Goal: Task Accomplishment & Management: Manage account settings

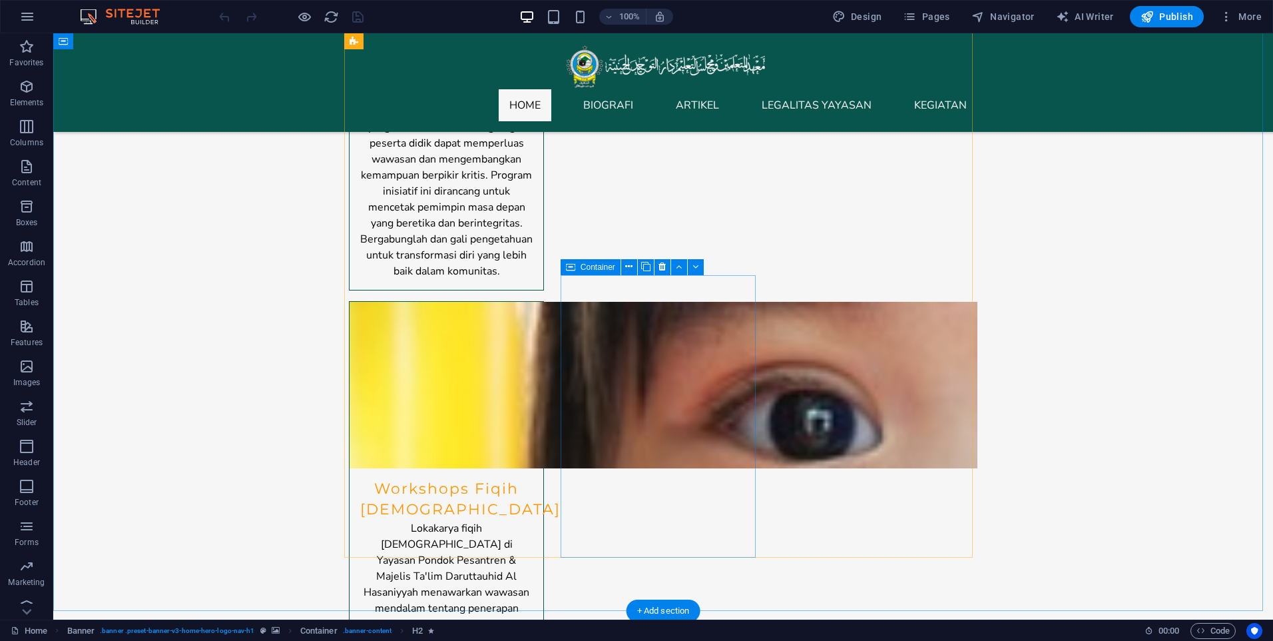
scroll to position [3463, 0]
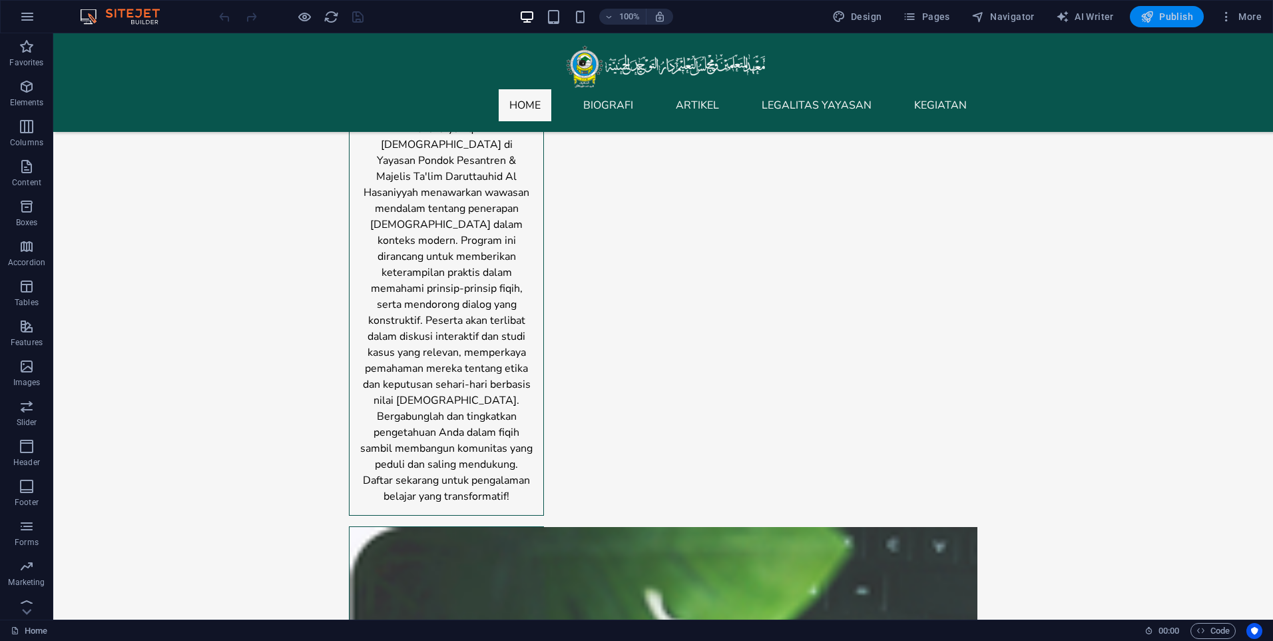
click at [1165, 23] on span "Publish" at bounding box center [1167, 16] width 53 height 13
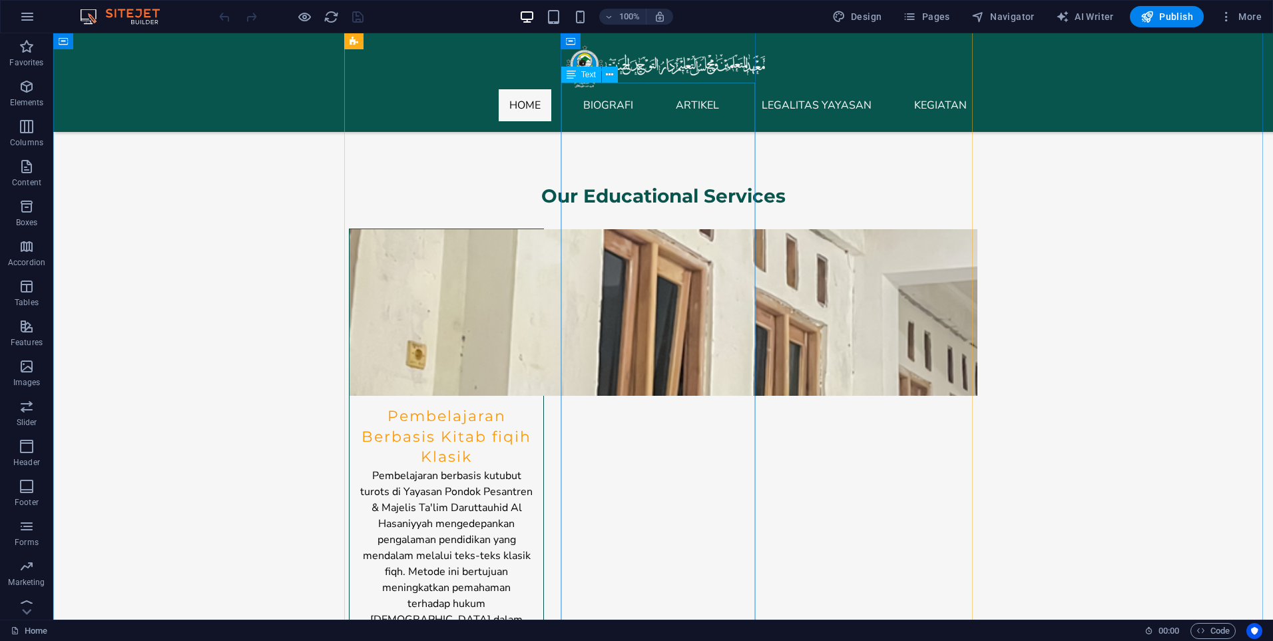
scroll to position [2531, 0]
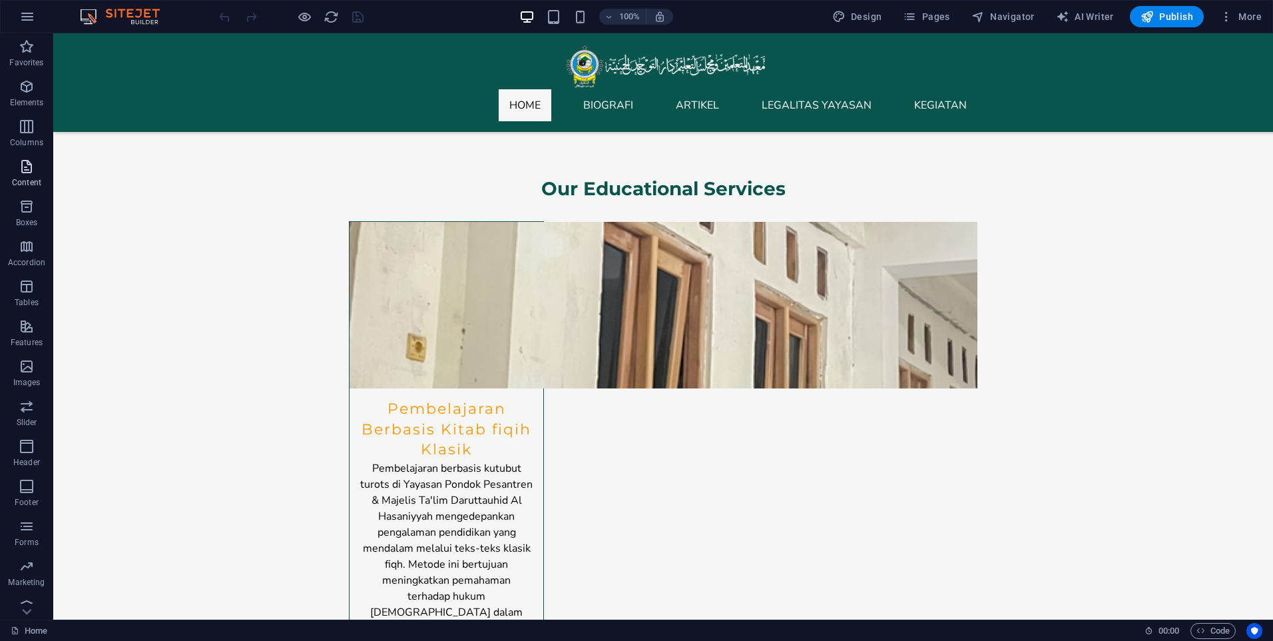
click at [25, 174] on icon "button" at bounding box center [27, 167] width 16 height 16
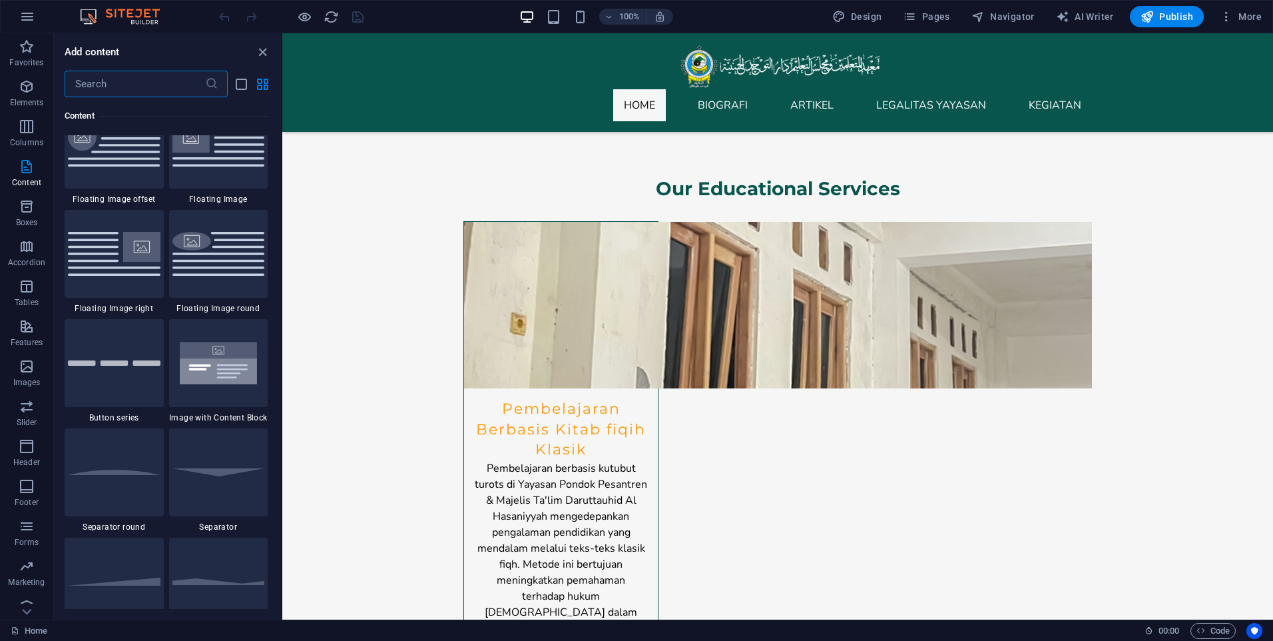
scroll to position [2796, 0]
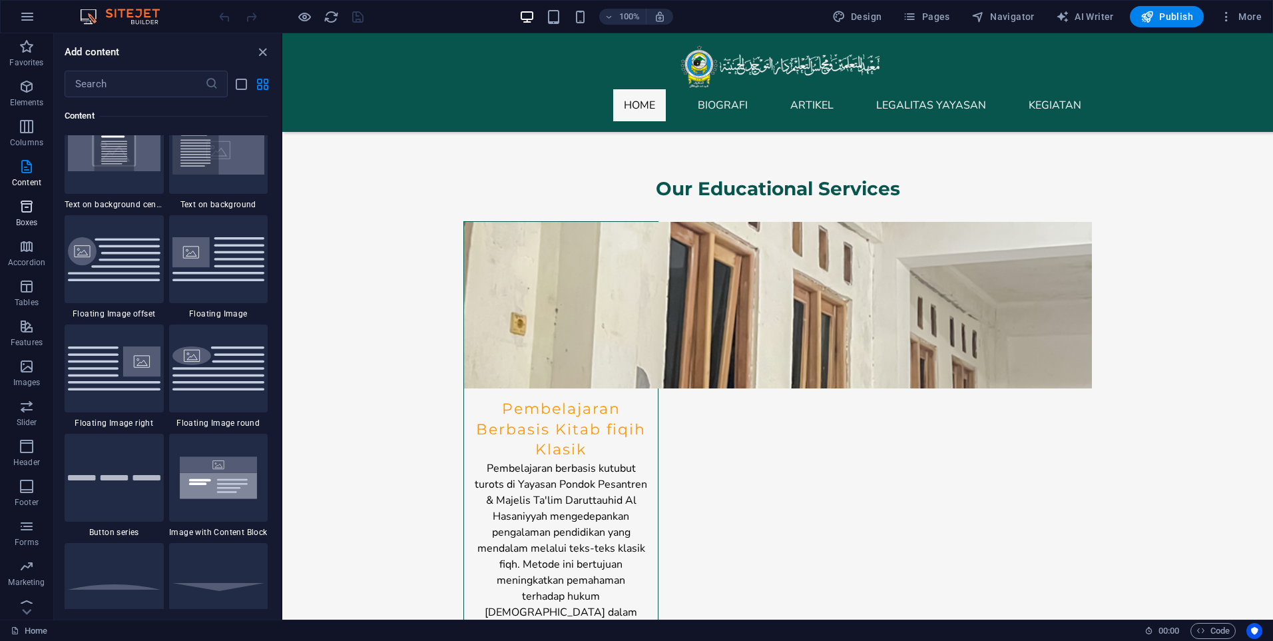
click at [24, 212] on icon "button" at bounding box center [27, 206] width 16 height 16
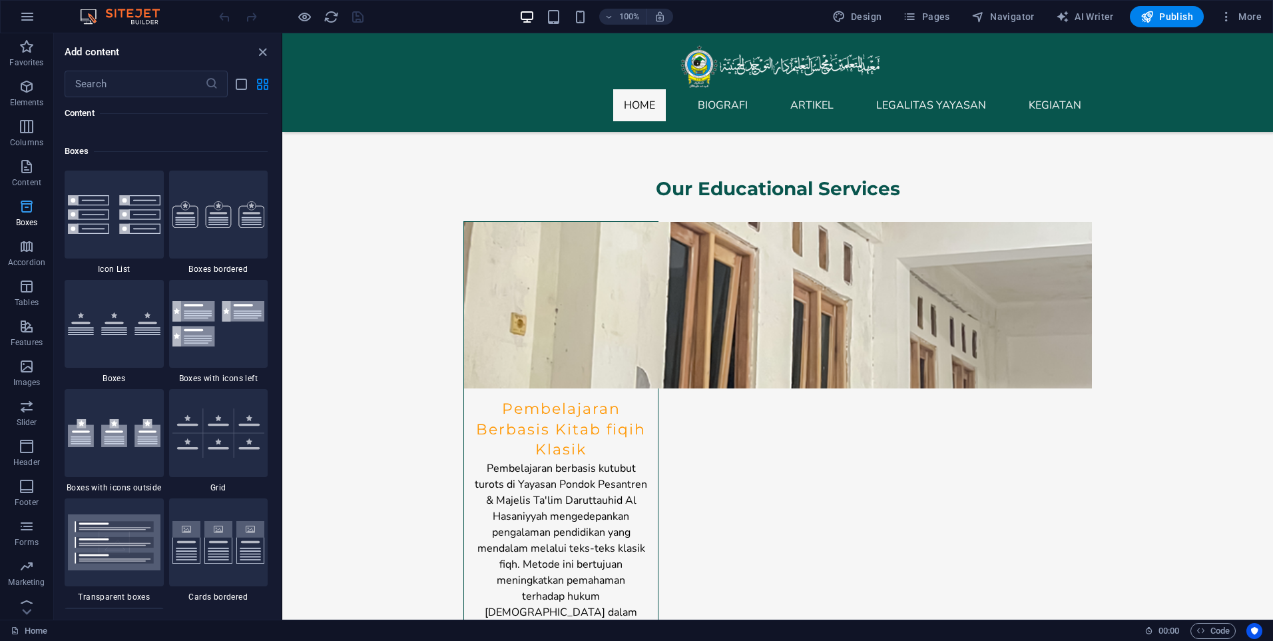
scroll to position [3674, 0]
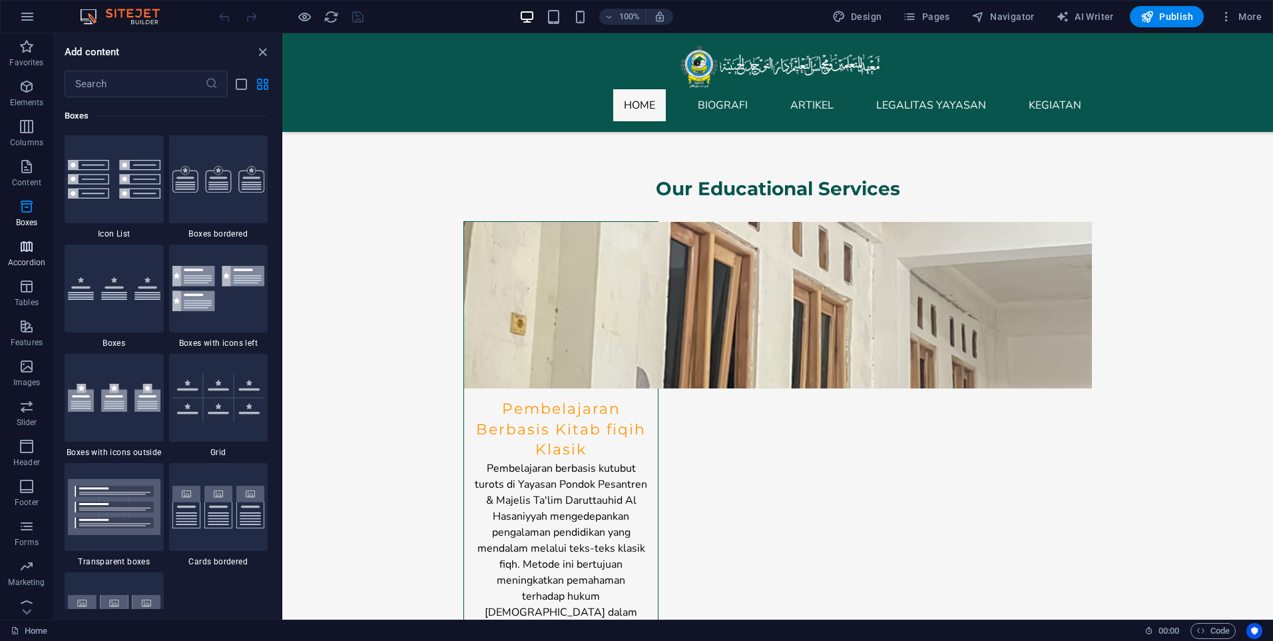
click at [30, 246] on icon "button" at bounding box center [27, 246] width 16 height 16
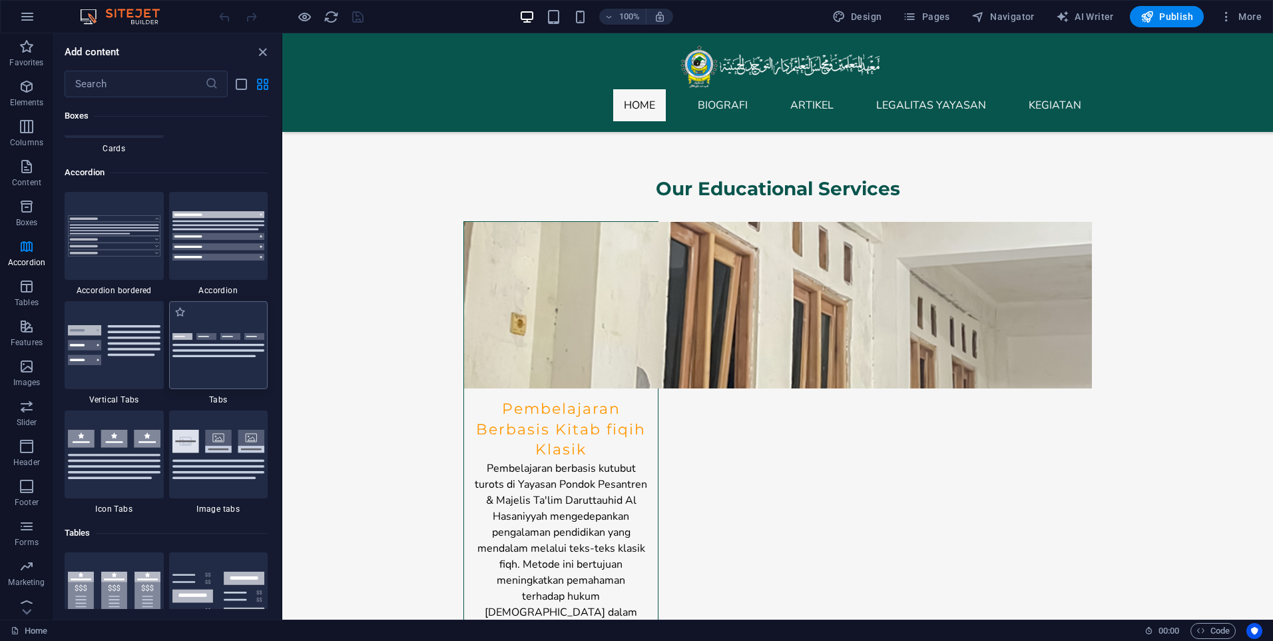
scroll to position [4252, 0]
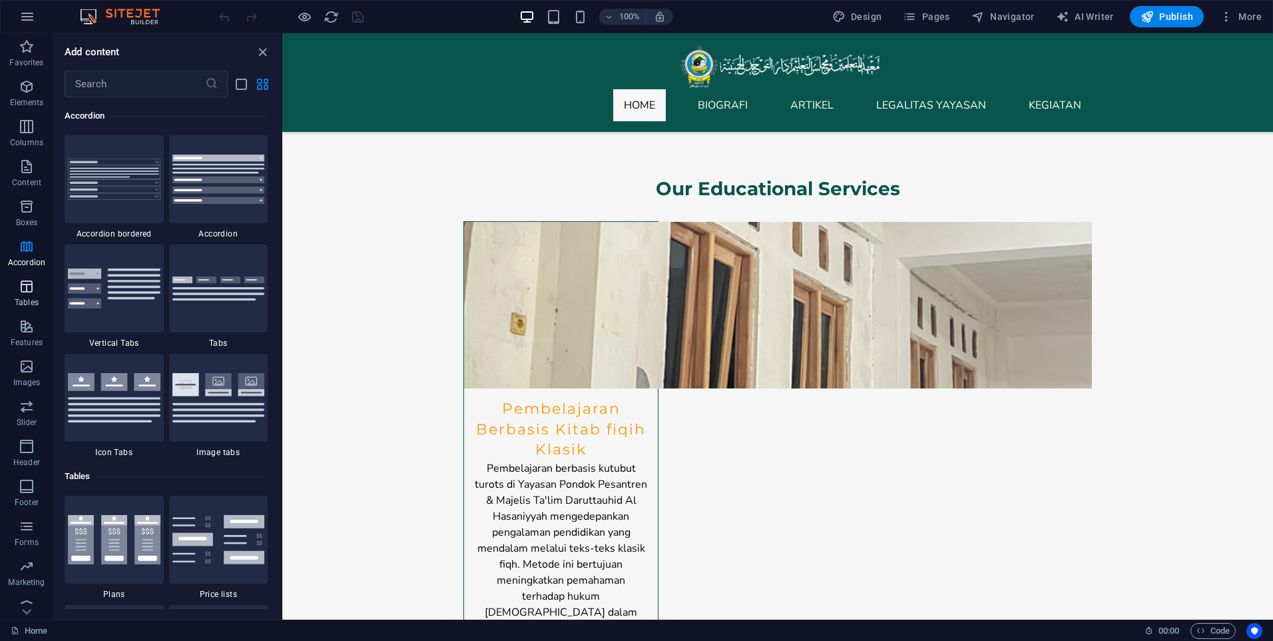
click at [32, 282] on icon "button" at bounding box center [27, 286] width 16 height 16
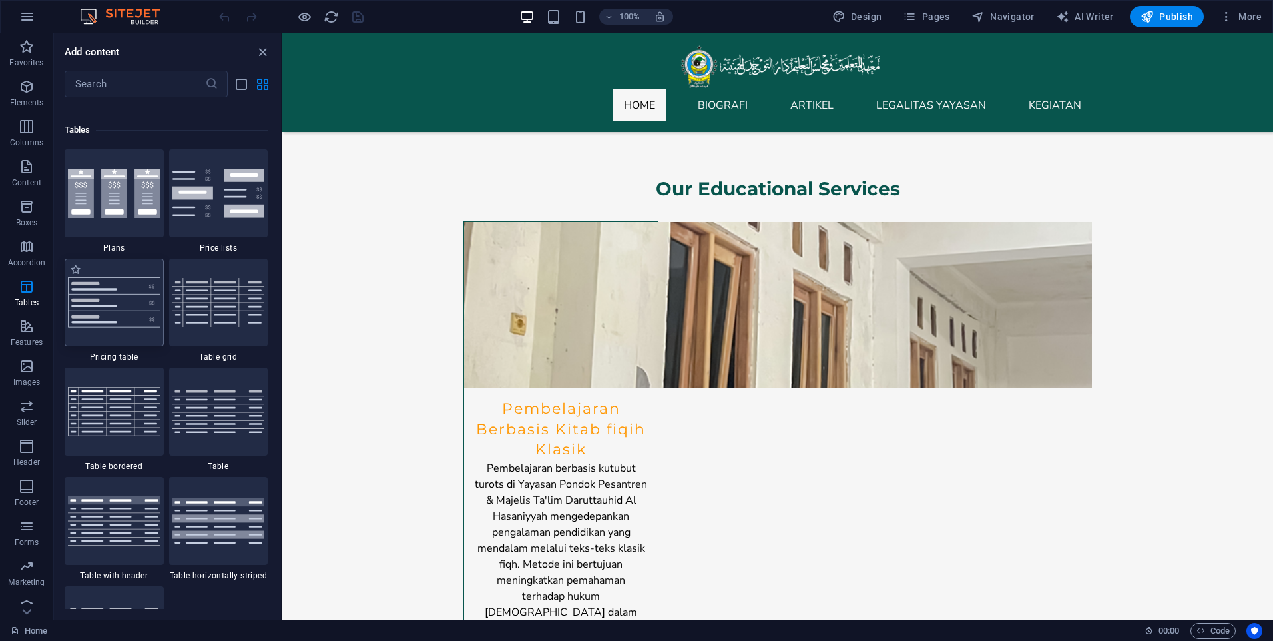
scroll to position [4613, 0]
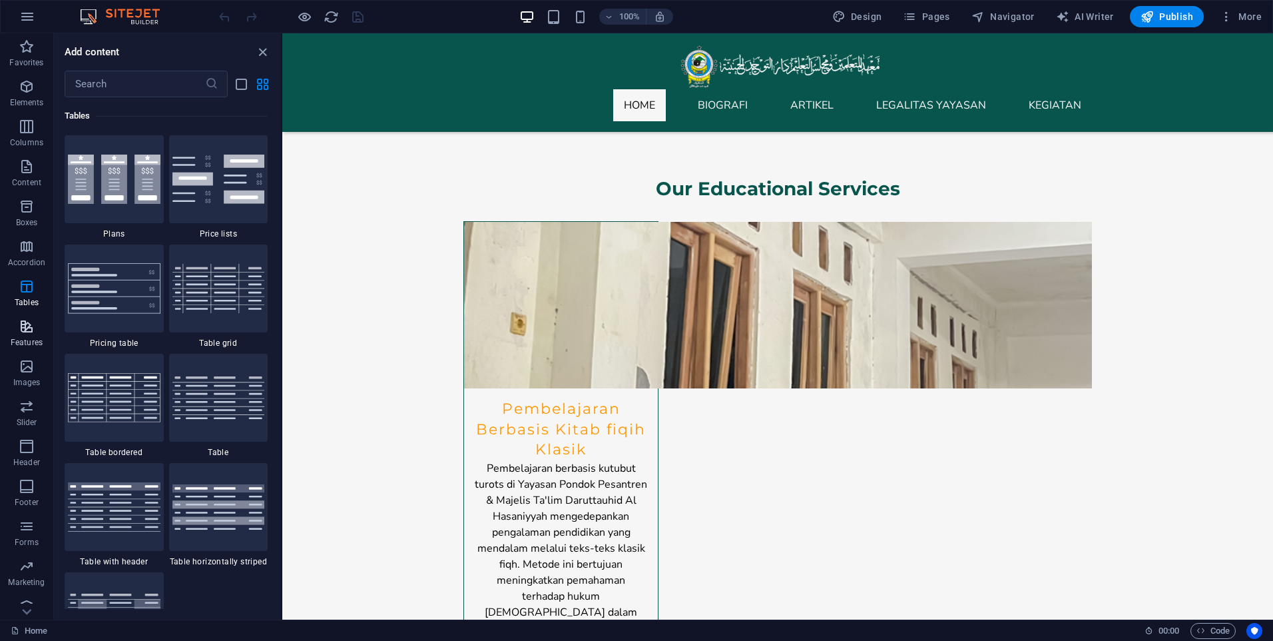
click at [30, 329] on icon "button" at bounding box center [27, 326] width 16 height 16
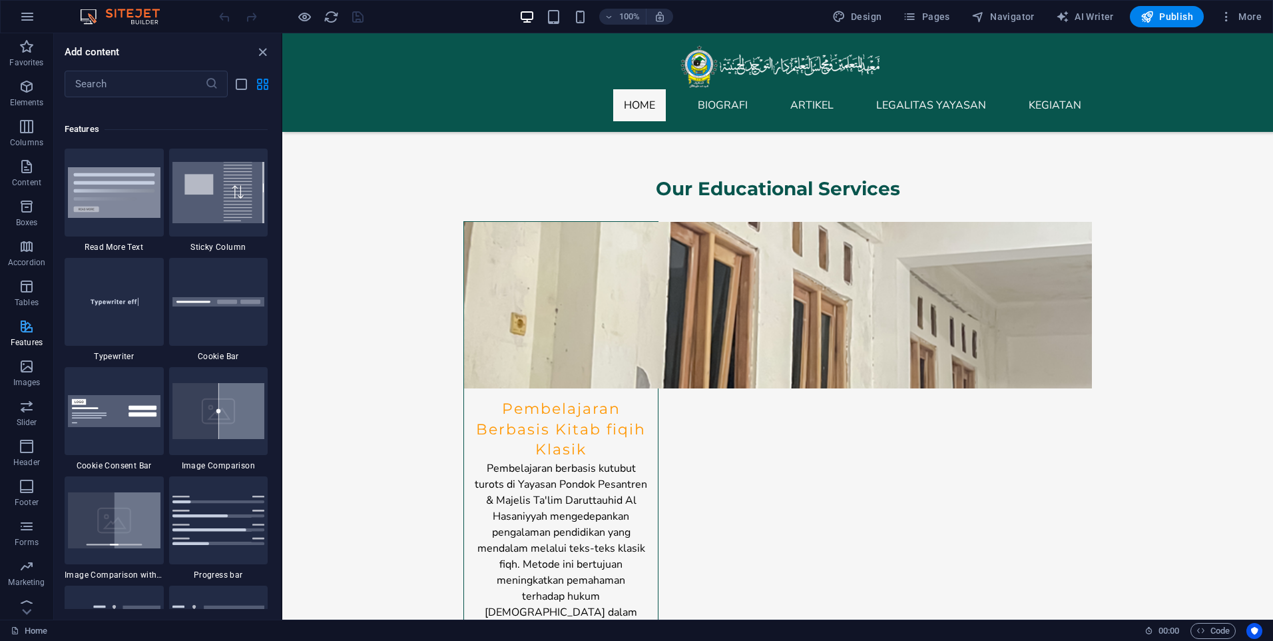
scroll to position [5191, 0]
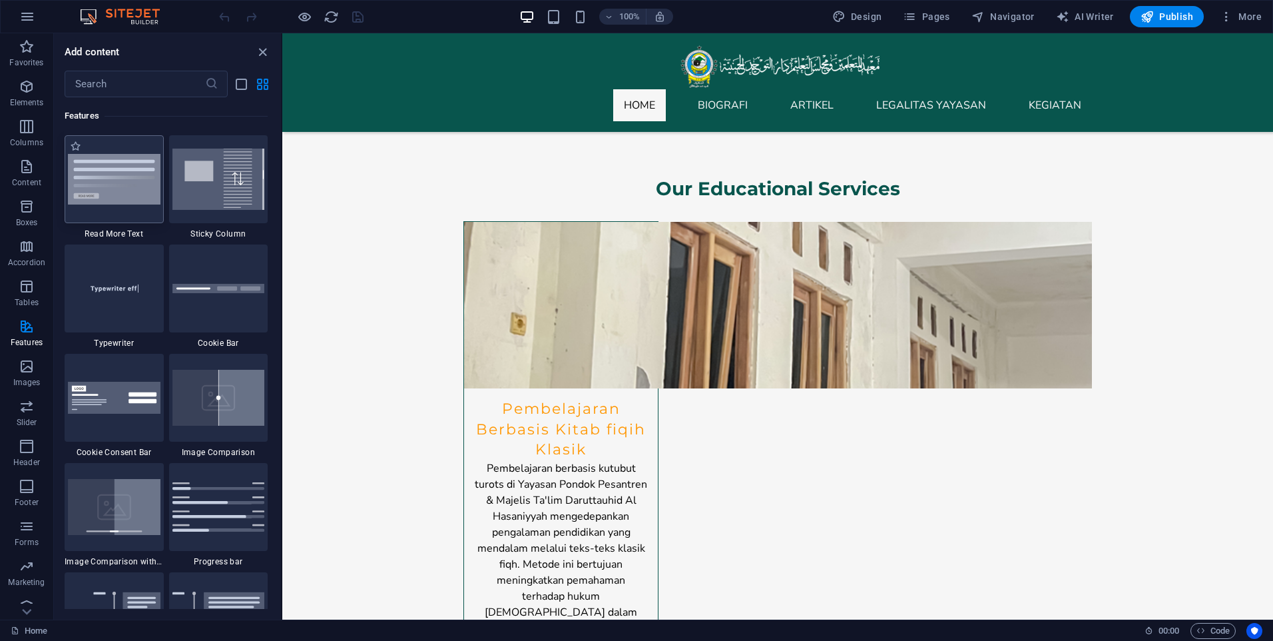
click at [124, 210] on div at bounding box center [114, 179] width 99 height 88
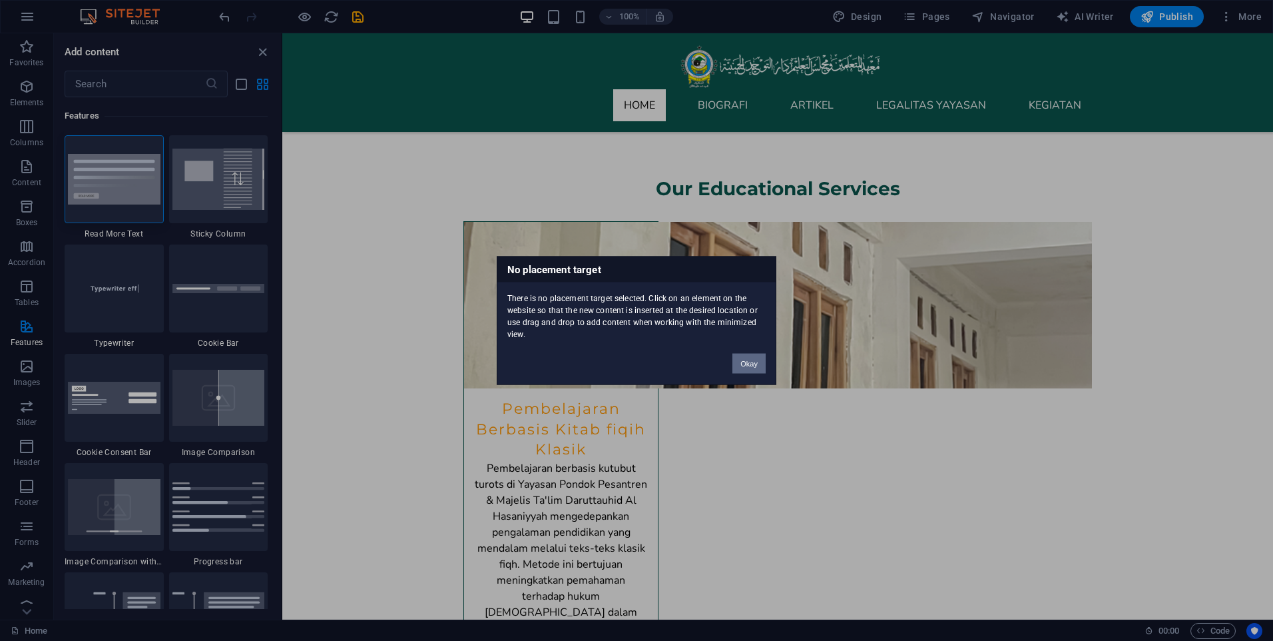
click at [755, 368] on button "Okay" at bounding box center [749, 364] width 33 height 20
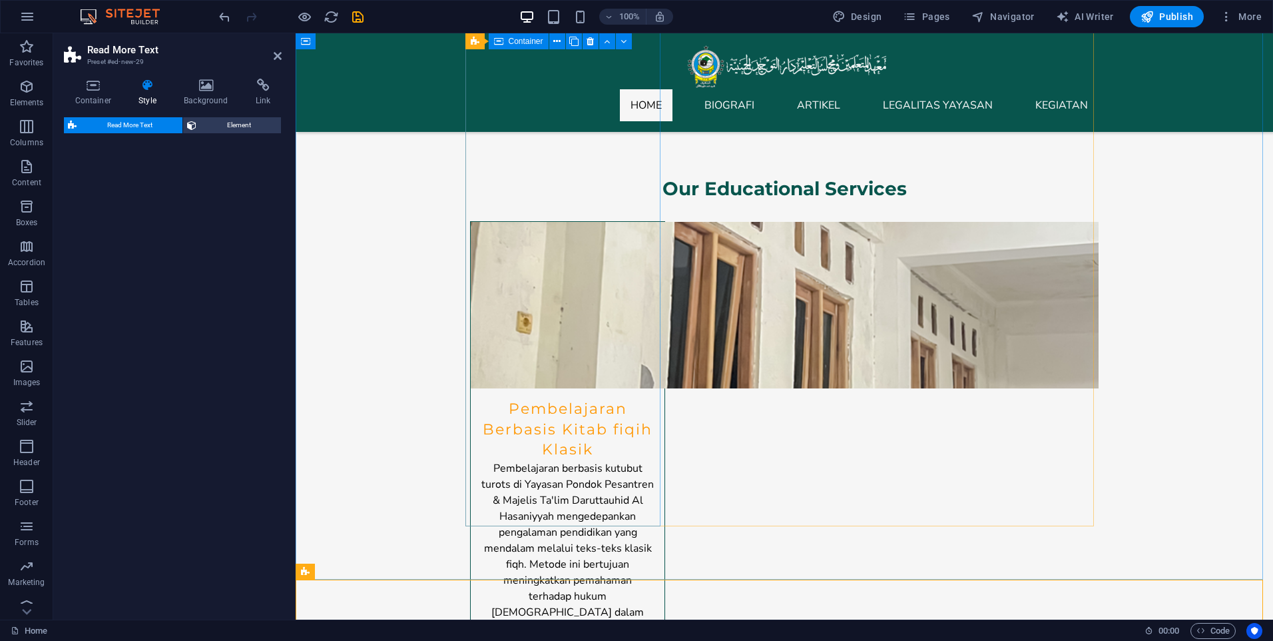
select select "px"
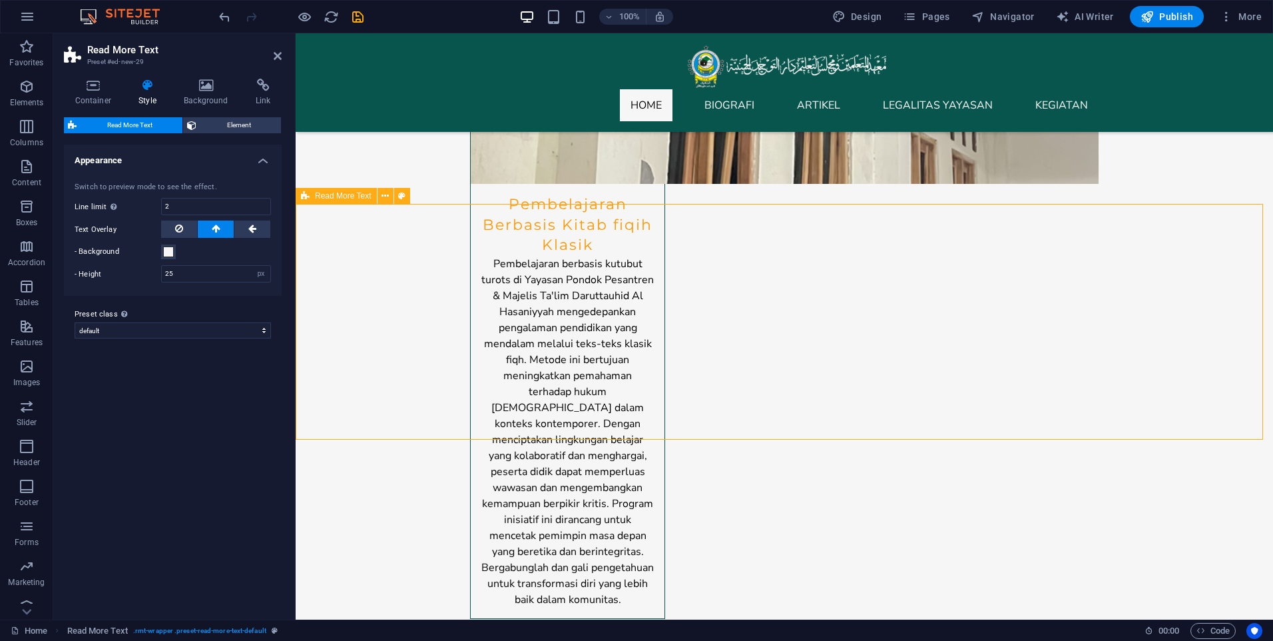
scroll to position [2664, 0]
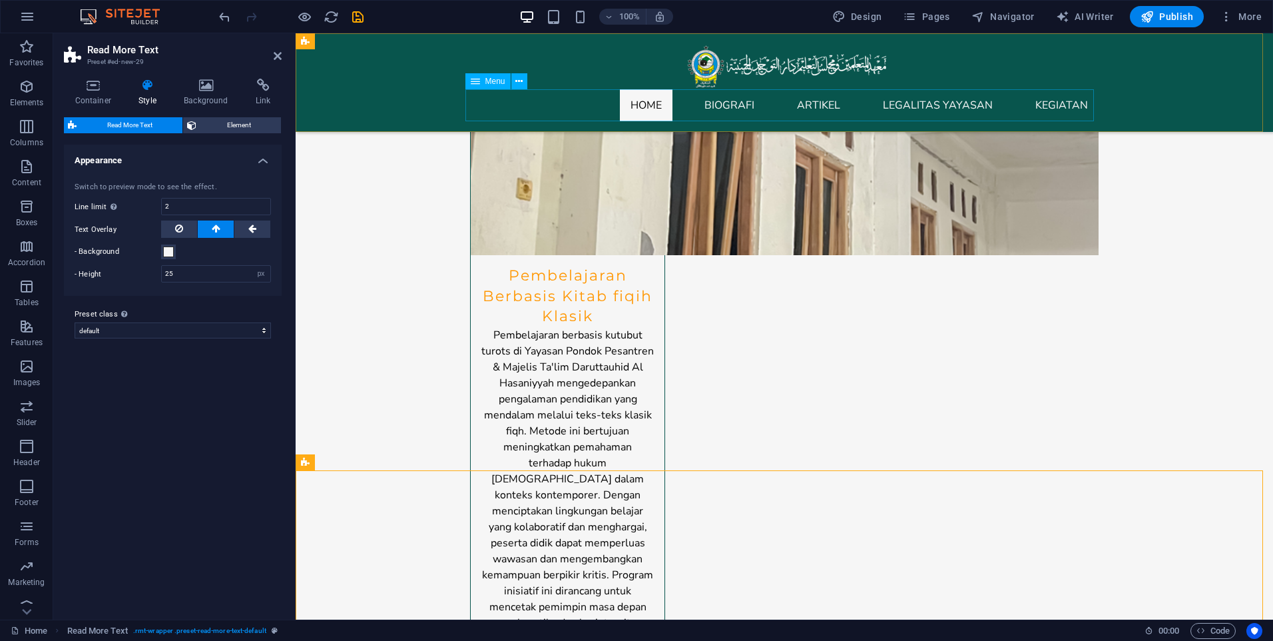
click at [1028, 93] on nav "Home Biografi Artikel Legalitas Yayasan Kegiatan" at bounding box center [784, 105] width 629 height 32
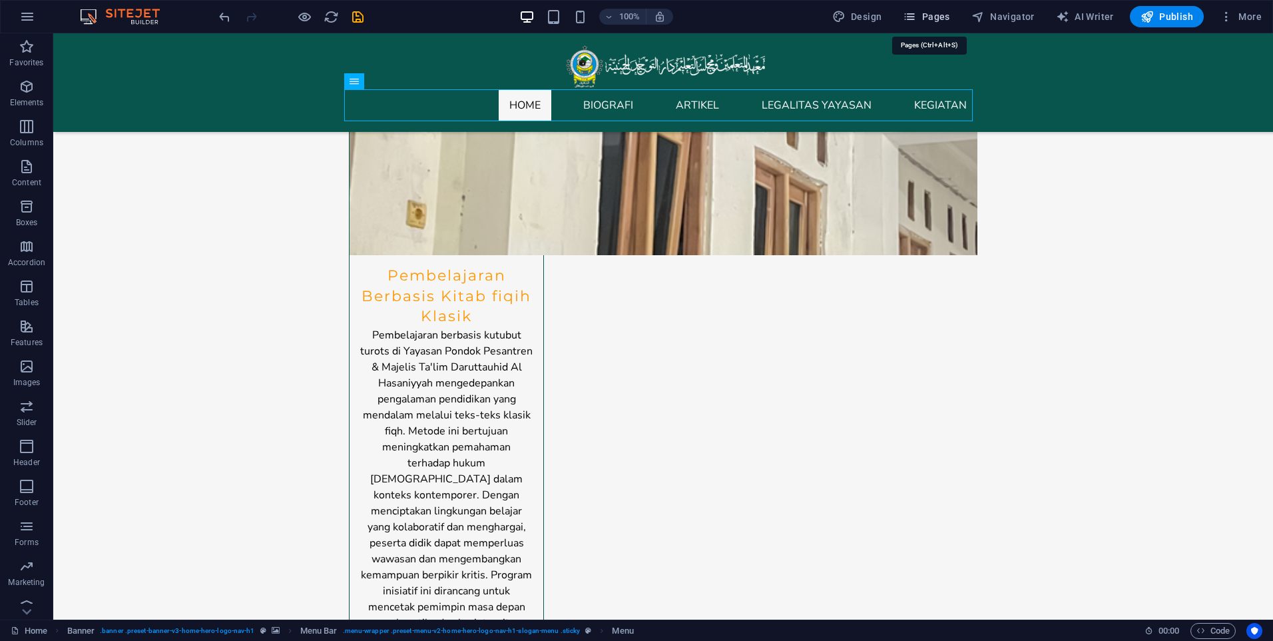
click at [949, 19] on span "Pages" at bounding box center [926, 16] width 47 height 13
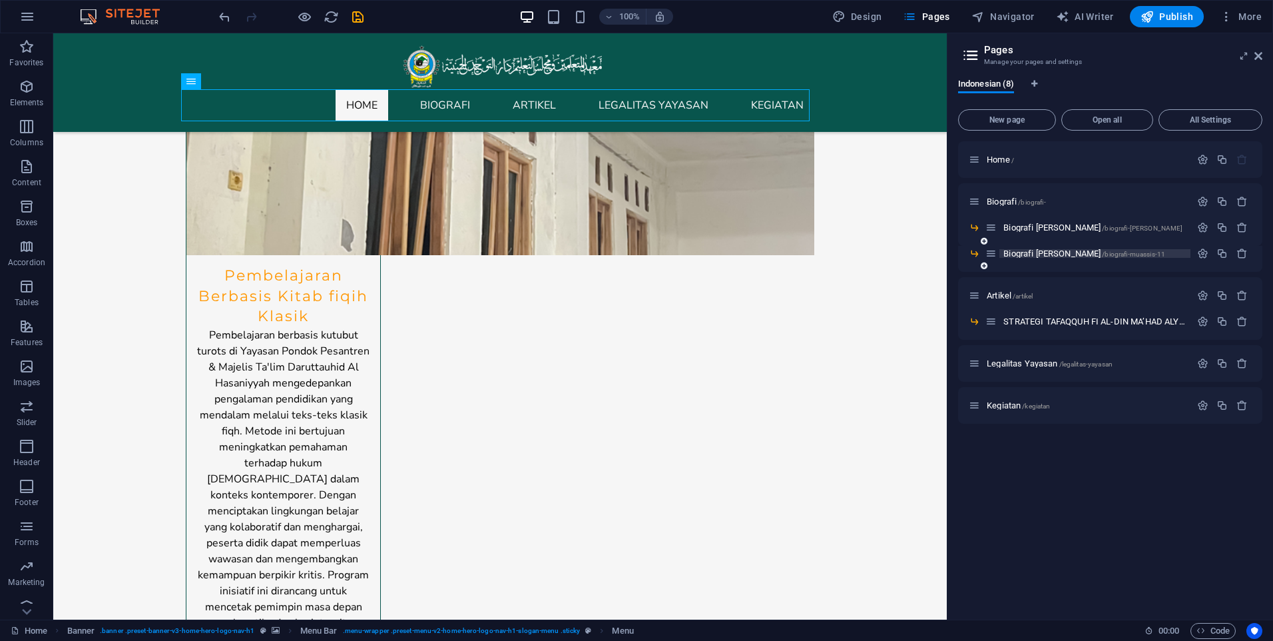
click at [1056, 254] on span "Biografi Sayyid Muhammad /biografi-muassis-11" at bounding box center [1085, 253] width 162 height 10
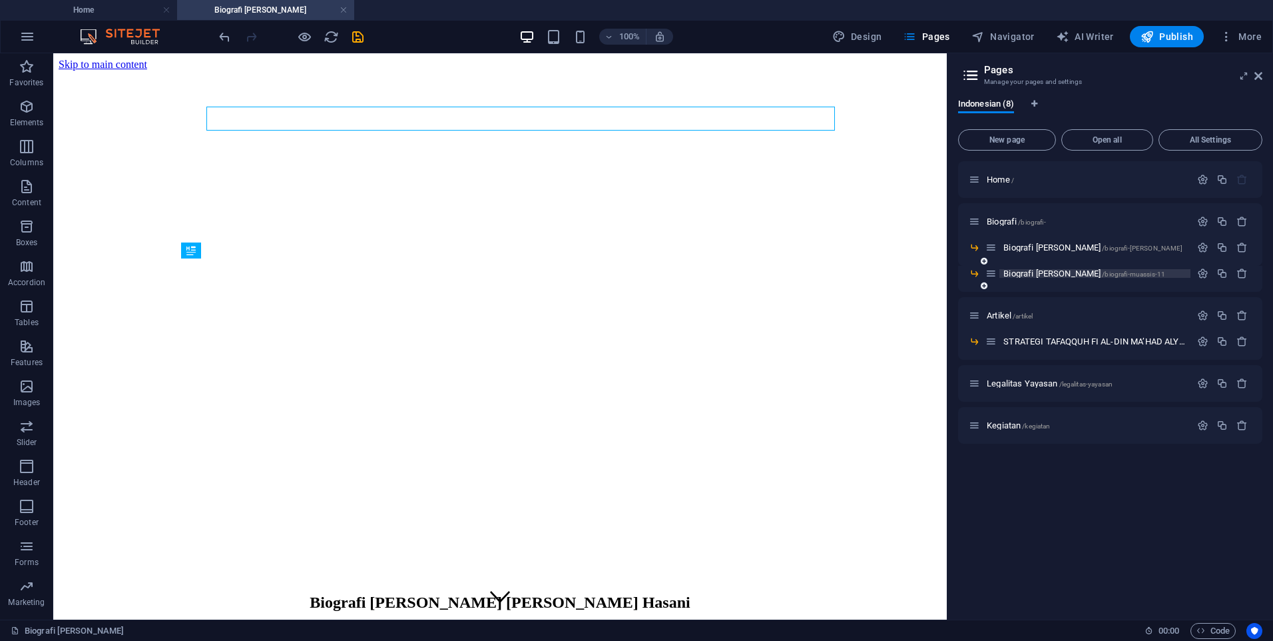
scroll to position [0, 0]
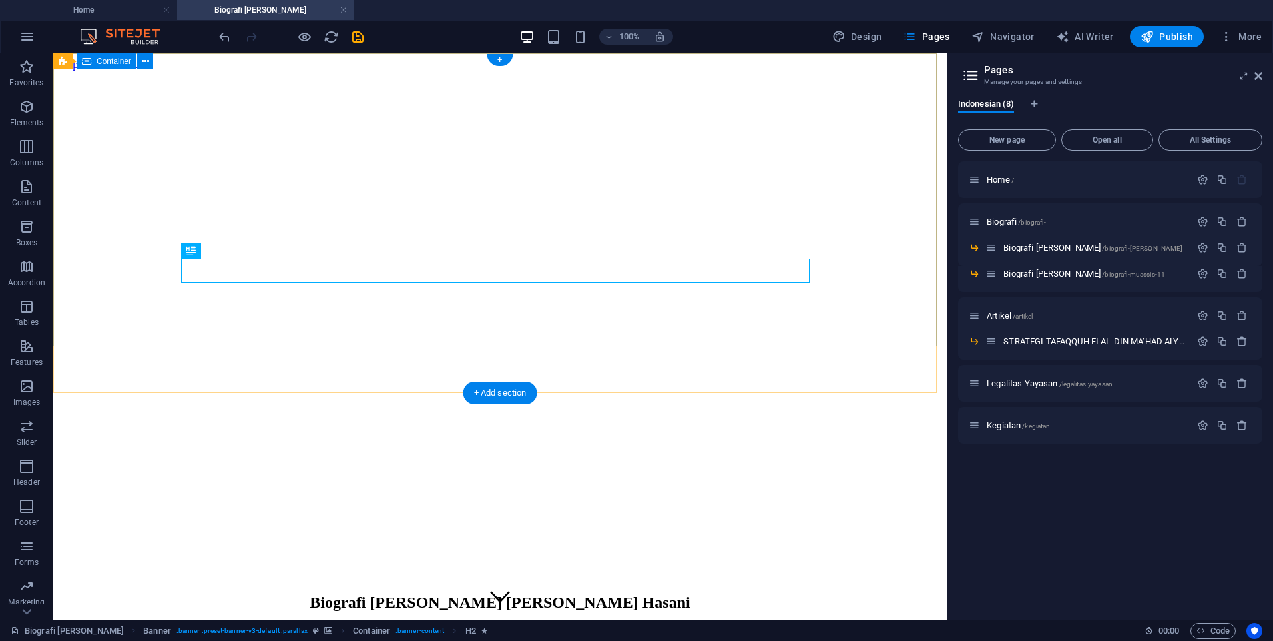
click at [864, 580] on div "Biografi Sayyid Muhammad bin Alawi Al Hasani" at bounding box center [500, 607] width 883 height 55
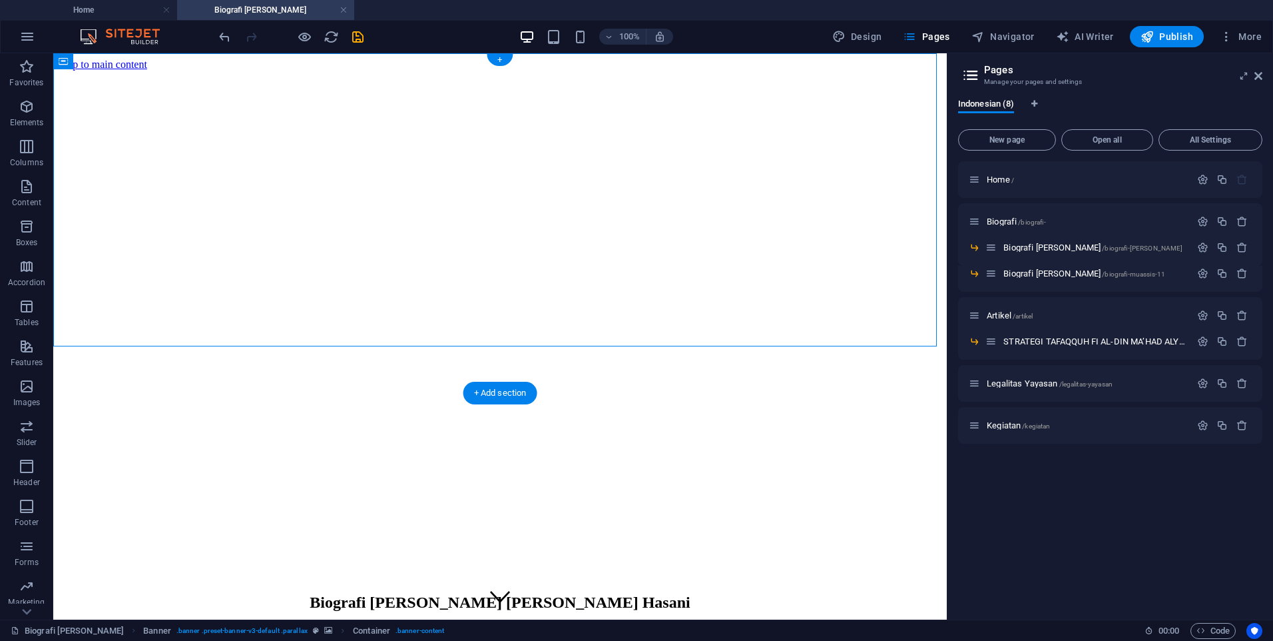
click at [866, 71] on figure at bounding box center [500, 71] width 883 height 0
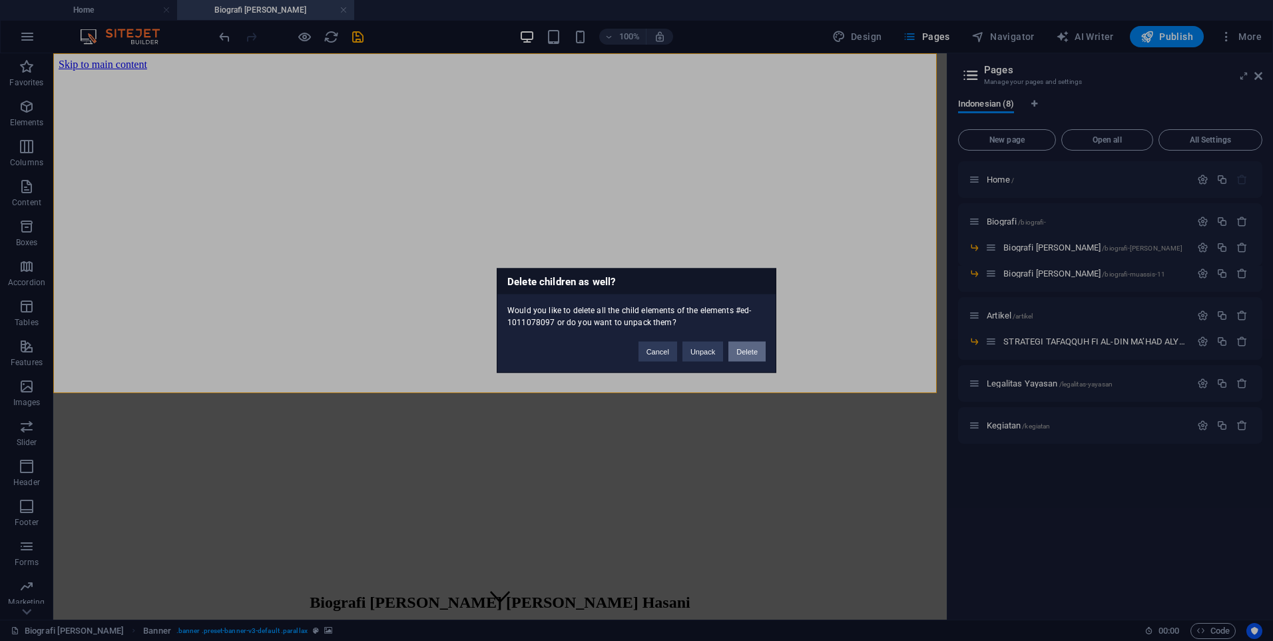
click at [739, 350] on button "Delete" at bounding box center [747, 352] width 37 height 20
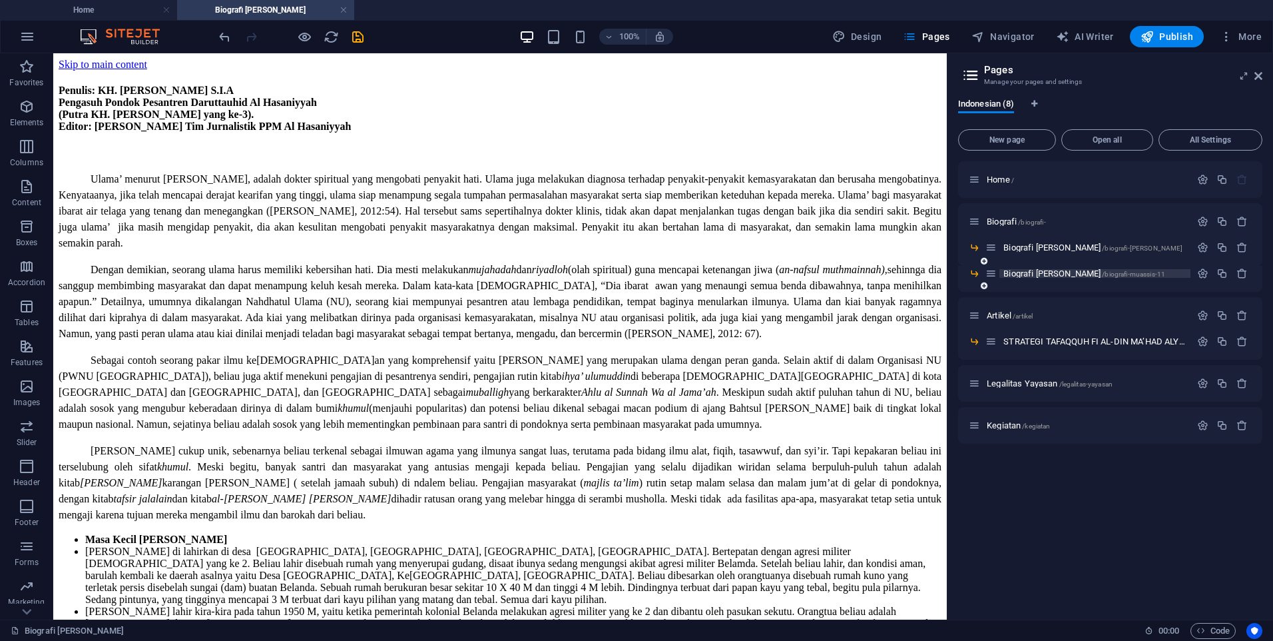
click at [1078, 276] on span "Biografi Sayyid Muhammad /biografi-muassis-11" at bounding box center [1085, 273] width 162 height 10
drag, startPoint x: 1078, startPoint y: 276, endPoint x: 1121, endPoint y: 274, distance: 43.4
click at [1121, 274] on span "/biografi-muassis-11" at bounding box center [1133, 273] width 63 height 7
click at [1239, 269] on icon "button" at bounding box center [1242, 273] width 11 height 11
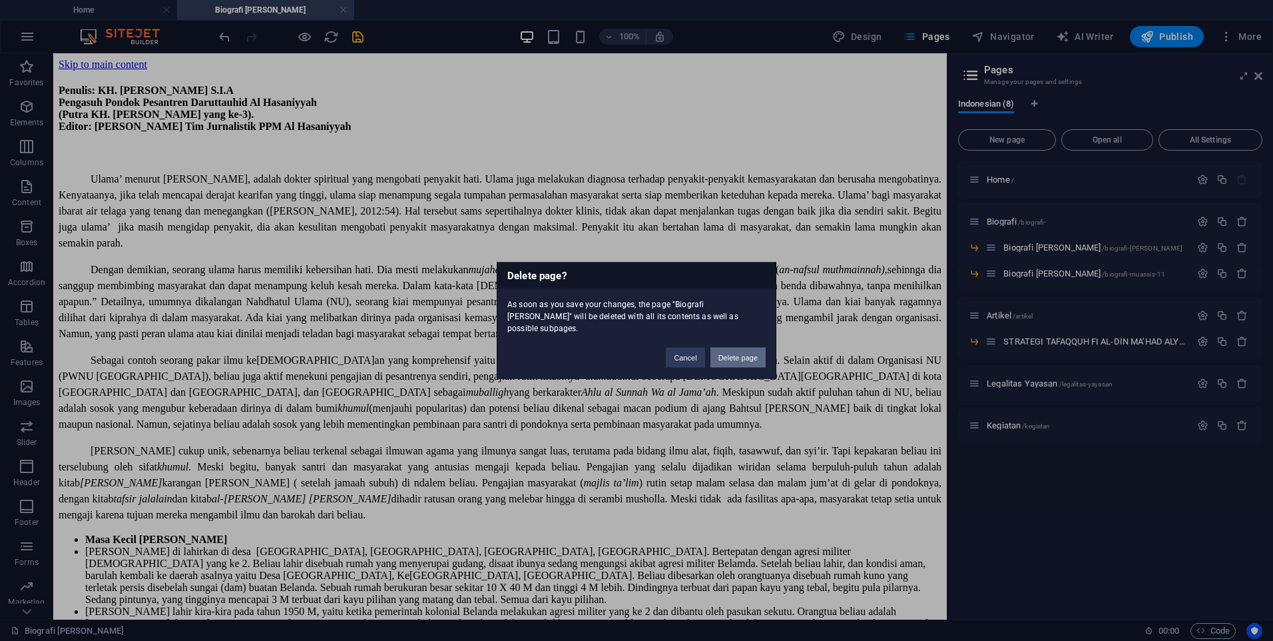
click at [749, 360] on button "Delete page" at bounding box center [738, 358] width 55 height 20
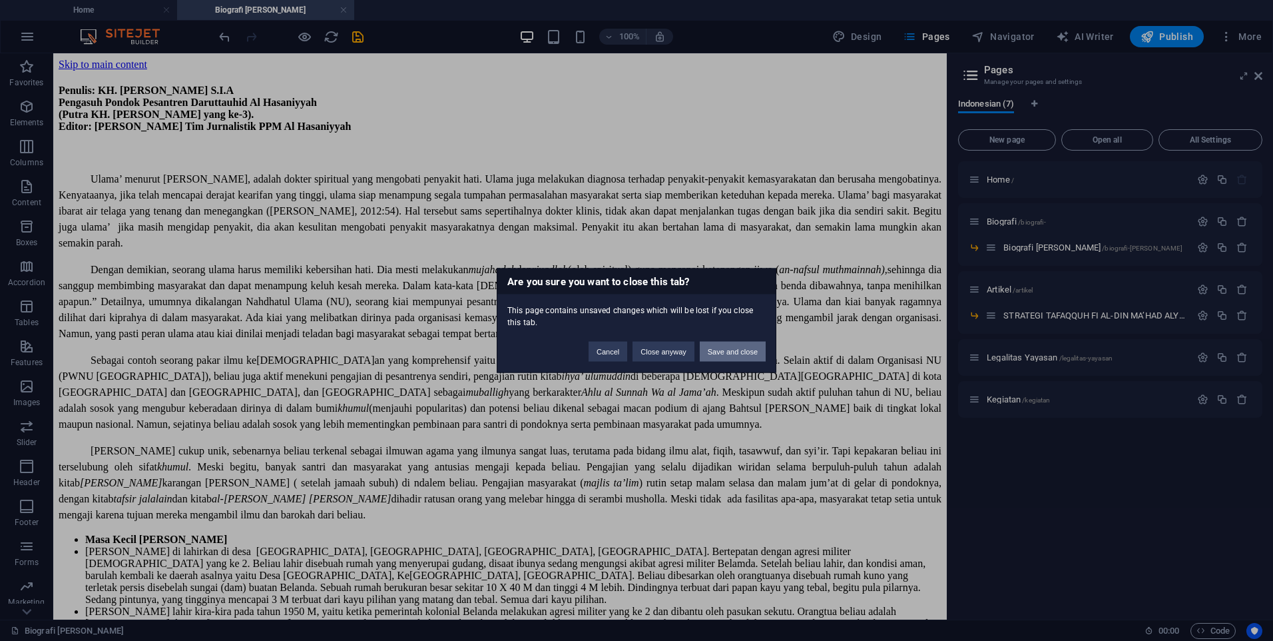
click at [722, 349] on button "Save and close" at bounding box center [733, 352] width 66 height 20
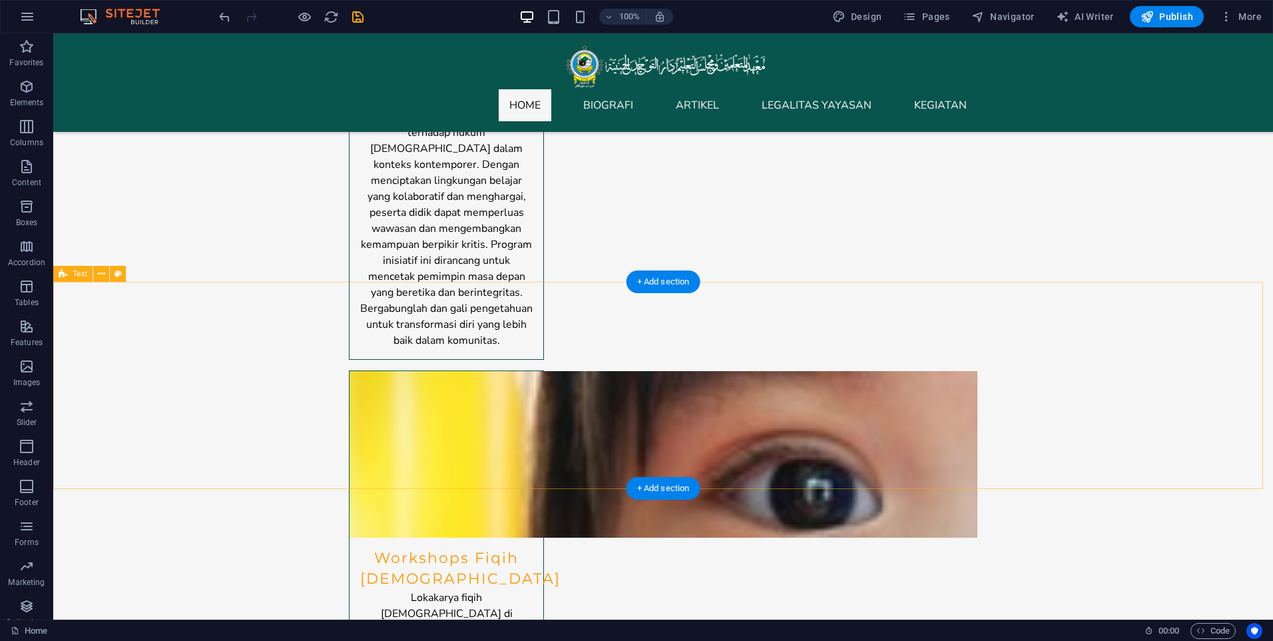
scroll to position [2898, 0]
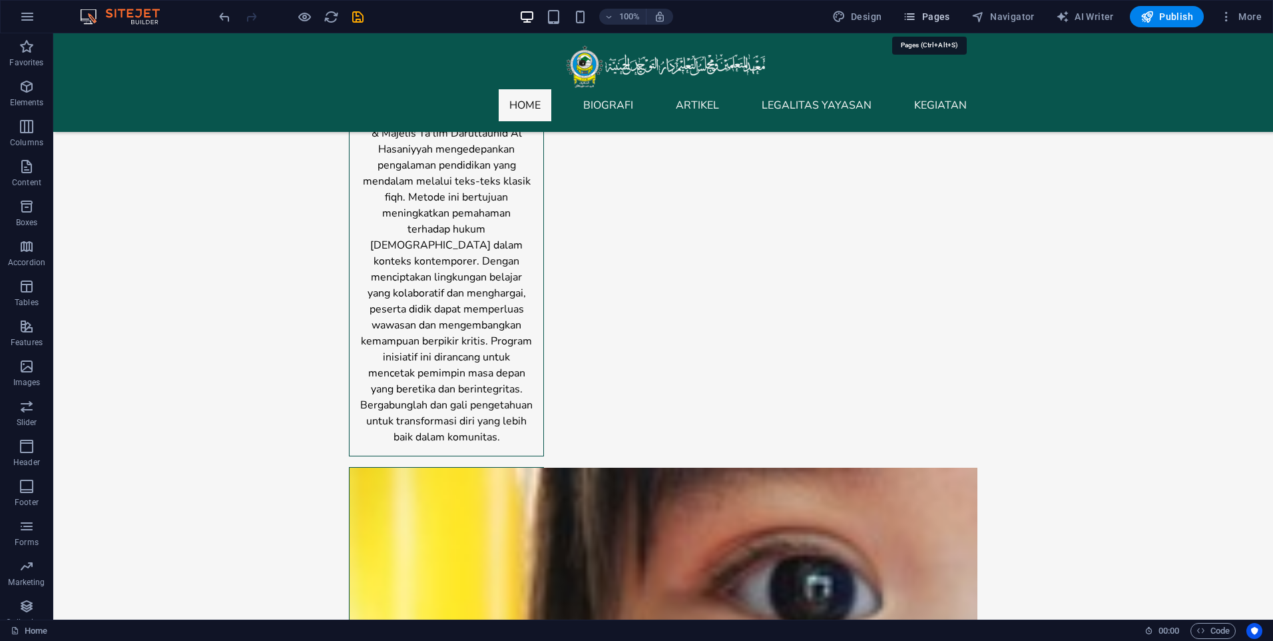
click at [934, 17] on span "Pages" at bounding box center [926, 16] width 47 height 13
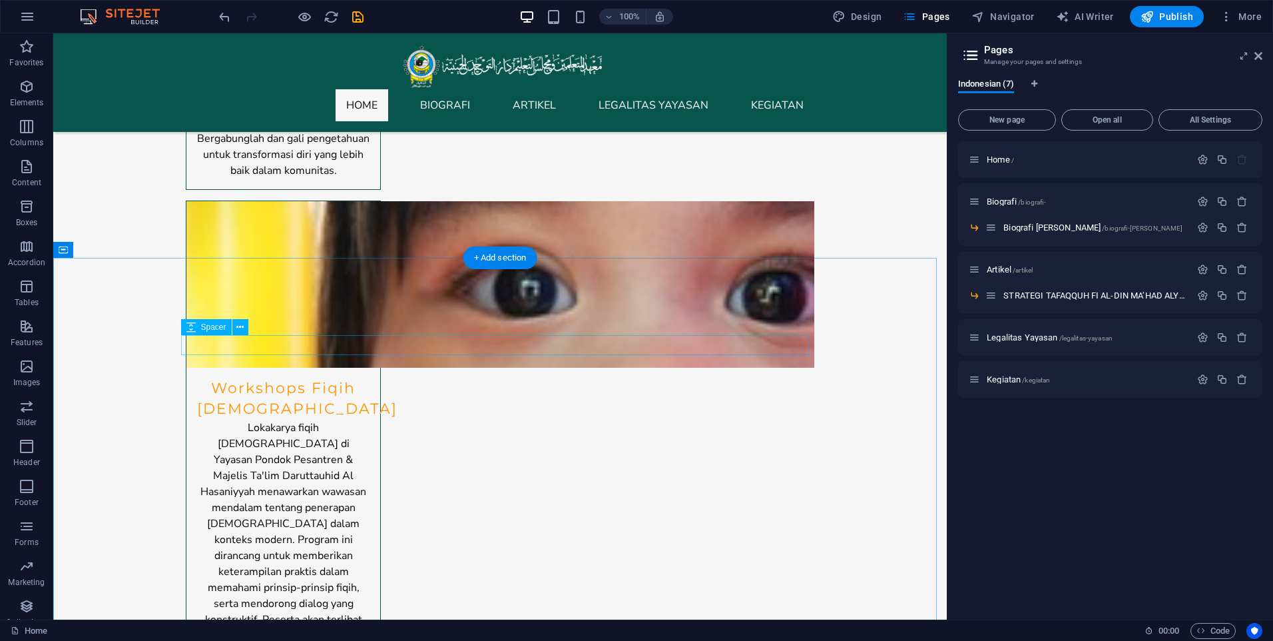
scroll to position [3630, 0]
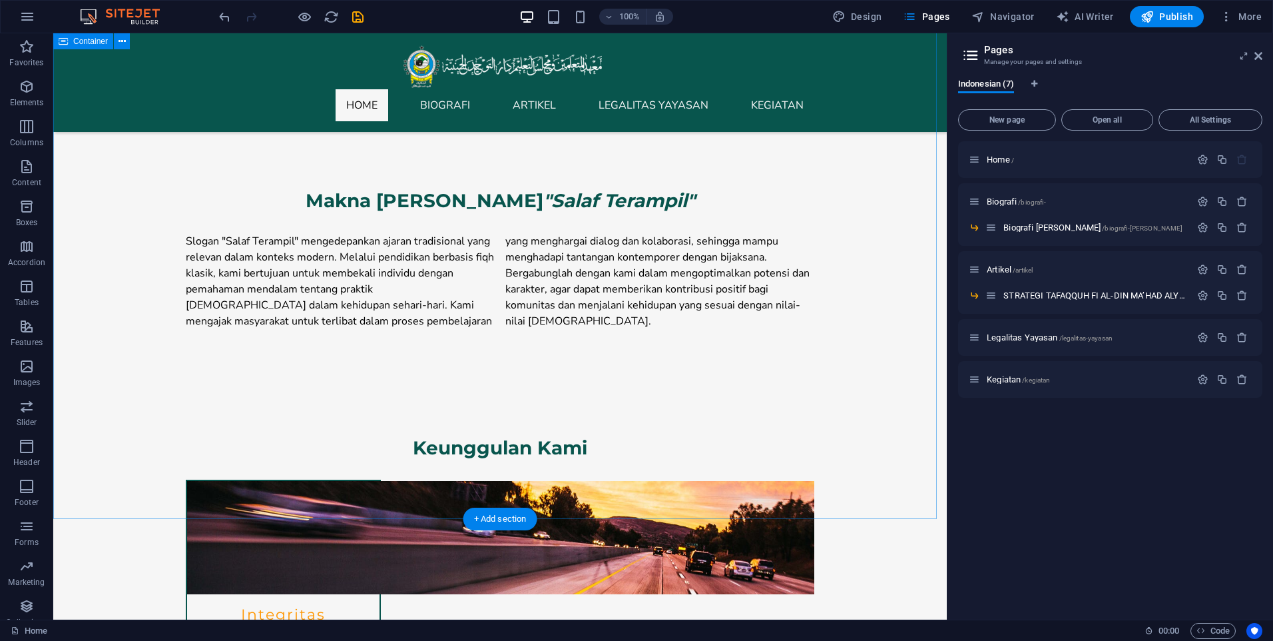
scroll to position [1332, 0]
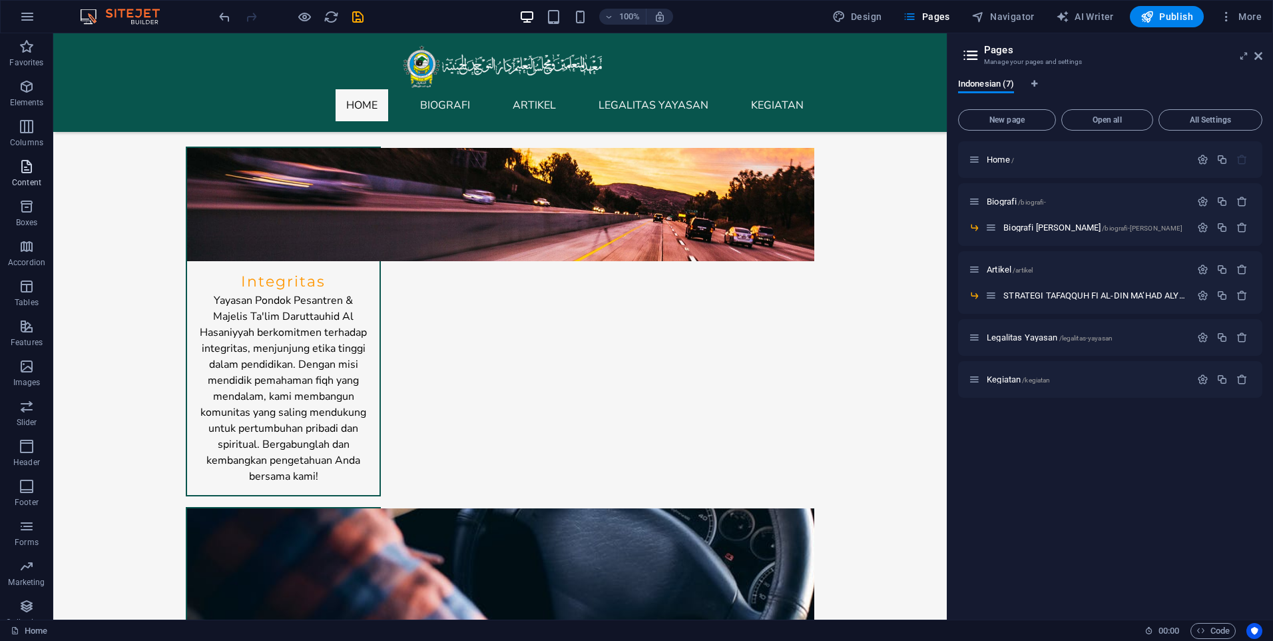
click at [15, 181] on p "Content" at bounding box center [26, 182] width 29 height 11
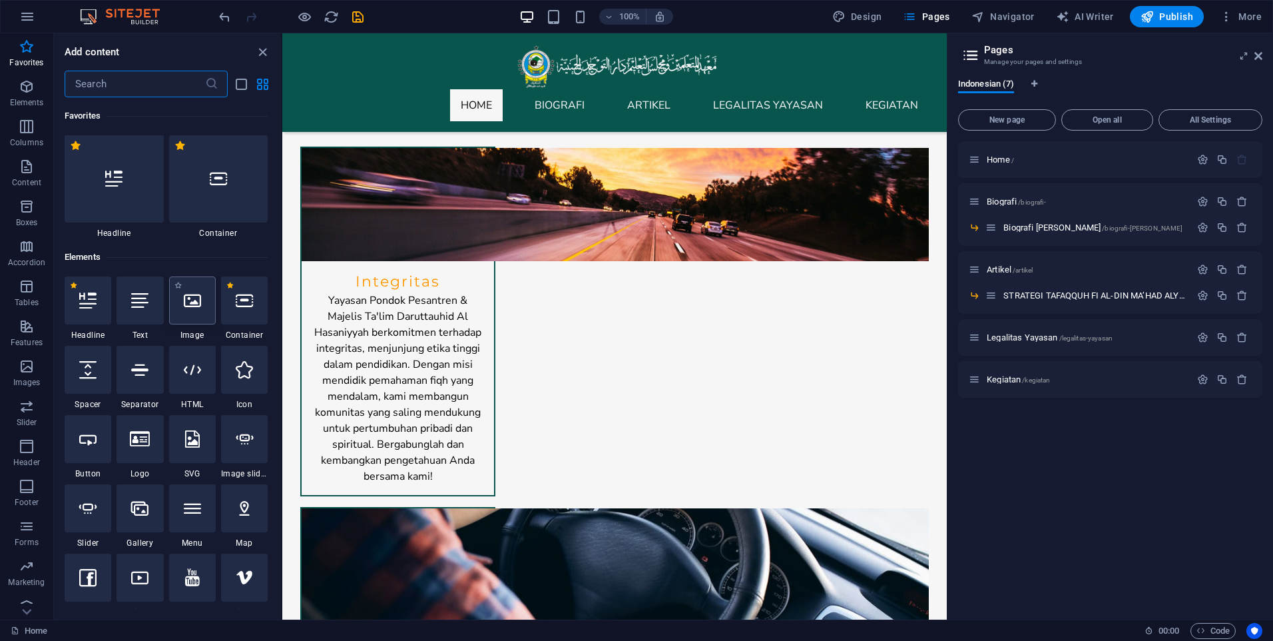
scroll to position [0, 0]
click at [1246, 13] on span "More" at bounding box center [1241, 16] width 42 height 13
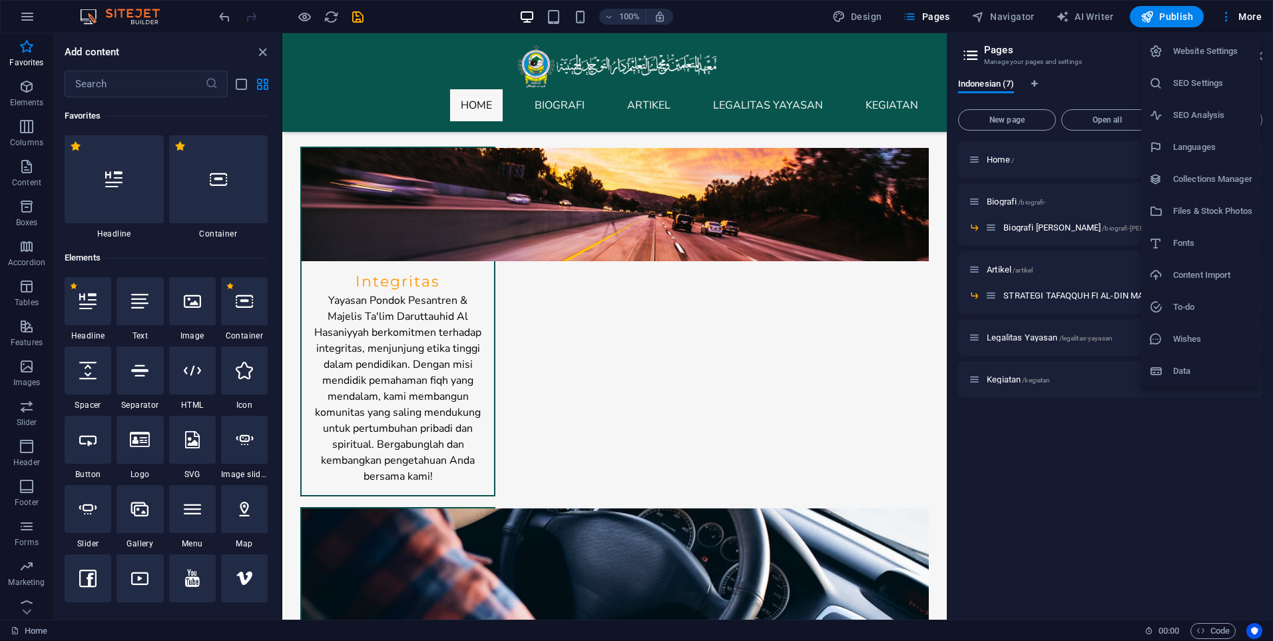
click at [1217, 61] on li "Website Settings" at bounding box center [1200, 51] width 119 height 32
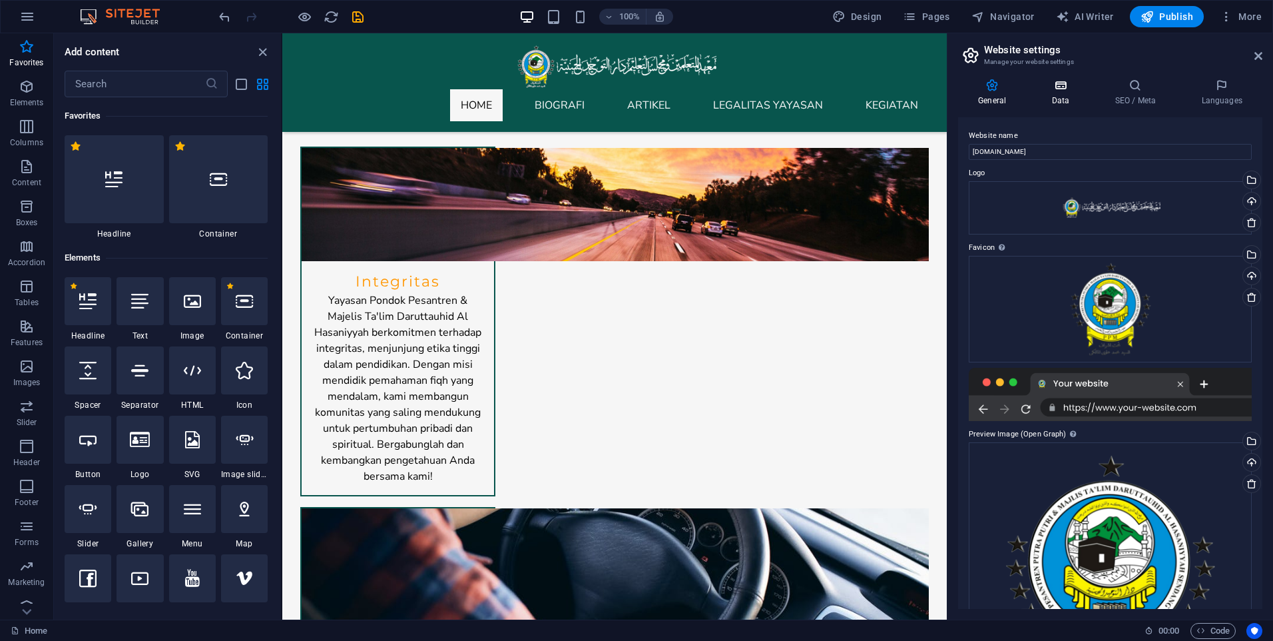
click at [1057, 96] on h4 "Data" at bounding box center [1063, 93] width 63 height 28
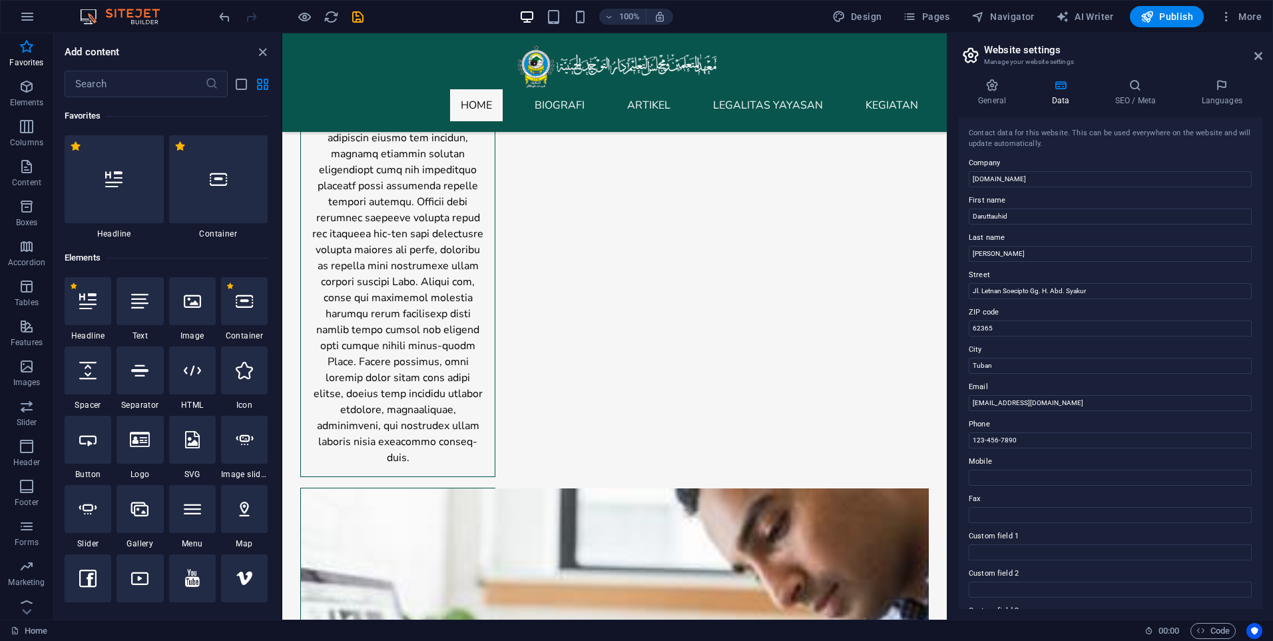
scroll to position [149, 0]
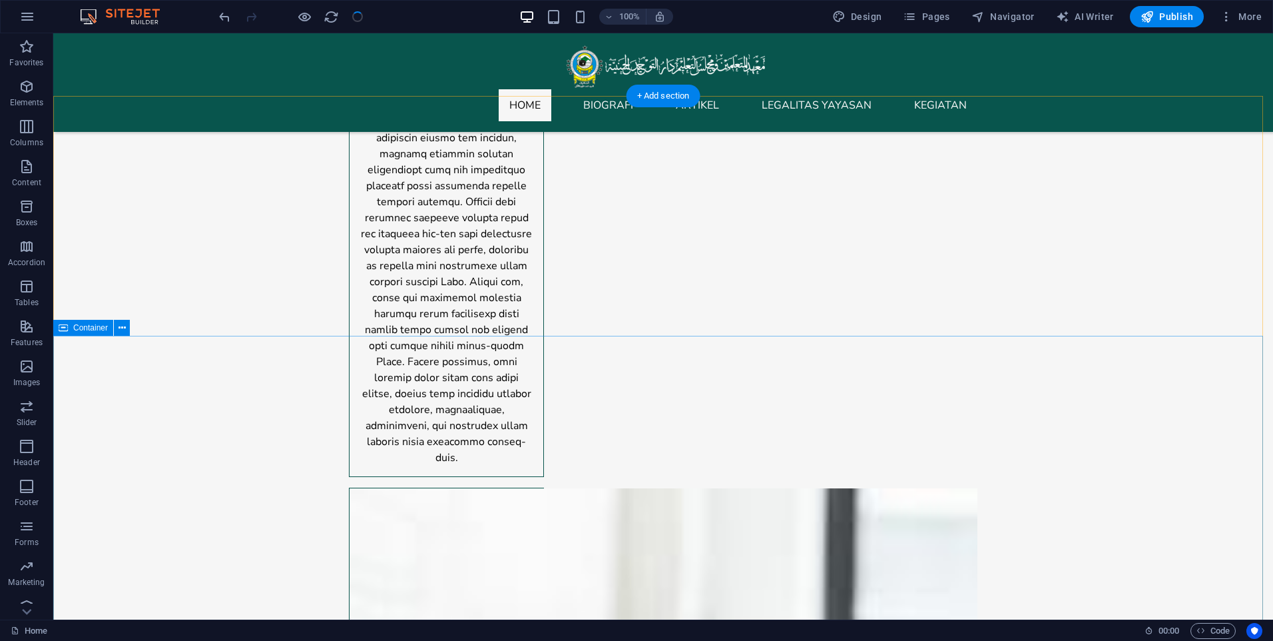
checkbox input "false"
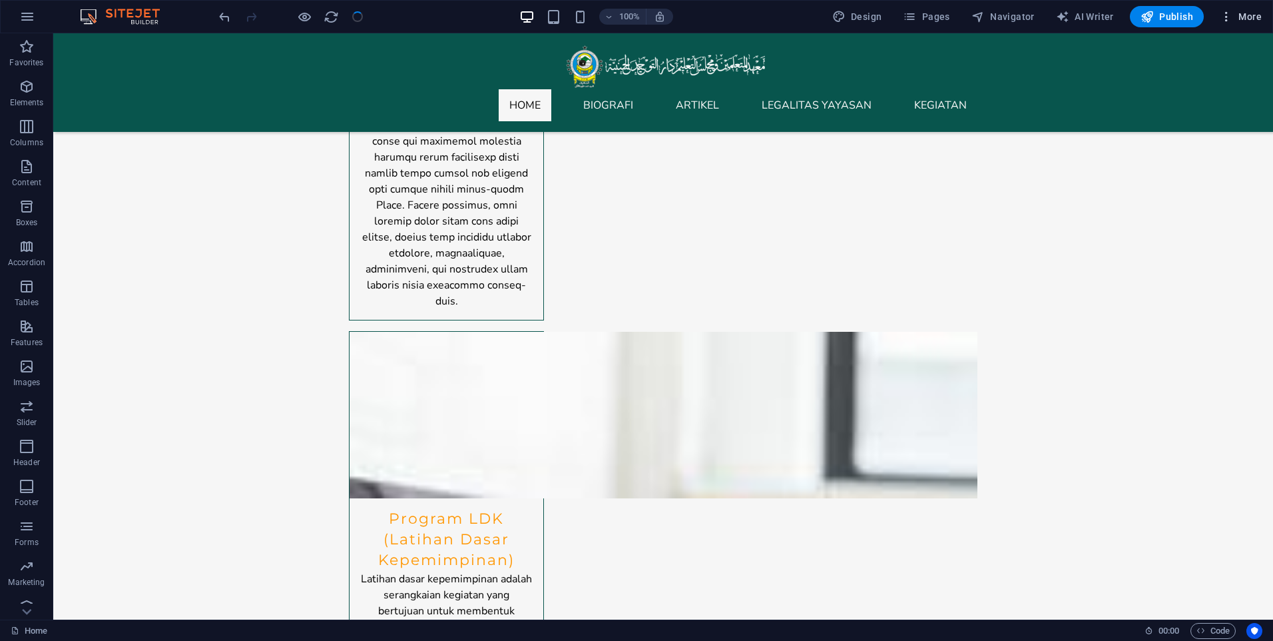
click at [1235, 15] on span "More" at bounding box center [1241, 16] width 42 height 13
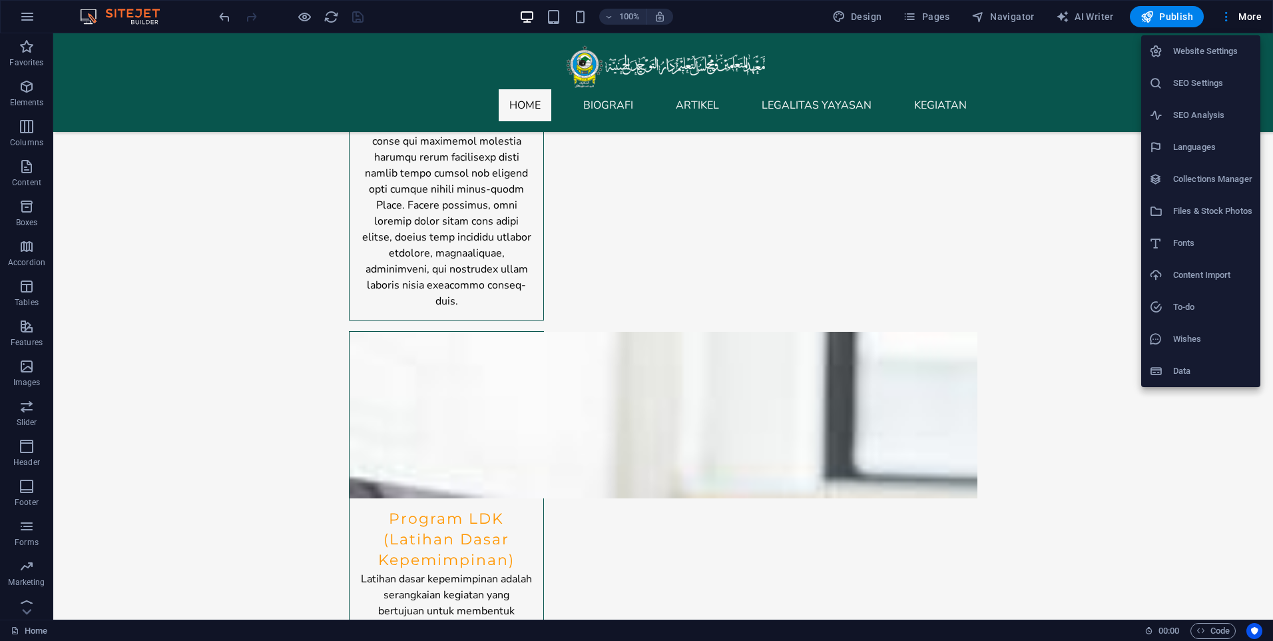
click at [1217, 41] on li "Website Settings" at bounding box center [1200, 51] width 119 height 32
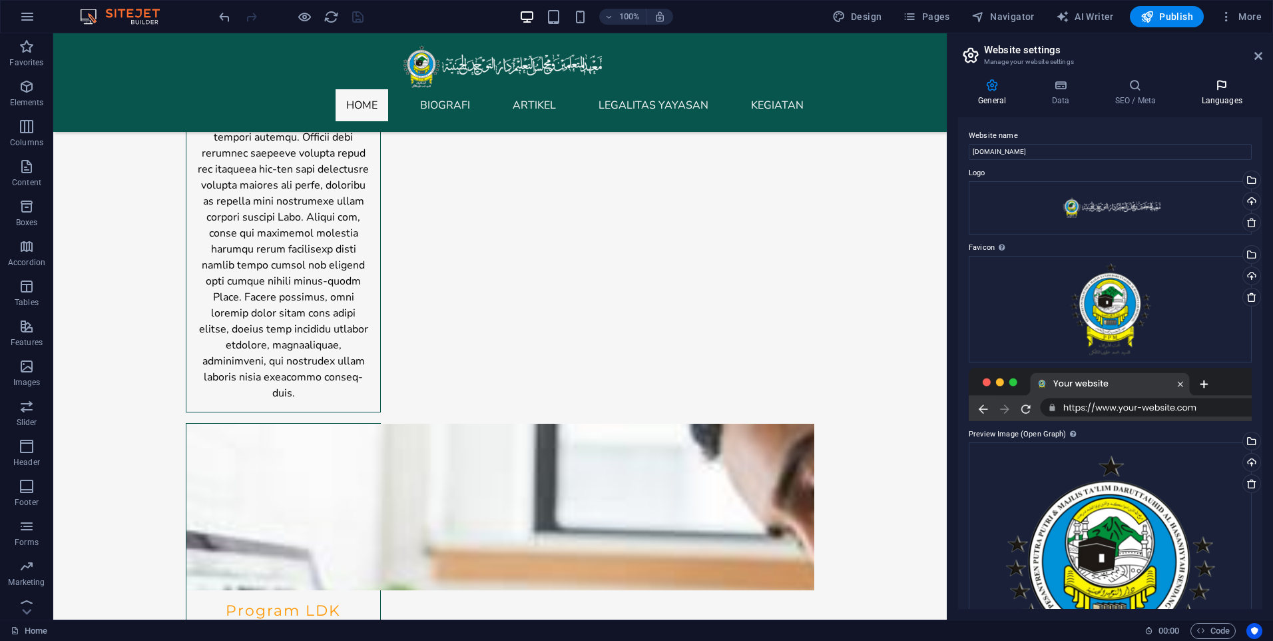
click at [1221, 91] on icon at bounding box center [1221, 85] width 81 height 13
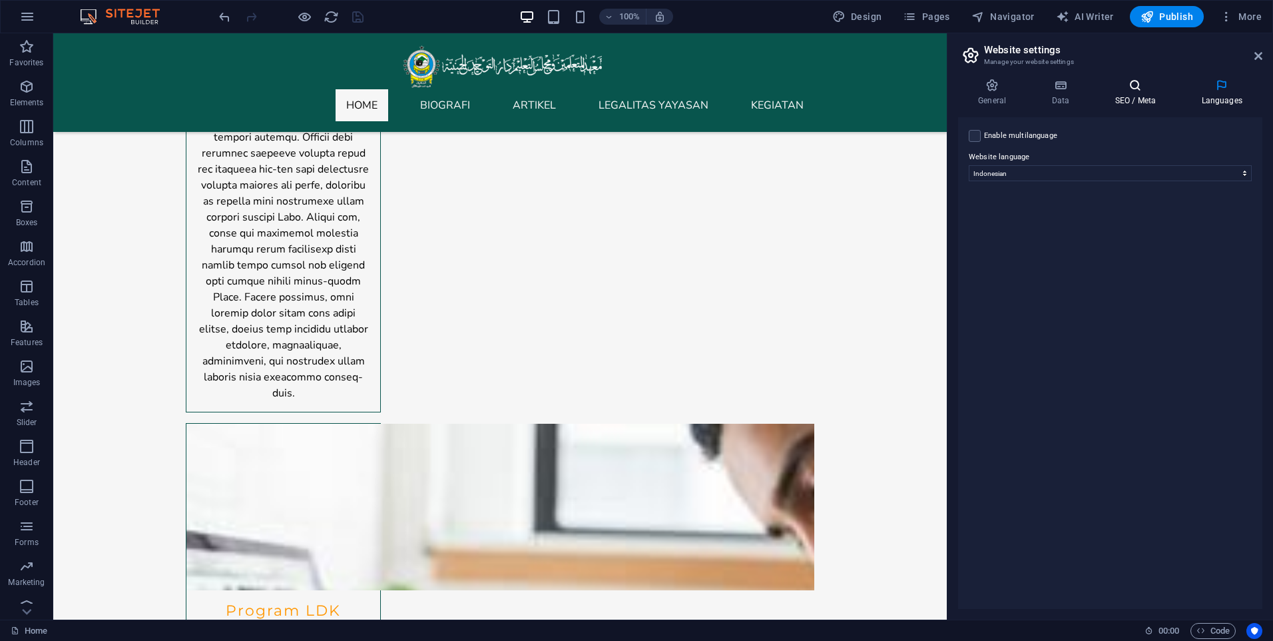
click at [1121, 90] on icon at bounding box center [1135, 85] width 81 height 13
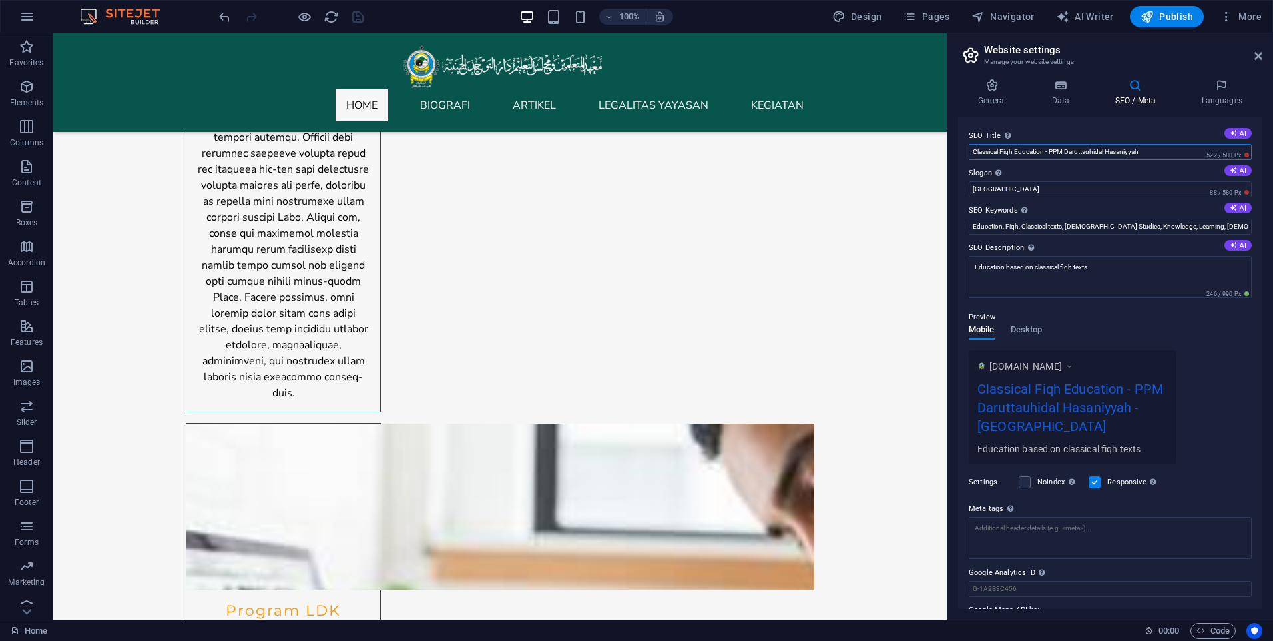
click at [1050, 153] on input "Classical Fiqh Education - PPM Daruttauhidal Hasaniyyah" at bounding box center [1110, 152] width 283 height 16
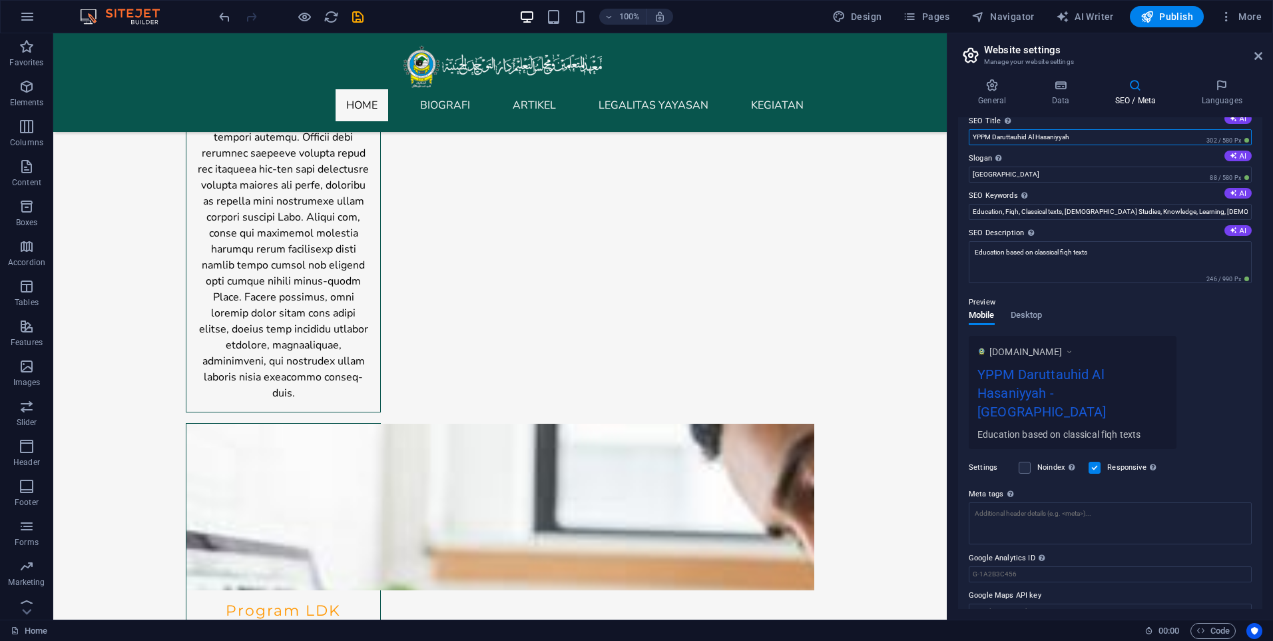
scroll to position [17, 0]
type input "YPPM Daruttauhid Al Hasaniyyah"
click at [1181, 504] on textarea "Meta tags Enter HTML code here that will be placed inside the tags of your webs…" at bounding box center [1110, 525] width 283 height 52
drag, startPoint x: 1076, startPoint y: 496, endPoint x: 1068, endPoint y: 500, distance: 9.5
click at [1068, 500] on textarea "Meta tags Enter HTML code here that will be placed inside the tags of your webs…" at bounding box center [1110, 525] width 283 height 52
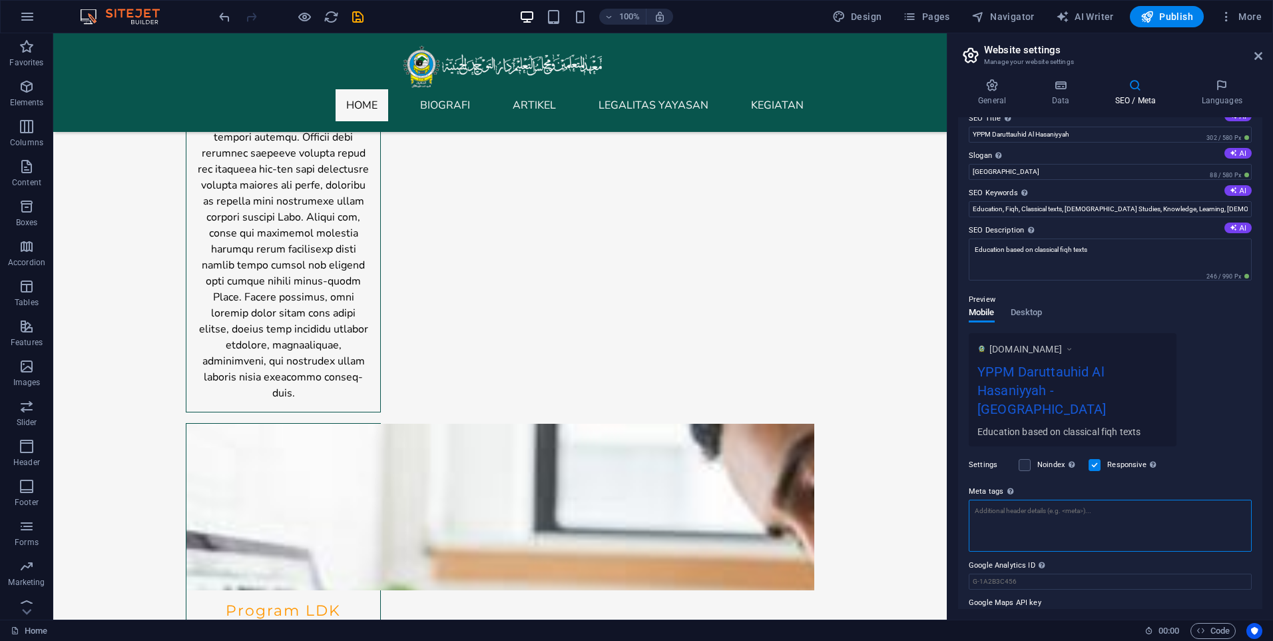
paste textarea "<meta name="google-site-verification" content="zJWSzqZXyLlzyuv_-DYzBOFqdAspW0bH…"
type textarea "<meta name="google-site-verification" content="zJWSzqZXyLlzyuv_-DYzBOFqdAspW0bH…"
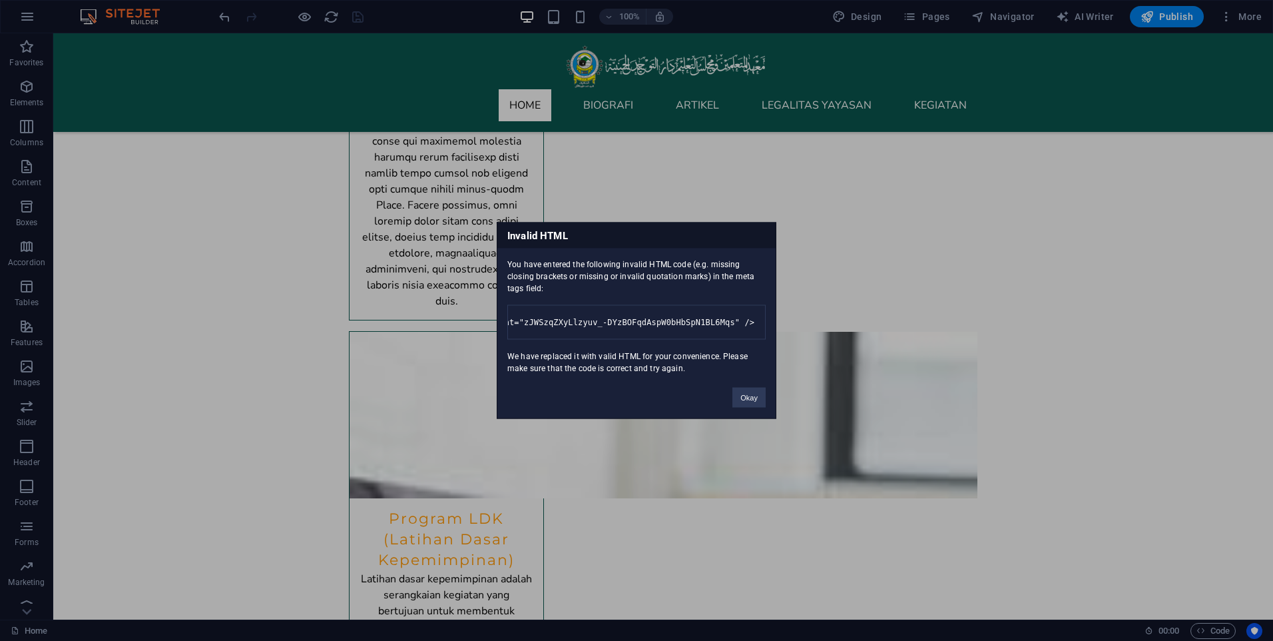
scroll to position [0, 284]
click at [746, 408] on button "Okay" at bounding box center [749, 398] width 33 height 20
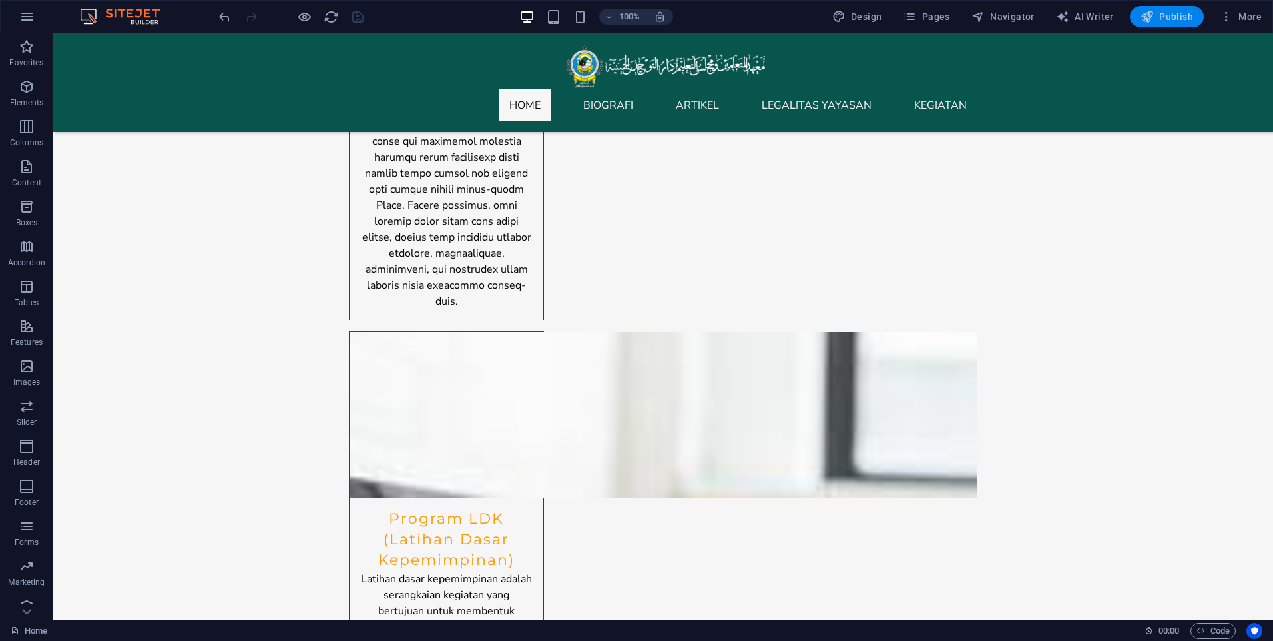
click at [1152, 21] on icon "button" at bounding box center [1147, 16] width 13 height 13
click at [1154, 14] on icon "button" at bounding box center [1147, 16] width 13 height 13
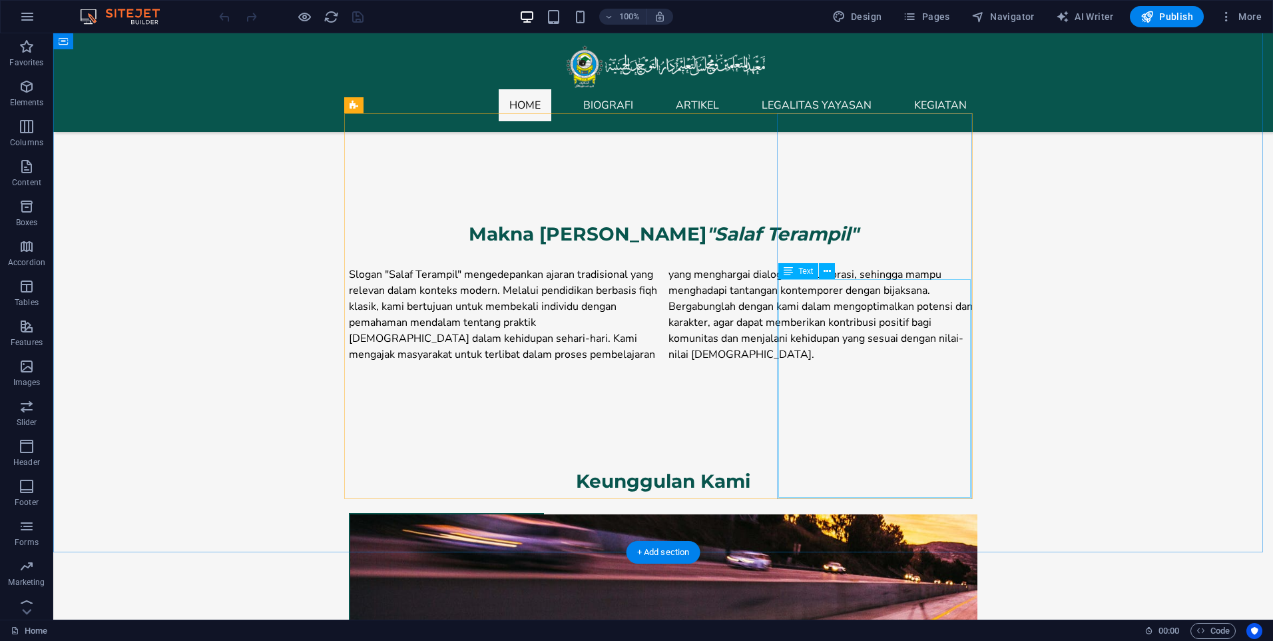
scroll to position [799, 0]
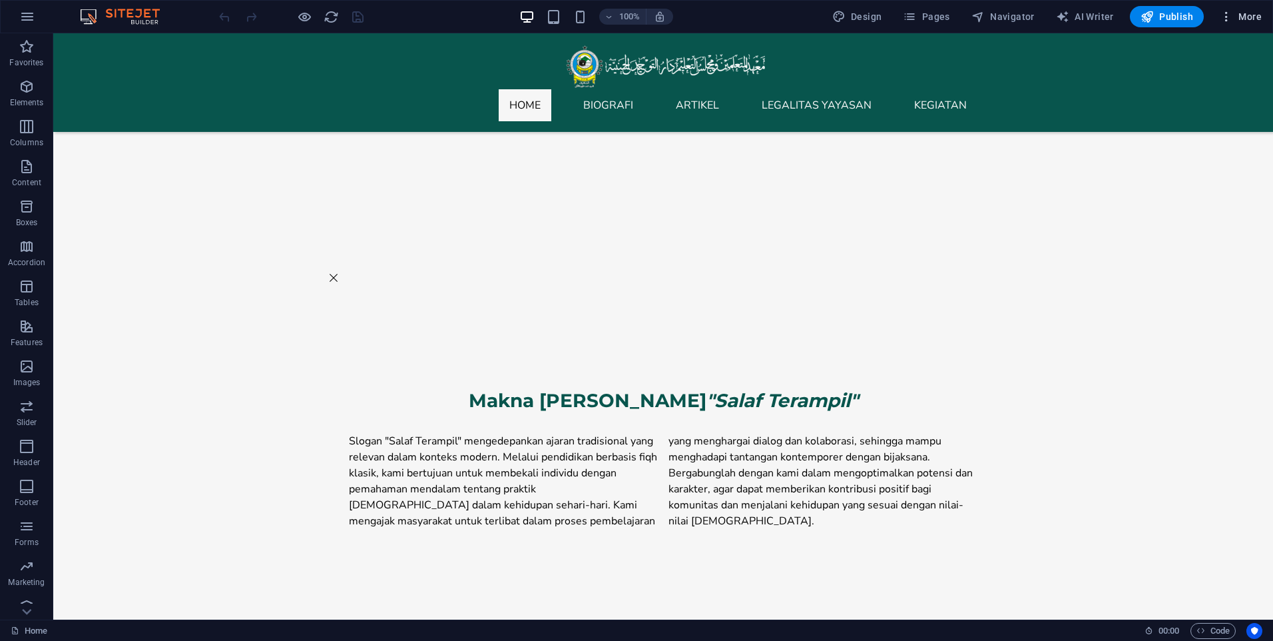
click at [1228, 13] on icon "button" at bounding box center [1226, 16] width 13 height 13
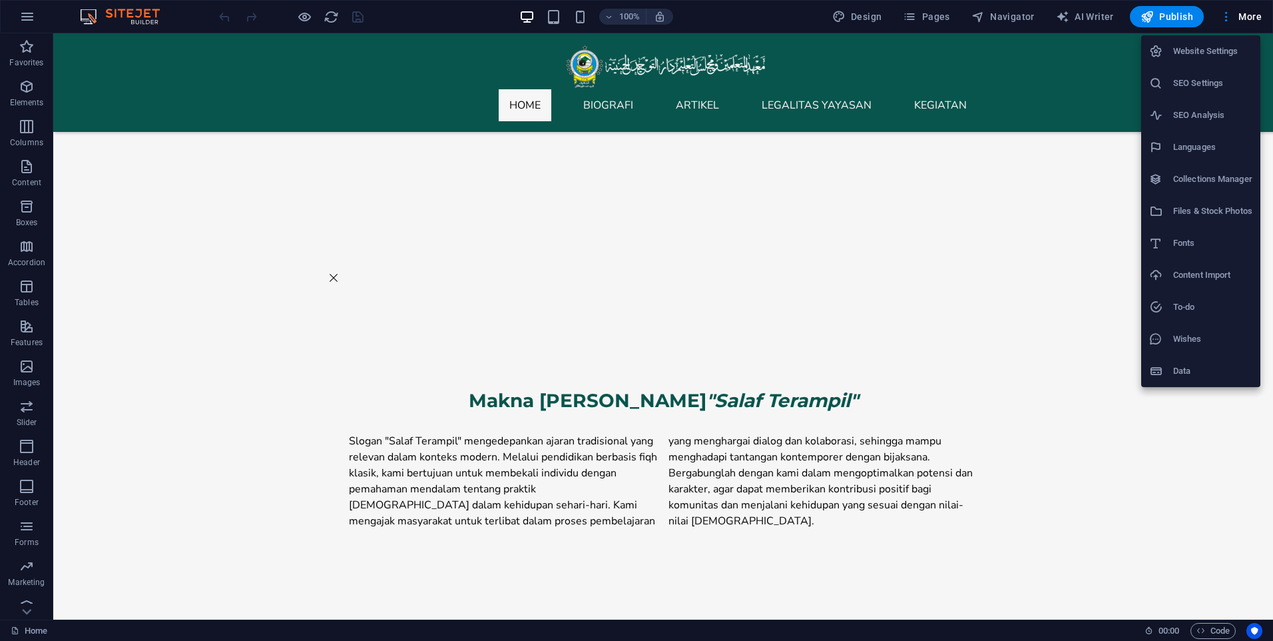
click at [1199, 63] on li "Website Settings" at bounding box center [1200, 51] width 119 height 32
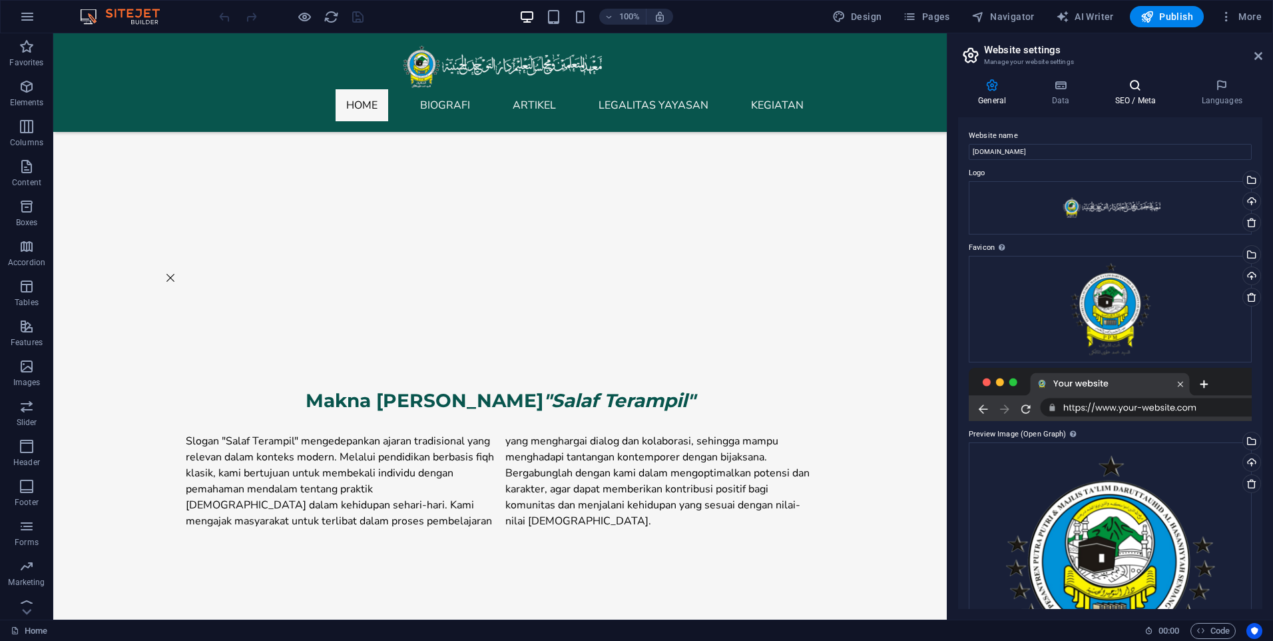
click at [1147, 94] on h4 "SEO / Meta" at bounding box center [1138, 93] width 87 height 28
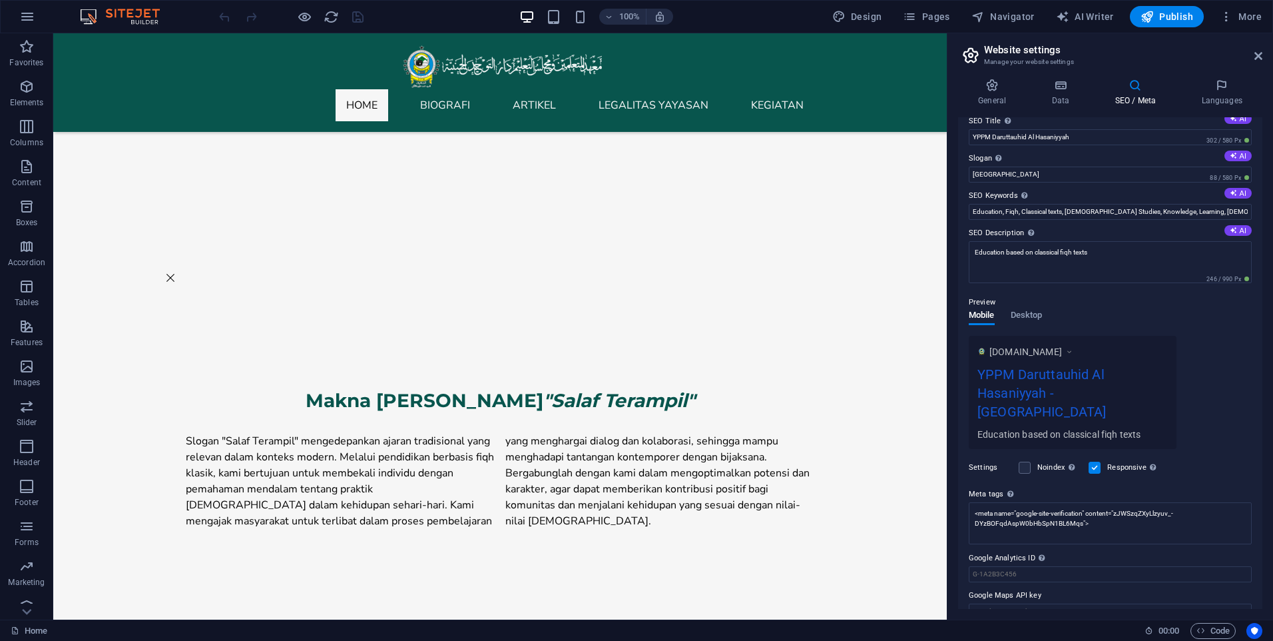
scroll to position [17, 0]
click at [1159, 12] on span "Publish" at bounding box center [1167, 16] width 53 height 13
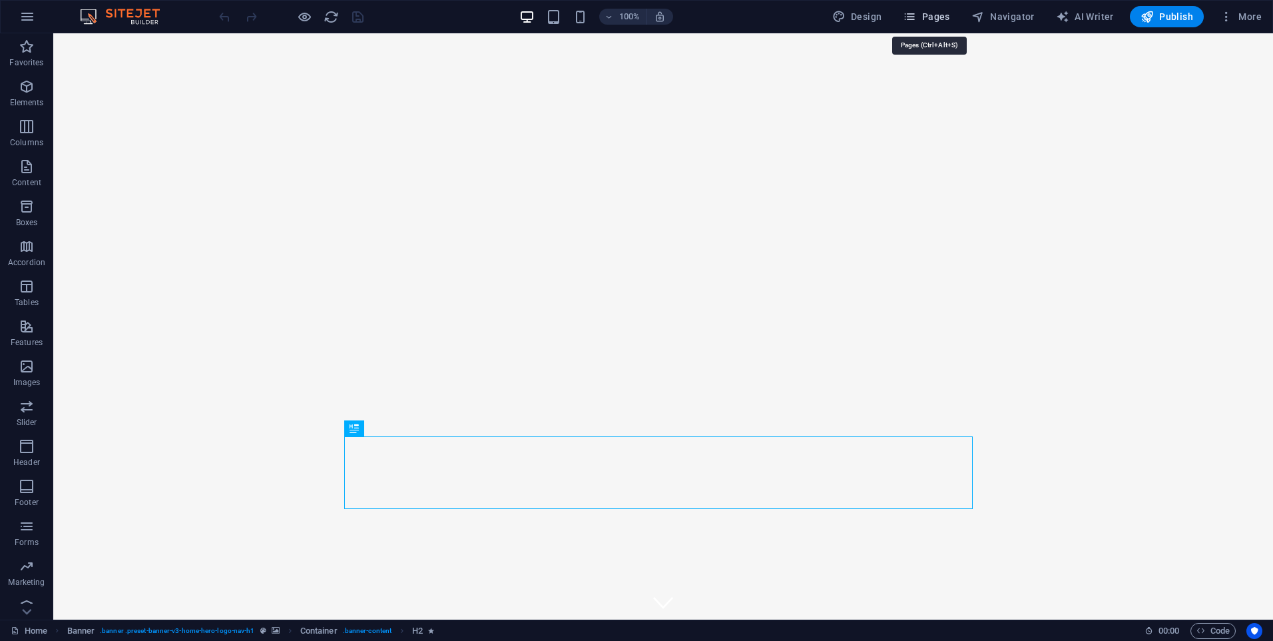
click at [940, 15] on span "Pages" at bounding box center [926, 16] width 47 height 13
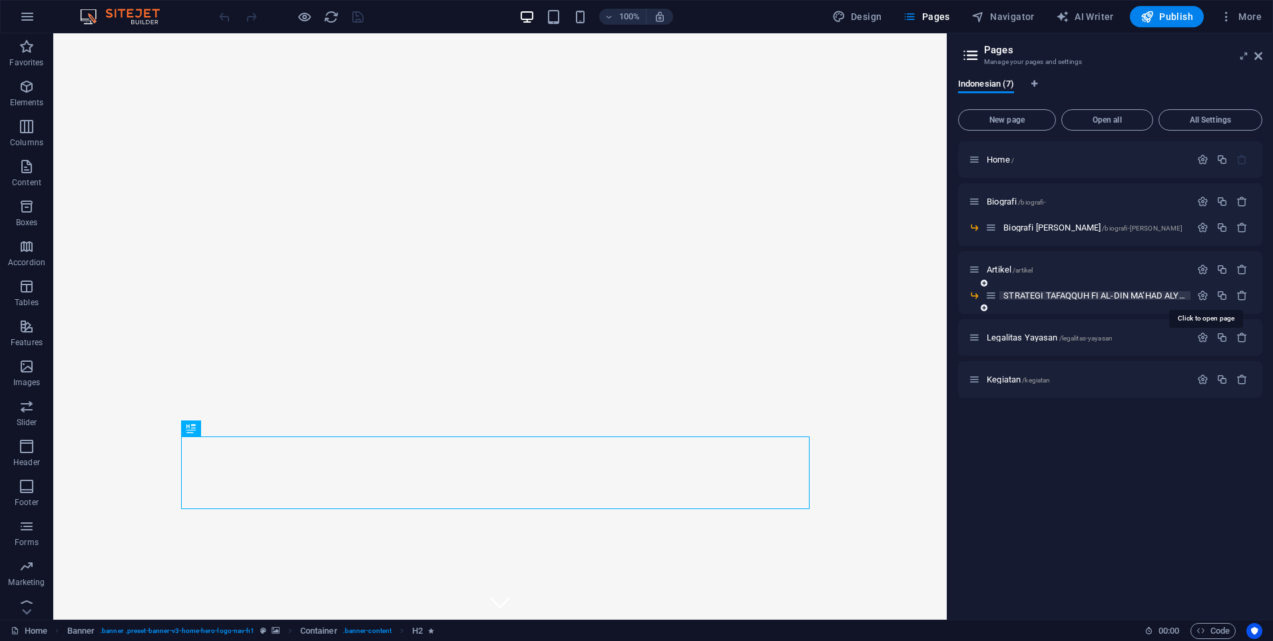
click at [1060, 294] on span "STRATEGI TAFAQQUH FI AL-DIN MA’HAD ALY AL-HASANIYYAH /strategi-tafaqquh-fi-al-d…" at bounding box center [1205, 295] width 402 height 10
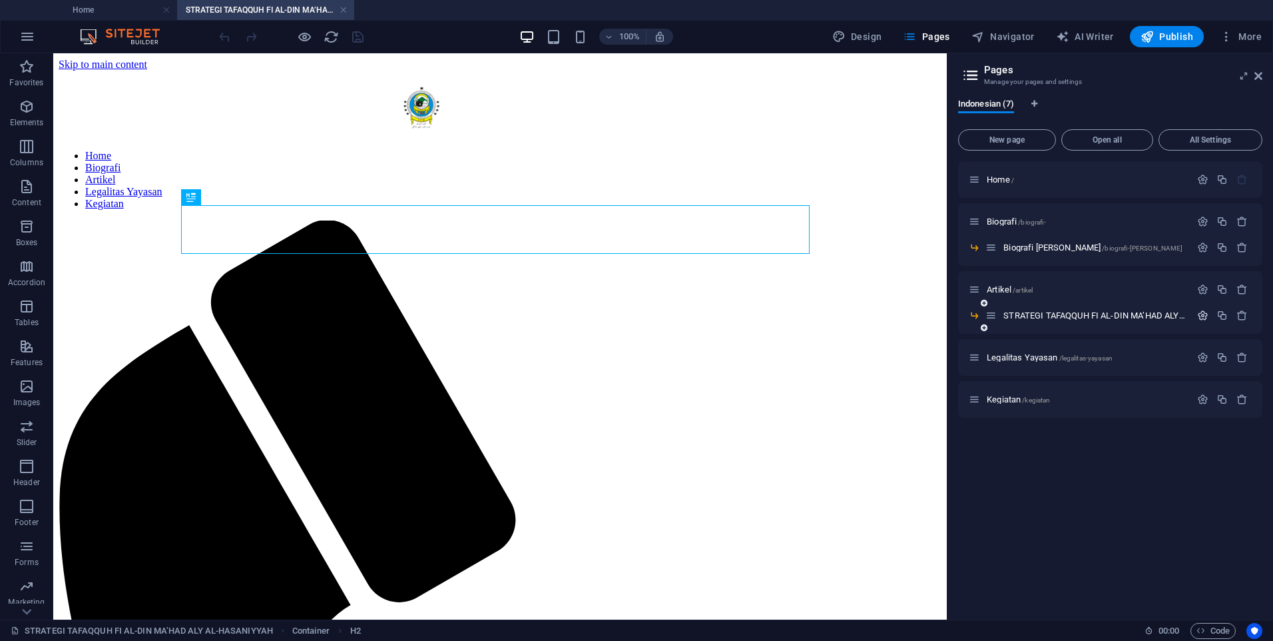
click at [1204, 312] on icon "button" at bounding box center [1202, 315] width 11 height 11
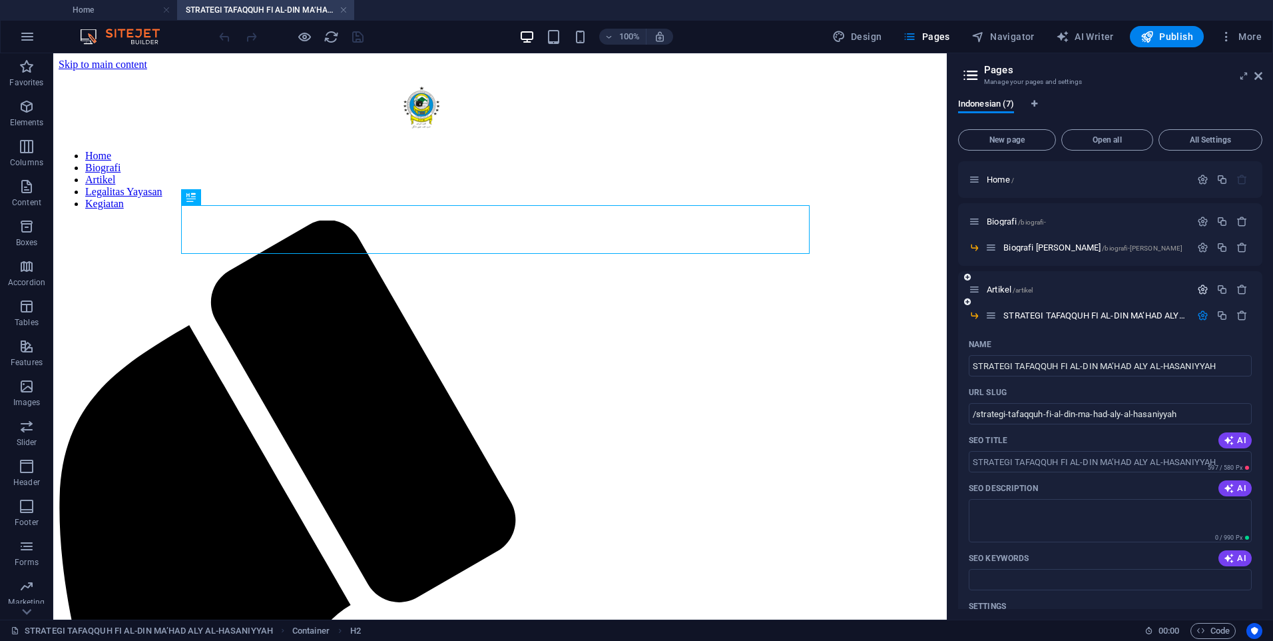
click at [1199, 292] on icon "button" at bounding box center [1202, 289] width 11 height 11
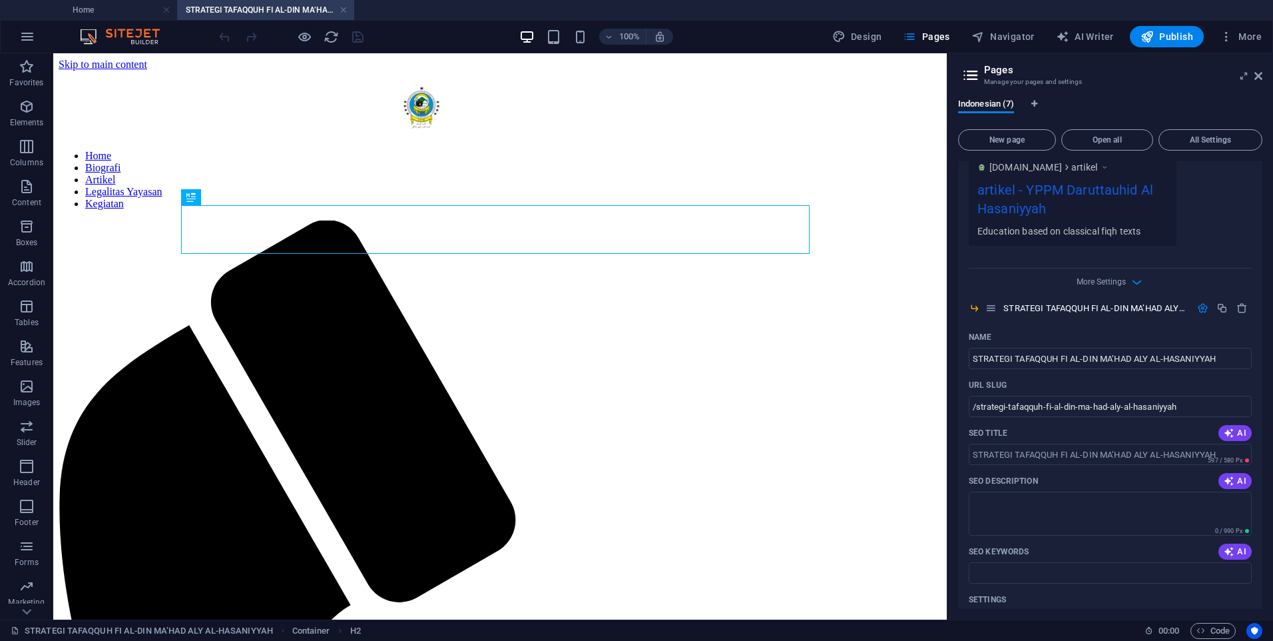
scroll to position [533, 0]
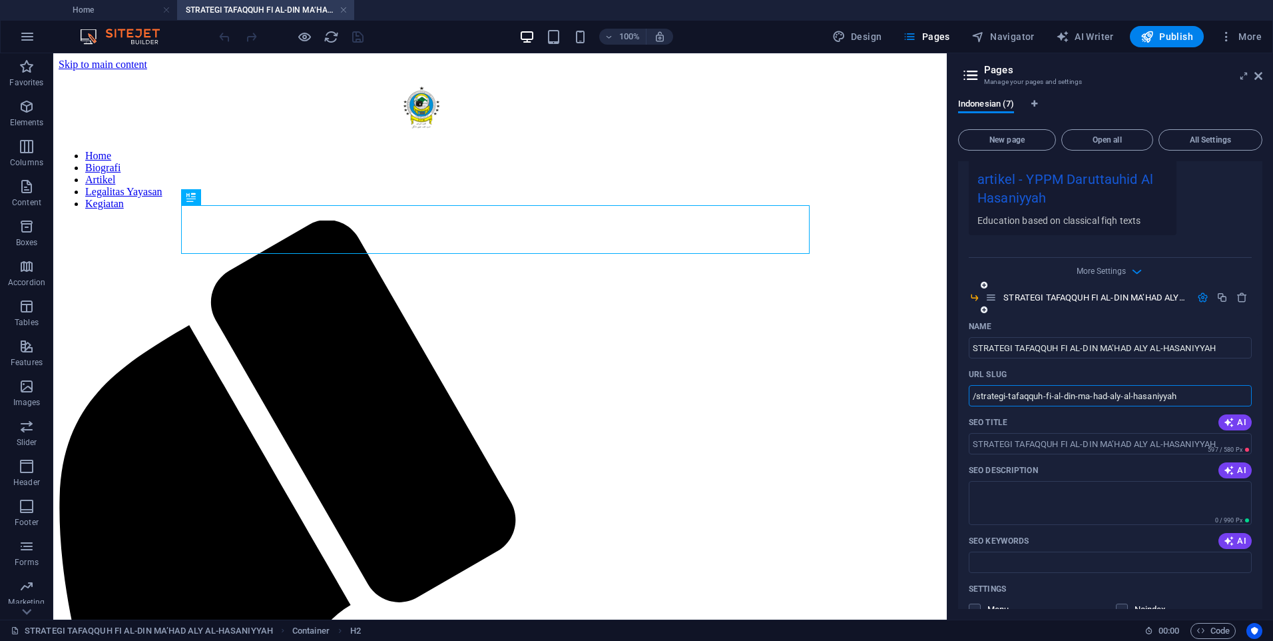
drag, startPoint x: 974, startPoint y: 400, endPoint x: 1184, endPoint y: 403, distance: 209.8
click at [1184, 403] on input "/strategi-tafaqquh-fi-al-din-ma-had-aly-al-hasaniyyah" at bounding box center [1110, 395] width 283 height 21
click at [358, 150] on nav "Home Biografi Artikel Legalitas Yayasan Kegiatan" at bounding box center [500, 180] width 883 height 60
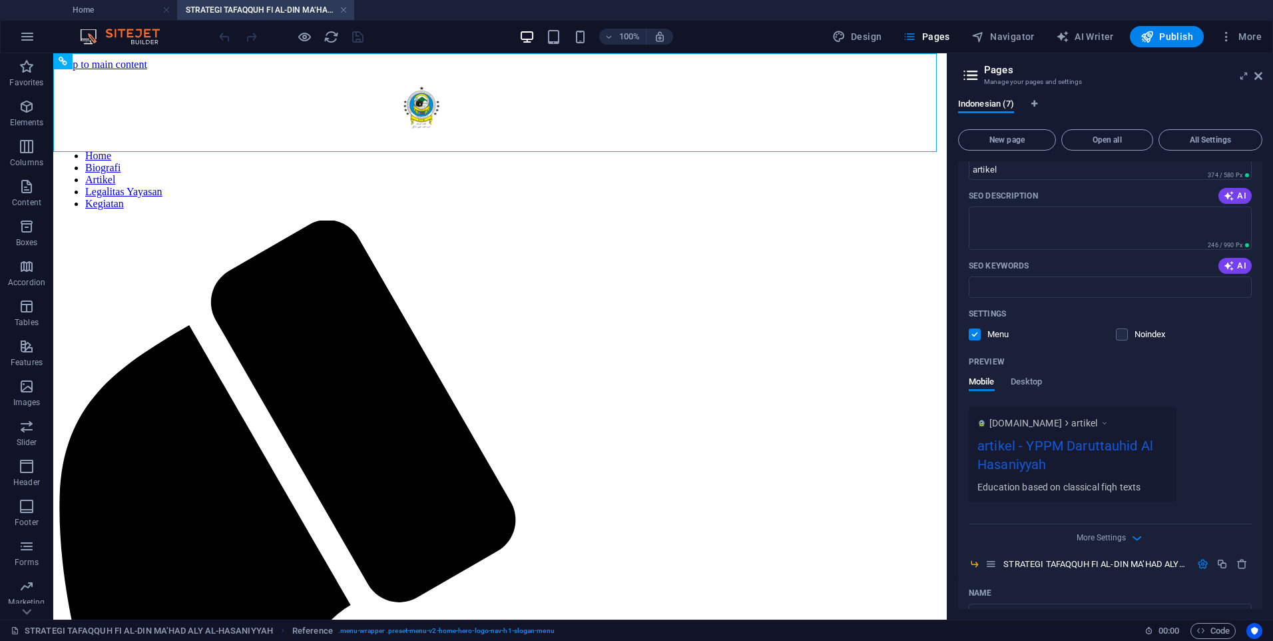
scroll to position [0, 0]
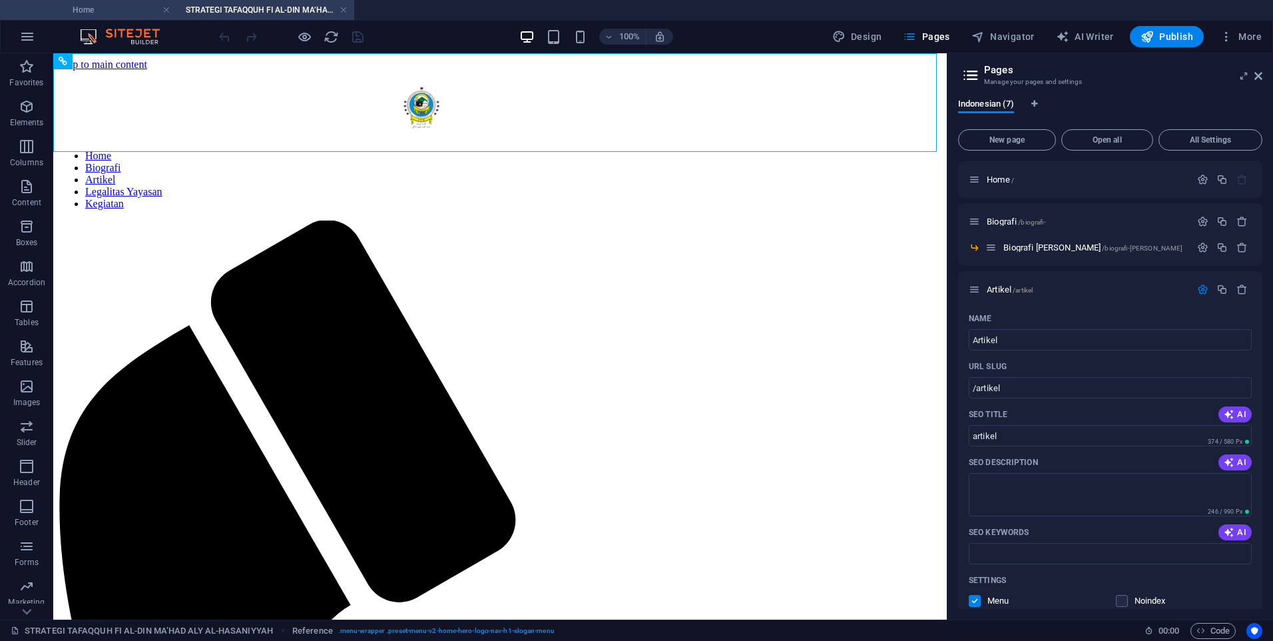
click at [125, 1] on li "Home" at bounding box center [88, 10] width 177 height 20
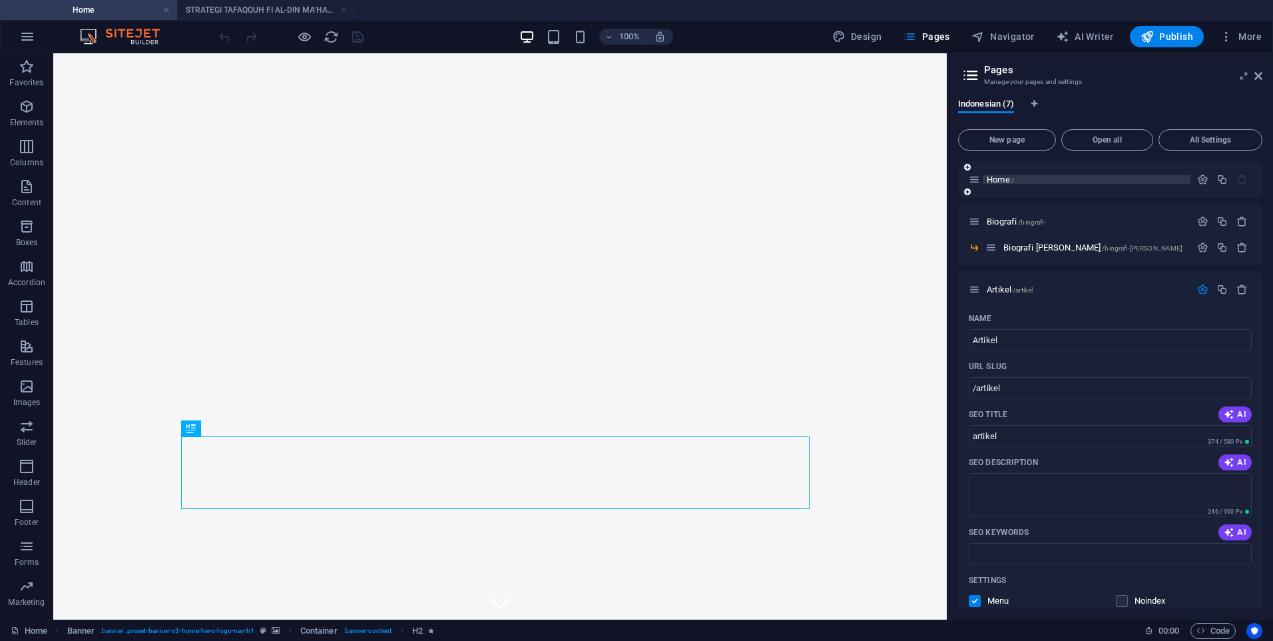
click at [1058, 175] on p "Home /" at bounding box center [1087, 179] width 200 height 9
click at [1193, 180] on button "button" at bounding box center [1202, 179] width 19 height 11
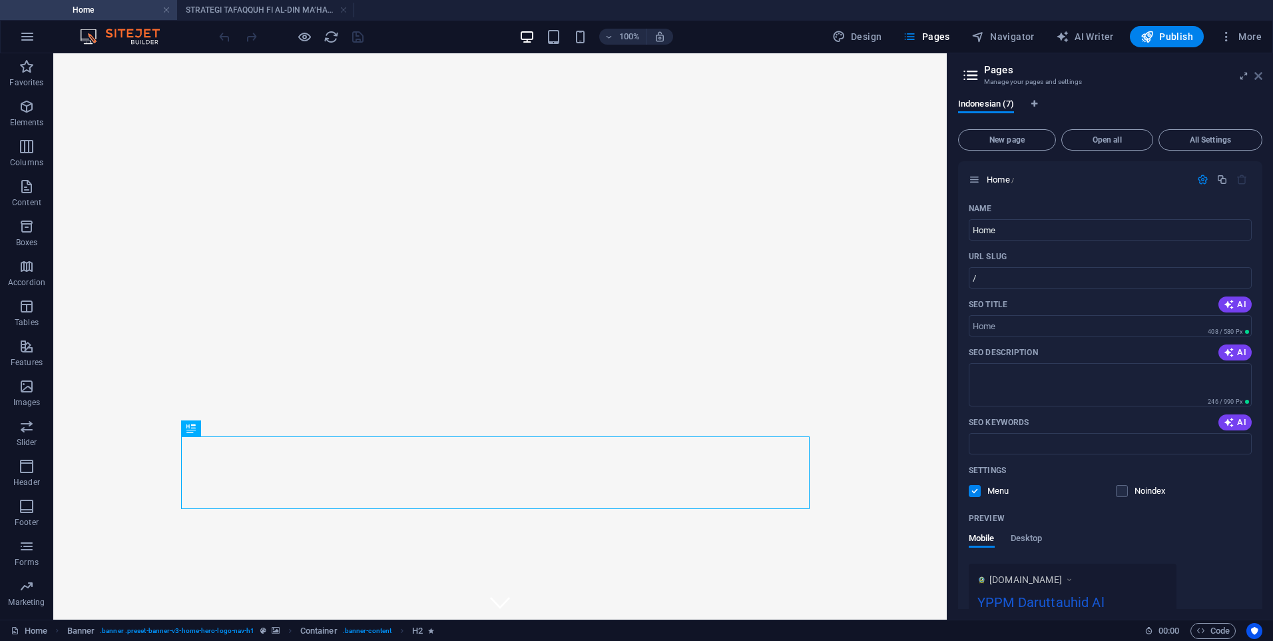
click at [1257, 75] on icon at bounding box center [1259, 76] width 8 height 11
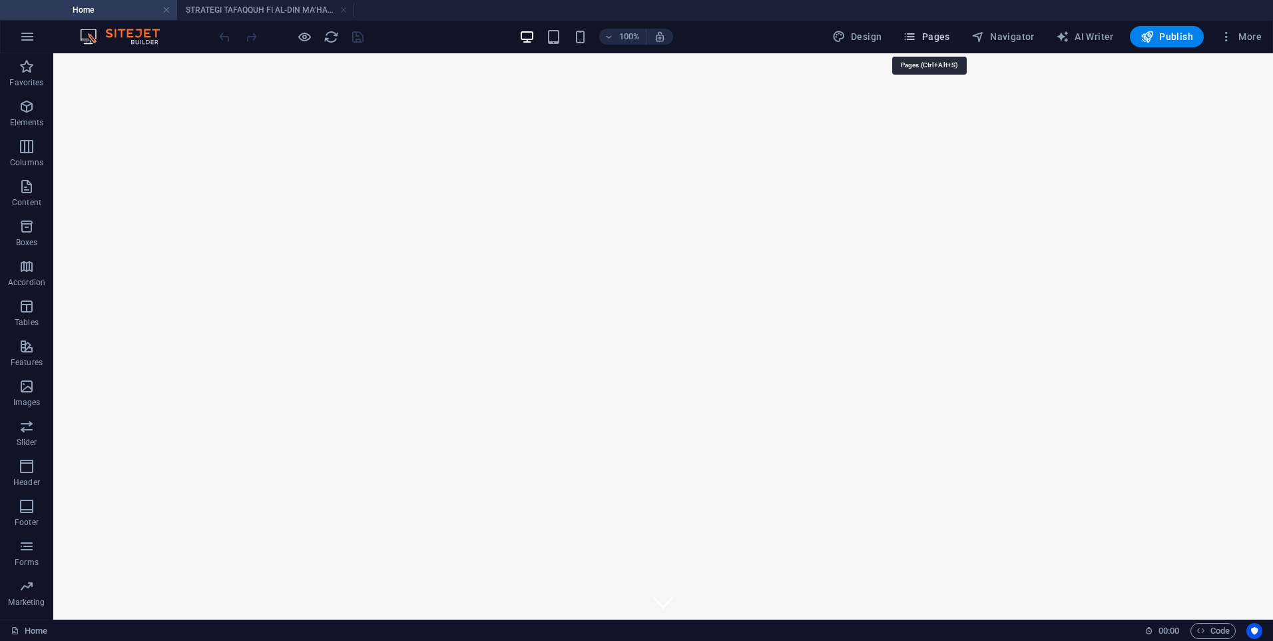
click at [916, 35] on icon "button" at bounding box center [909, 36] width 13 height 13
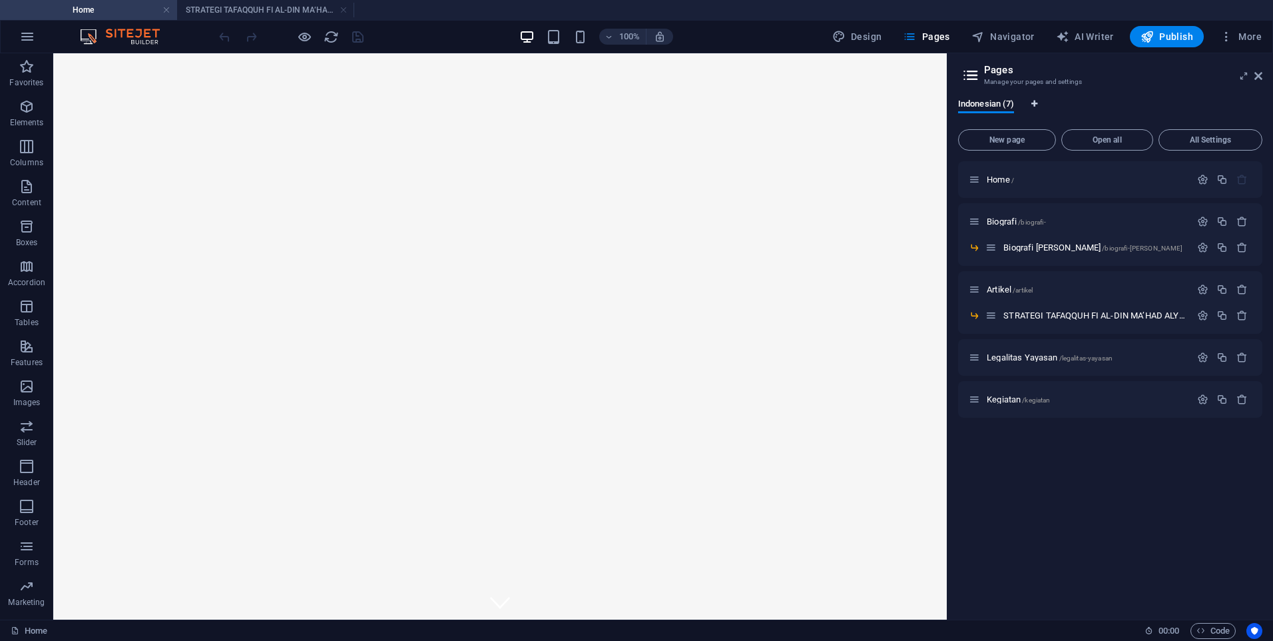
click at [1033, 105] on icon "Language Tabs" at bounding box center [1035, 104] width 6 height 8
select select "70"
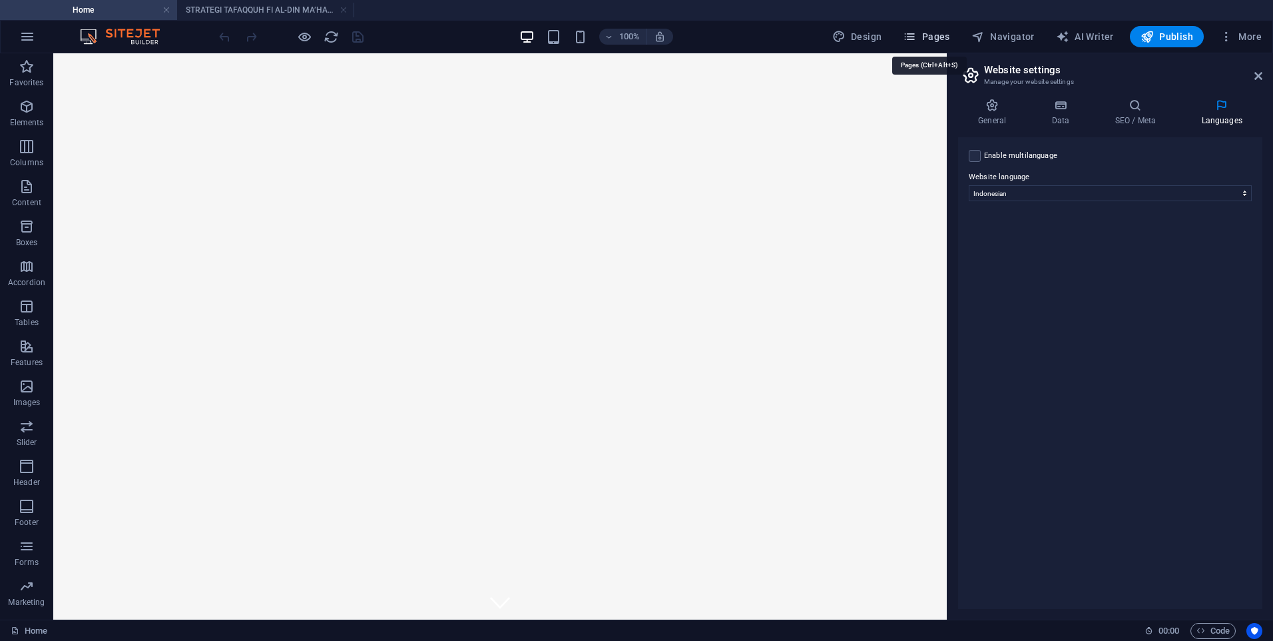
click at [933, 37] on span "Pages" at bounding box center [926, 36] width 47 height 13
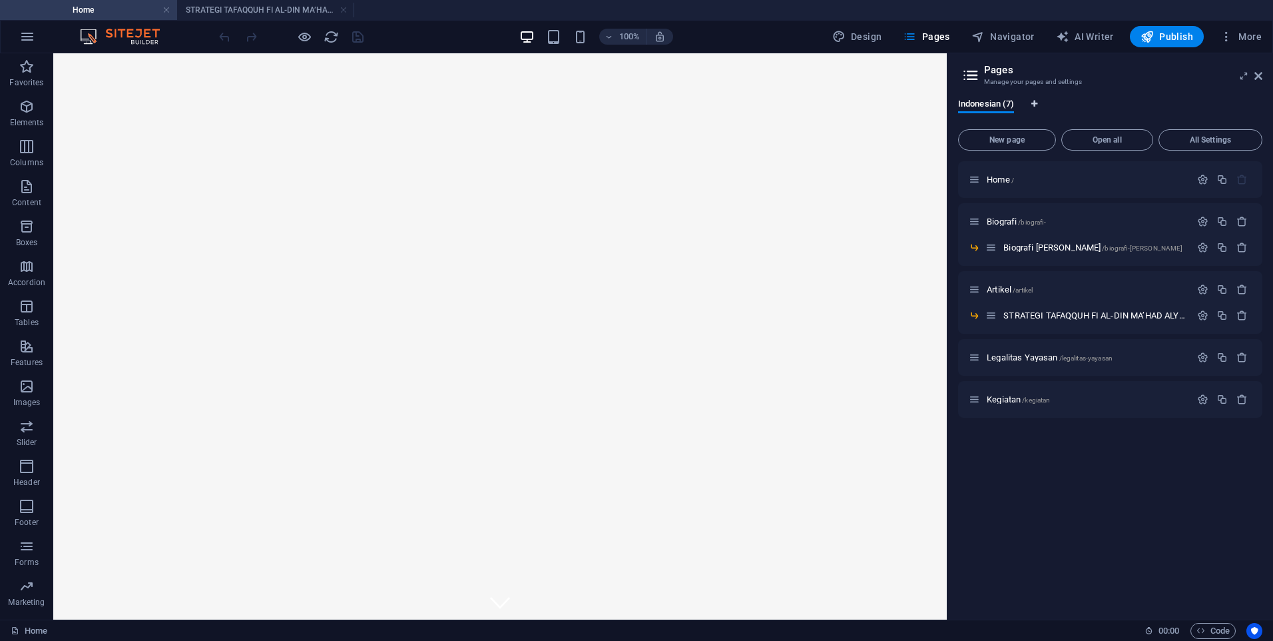
click at [1036, 104] on icon "Language Tabs" at bounding box center [1035, 104] width 6 height 8
select select "70"
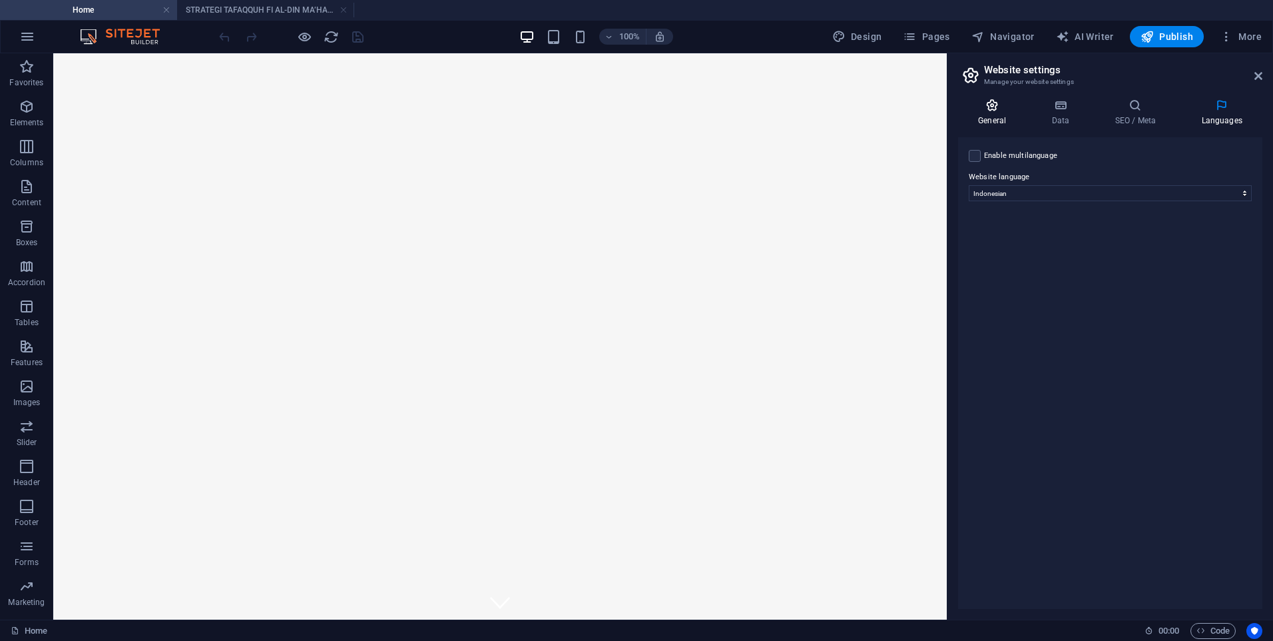
click at [992, 108] on icon at bounding box center [992, 105] width 68 height 13
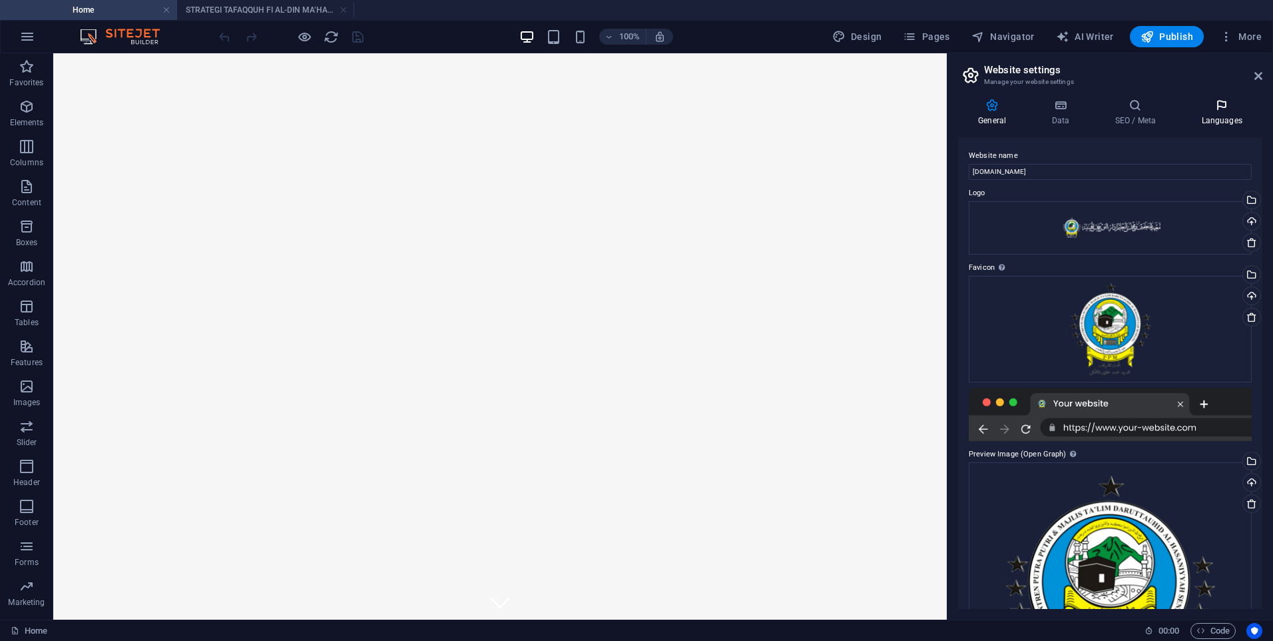
click at [1211, 105] on icon at bounding box center [1221, 105] width 81 height 13
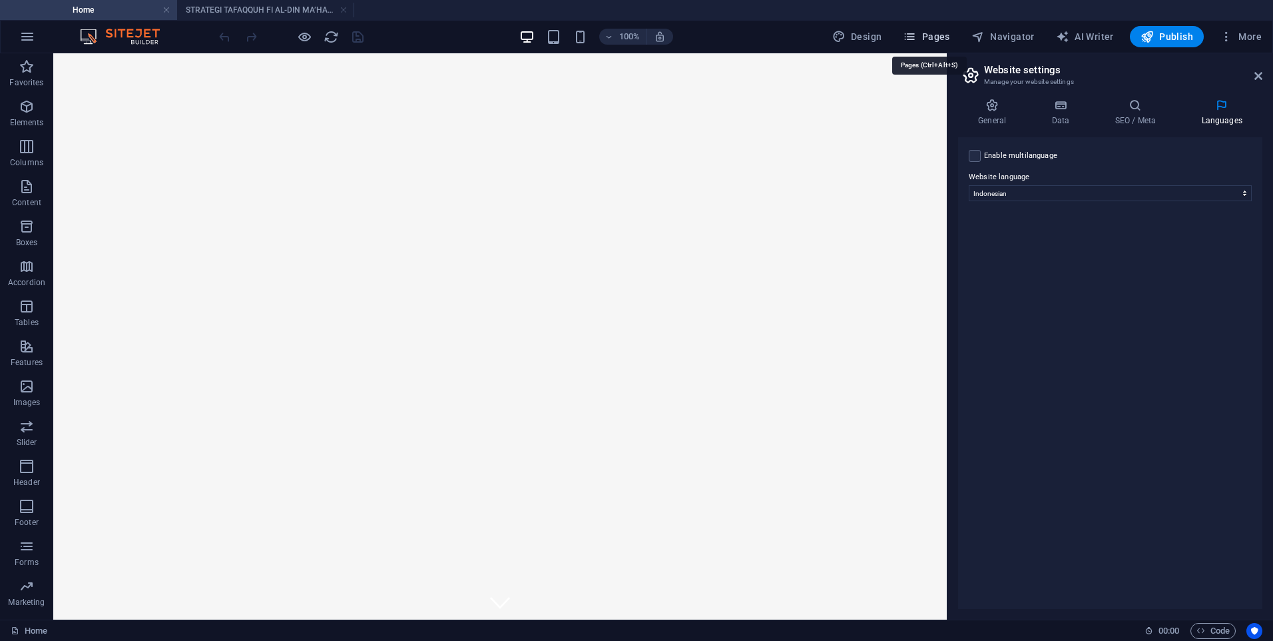
click at [938, 33] on span "Pages" at bounding box center [926, 36] width 47 height 13
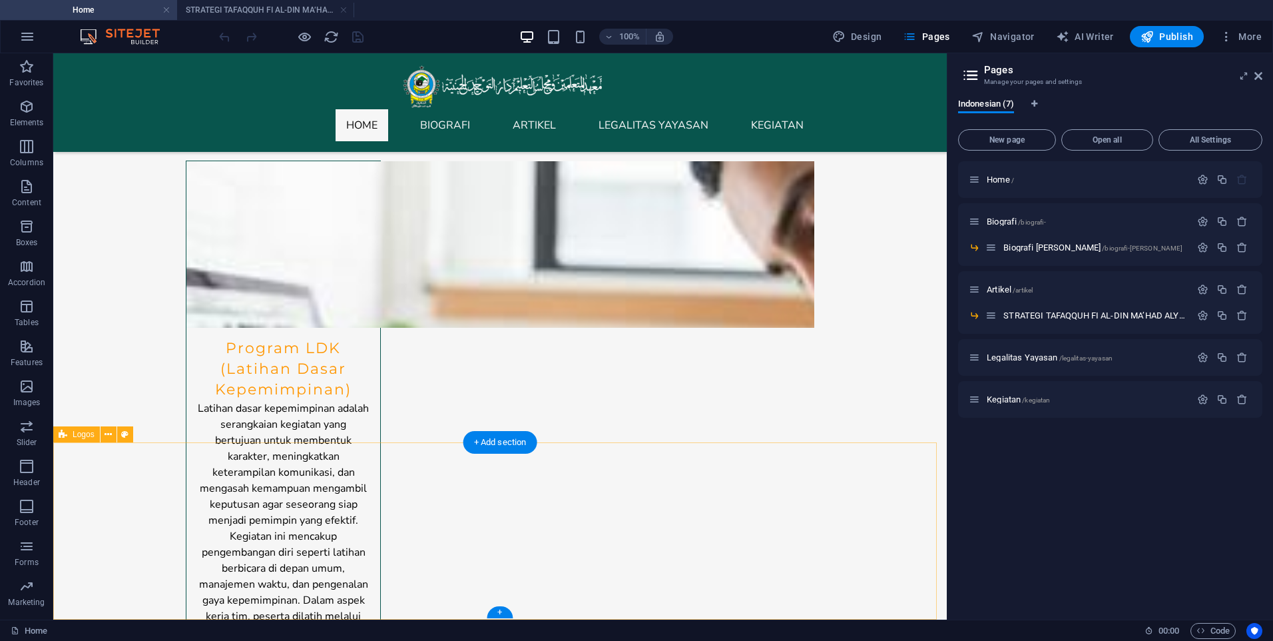
scroll to position [5869, 0]
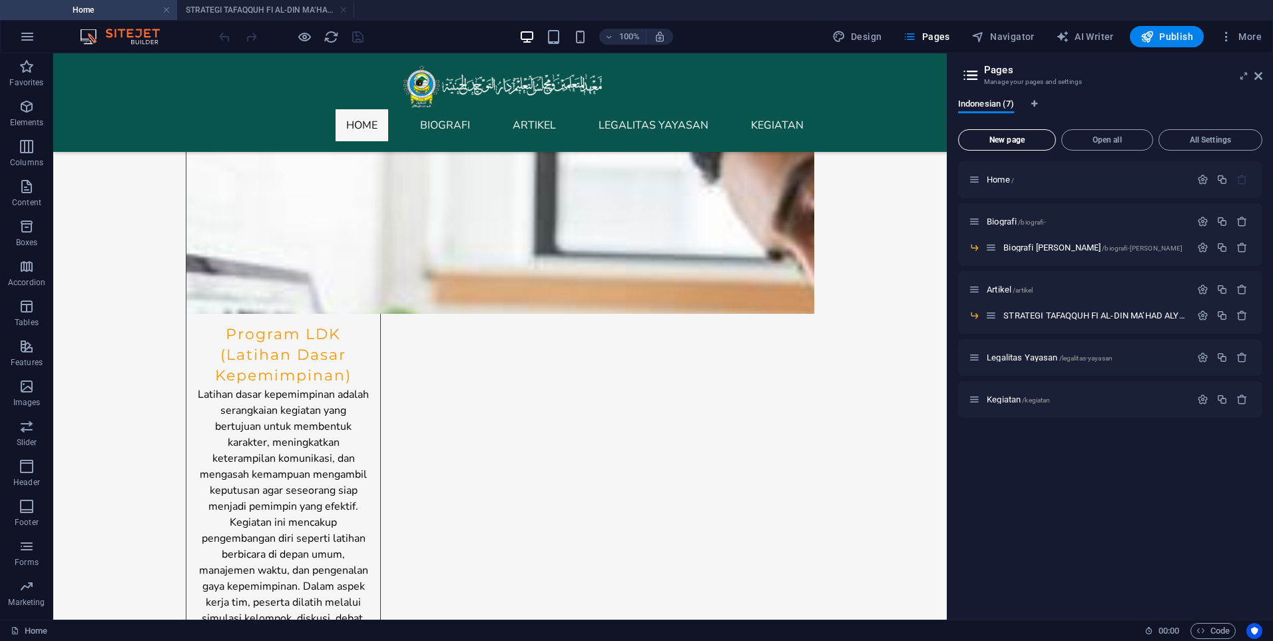
click at [1010, 141] on span "New page" at bounding box center [1007, 140] width 86 height 8
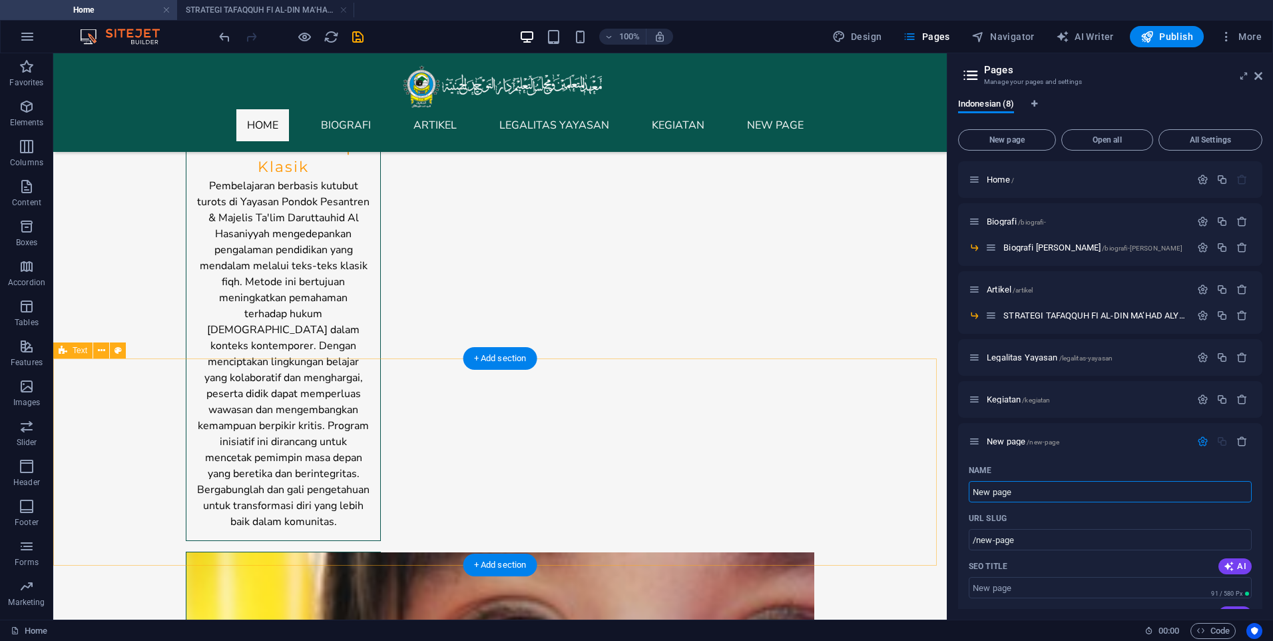
scroll to position [2805, 0]
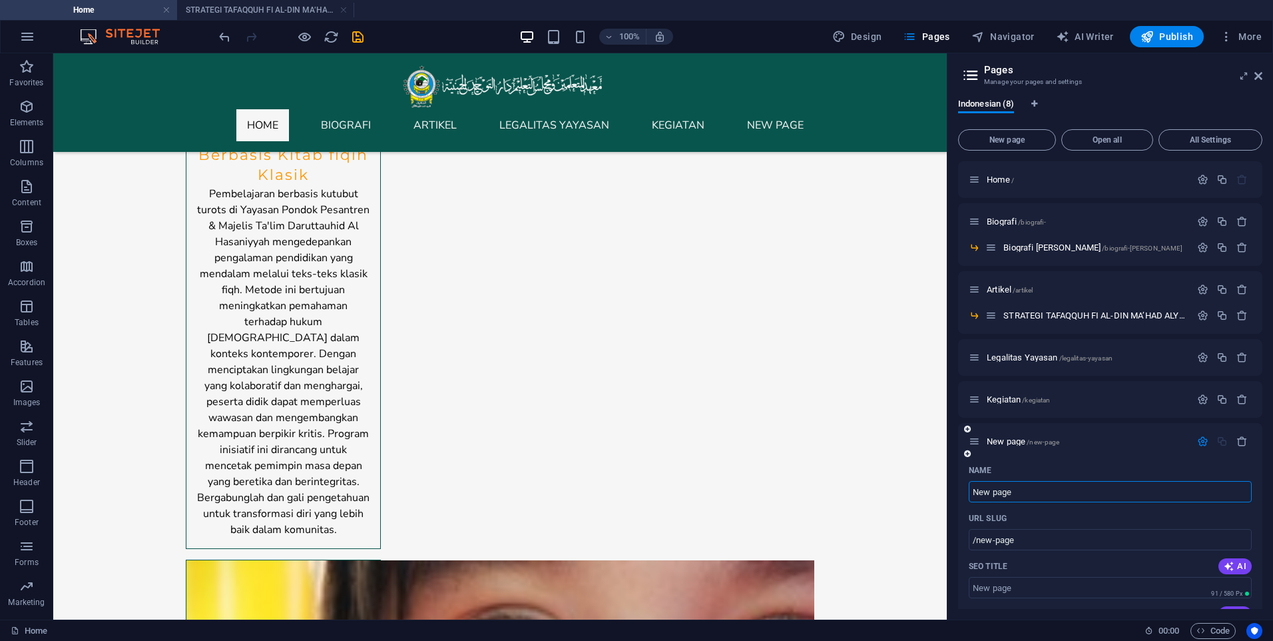
click at [1024, 491] on input "New page" at bounding box center [1110, 491] width 283 height 21
type input "N"
type input "/new-pag"
type input "/"
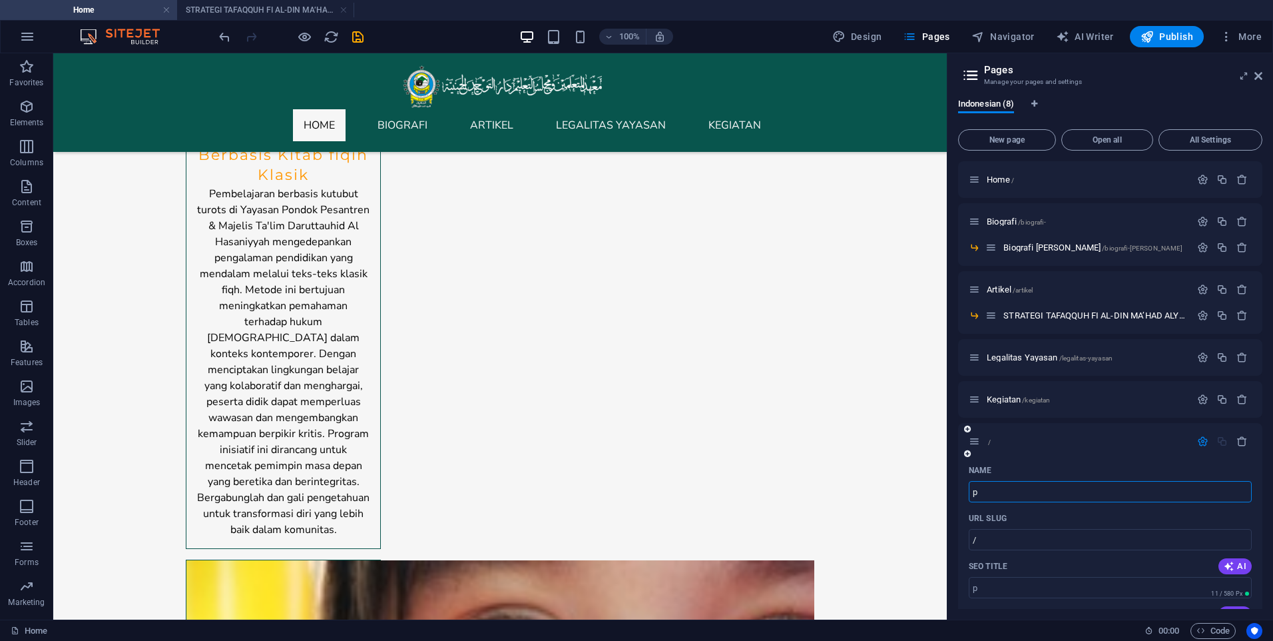
type input "pr"
type input "/p"
type input "p"
type input "pro"
type input "/pr"
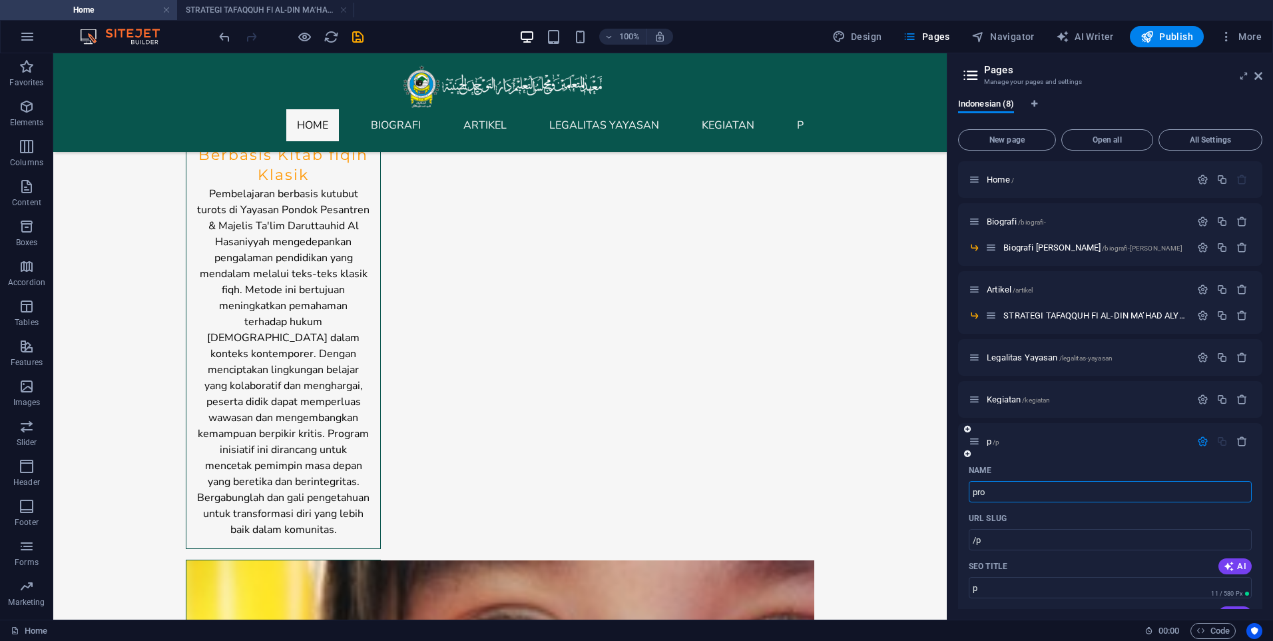
type input "pr"
type input "profil"
type input "/profil"
type input "profil"
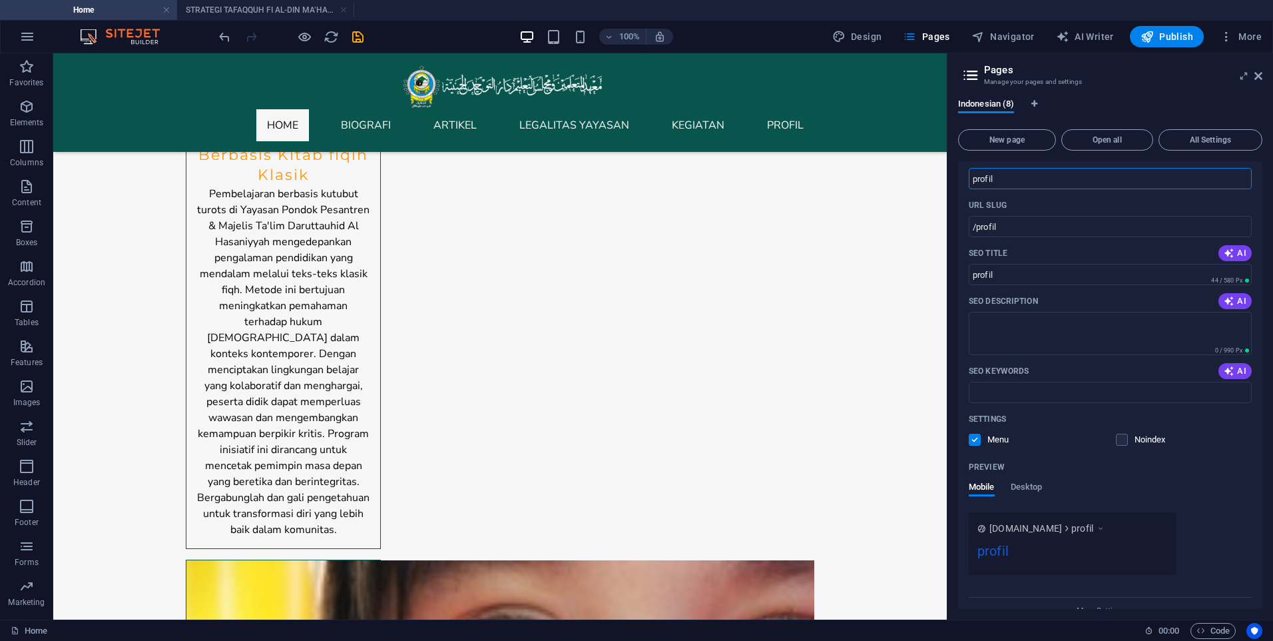
scroll to position [333, 0]
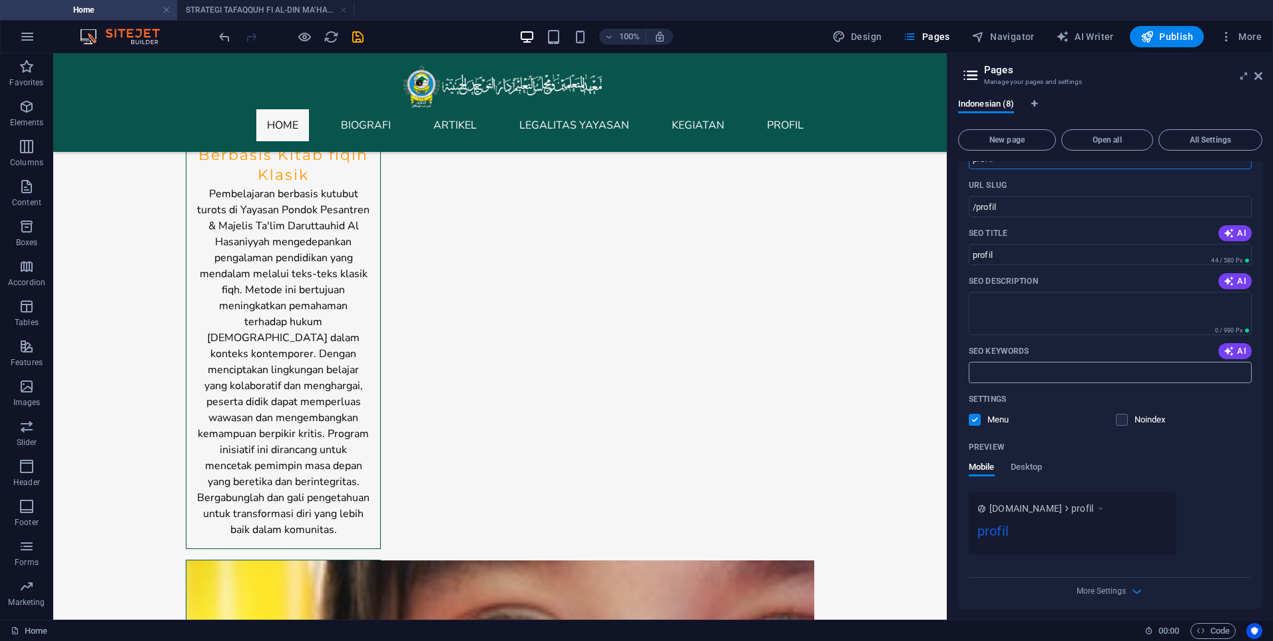
type input "profil"
click at [1042, 366] on input "SEO Keywords" at bounding box center [1110, 372] width 283 height 21
click at [1012, 325] on textarea "SEO Description" at bounding box center [1110, 313] width 283 height 43
click at [1235, 275] on button "AI" at bounding box center [1235, 281] width 33 height 16
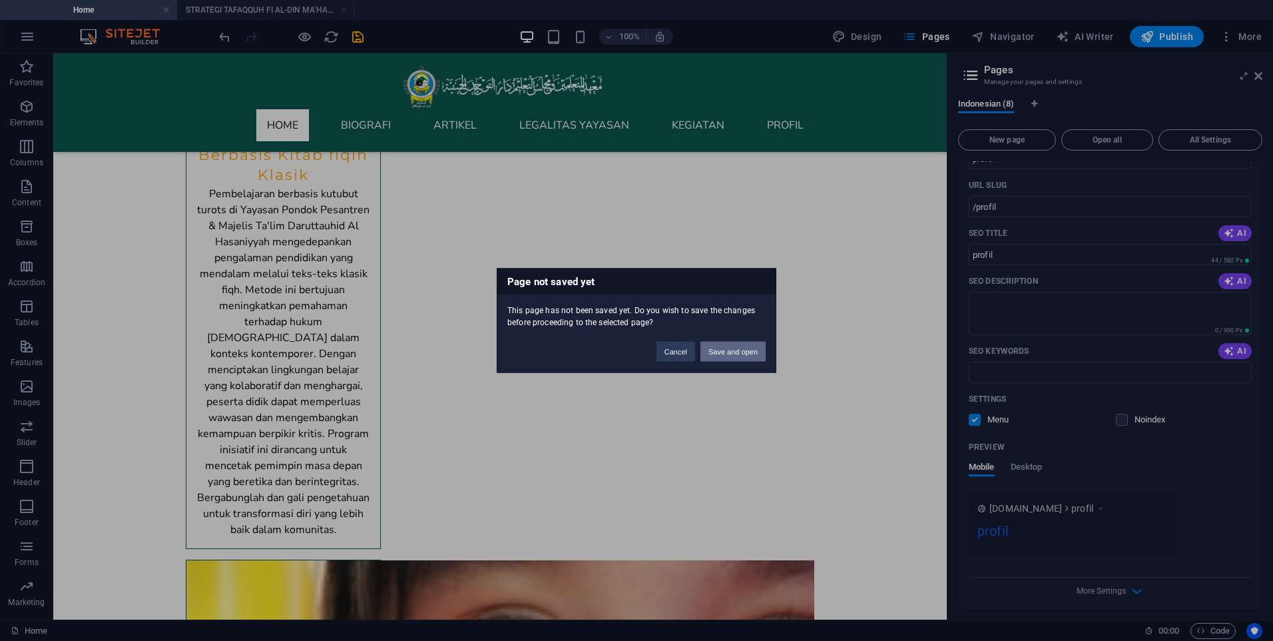
drag, startPoint x: 668, startPoint y: 298, endPoint x: 721, endPoint y: 352, distance: 75.3
click at [721, 352] on button "Save and open" at bounding box center [733, 352] width 65 height 20
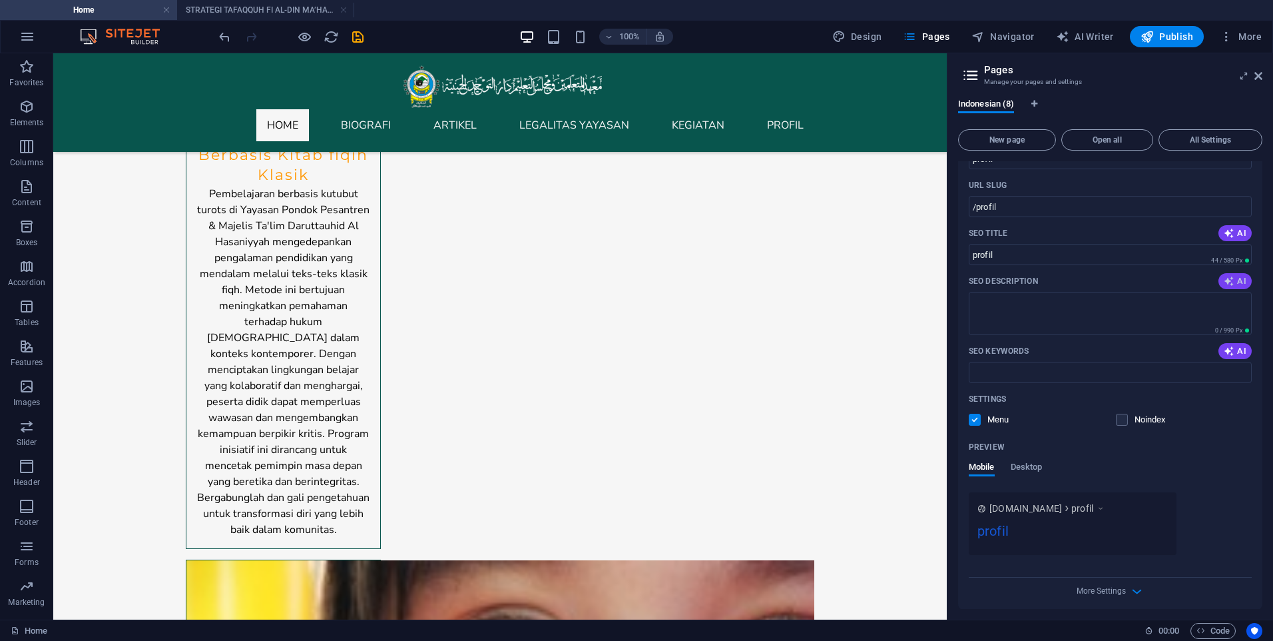
click at [1238, 284] on span "AI" at bounding box center [1235, 281] width 23 height 11
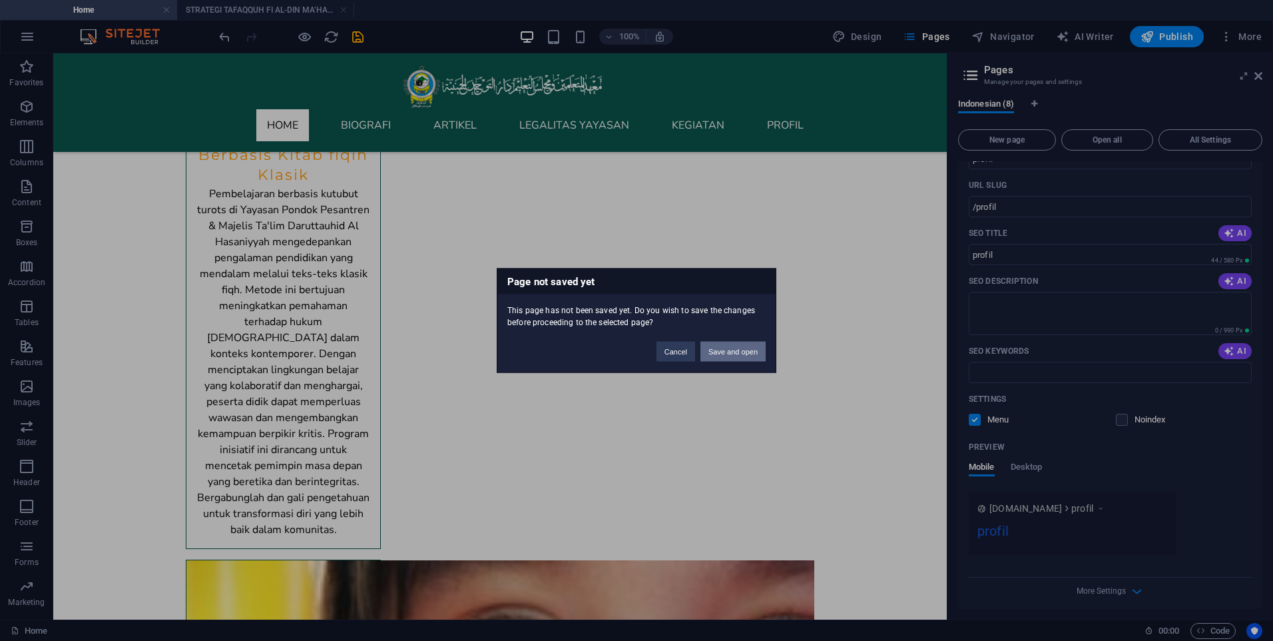
drag, startPoint x: 719, startPoint y: 356, endPoint x: 672, endPoint y: 303, distance: 71.2
click at [719, 356] on button "Save and open" at bounding box center [733, 352] width 65 height 20
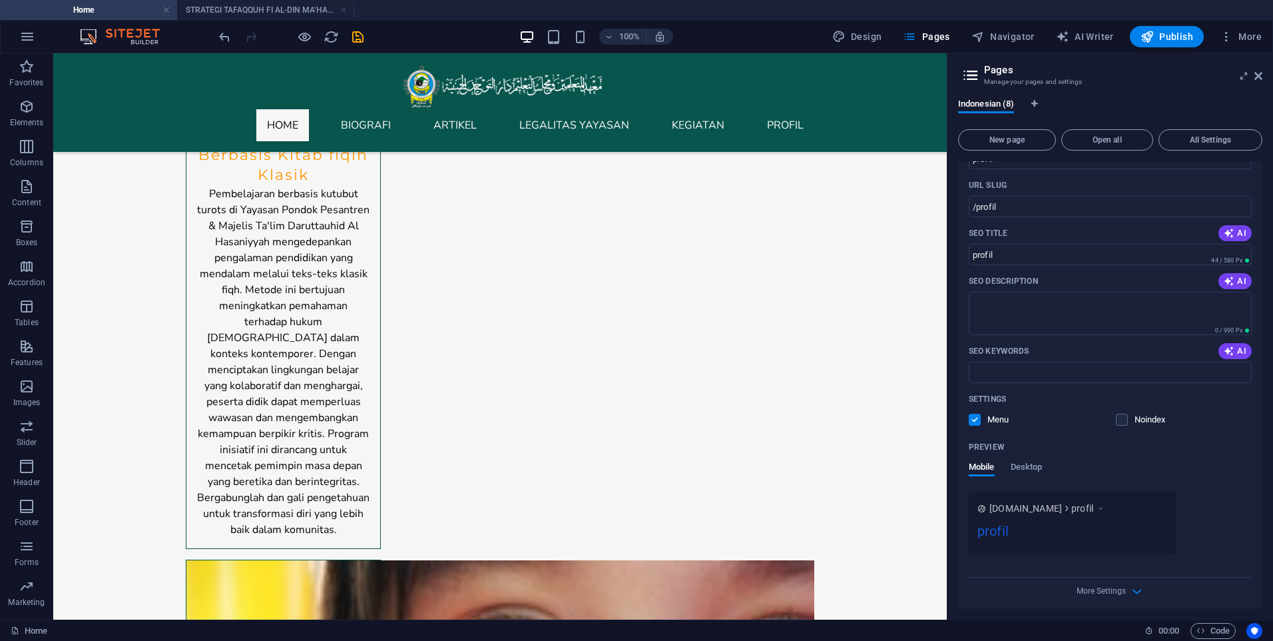
click at [1221, 346] on div "Home / Biografi /biografi- Biografi Muassis /biografi-muassis Artikel /artikel …" at bounding box center [1110, 218] width 304 height 781
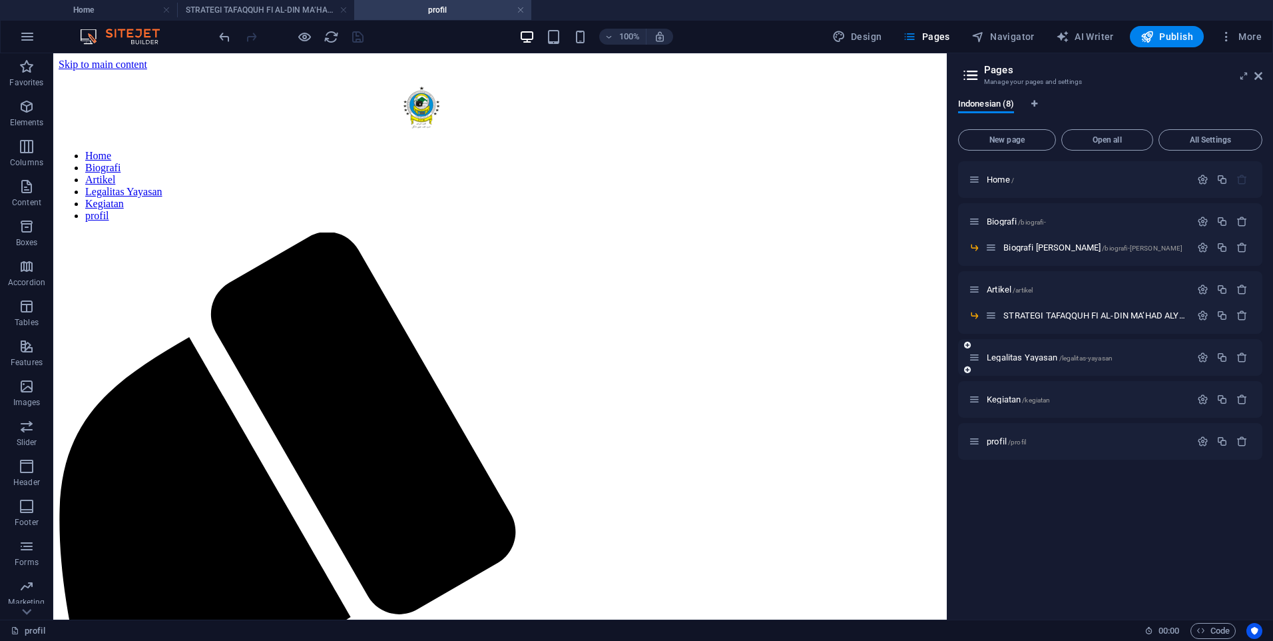
scroll to position [0, 0]
click at [1014, 442] on span "/profil" at bounding box center [1017, 441] width 18 height 7
click at [11, 386] on span "Images" at bounding box center [26, 394] width 53 height 32
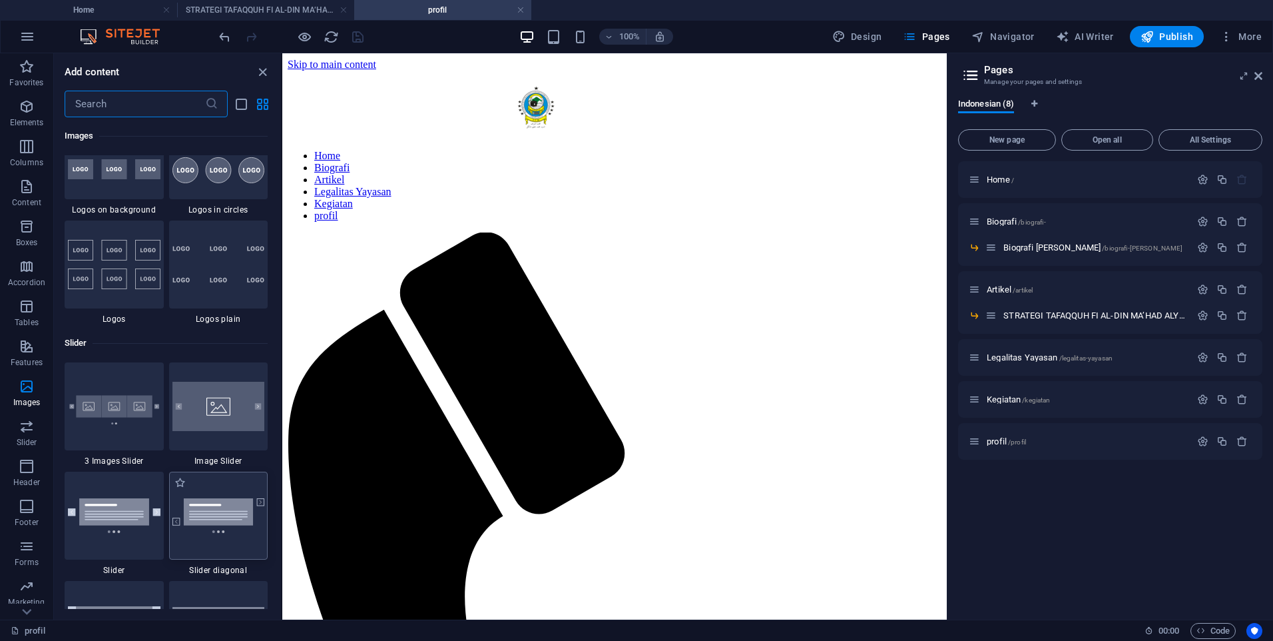
scroll to position [7352, 0]
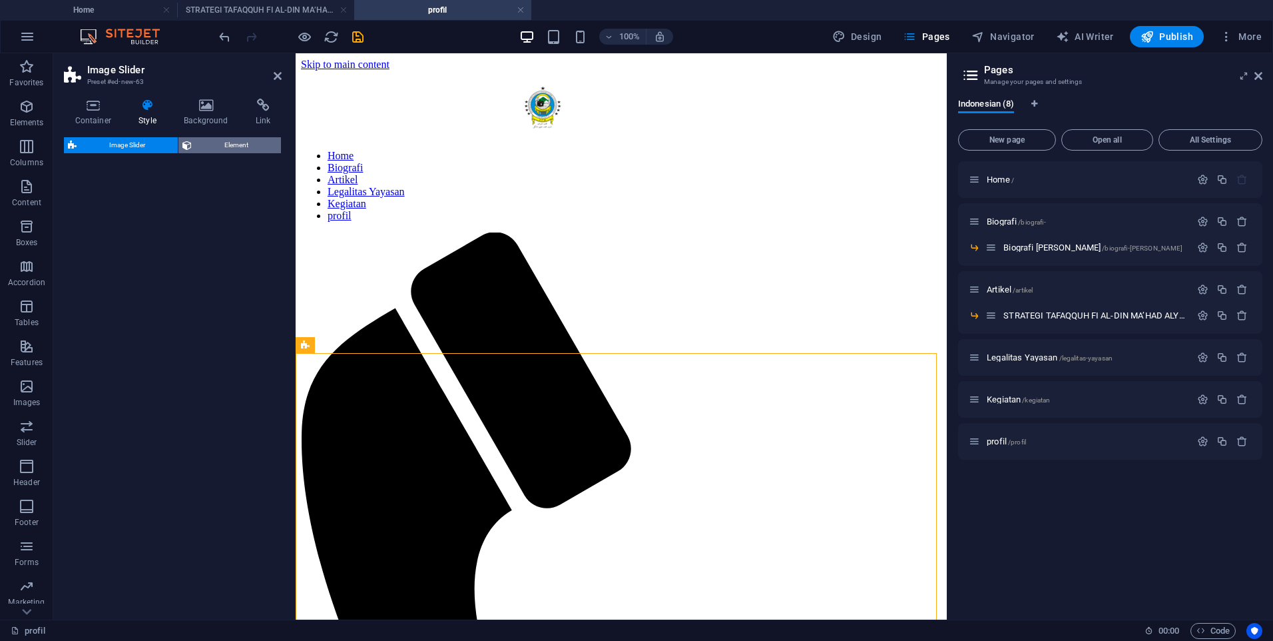
select select "rem"
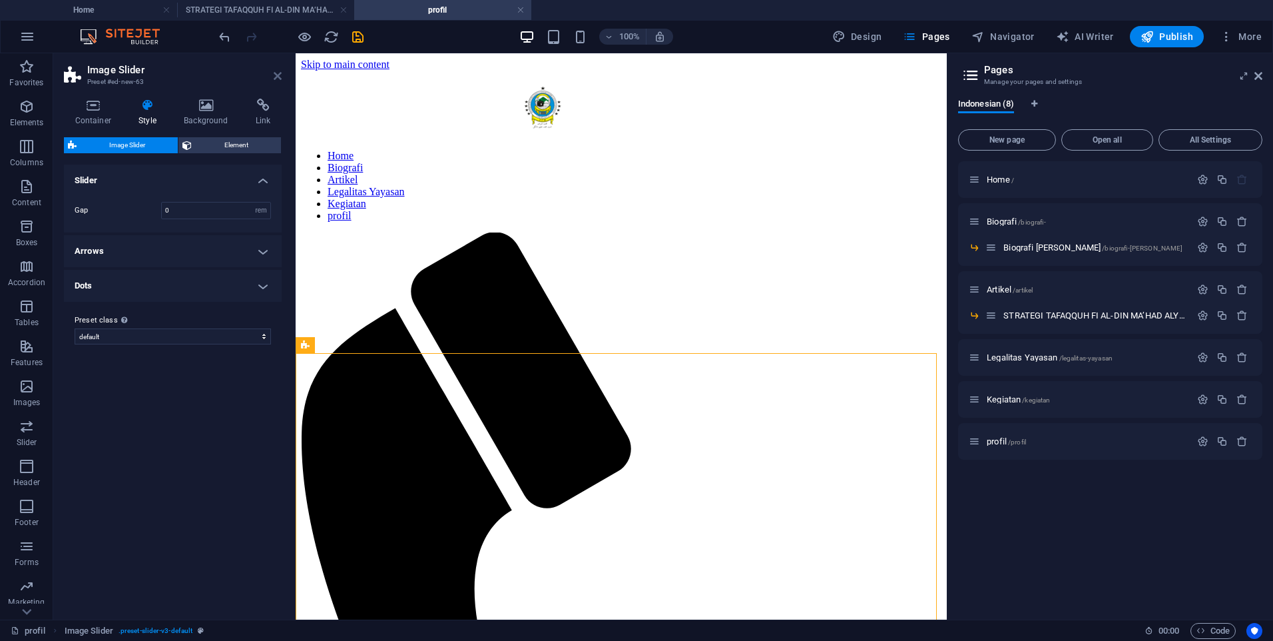
click at [277, 77] on icon at bounding box center [278, 76] width 8 height 11
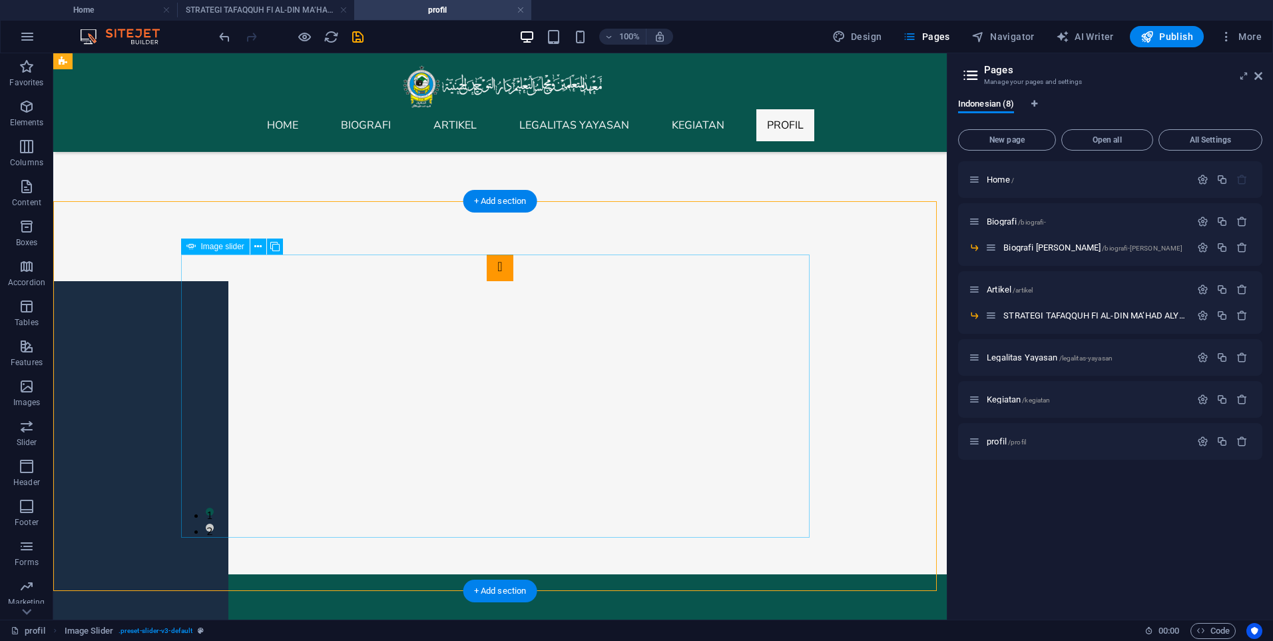
scroll to position [133, 0]
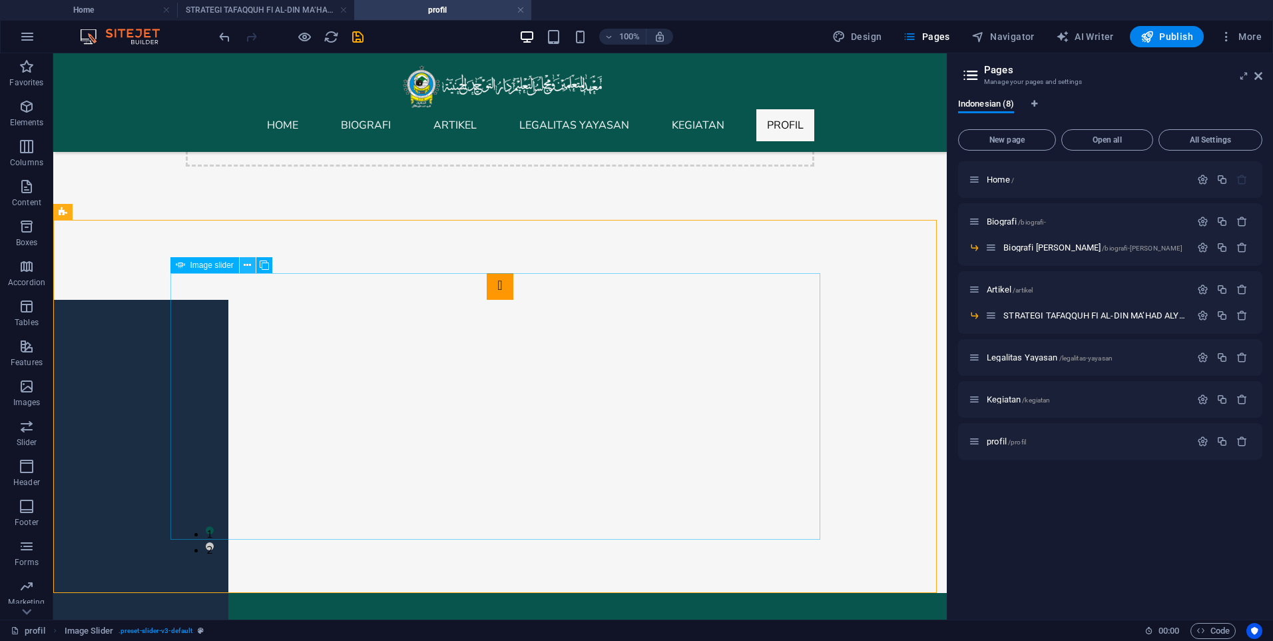
click at [245, 259] on icon at bounding box center [247, 265] width 7 height 14
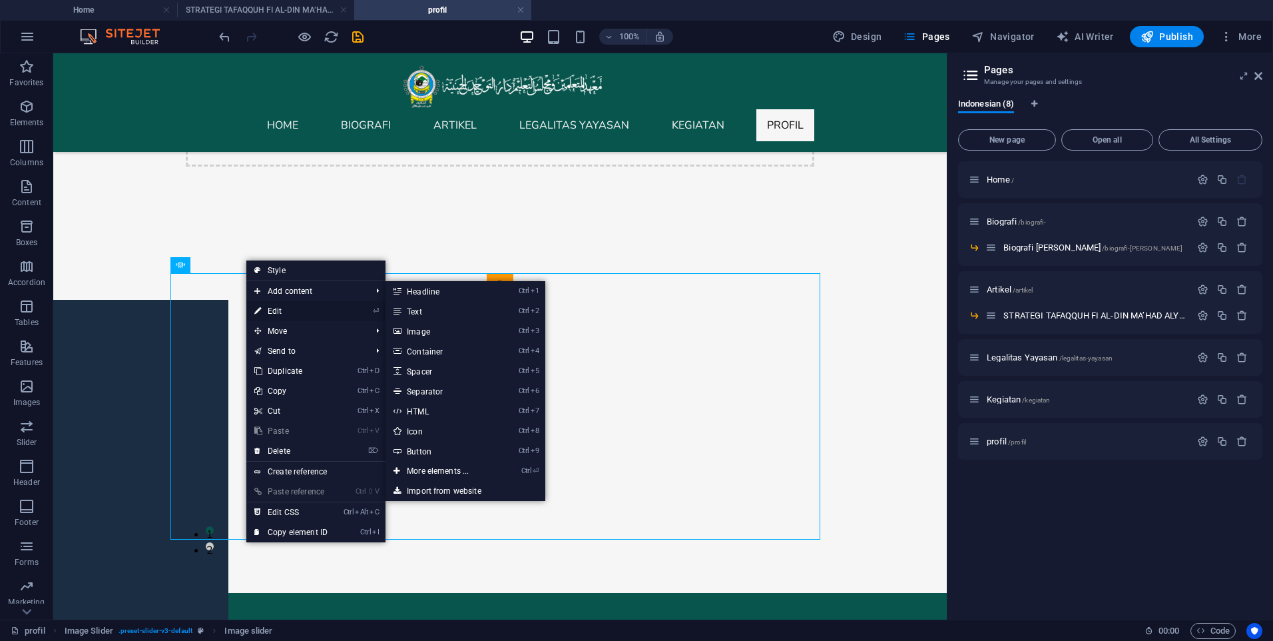
click at [282, 309] on link "⏎ Edit" at bounding box center [290, 311] width 89 height 20
select select "px"
select select "ms"
select select "s"
select select "progressive"
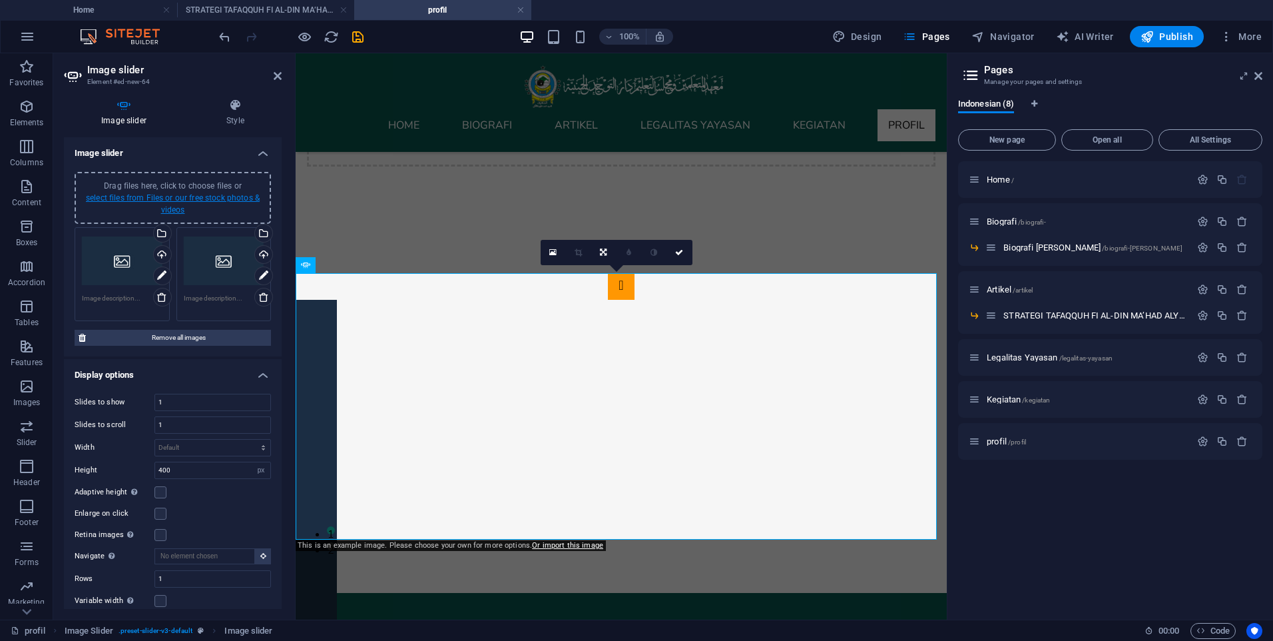
click at [164, 210] on link "select files from Files or our free stock photos & videos" at bounding box center [173, 203] width 174 height 21
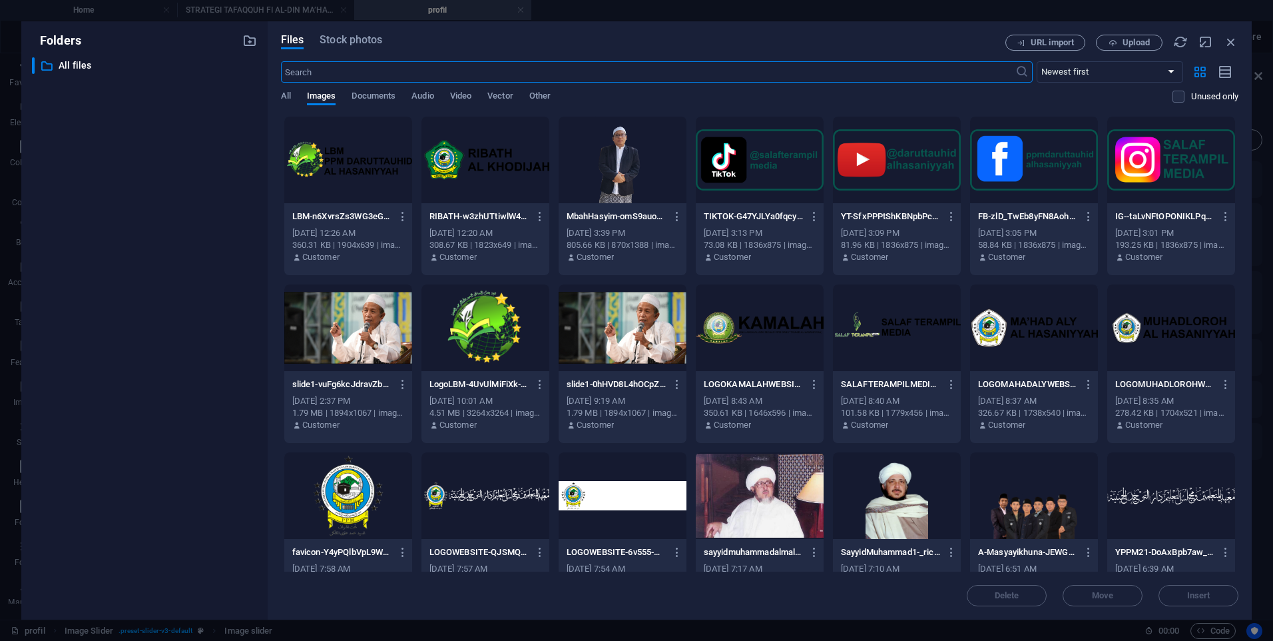
scroll to position [37, 0]
click at [1127, 41] on span "Upload" at bounding box center [1136, 43] width 27 height 8
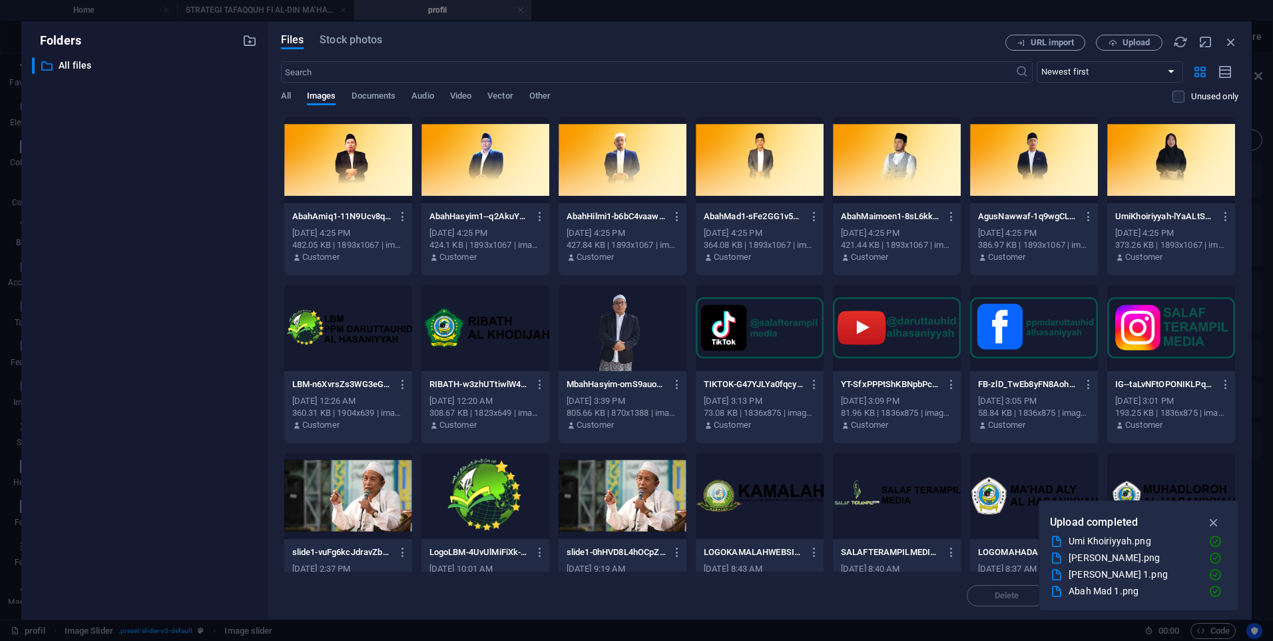
click at [1158, 182] on div at bounding box center [1172, 160] width 128 height 87
click at [1067, 182] on div at bounding box center [1034, 160] width 128 height 87
click at [1146, 166] on div at bounding box center [1172, 160] width 128 height 87
click at [1025, 165] on div at bounding box center [1034, 160] width 128 height 87
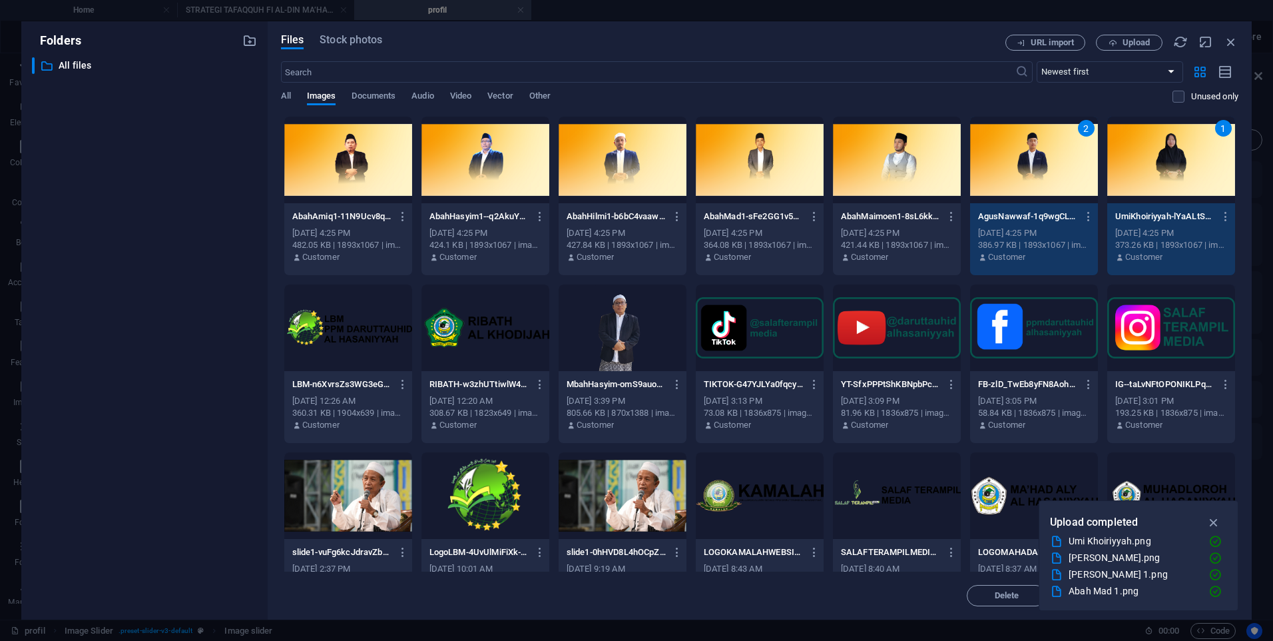
click at [1033, 174] on div "2" at bounding box center [1034, 160] width 128 height 87
click at [761, 158] on div at bounding box center [760, 160] width 128 height 87
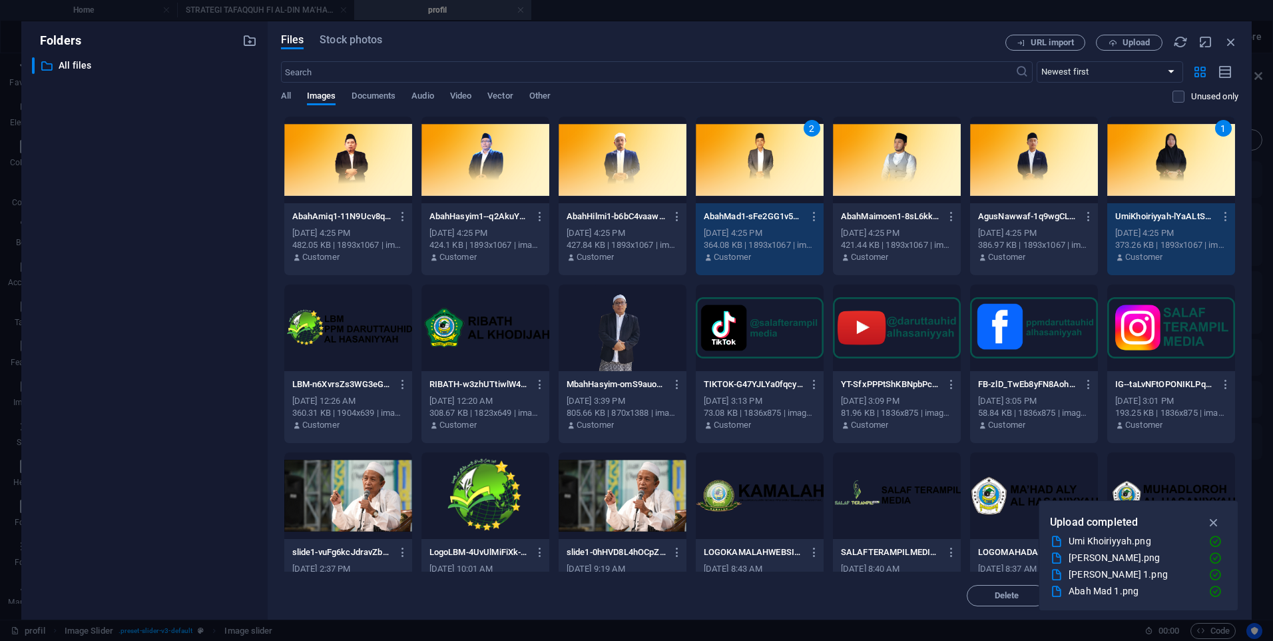
click at [485, 172] on div at bounding box center [486, 160] width 128 height 87
click at [614, 171] on div at bounding box center [623, 160] width 128 height 87
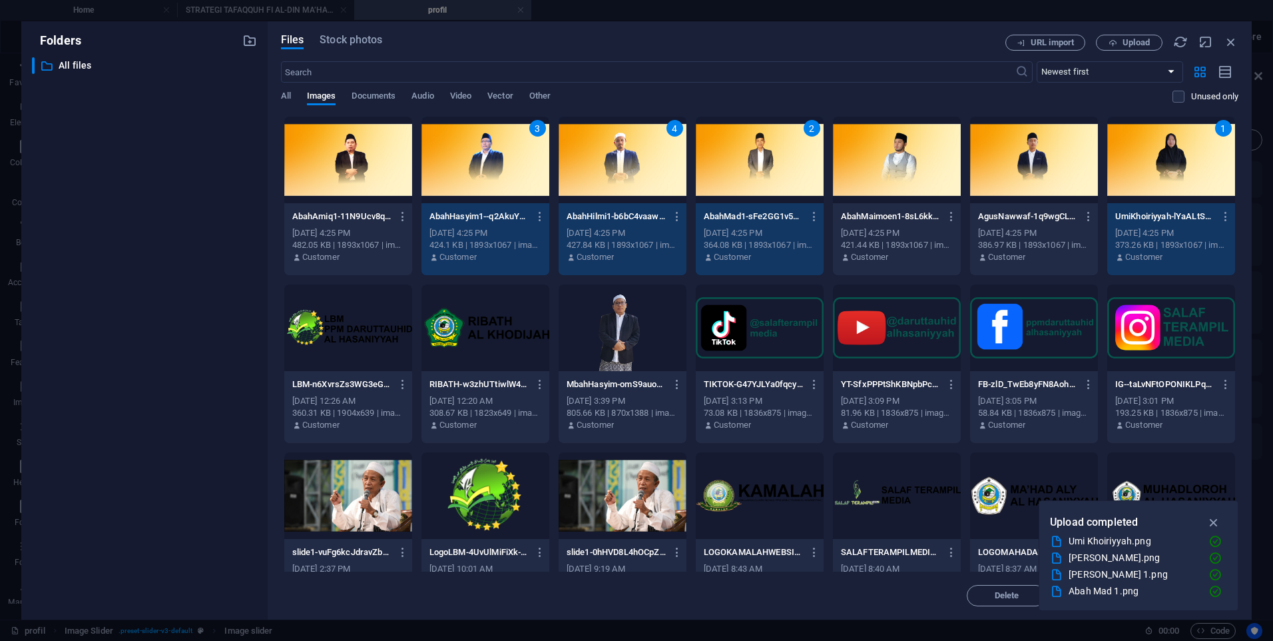
click at [347, 184] on div at bounding box center [348, 160] width 128 height 87
click at [900, 149] on div at bounding box center [897, 160] width 128 height 87
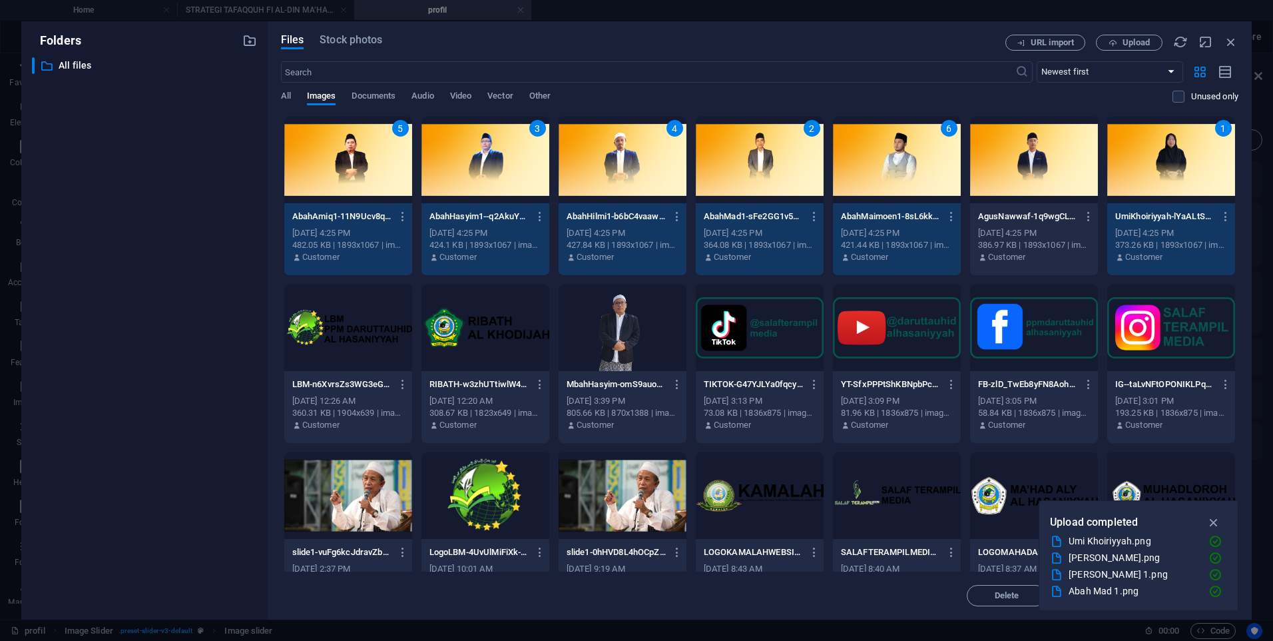
click at [1003, 154] on div at bounding box center [1034, 160] width 128 height 87
click at [1213, 519] on icon "button" at bounding box center [1214, 522] width 15 height 15
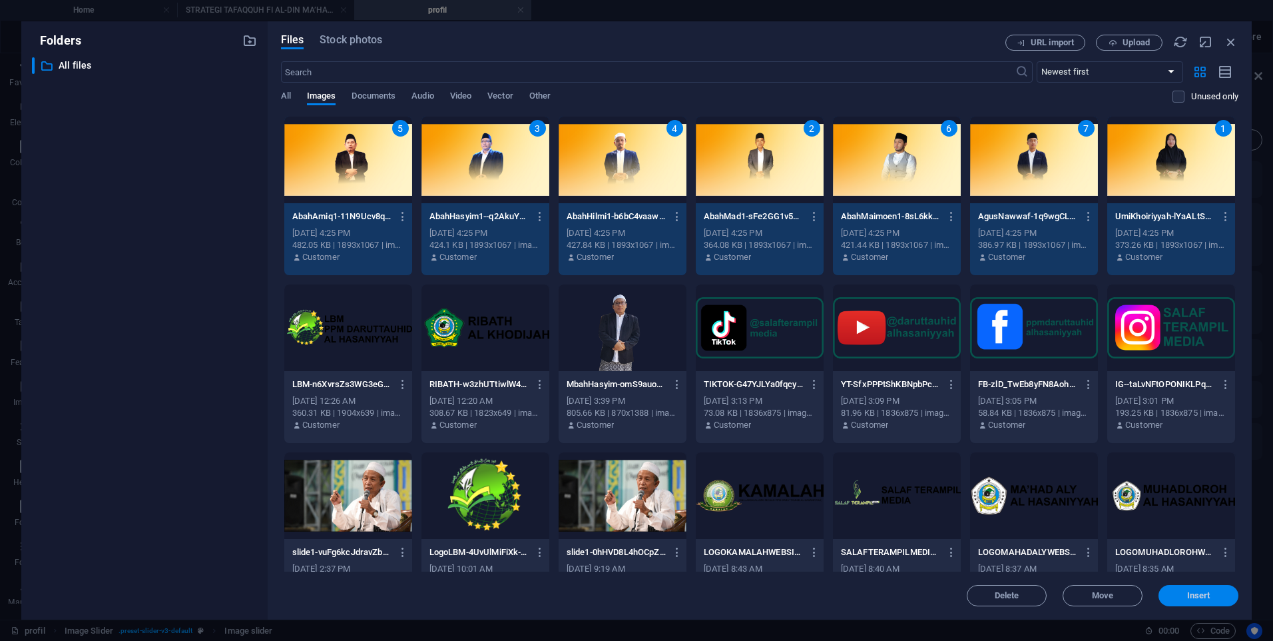
click at [1205, 595] on span "Insert" at bounding box center [1198, 595] width 23 height 8
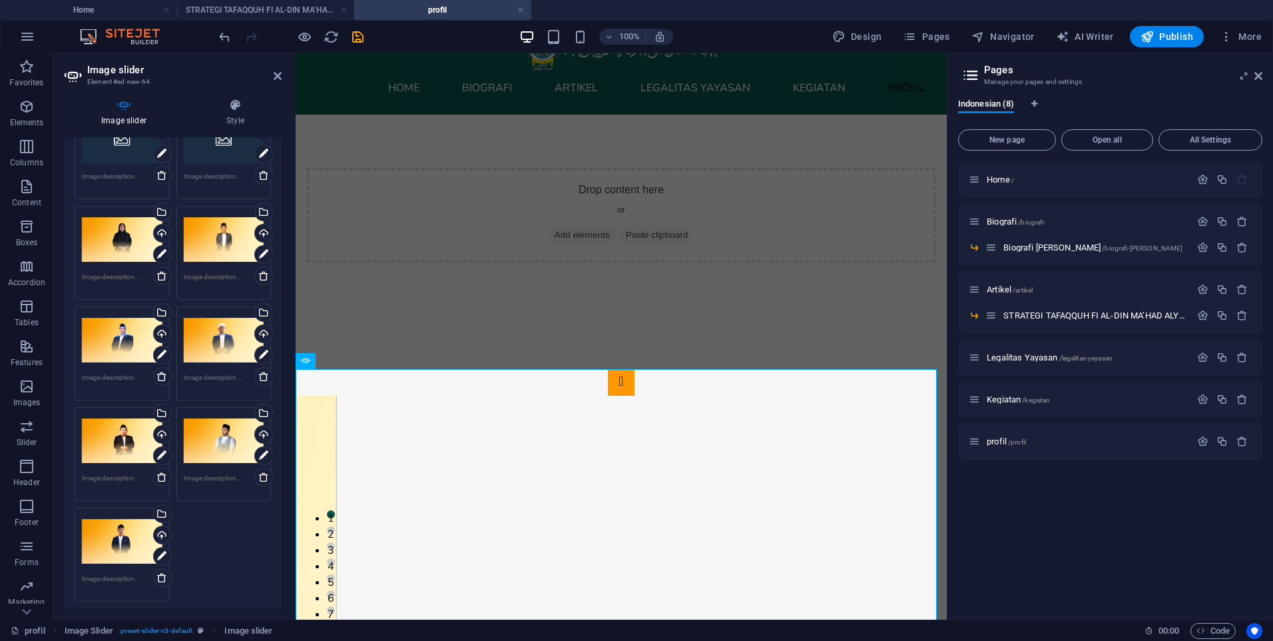
scroll to position [0, 0]
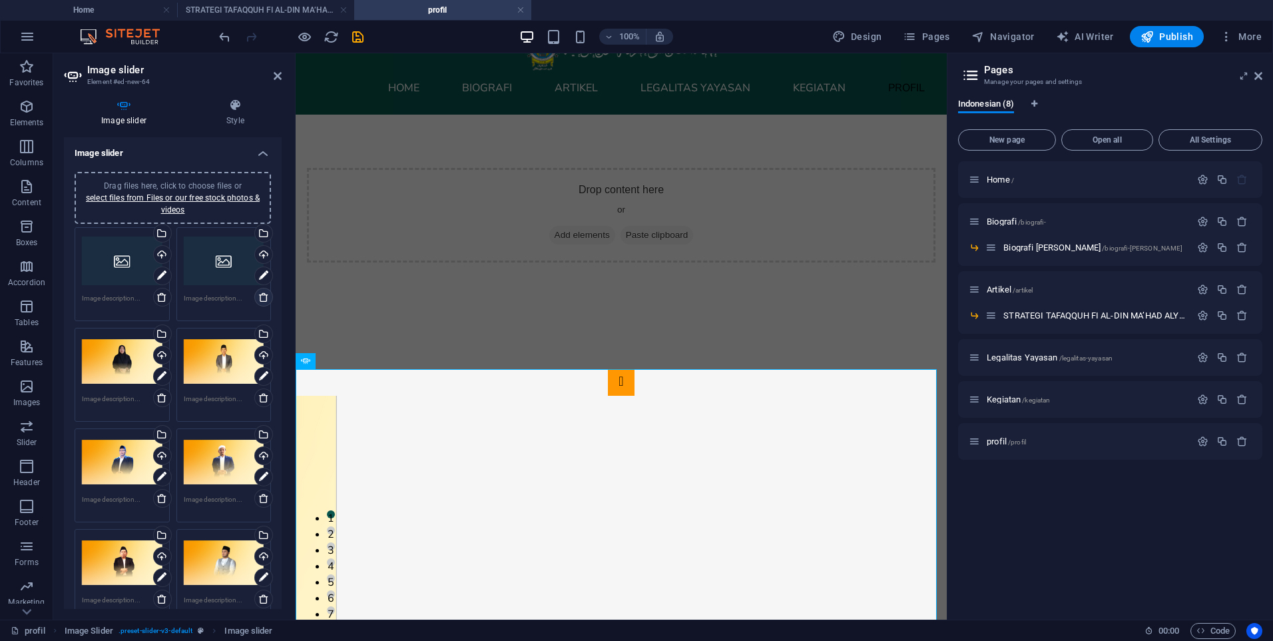
click at [263, 292] on icon at bounding box center [263, 297] width 11 height 11
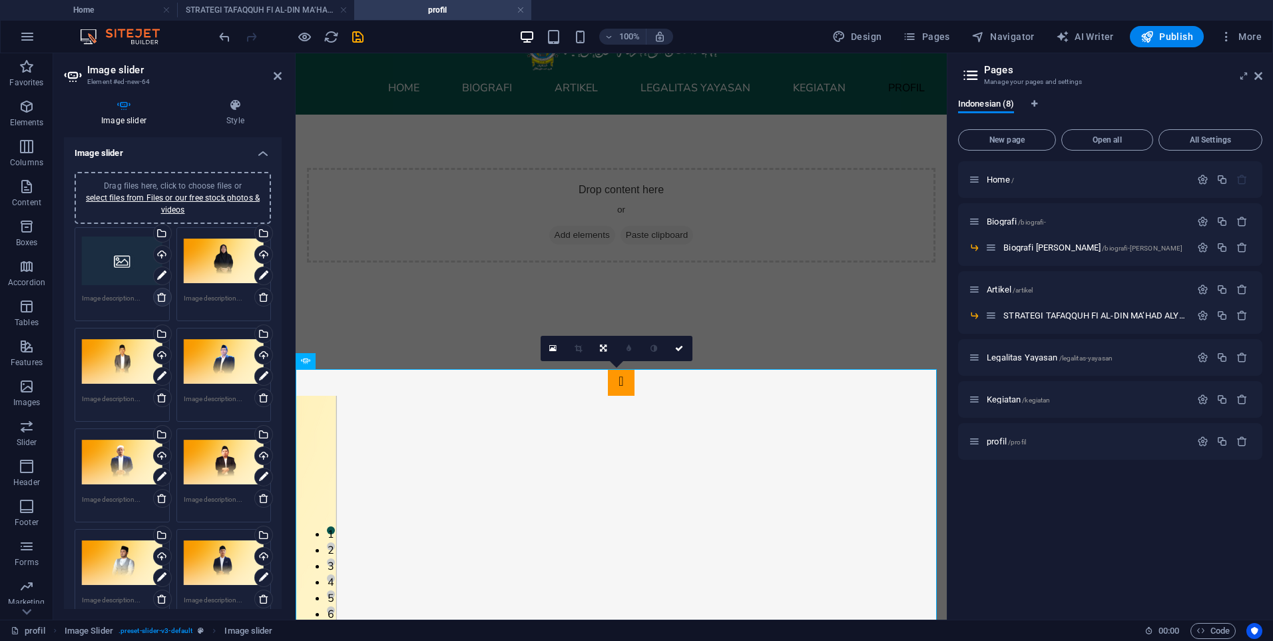
click at [158, 299] on icon at bounding box center [162, 297] width 11 height 11
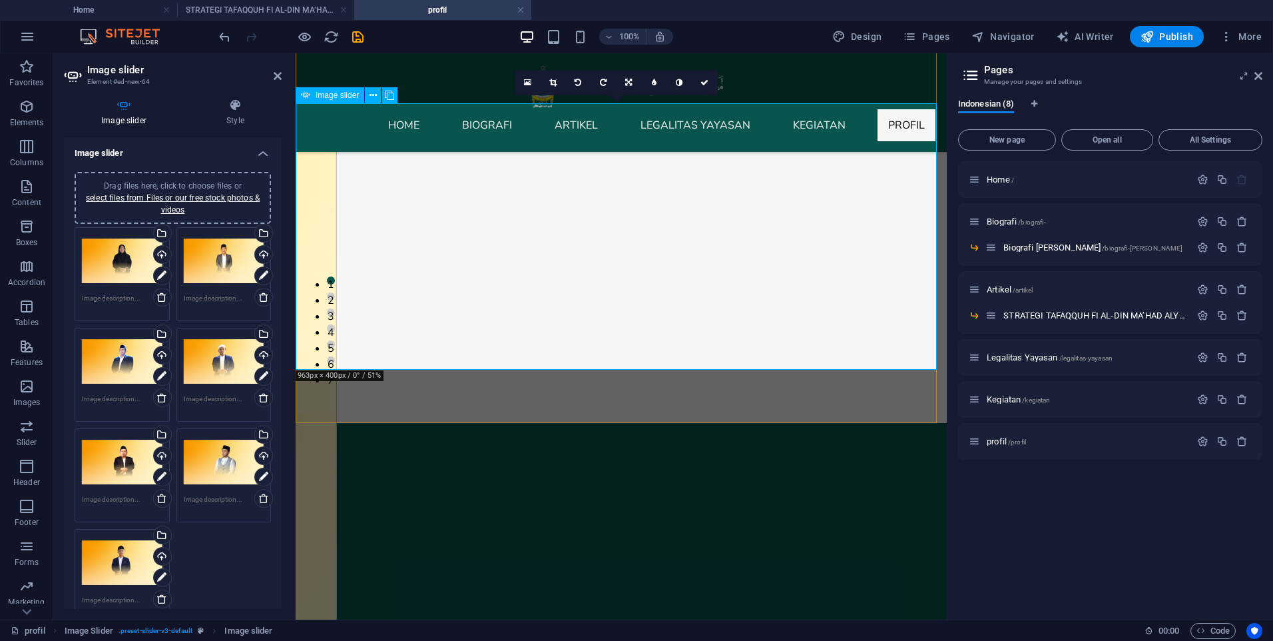
scroll to position [304, 0]
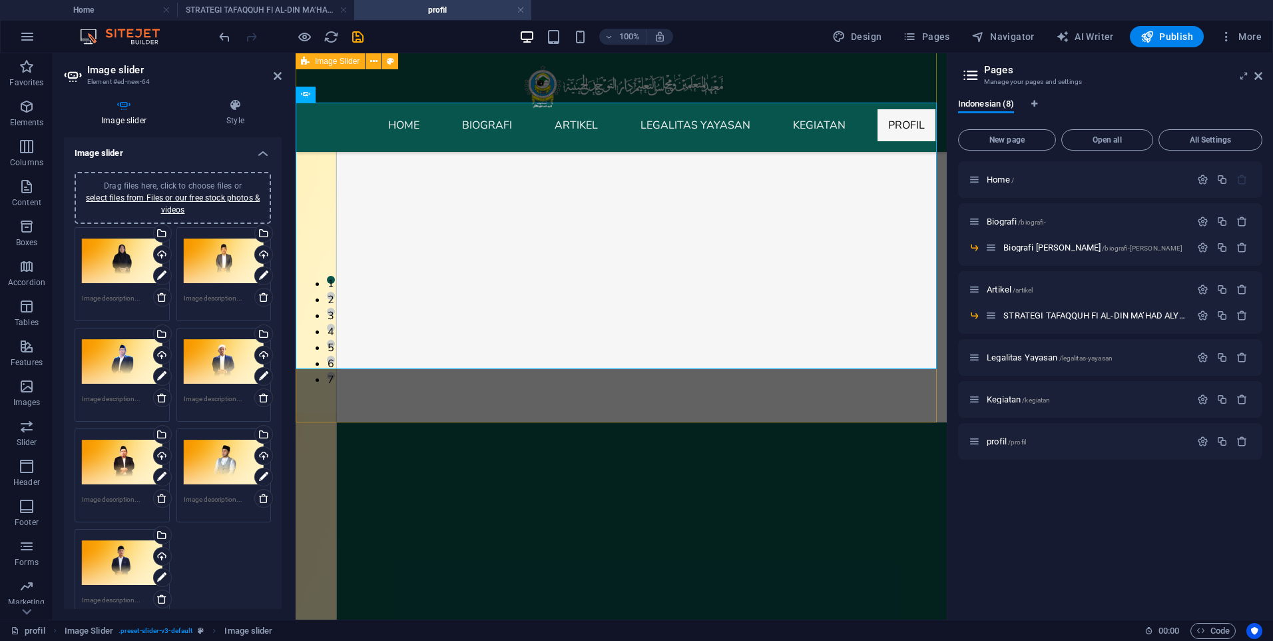
click at [868, 407] on div "1 2 3 4 5 6 7" at bounding box center [621, 235] width 651 height 373
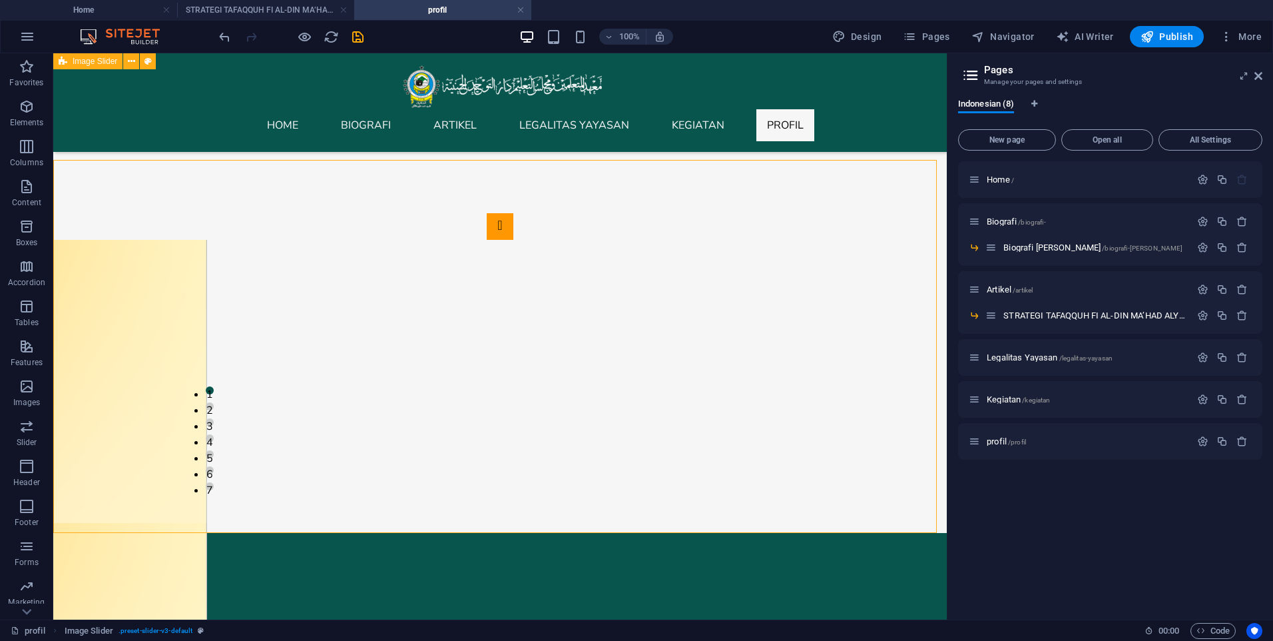
scroll to position [104, 0]
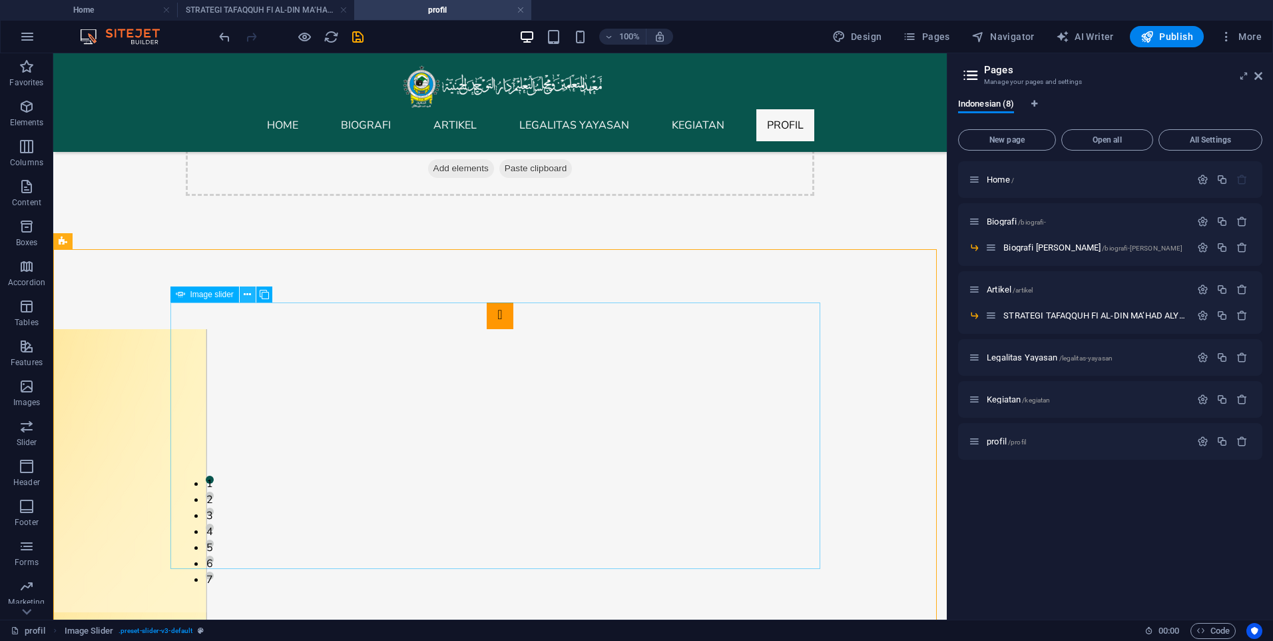
click at [248, 294] on icon at bounding box center [247, 295] width 7 height 14
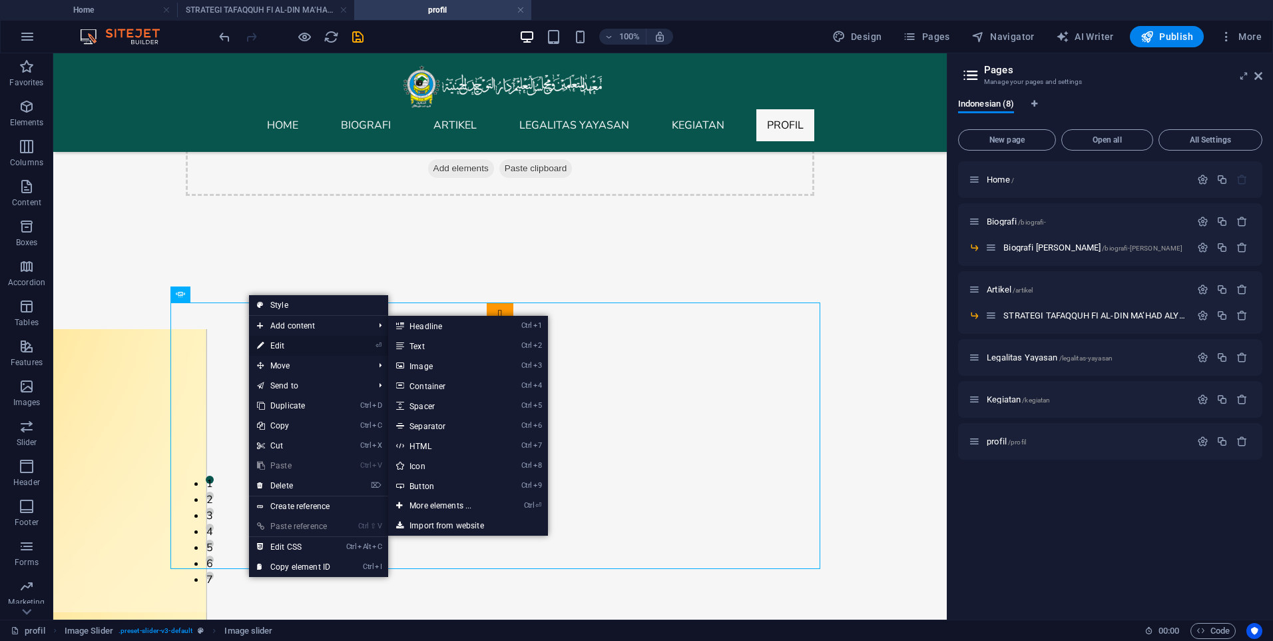
click at [268, 343] on link "⏎ Edit" at bounding box center [293, 346] width 89 height 20
select select "px"
select select "ms"
select select "s"
select select "progressive"
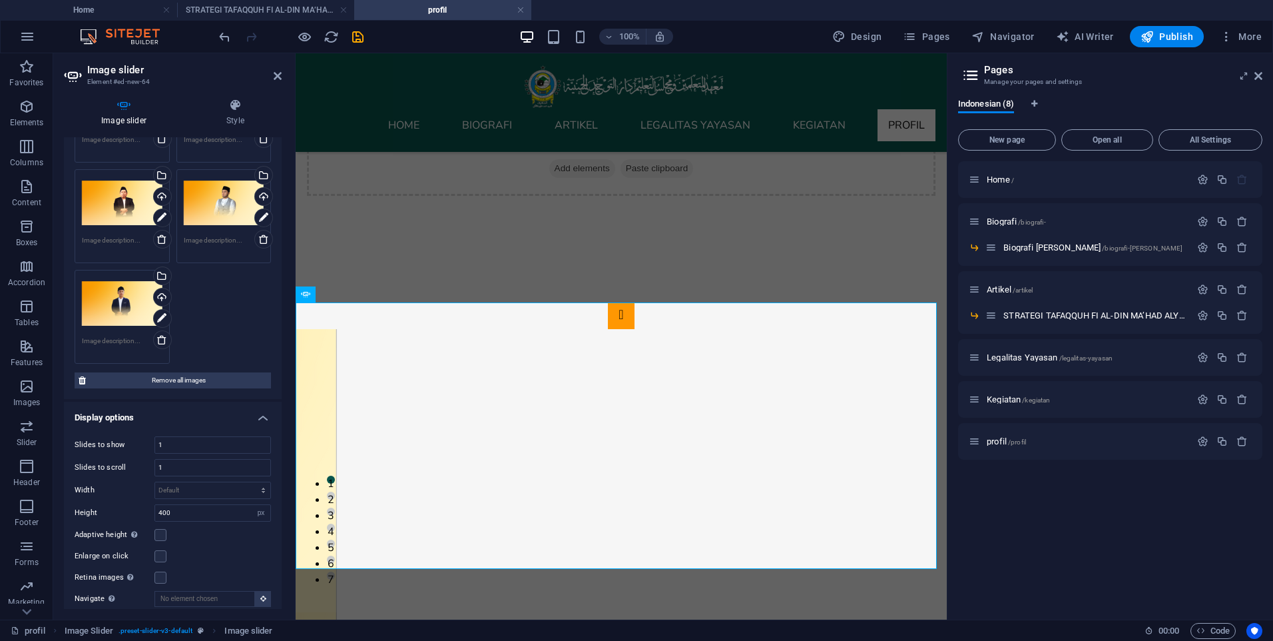
scroll to position [0, 0]
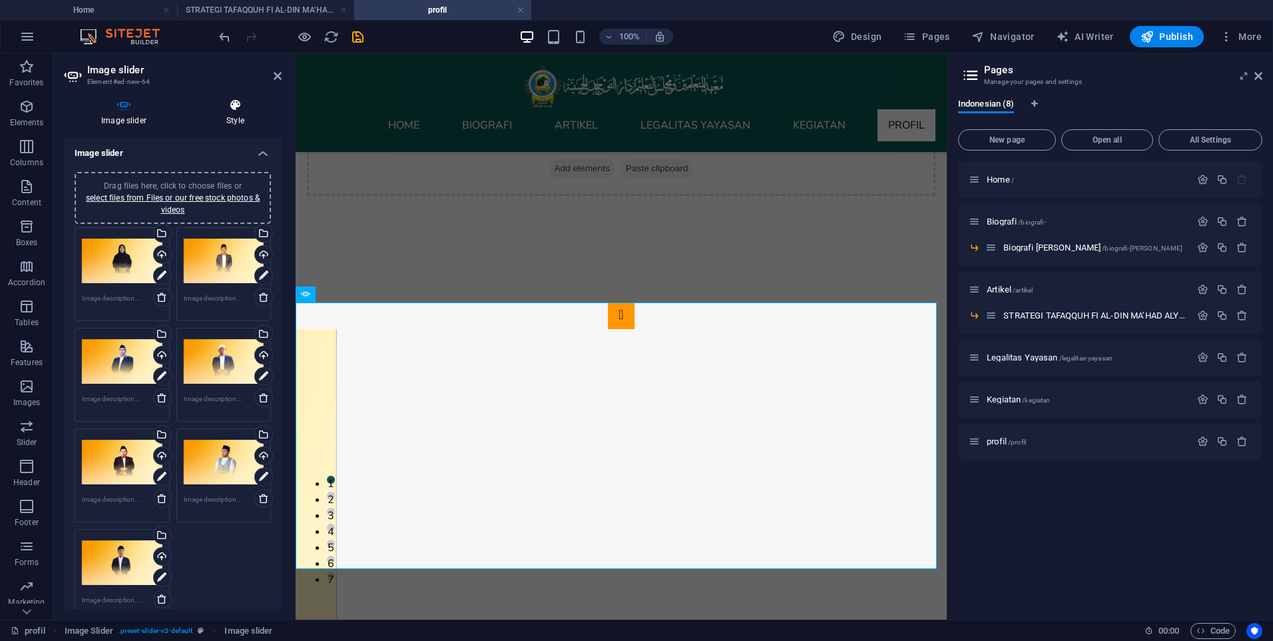
click at [250, 118] on h4 "Style" at bounding box center [235, 113] width 93 height 28
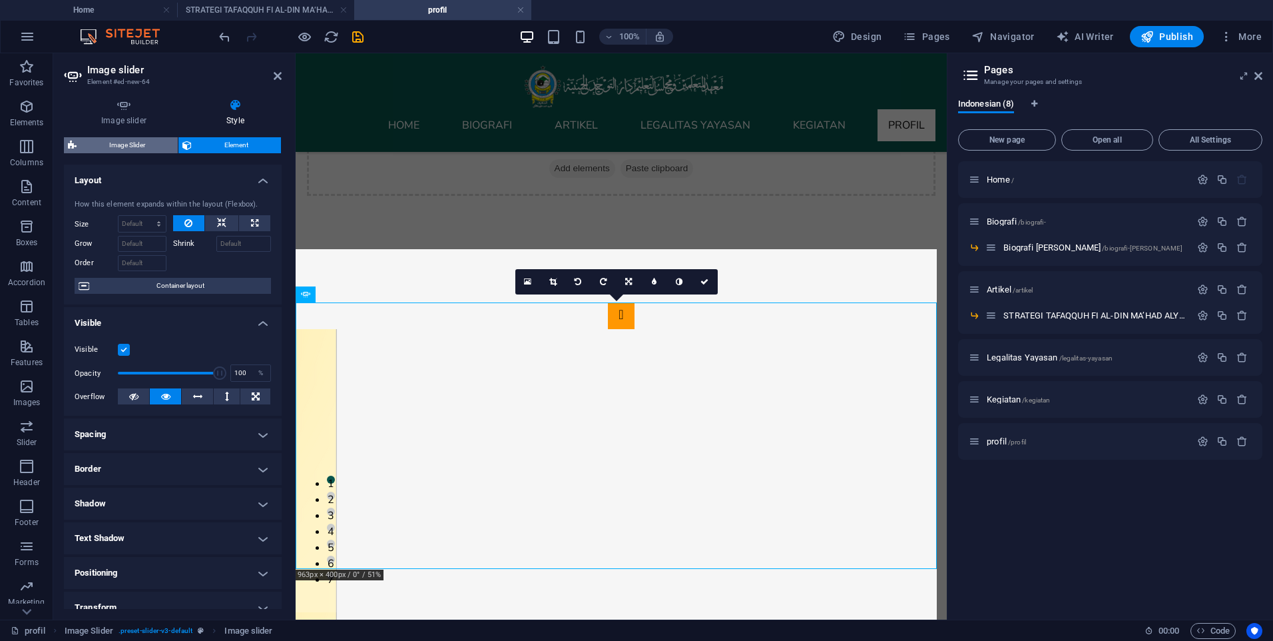
click at [120, 148] on span "Image Slider" at bounding box center [127, 145] width 93 height 16
select select "rem"
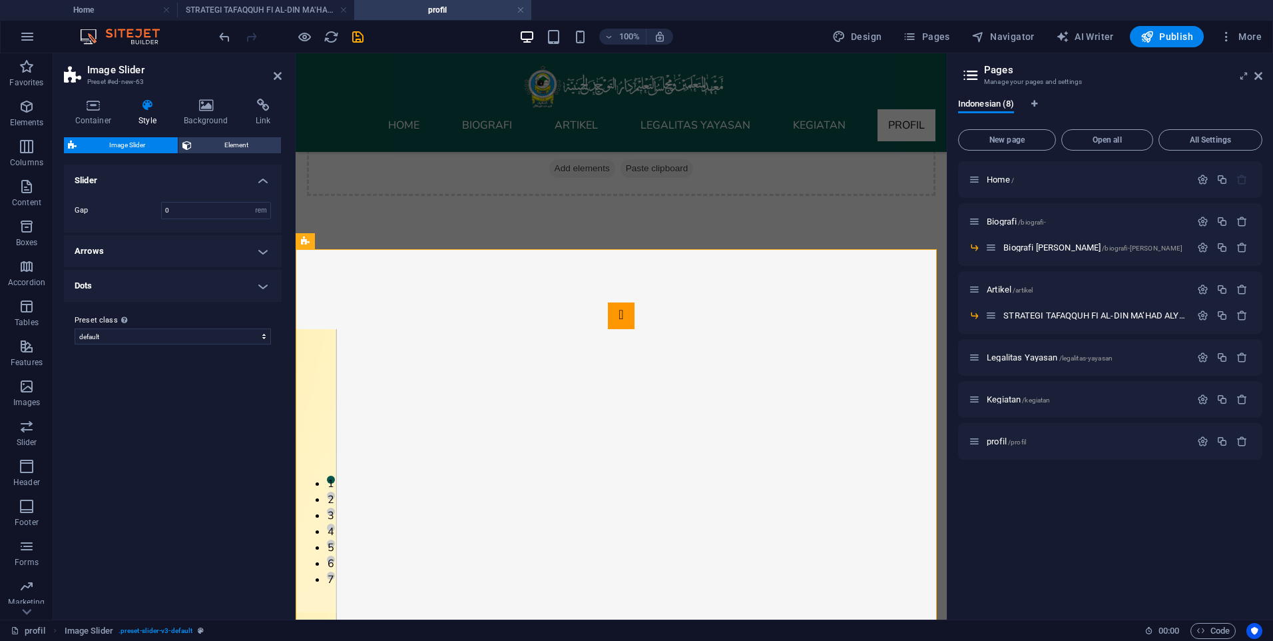
click at [164, 257] on h4 "Arrows" at bounding box center [173, 251] width 218 height 32
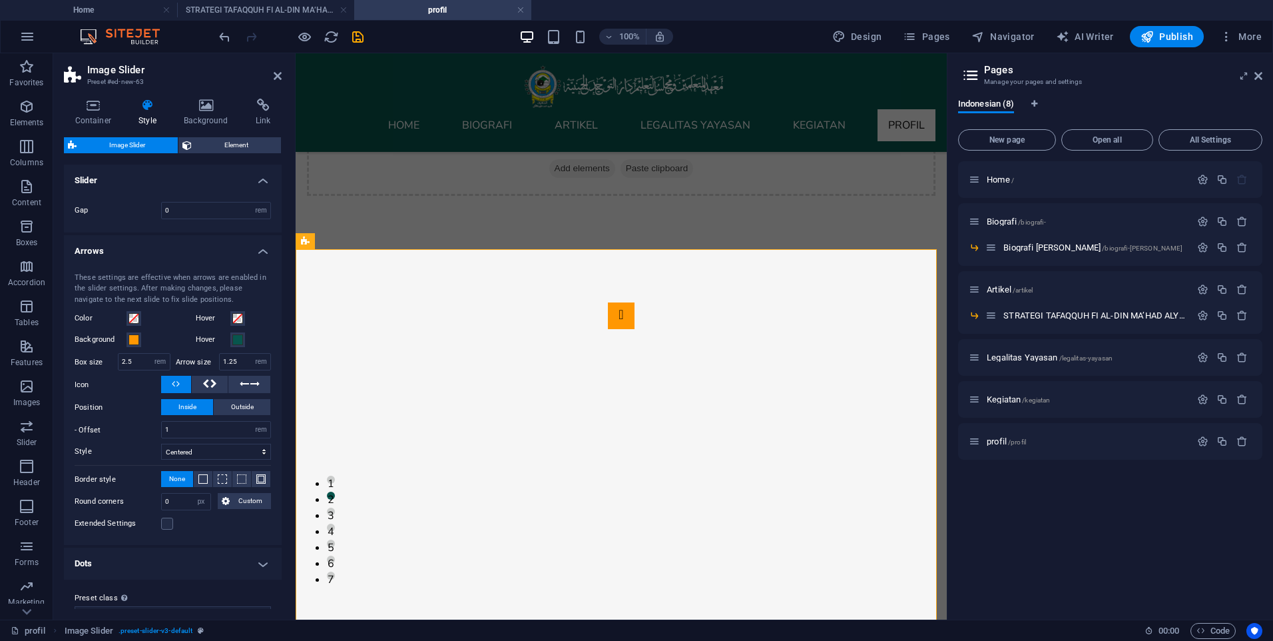
click at [252, 249] on h4 "Arrows" at bounding box center [173, 247] width 218 height 24
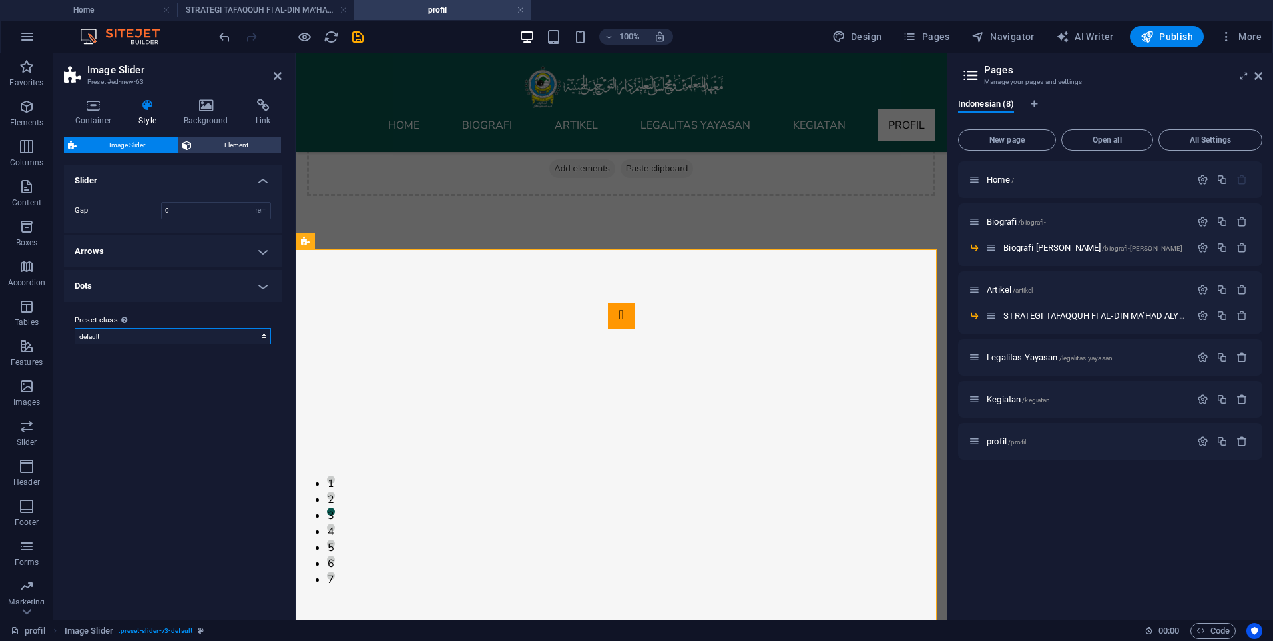
click at [262, 338] on select "default Add preset class" at bounding box center [173, 336] width 196 height 16
click at [217, 286] on h4 "Dots" at bounding box center [173, 286] width 218 height 32
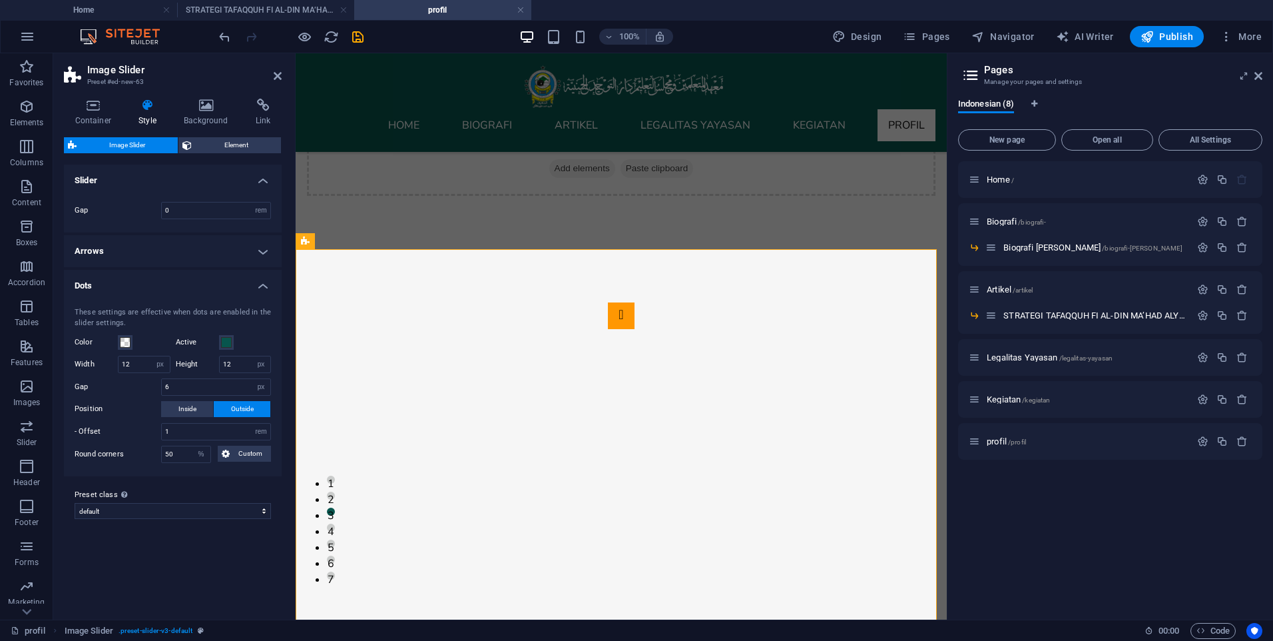
click at [217, 286] on h4 "Dots" at bounding box center [173, 282] width 218 height 24
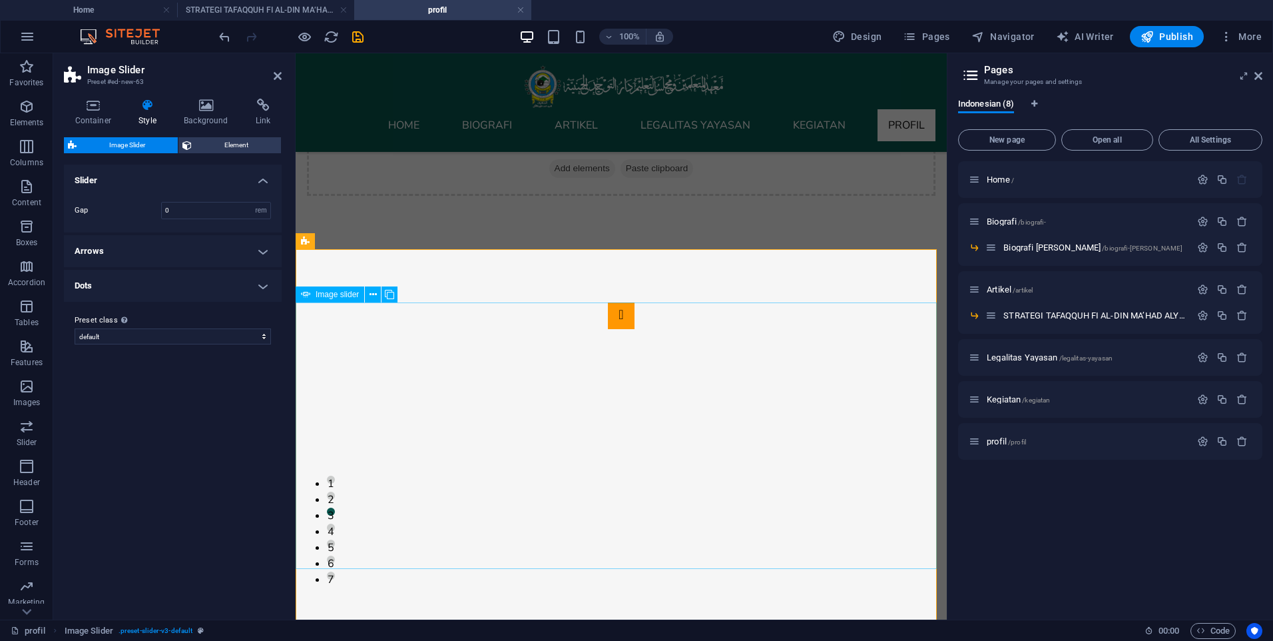
click at [274, 75] on icon at bounding box center [278, 76] width 8 height 11
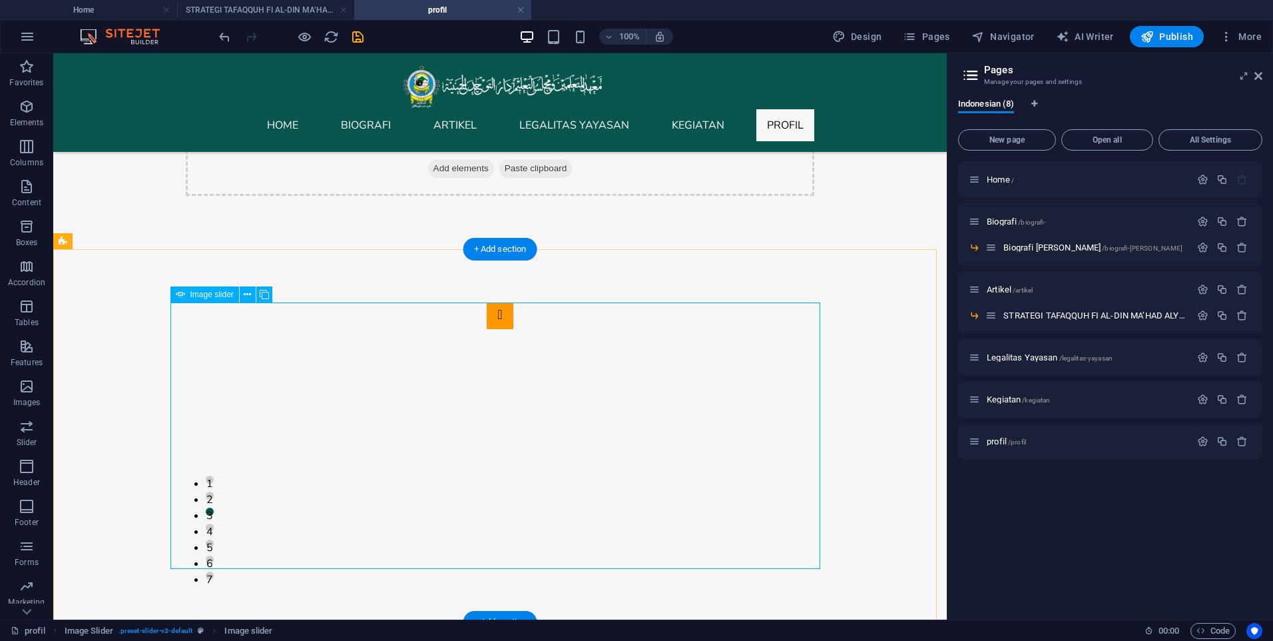
click at [254, 295] on button at bounding box center [248, 294] width 16 height 16
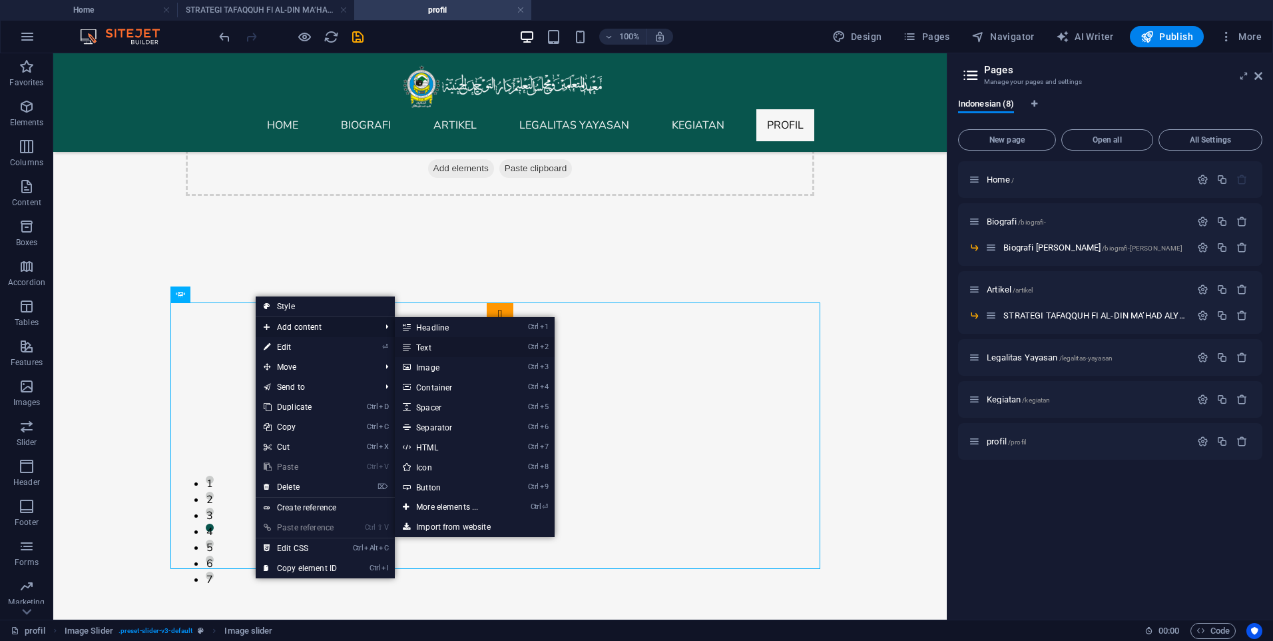
click at [442, 348] on link "Ctrl 2 Text" at bounding box center [450, 347] width 110 height 20
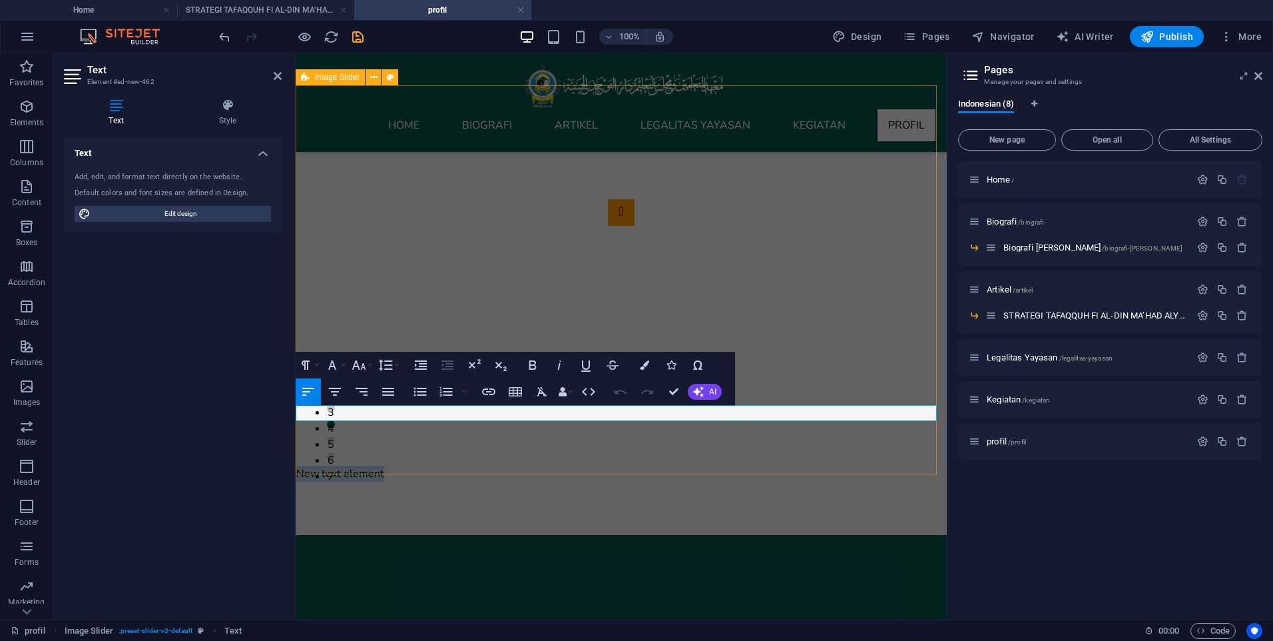
scroll to position [170, 0]
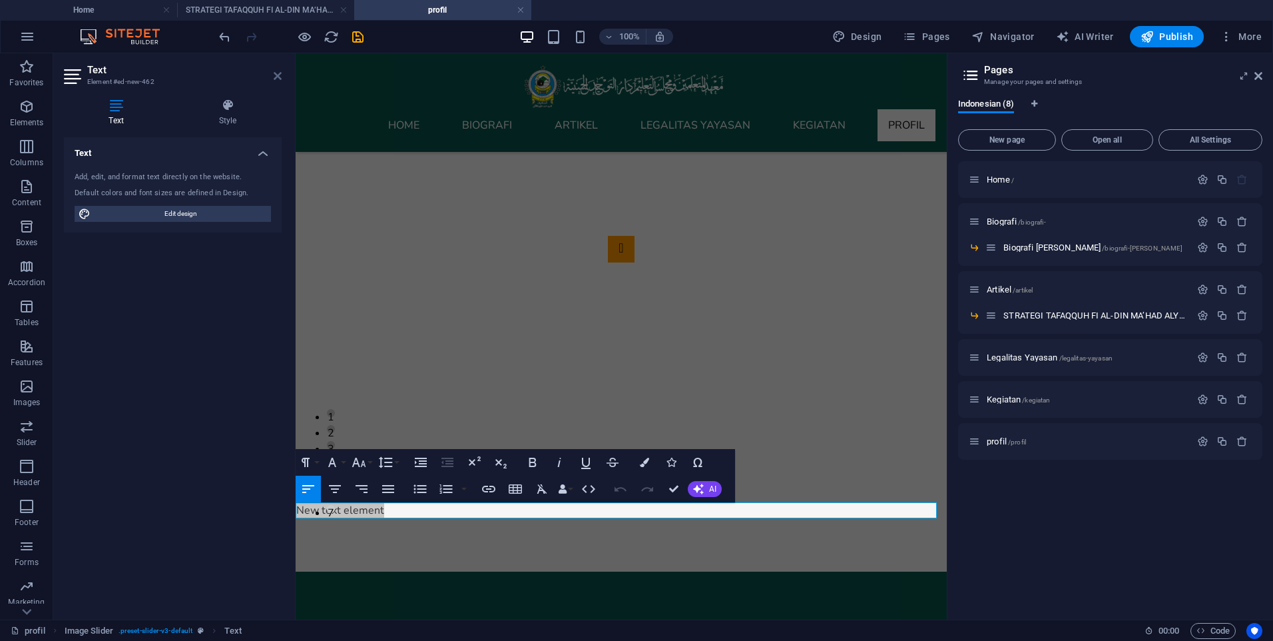
click at [278, 81] on icon at bounding box center [278, 76] width 8 height 11
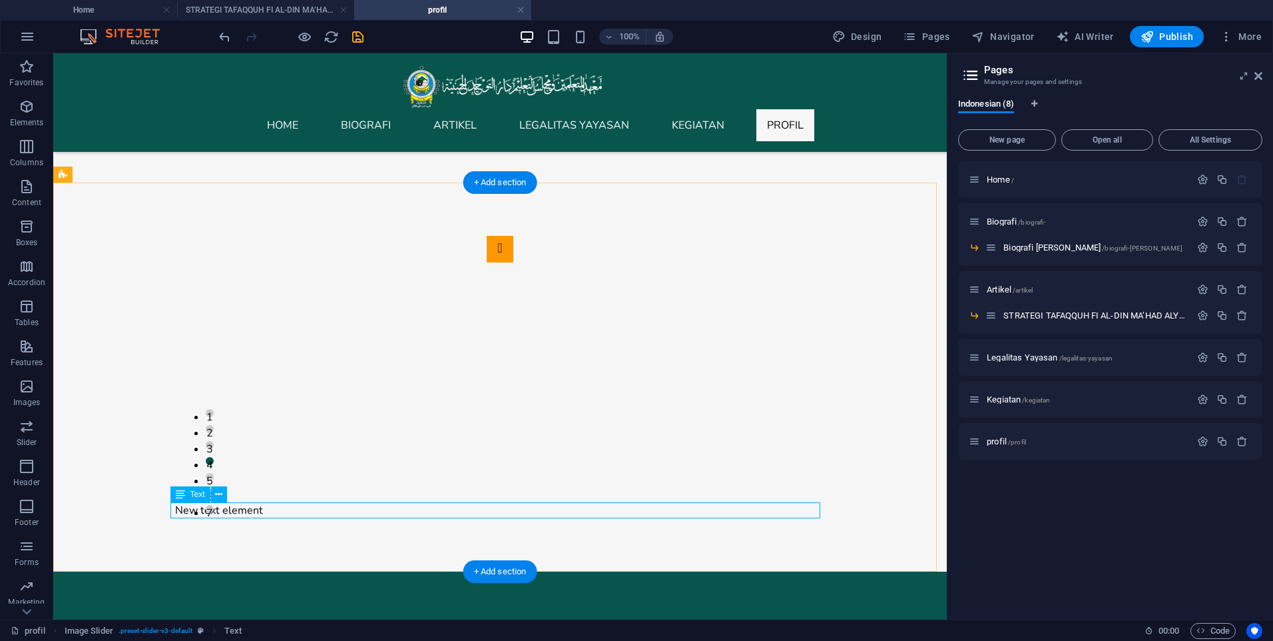
click at [222, 513] on div "New text element" at bounding box center [500, 510] width 650 height 16
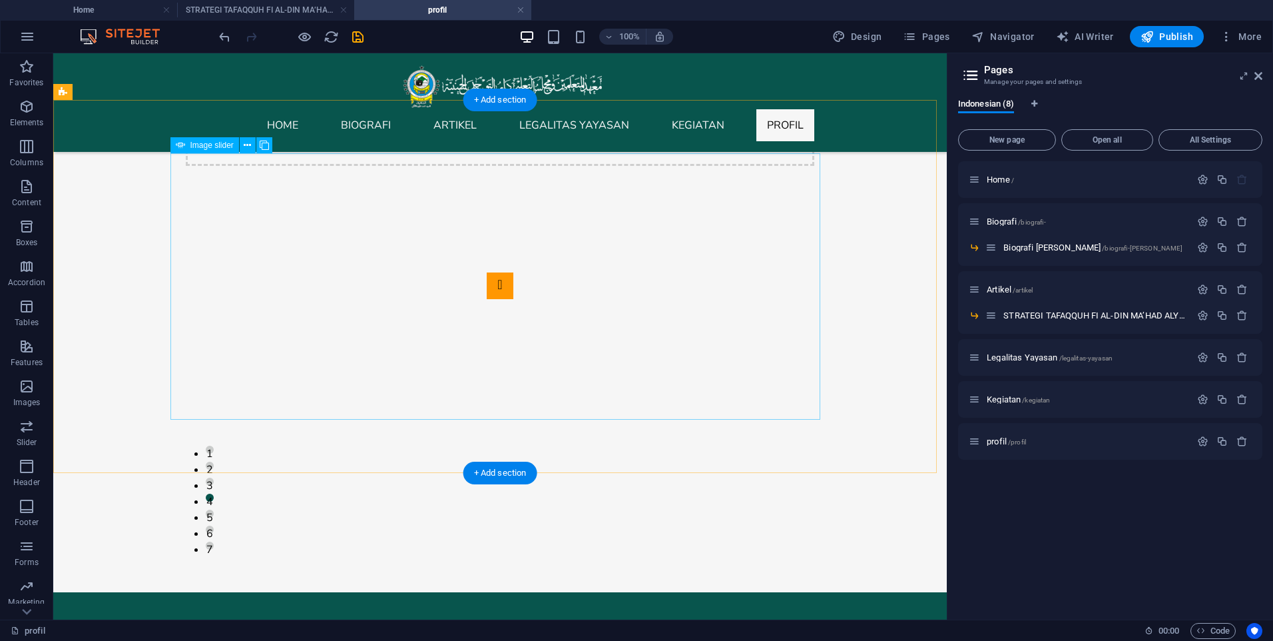
scroll to position [104, 0]
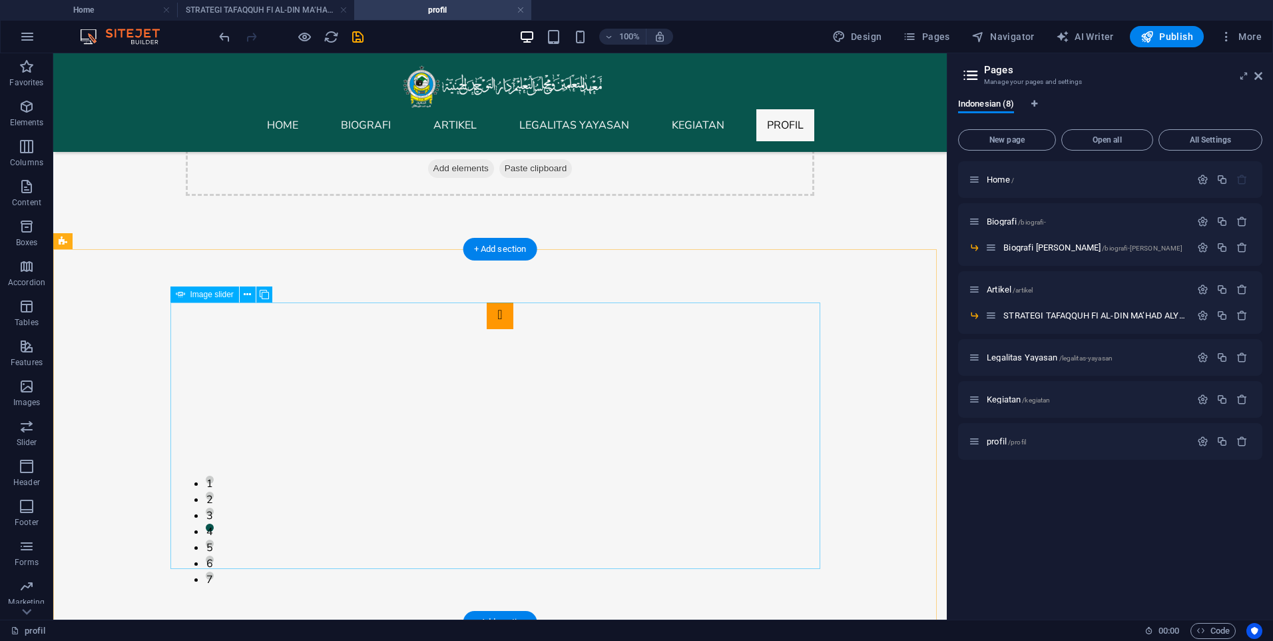
drag, startPoint x: 483, startPoint y: 303, endPoint x: 484, endPoint y: 284, distance: 18.7
click at [484, 284] on div "1 2 3 4 5 6 7" at bounding box center [500, 435] width 894 height 373
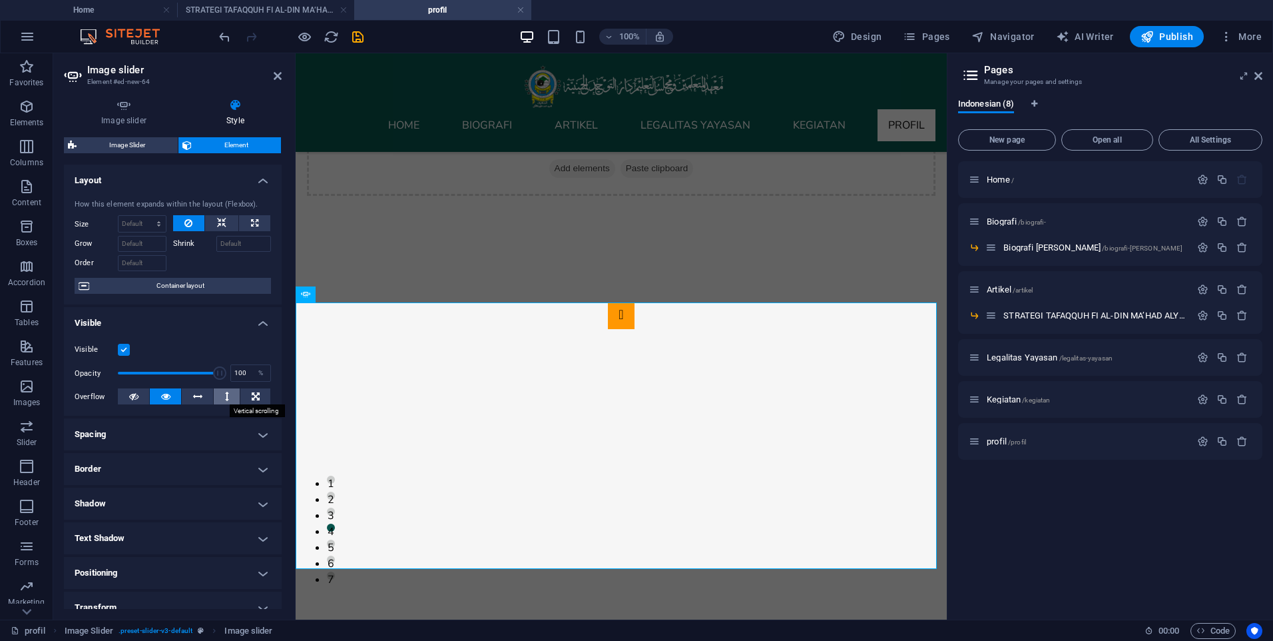
click at [221, 399] on button at bounding box center [227, 396] width 26 height 16
click at [228, 396] on button at bounding box center [227, 396] width 26 height 16
click at [247, 396] on button at bounding box center [255, 396] width 30 height 16
click at [252, 399] on icon at bounding box center [256, 396] width 8 height 16
click at [161, 398] on icon at bounding box center [165, 396] width 9 height 16
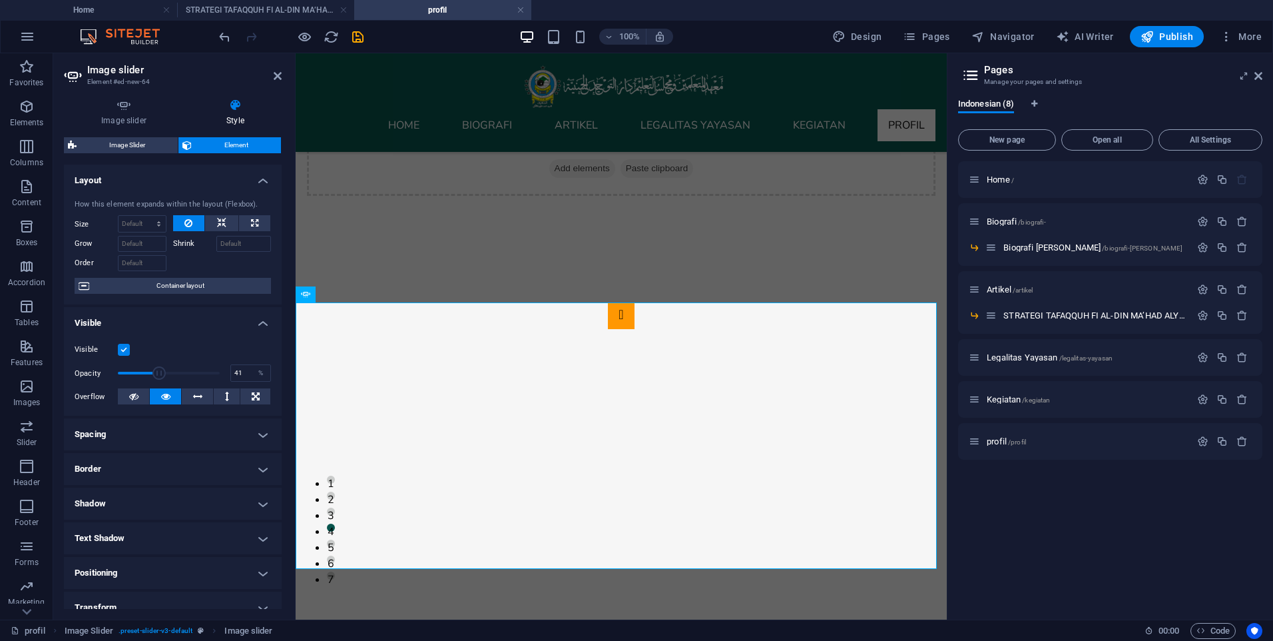
drag, startPoint x: 215, startPoint y: 372, endPoint x: 158, endPoint y: 377, distance: 57.5
click at [158, 377] on span at bounding box center [159, 372] width 13 height 13
type input "100"
drag, startPoint x: 159, startPoint y: 375, endPoint x: 248, endPoint y: 376, distance: 88.6
click at [248, 376] on div "Opacity 100 %" at bounding box center [173, 373] width 196 height 20
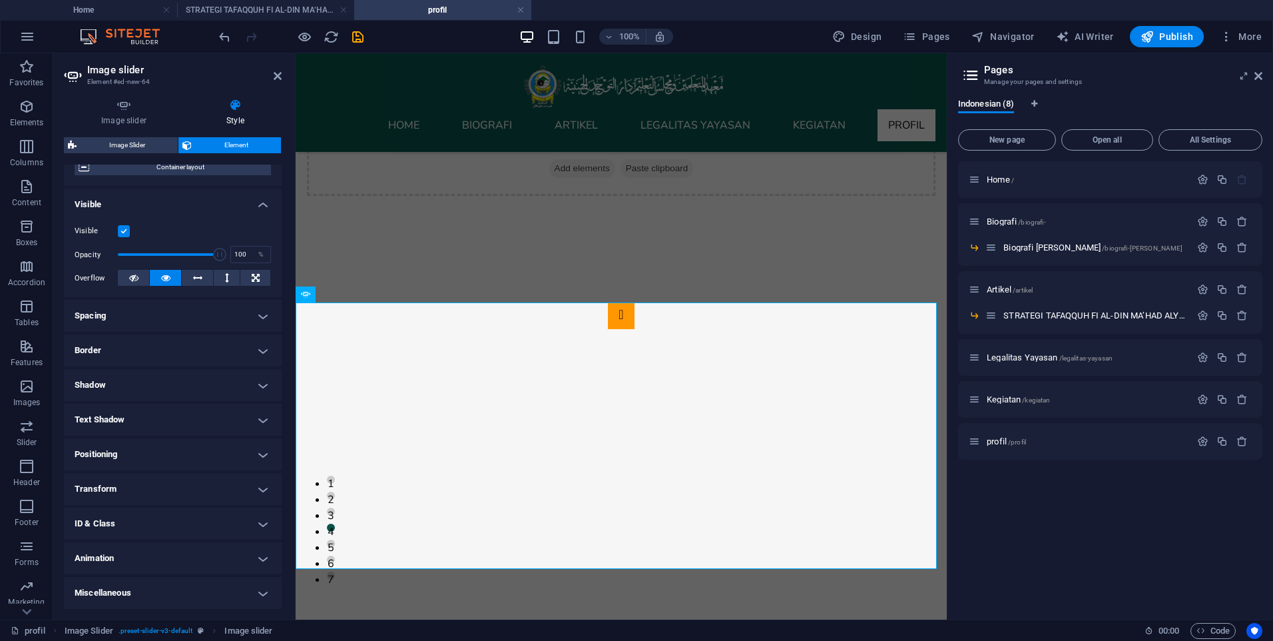
scroll to position [0, 0]
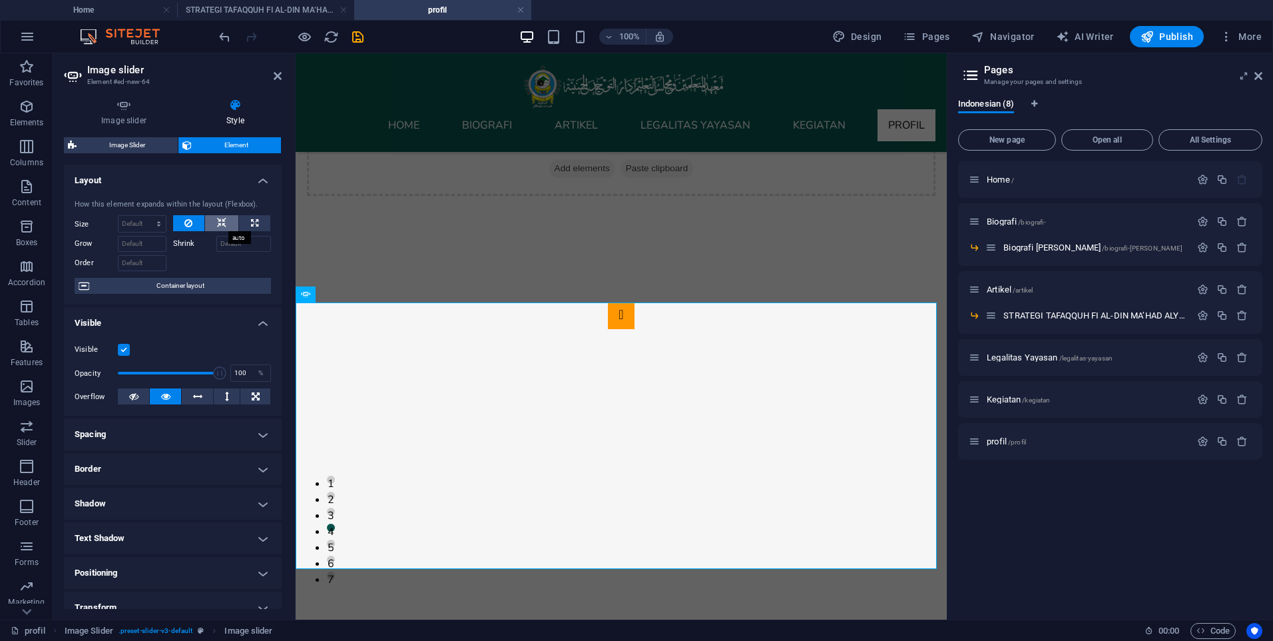
click at [214, 216] on button at bounding box center [221, 223] width 33 height 16
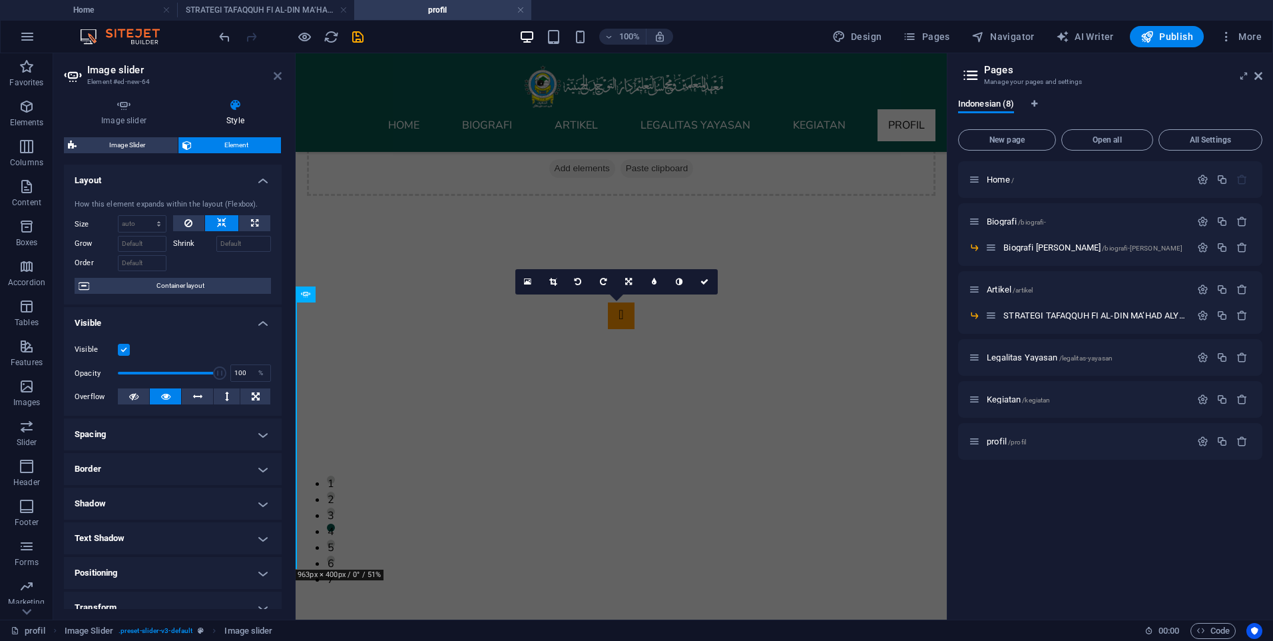
click at [274, 77] on icon at bounding box center [278, 76] width 8 height 11
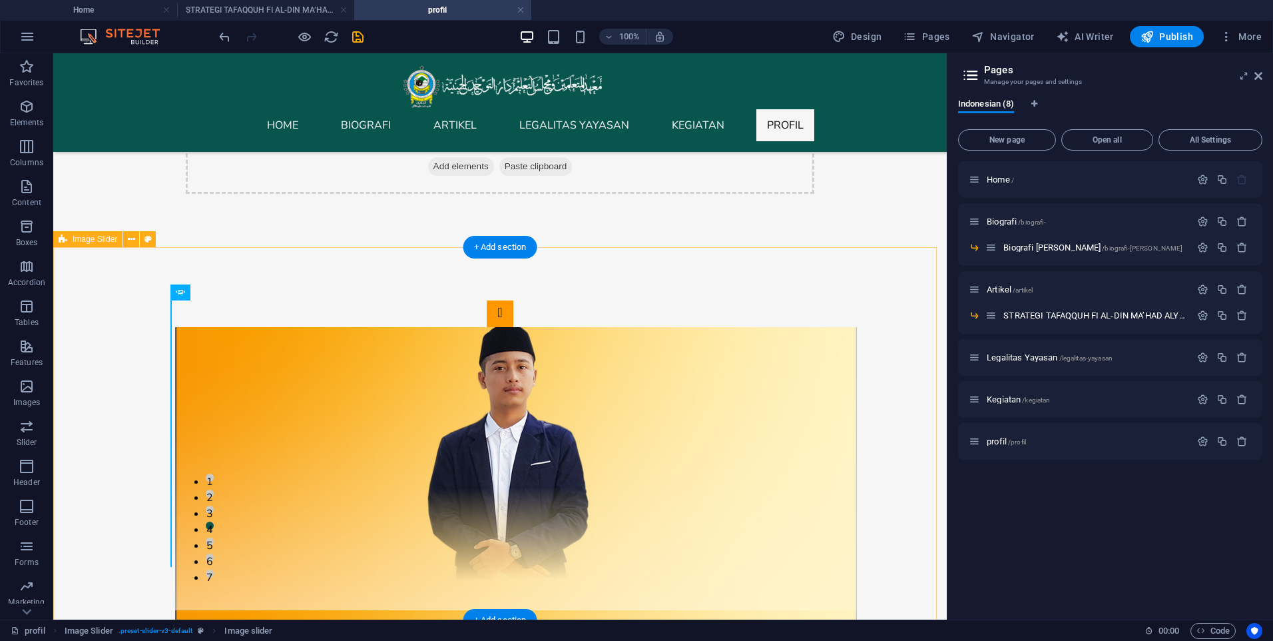
scroll to position [104, 0]
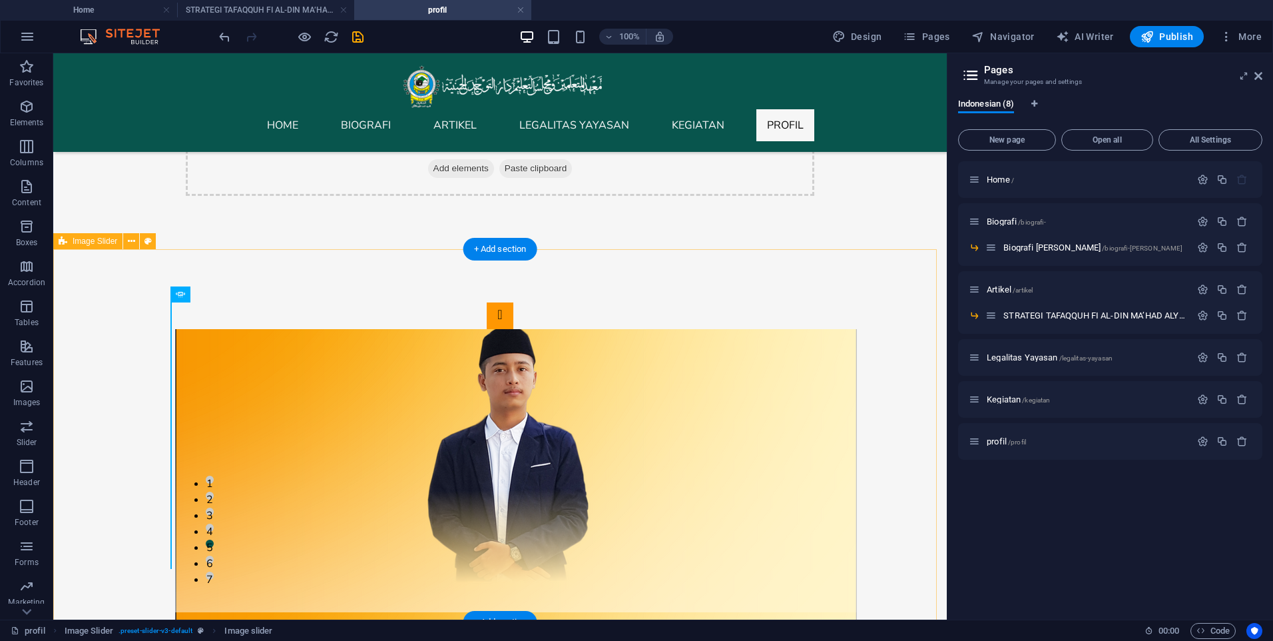
click at [167, 340] on div "1 2 3 4 5 6 7" at bounding box center [500, 435] width 894 height 373
click at [170, 354] on div "1 2 3 4 5 6 7" at bounding box center [500, 435] width 894 height 373
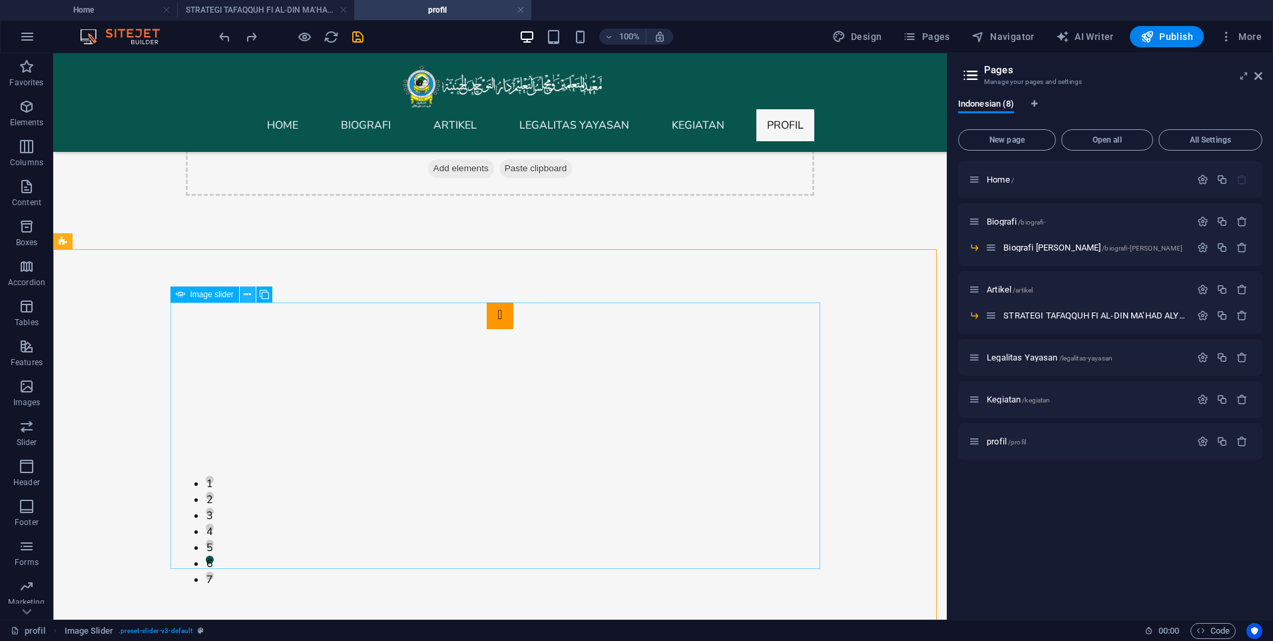
click at [249, 290] on icon at bounding box center [247, 295] width 7 height 14
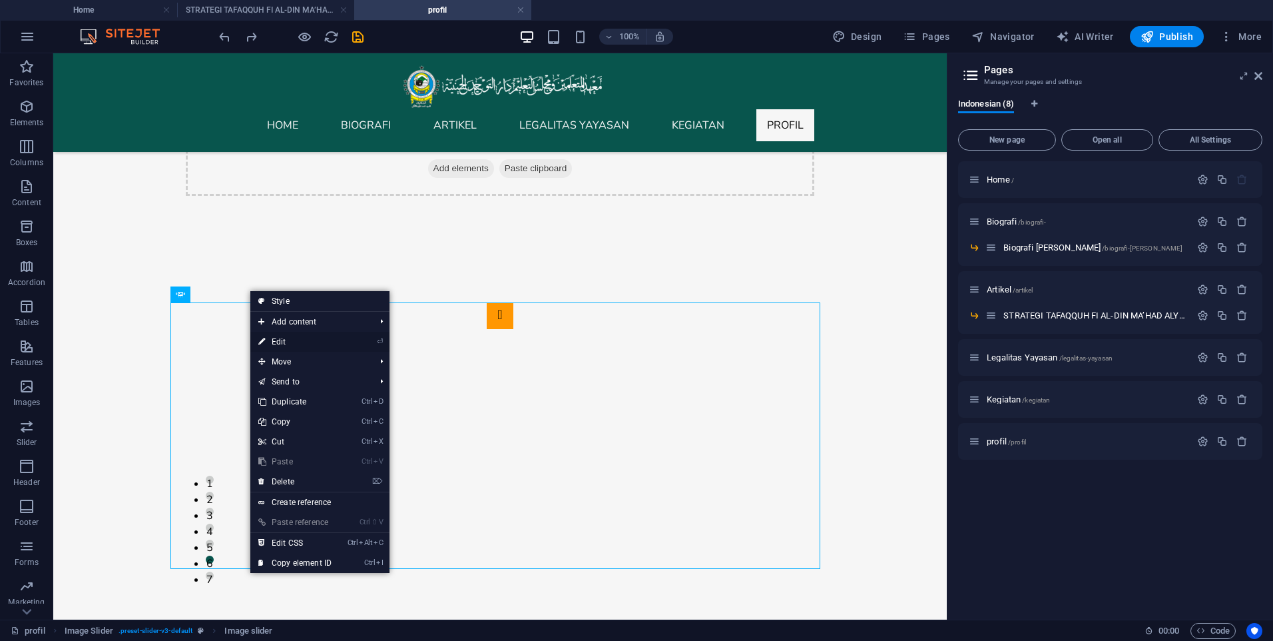
click at [327, 342] on link "⏎ Edit" at bounding box center [294, 342] width 89 height 20
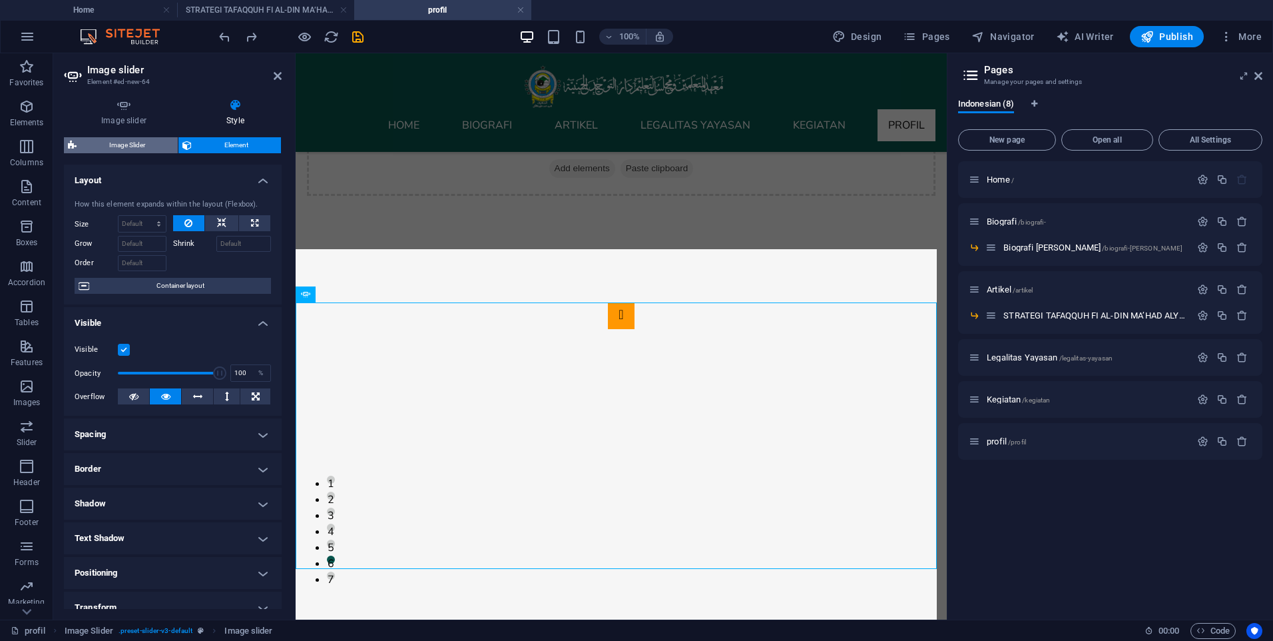
click at [127, 148] on span "Image Slider" at bounding box center [127, 145] width 93 height 16
select select "rem"
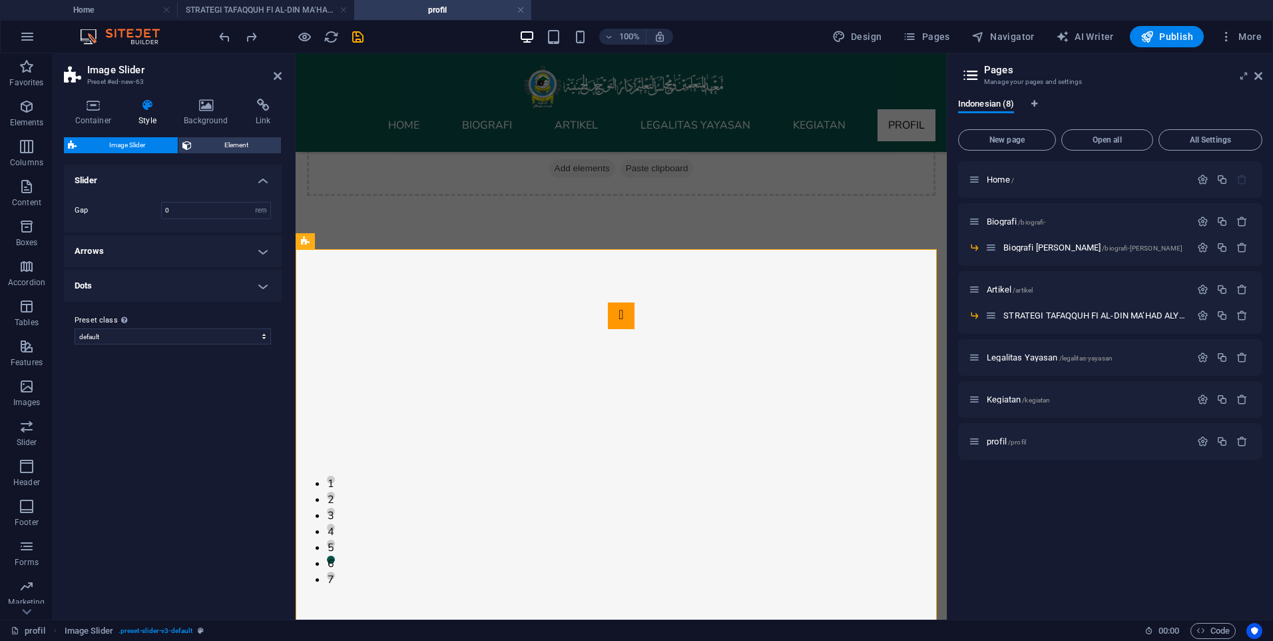
click at [257, 253] on h4 "Arrows" at bounding box center [173, 251] width 218 height 32
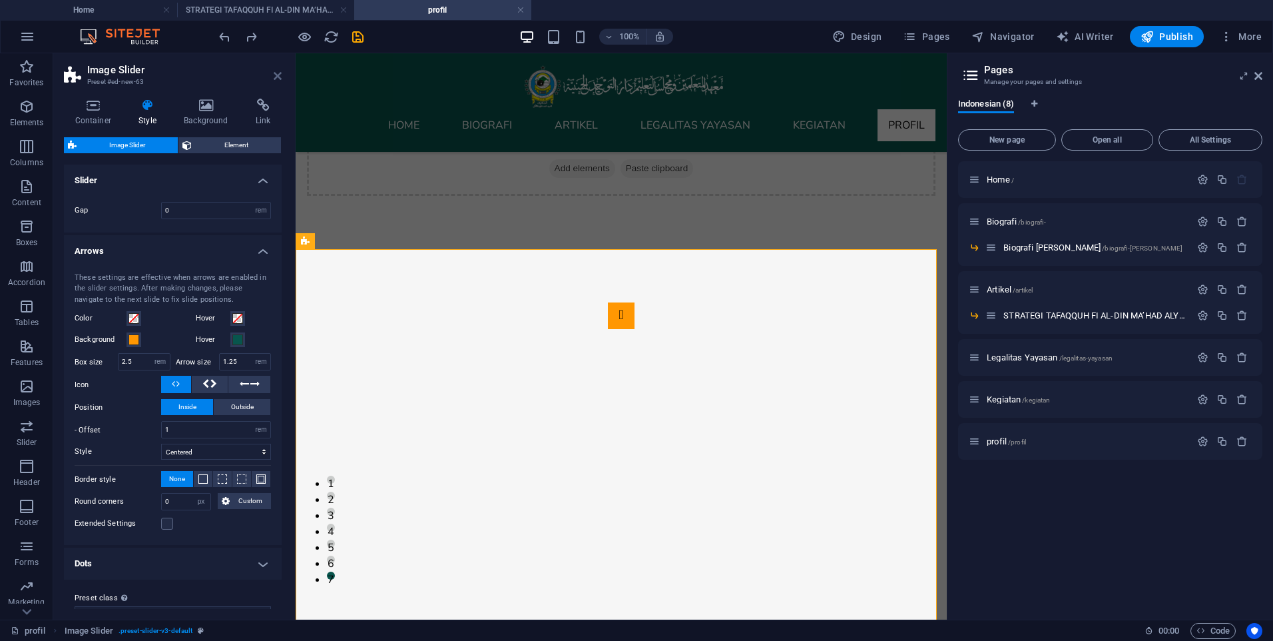
click at [280, 75] on icon at bounding box center [278, 76] width 8 height 11
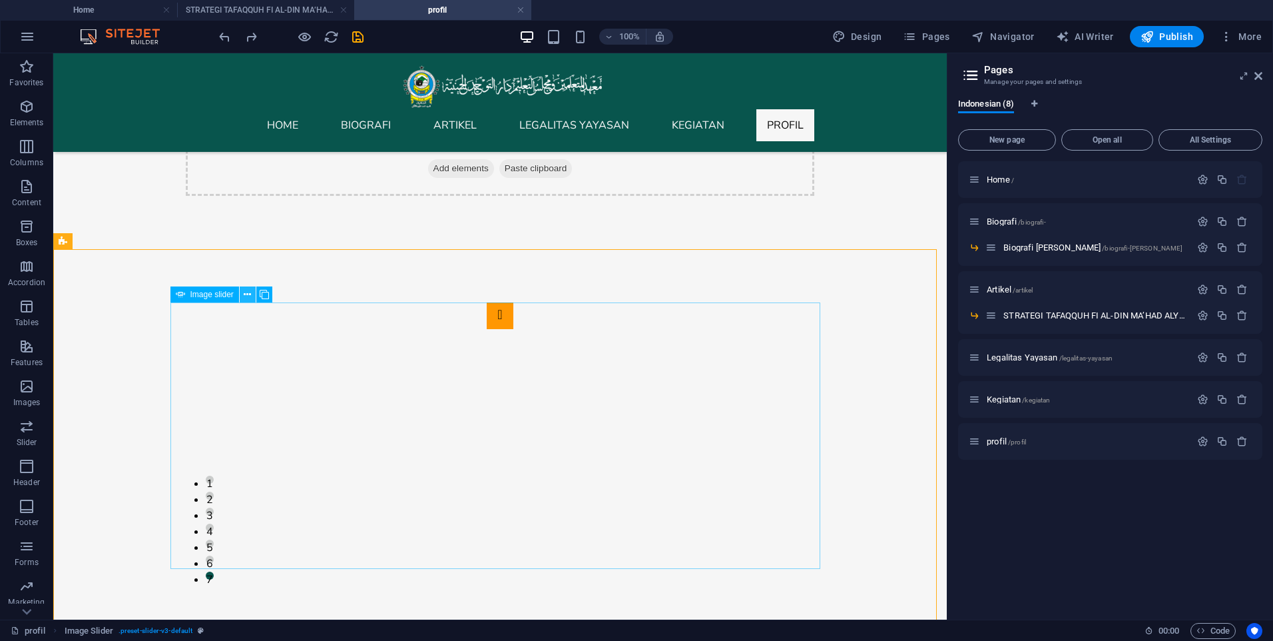
click at [248, 296] on icon at bounding box center [247, 295] width 7 height 14
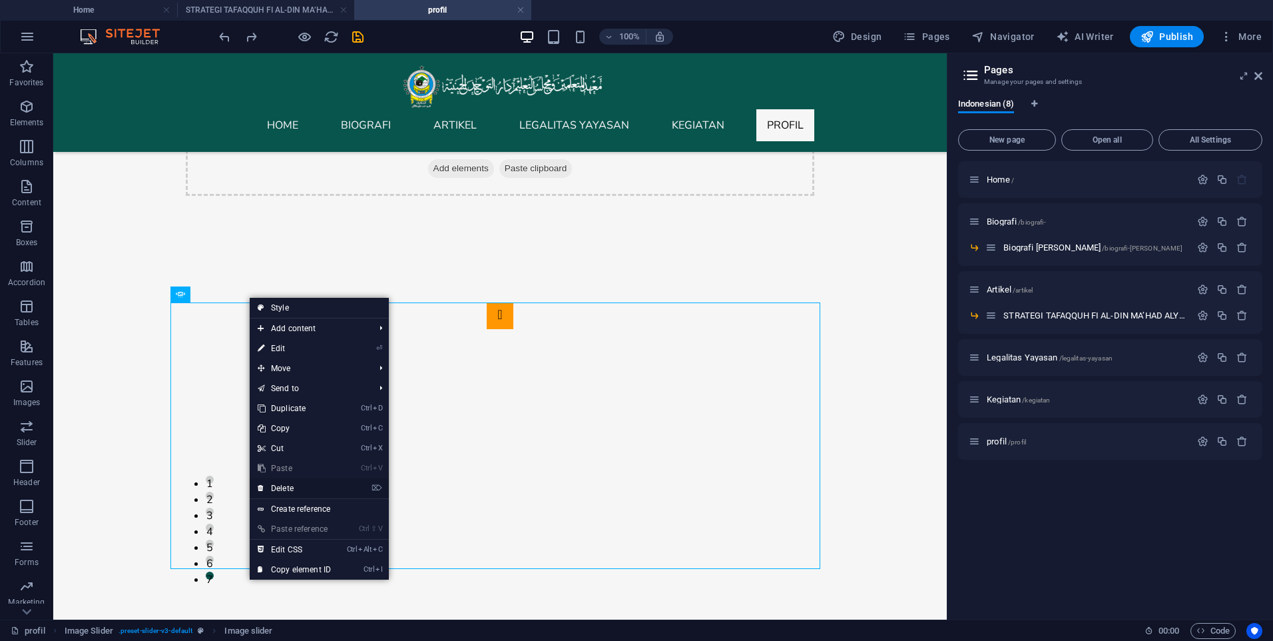
click at [296, 489] on link "⌦ Delete" at bounding box center [294, 488] width 89 height 20
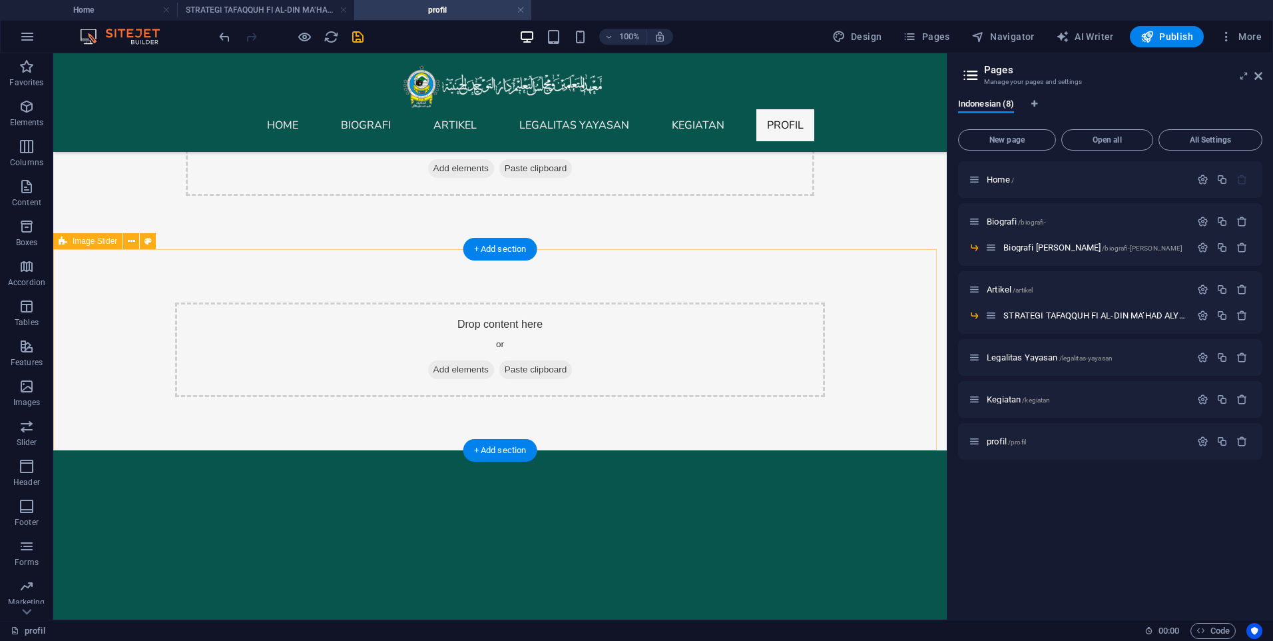
click at [491, 287] on div "Drop content here or Add elements Paste clipboard" at bounding box center [500, 349] width 894 height 201
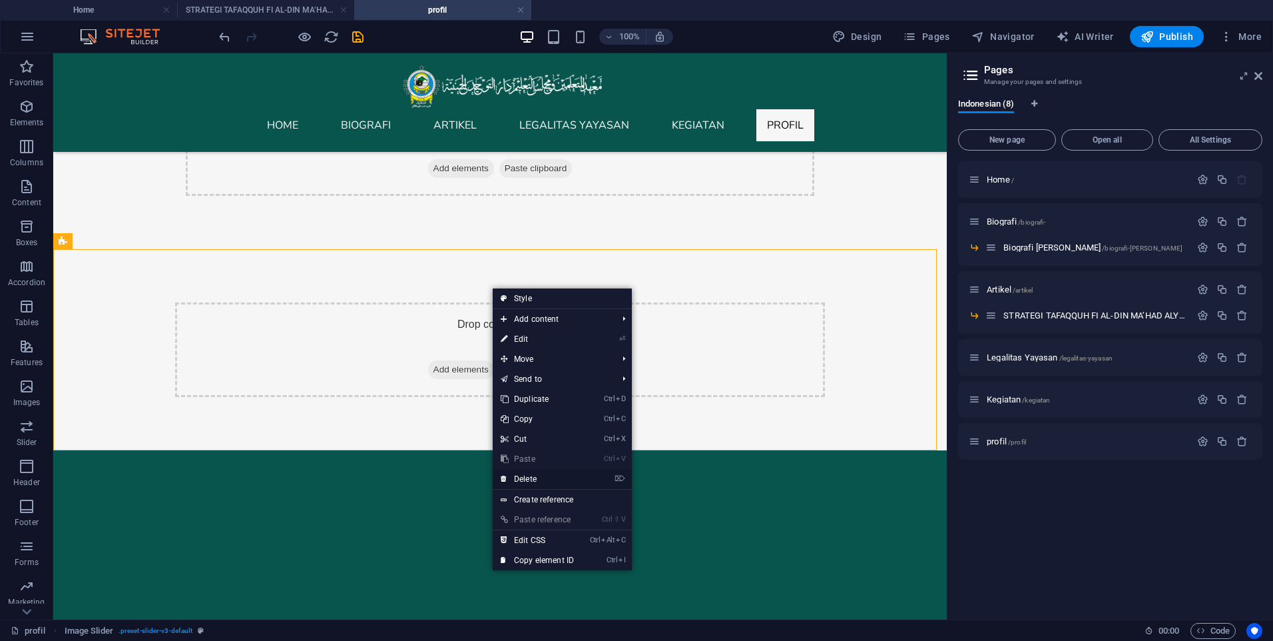
click at [531, 480] on link "⌦ Delete" at bounding box center [537, 479] width 89 height 20
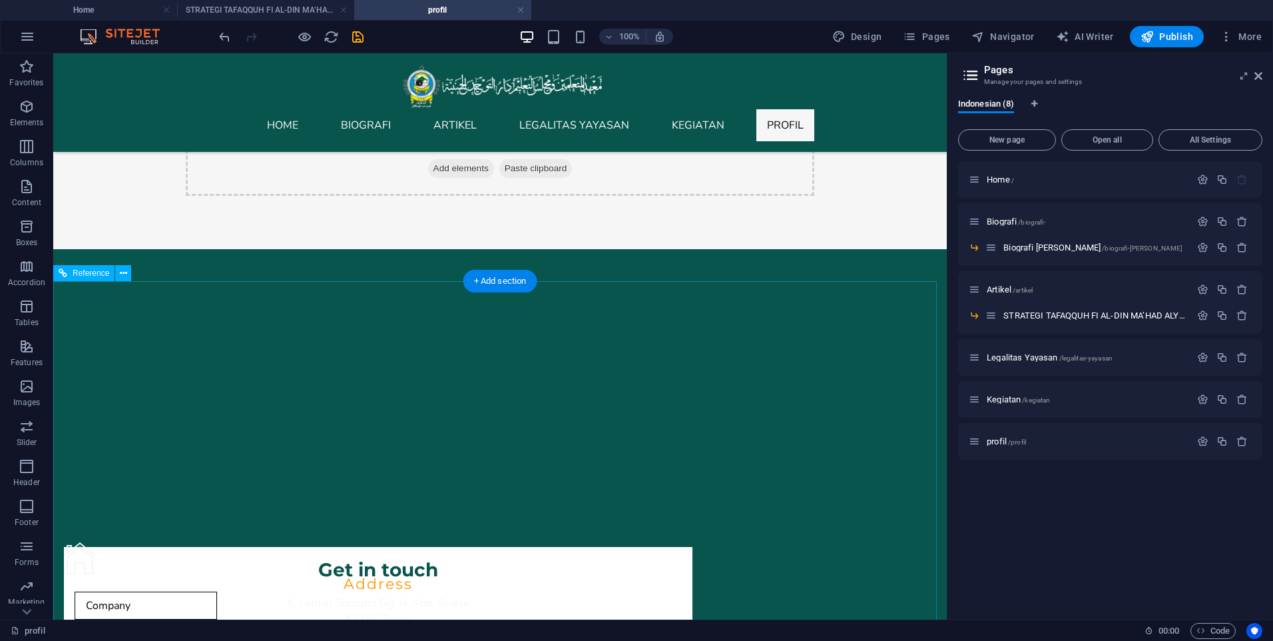
scroll to position [0, 0]
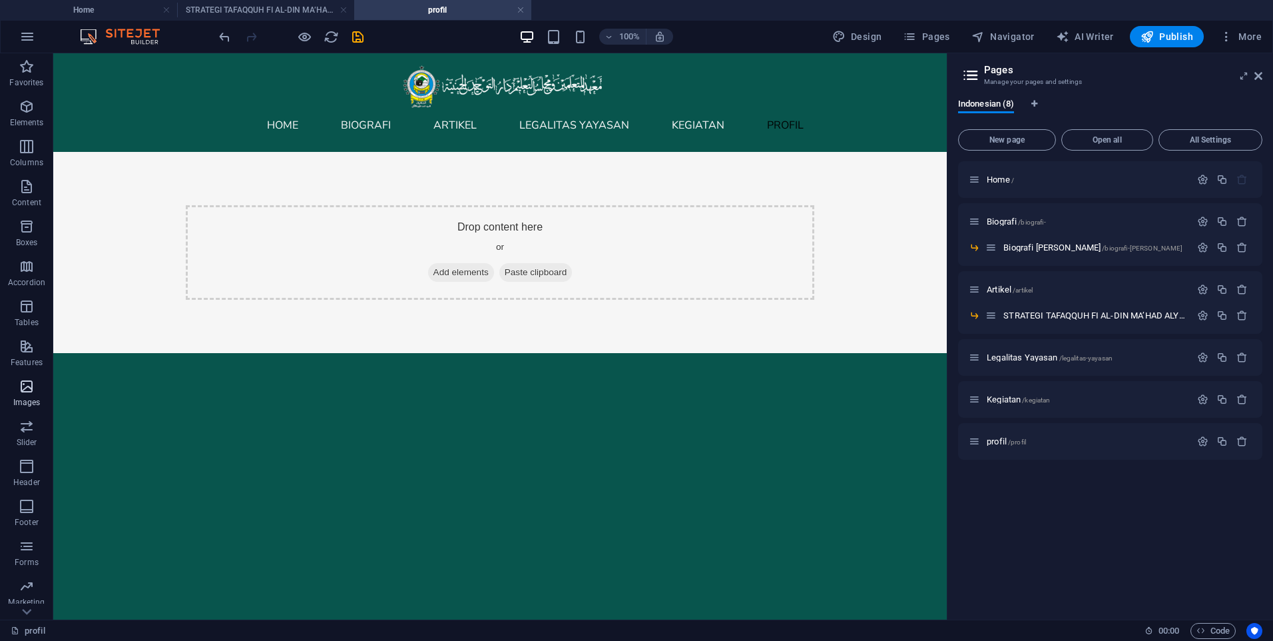
click at [36, 383] on span "Images" at bounding box center [26, 394] width 53 height 32
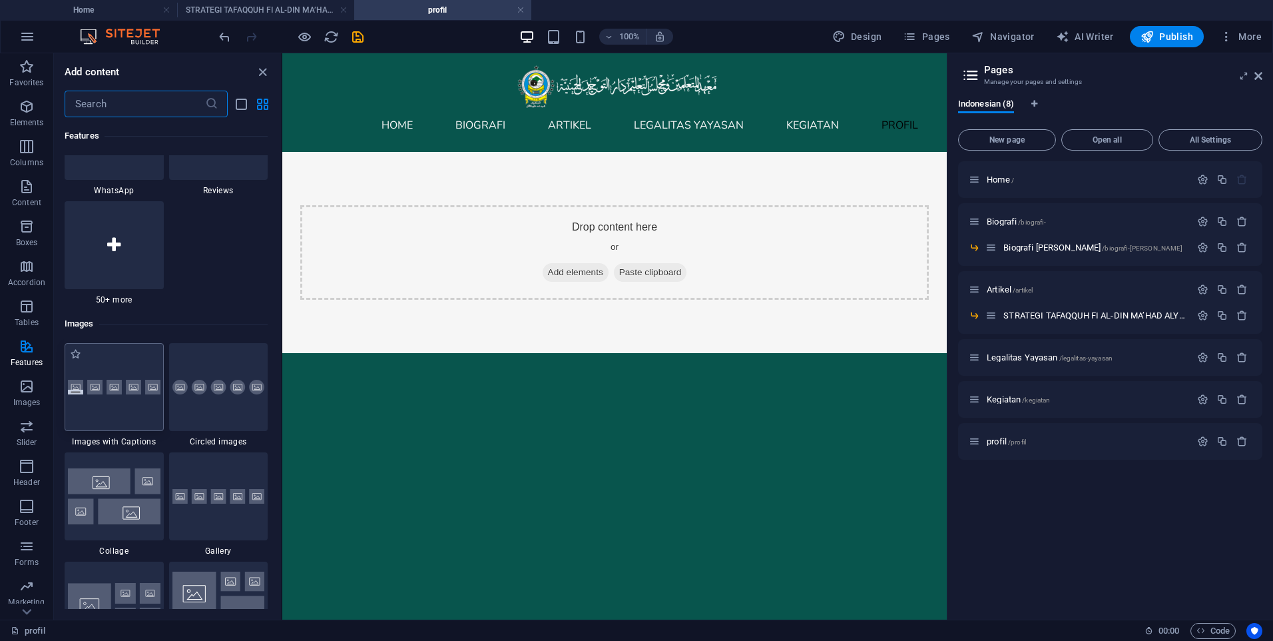
scroll to position [6620, 0]
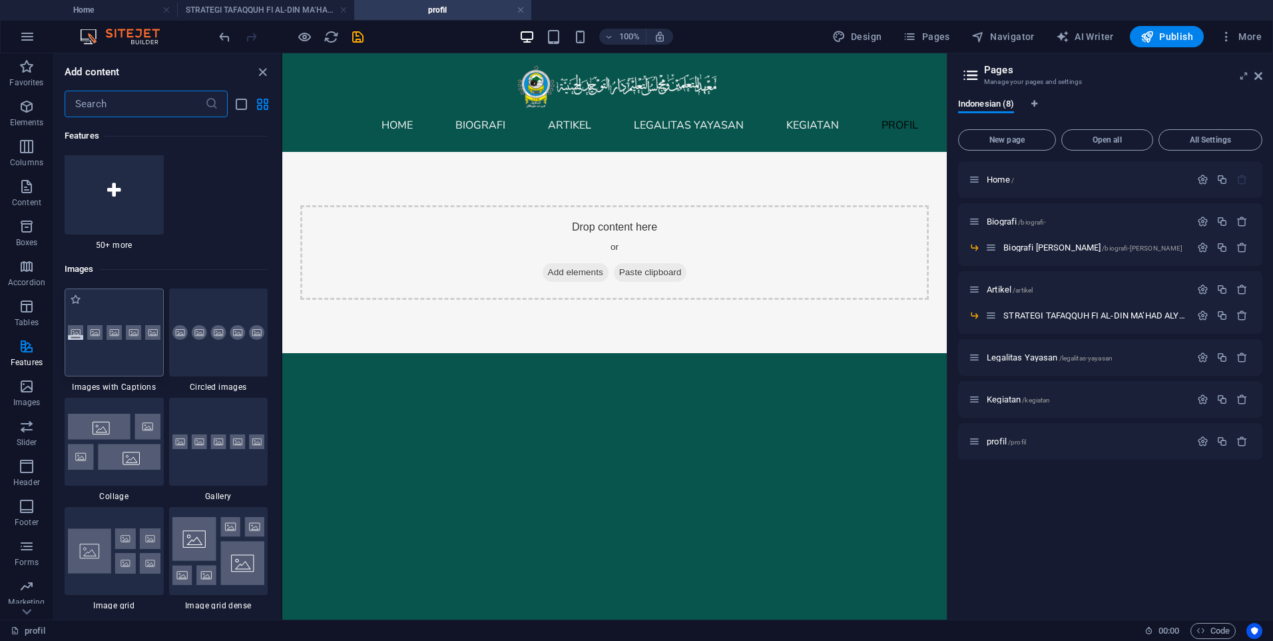
click at [123, 357] on div at bounding box center [114, 332] width 99 height 88
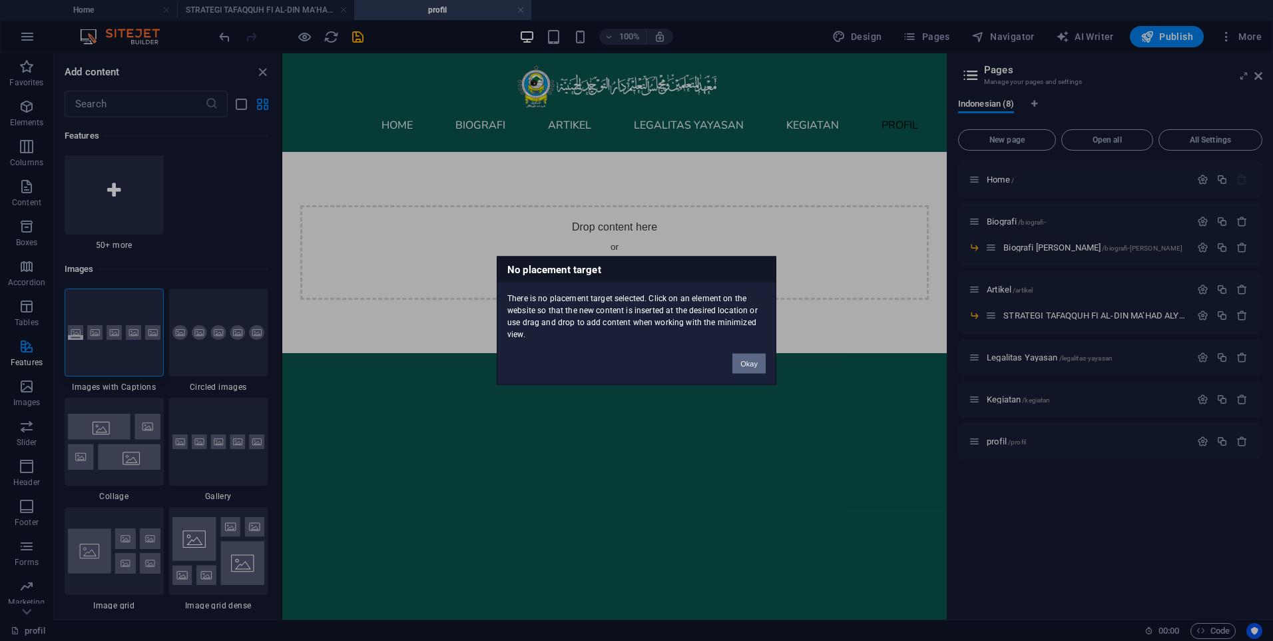
click at [433, 258] on div "No placement target There is no placement target selected. Click on an element …" at bounding box center [636, 320] width 1273 height 641
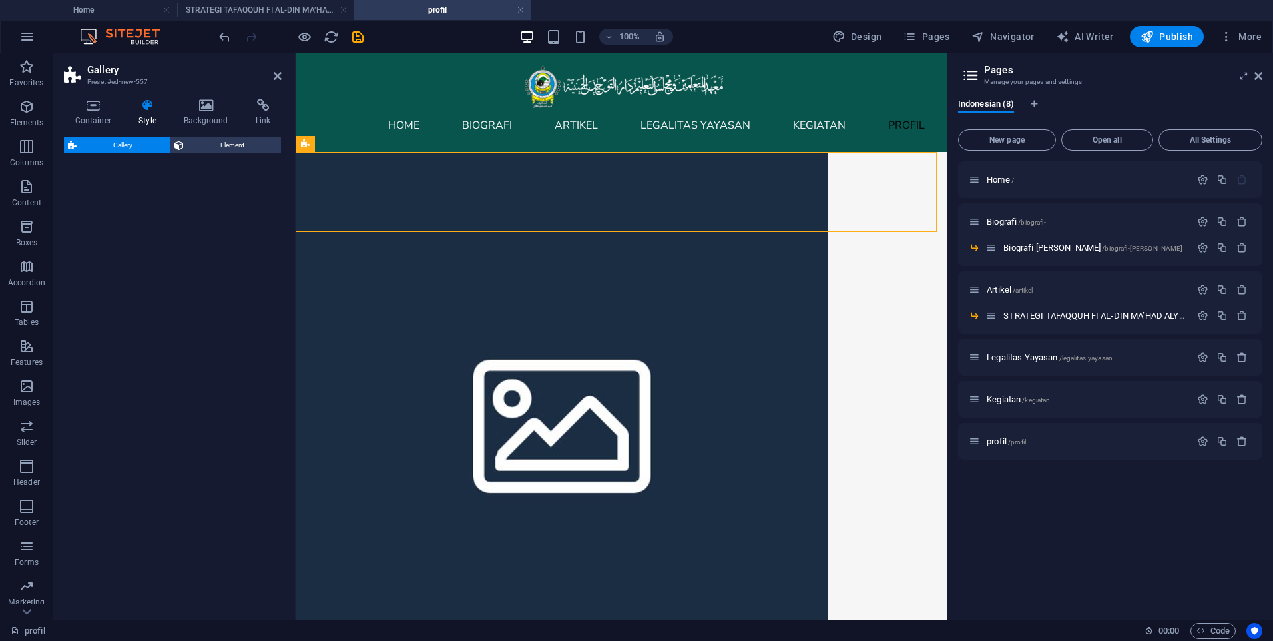
select select "rem"
select select "preset-gallery-v3-captions"
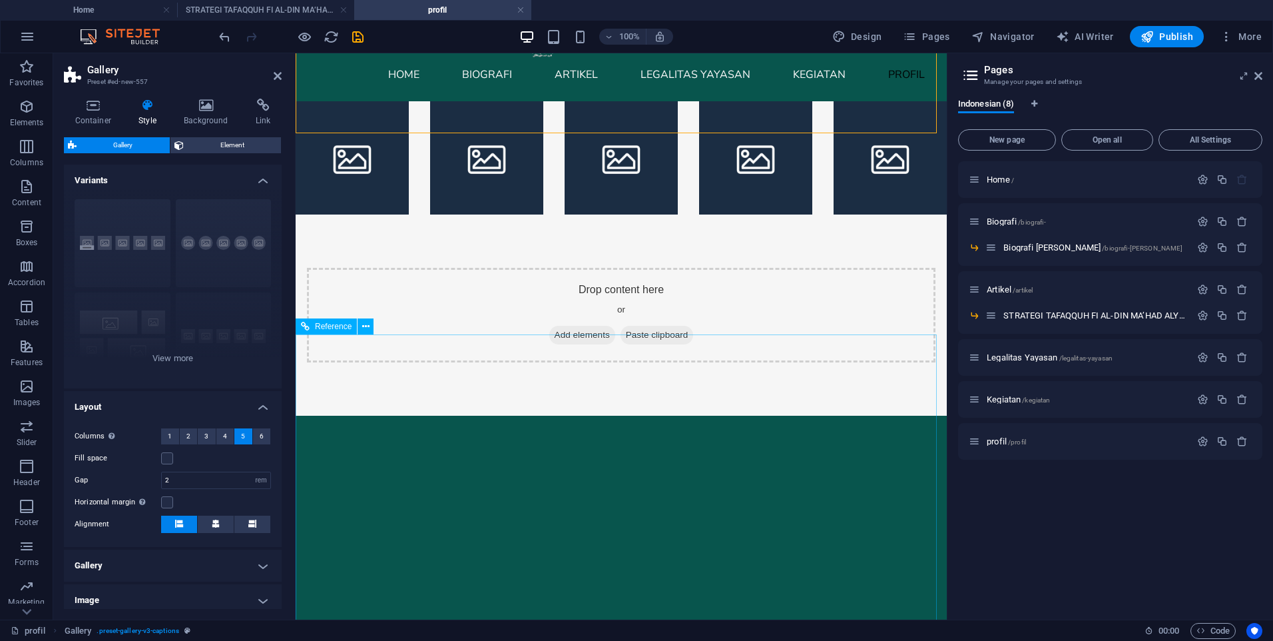
scroll to position [0, 0]
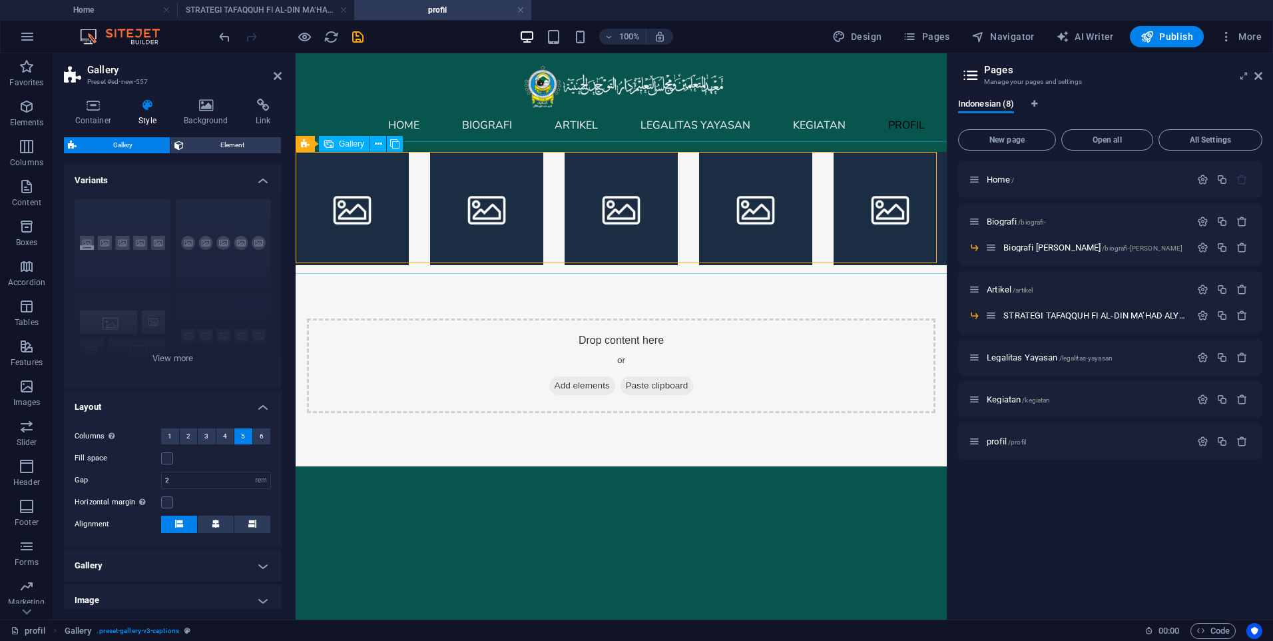
click at [372, 202] on li at bounding box center [352, 208] width 113 height 113
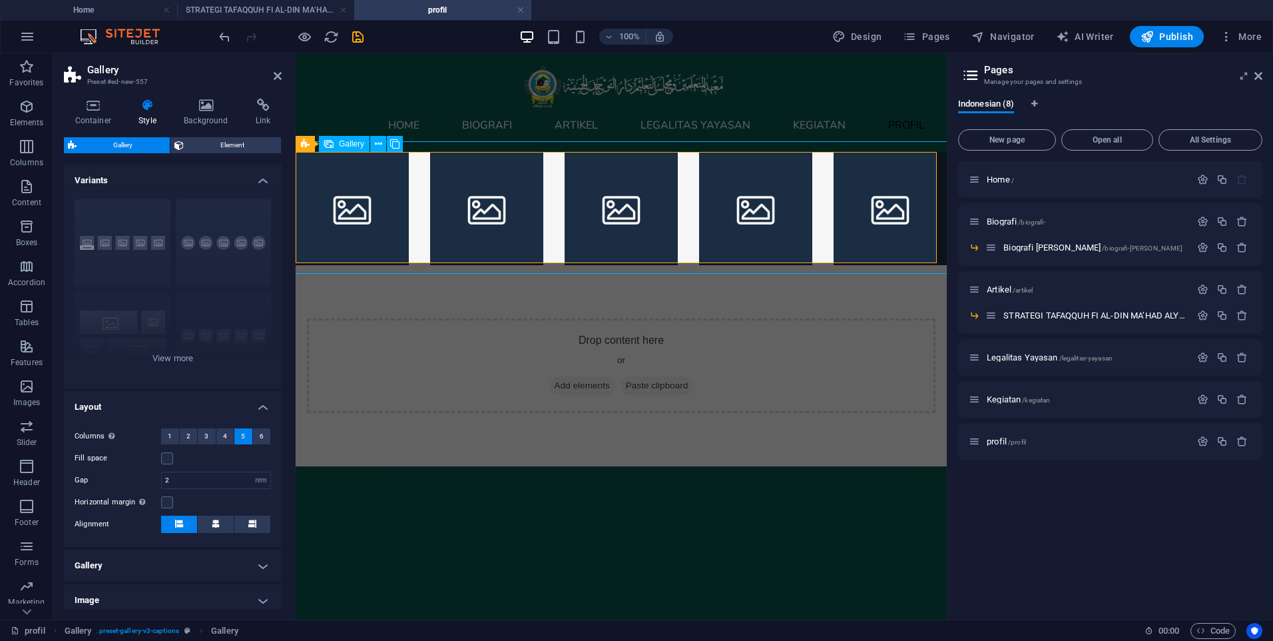
click at [363, 200] on li at bounding box center [352, 208] width 113 height 113
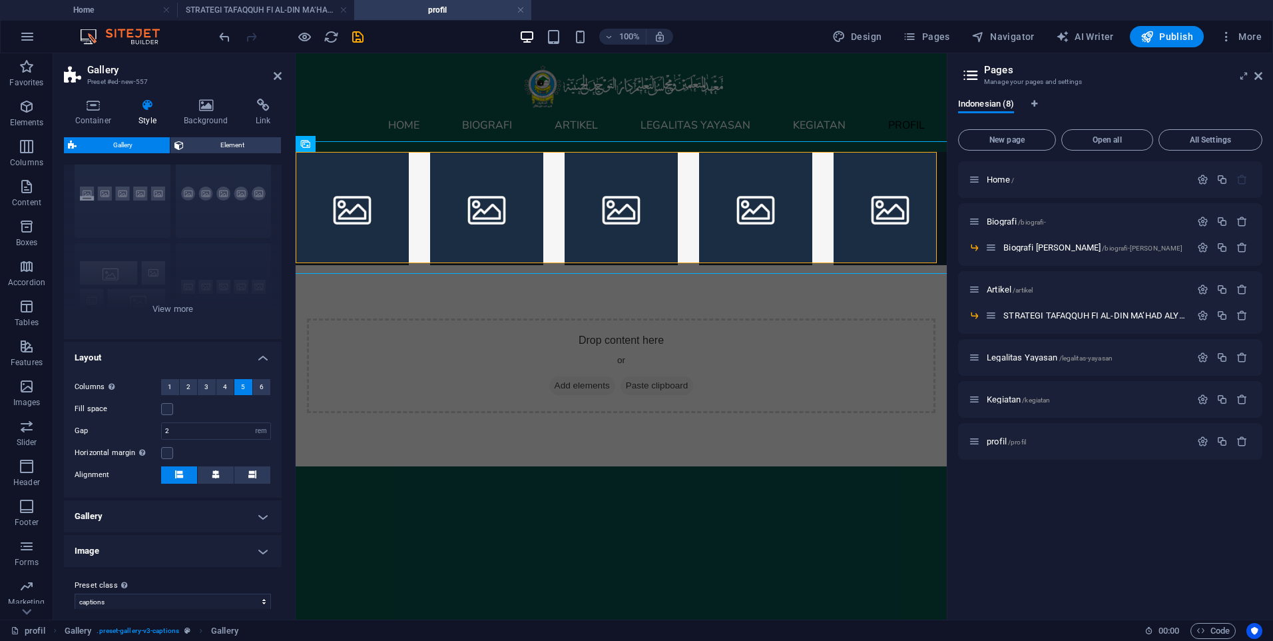
scroll to position [61, 0]
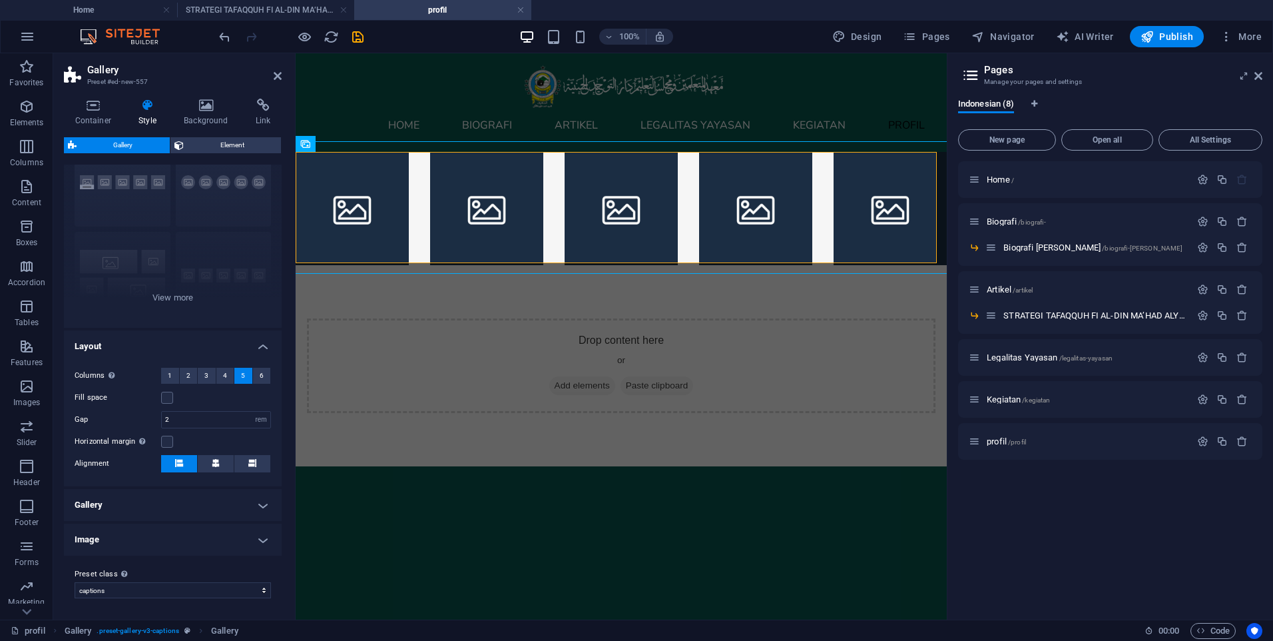
click at [176, 500] on h4 "Gallery" at bounding box center [173, 505] width 218 height 32
click at [176, 500] on h4 "Gallery" at bounding box center [173, 501] width 218 height 24
click at [182, 541] on h4 "Image" at bounding box center [173, 539] width 218 height 32
click at [182, 541] on h4 "Image" at bounding box center [173, 535] width 218 height 24
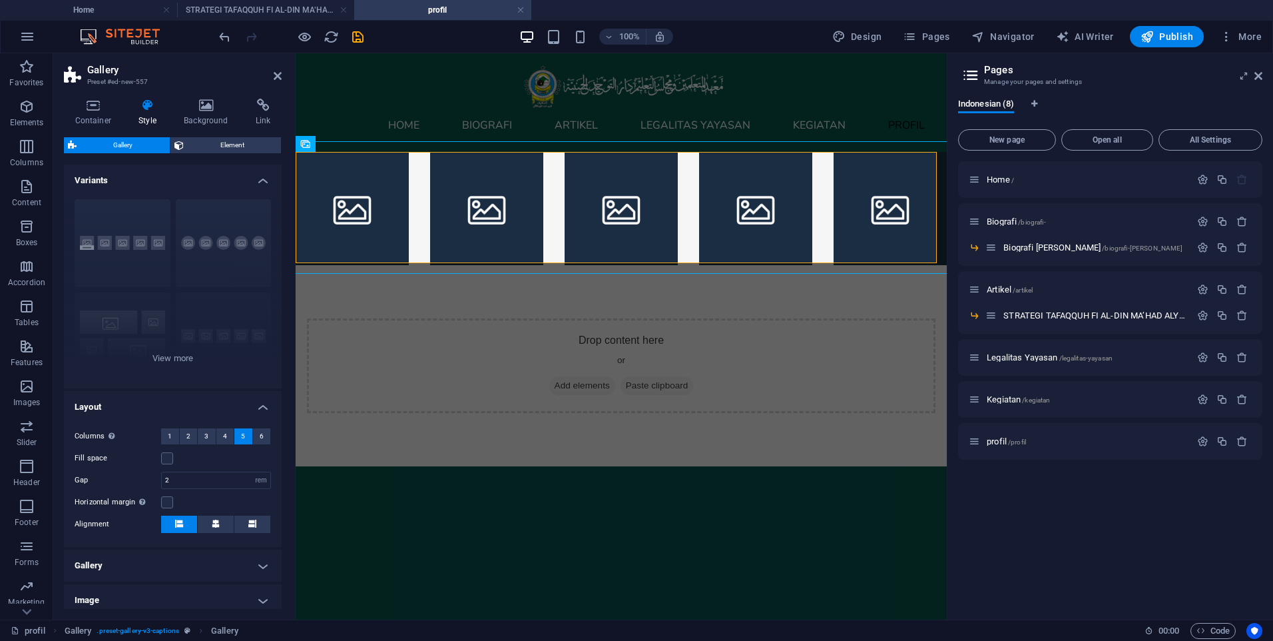
click at [260, 412] on h4 "Layout" at bounding box center [173, 403] width 218 height 24
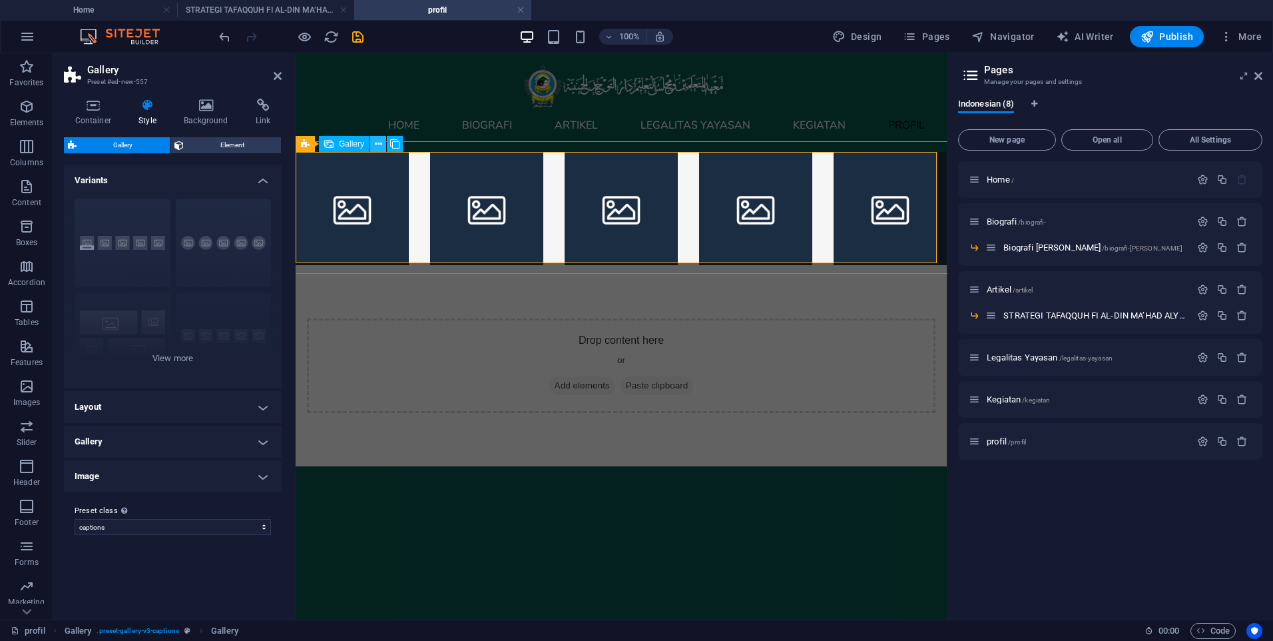
click at [376, 147] on icon at bounding box center [378, 144] width 7 height 14
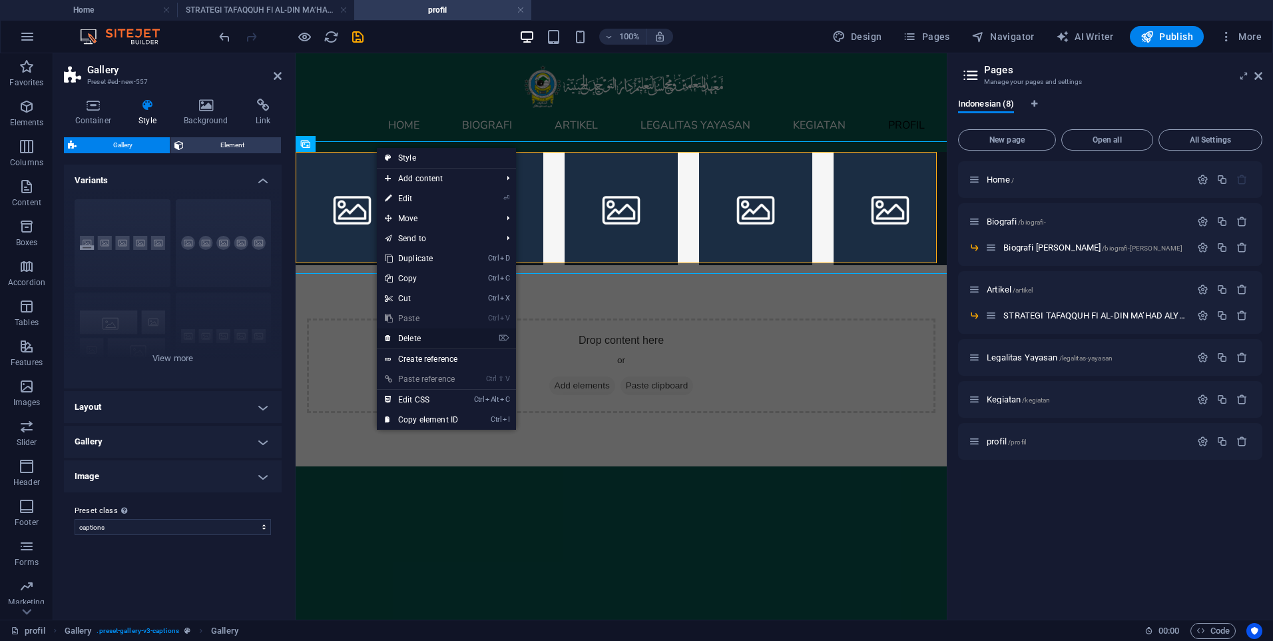
click at [424, 345] on link "⌦ Delete" at bounding box center [421, 338] width 89 height 20
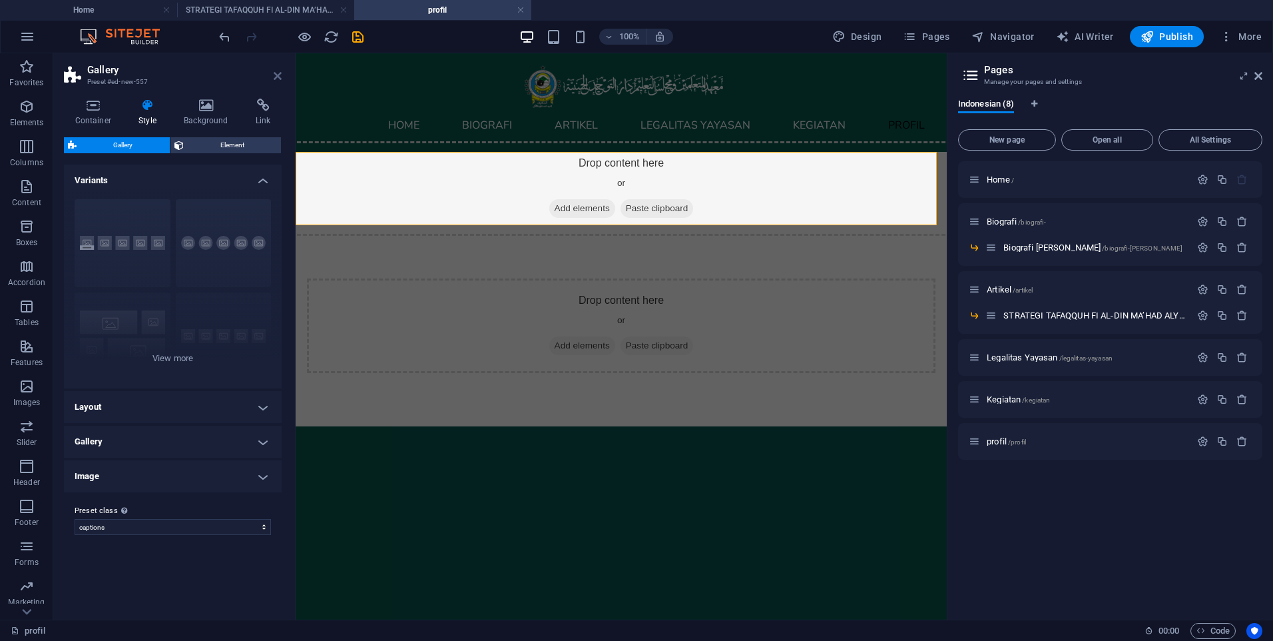
click at [274, 79] on icon at bounding box center [278, 76] width 8 height 11
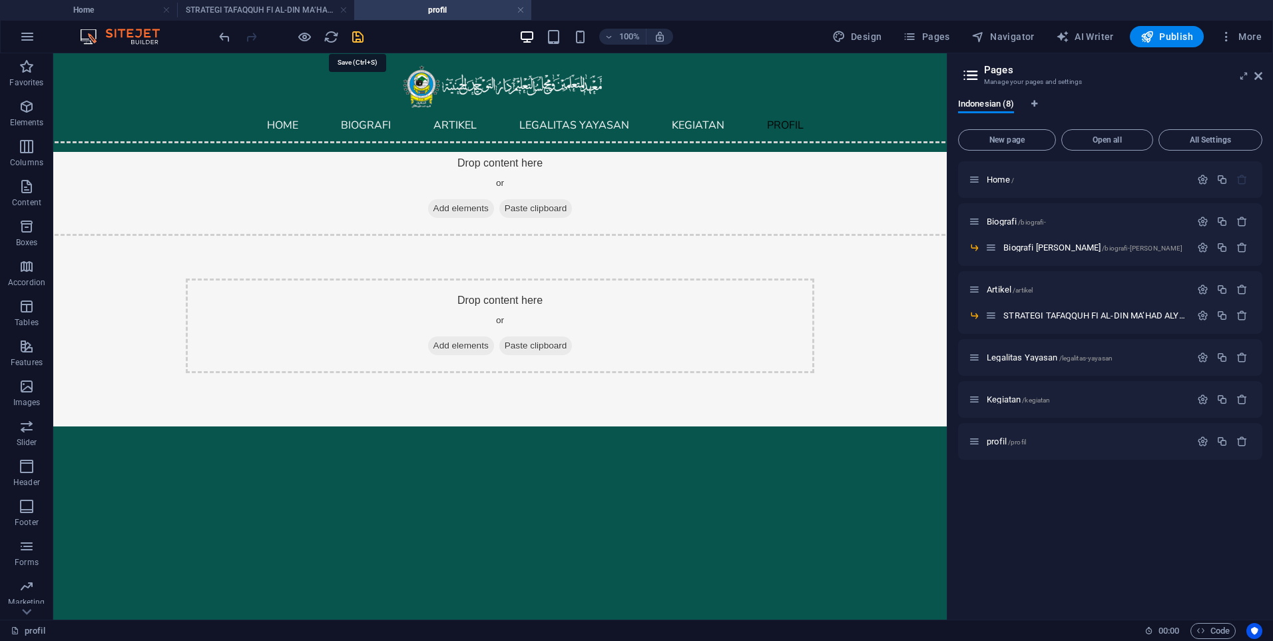
click at [360, 37] on icon "save" at bounding box center [357, 36] width 15 height 15
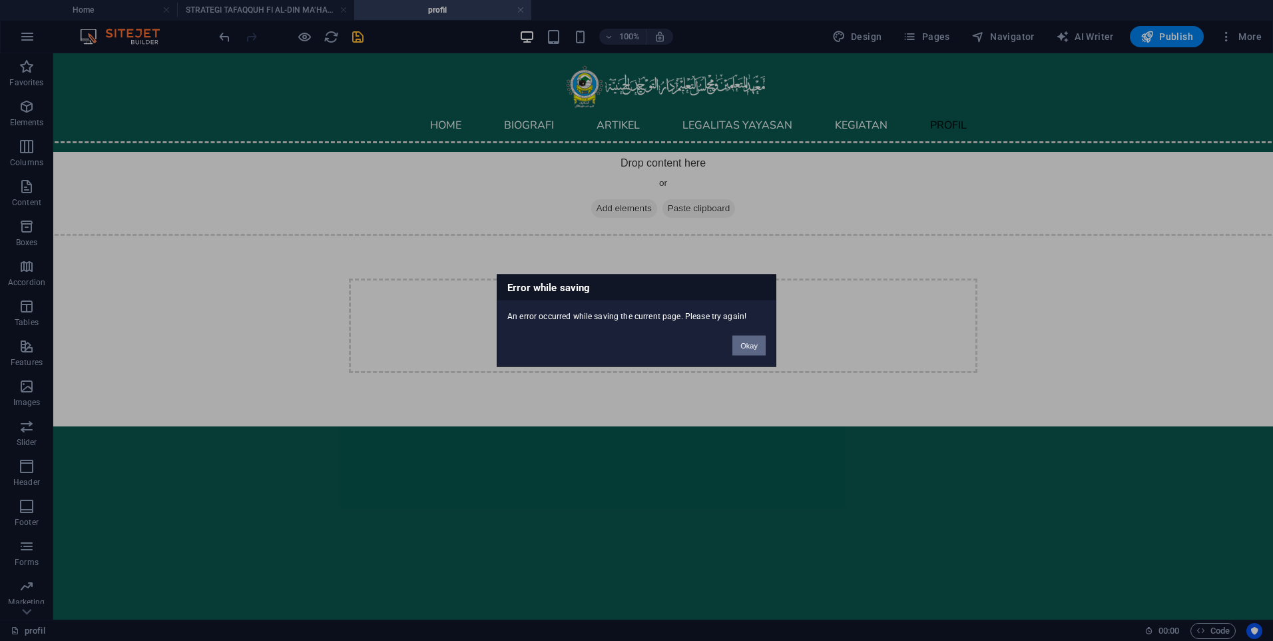
click at [739, 344] on button "Okay" at bounding box center [749, 346] width 33 height 20
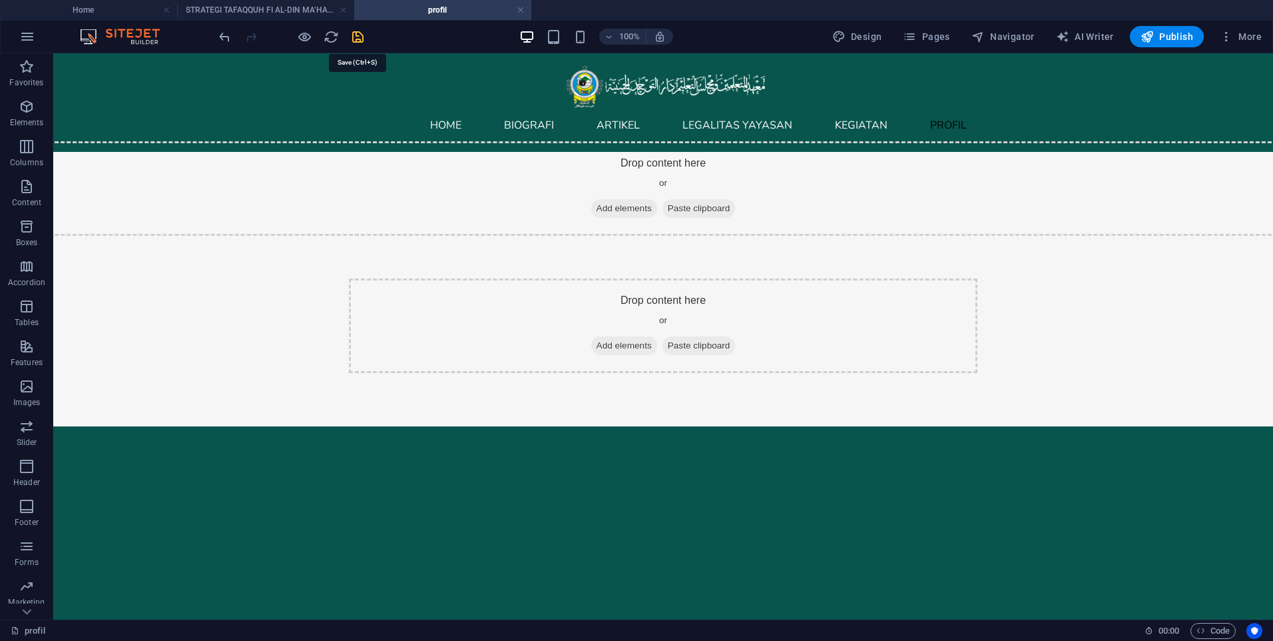
click at [350, 43] on icon "save" at bounding box center [357, 36] width 15 height 15
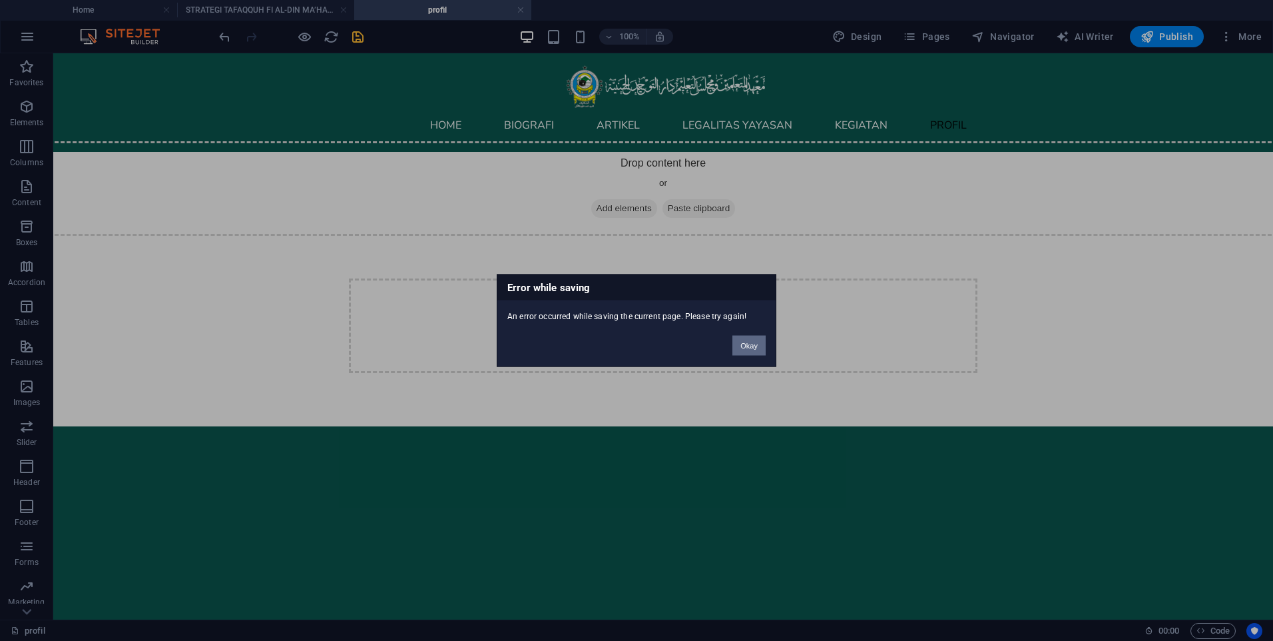
click at [754, 341] on button "Okay" at bounding box center [749, 346] width 33 height 20
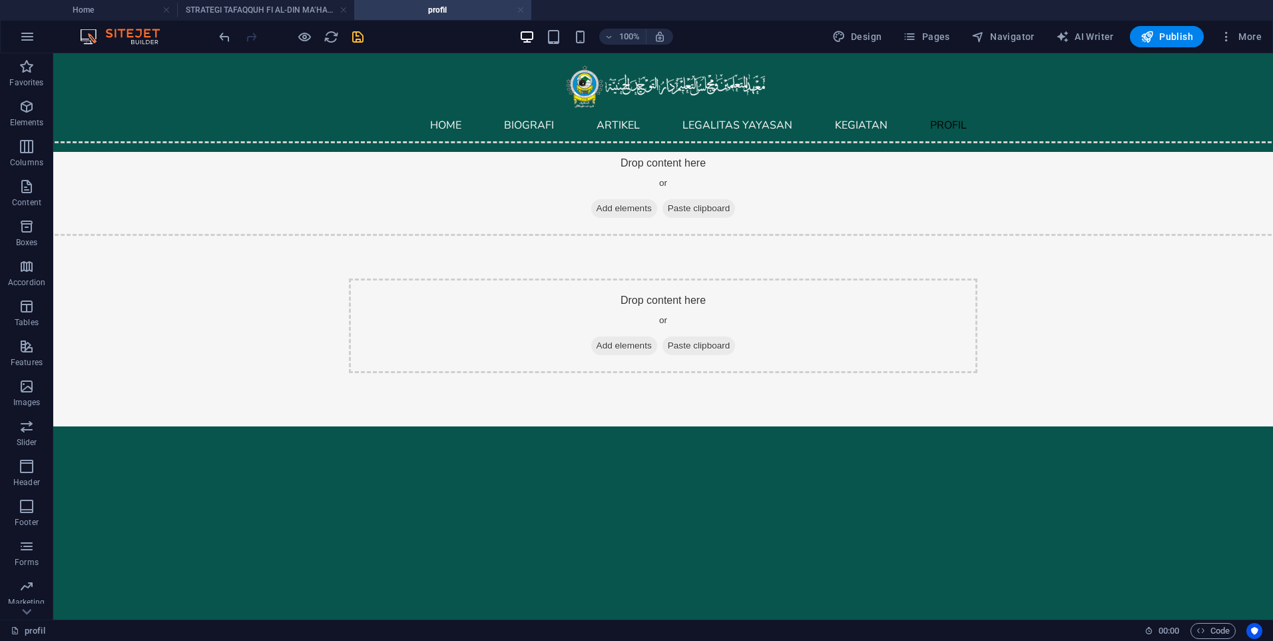
click at [523, 9] on link at bounding box center [521, 10] width 8 height 13
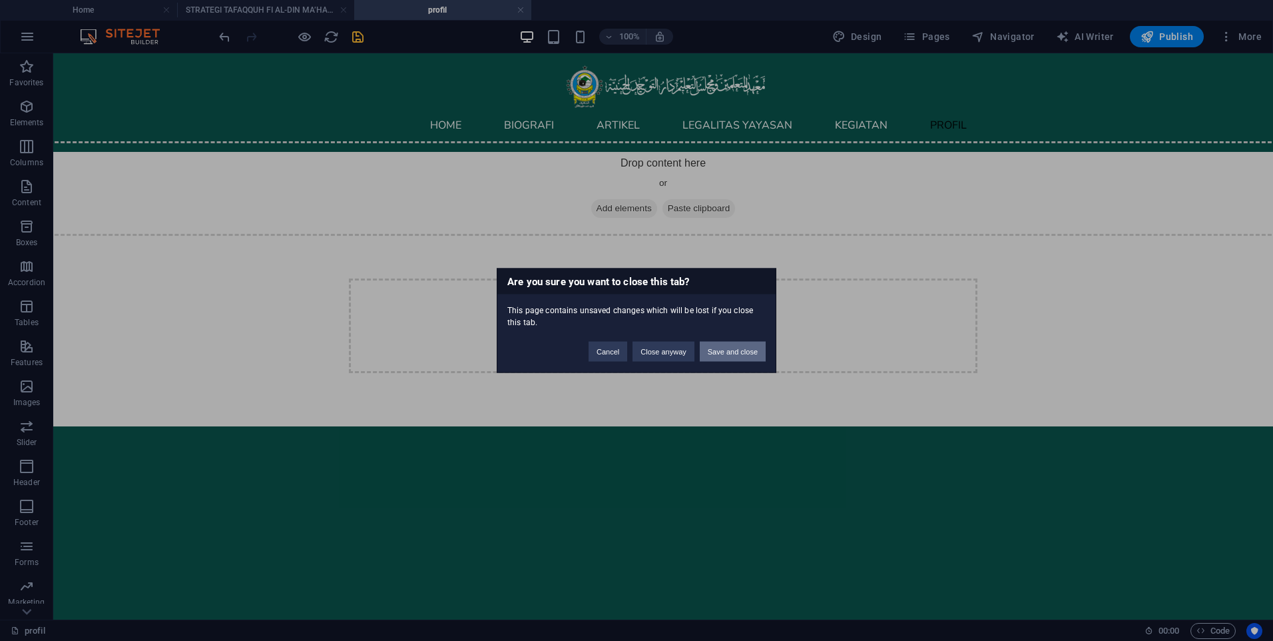
click at [736, 350] on button "Save and close" at bounding box center [733, 352] width 66 height 20
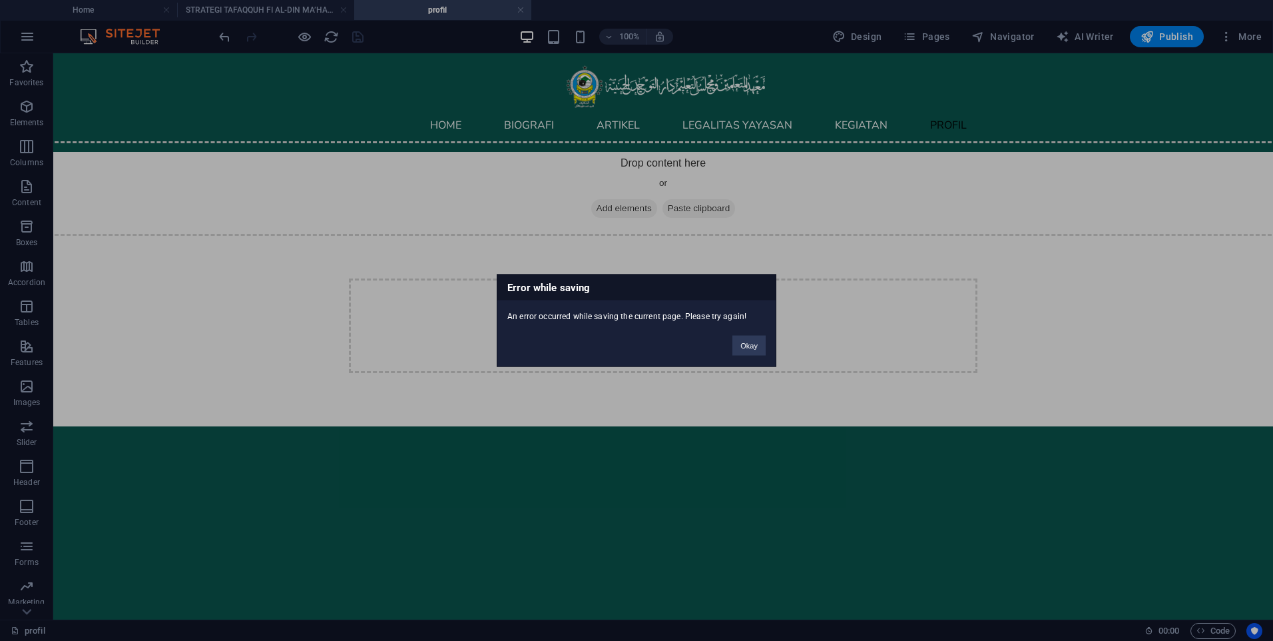
click at [736, 350] on button "Okay" at bounding box center [749, 346] width 33 height 20
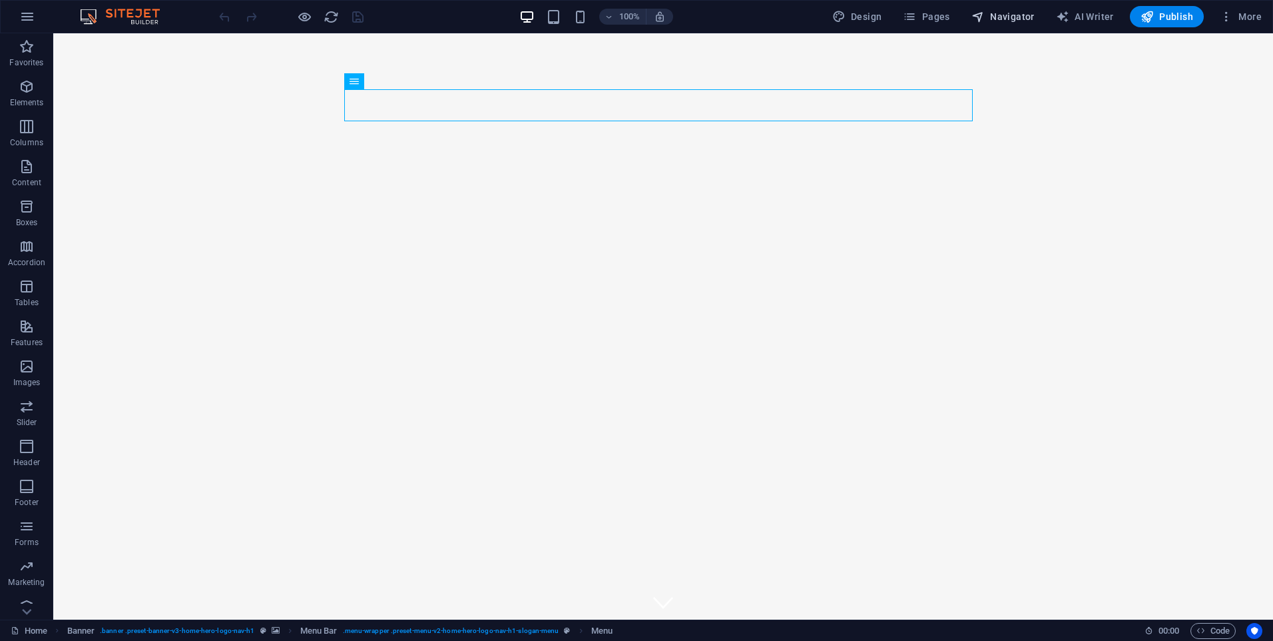
click at [992, 23] on button "Navigator" at bounding box center [1003, 16] width 74 height 21
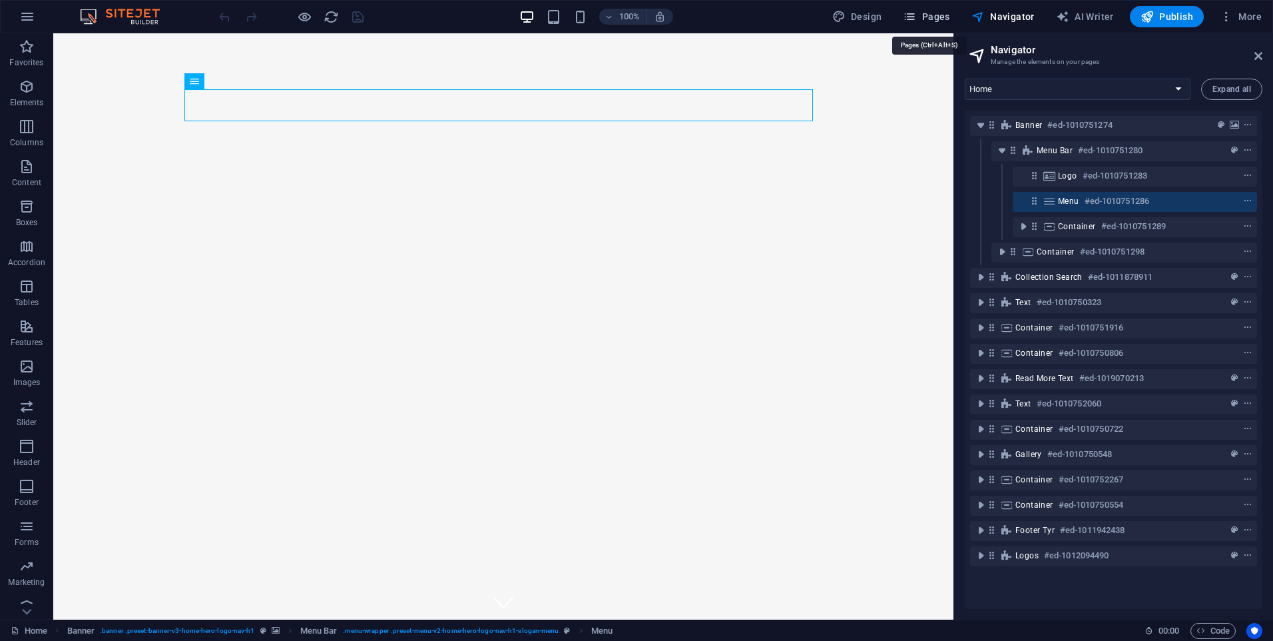
click at [940, 22] on span "Pages" at bounding box center [926, 16] width 47 height 13
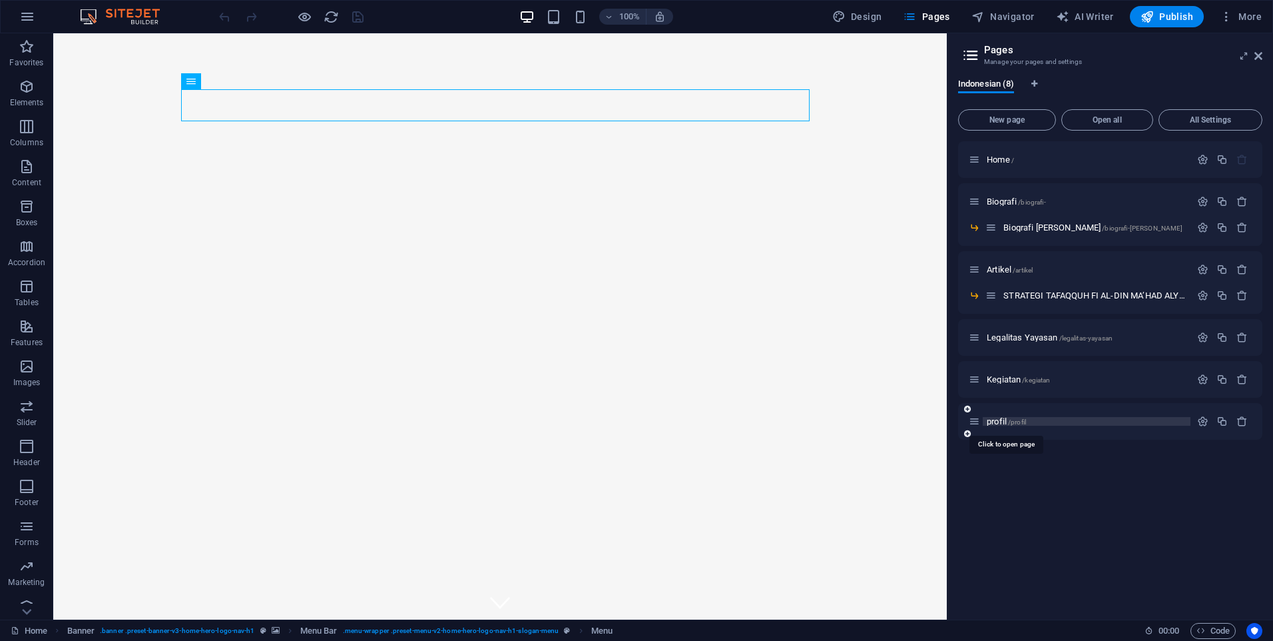
click at [1014, 422] on span "/profil" at bounding box center [1017, 421] width 18 height 7
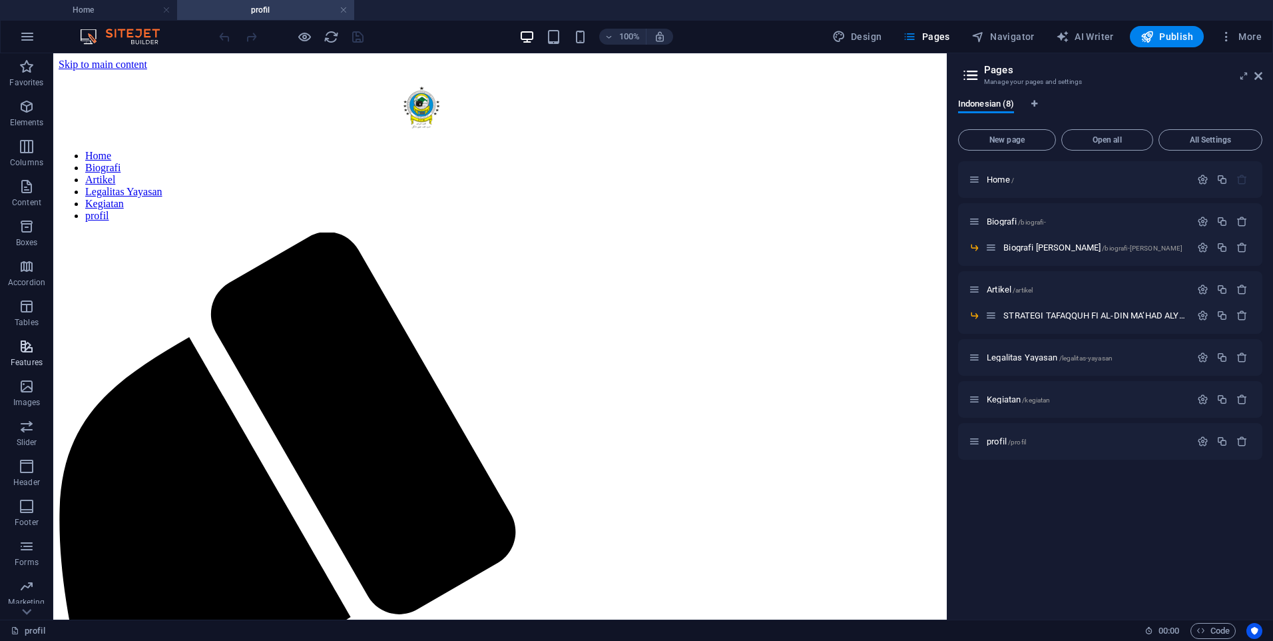
click at [37, 356] on span "Features" at bounding box center [26, 354] width 53 height 32
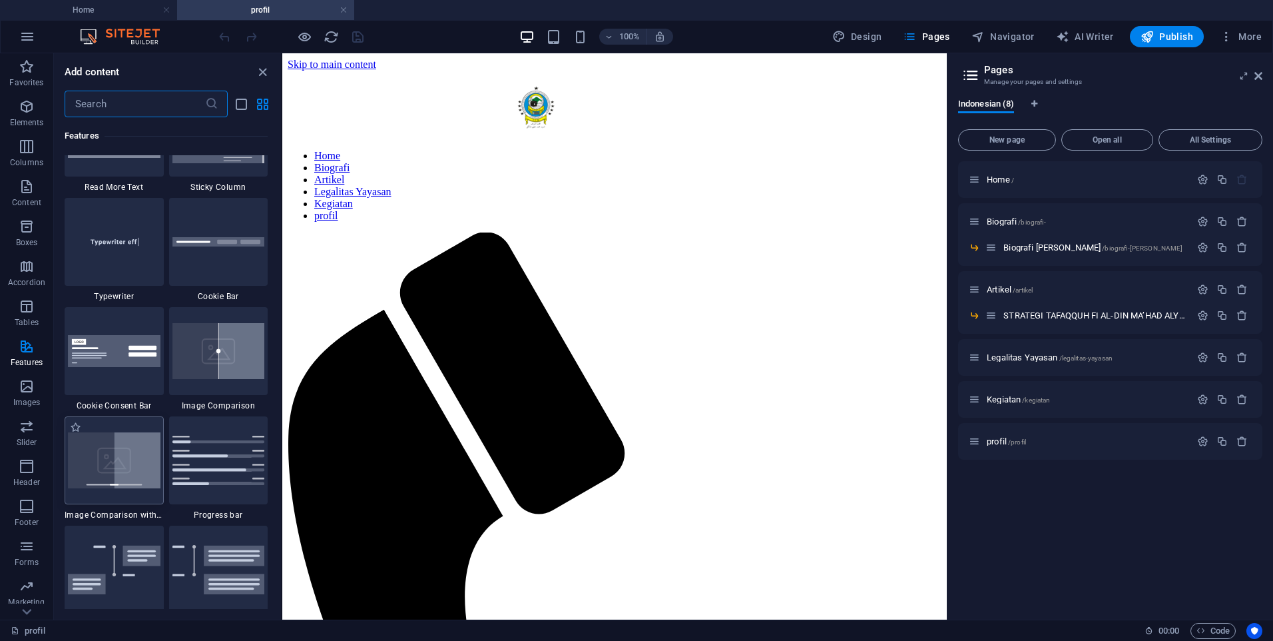
scroll to position [5325, 0]
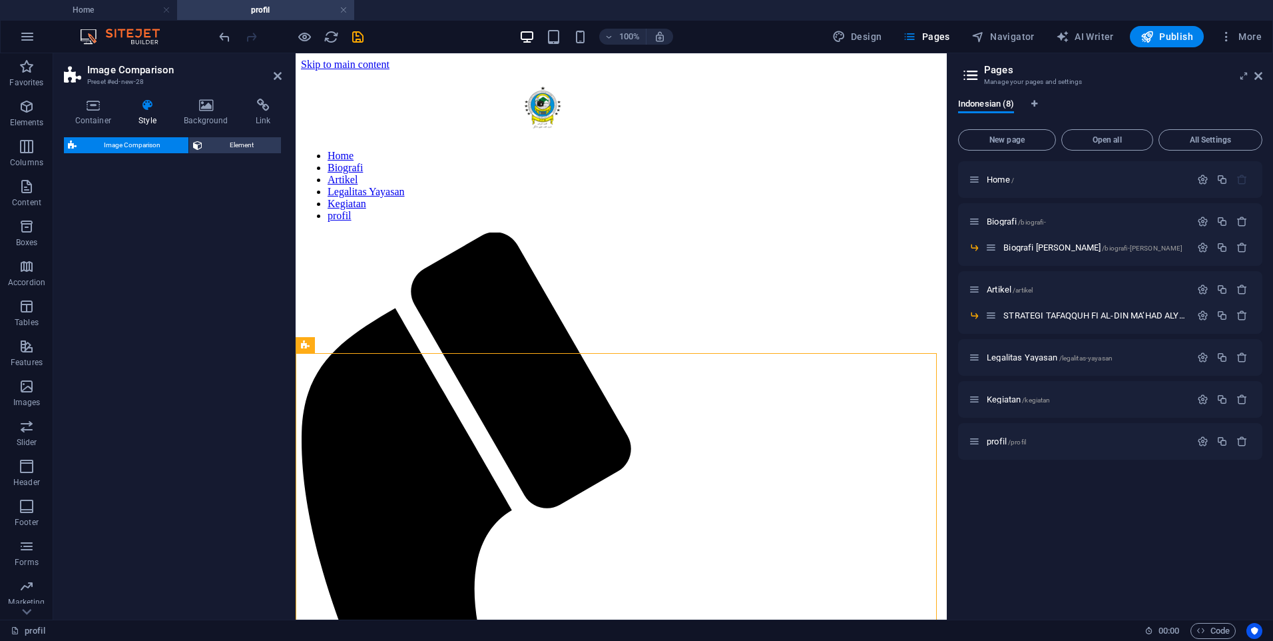
select select "rem"
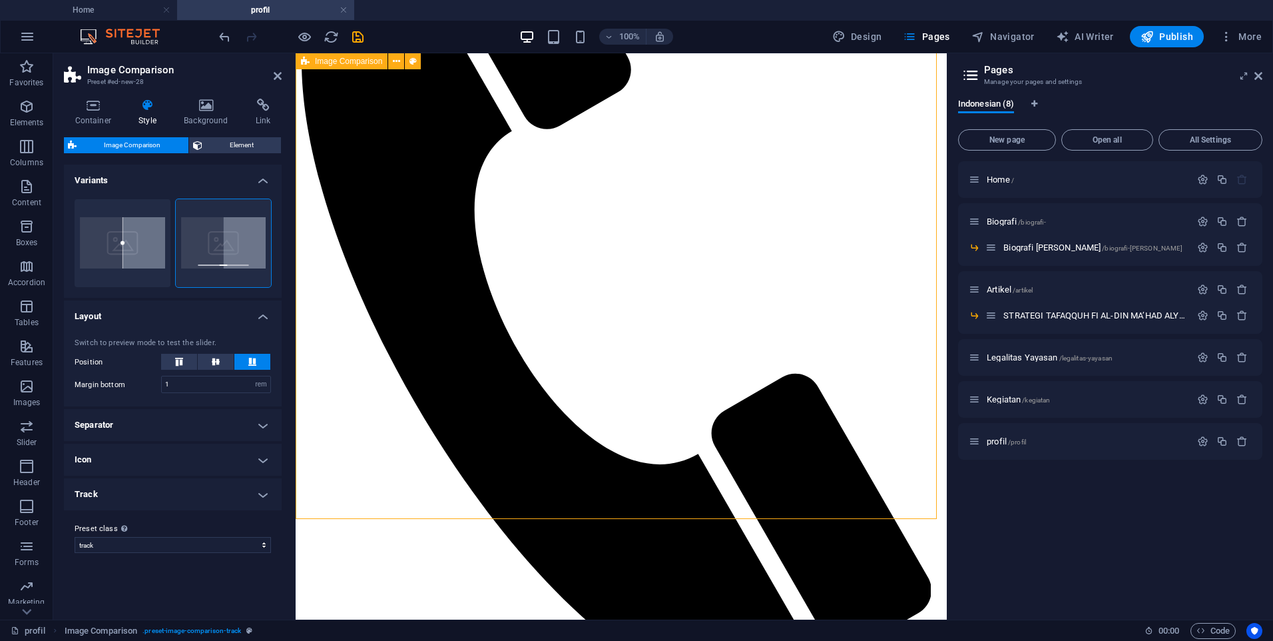
scroll to position [400, 0]
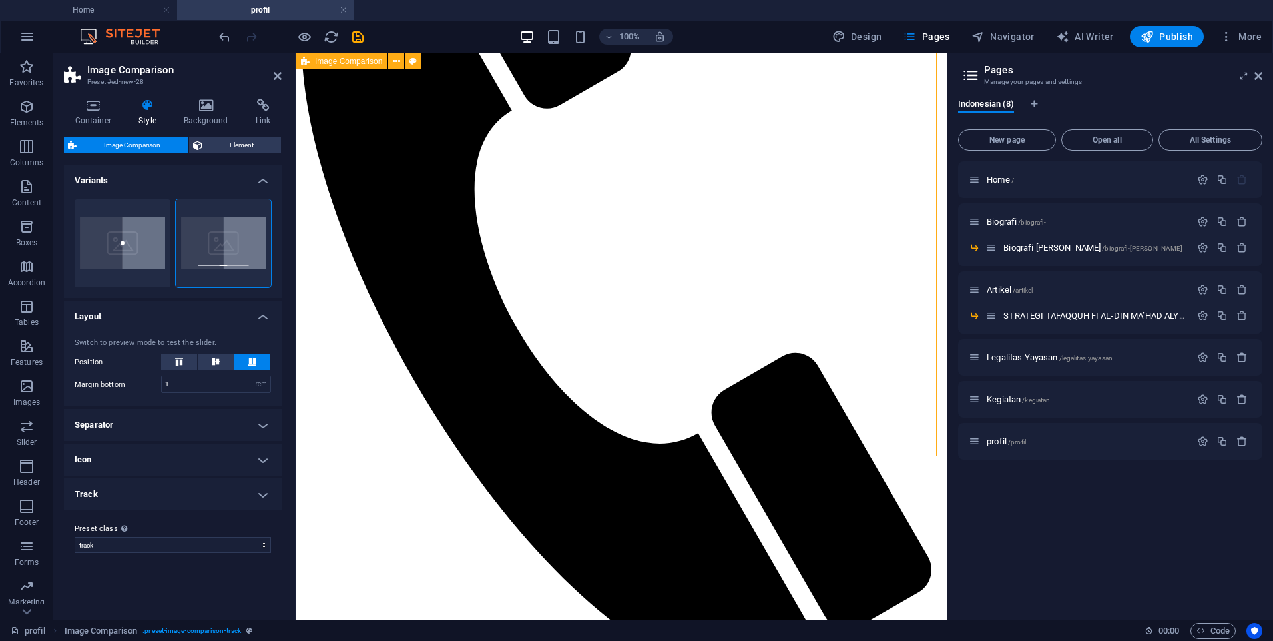
drag, startPoint x: 617, startPoint y: 388, endPoint x: 524, endPoint y: 387, distance: 93.2
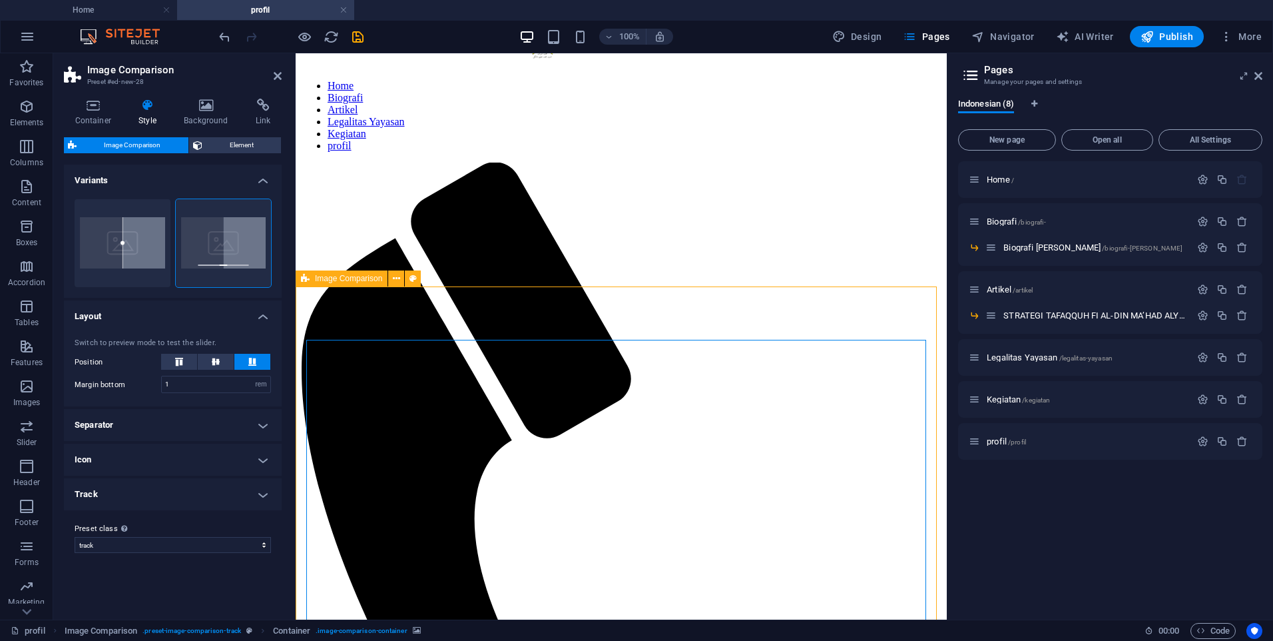
scroll to position [67, 0]
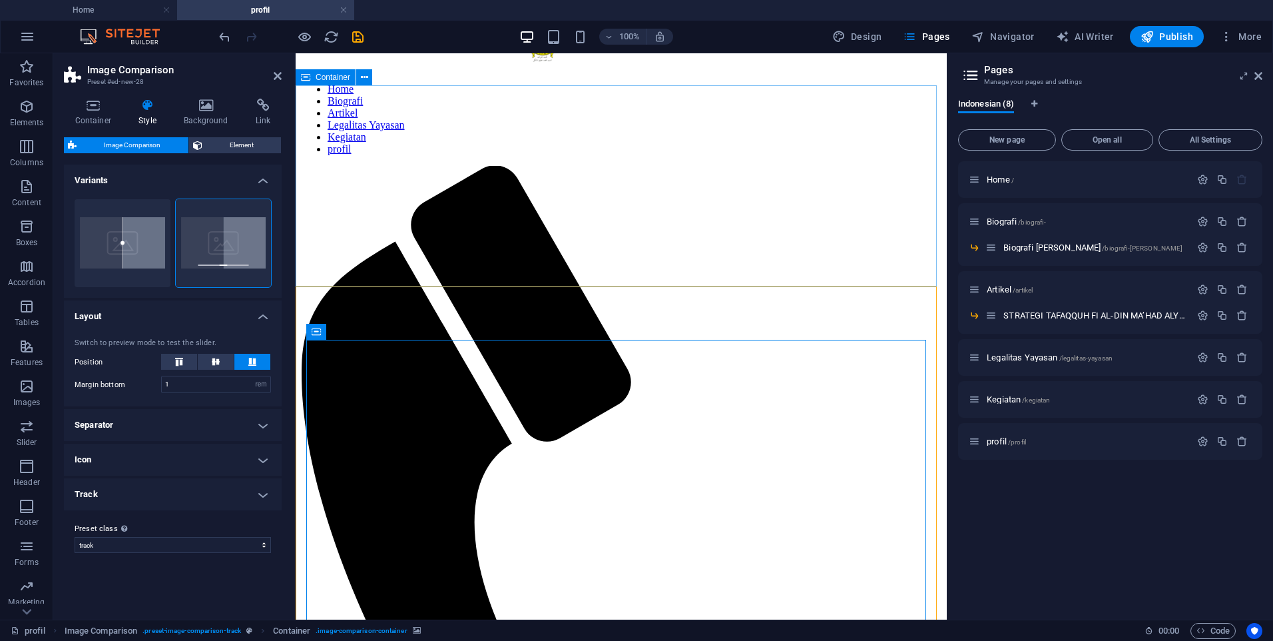
drag, startPoint x: 541, startPoint y: 388, endPoint x: 561, endPoint y: 217, distance: 172.4
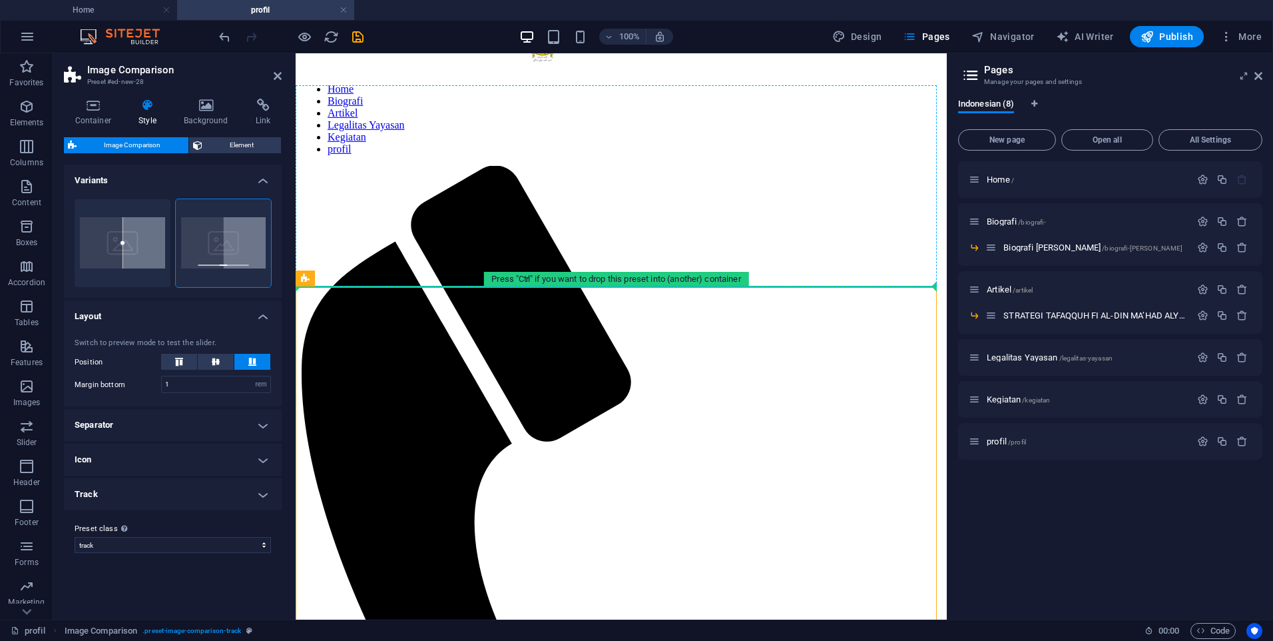
drag, startPoint x: 561, startPoint y: 324, endPoint x: 575, endPoint y: 192, distance: 132.6
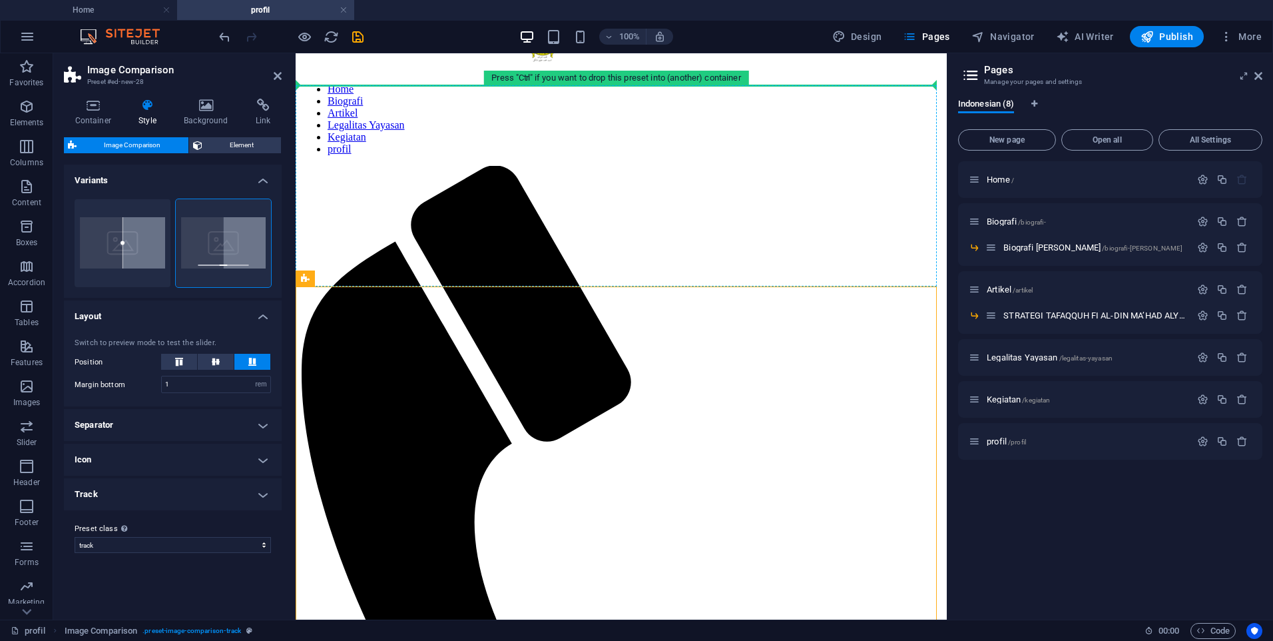
drag, startPoint x: 564, startPoint y: 313, endPoint x: 602, endPoint y: 185, distance: 133.4
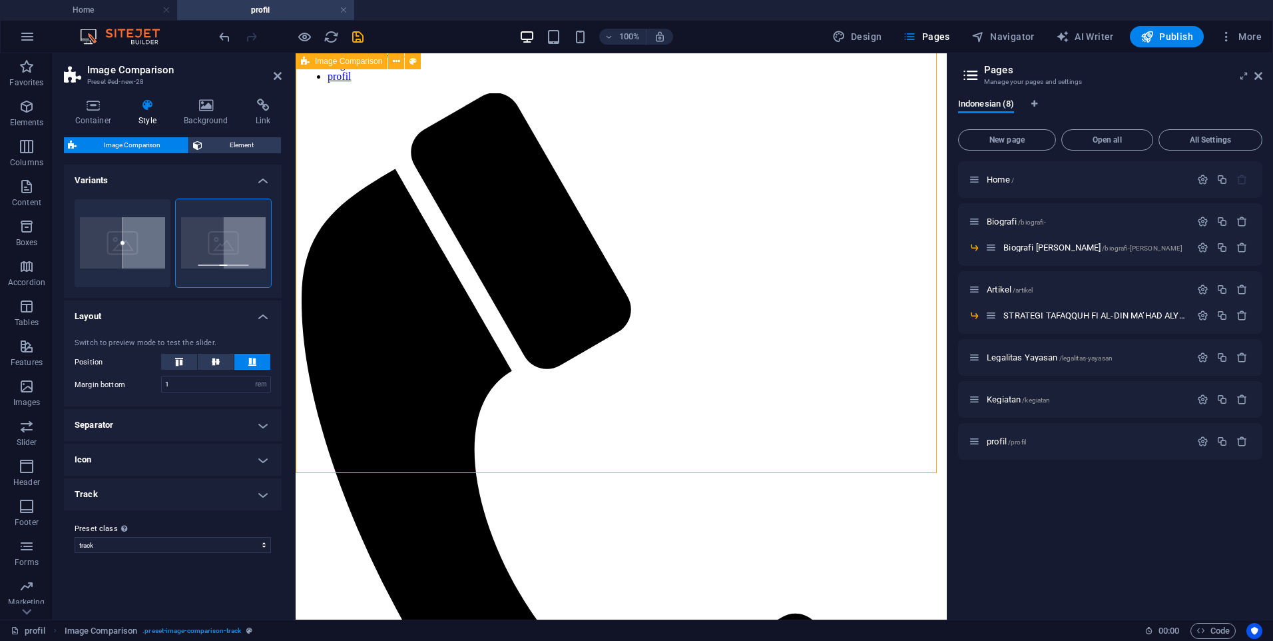
scroll to position [0, 0]
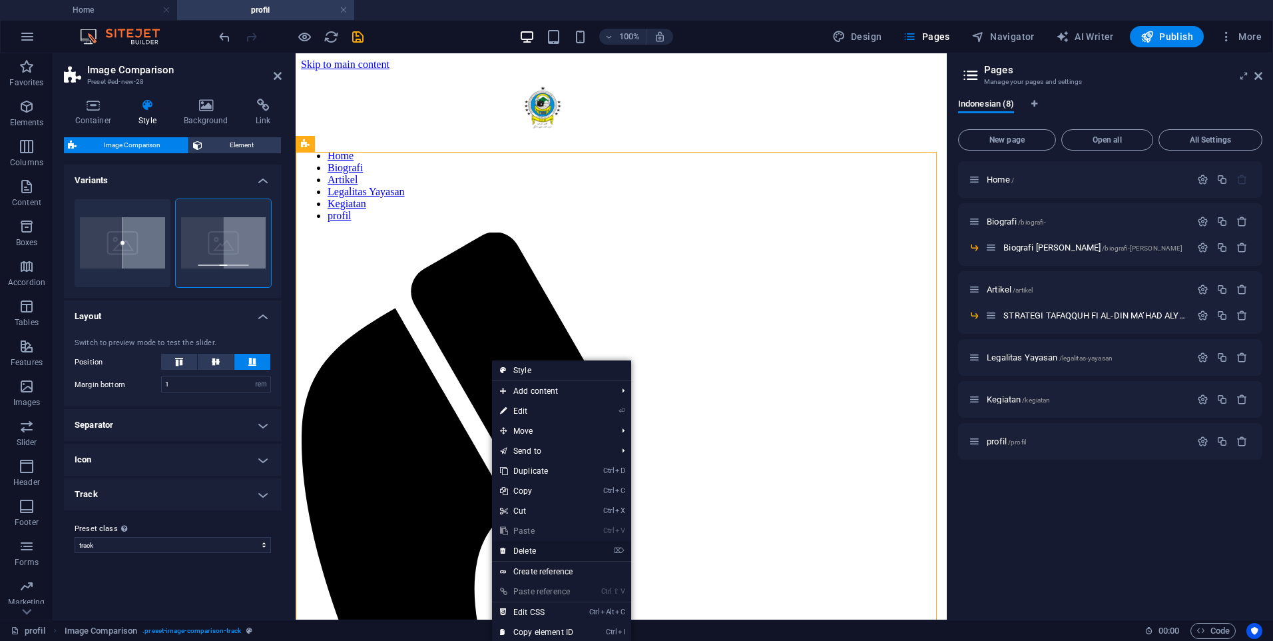
click at [542, 548] on link "⌦ Delete" at bounding box center [536, 551] width 89 height 20
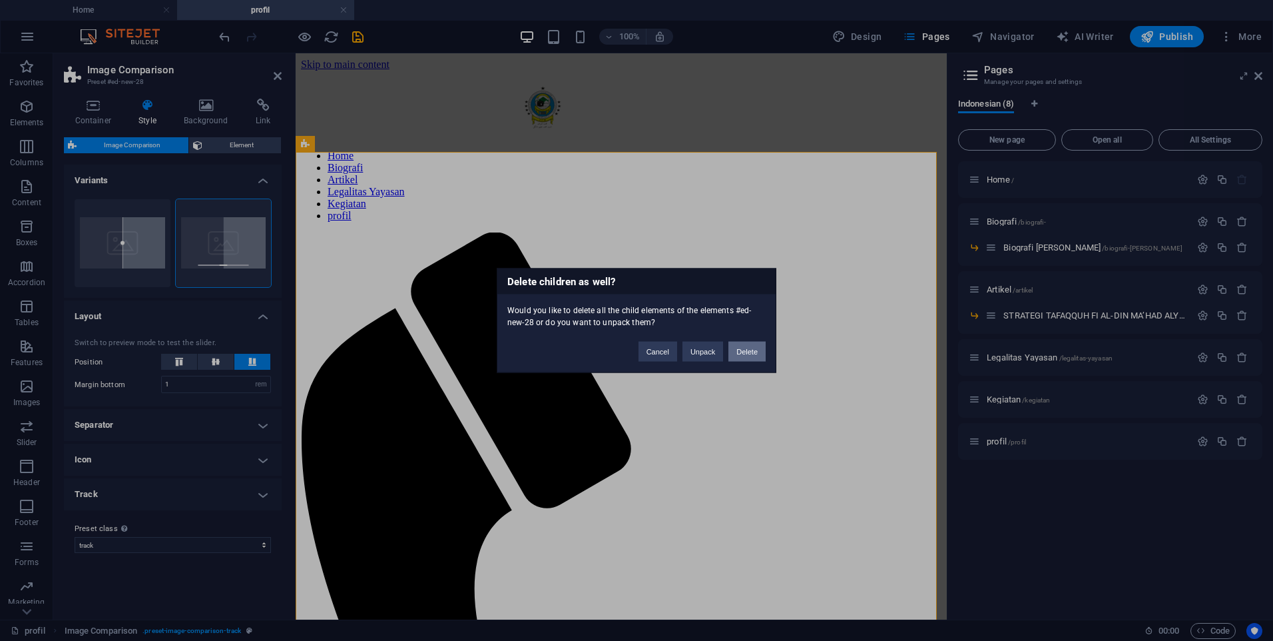
click at [731, 344] on button "Delete" at bounding box center [747, 352] width 37 height 20
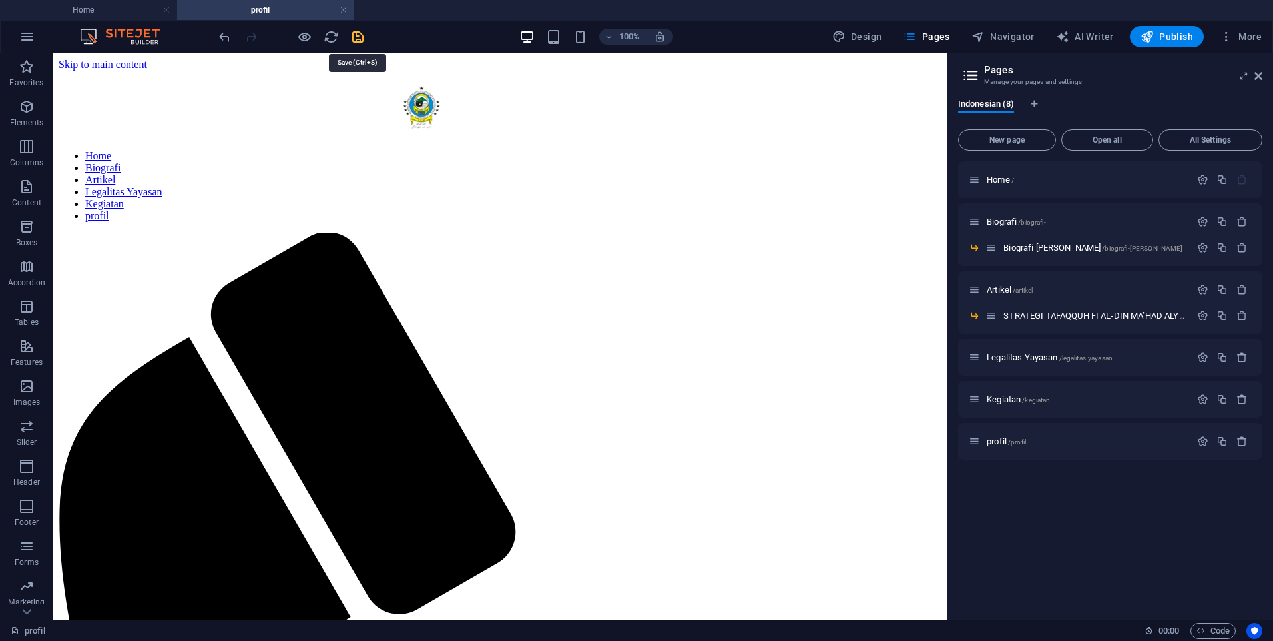
click at [363, 33] on icon "save" at bounding box center [357, 36] width 15 height 15
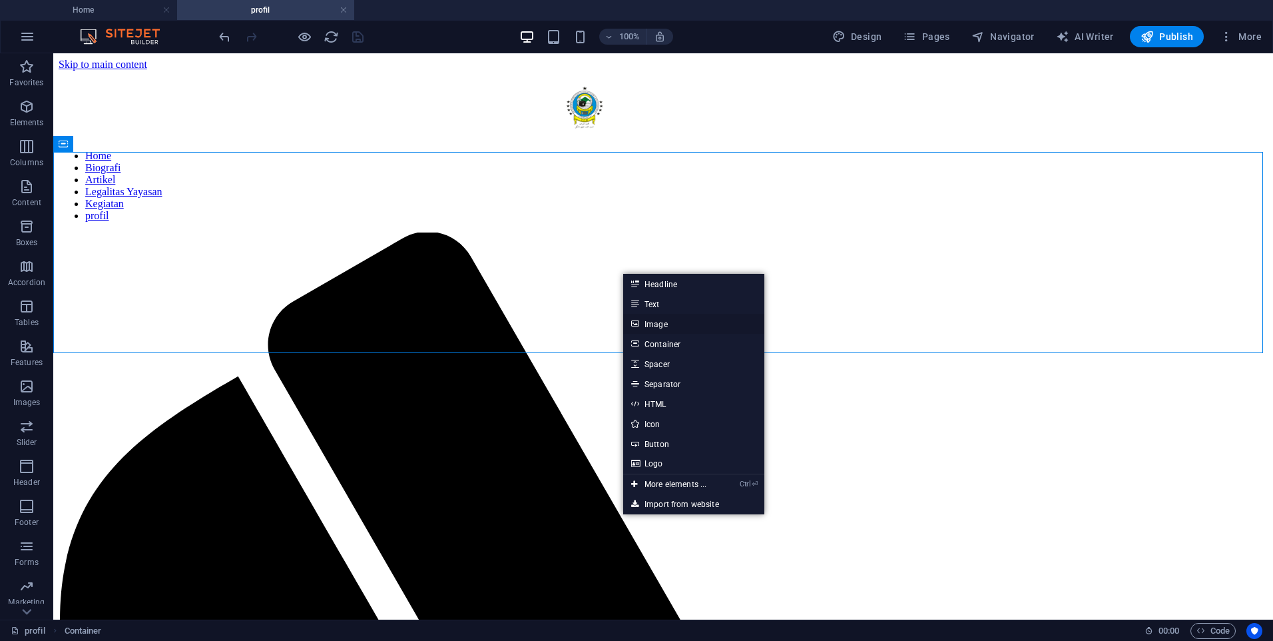
click at [659, 317] on link "Image" at bounding box center [693, 324] width 141 height 20
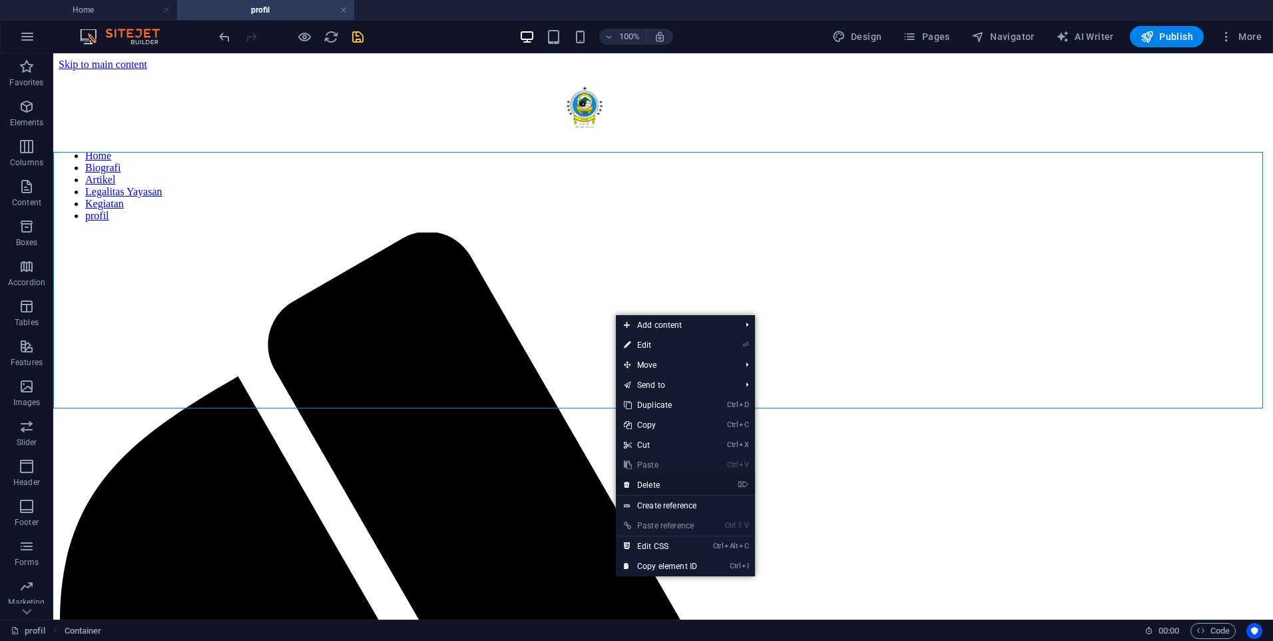
click at [661, 486] on link "⌦ Delete" at bounding box center [660, 485] width 89 height 20
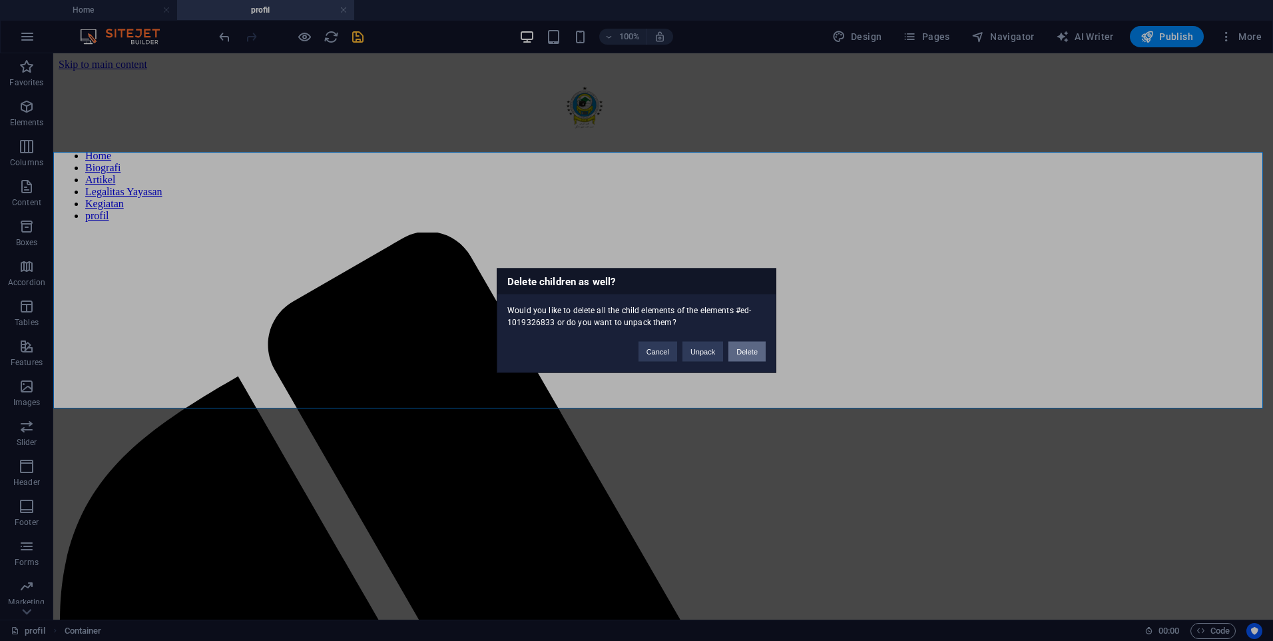
click at [736, 351] on button "Delete" at bounding box center [747, 352] width 37 height 20
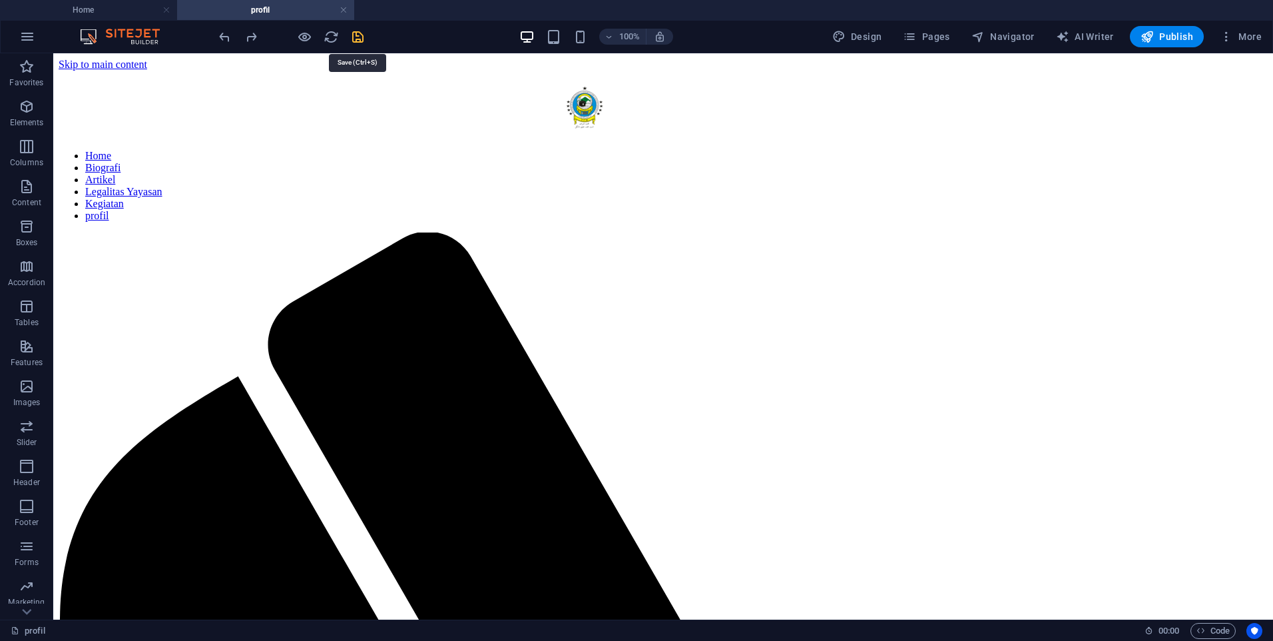
click at [350, 38] on icon "save" at bounding box center [357, 36] width 15 height 15
click at [17, 441] on p "Slider" at bounding box center [27, 442] width 21 height 11
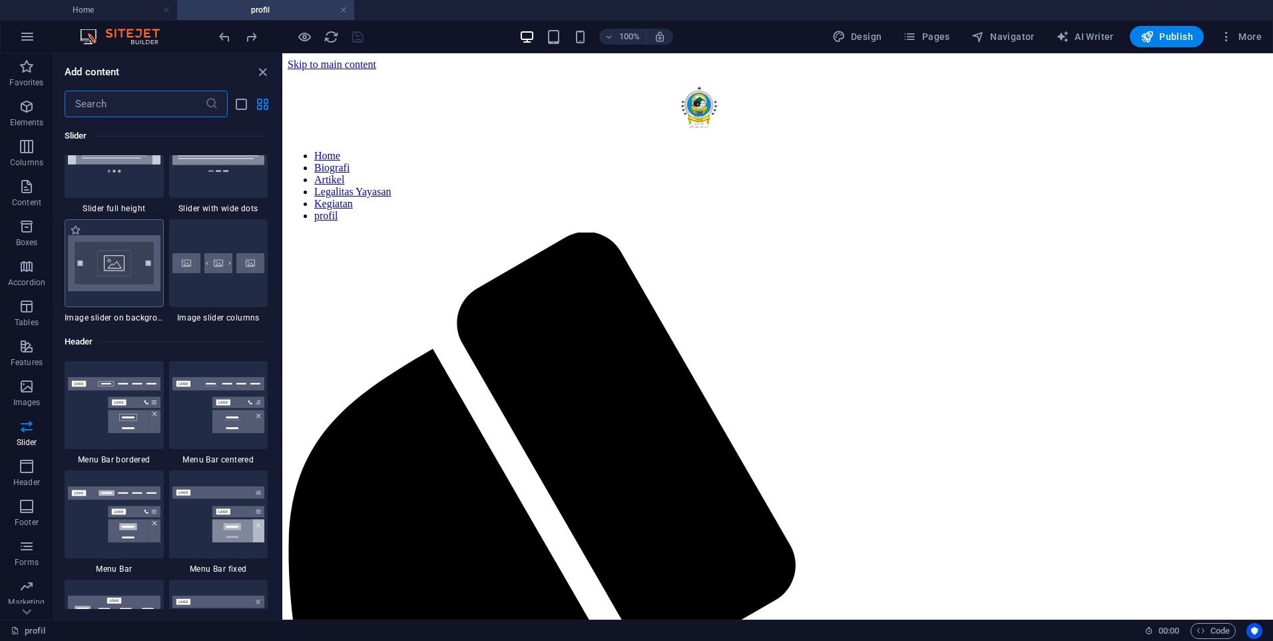
scroll to position [7817, 0]
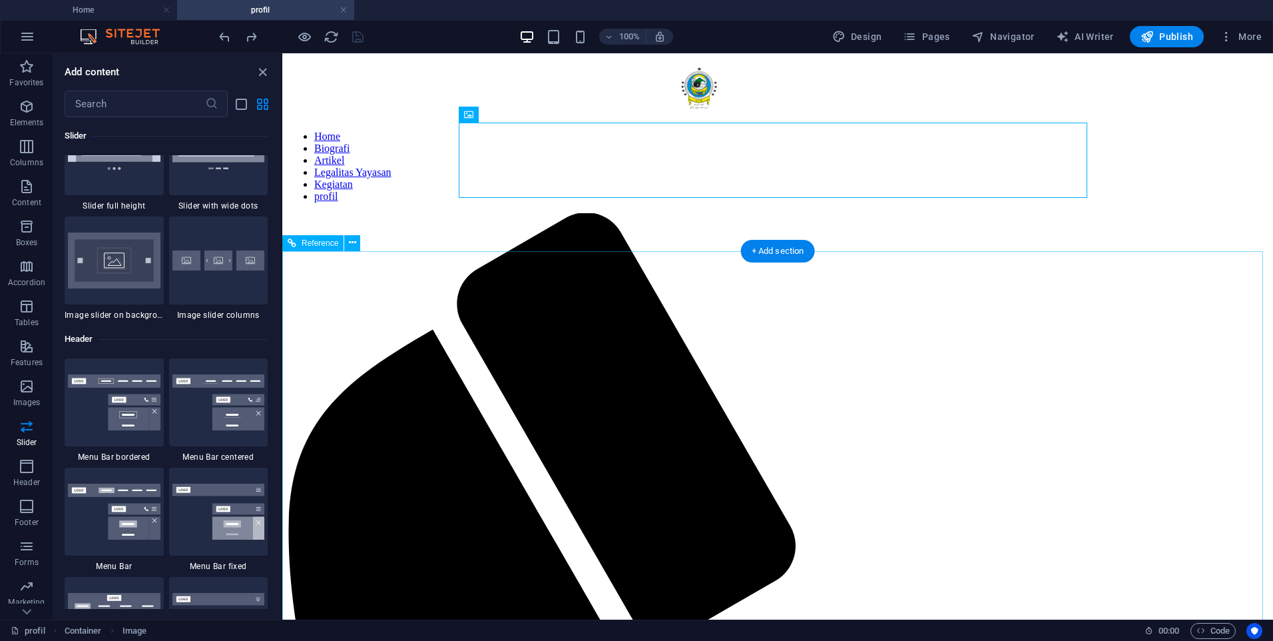
scroll to position [0, 0]
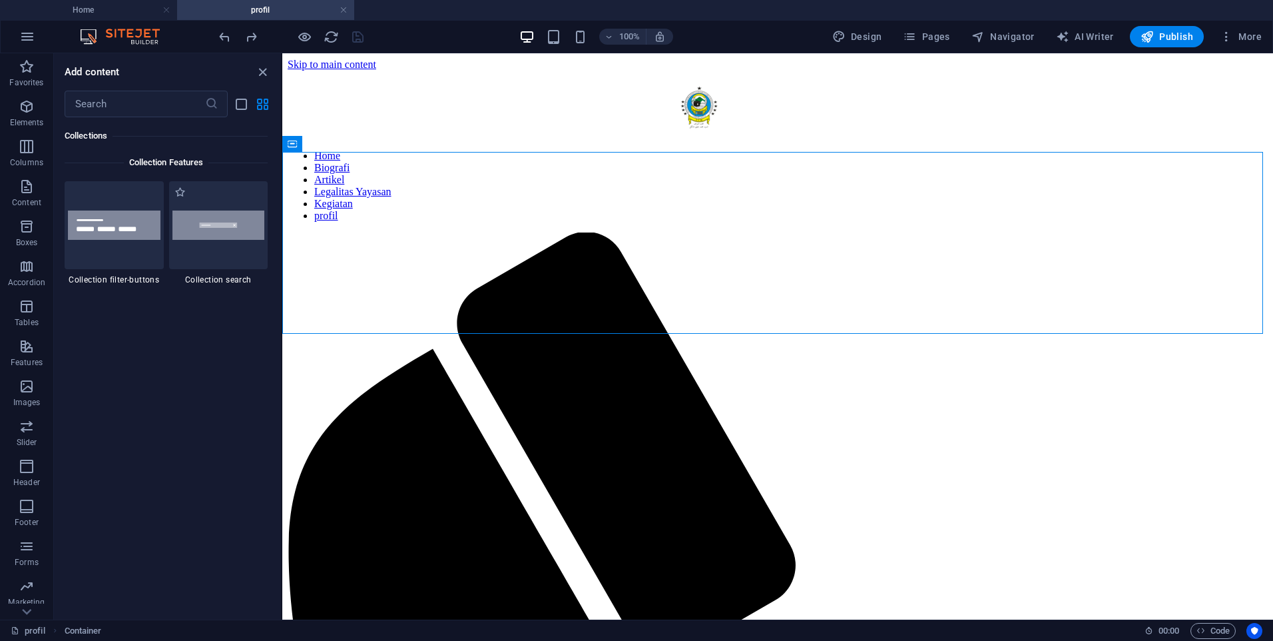
scroll to position [12784, 0]
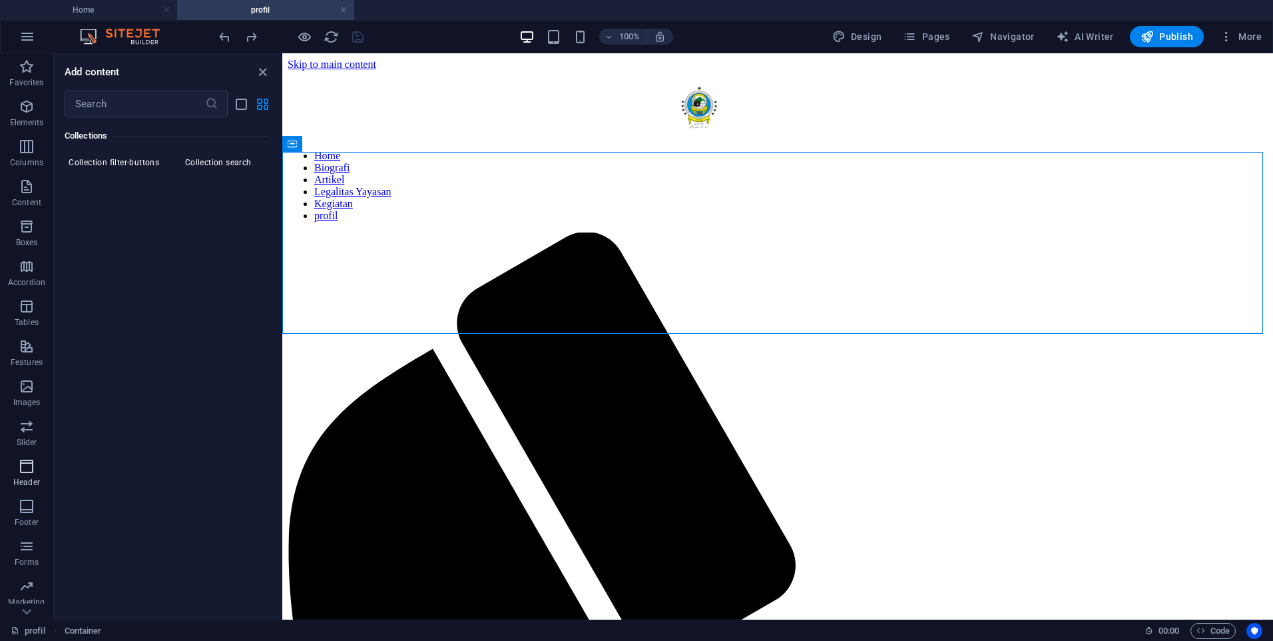
click at [26, 478] on p "Header" at bounding box center [26, 482] width 27 height 11
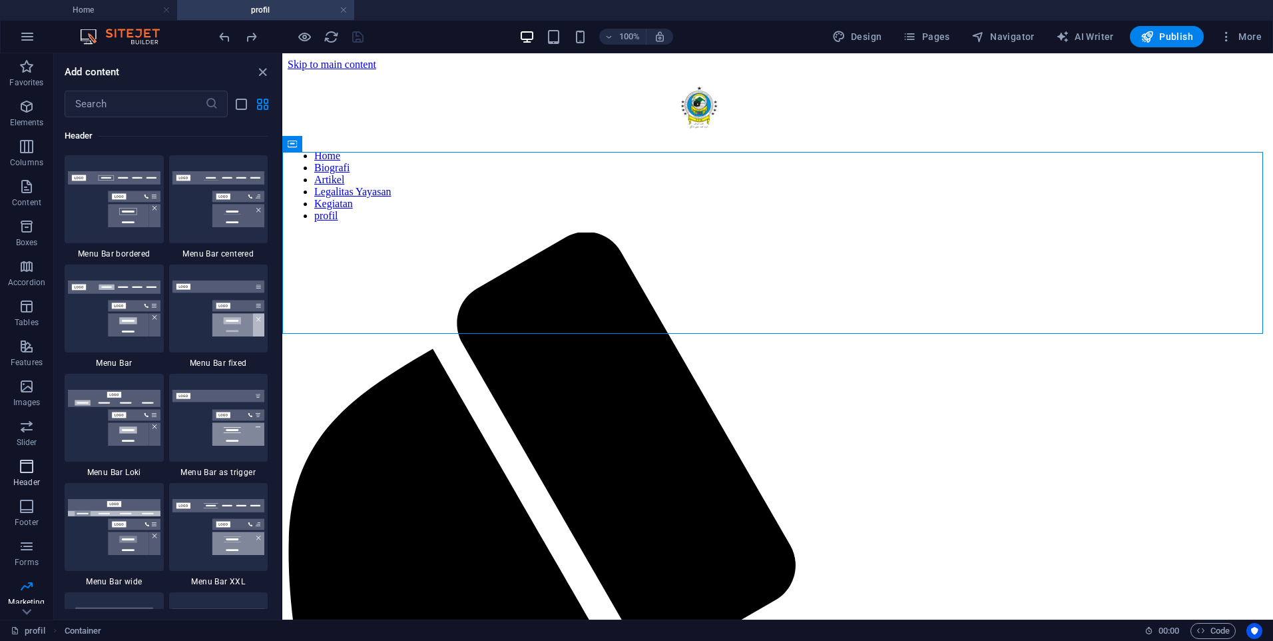
scroll to position [8020, 0]
click at [29, 424] on icon "button" at bounding box center [27, 426] width 16 height 16
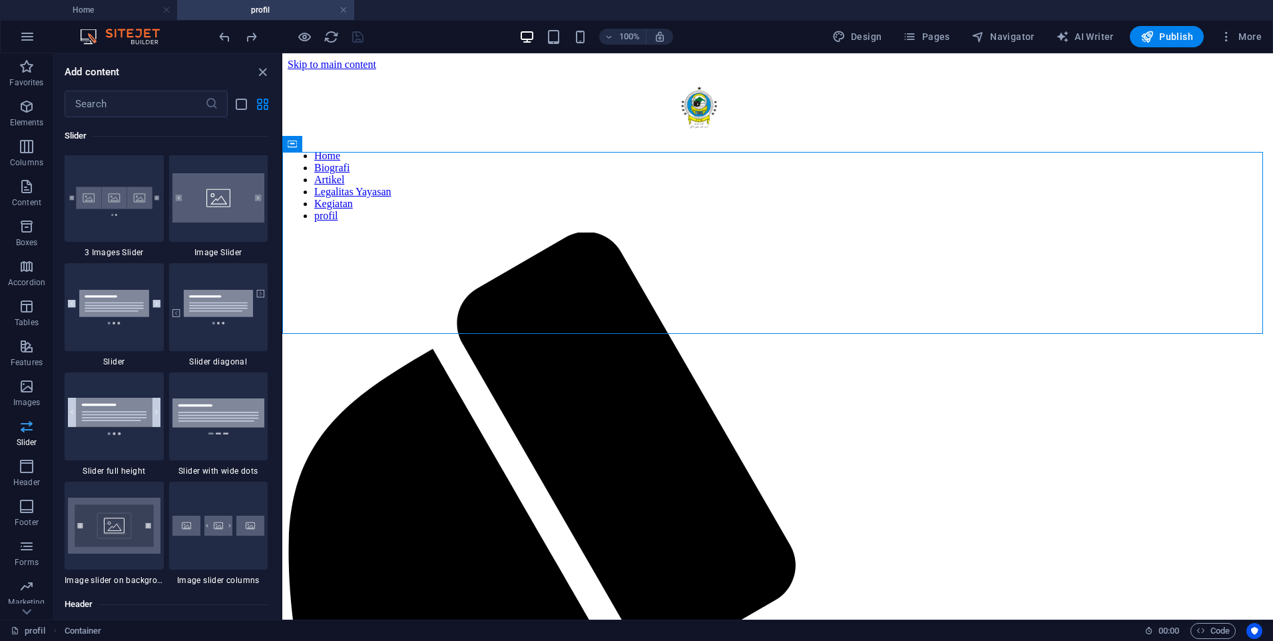
scroll to position [7550, 0]
click at [27, 406] on p "Images" at bounding box center [26, 402] width 27 height 11
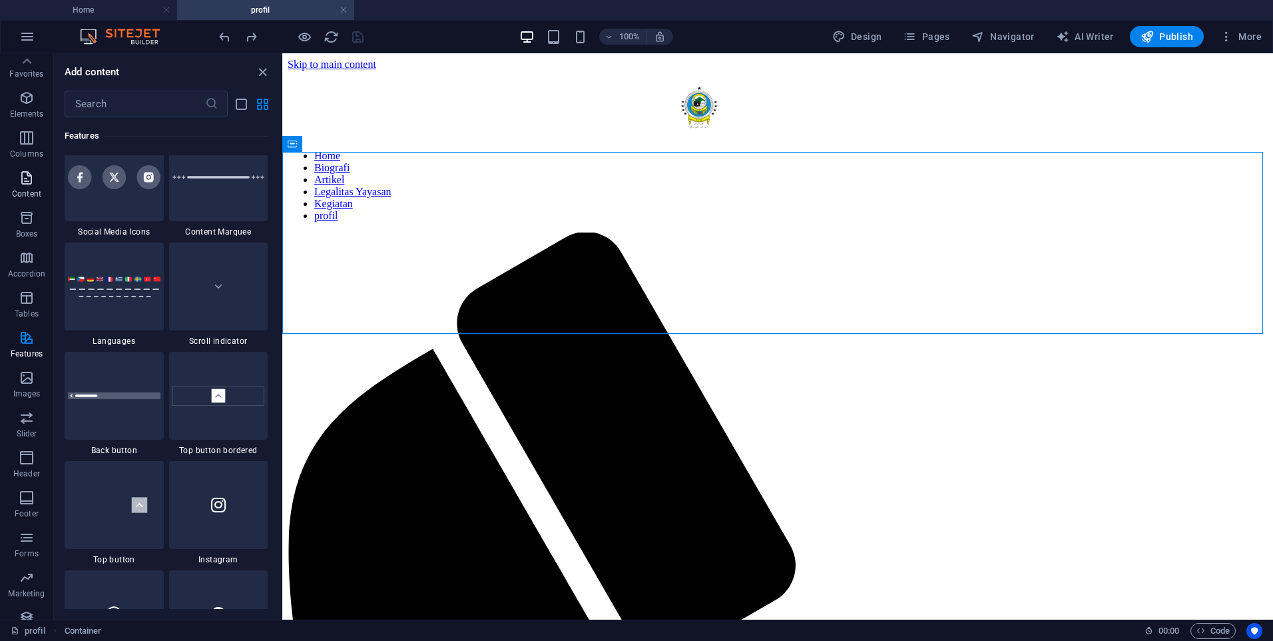
scroll to position [0, 0]
click at [24, 200] on p "Content" at bounding box center [26, 202] width 29 height 11
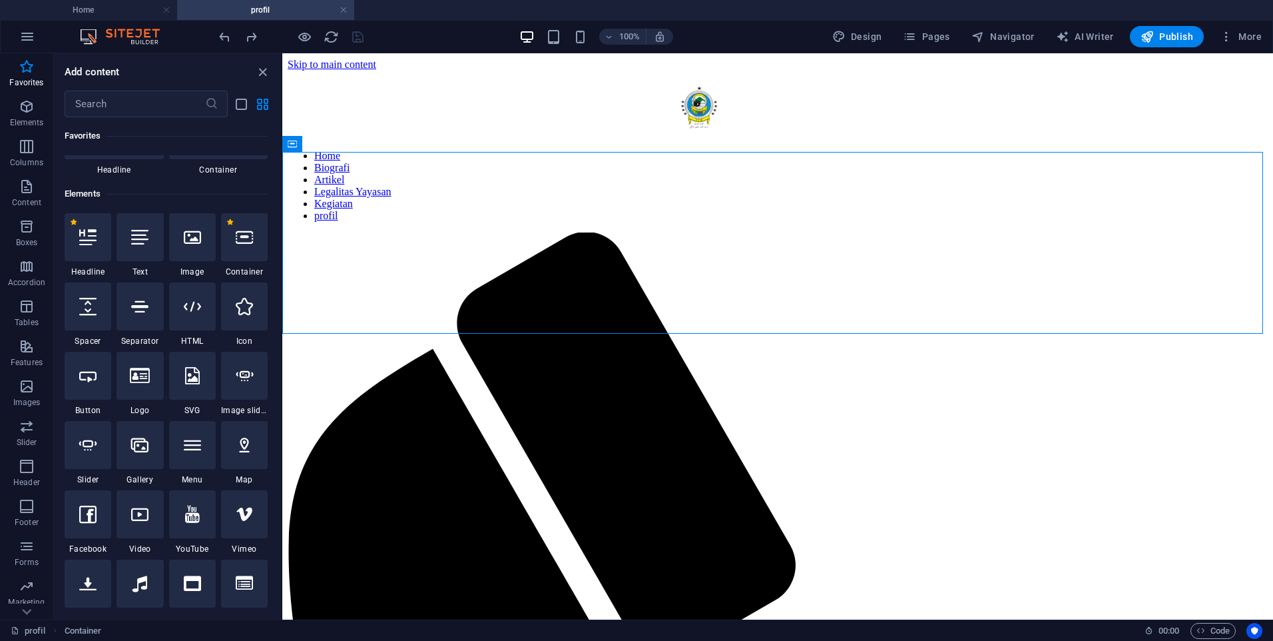
scroll to position [66, 0]
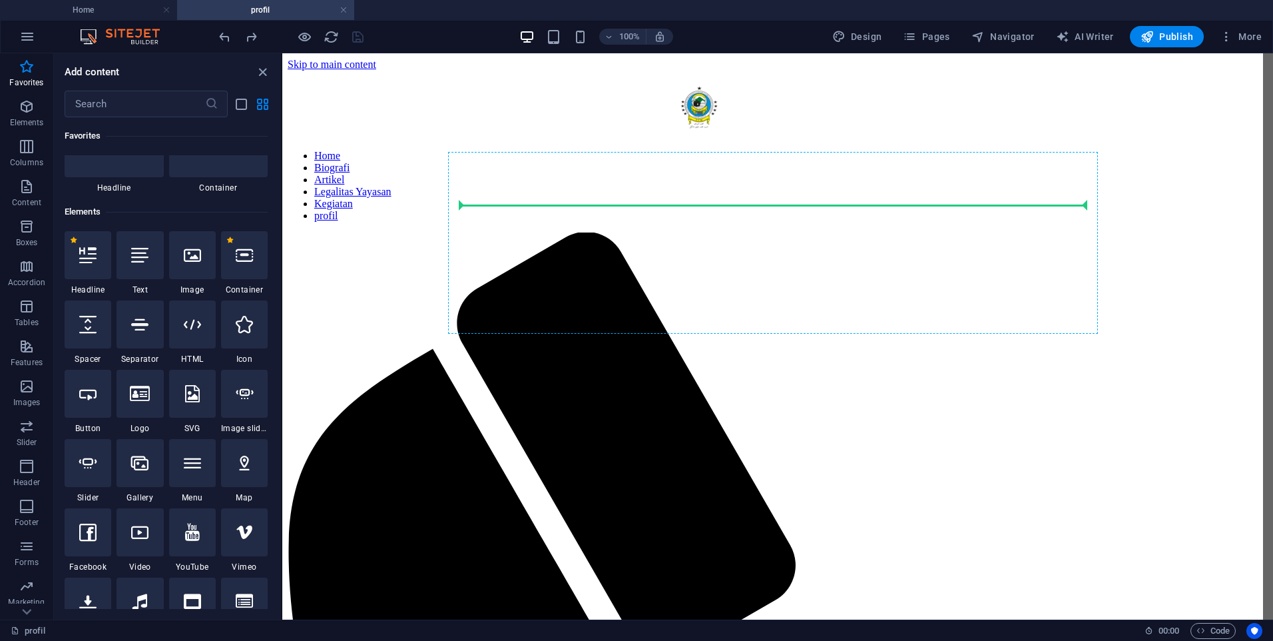
select select "ms"
select select "s"
select select "progressive"
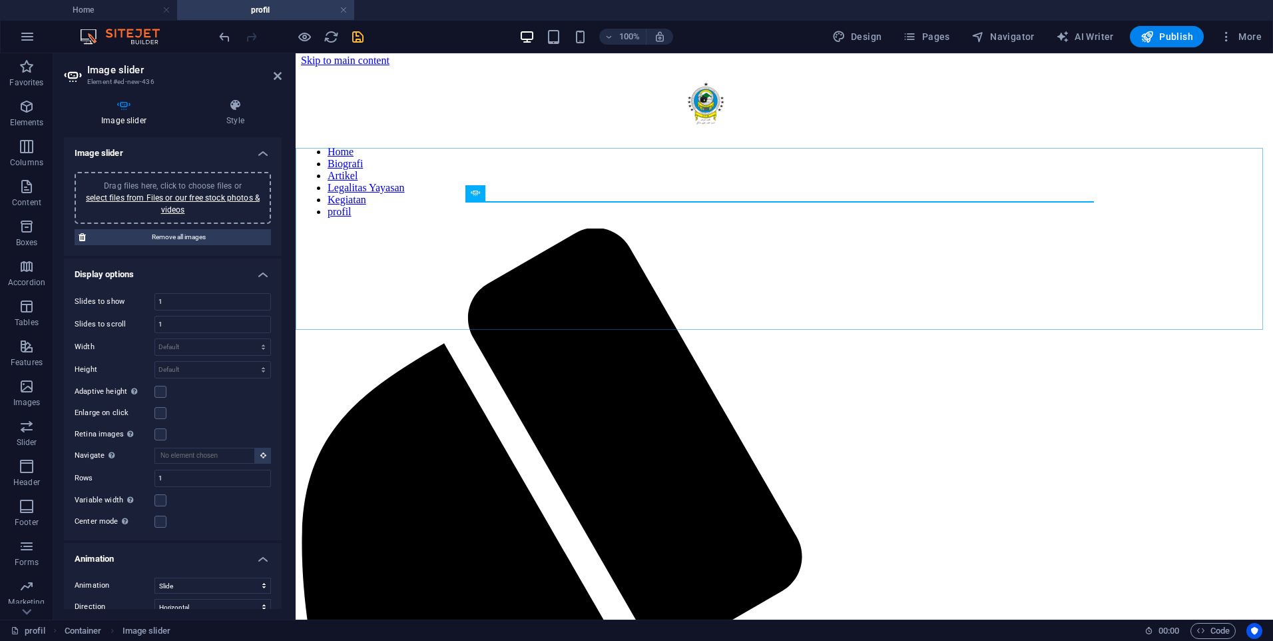
scroll to position [0, 0]
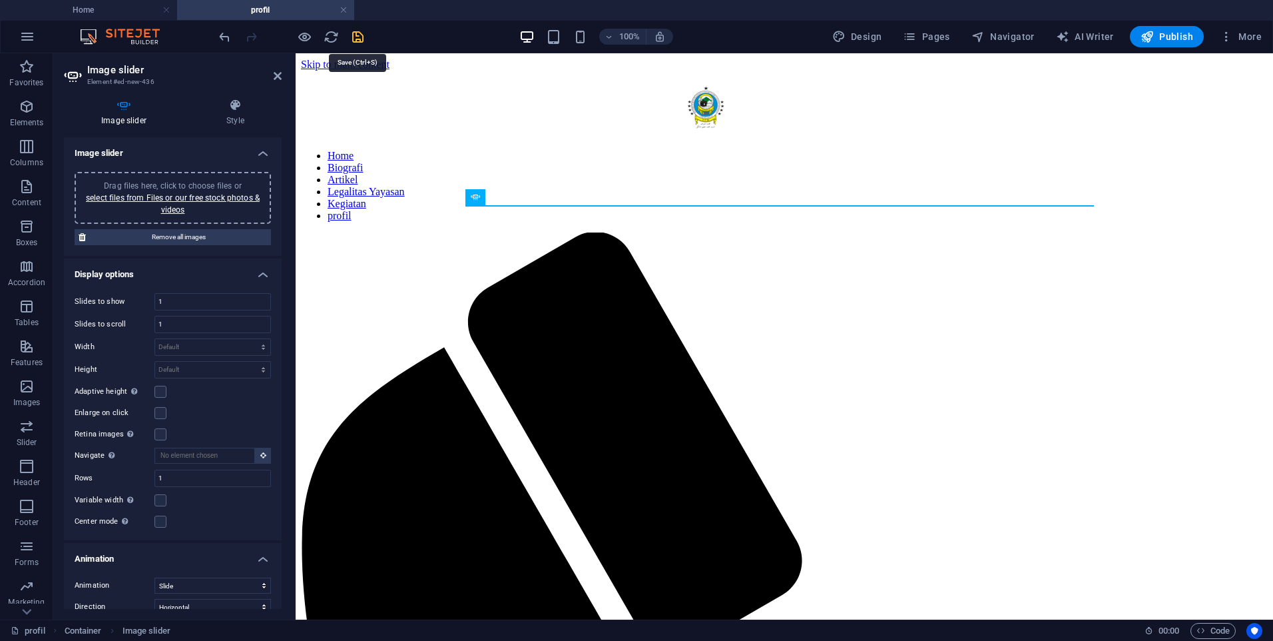
click at [358, 43] on icon "save" at bounding box center [357, 36] width 15 height 15
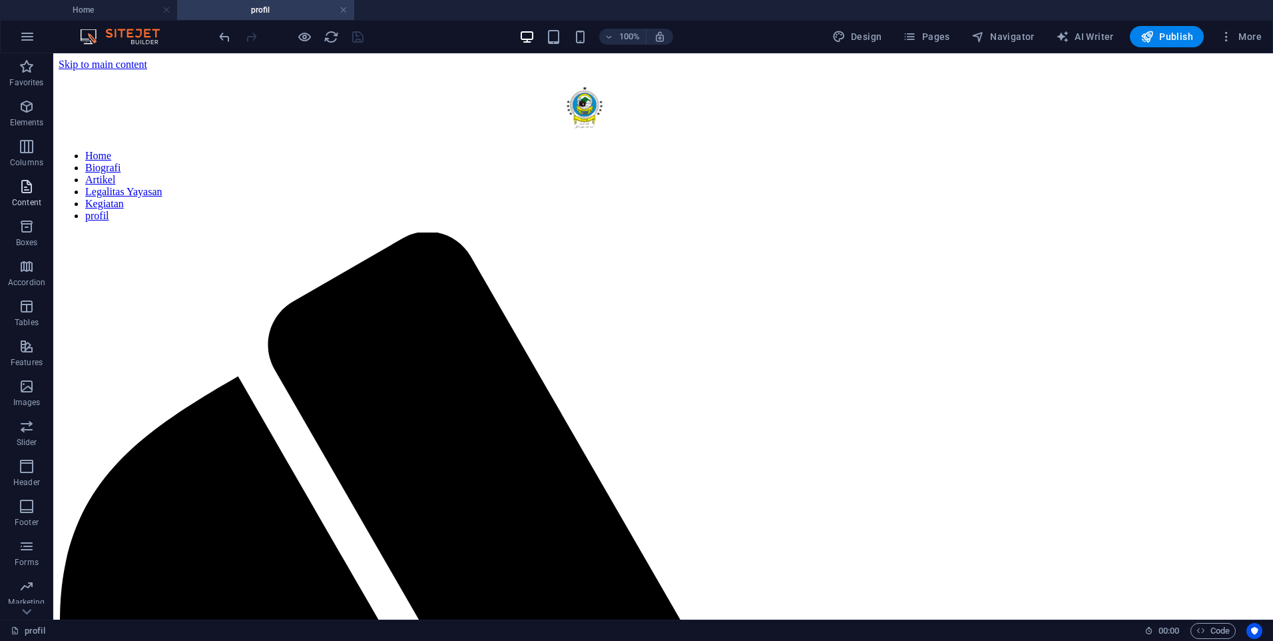
click at [33, 188] on icon "button" at bounding box center [27, 186] width 16 height 16
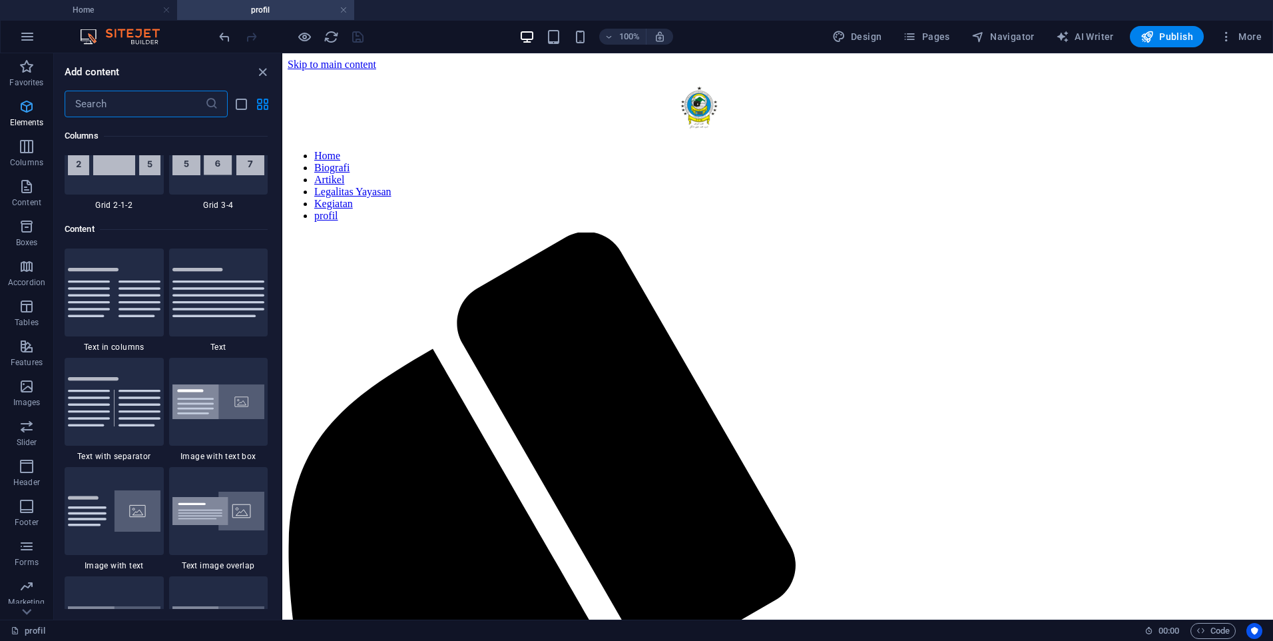
scroll to position [2330, 0]
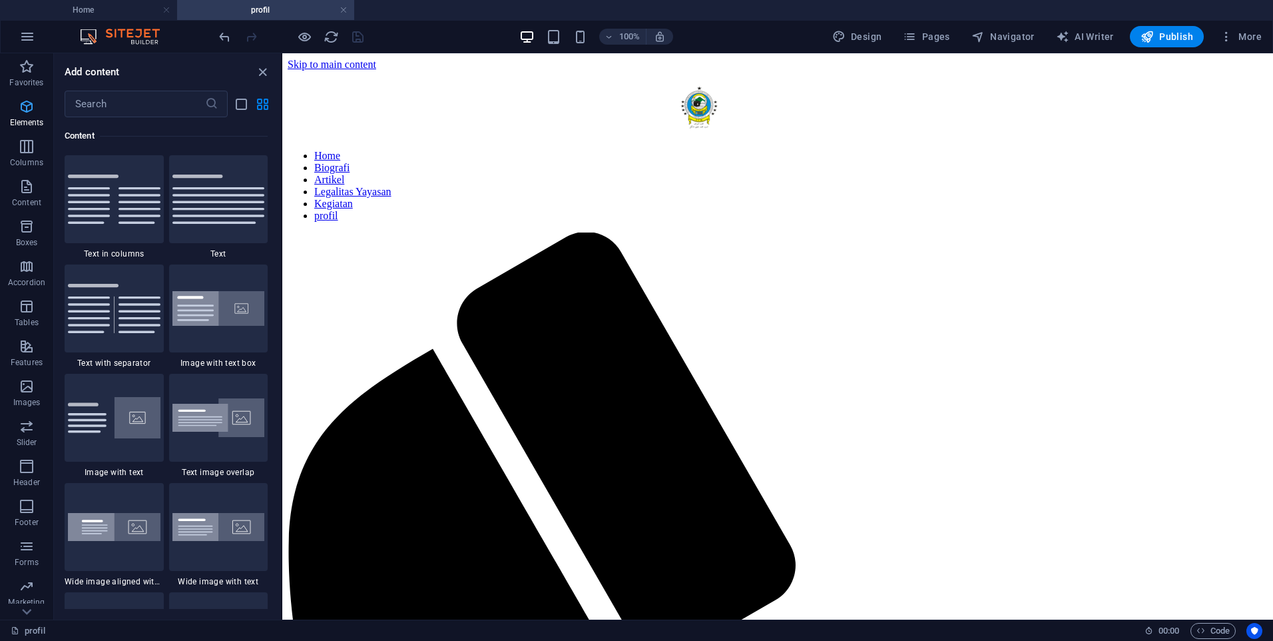
click at [28, 118] on p "Elements" at bounding box center [27, 122] width 34 height 11
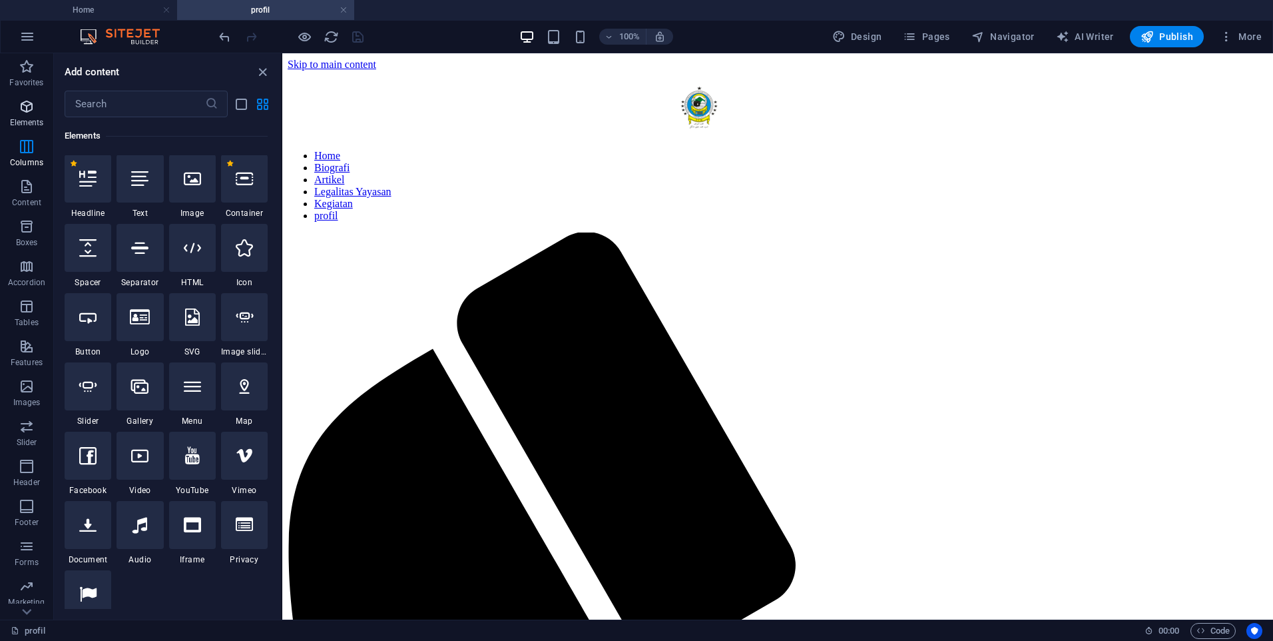
scroll to position [142, 0]
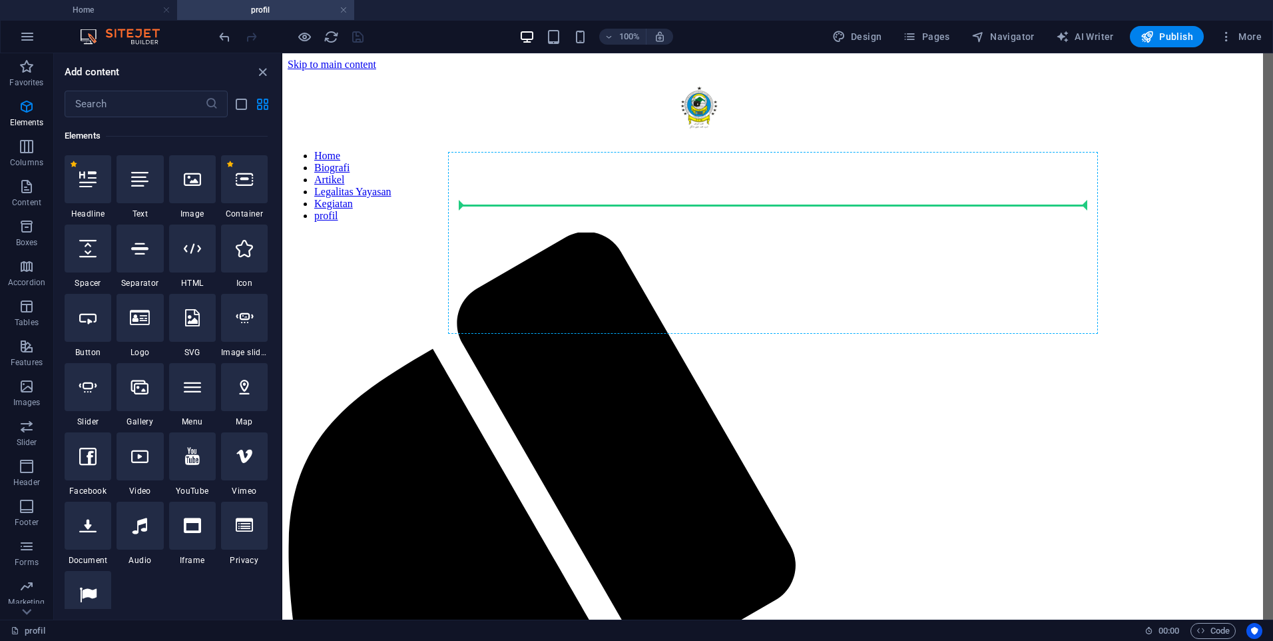
select select "ms"
select select "s"
select select "progressive"
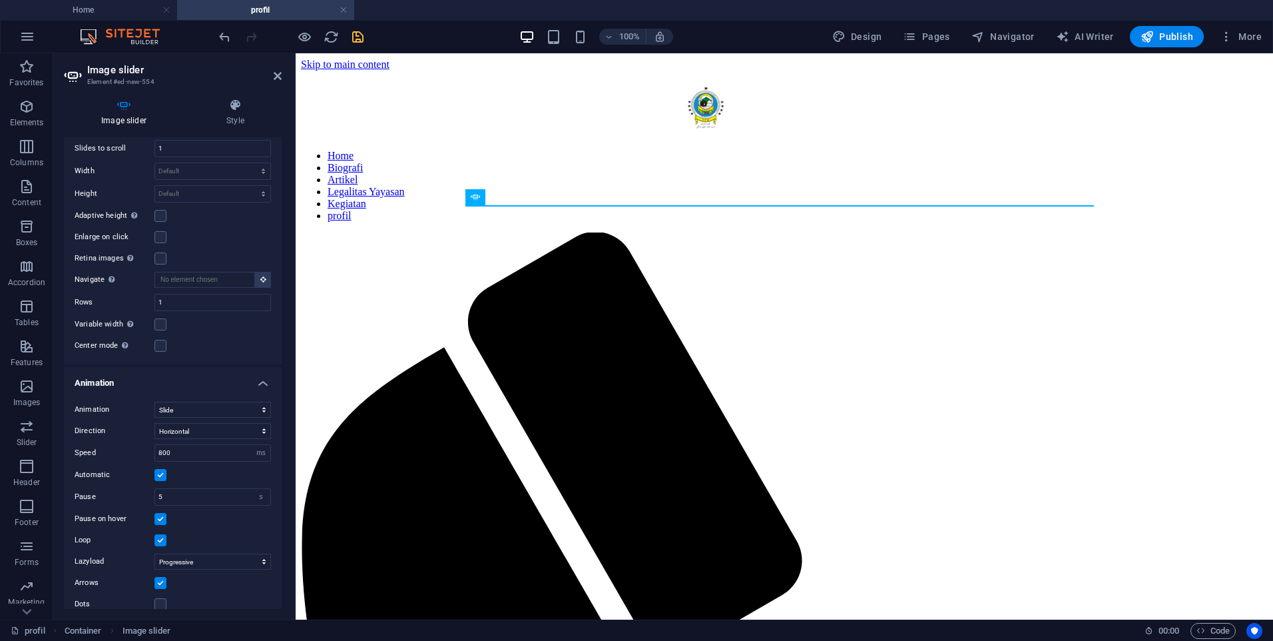
scroll to position [190, 0]
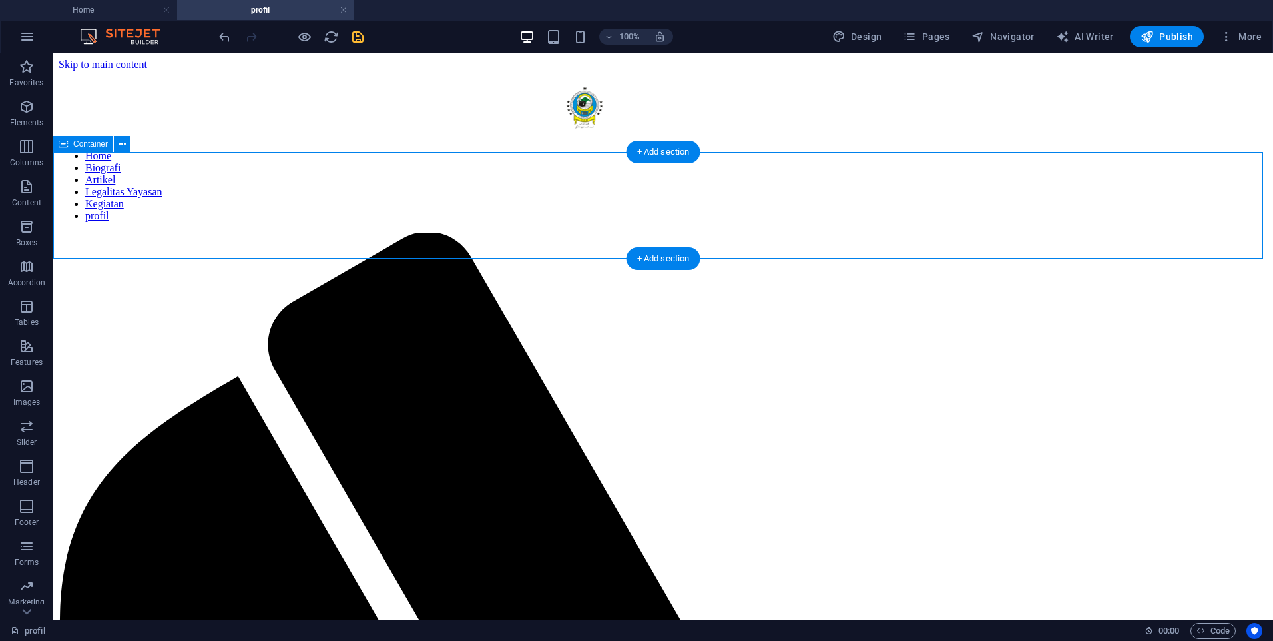
click at [348, 43] on div at bounding box center [290, 36] width 149 height 21
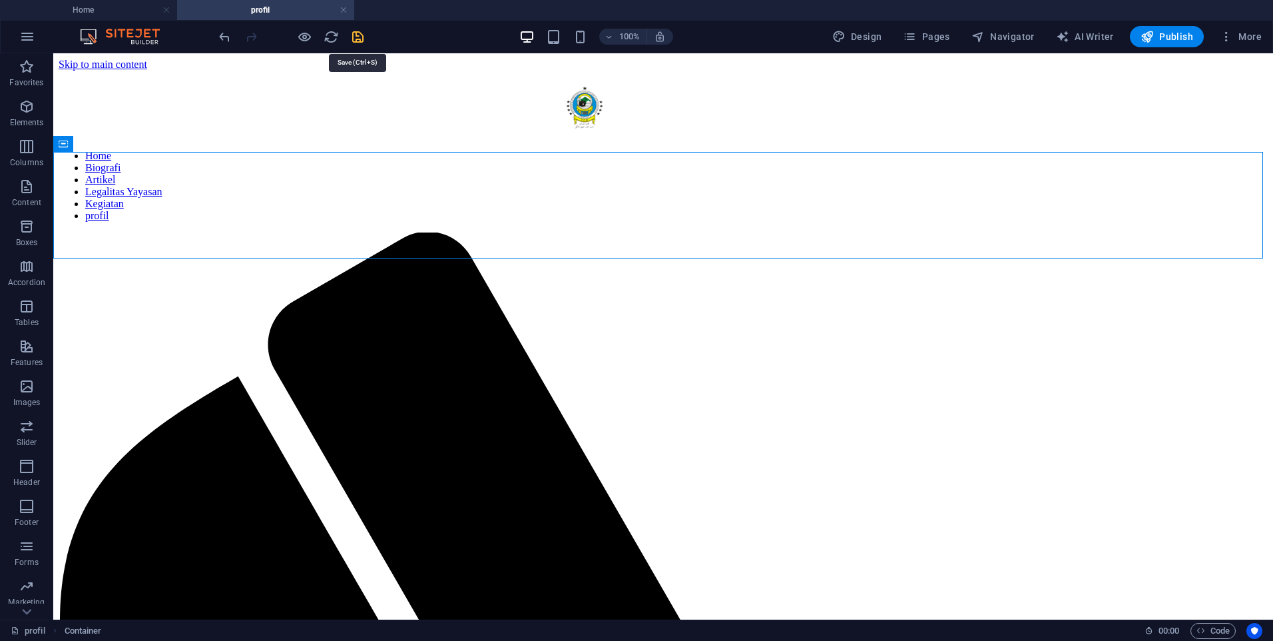
click at [354, 41] on icon "save" at bounding box center [357, 36] width 15 height 15
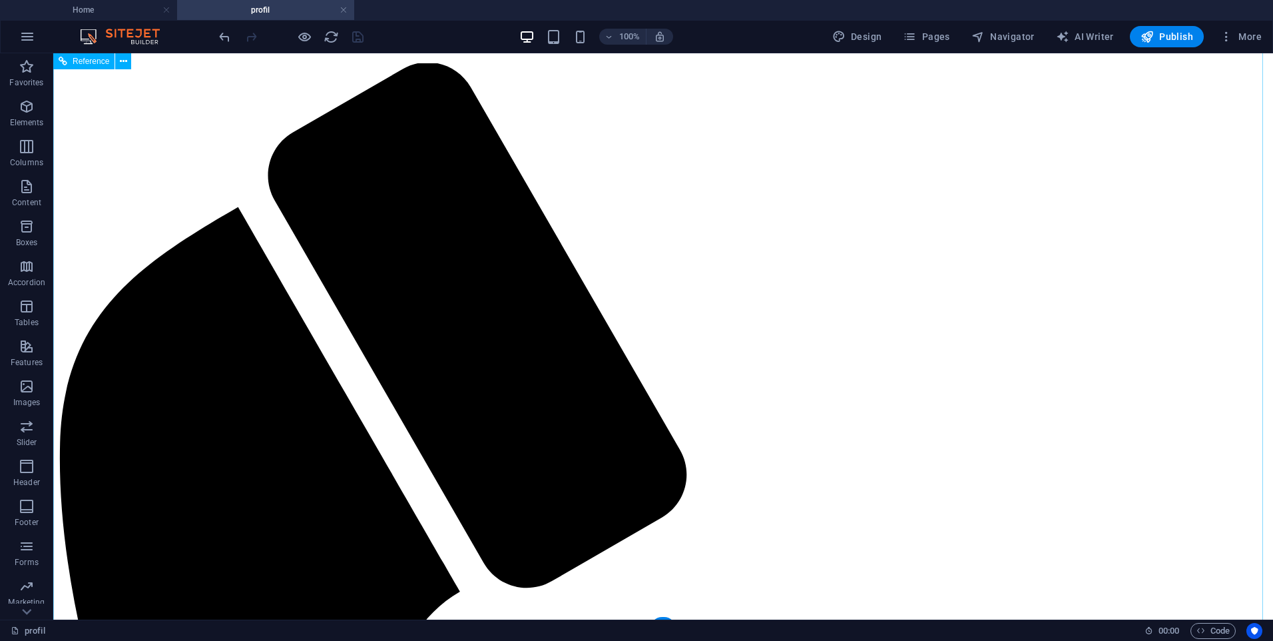
scroll to position [0, 0]
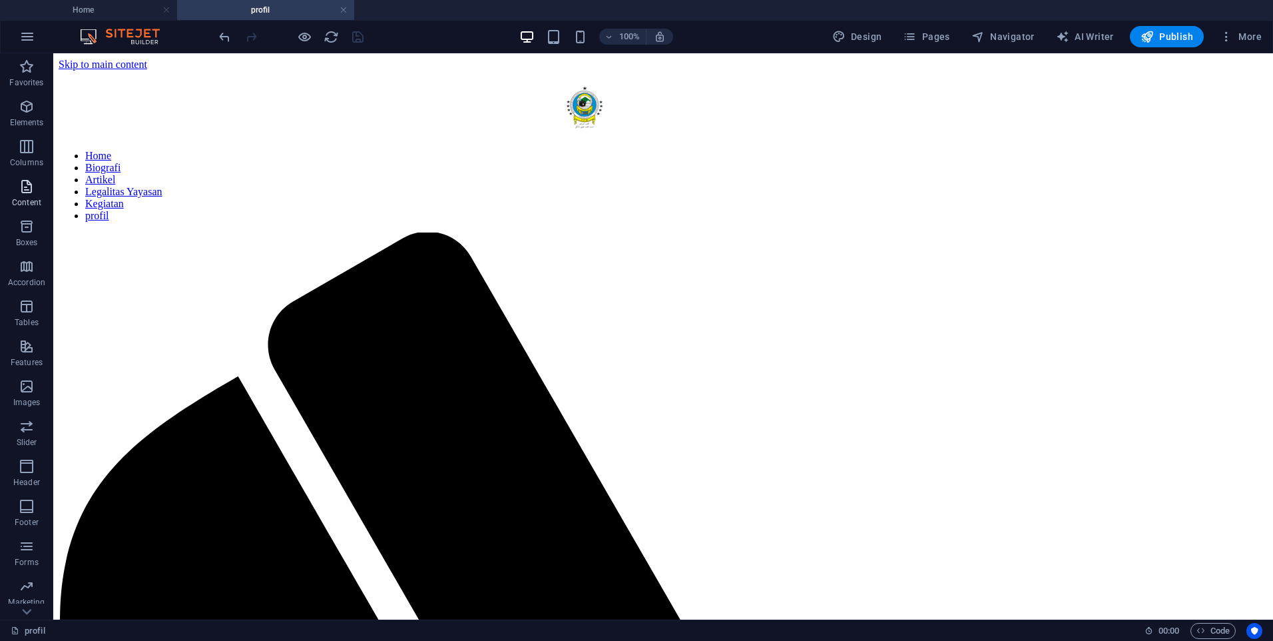
click at [24, 184] on icon "button" at bounding box center [27, 186] width 16 height 16
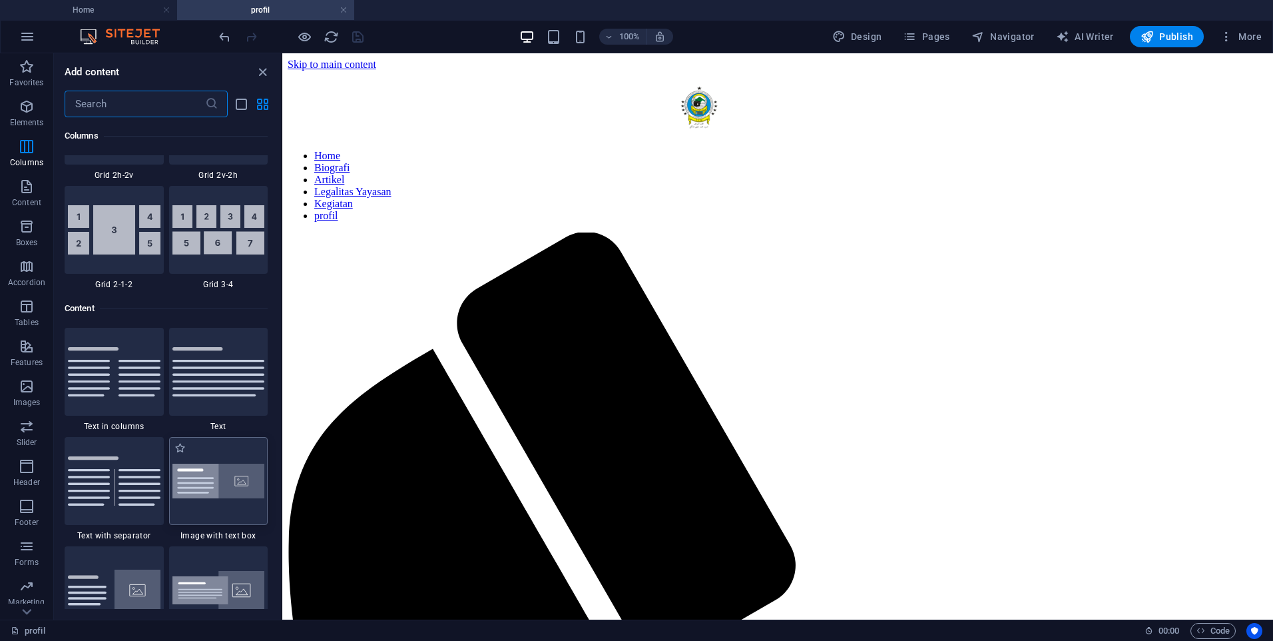
scroll to position [2130, 0]
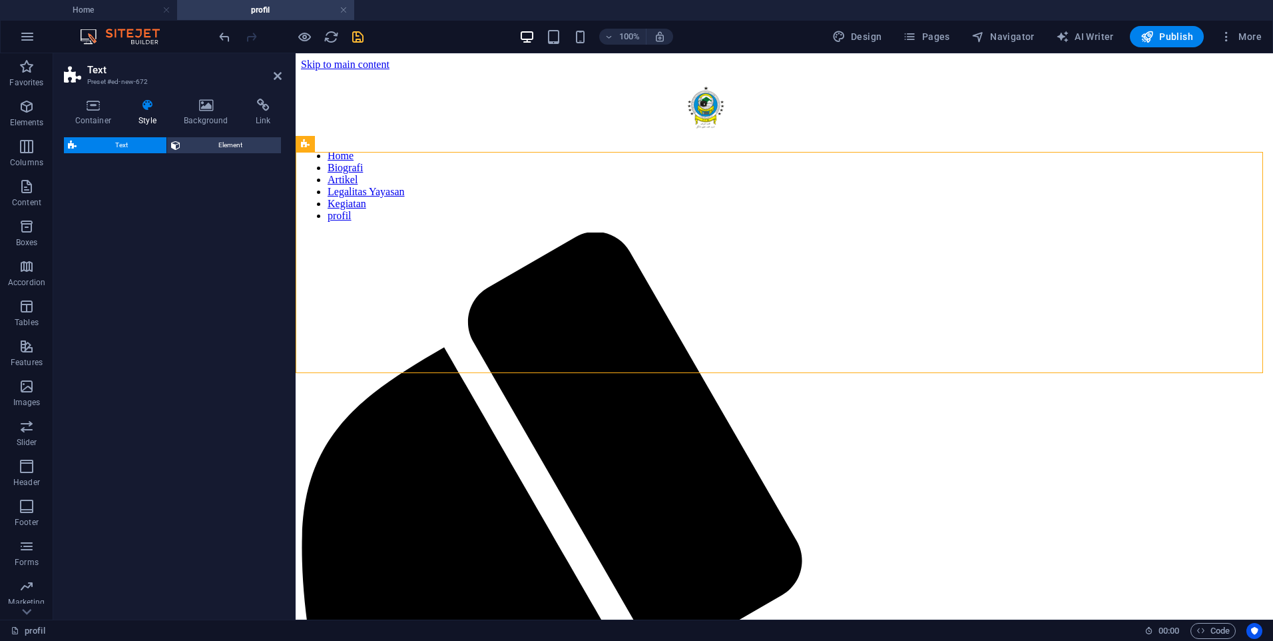
select select "preset-text-v2-default"
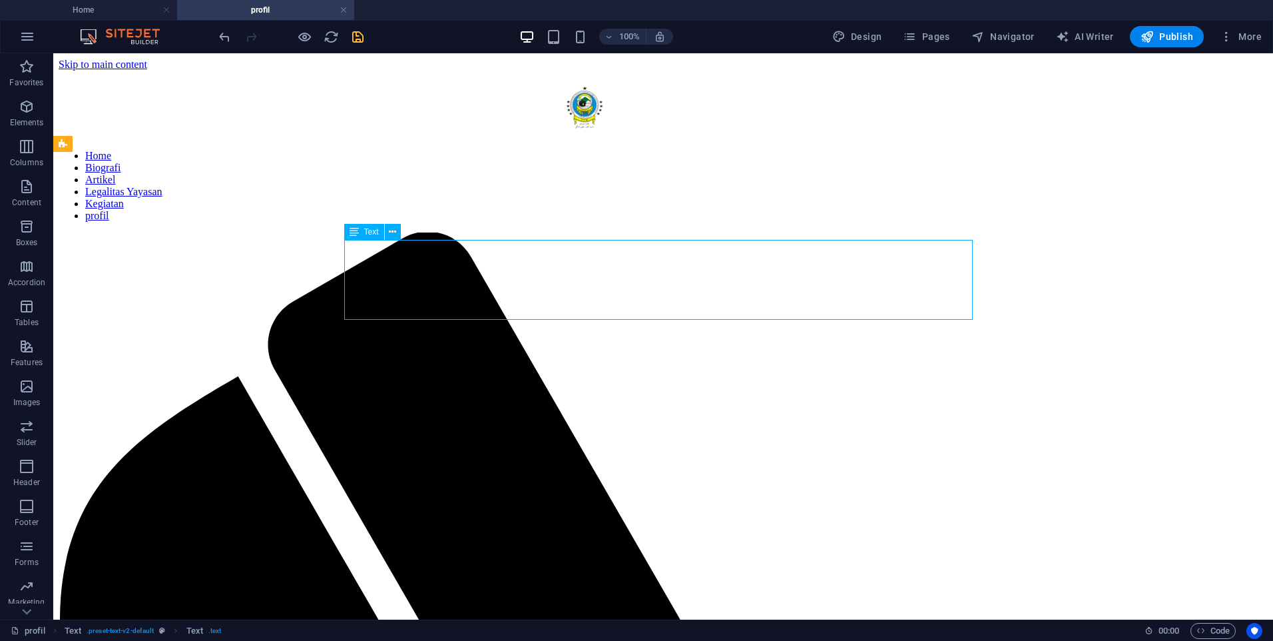
drag, startPoint x: 254, startPoint y: 262, endPoint x: 493, endPoint y: 264, distance: 238.4
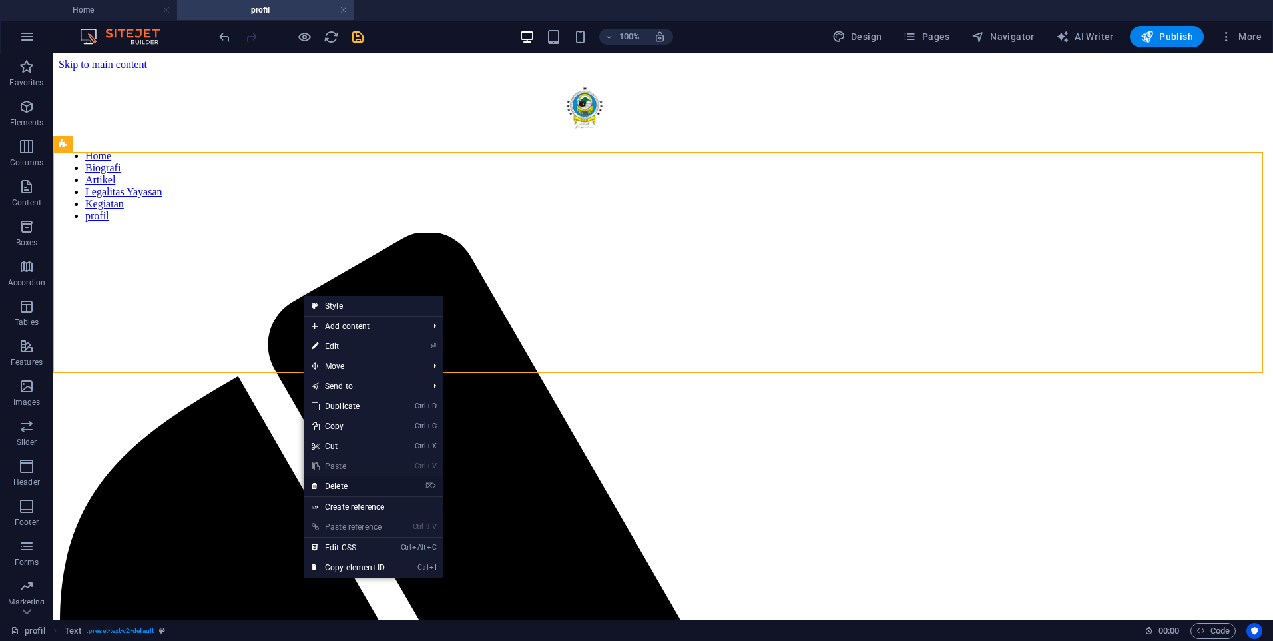
click at [333, 481] on link "⌦ Delete" at bounding box center [348, 486] width 89 height 20
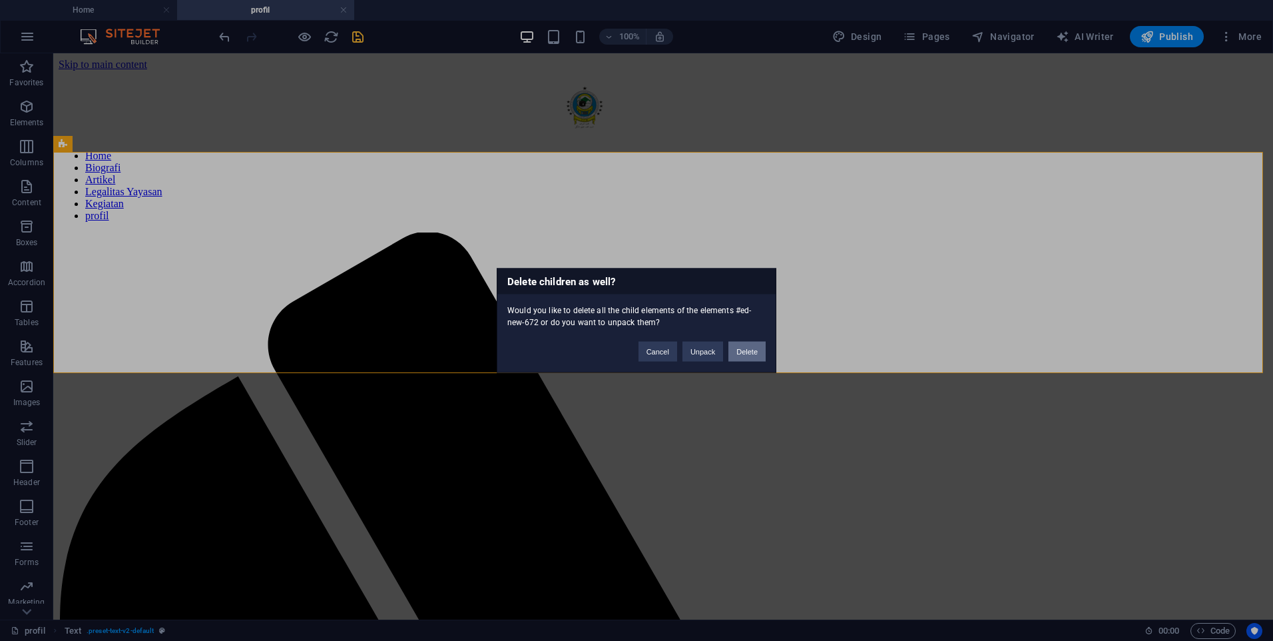
click at [735, 350] on button "Delete" at bounding box center [747, 352] width 37 height 20
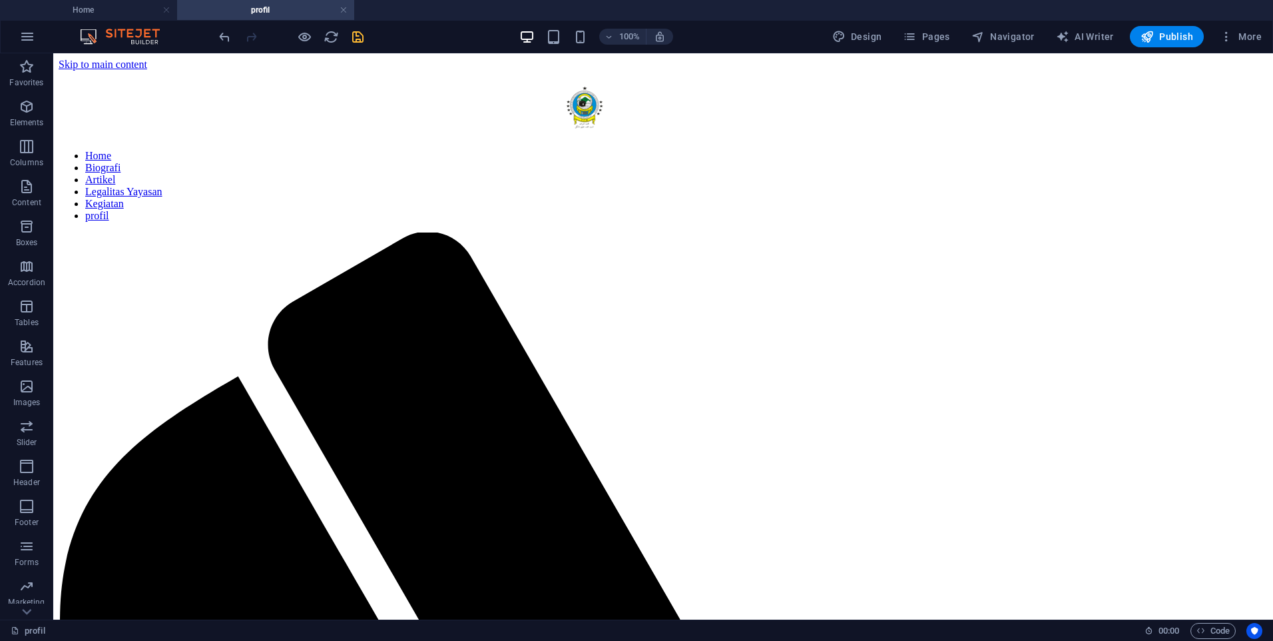
click at [357, 46] on div at bounding box center [290, 36] width 149 height 21
click at [358, 41] on icon "save" at bounding box center [357, 36] width 15 height 15
click at [21, 608] on p "Collections" at bounding box center [26, 608] width 41 height 11
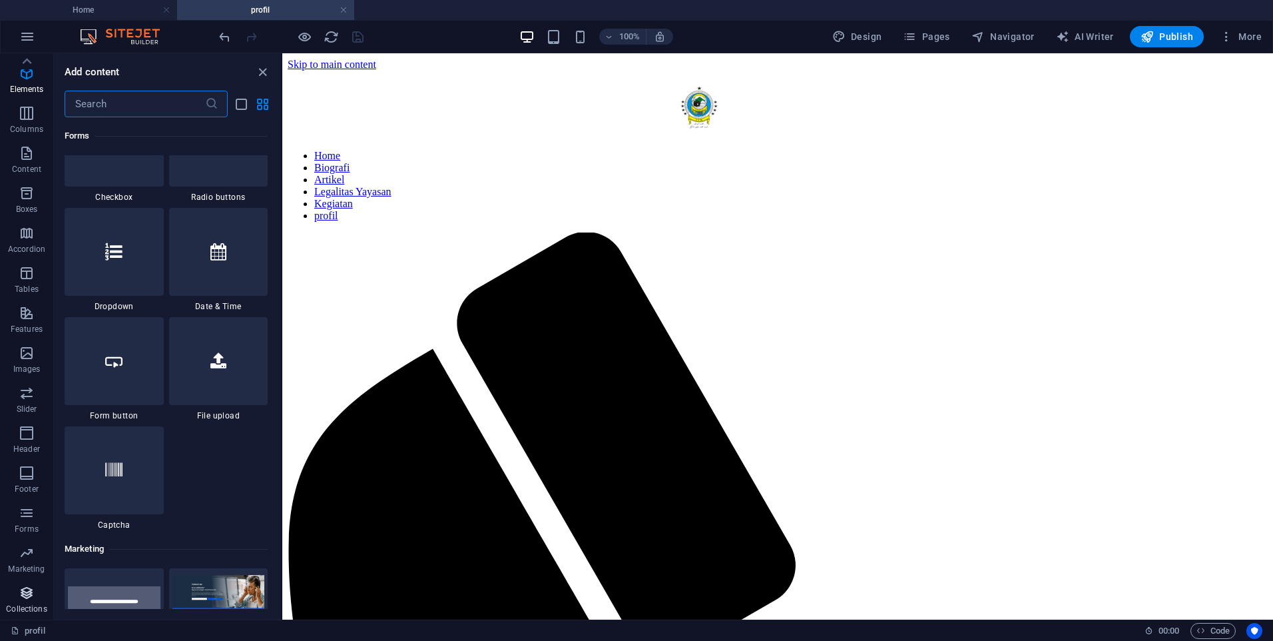
scroll to position [12191, 0]
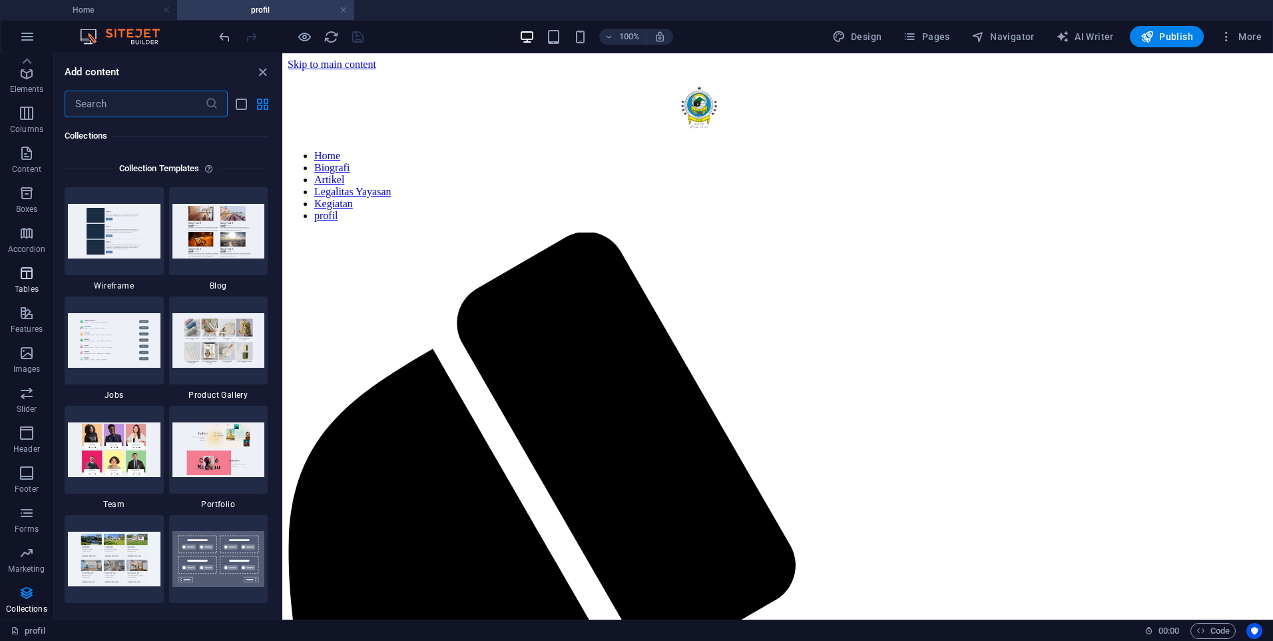
click at [35, 292] on p "Tables" at bounding box center [27, 289] width 24 height 11
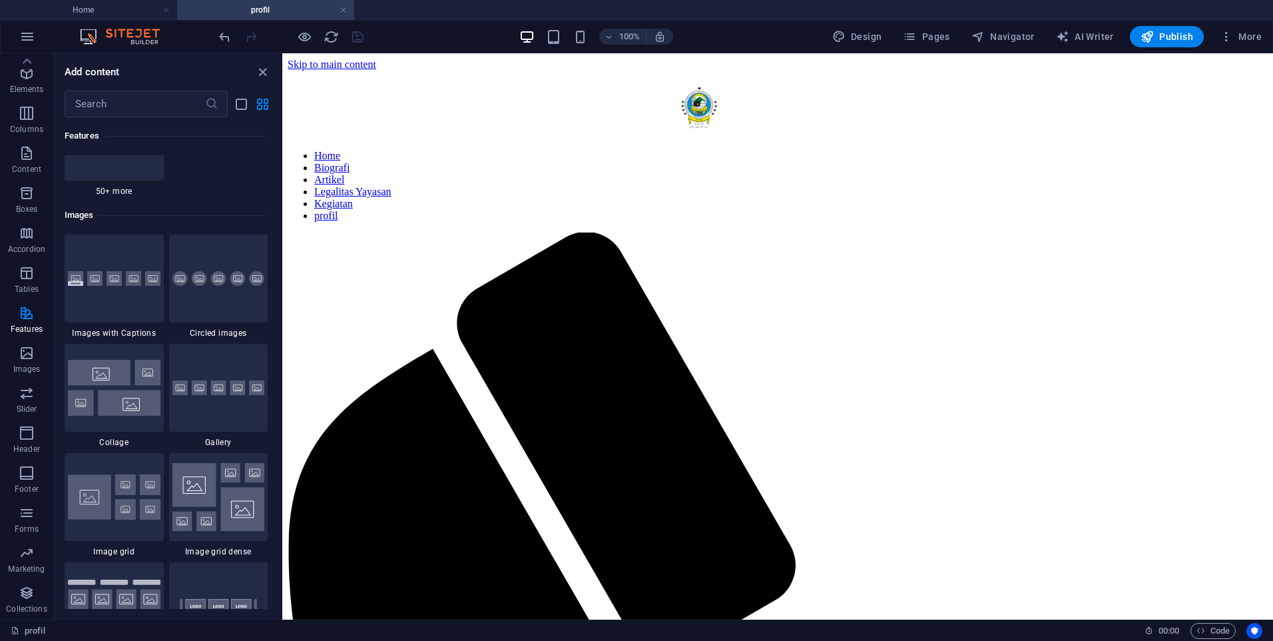
scroll to position [6677, 0]
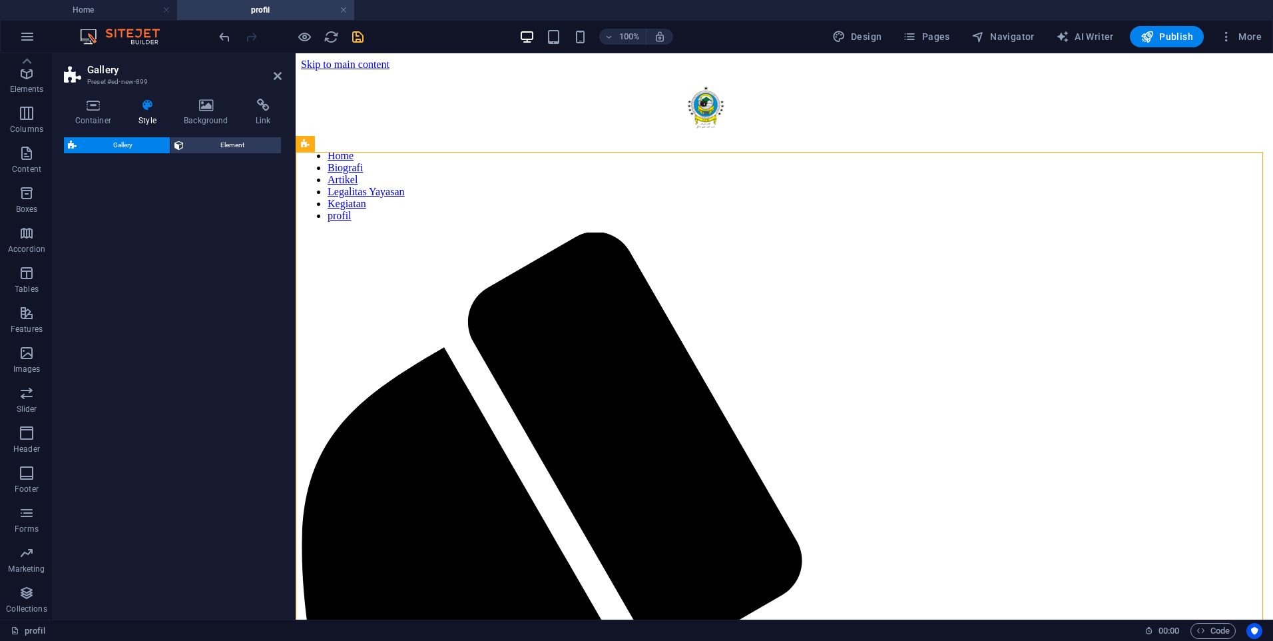
select select "rem"
select select "preset-gallery-v3-collage"
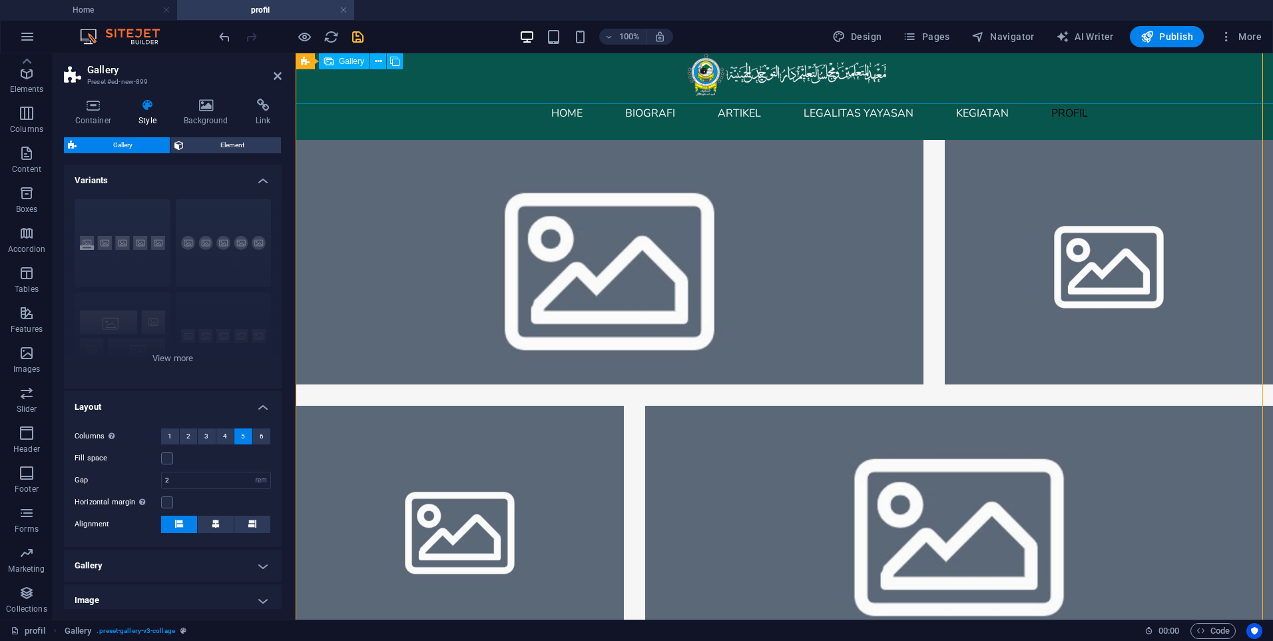
scroll to position [0, 0]
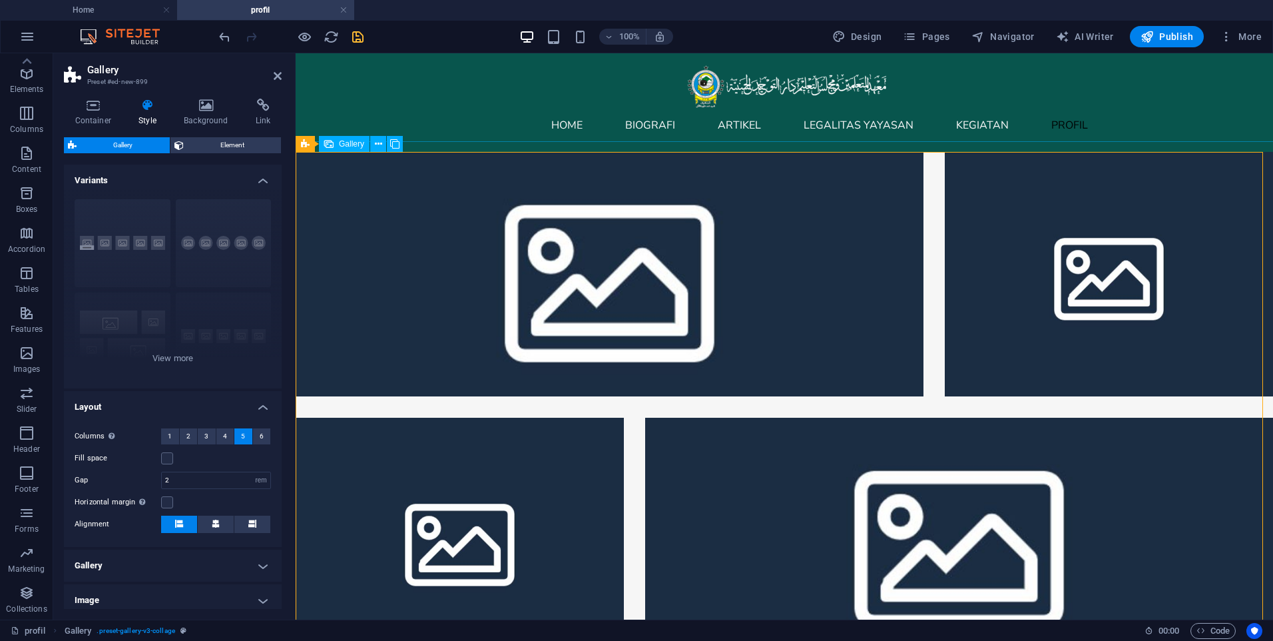
click at [633, 414] on div at bounding box center [784, 539] width 999 height 797
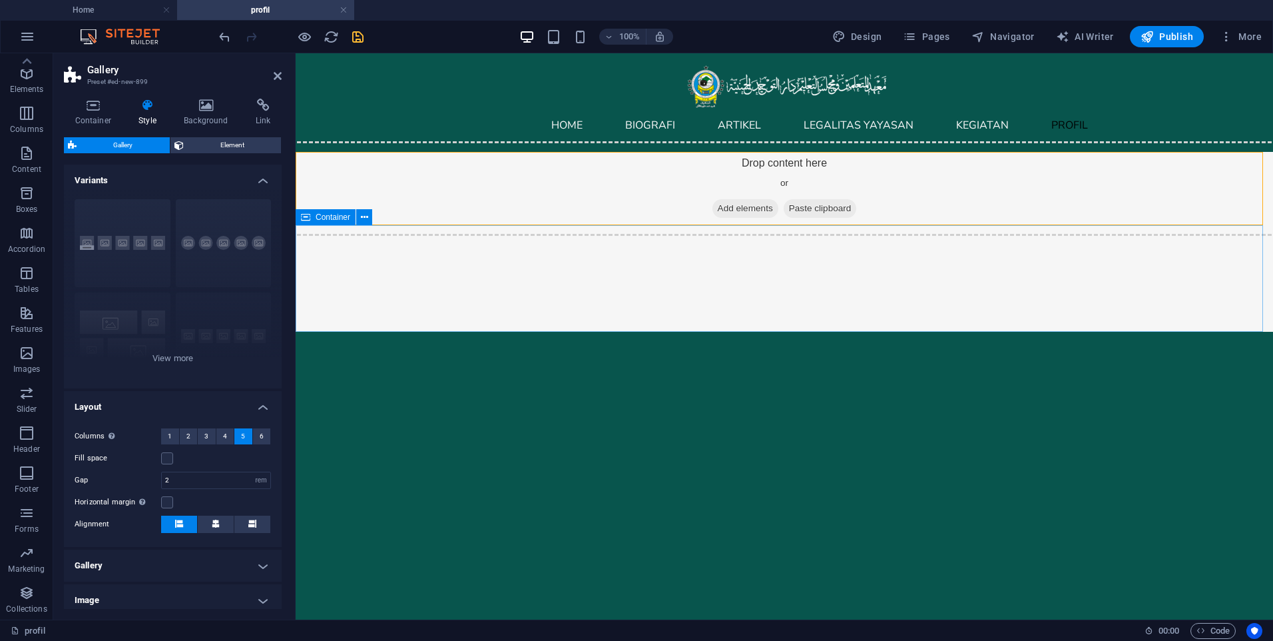
click at [495, 254] on div at bounding box center [785, 278] width 978 height 107
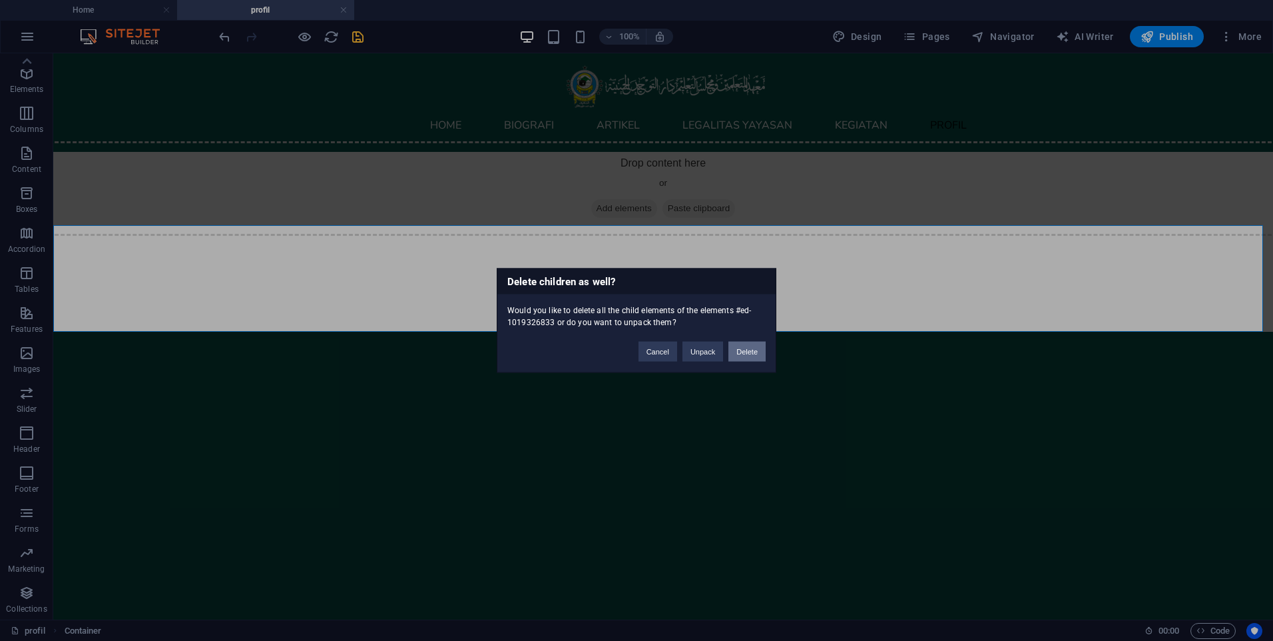
click at [731, 350] on button "Delete" at bounding box center [747, 352] width 37 height 20
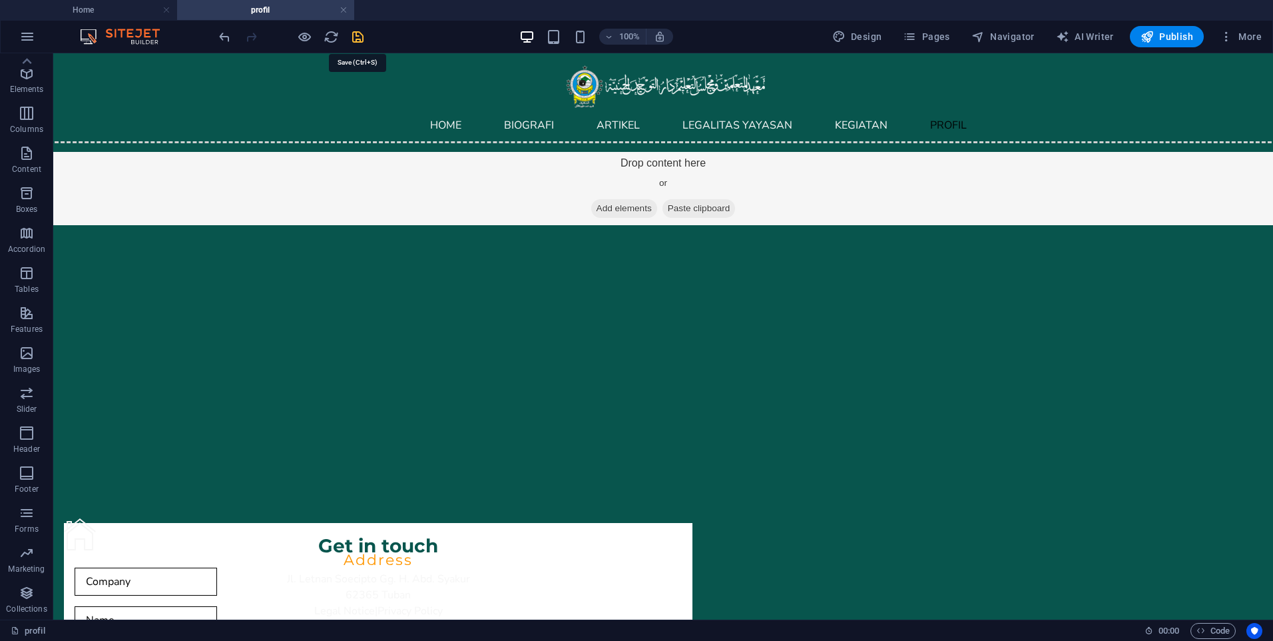
click at [357, 39] on icon "save" at bounding box center [357, 36] width 15 height 15
click at [14, 321] on span "Features" at bounding box center [26, 321] width 53 height 32
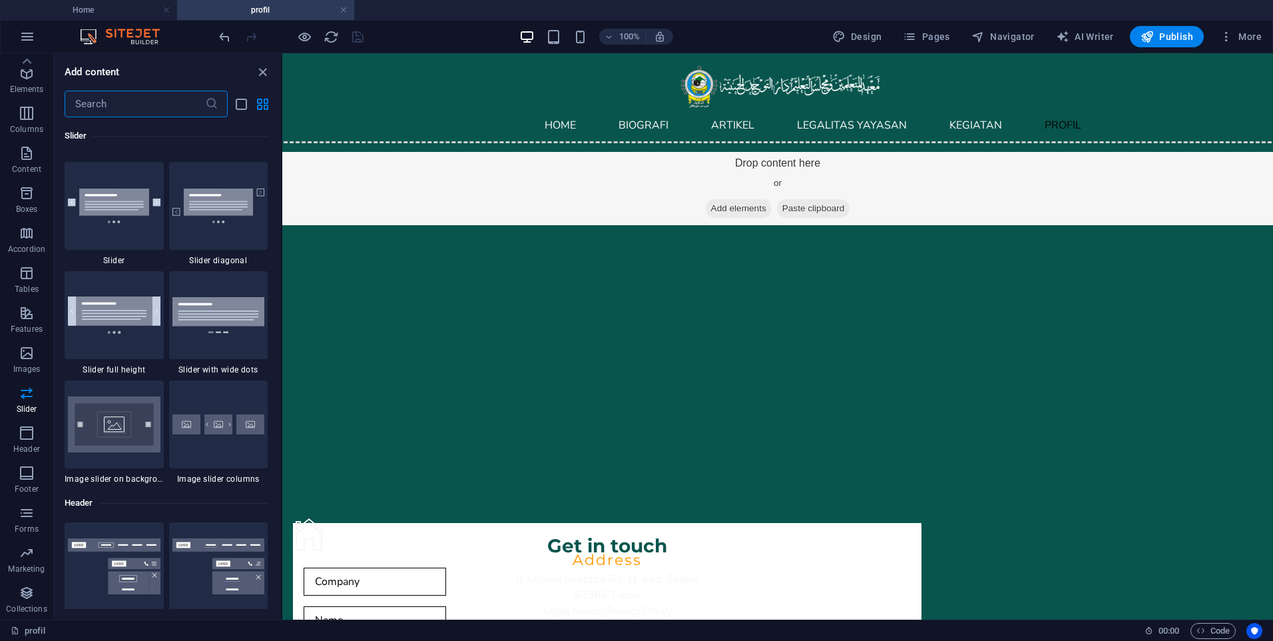
scroll to position [7722, 0]
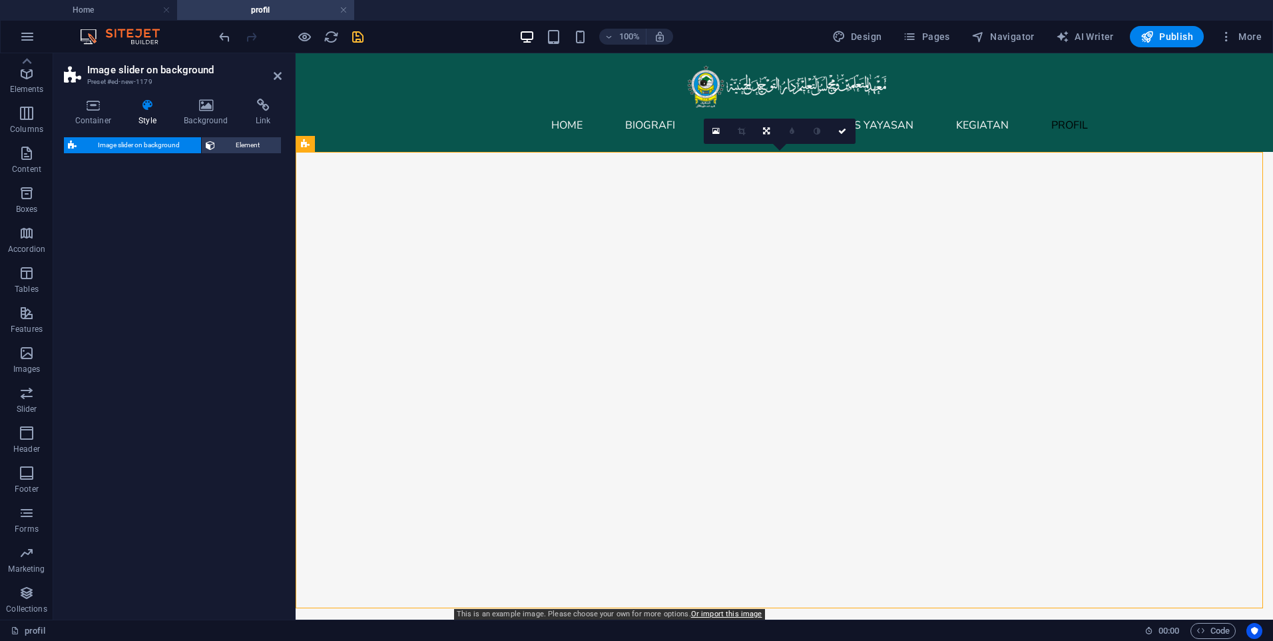
select select "rem"
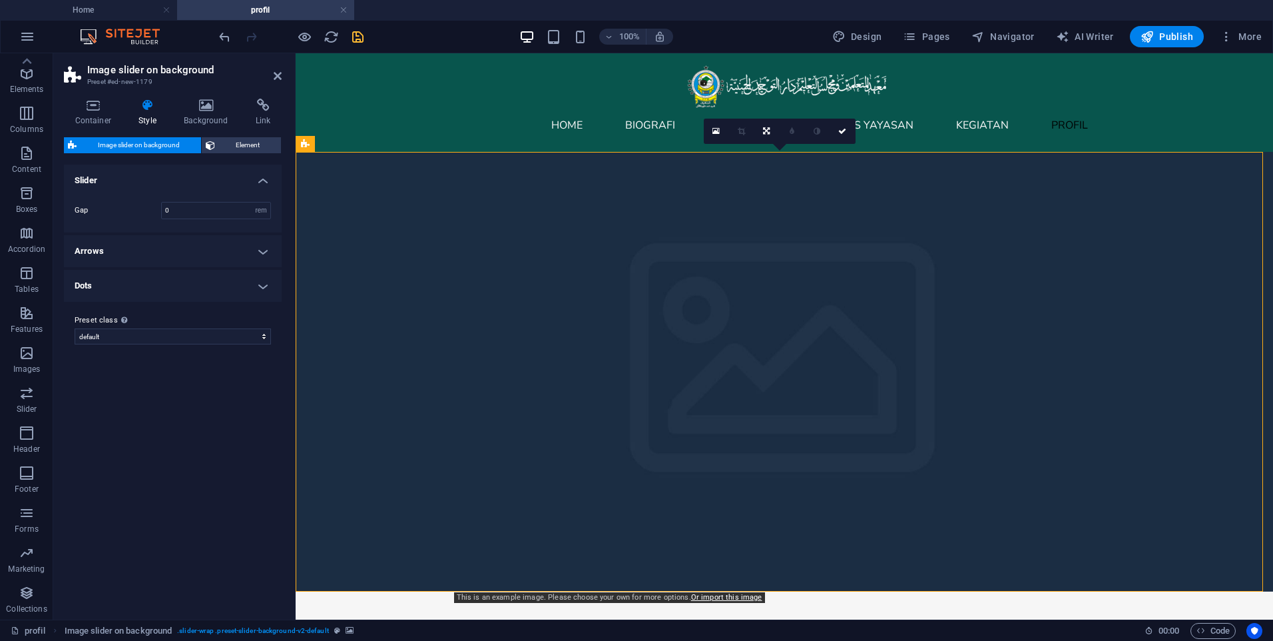
click at [1193, 420] on figure at bounding box center [785, 372] width 978 height 440
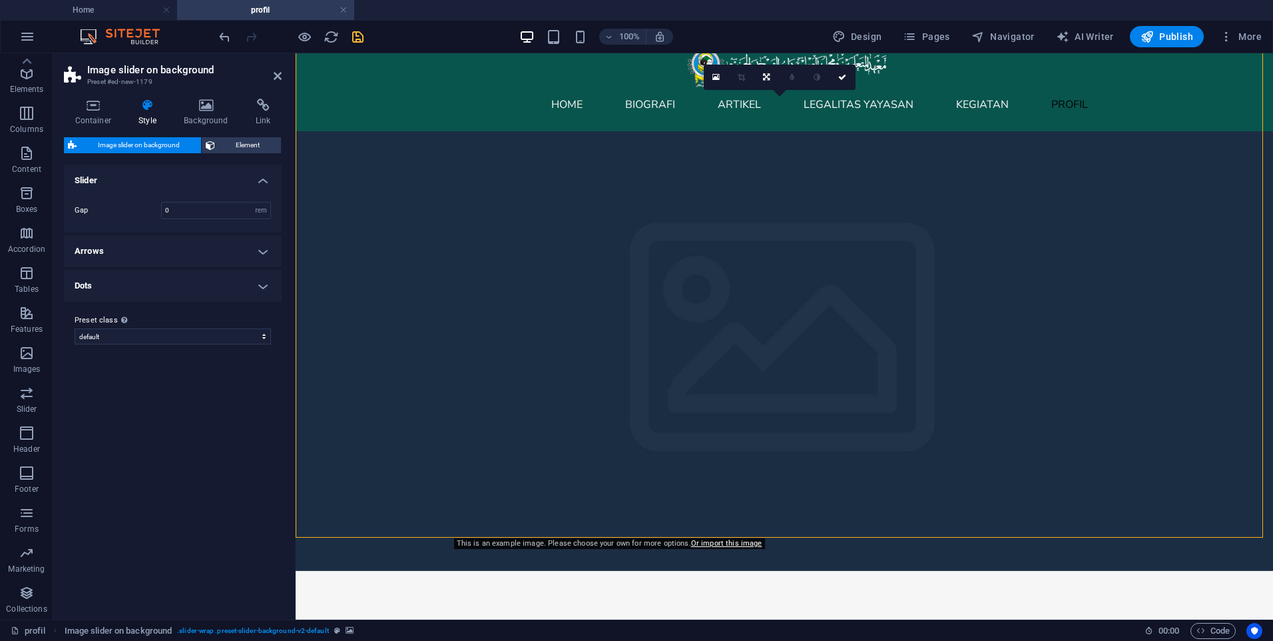
scroll to position [0, 0]
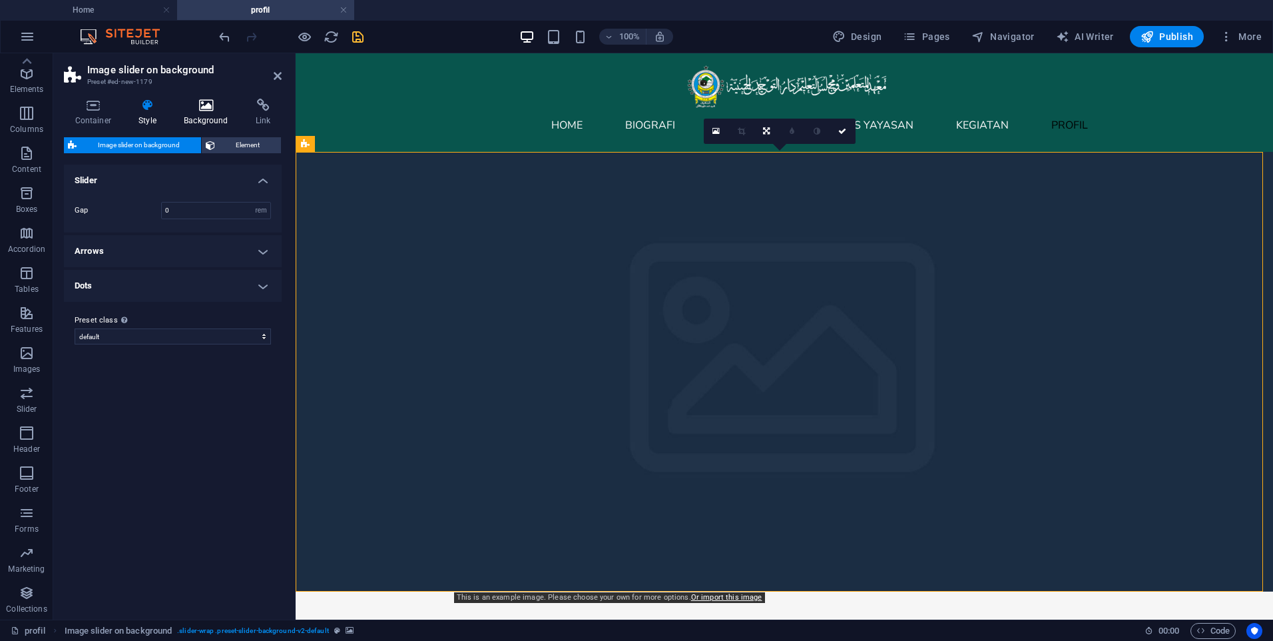
click at [190, 125] on h4 "Background" at bounding box center [209, 113] width 72 height 28
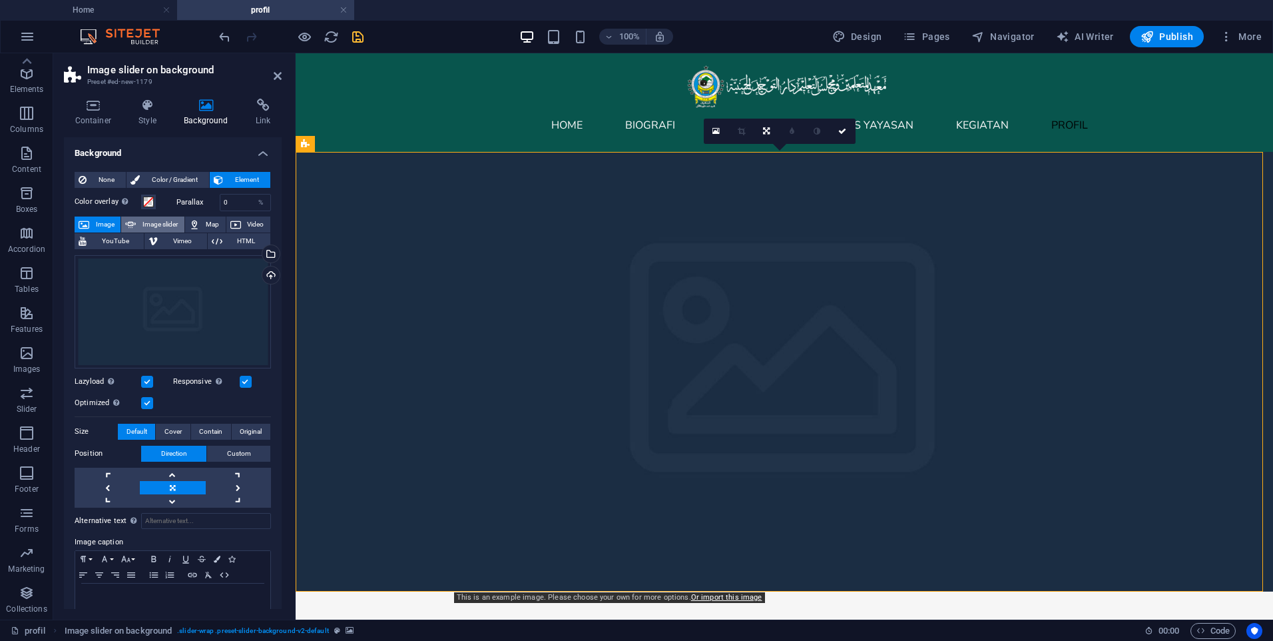
click at [145, 218] on span "Image slider" at bounding box center [160, 224] width 40 height 16
select select "ms"
select select "s"
select select "progressive"
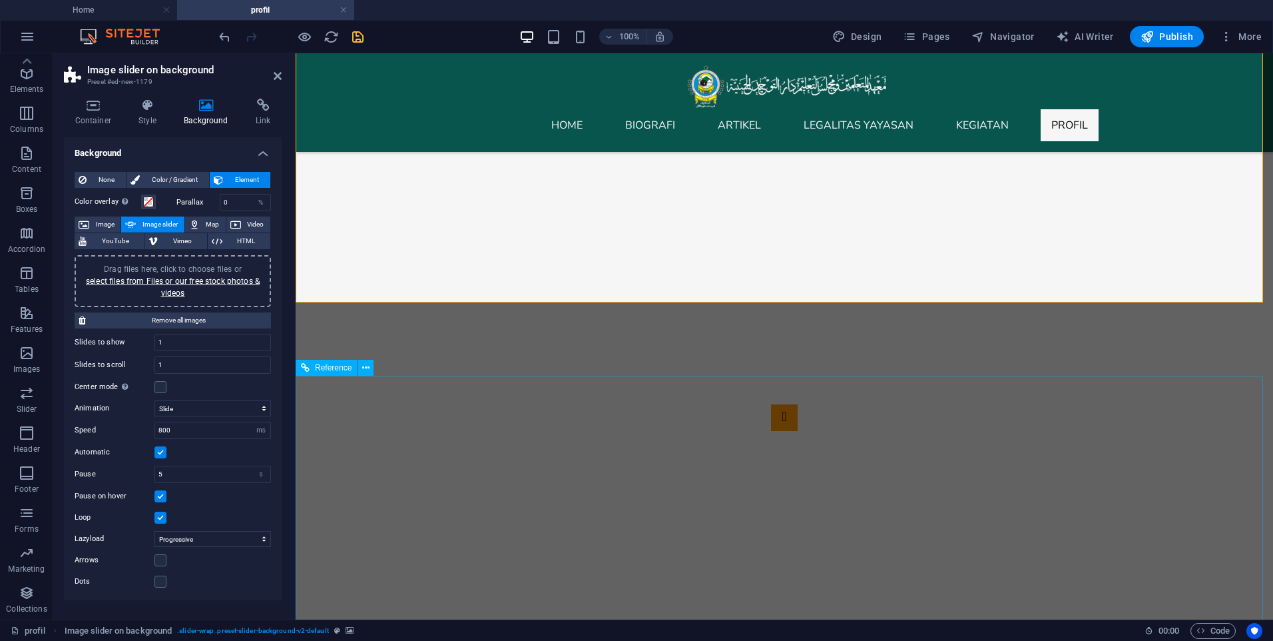
scroll to position [133, 0]
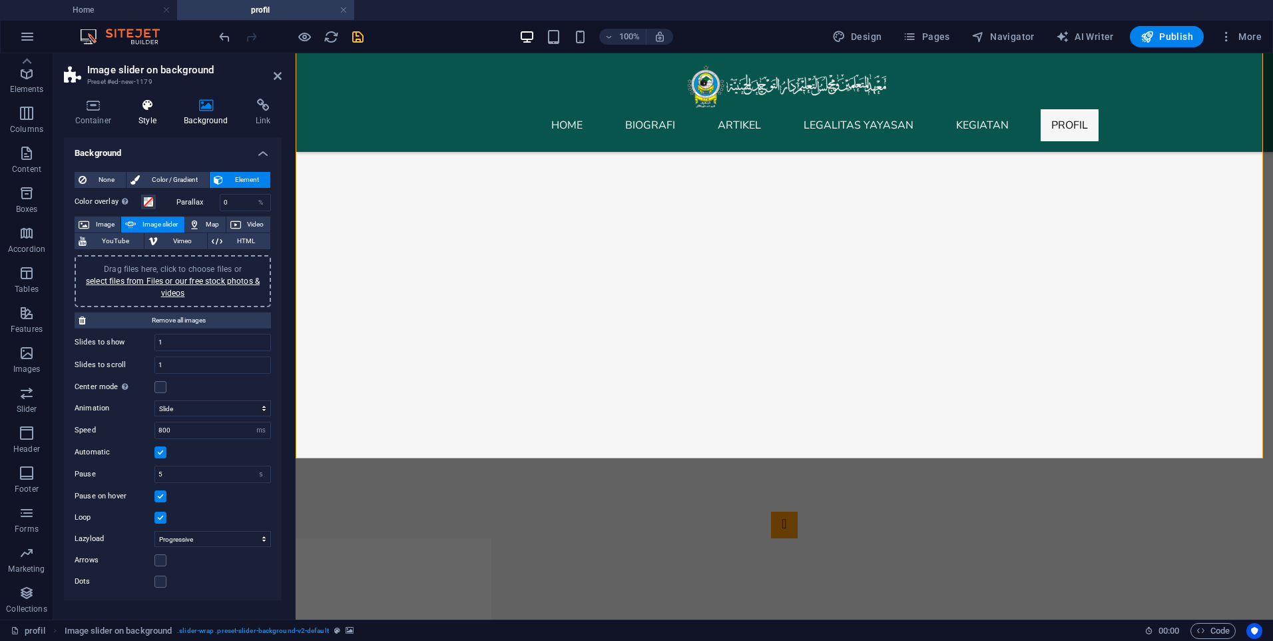
click at [147, 108] on icon at bounding box center [148, 105] width 40 height 13
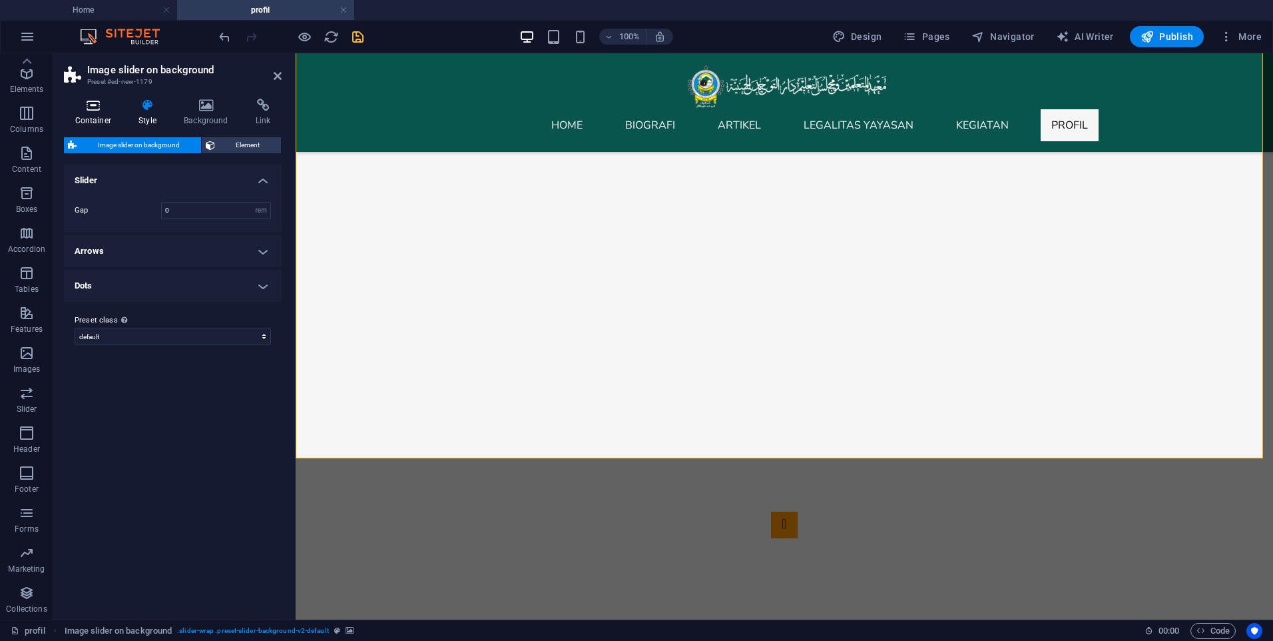
click at [80, 117] on h4 "Container" at bounding box center [96, 113] width 64 height 28
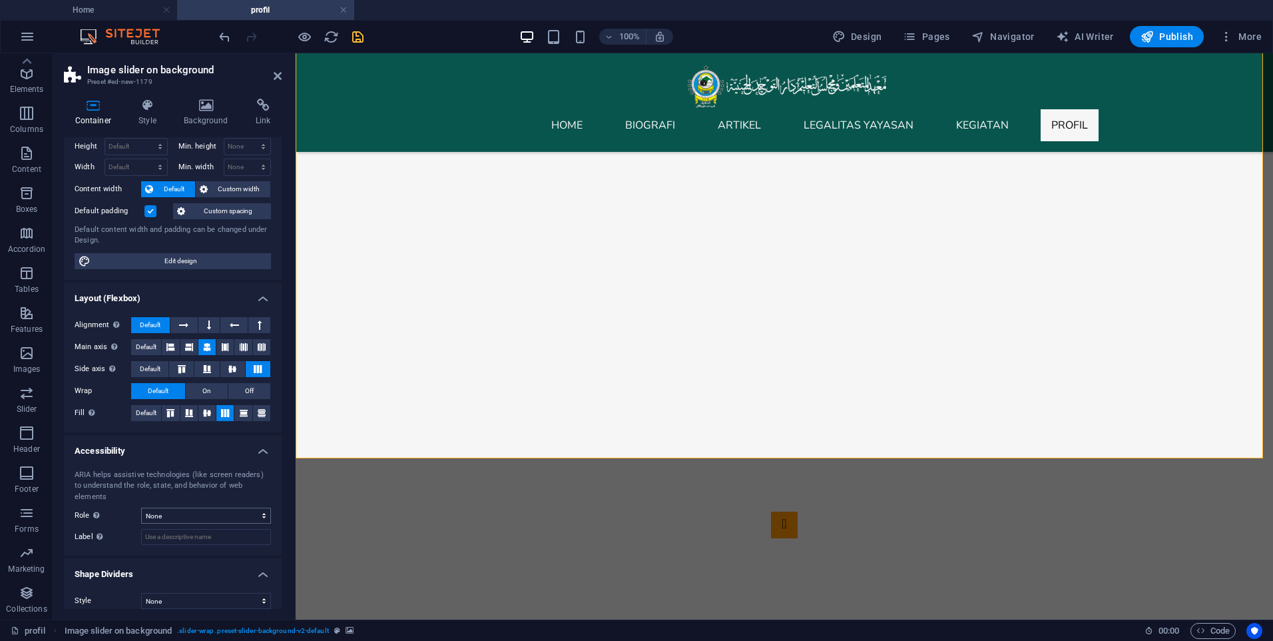
scroll to position [0, 0]
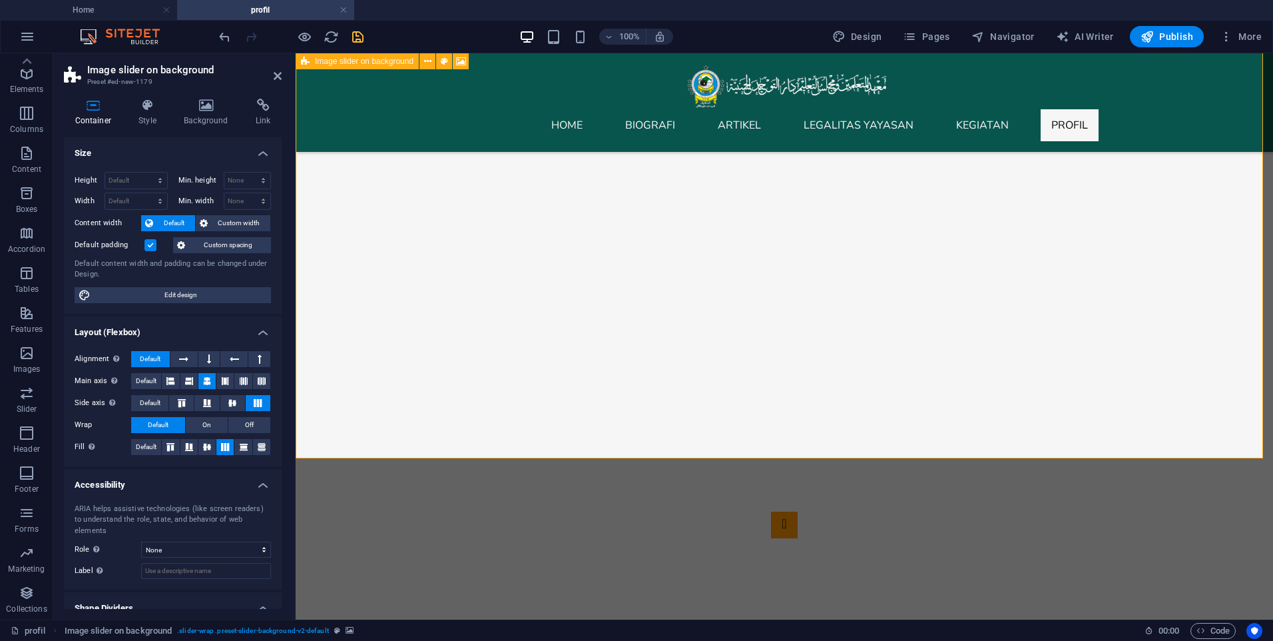
click at [366, 386] on div "1 2" at bounding box center [785, 409] width 978 height 978
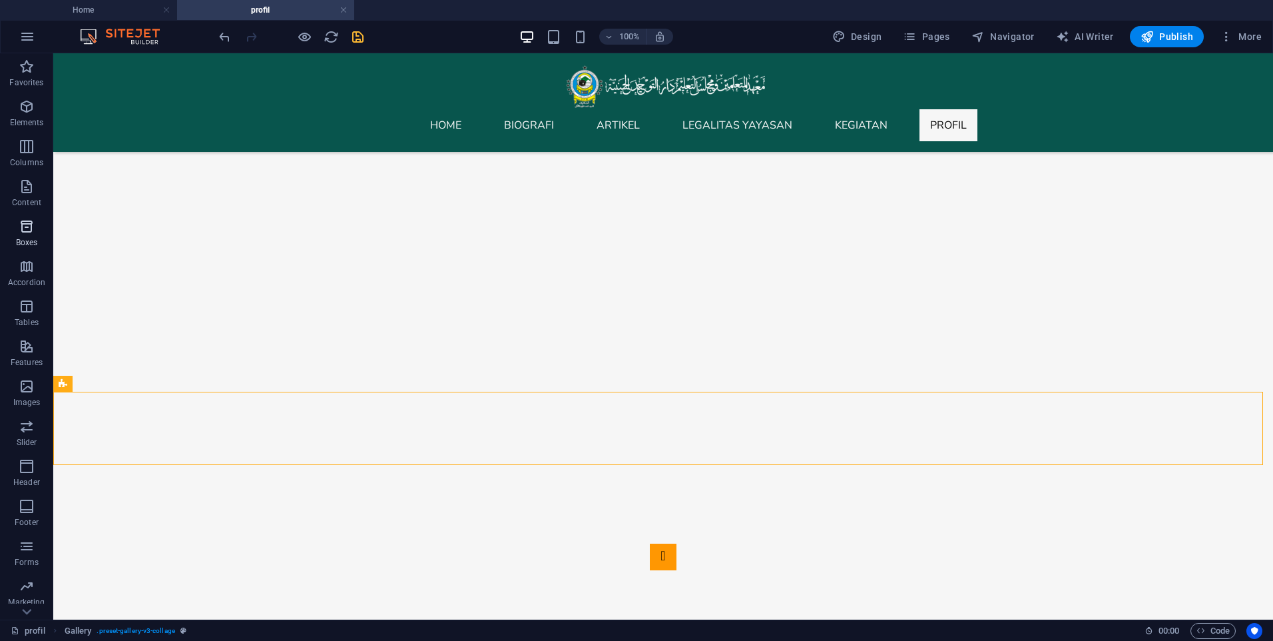
click at [3, 224] on span "Boxes" at bounding box center [26, 234] width 53 height 32
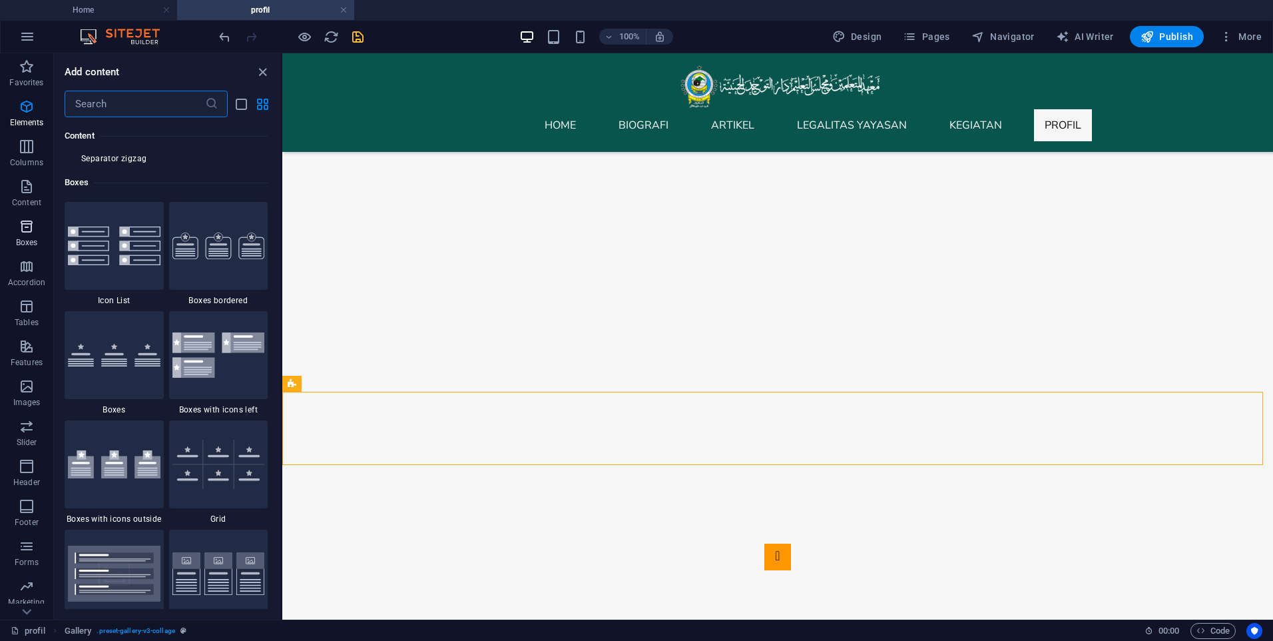
scroll to position [3674, 0]
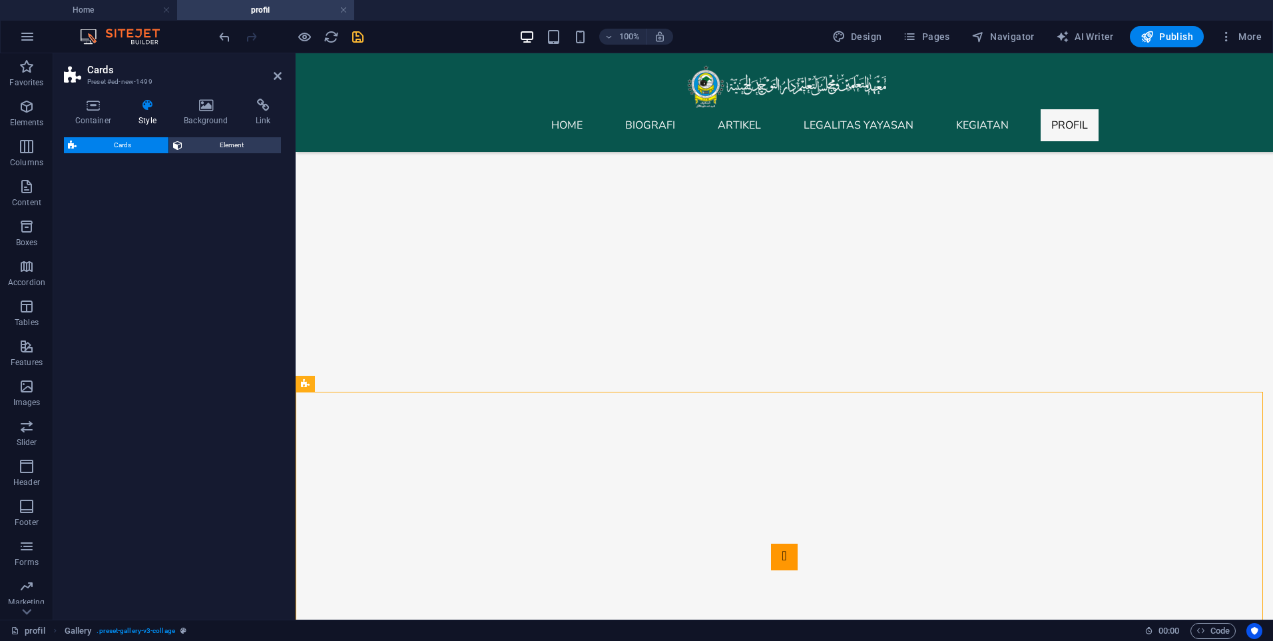
select select "rem"
select select "preset-image-boxes-v3-border"
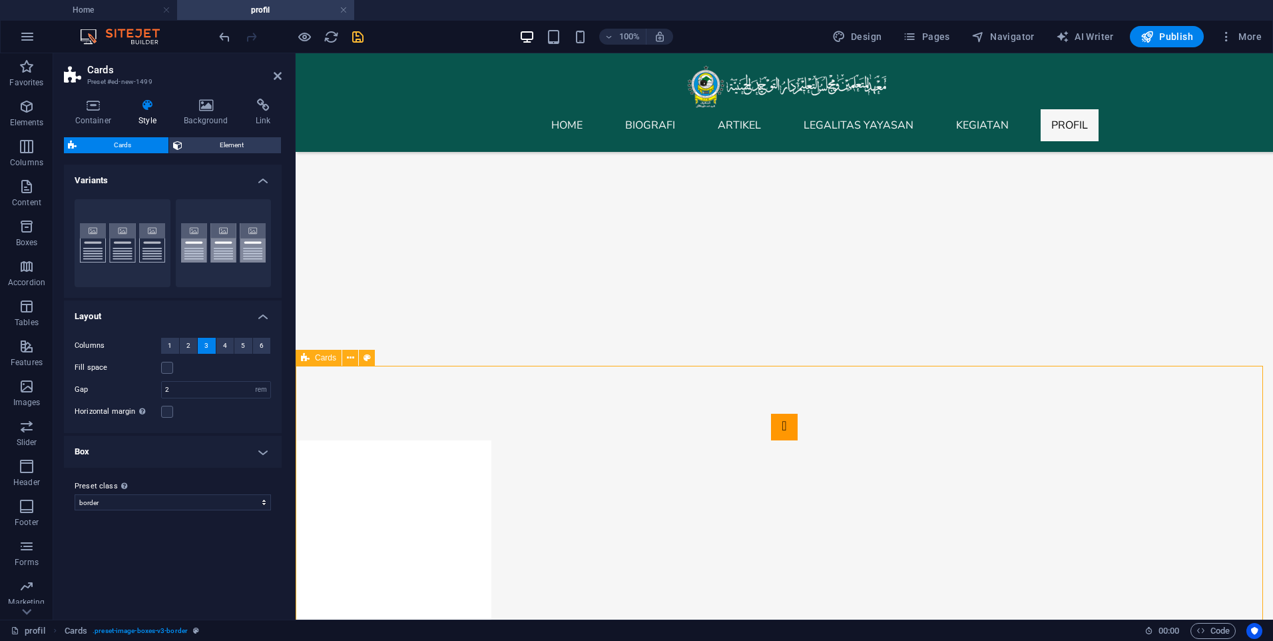
scroll to position [333, 0]
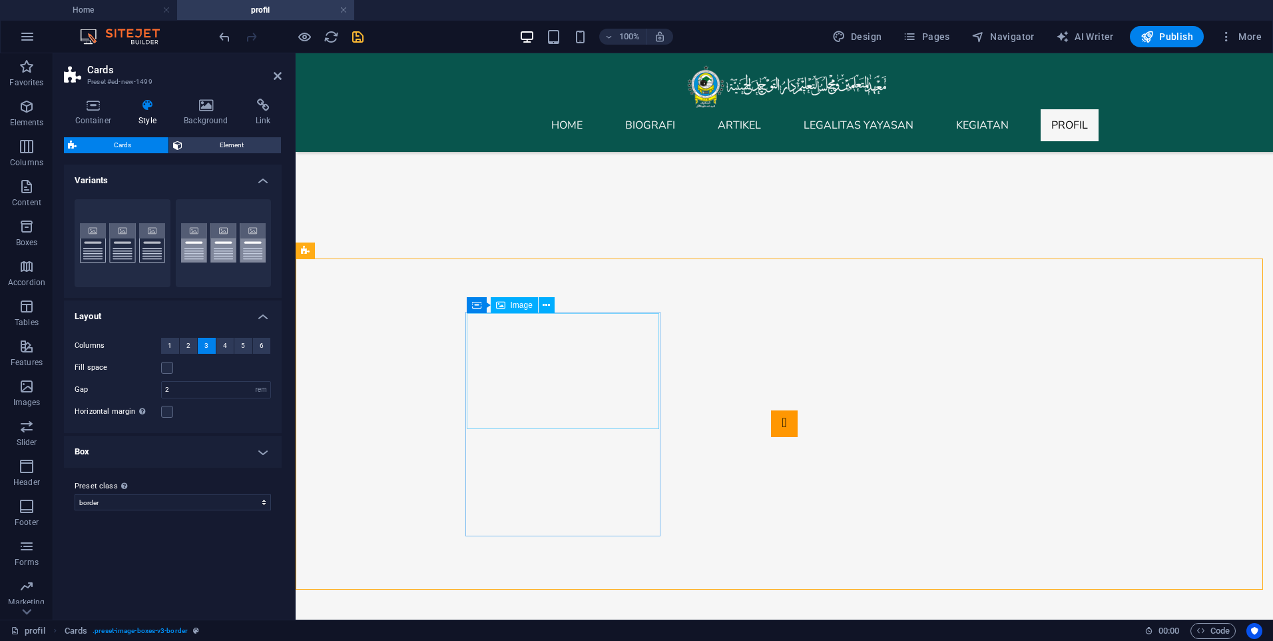
click at [546, 311] on icon at bounding box center [546, 305] width 7 height 14
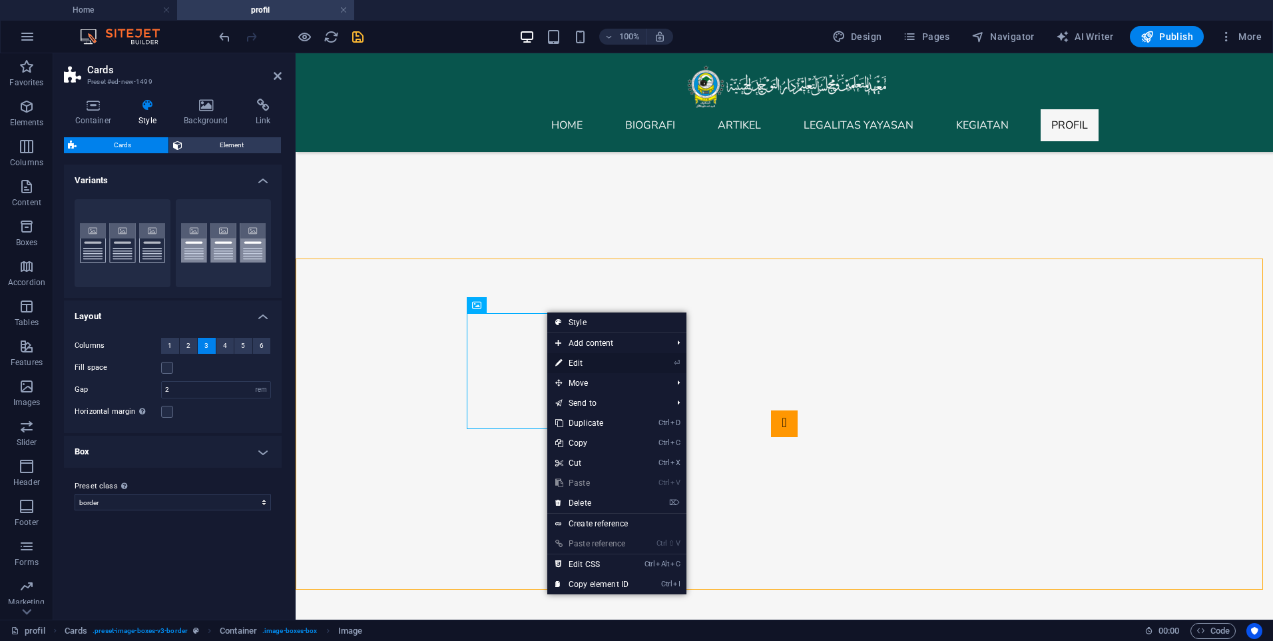
click at [582, 361] on link "⏎ Edit" at bounding box center [591, 363] width 89 height 20
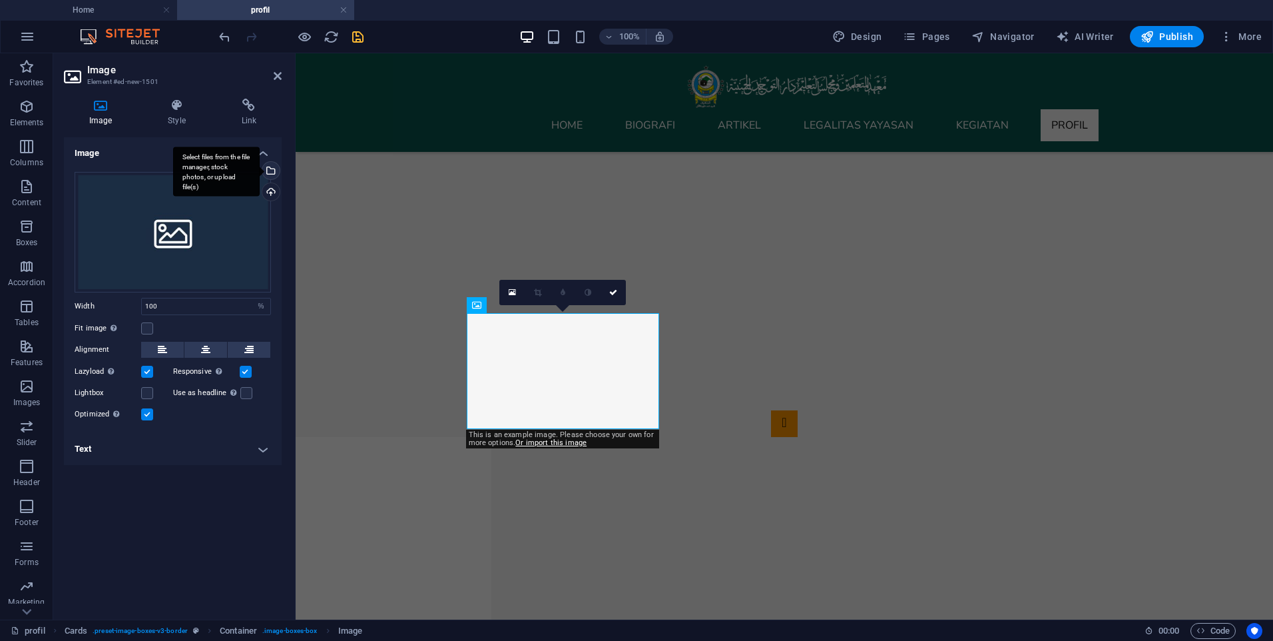
click at [274, 174] on div "Select files from the file manager, stock photos, or upload file(s)" at bounding box center [270, 172] width 20 height 20
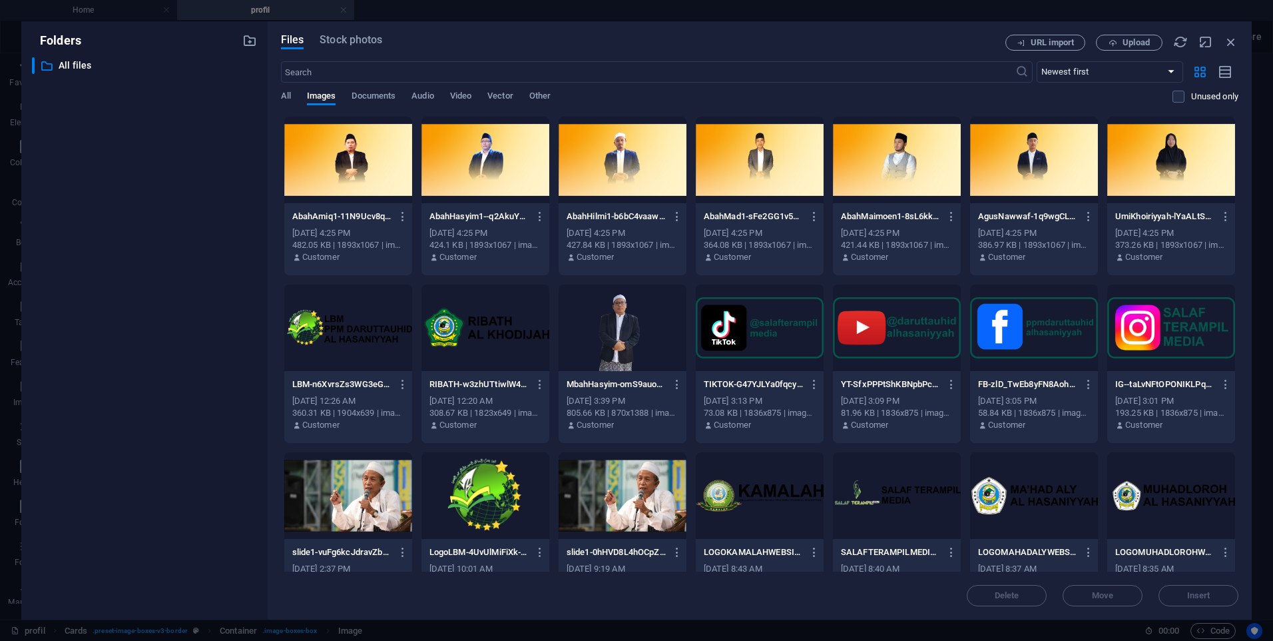
click at [1165, 164] on div at bounding box center [1172, 160] width 128 height 87
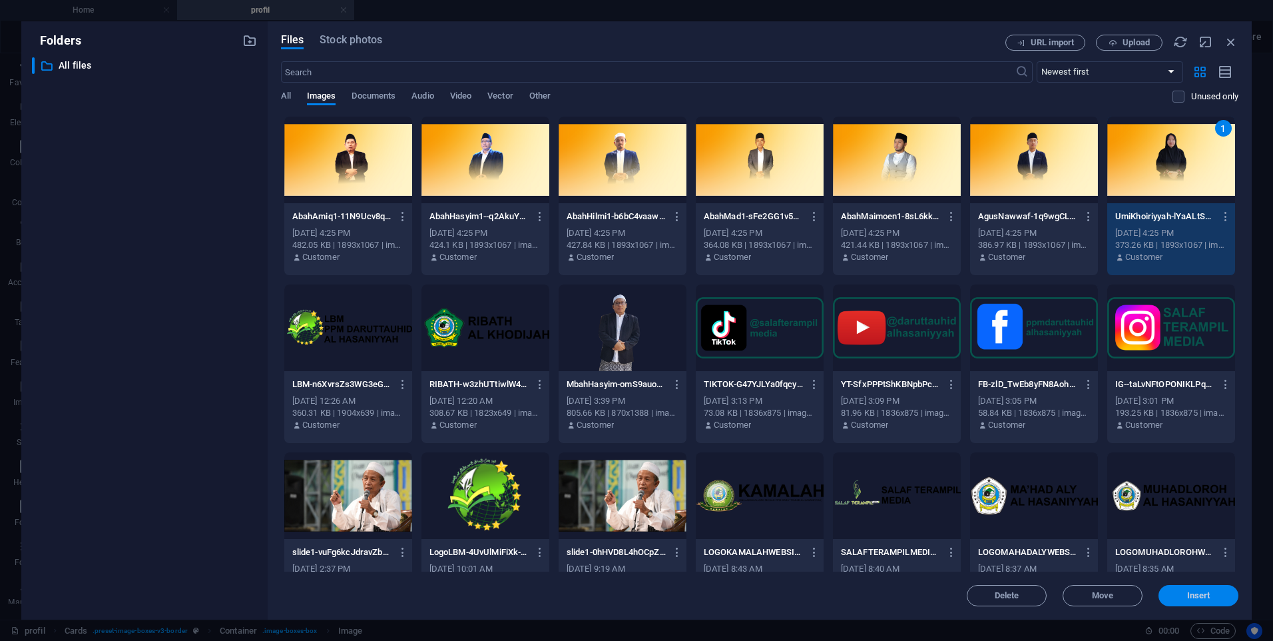
click at [1202, 595] on span "Insert" at bounding box center [1198, 595] width 23 height 8
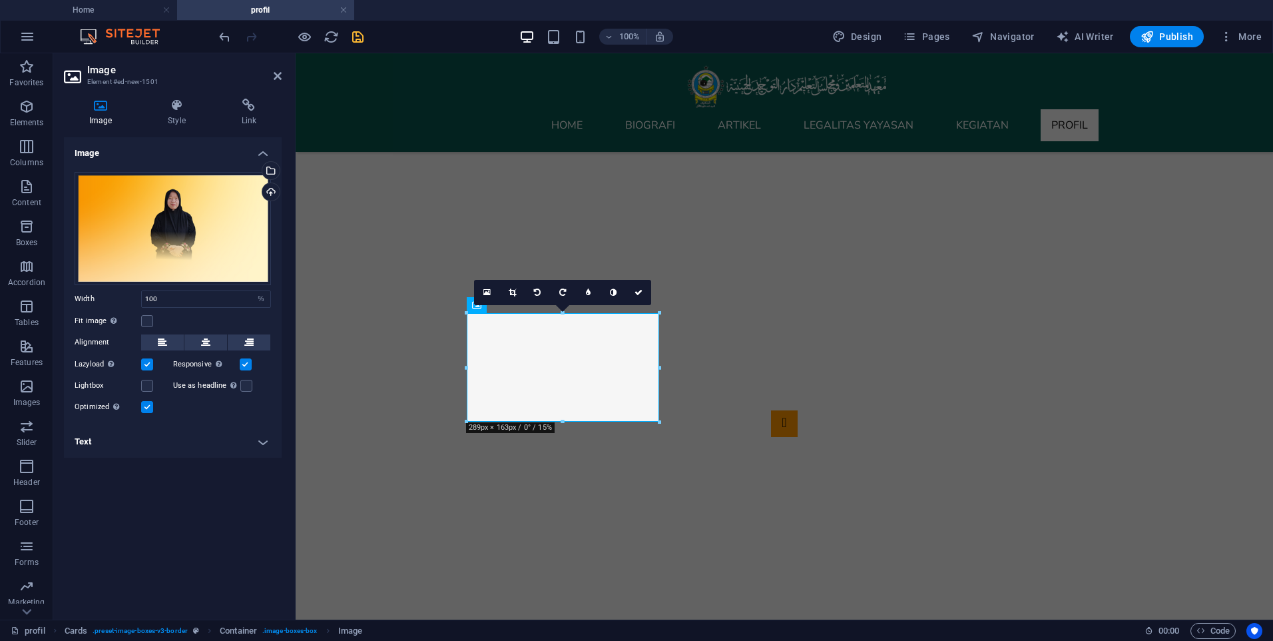
click at [145, 368] on label at bounding box center [147, 364] width 12 height 12
click at [0, 0] on input "Lazyload Loading images after the page loads improves page speed." at bounding box center [0, 0] width 0 height 0
click at [143, 322] on label at bounding box center [147, 321] width 12 height 12
click at [0, 0] on input "Fit image Automatically fit image to a fixed width and height" at bounding box center [0, 0] width 0 height 0
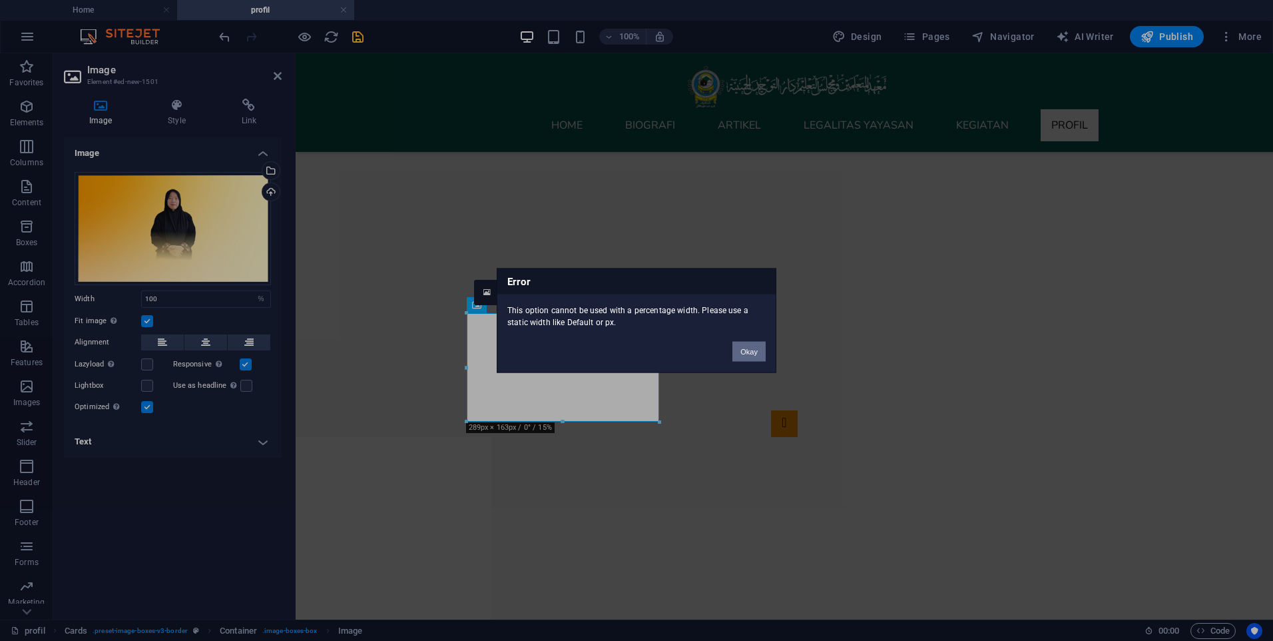
click at [758, 349] on button "Okay" at bounding box center [749, 352] width 33 height 20
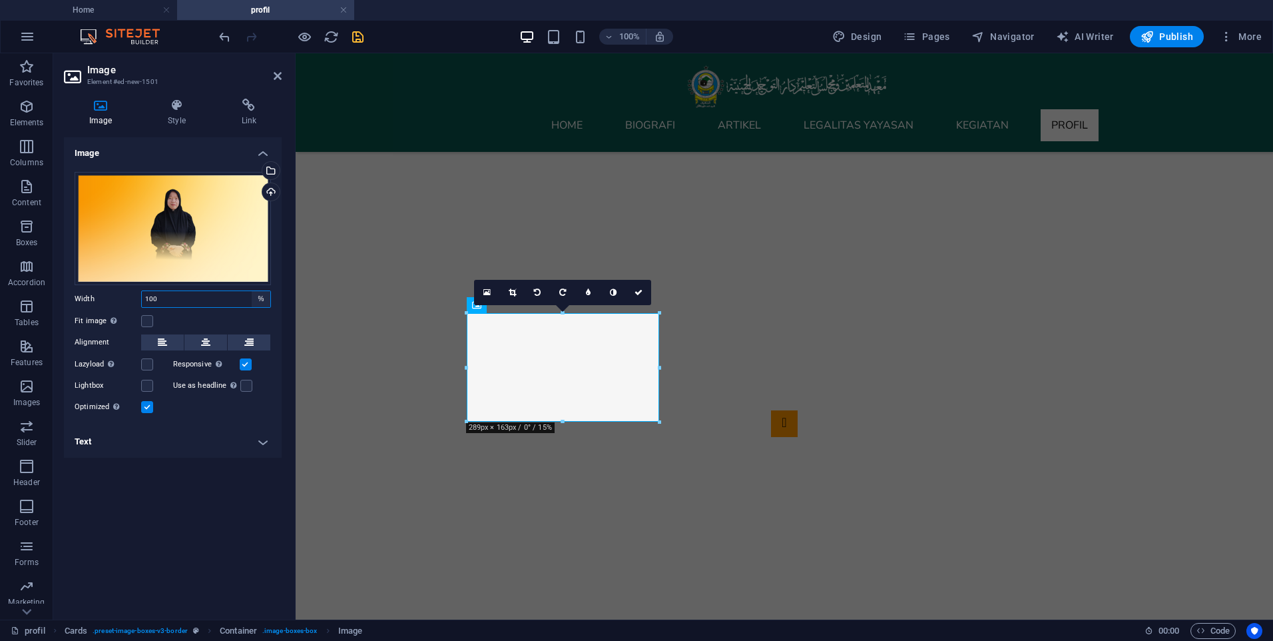
click at [262, 297] on select "Default auto px rem % em vh vw" at bounding box center [261, 299] width 19 height 16
select select "auto"
click at [252, 291] on select "Default auto px rem % em vh vw" at bounding box center [261, 299] width 19 height 16
select select "DISABLED_OPTION_VALUE"
click at [174, 109] on icon at bounding box center [177, 105] width 68 height 13
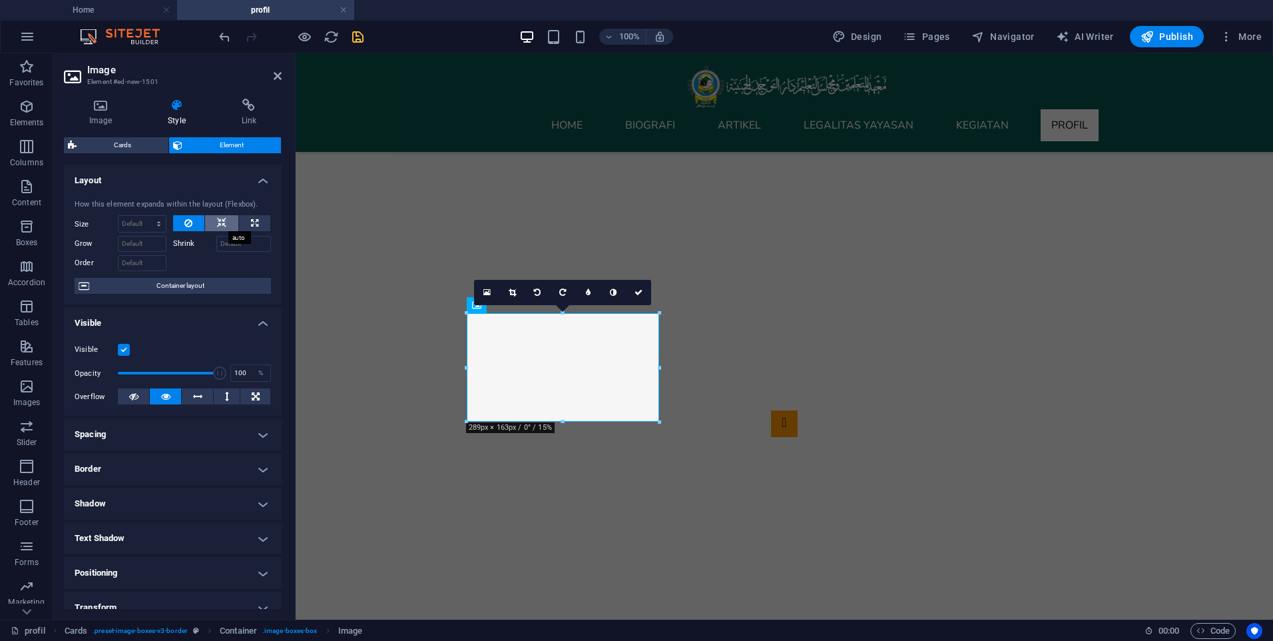
click at [220, 231] on icon at bounding box center [221, 223] width 9 height 16
click at [252, 221] on icon at bounding box center [254, 223] width 7 height 16
type input "100"
select select "%"
click at [231, 220] on button at bounding box center [221, 223] width 33 height 16
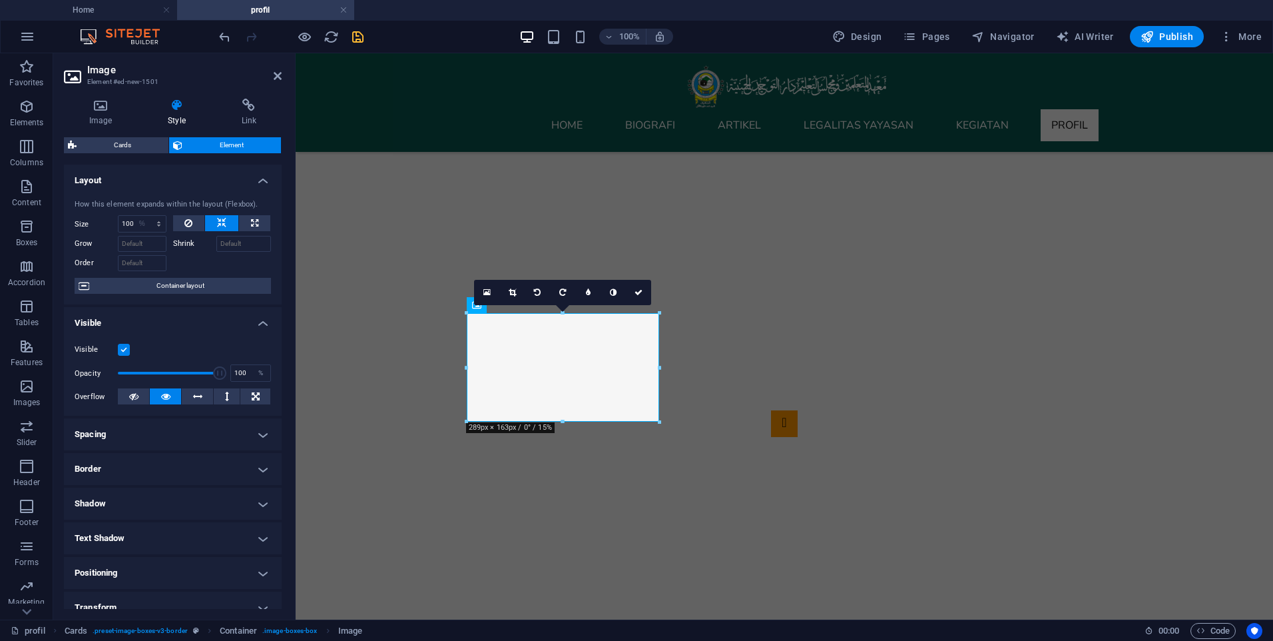
select select "DISABLED_OPTION_VALUE"
click at [198, 222] on button at bounding box center [189, 223] width 32 height 16
click at [206, 398] on button at bounding box center [197, 396] width 31 height 16
click at [225, 394] on icon at bounding box center [227, 396] width 4 height 16
click at [224, 222] on button at bounding box center [221, 223] width 33 height 16
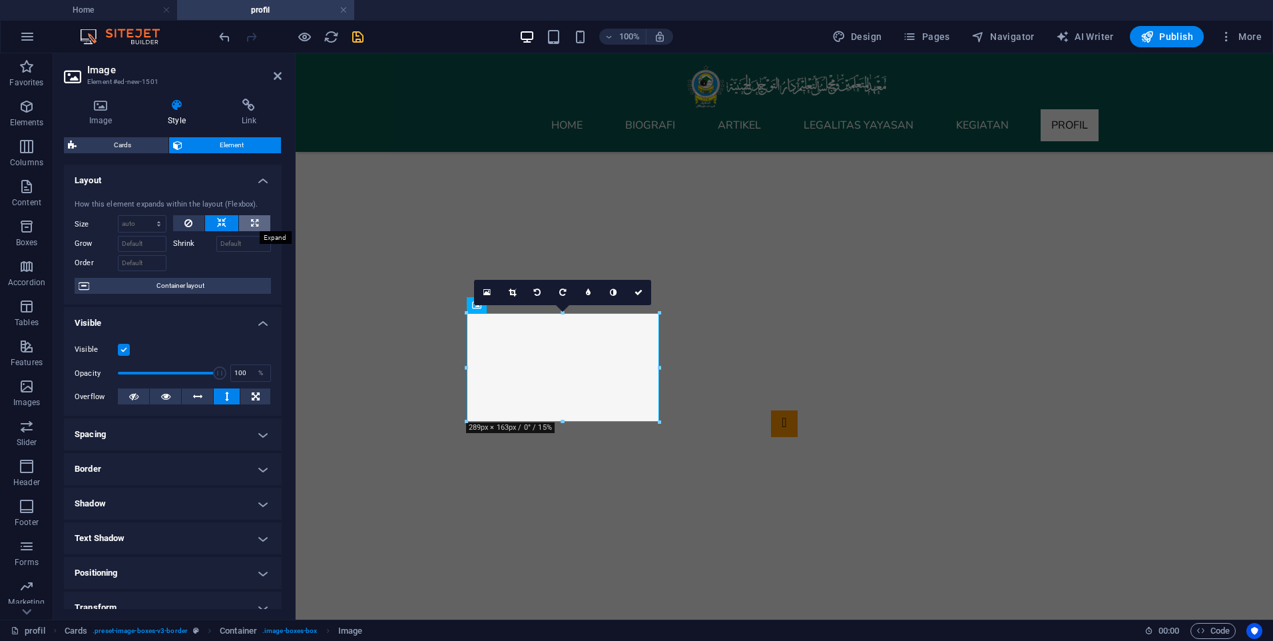
click at [258, 229] on button at bounding box center [254, 223] width 31 height 16
type input "100"
select select "%"
click at [184, 222] on icon at bounding box center [188, 223] width 8 height 16
select select "DISABLED_OPTION_VALUE"
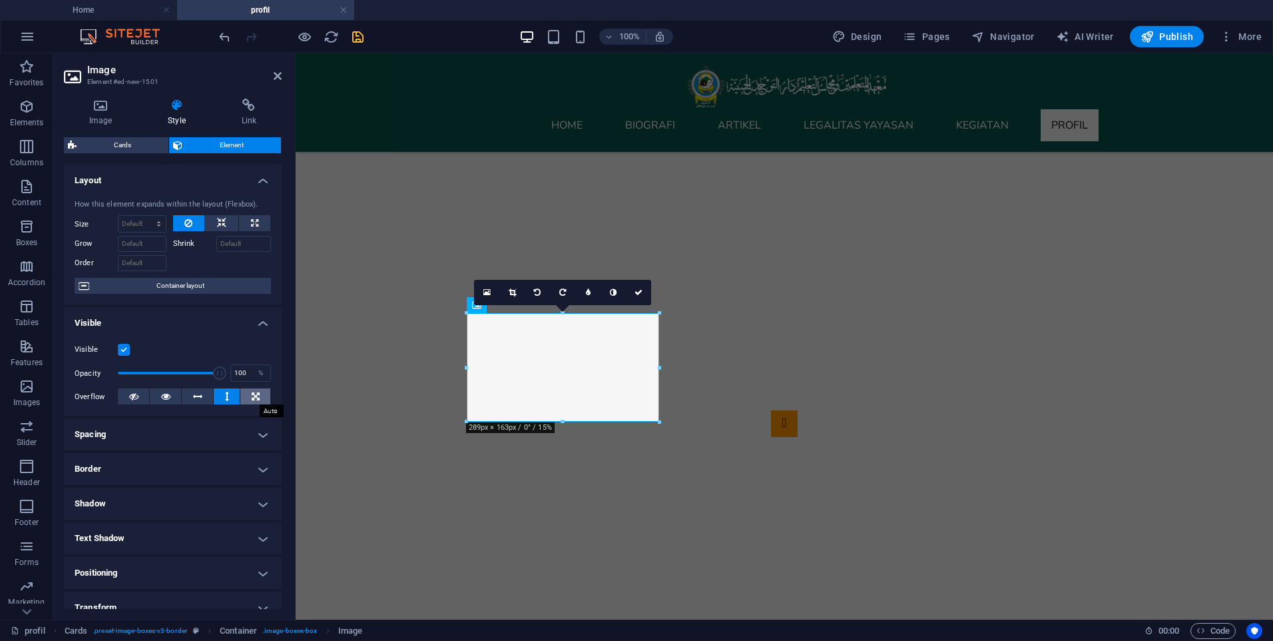
click at [256, 394] on icon at bounding box center [256, 396] width 8 height 16
click at [192, 439] on h4 "Spacing" at bounding box center [173, 434] width 218 height 32
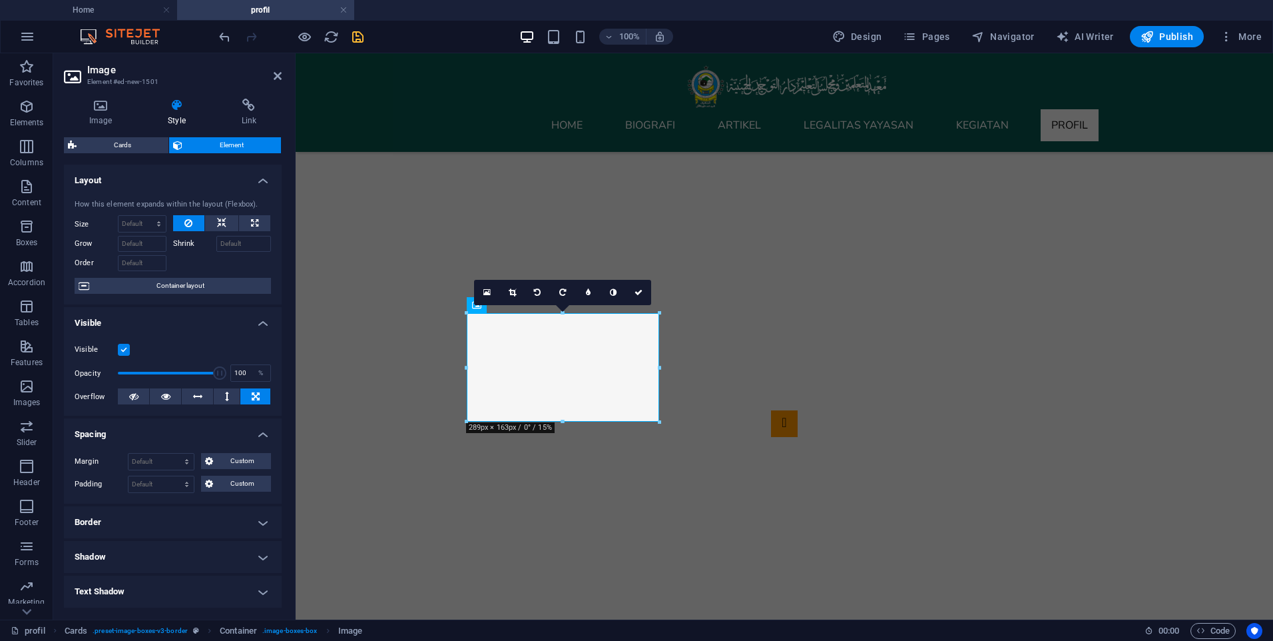
click at [192, 439] on h4 "Spacing" at bounding box center [173, 430] width 218 height 24
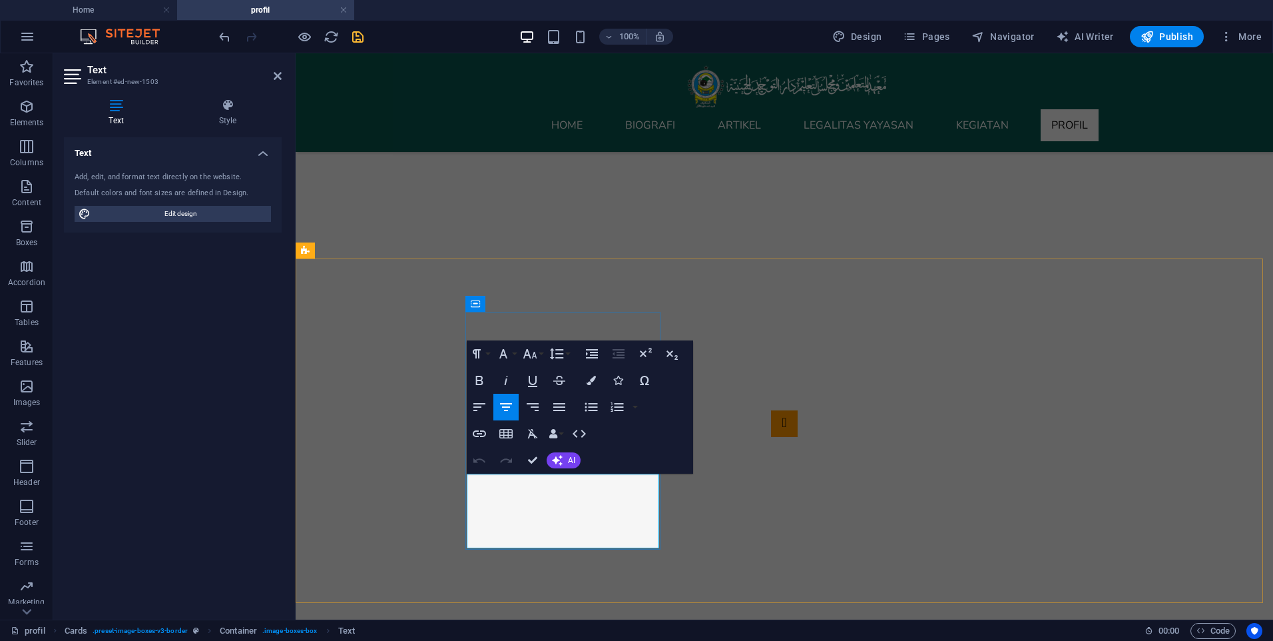
drag, startPoint x: 645, startPoint y: 526, endPoint x: 498, endPoint y: 486, distance: 151.9
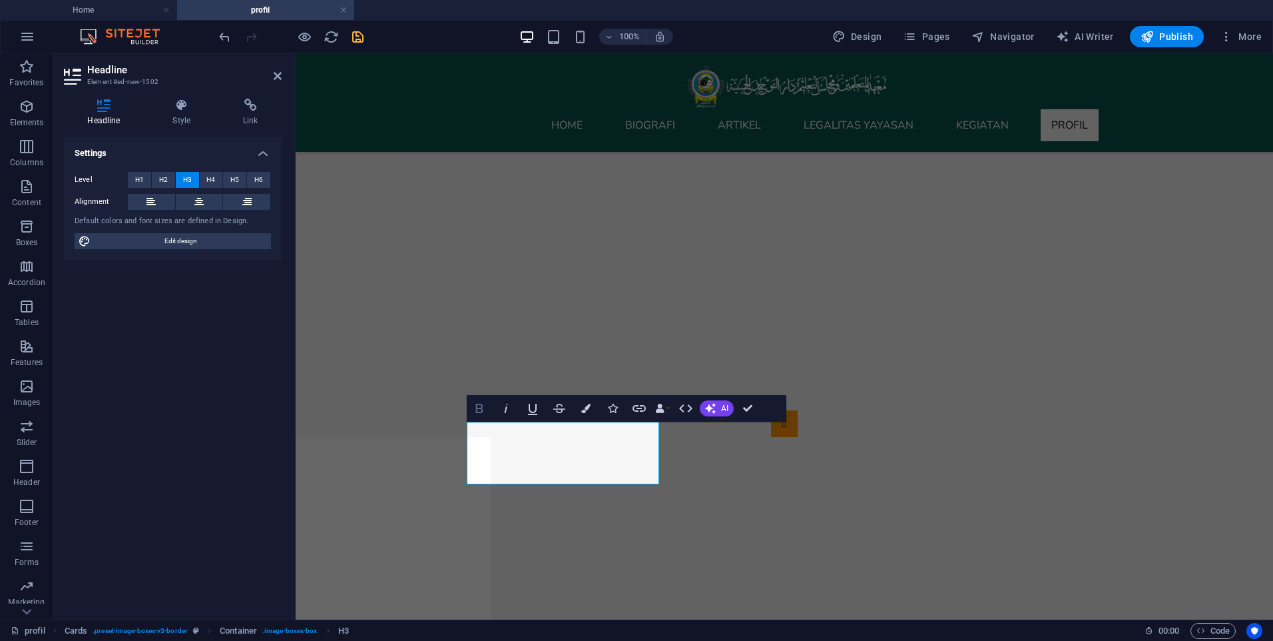
click at [474, 409] on icon "button" at bounding box center [480, 408] width 16 height 16
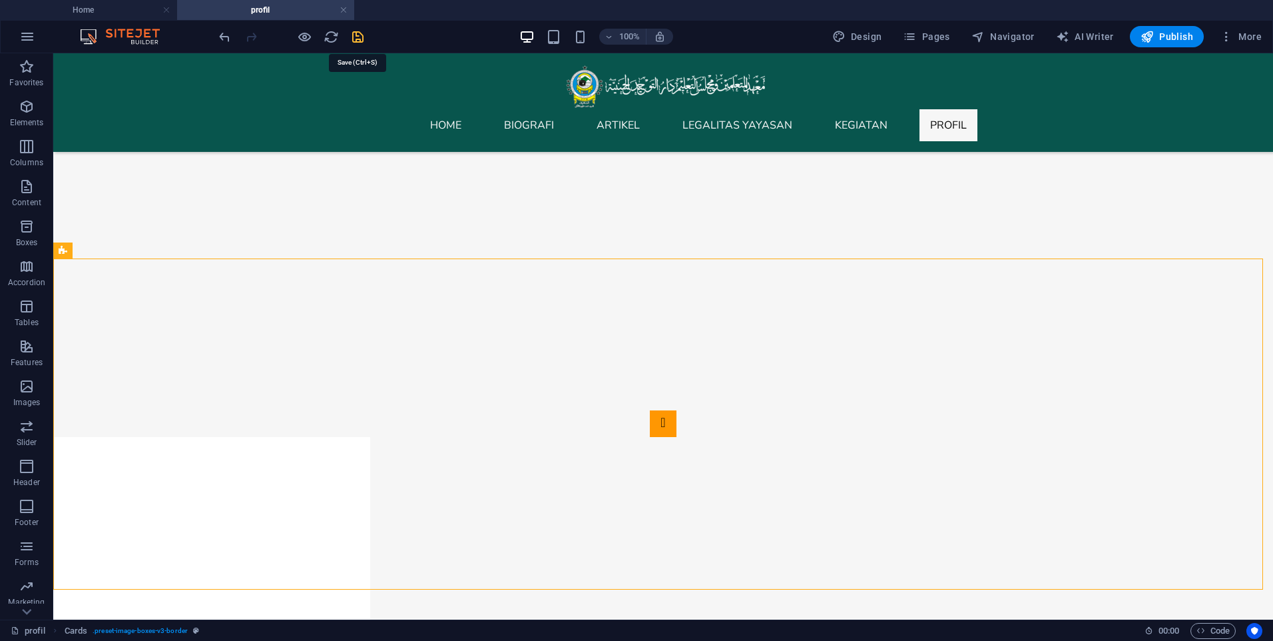
click at [360, 35] on icon "save" at bounding box center [357, 36] width 15 height 15
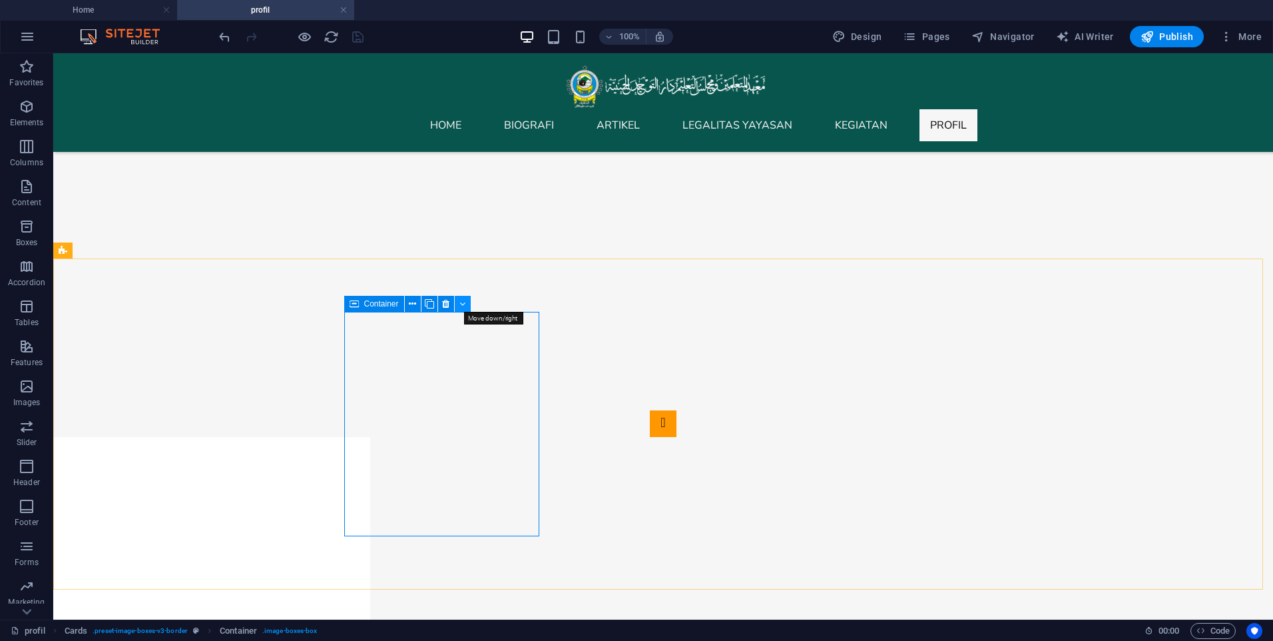
click at [459, 300] on button at bounding box center [463, 304] width 16 height 16
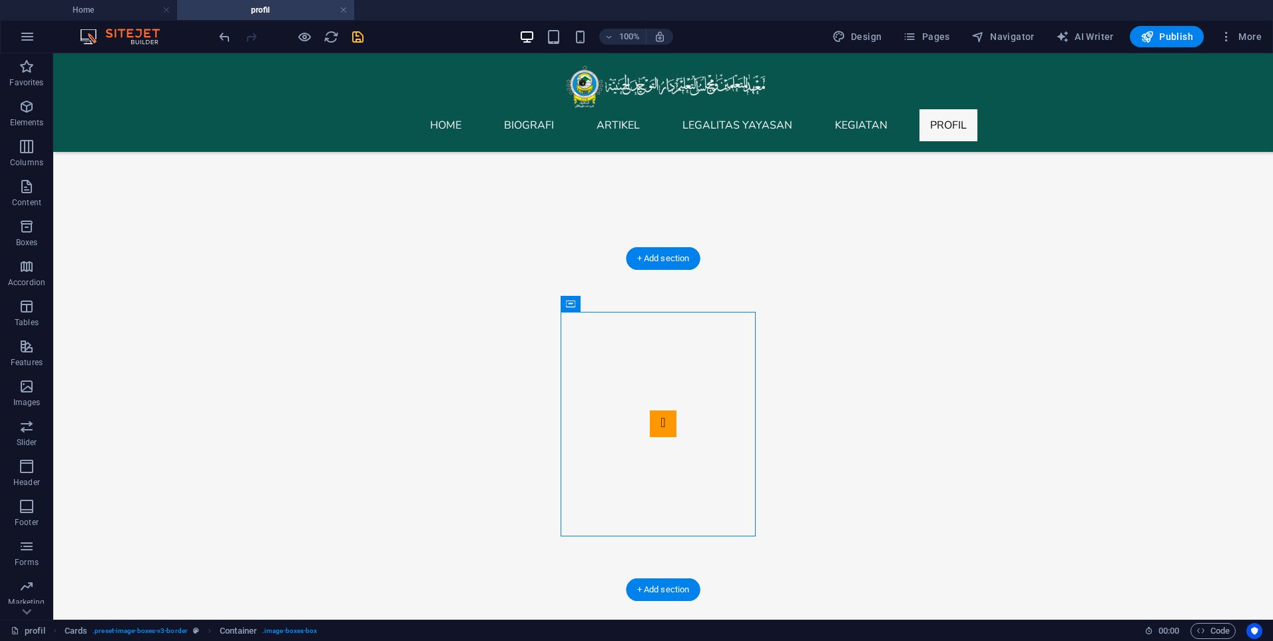
drag, startPoint x: 623, startPoint y: 504, endPoint x: 314, endPoint y: 476, distance: 309.6
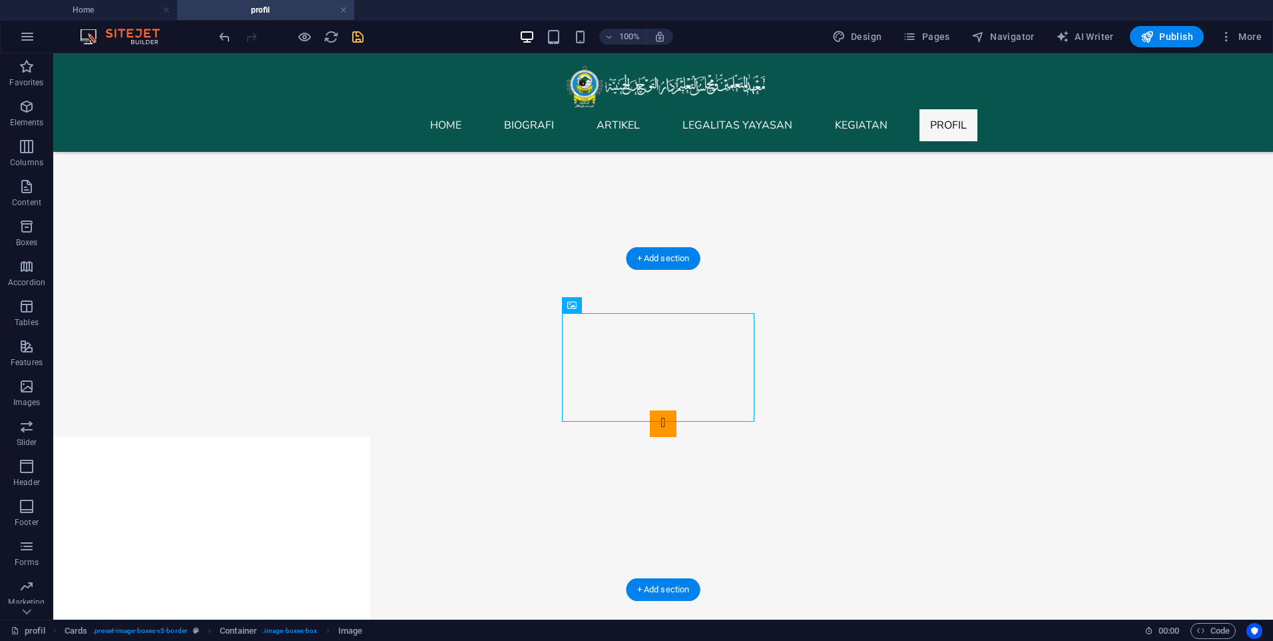
drag, startPoint x: 640, startPoint y: 368, endPoint x: 650, endPoint y: 418, distance: 50.9
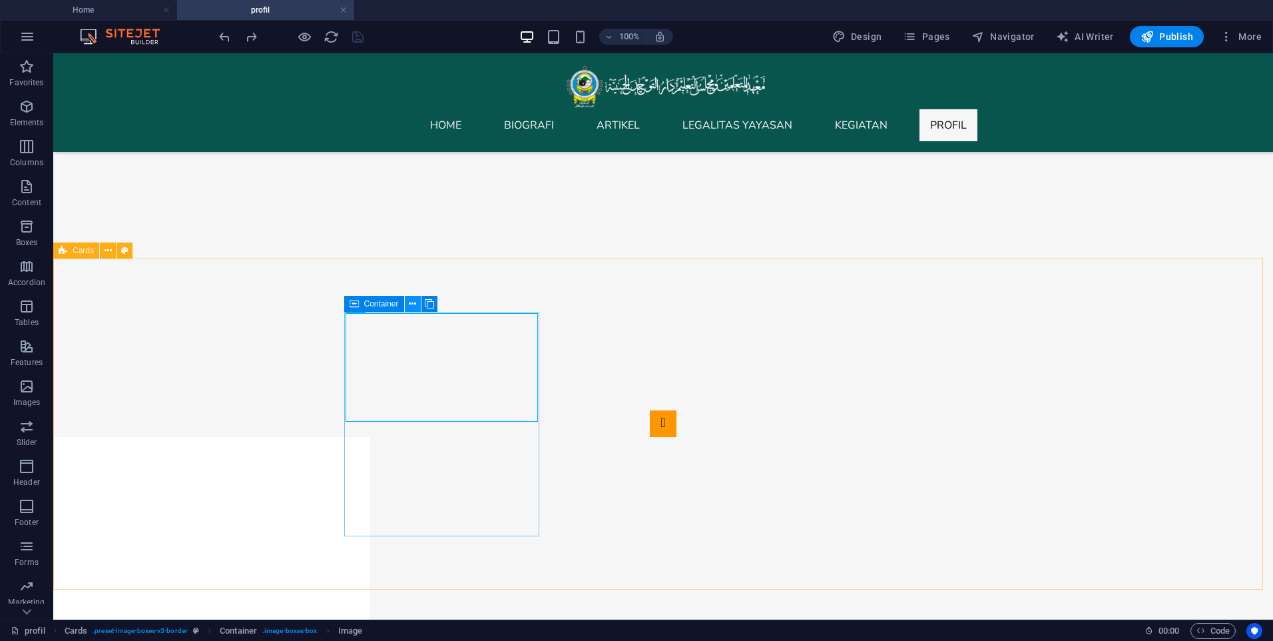
click at [412, 305] on icon at bounding box center [412, 304] width 7 height 14
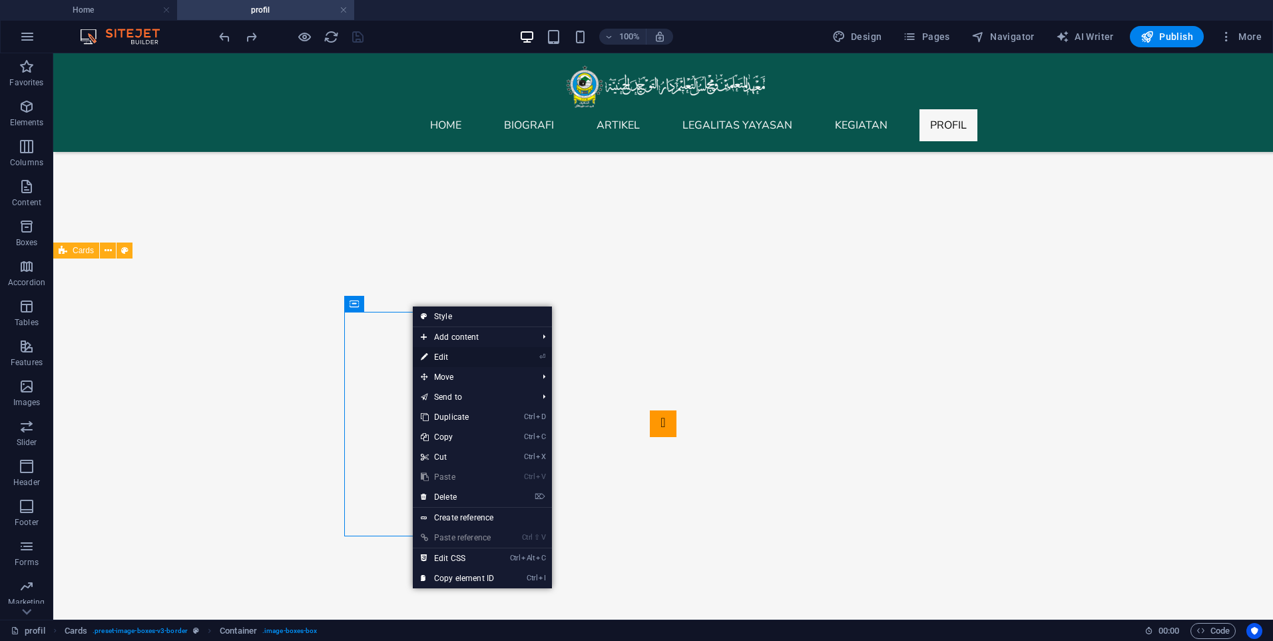
click at [461, 357] on link "⏎ Edit" at bounding box center [457, 357] width 89 height 20
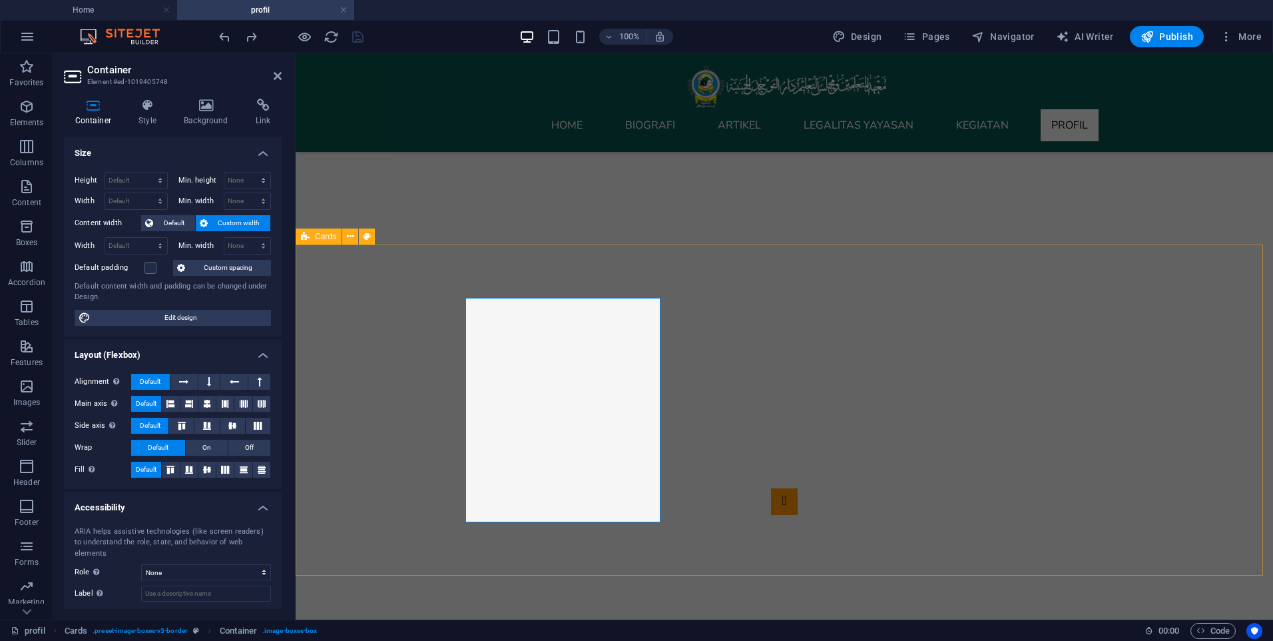
scroll to position [200, 0]
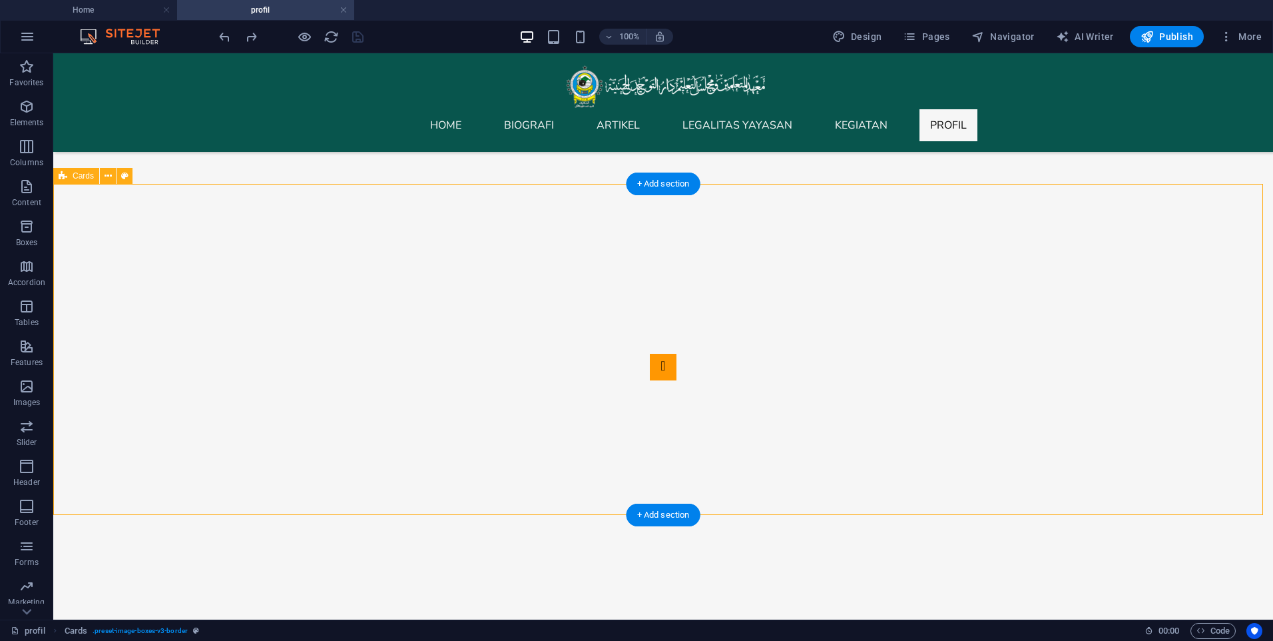
scroll to position [333, 0]
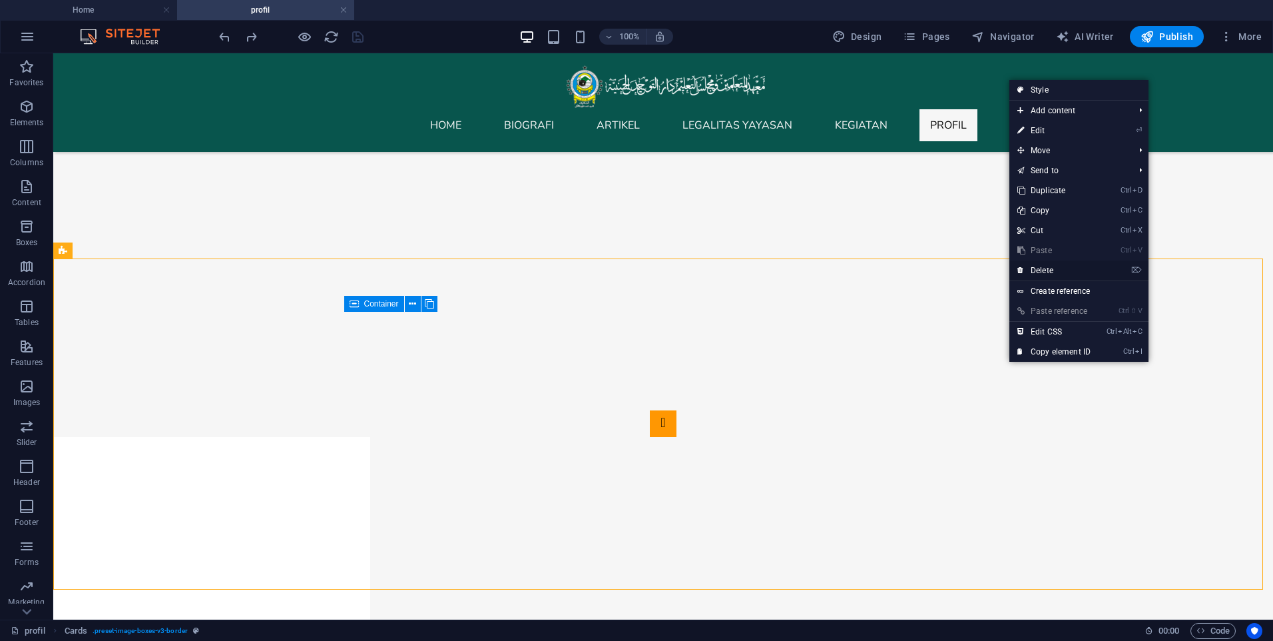
click at [1059, 274] on link "⌦ Delete" at bounding box center [1054, 270] width 89 height 20
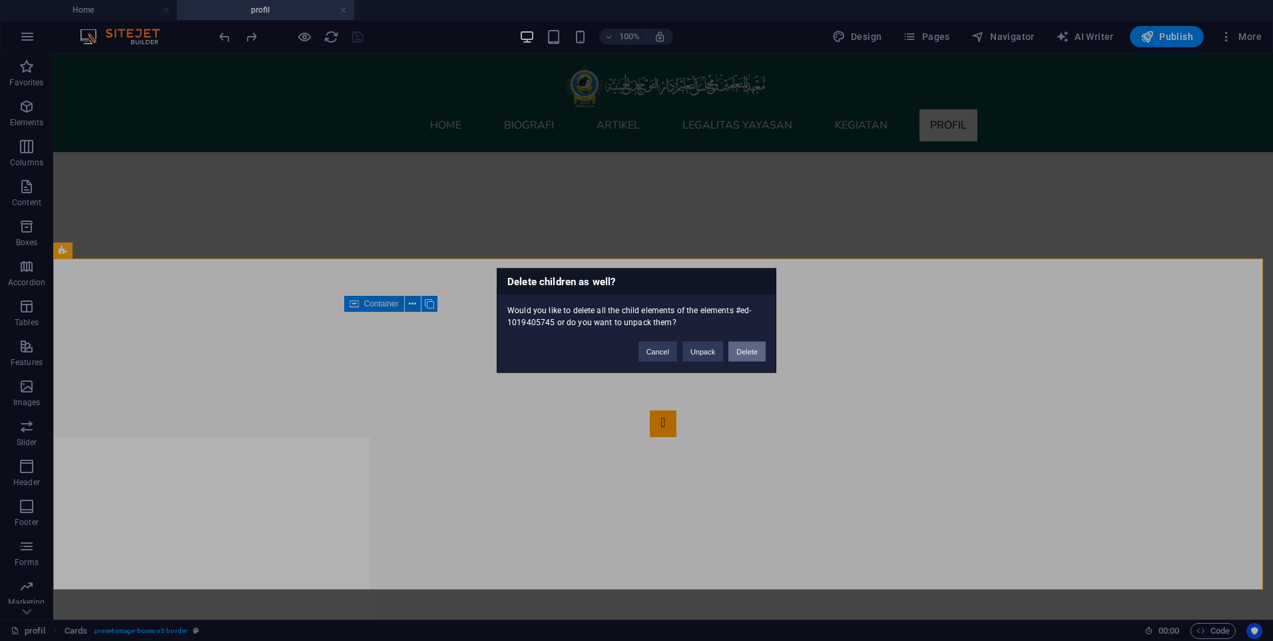
click at [754, 352] on button "Delete" at bounding box center [747, 352] width 37 height 20
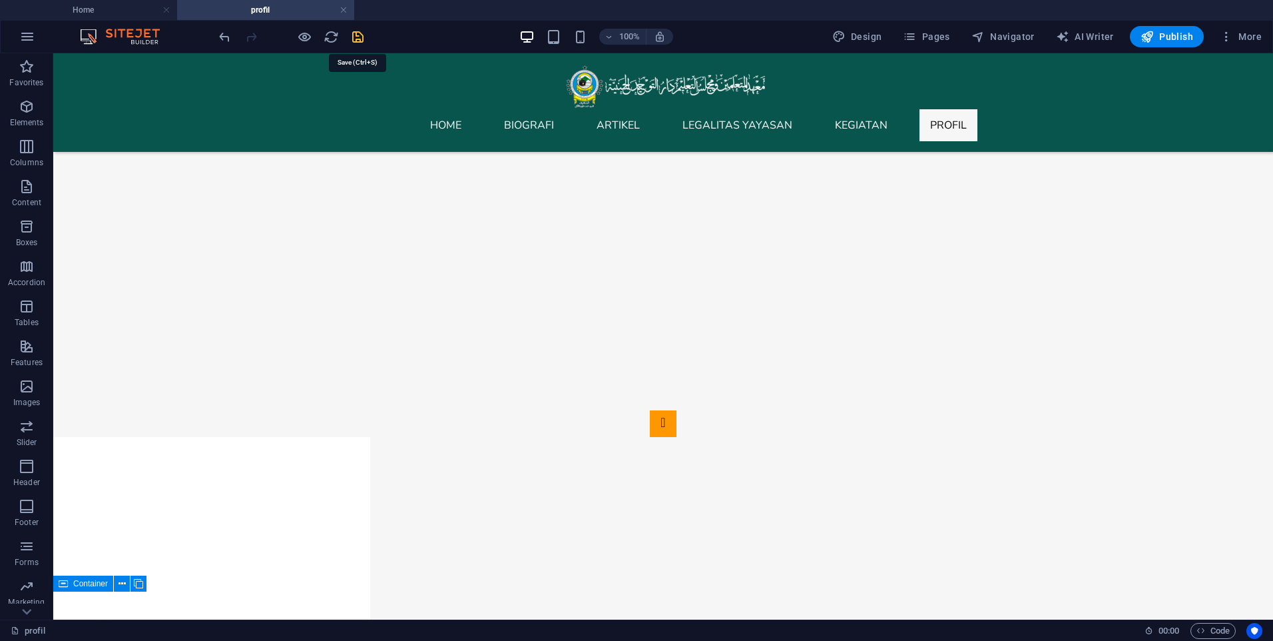
click at [354, 35] on icon "save" at bounding box center [357, 36] width 15 height 15
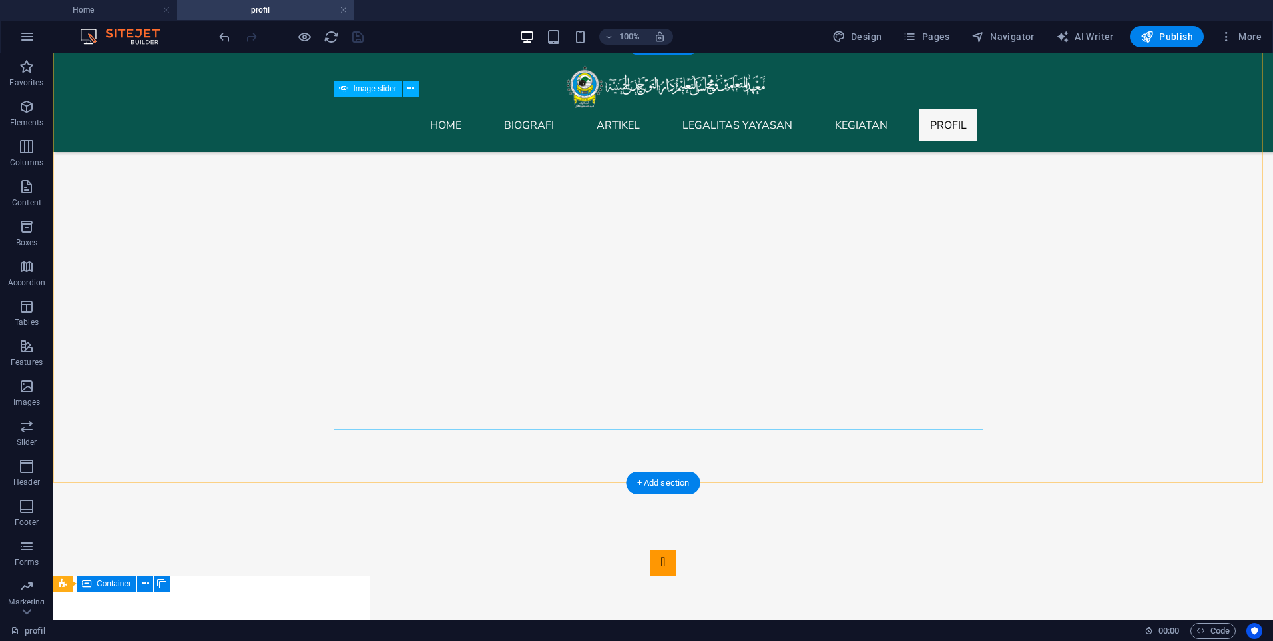
scroll to position [200, 0]
click at [20, 176] on button "Content" at bounding box center [26, 193] width 53 height 40
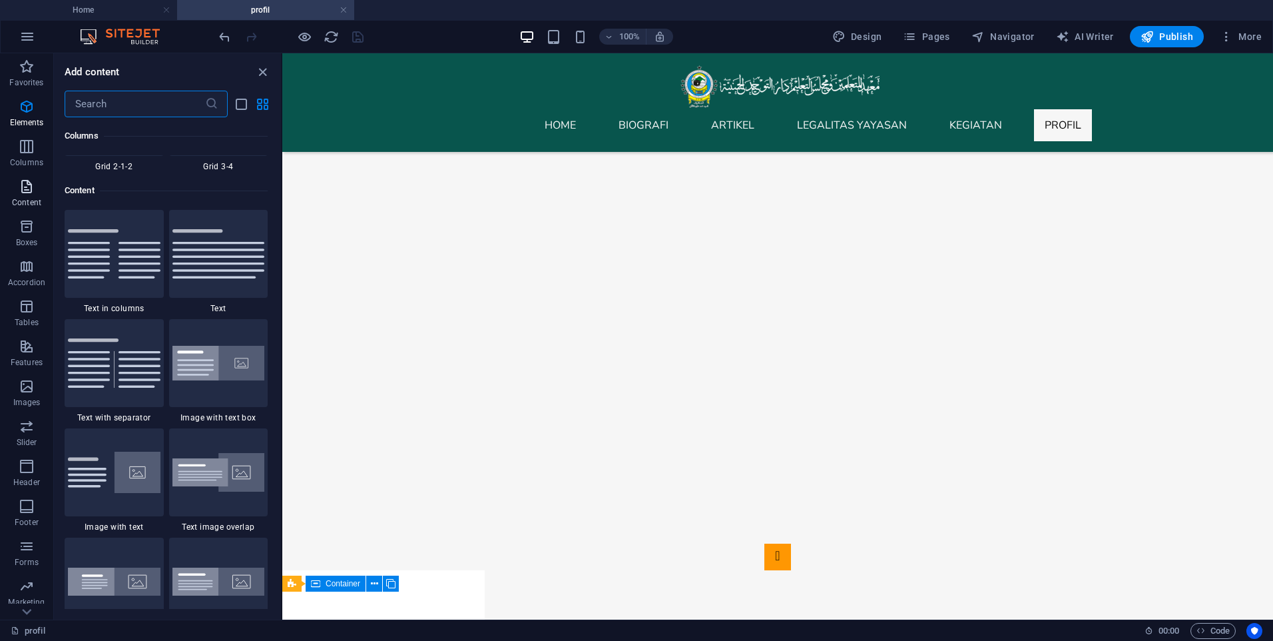
scroll to position [2330, 0]
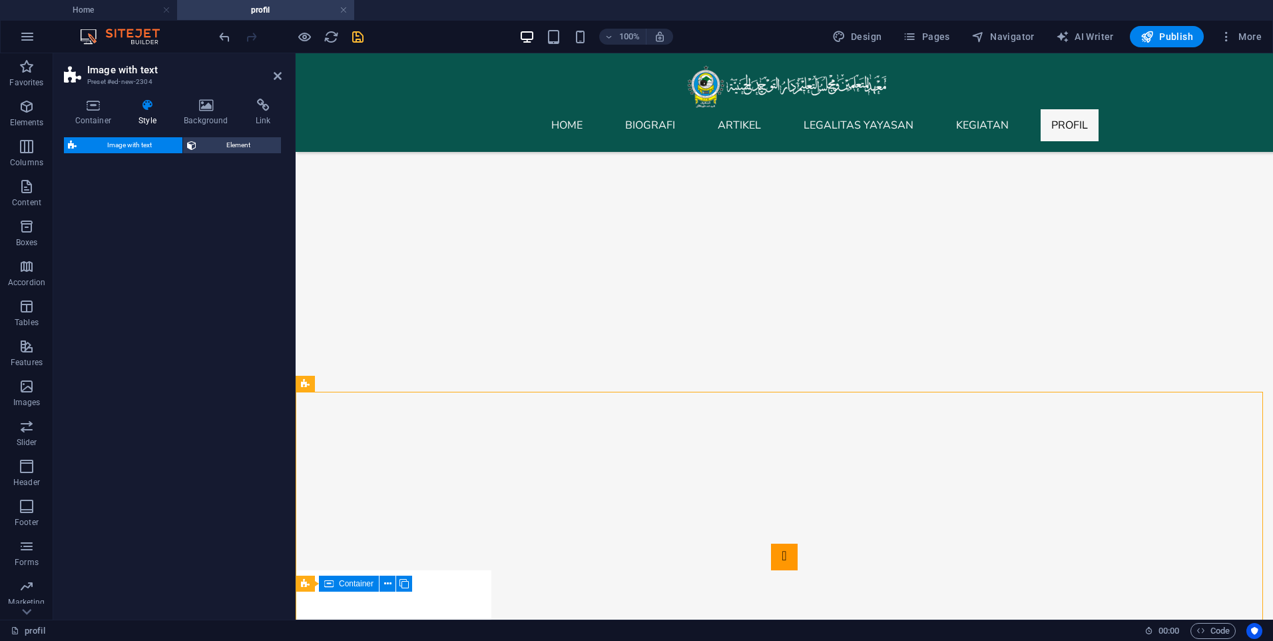
select select "rem"
select select "px"
select select "preset-text-with-image-v4-default"
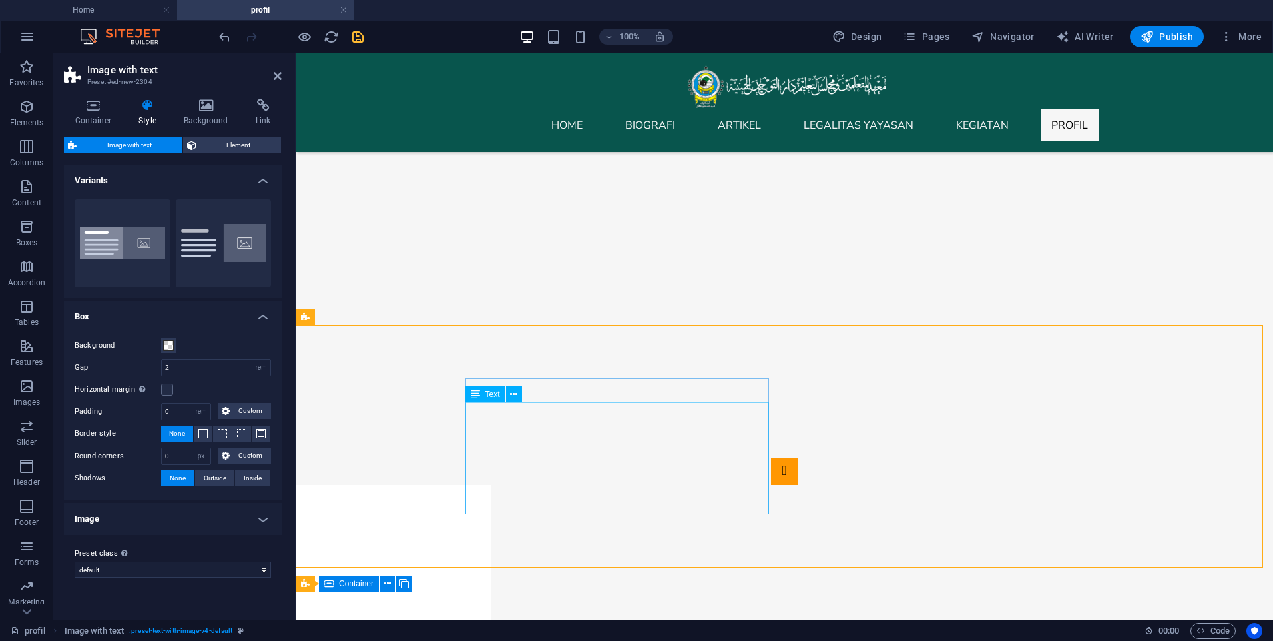
scroll to position [266, 0]
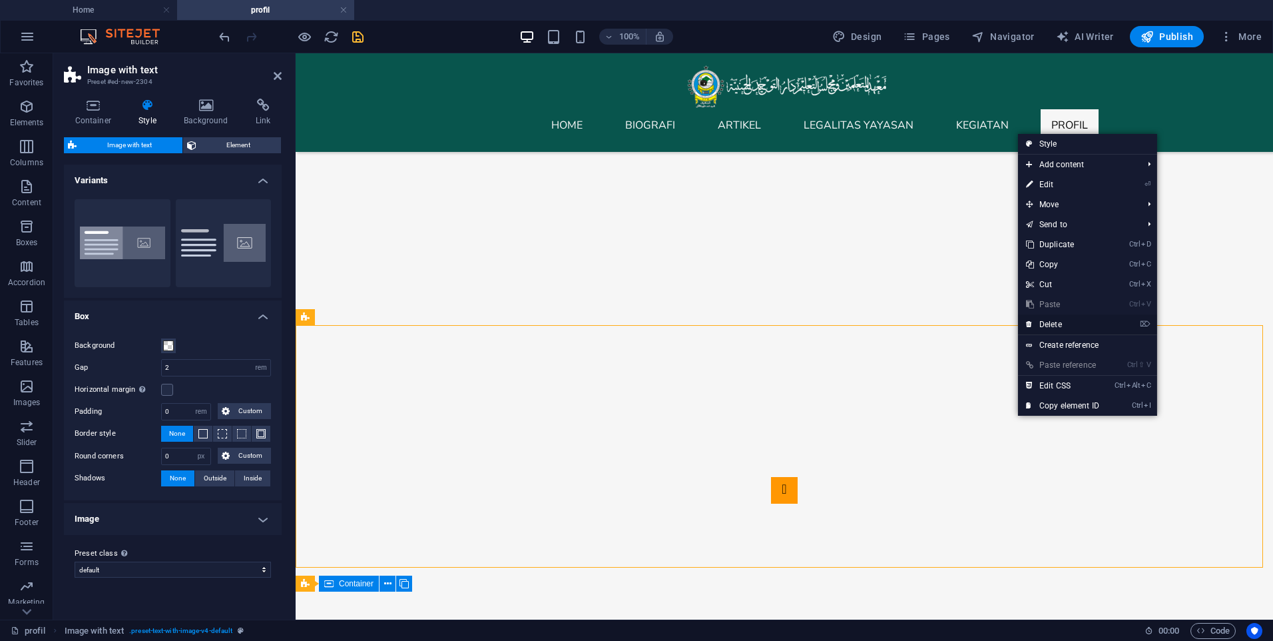
click at [1049, 331] on link "⌦ Delete" at bounding box center [1062, 324] width 89 height 20
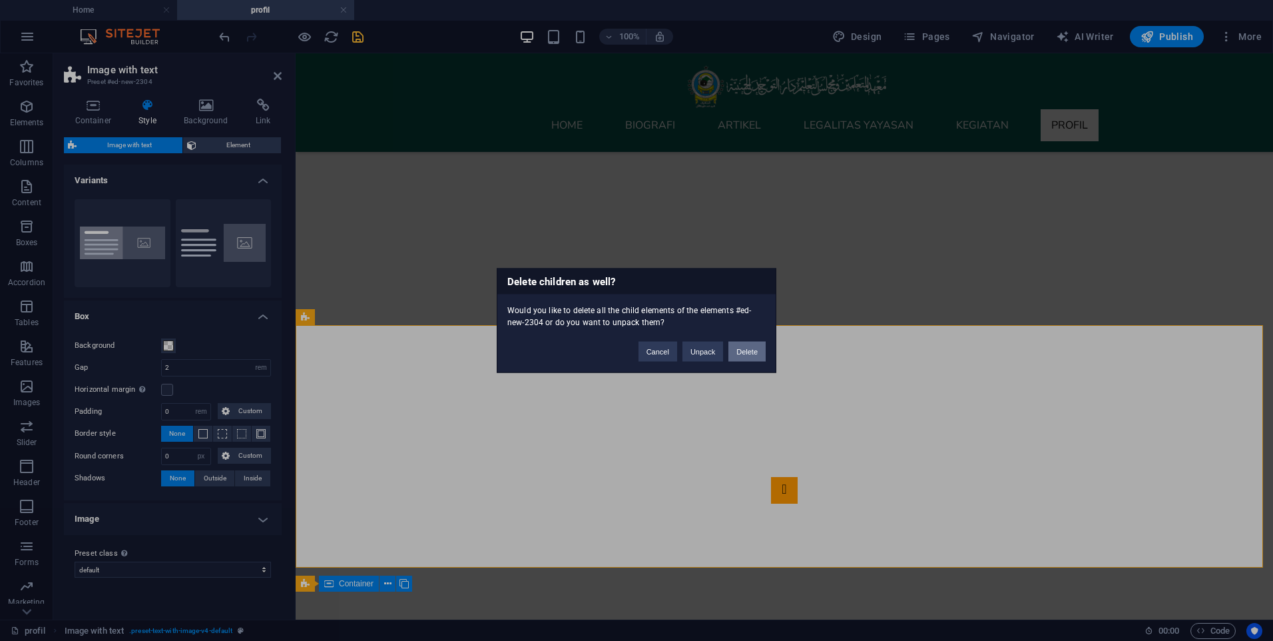
click at [747, 352] on button "Delete" at bounding box center [747, 352] width 37 height 20
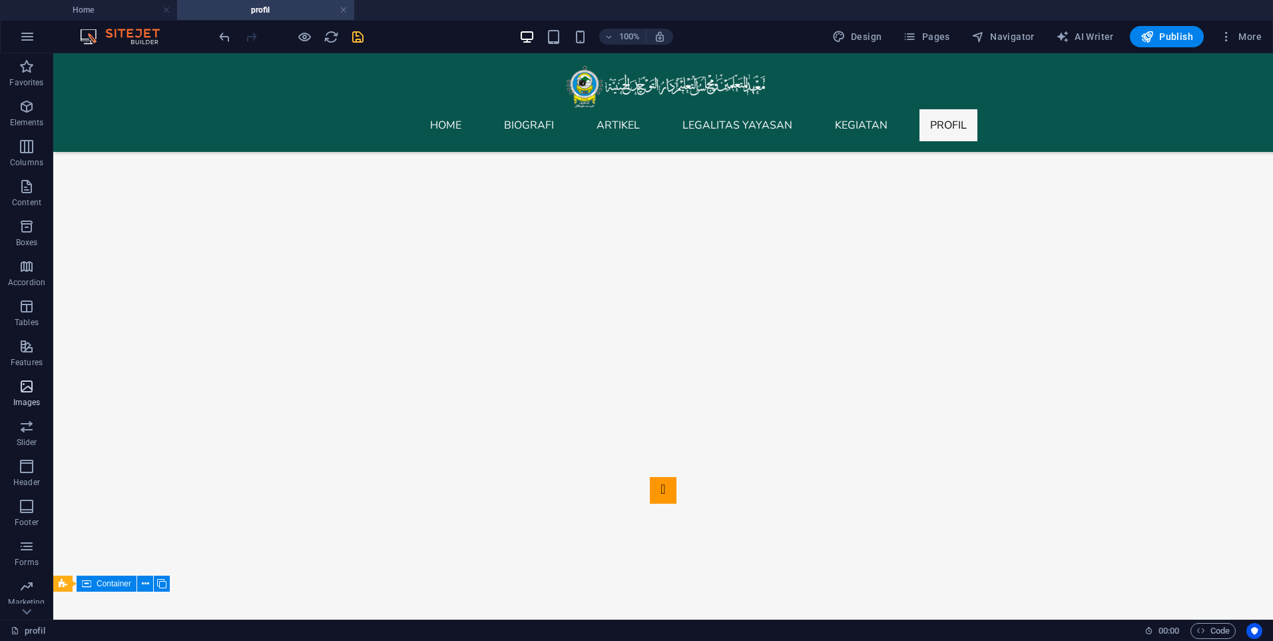
click at [20, 402] on p "Images" at bounding box center [26, 402] width 27 height 11
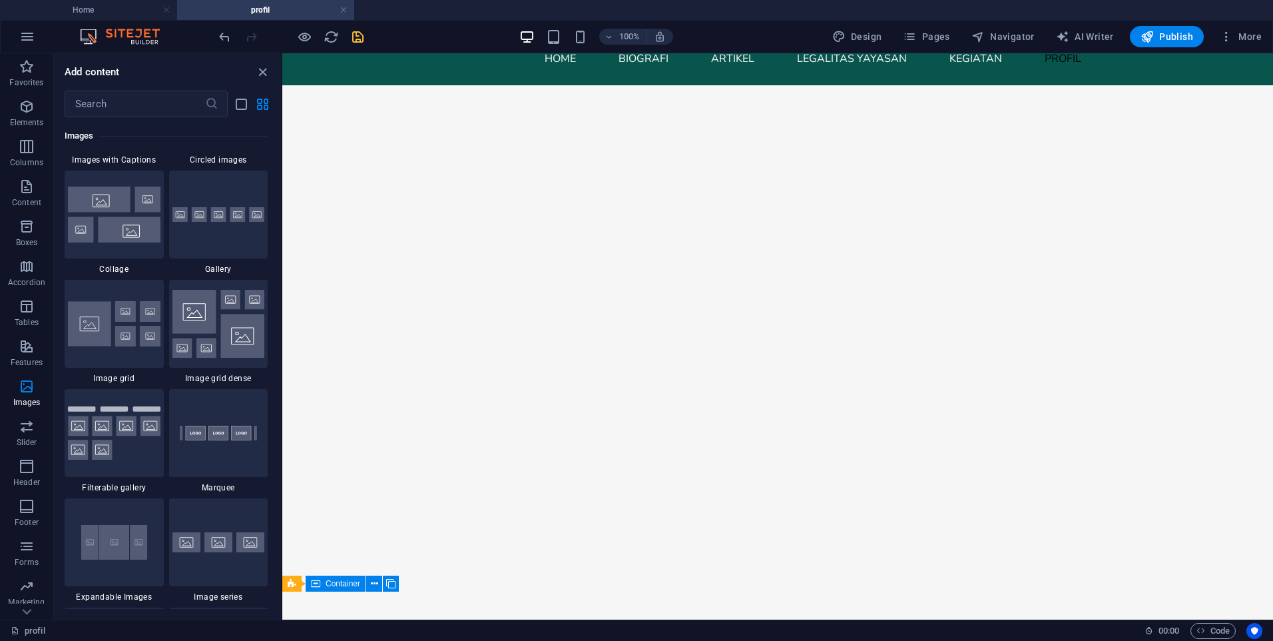
scroll to position [6820, 0]
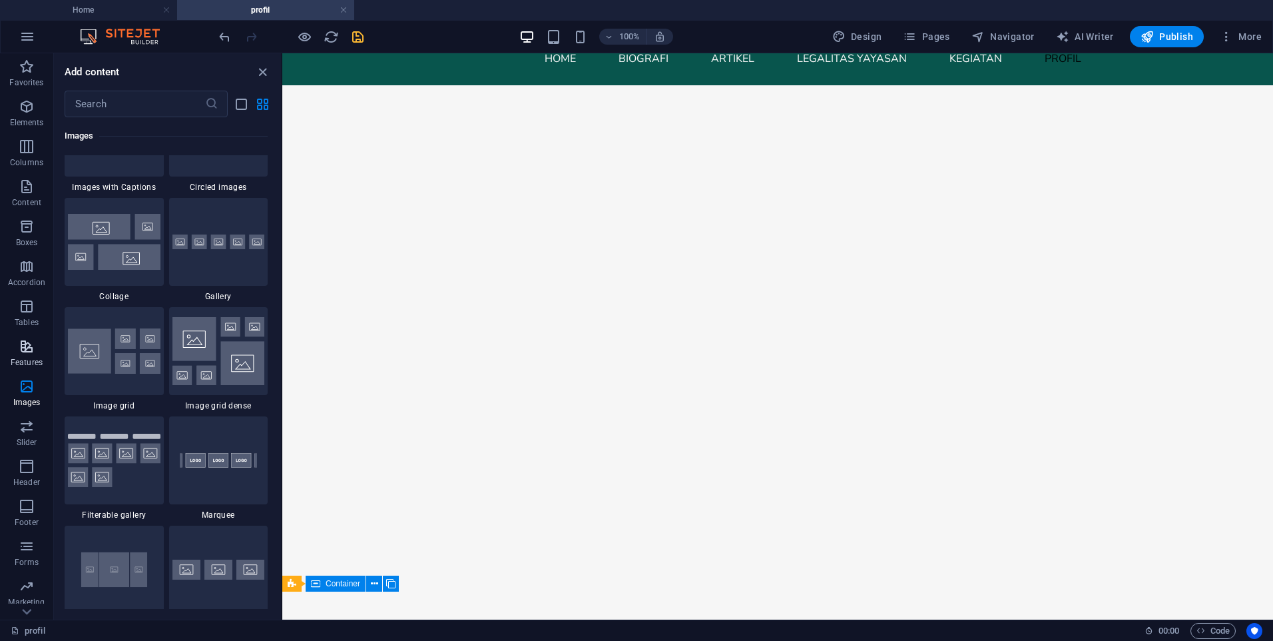
click at [29, 364] on p "Features" at bounding box center [27, 362] width 32 height 11
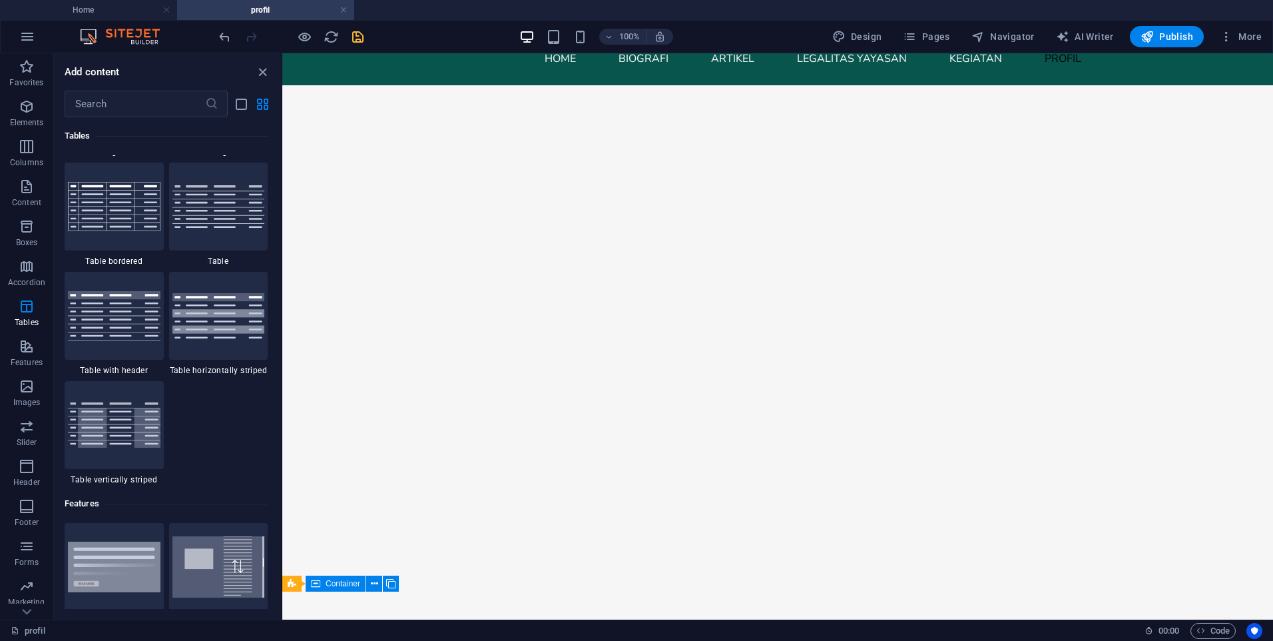
scroll to position [4858, 0]
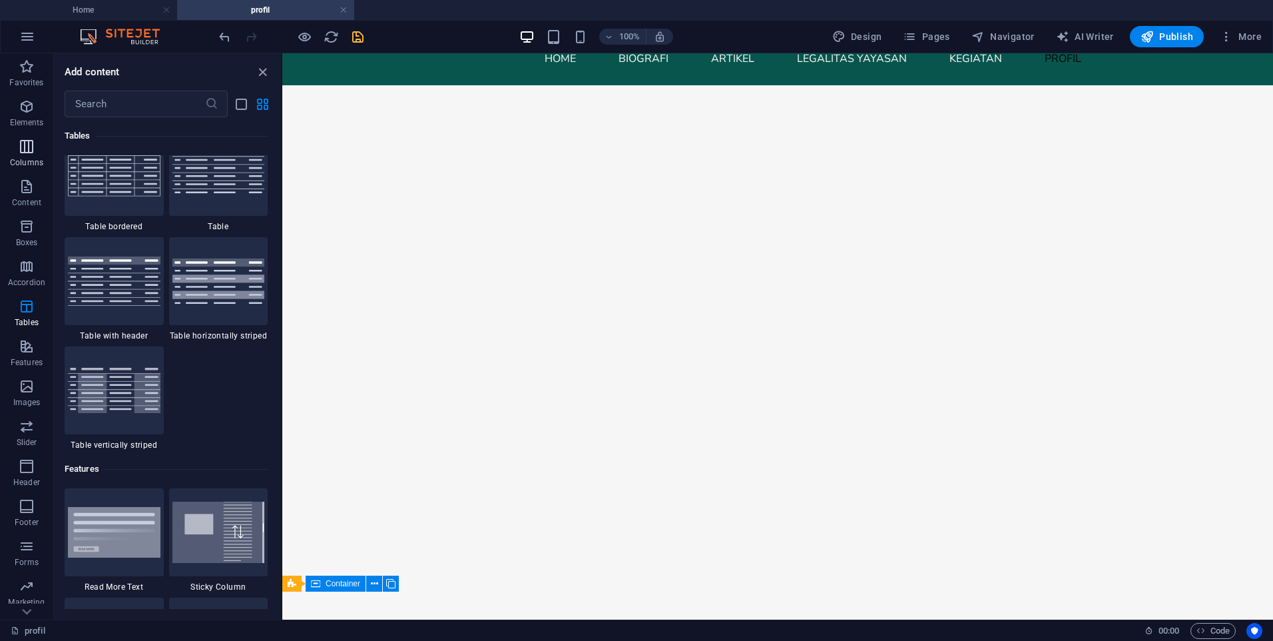
click at [23, 157] on p "Columns" at bounding box center [26, 162] width 33 height 11
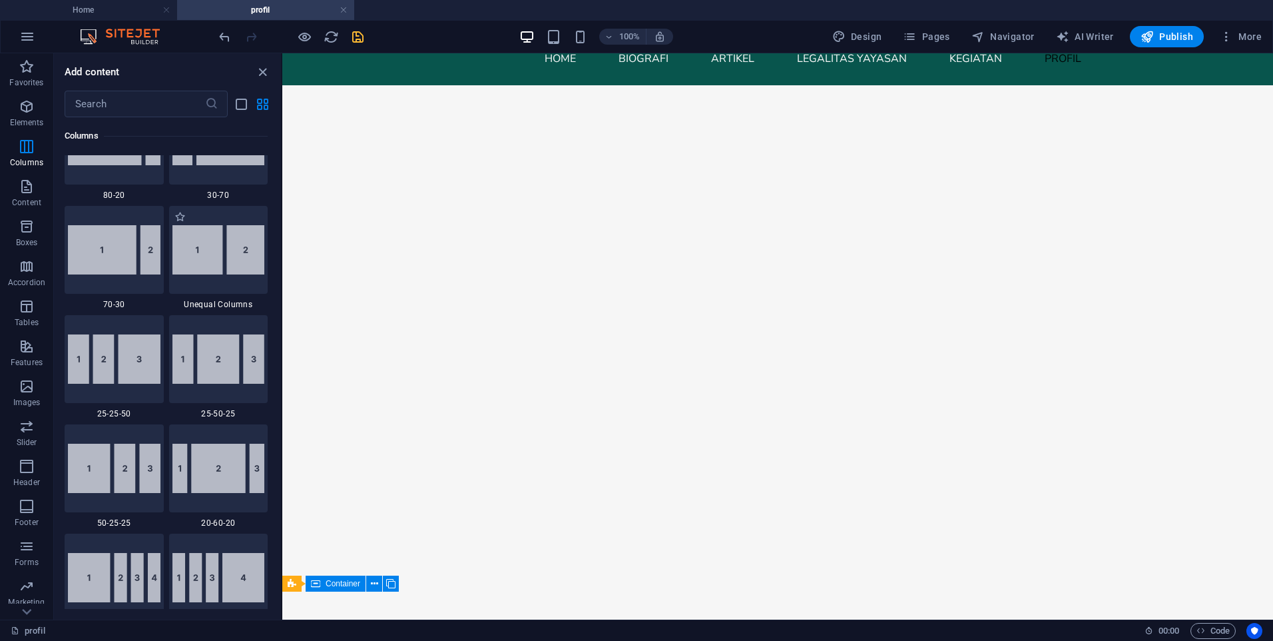
scroll to position [1192, 0]
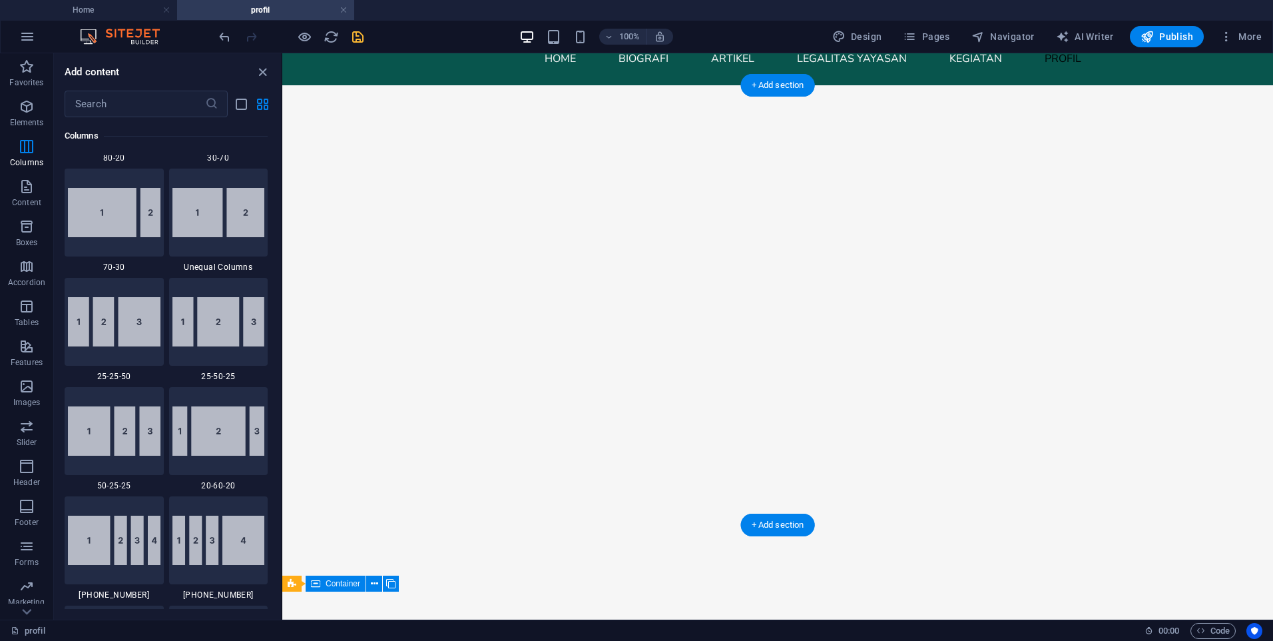
click at [374, 437] on div at bounding box center [777, 354] width 991 height 538
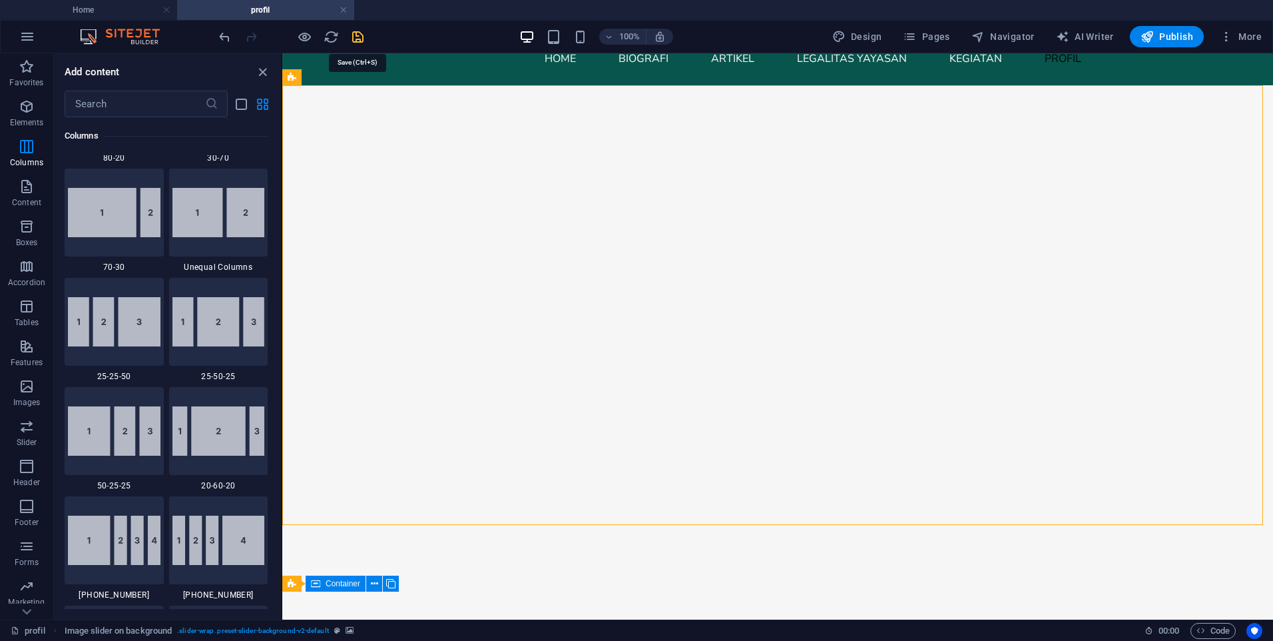
click at [364, 44] on icon "save" at bounding box center [357, 36] width 15 height 15
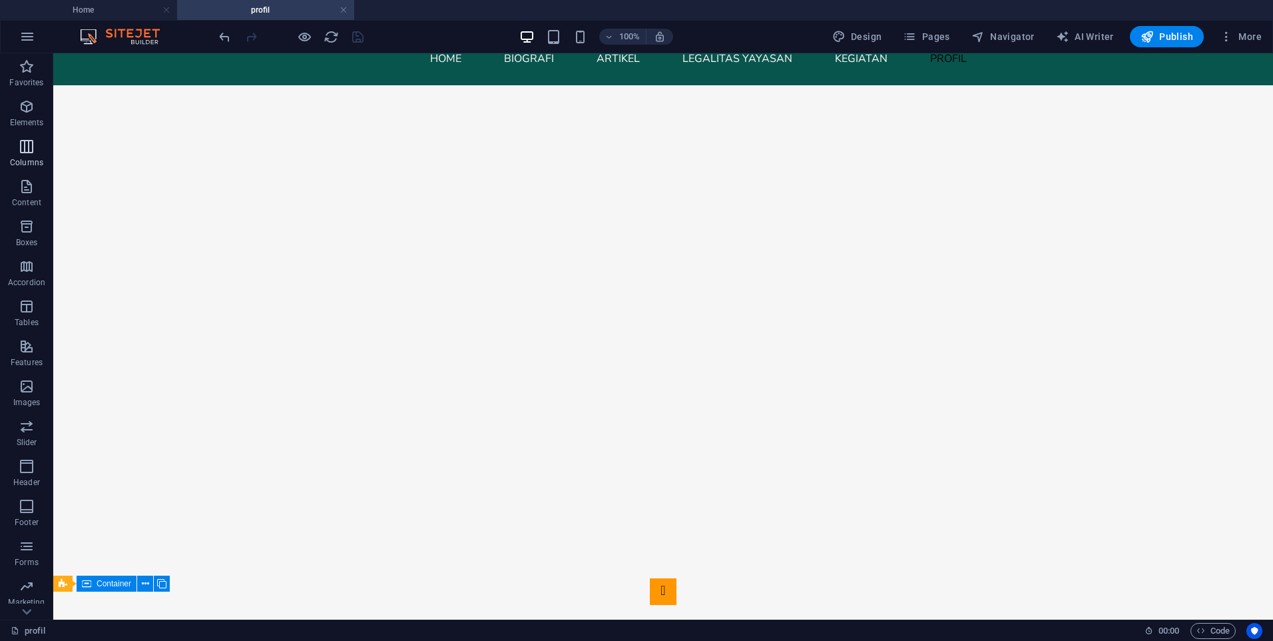
click at [37, 155] on span "Columns" at bounding box center [26, 155] width 53 height 32
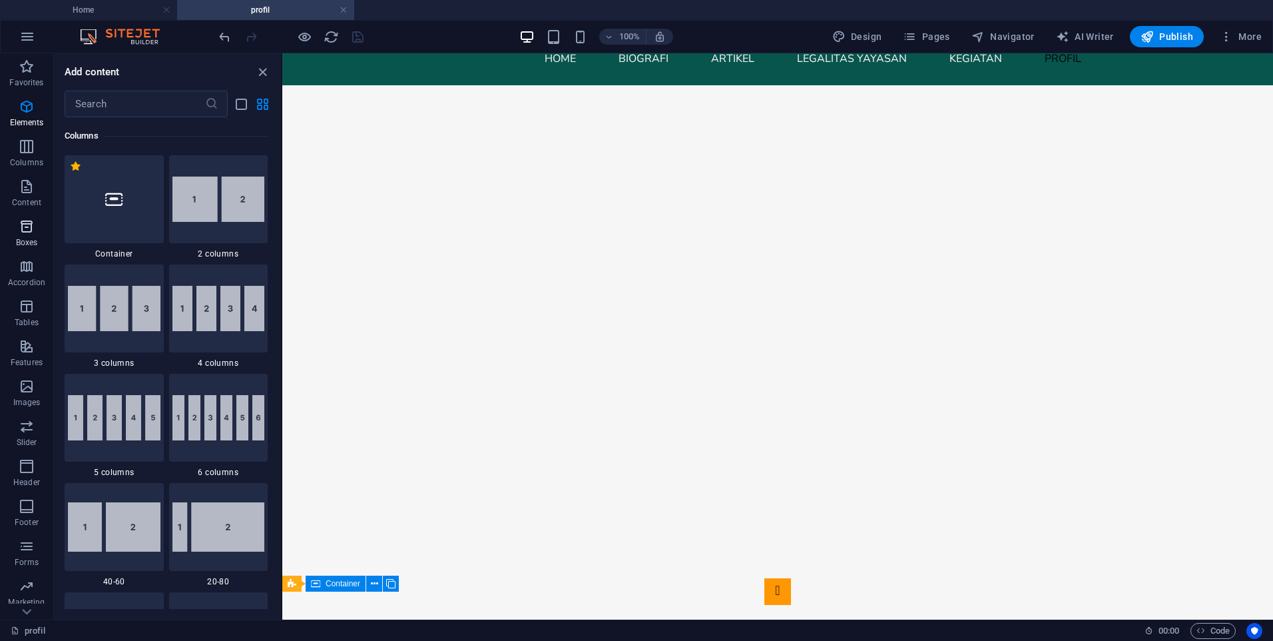
click at [29, 225] on icon "button" at bounding box center [27, 226] width 16 height 16
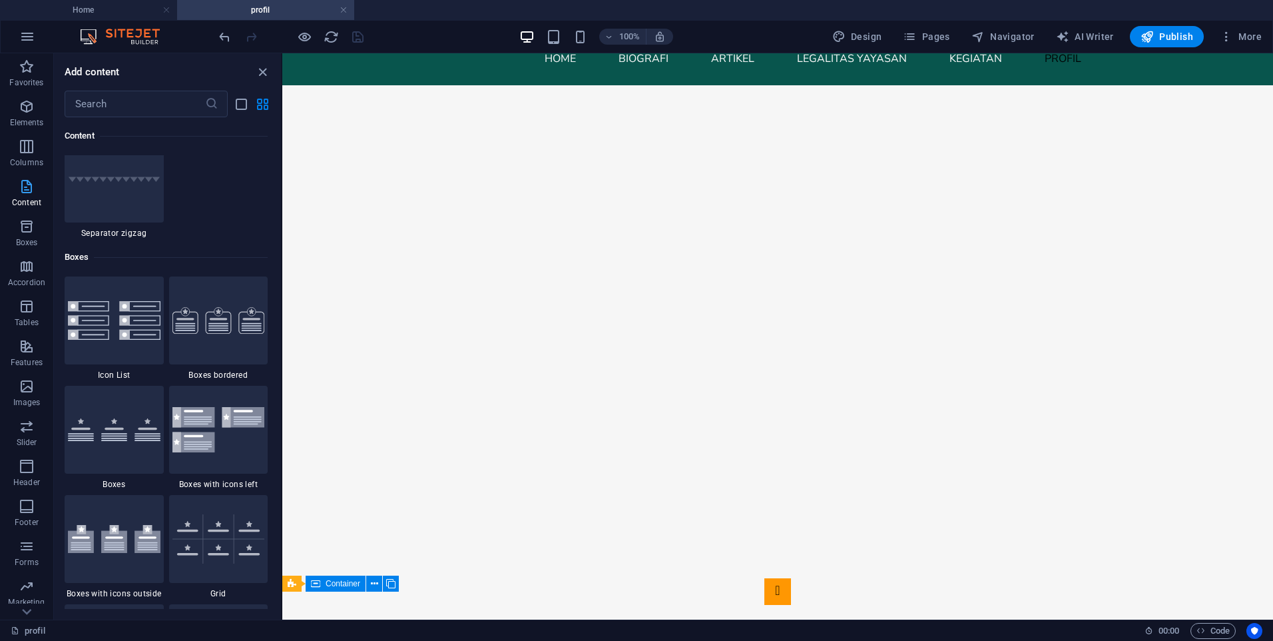
scroll to position [3674, 0]
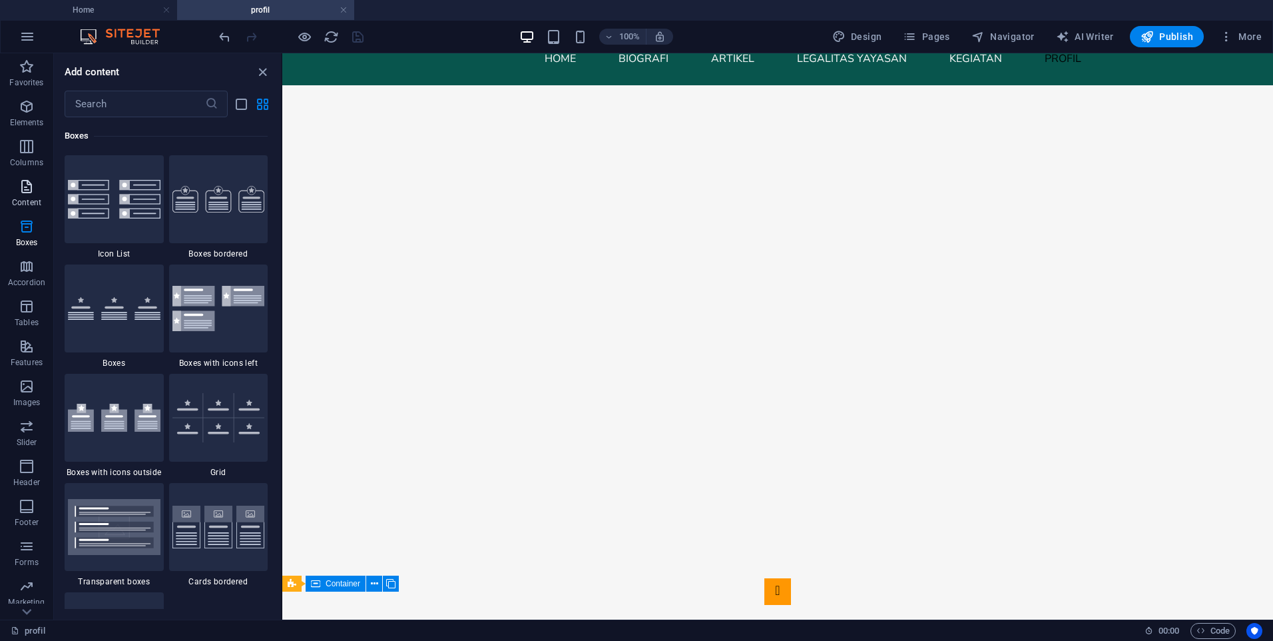
click at [17, 186] on span "Content" at bounding box center [26, 194] width 53 height 32
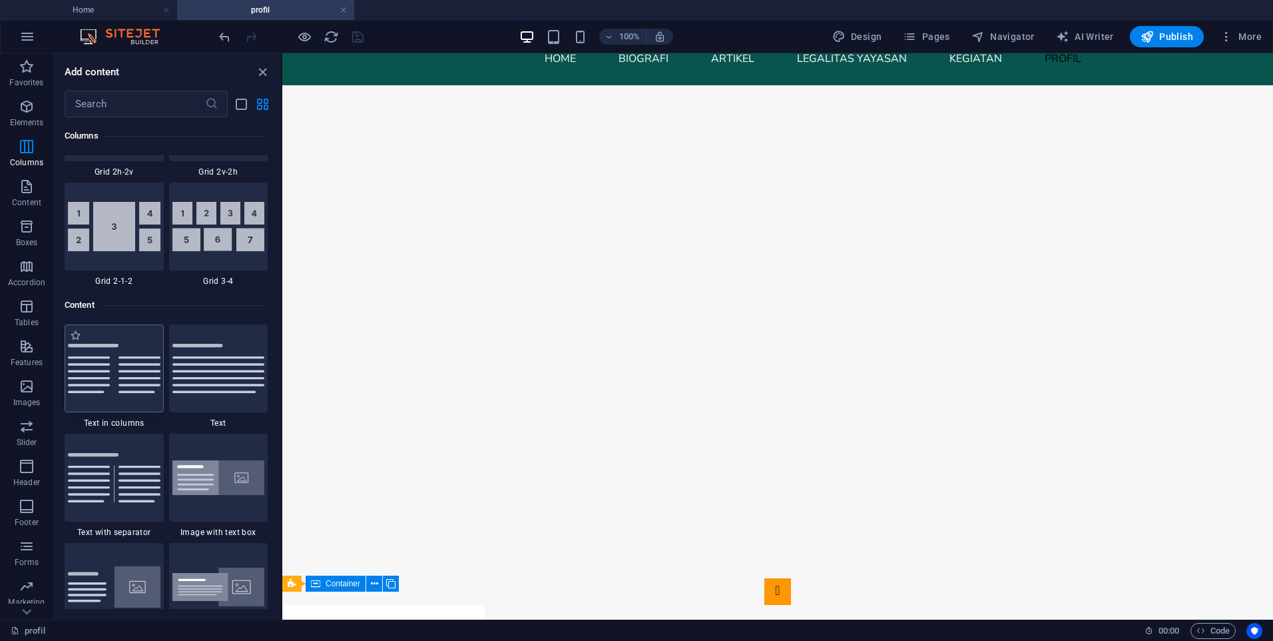
scroll to position [2130, 0]
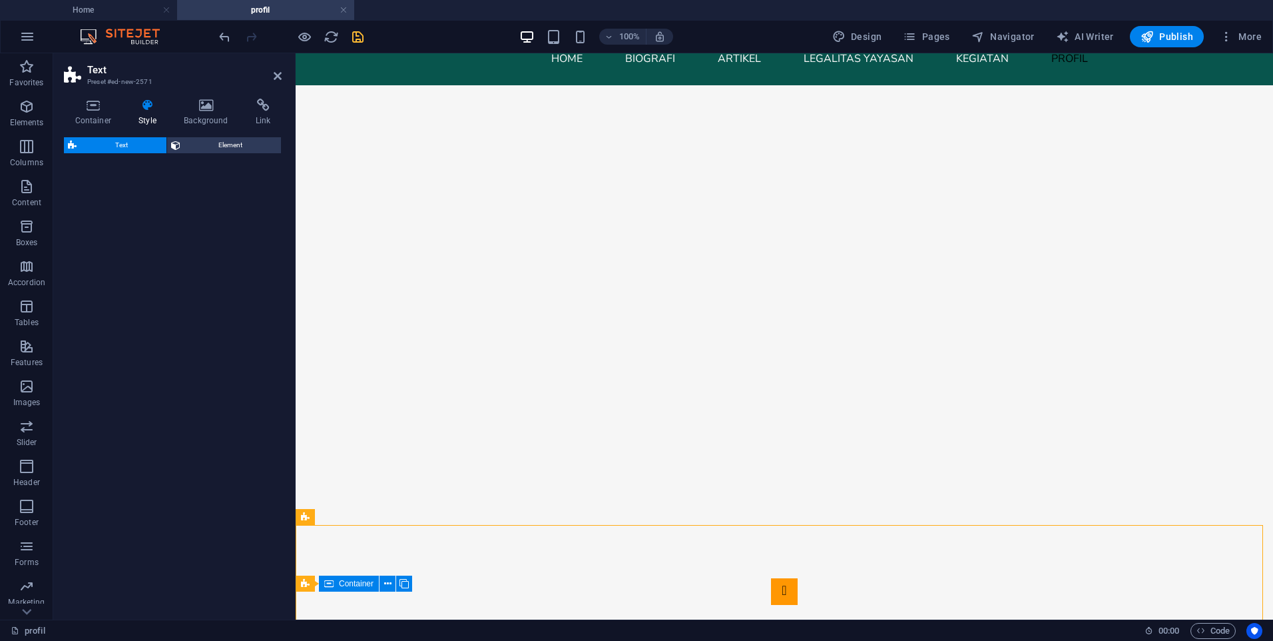
select select "rem"
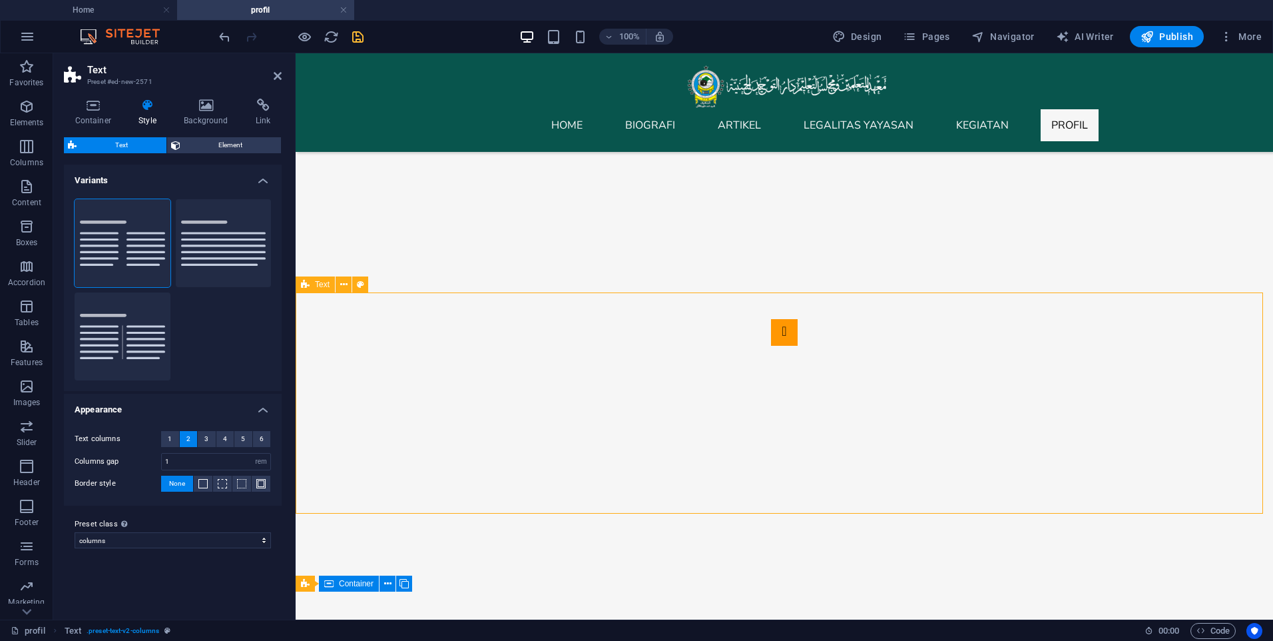
scroll to position [333, 0]
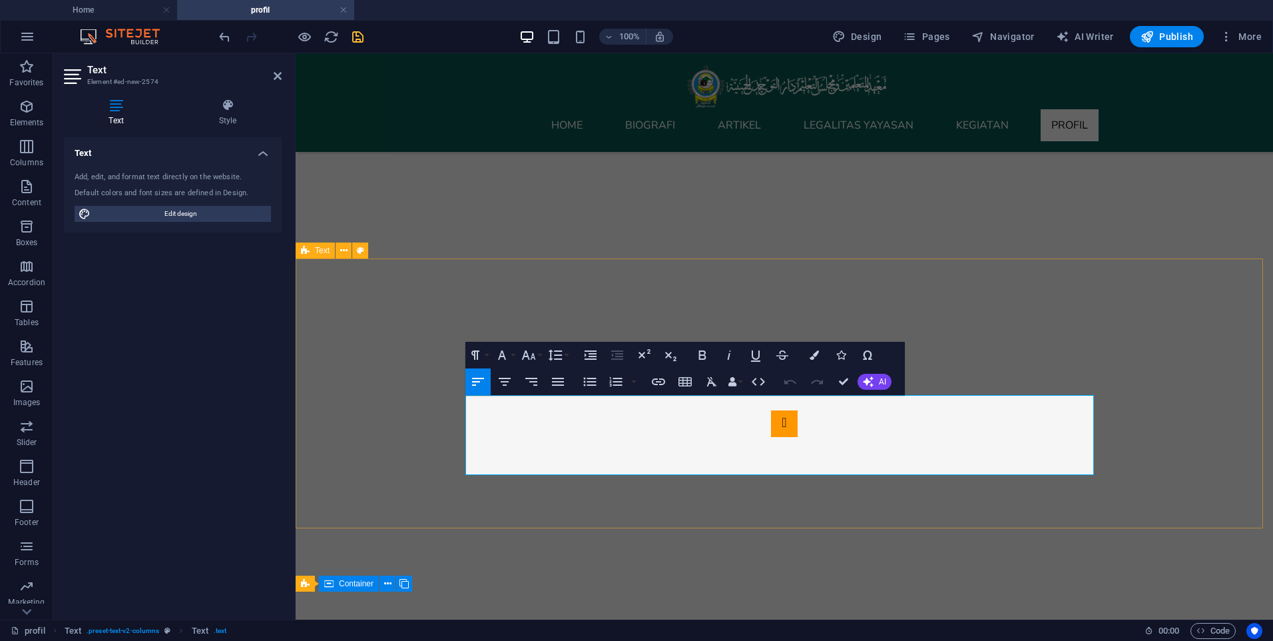
drag, startPoint x: 1076, startPoint y: 474, endPoint x: 455, endPoint y: 409, distance: 624.1
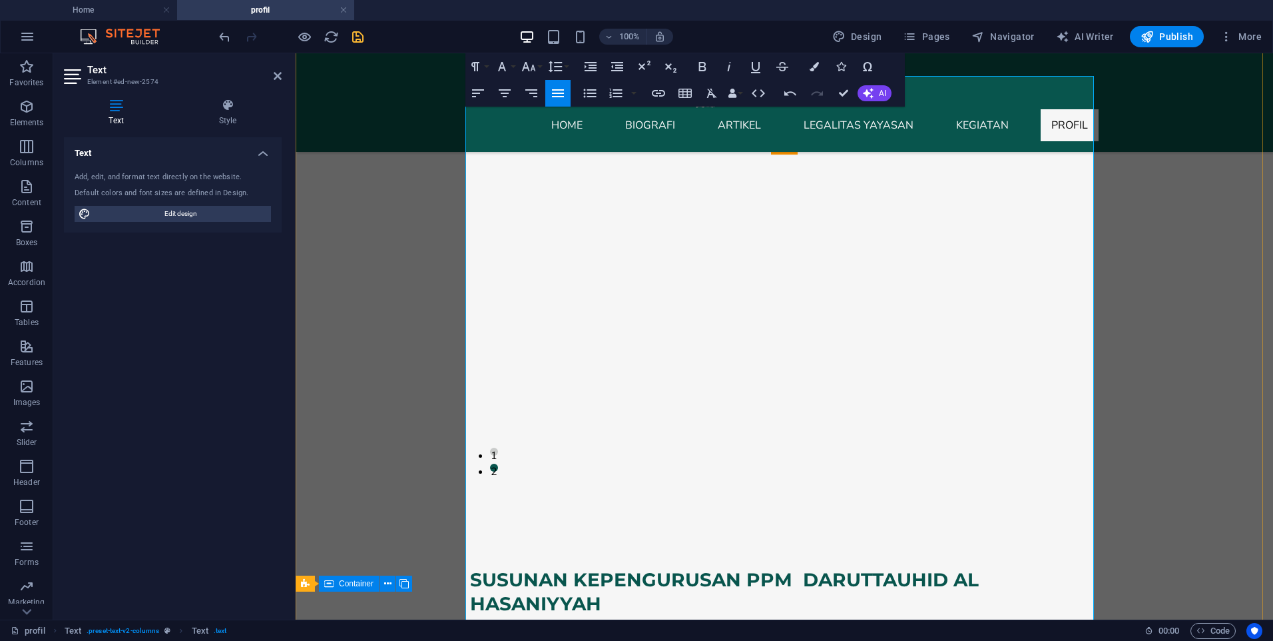
scroll to position [666, 0]
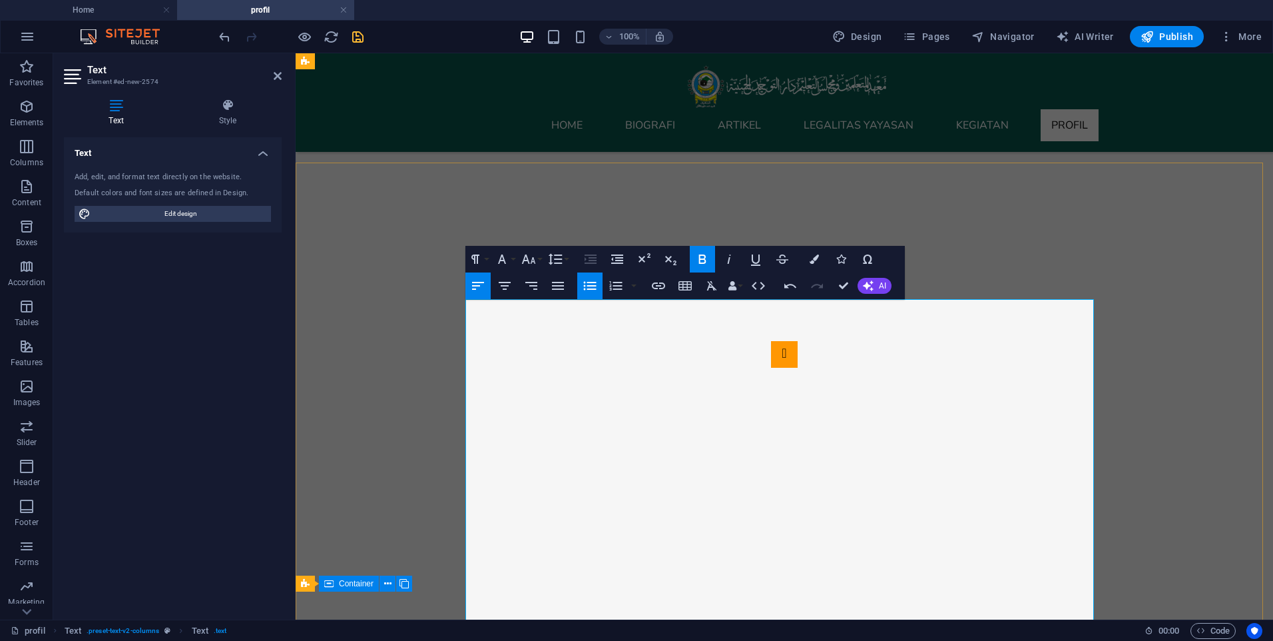
scroll to position [400, 0]
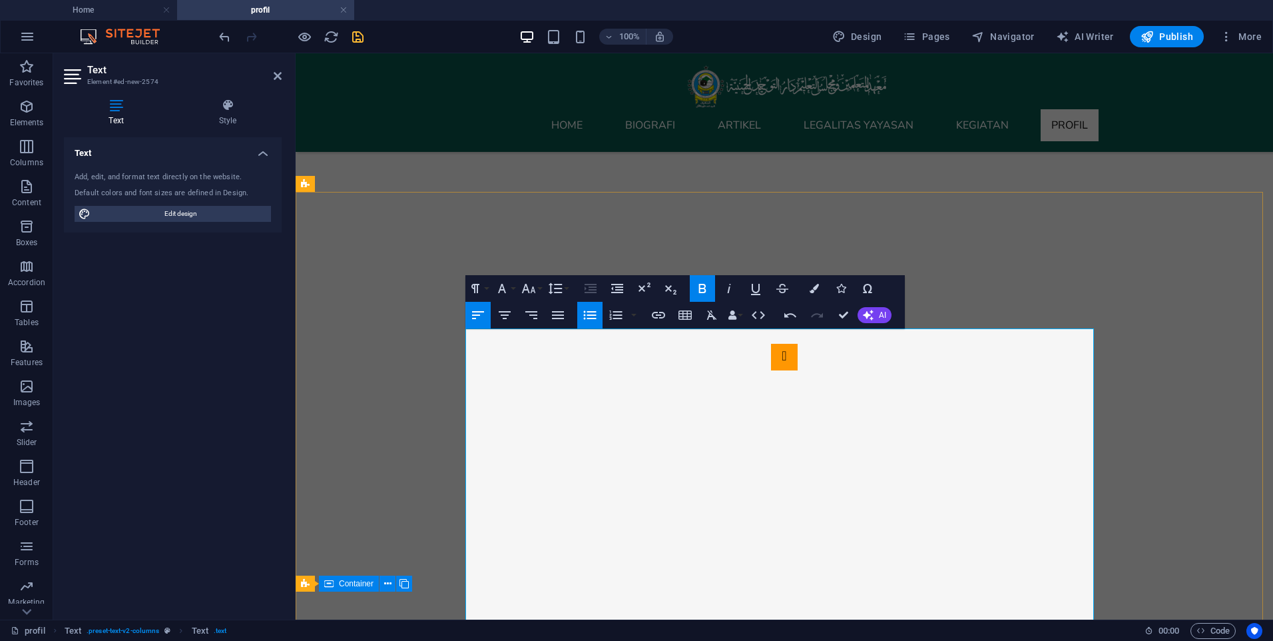
drag, startPoint x: 603, startPoint y: 424, endPoint x: 560, endPoint y: 468, distance: 61.7
drag, startPoint x: 477, startPoint y: 420, endPoint x: 567, endPoint y: 506, distance: 124.8
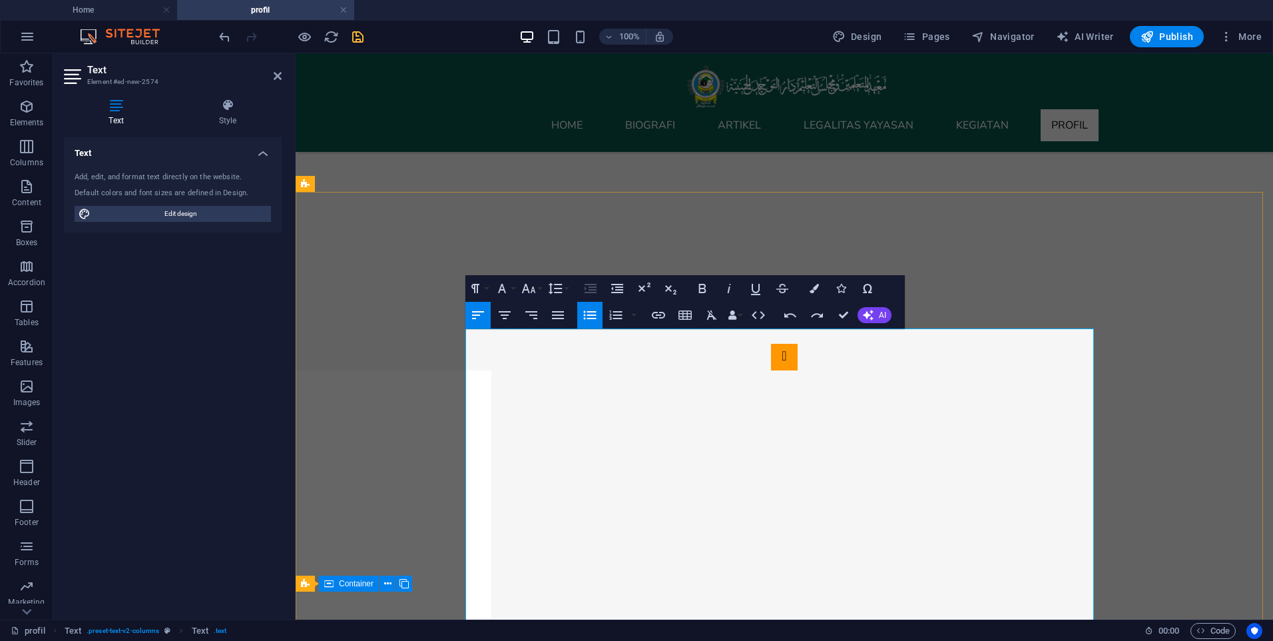
click at [616, 316] on icon "button" at bounding box center [616, 315] width 16 height 16
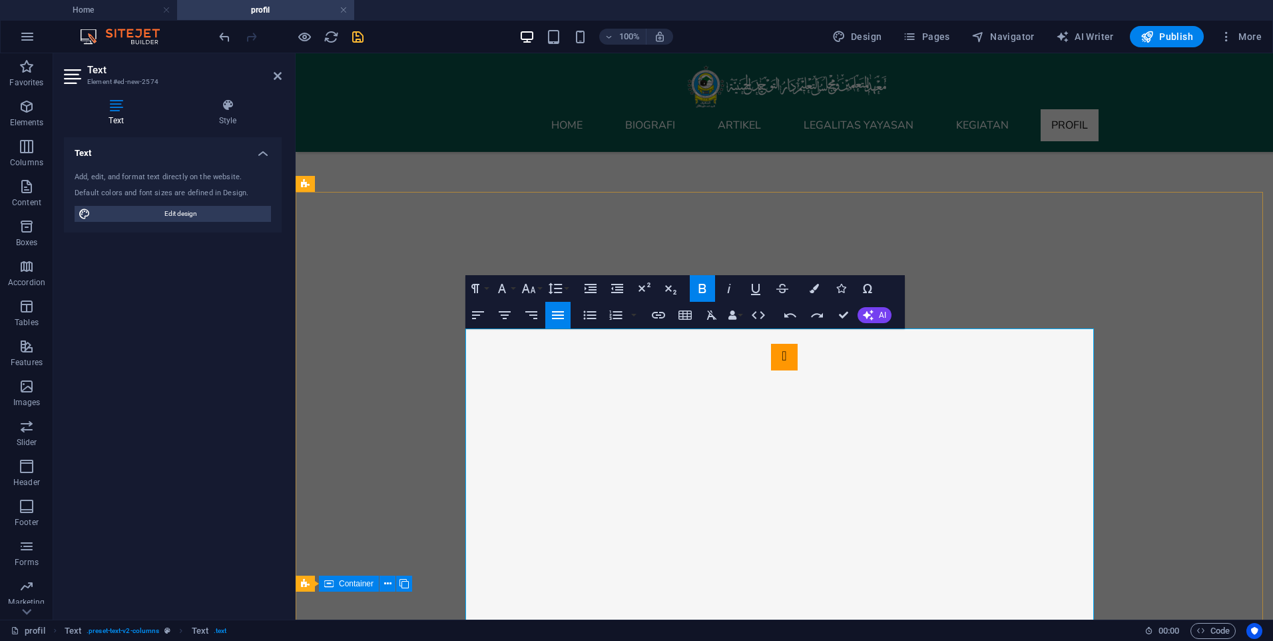
drag, startPoint x: 476, startPoint y: 420, endPoint x: 594, endPoint y: 493, distance: 139.1
click at [621, 320] on icon "button" at bounding box center [616, 315] width 16 height 16
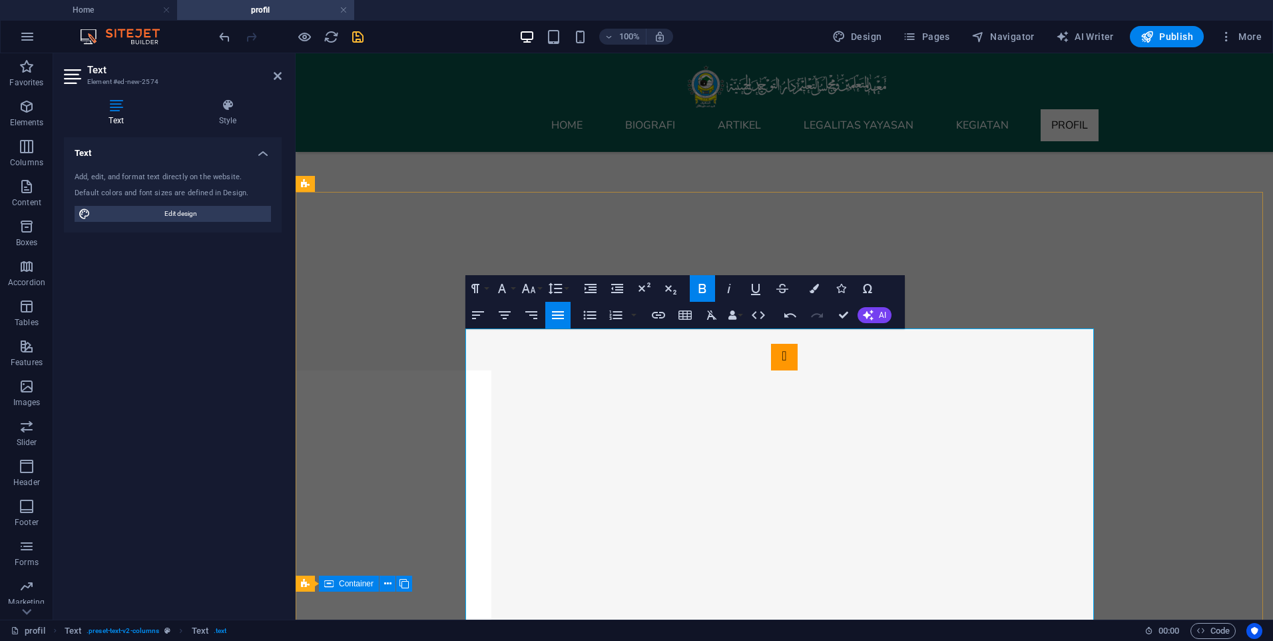
click at [607, 314] on button "Ordered List" at bounding box center [615, 315] width 25 height 27
click at [617, 323] on icon "button" at bounding box center [616, 315] width 16 height 16
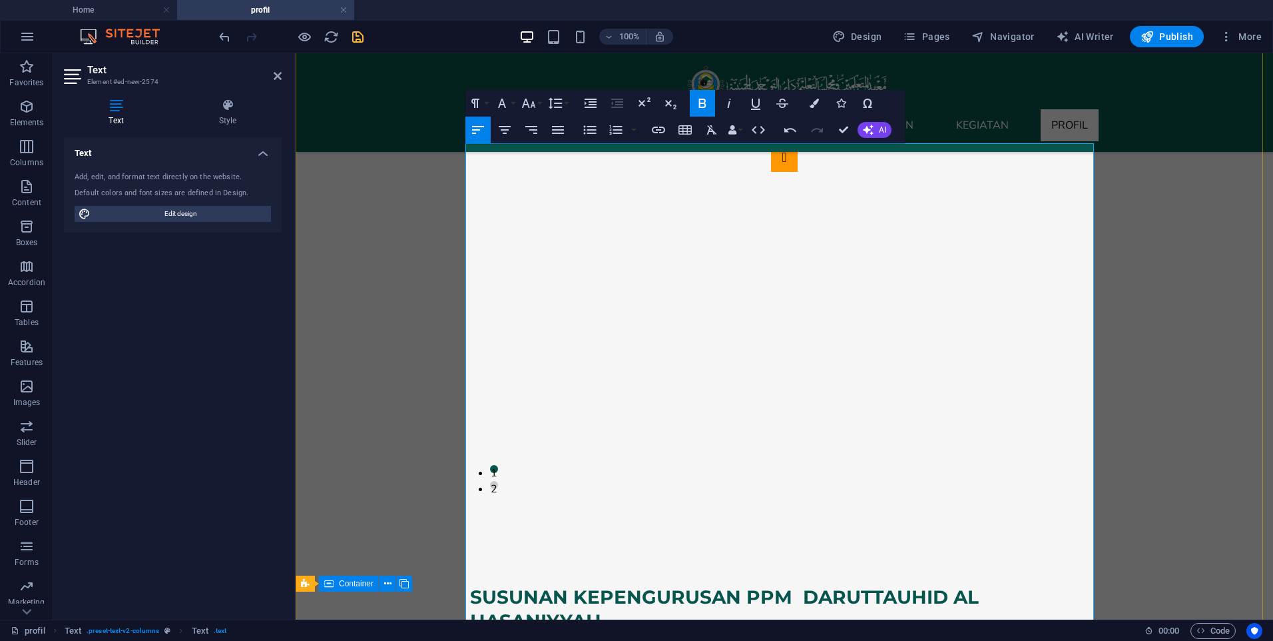
scroll to position [599, 0]
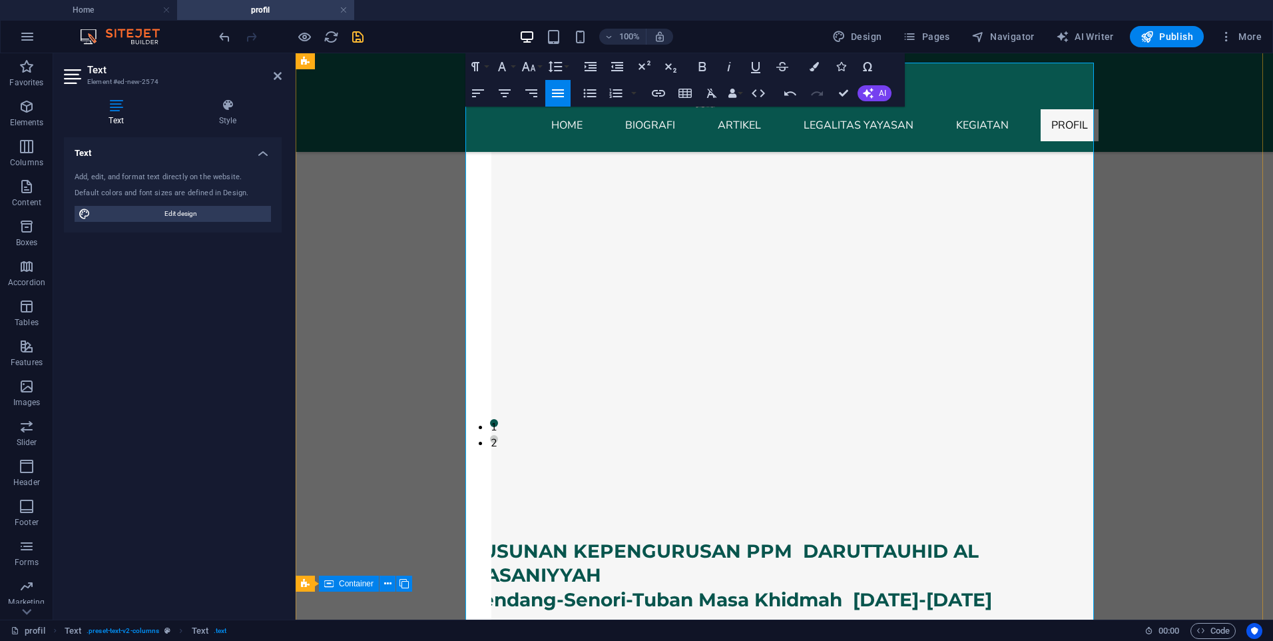
scroll to position [666, 0]
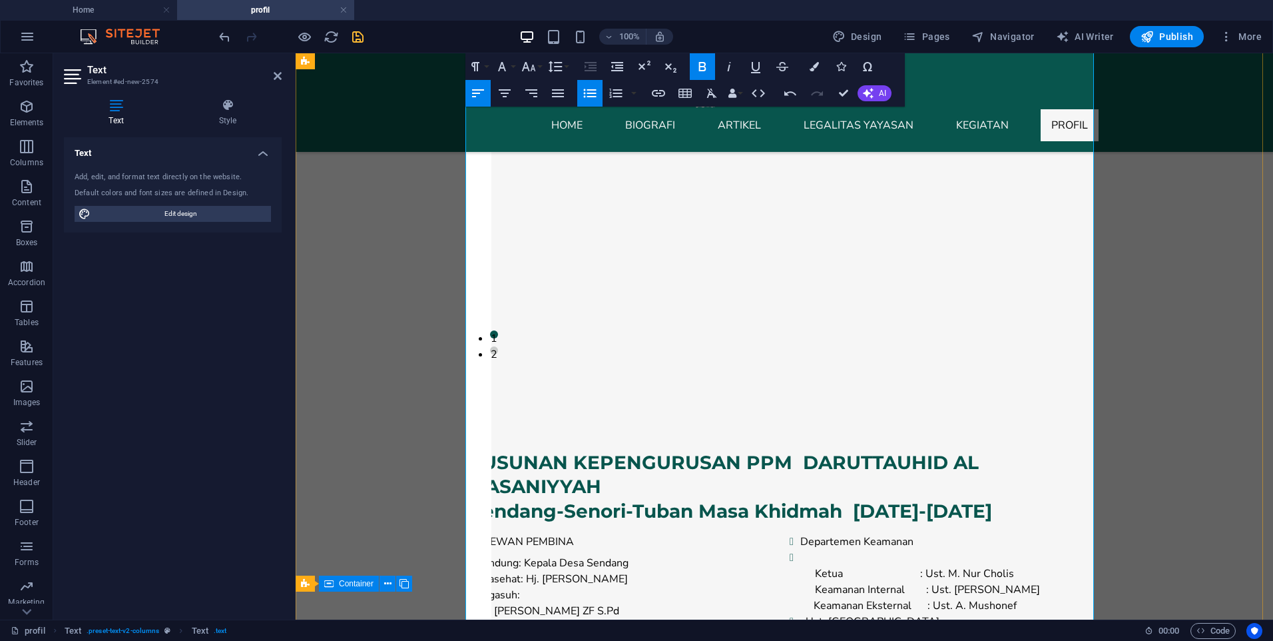
scroll to position [599, 0]
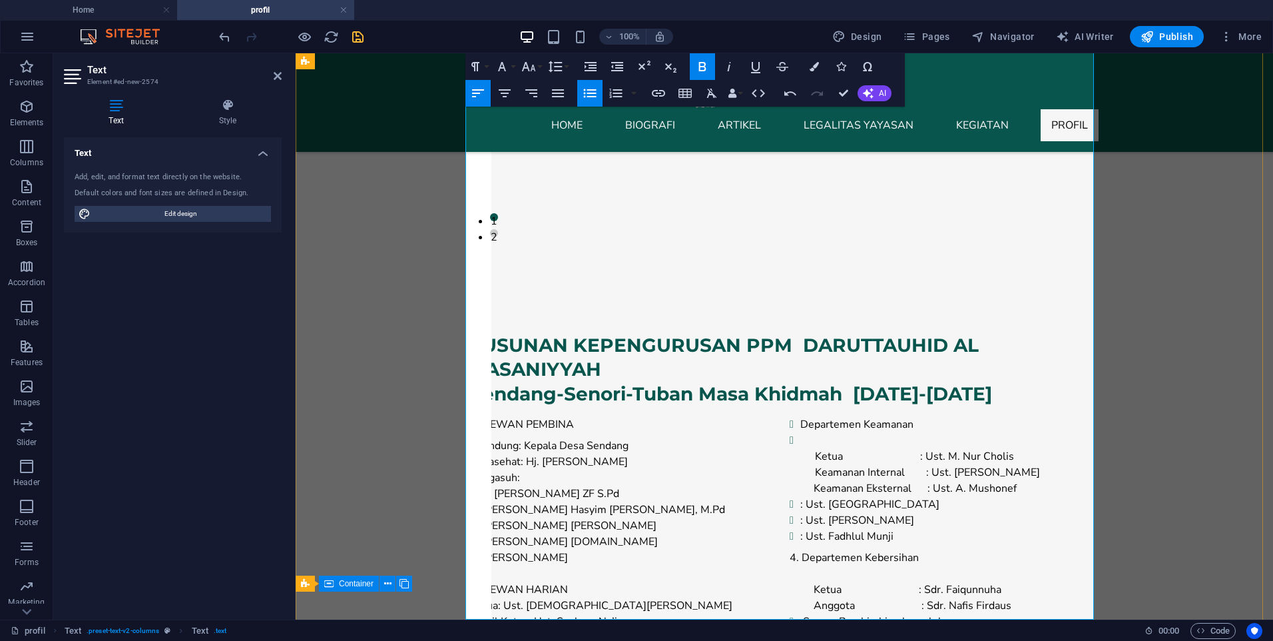
scroll to position [866, 0]
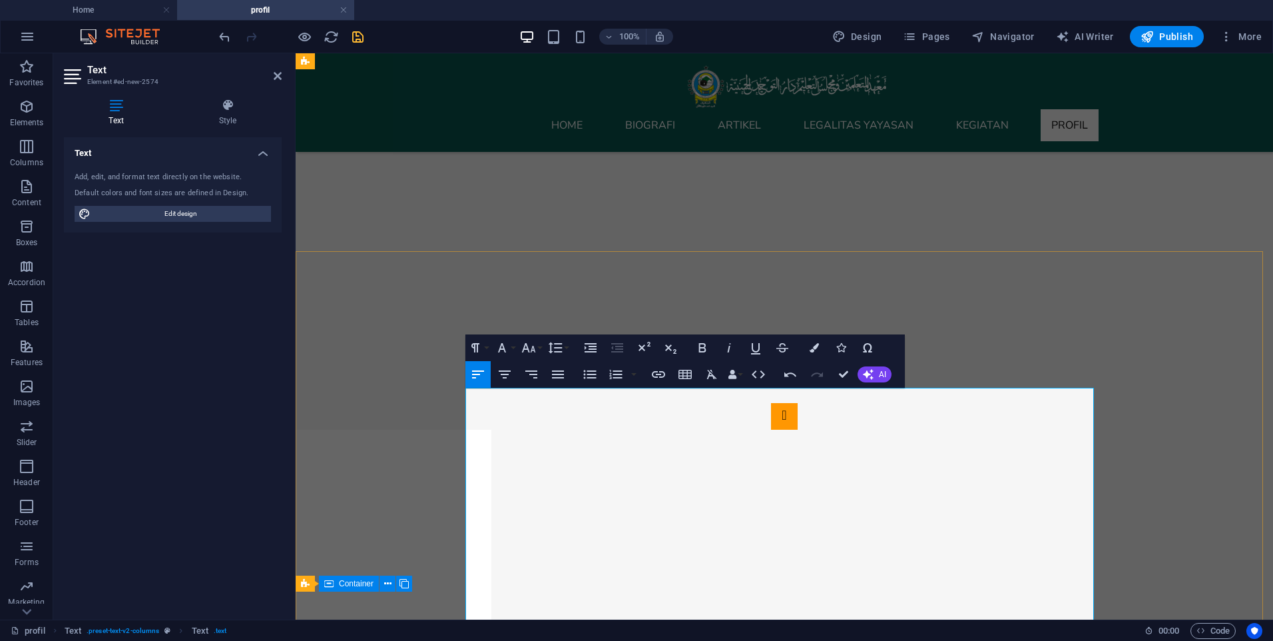
scroll to position [333, 0]
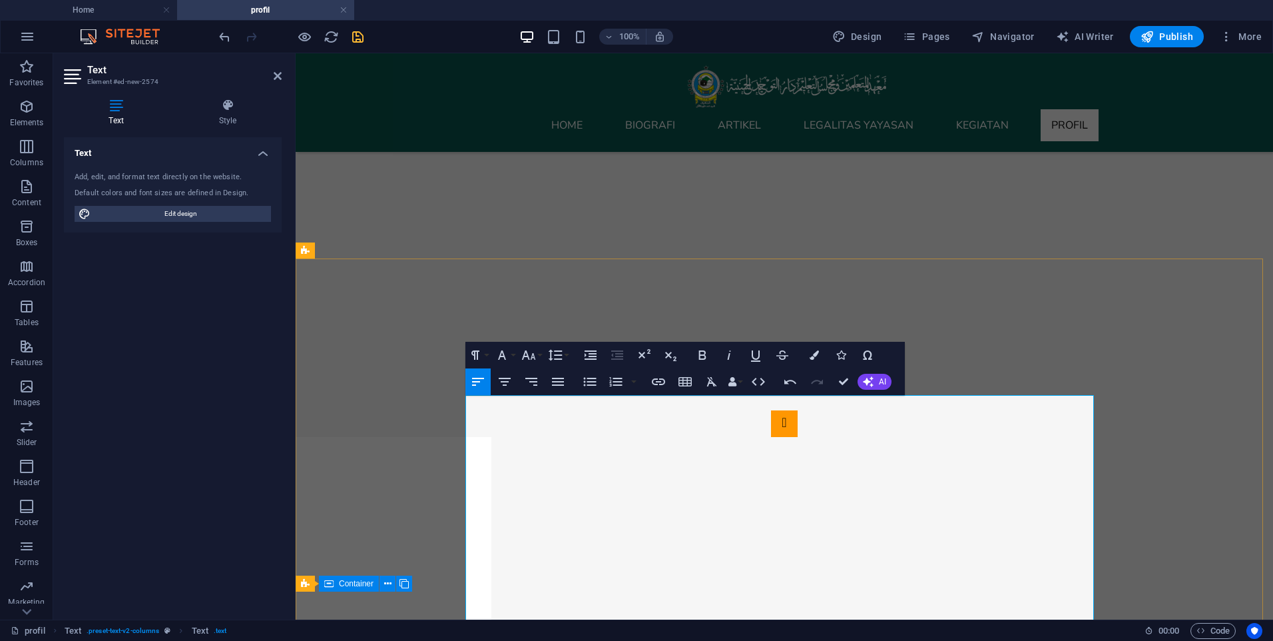
drag, startPoint x: 465, startPoint y: 398, endPoint x: 501, endPoint y: 408, distance: 38.0
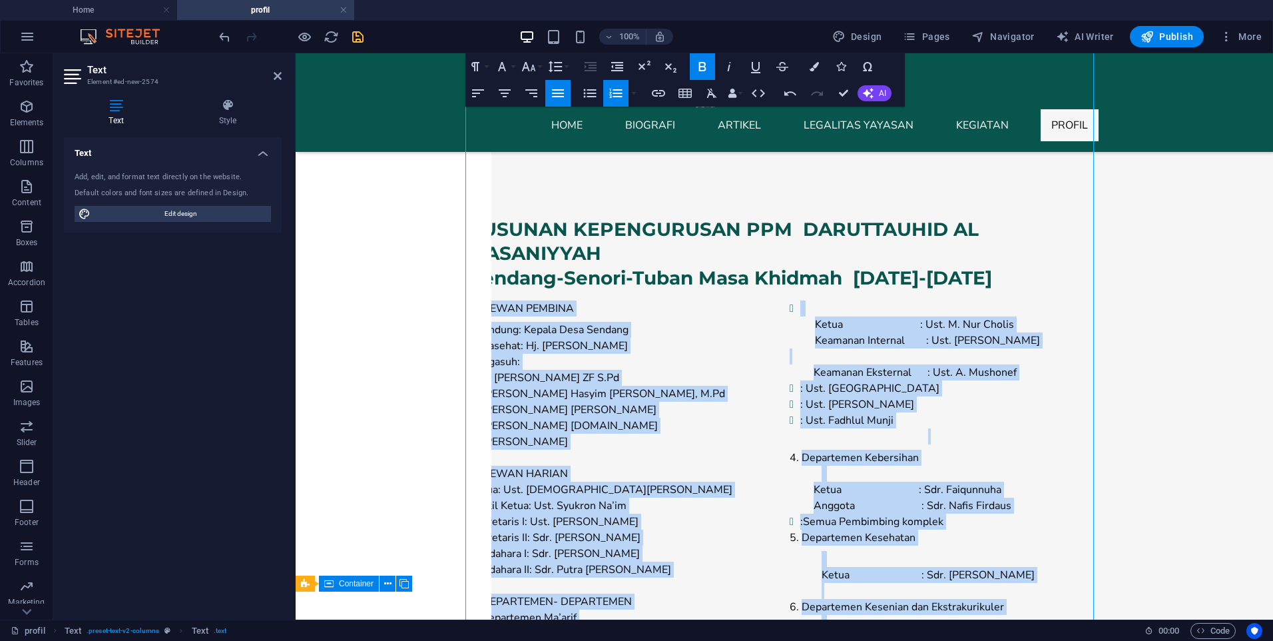
scroll to position [1122, 0]
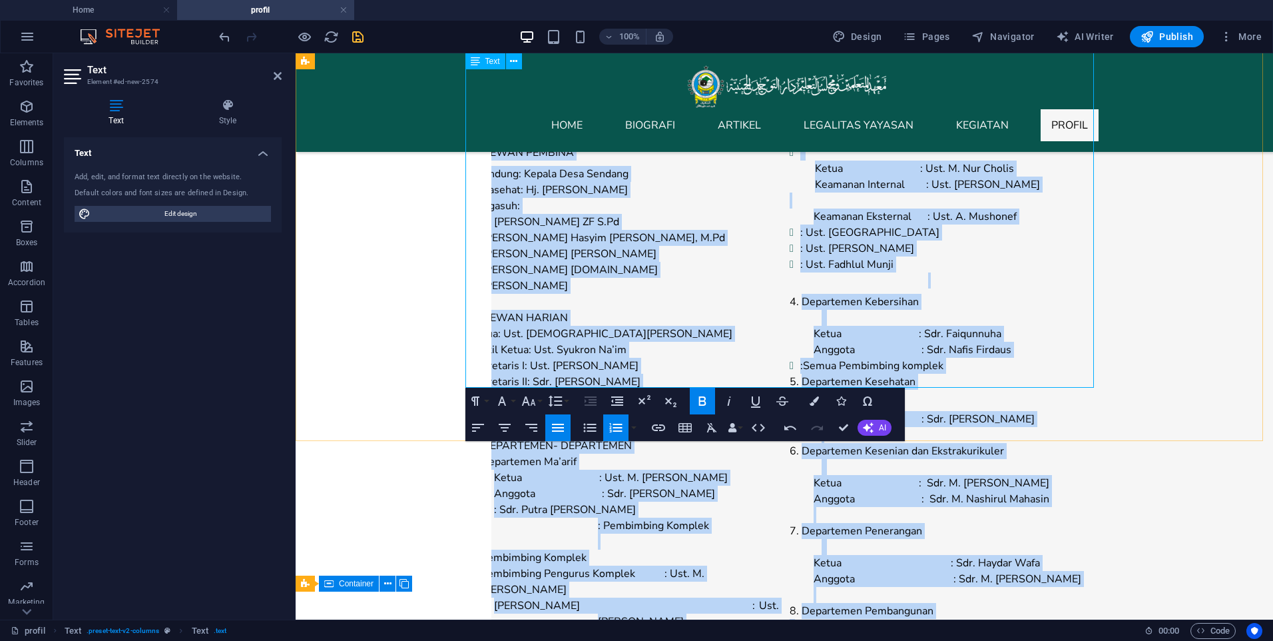
drag, startPoint x: 478, startPoint y: 402, endPoint x: 1027, endPoint y: 362, distance: 550.2
click at [1027, 362] on div "DEW AN PEMBINA Pelindung : Kepala Desa Sendang Penasehat : Hj. Siti Khoiriyah N…" at bounding box center [784, 552] width 629 height 815
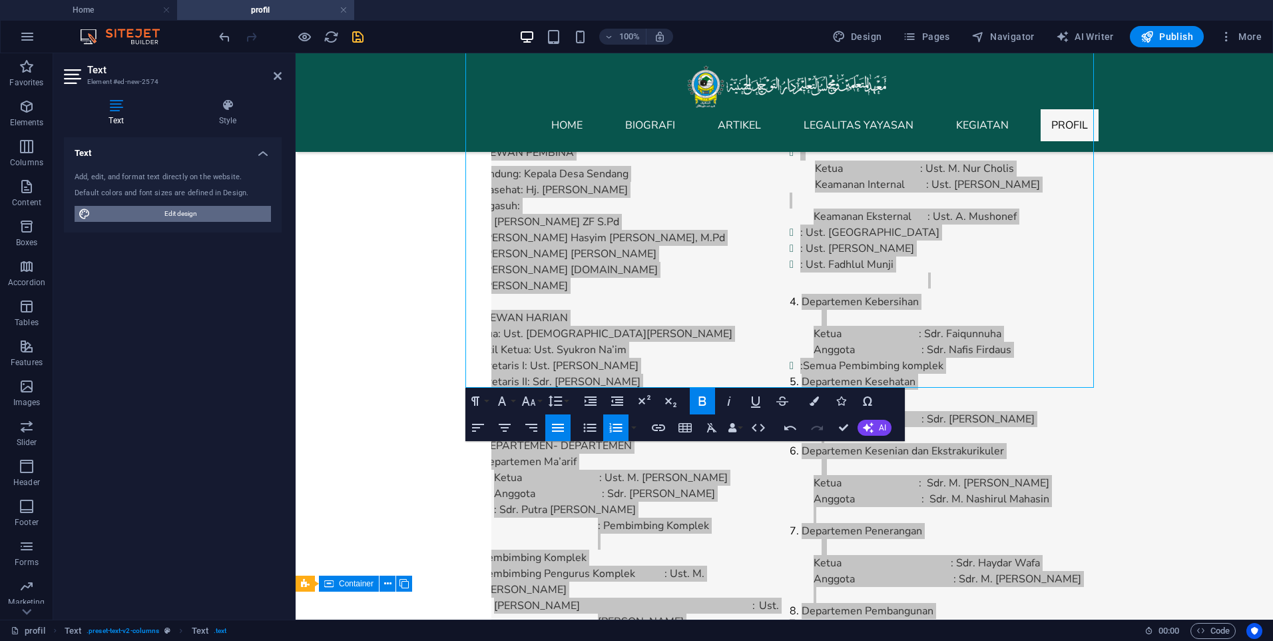
click at [186, 214] on span "Edit design" at bounding box center [181, 214] width 172 height 16
select select "px"
select select "200"
select select "px"
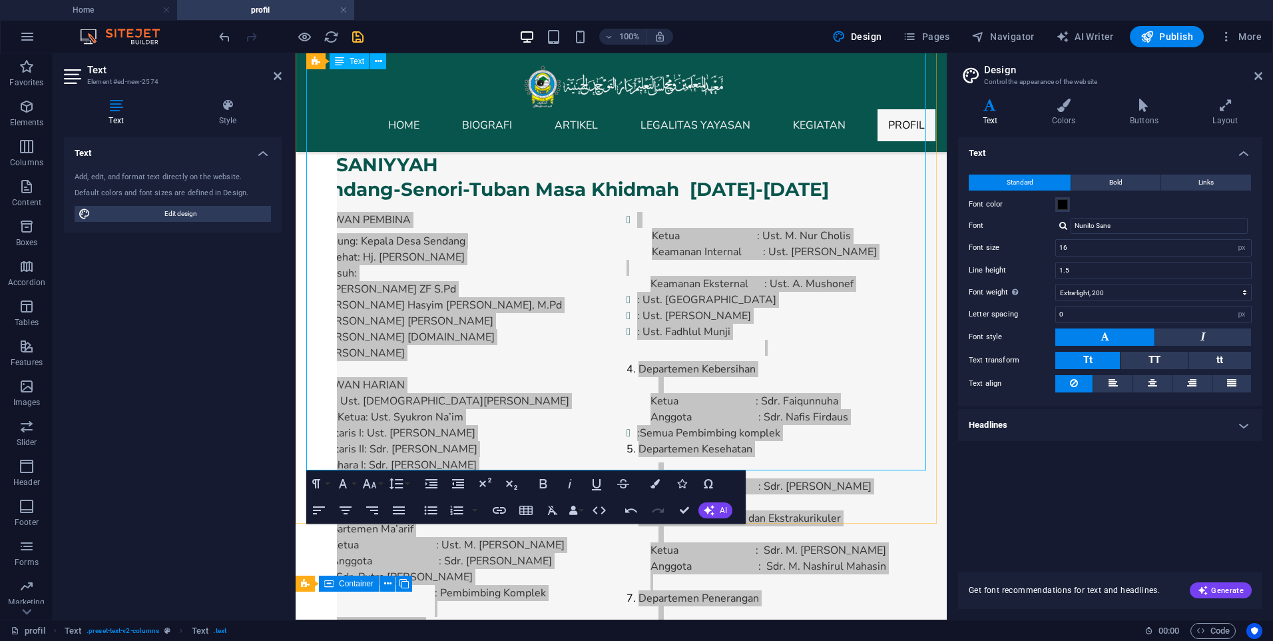
scroll to position [1055, 0]
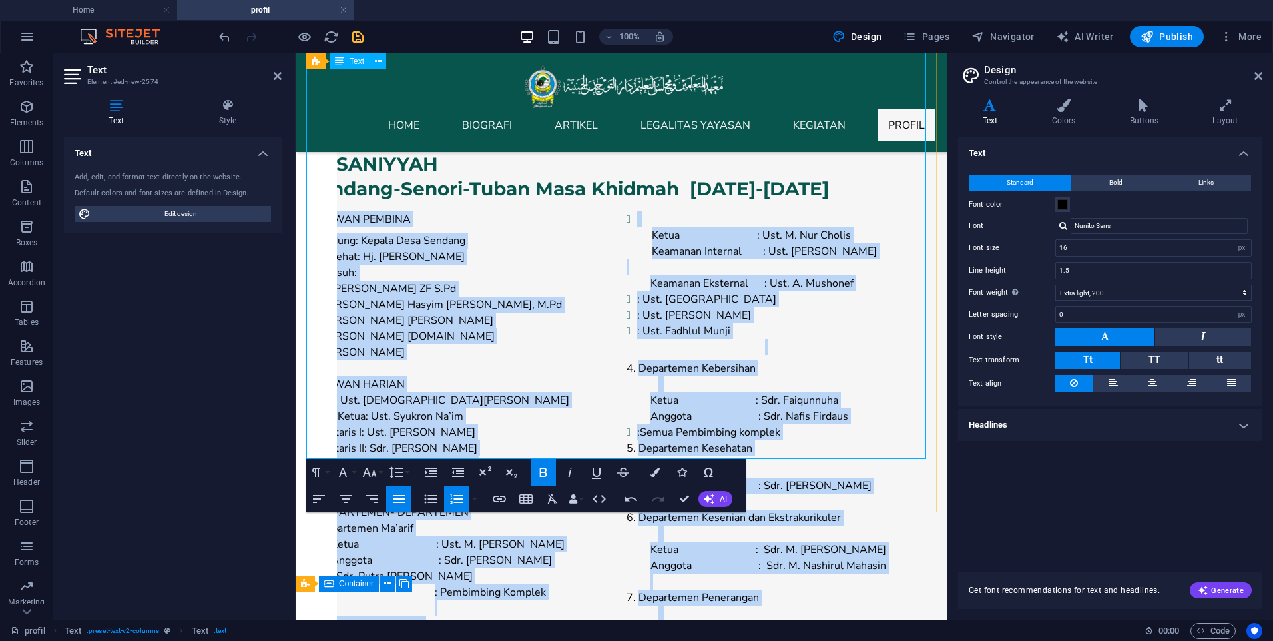
click at [438, 343] on div "DEW AN PEMBINA Pelindung : Kepala Desa Sendang Penasehat : Hj. Siti Khoiriyah N…" at bounding box center [621, 618] width 629 height 815
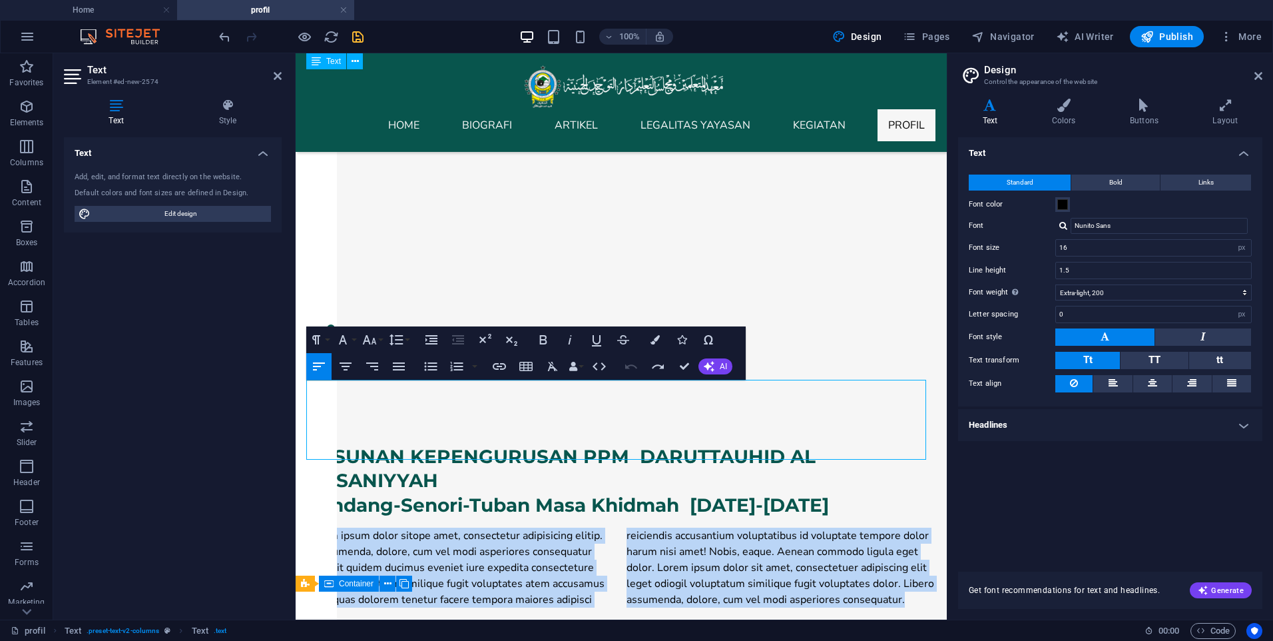
scroll to position [339, 0]
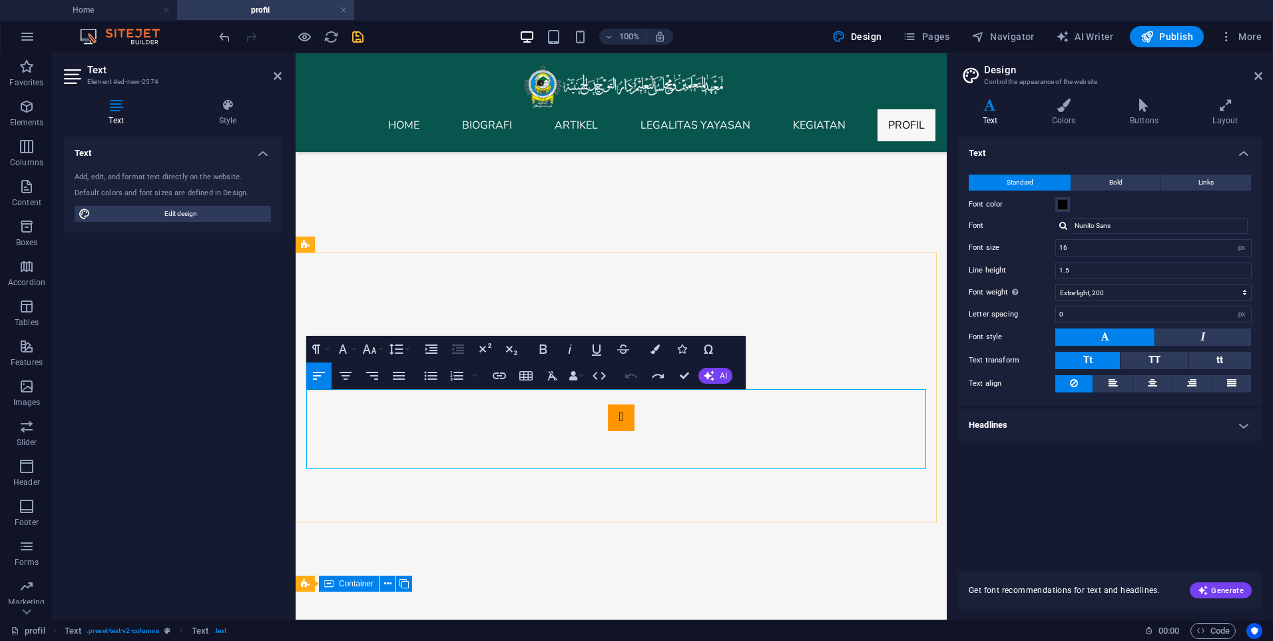
drag, startPoint x: 655, startPoint y: 432, endPoint x: 749, endPoint y: 417, distance: 95.0
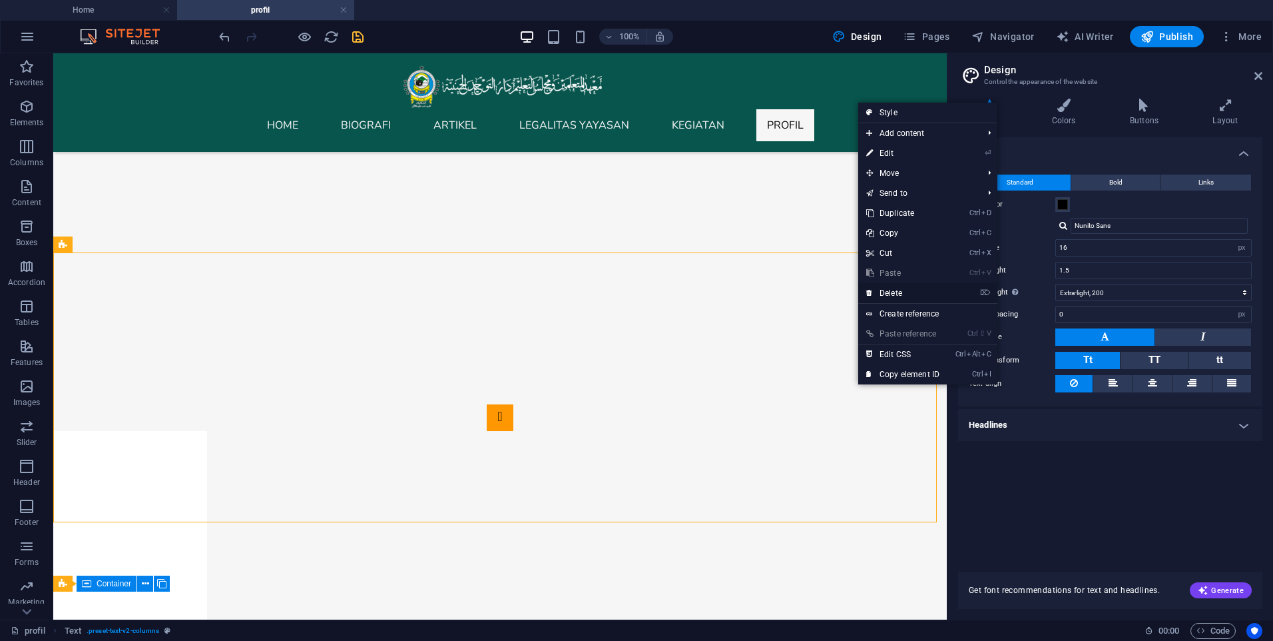
click at [902, 293] on link "⌦ Delete" at bounding box center [902, 293] width 89 height 20
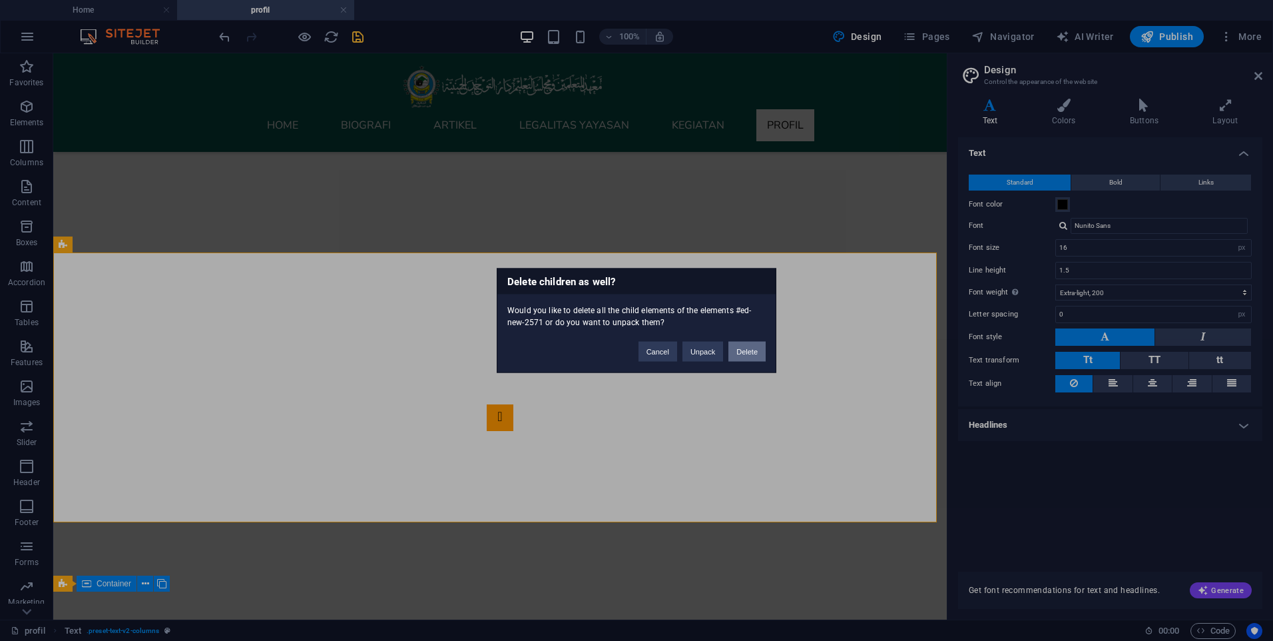
click at [749, 358] on button "Delete" at bounding box center [747, 352] width 37 height 20
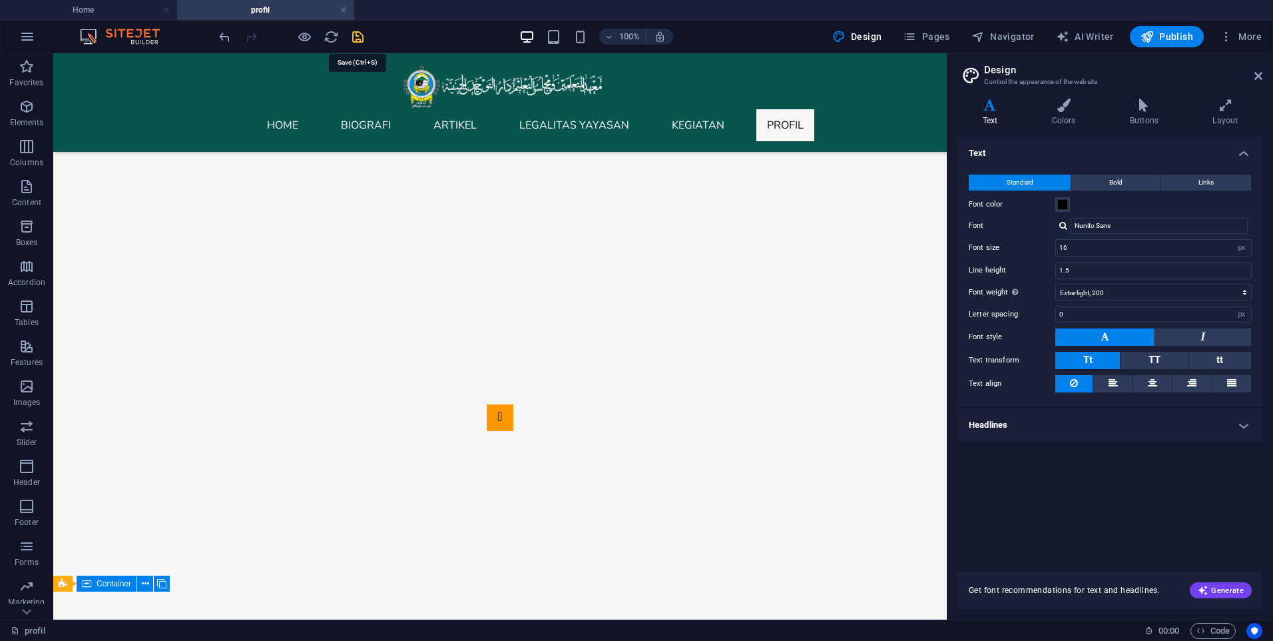
click at [364, 41] on icon "save" at bounding box center [357, 36] width 15 height 15
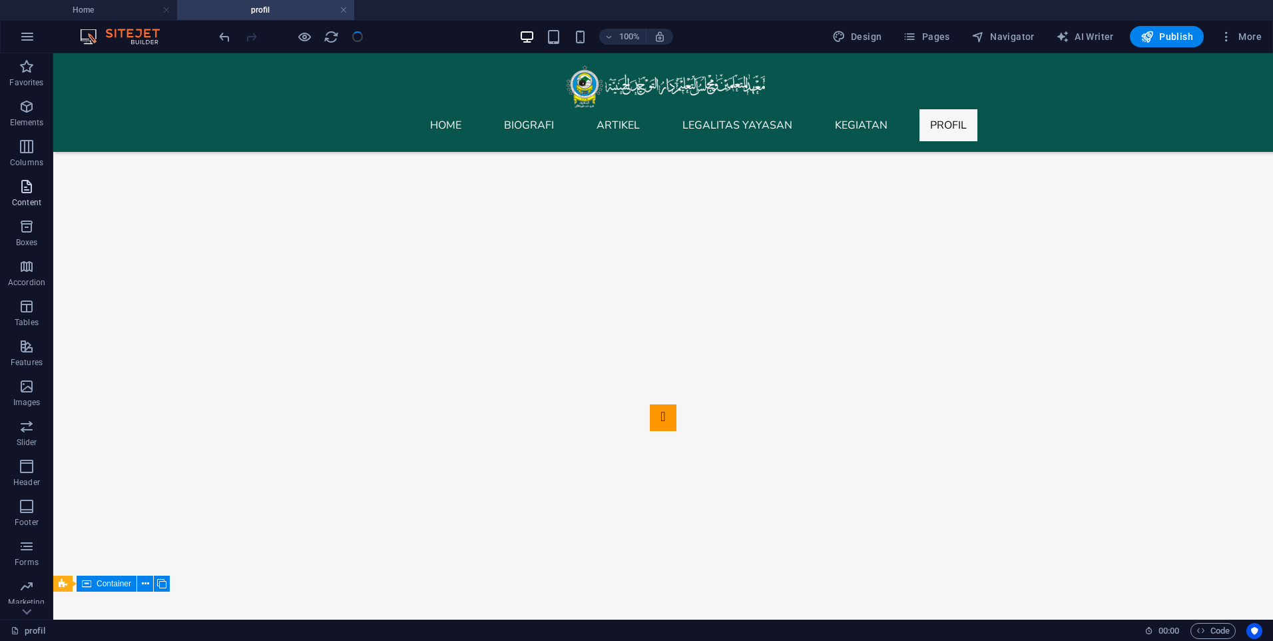
click at [33, 200] on p "Content" at bounding box center [26, 202] width 29 height 11
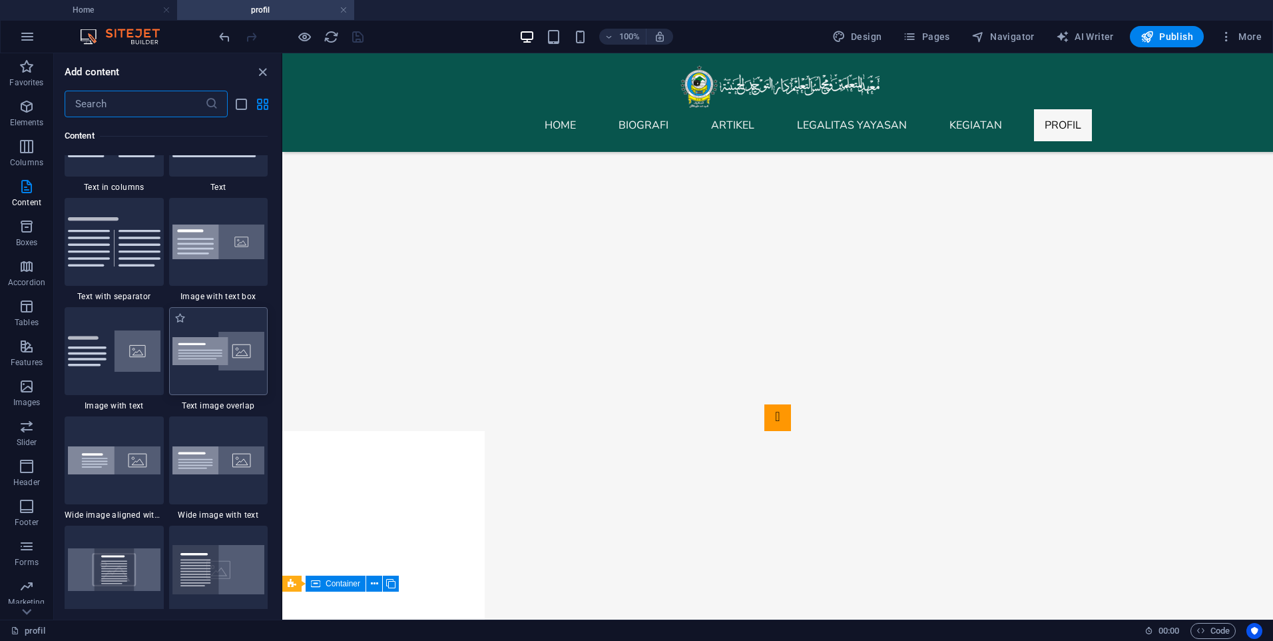
scroll to position [2463, 0]
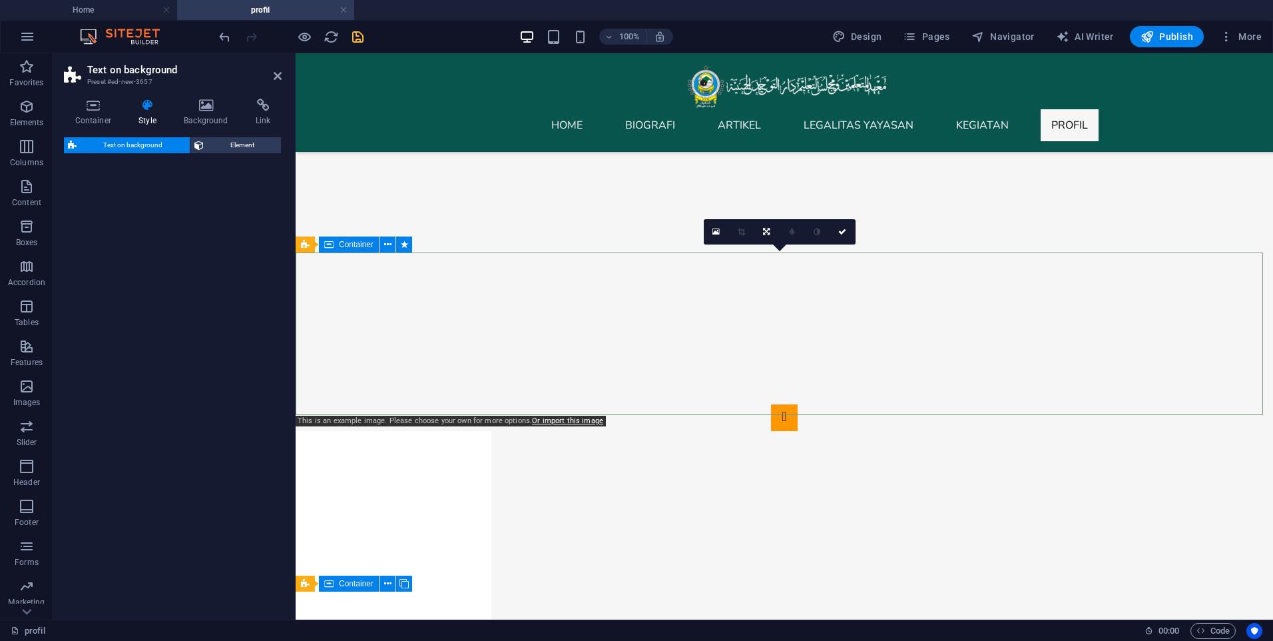
select select "%"
select select "rem"
select select "px"
select select "preset-fullscreen-text-on-background-v2-centered"
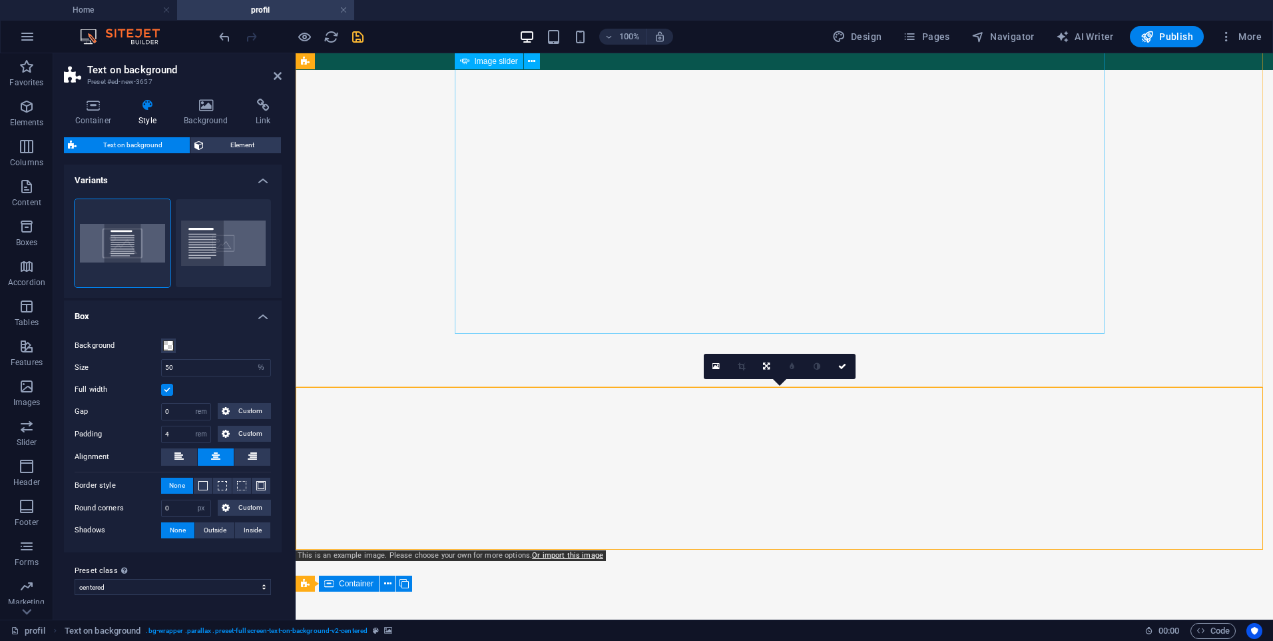
scroll to position [6, 0]
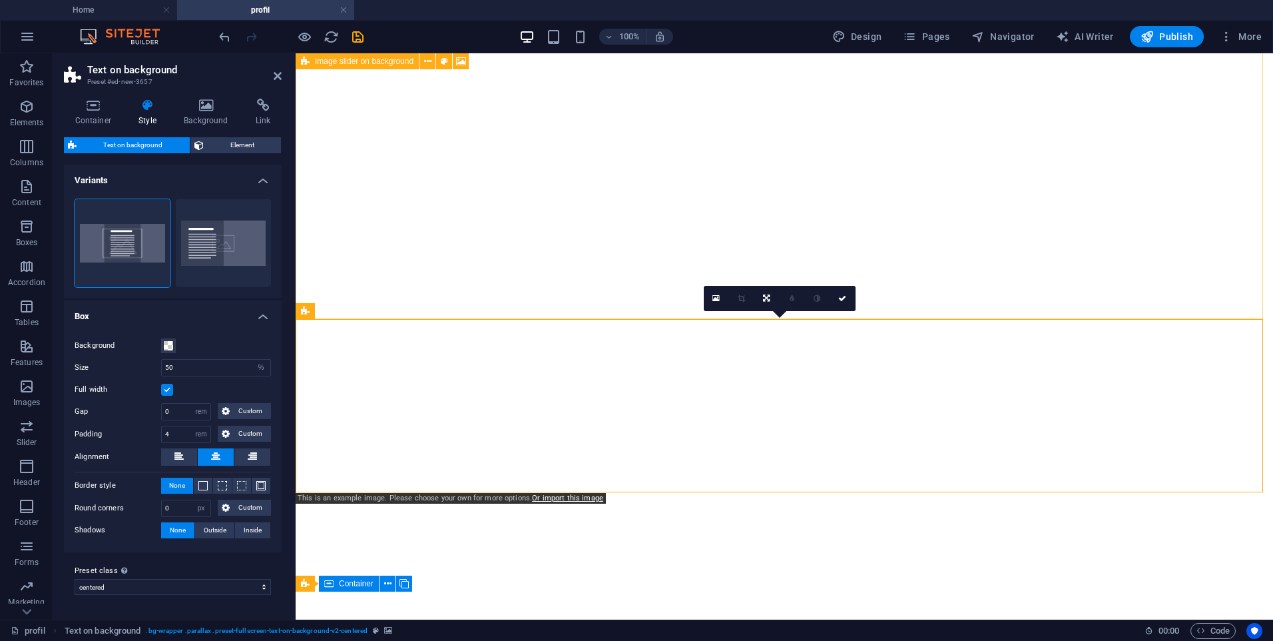
select select "%"
select select "rem"
select select "px"
select select "preset-fullscreen-text-on-background-v2-centered"
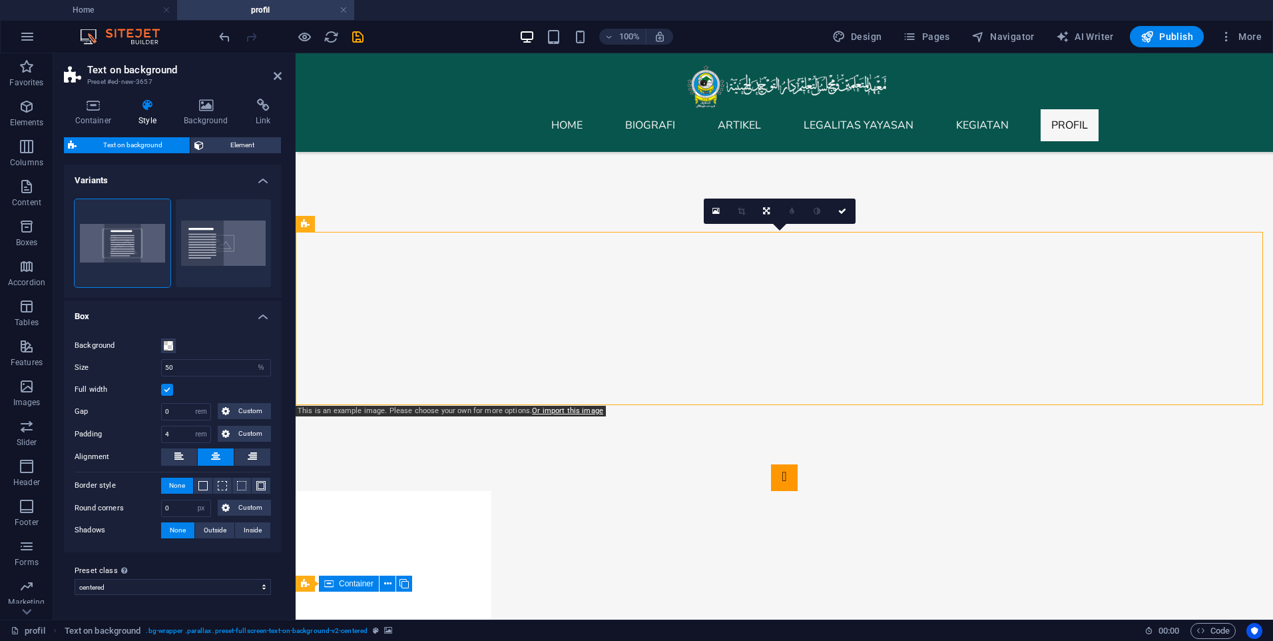
scroll to position [139, 0]
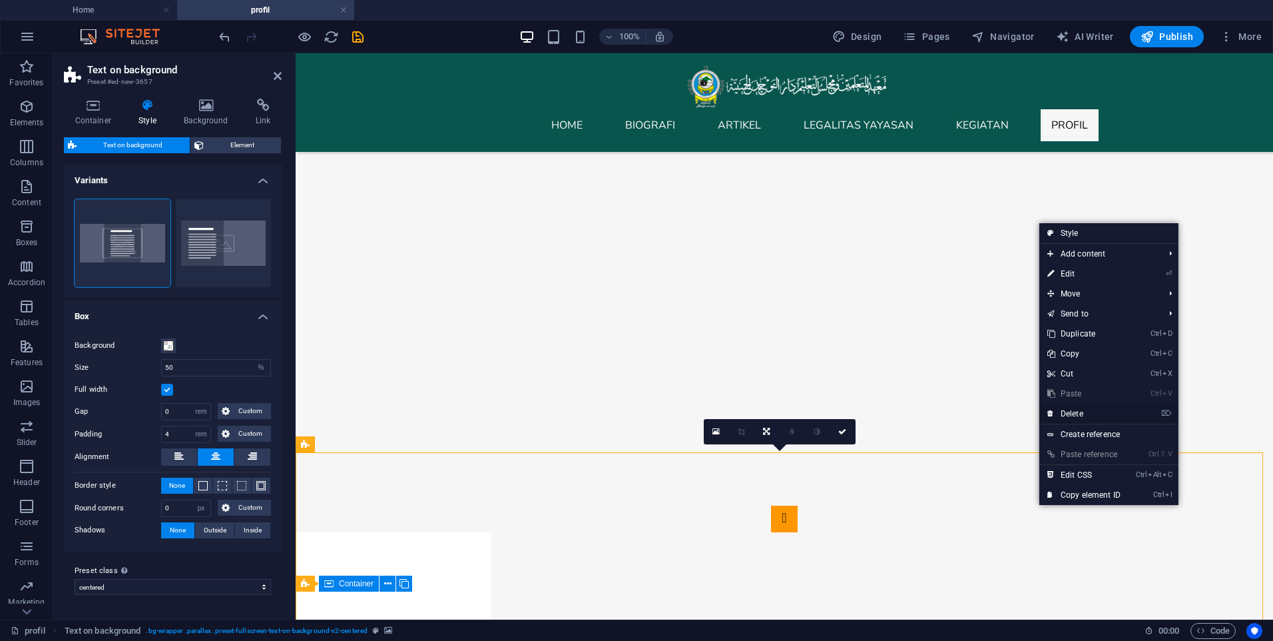
click at [1113, 416] on link "⌦ Delete" at bounding box center [1084, 414] width 89 height 20
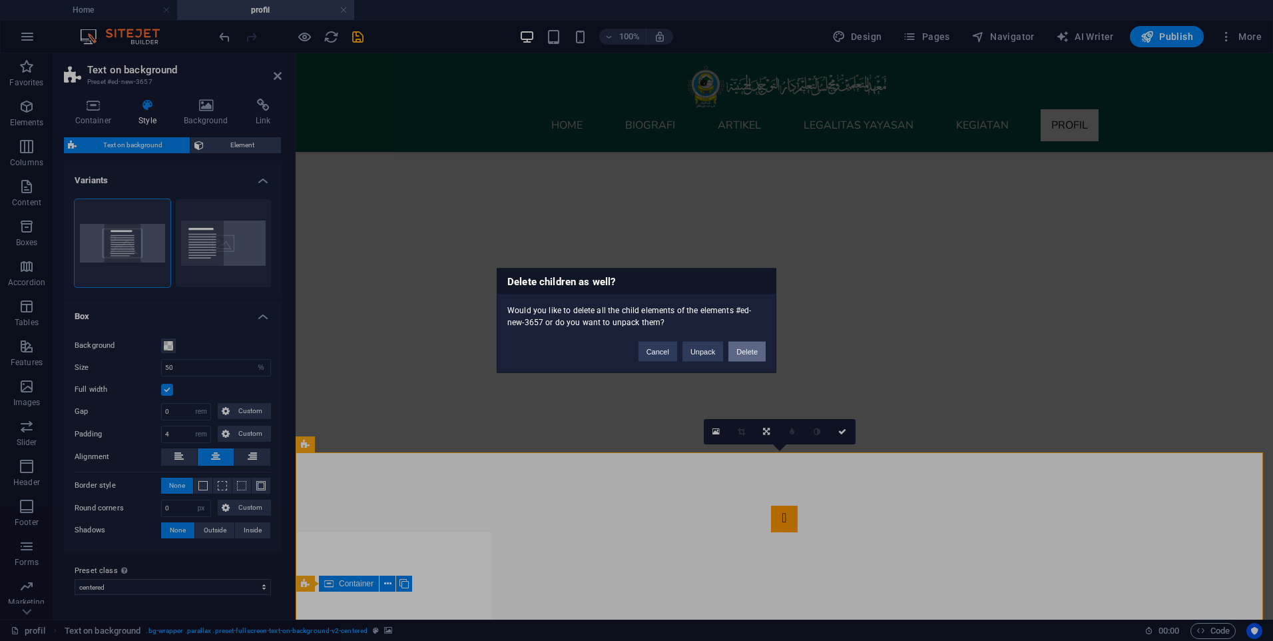
click at [749, 358] on button "Delete" at bounding box center [747, 352] width 37 height 20
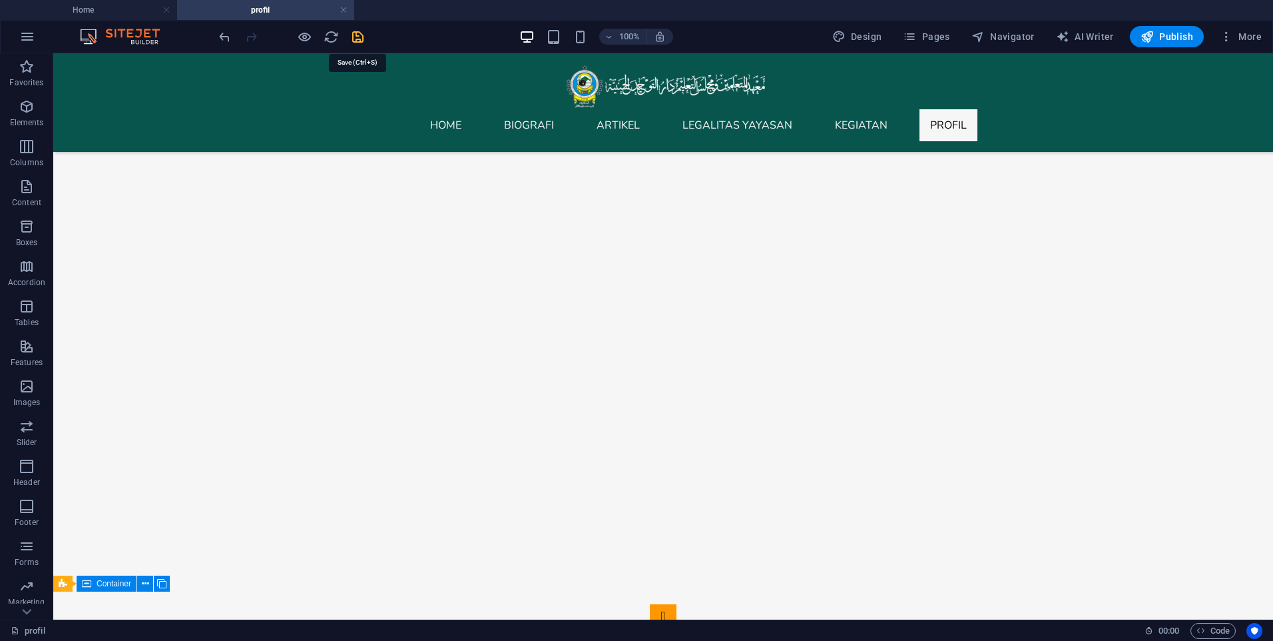
click at [363, 40] on icon "save" at bounding box center [357, 36] width 15 height 15
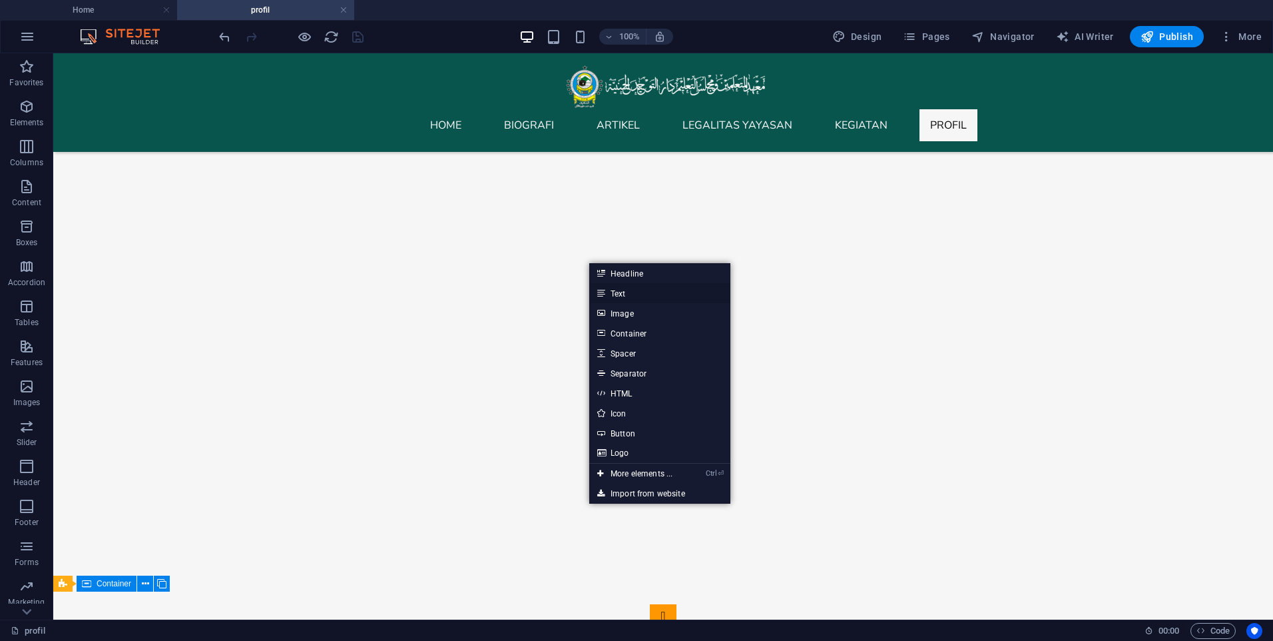
click at [639, 296] on link "Text" at bounding box center [659, 293] width 141 height 20
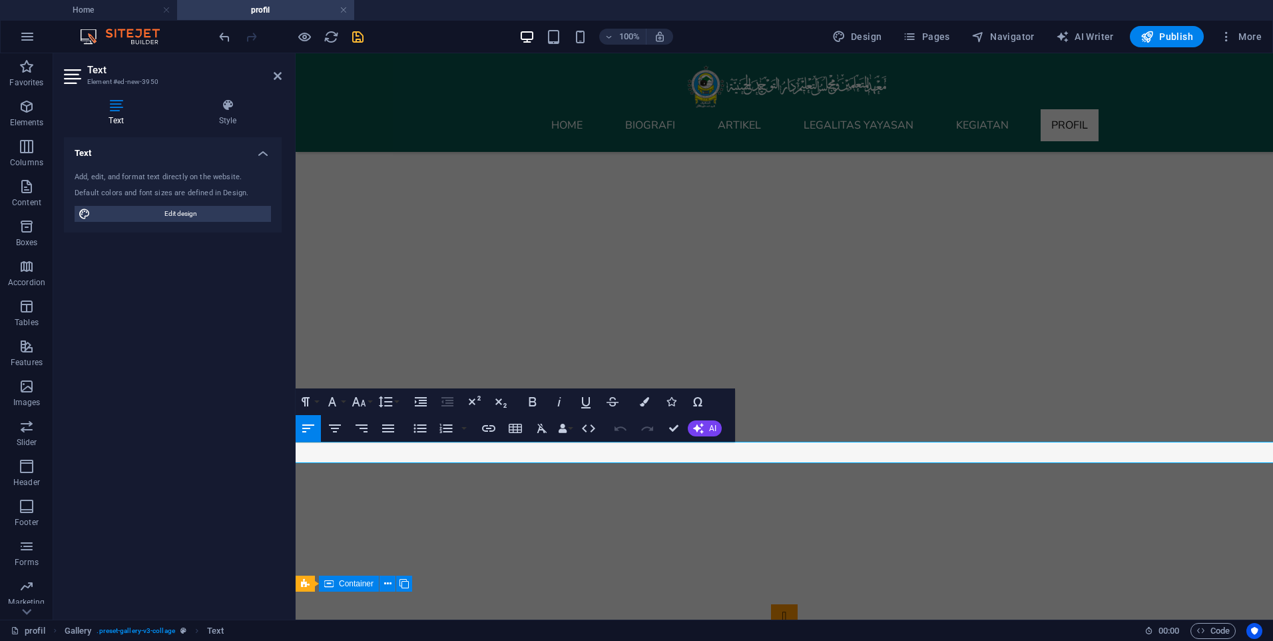
click at [985, 404] on div at bounding box center [785, 282] width 978 height 538
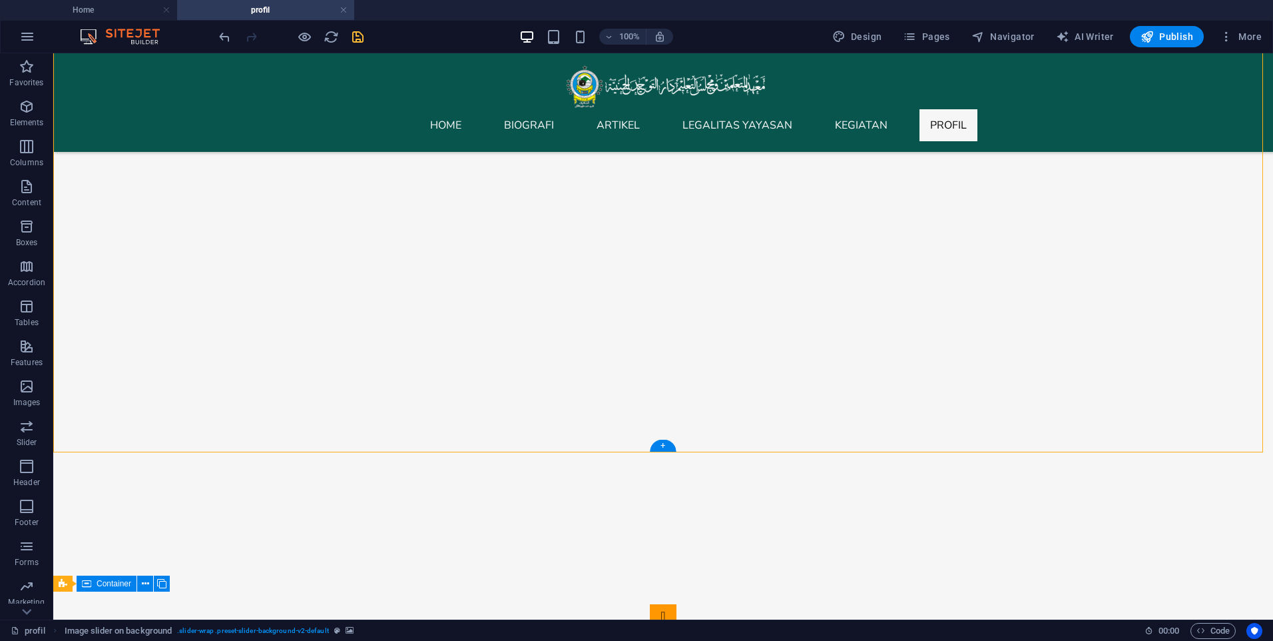
click at [568, 452] on div at bounding box center [663, 282] width 1220 height 538
click at [612, 422] on div at bounding box center [663, 282] width 1220 height 538
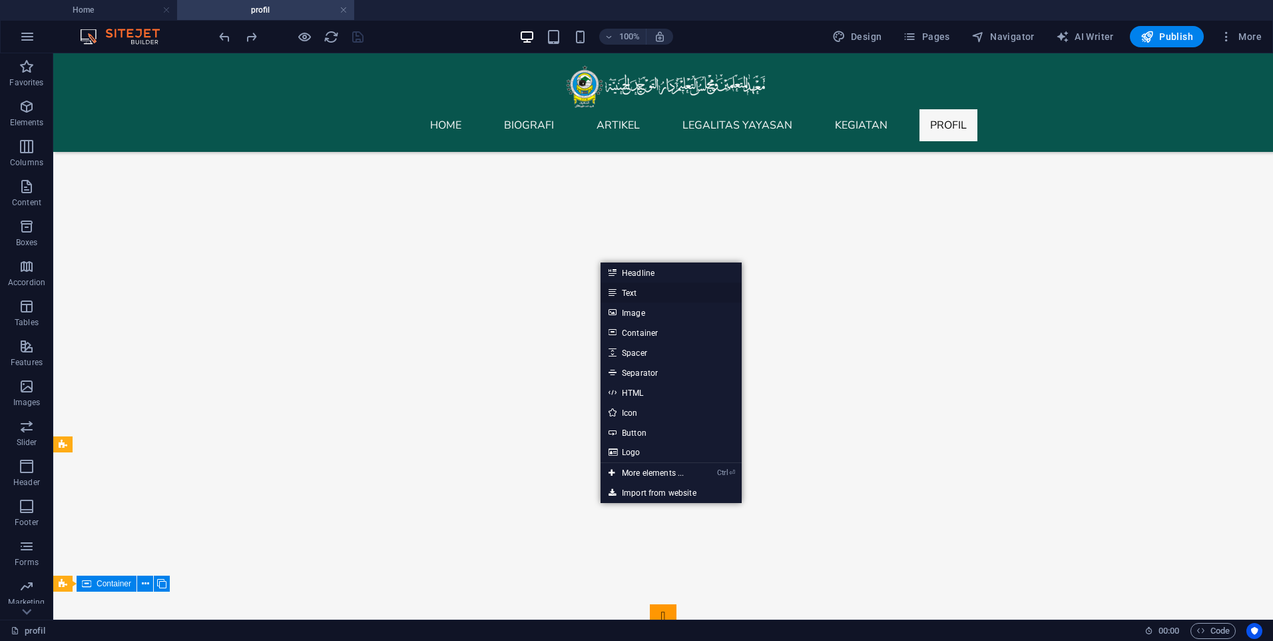
click at [646, 287] on link "Text" at bounding box center [671, 292] width 141 height 20
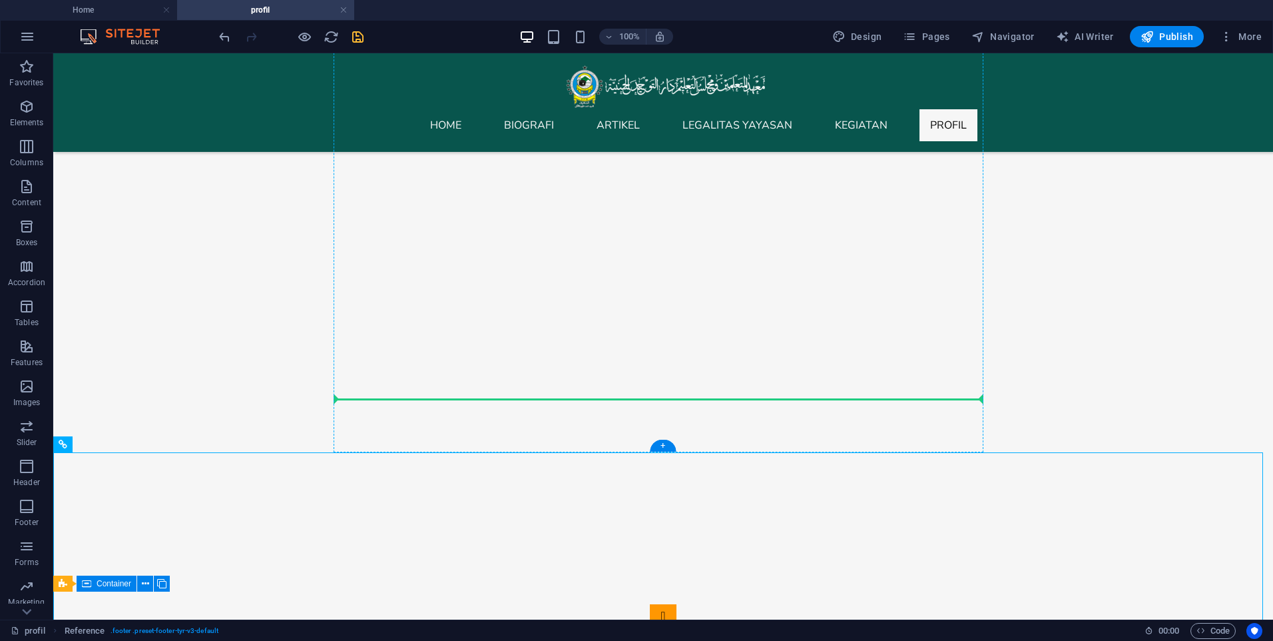
drag, startPoint x: 471, startPoint y: 454, endPoint x: 733, endPoint y: 380, distance: 272.4
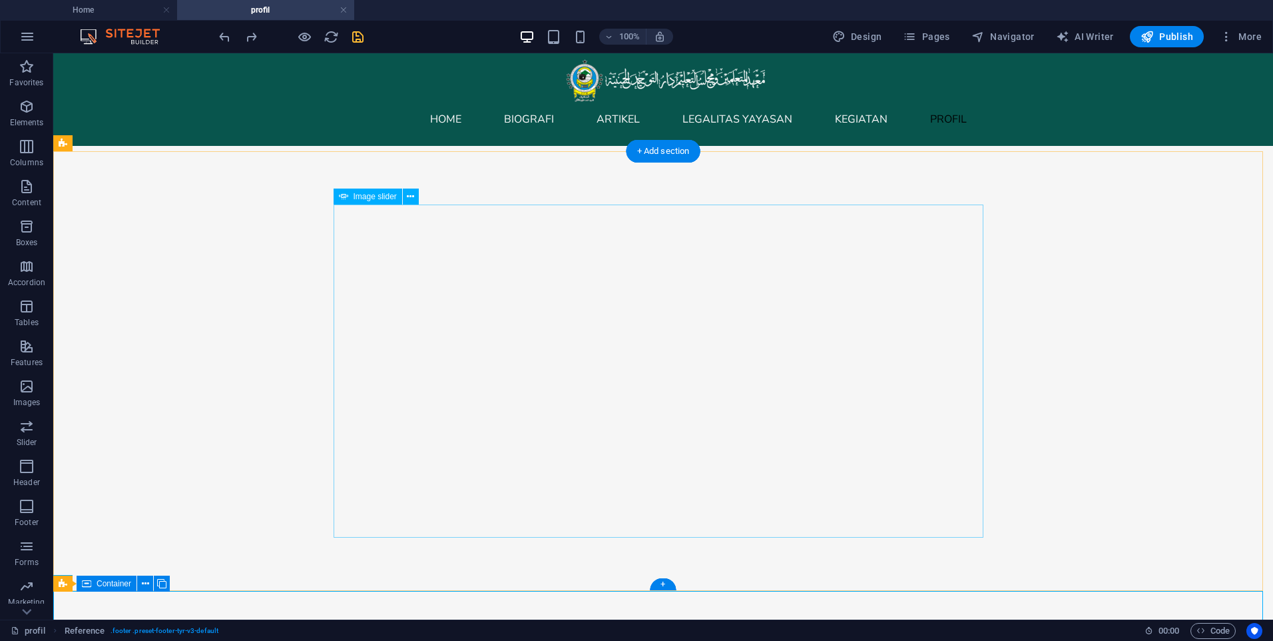
scroll to position [0, 0]
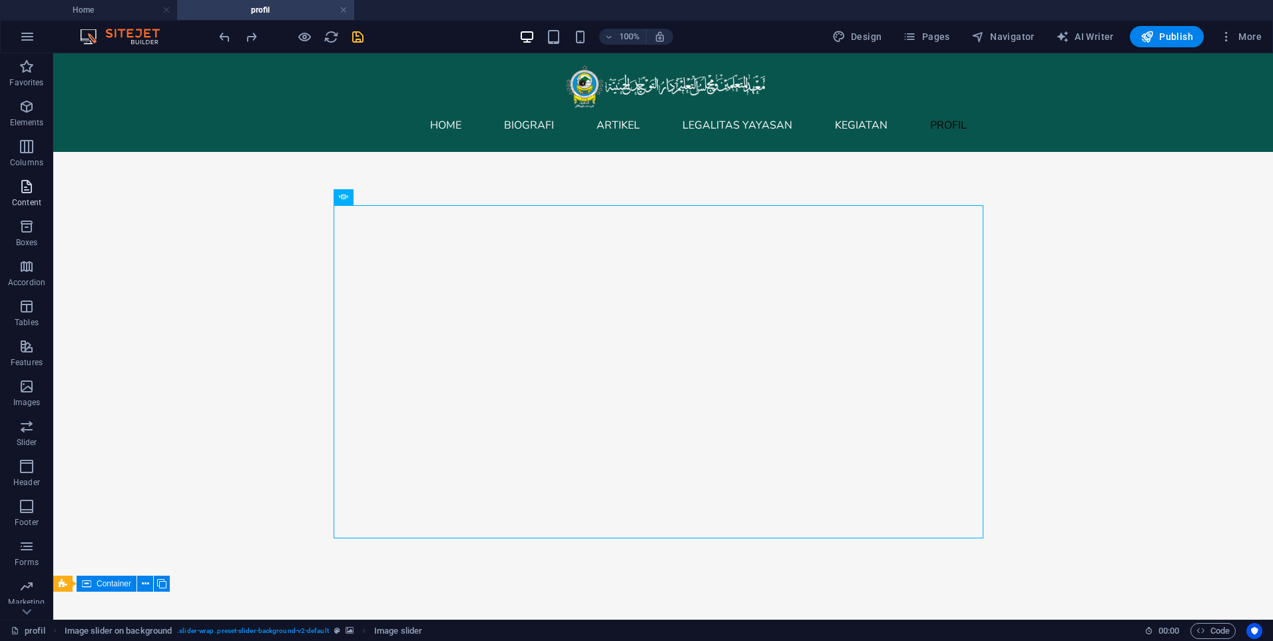
click at [26, 196] on span "Content" at bounding box center [26, 194] width 53 height 32
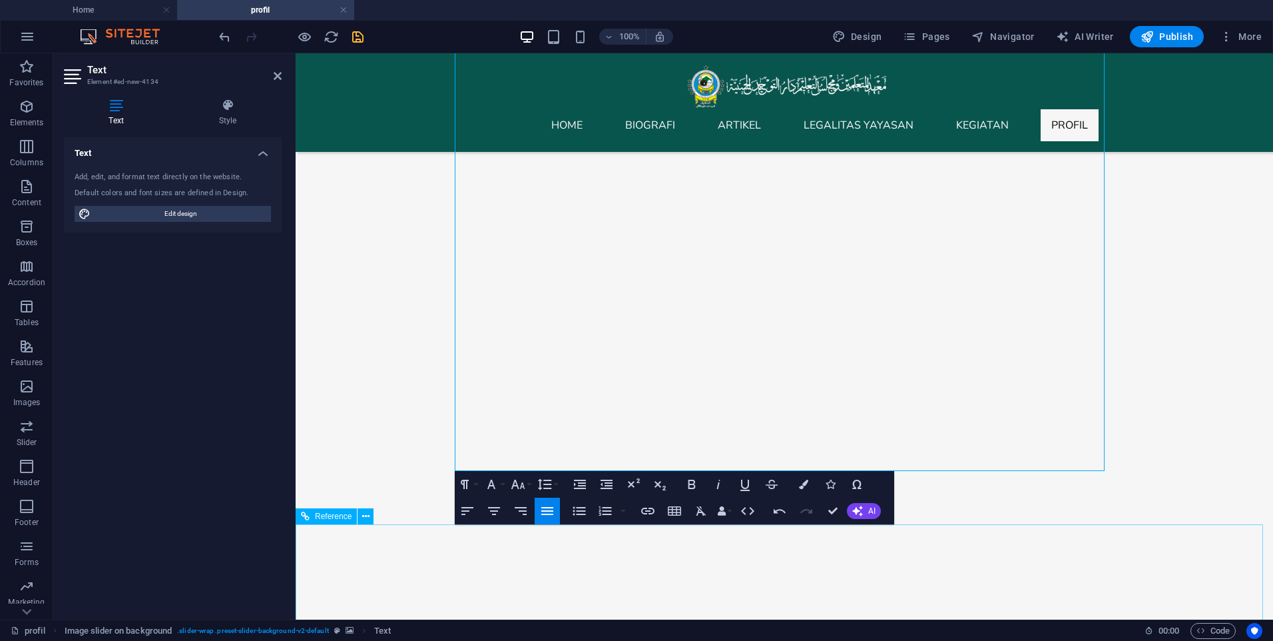
scroll to position [1532, 0]
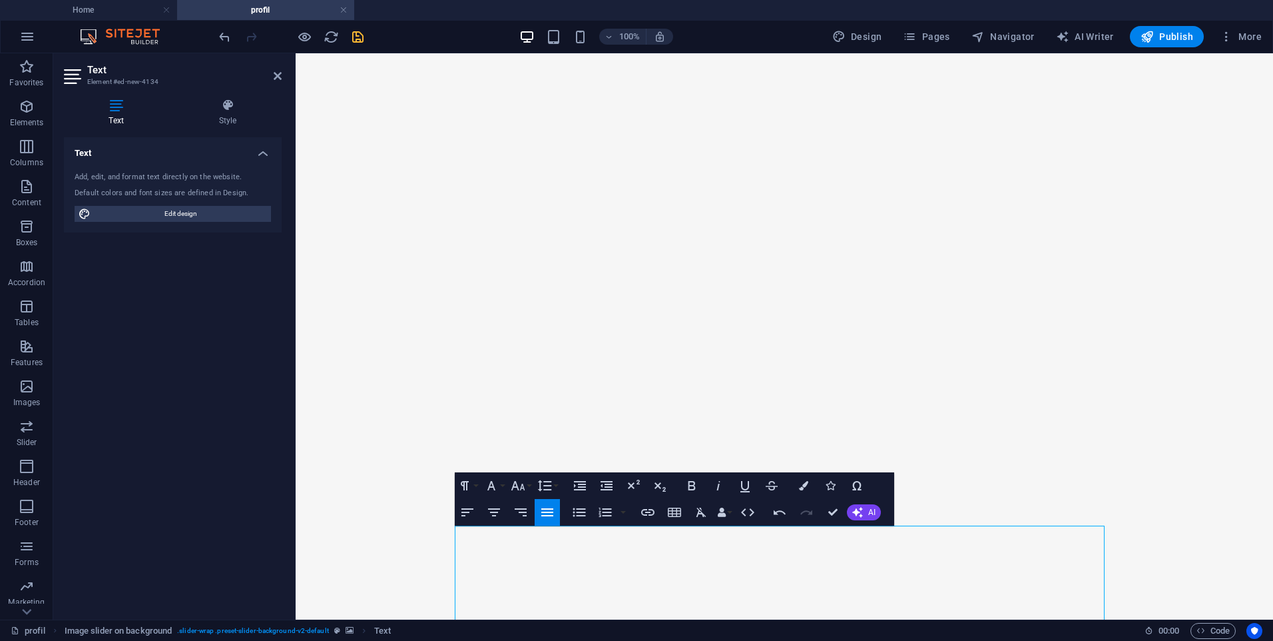
scroll to position [0, 0]
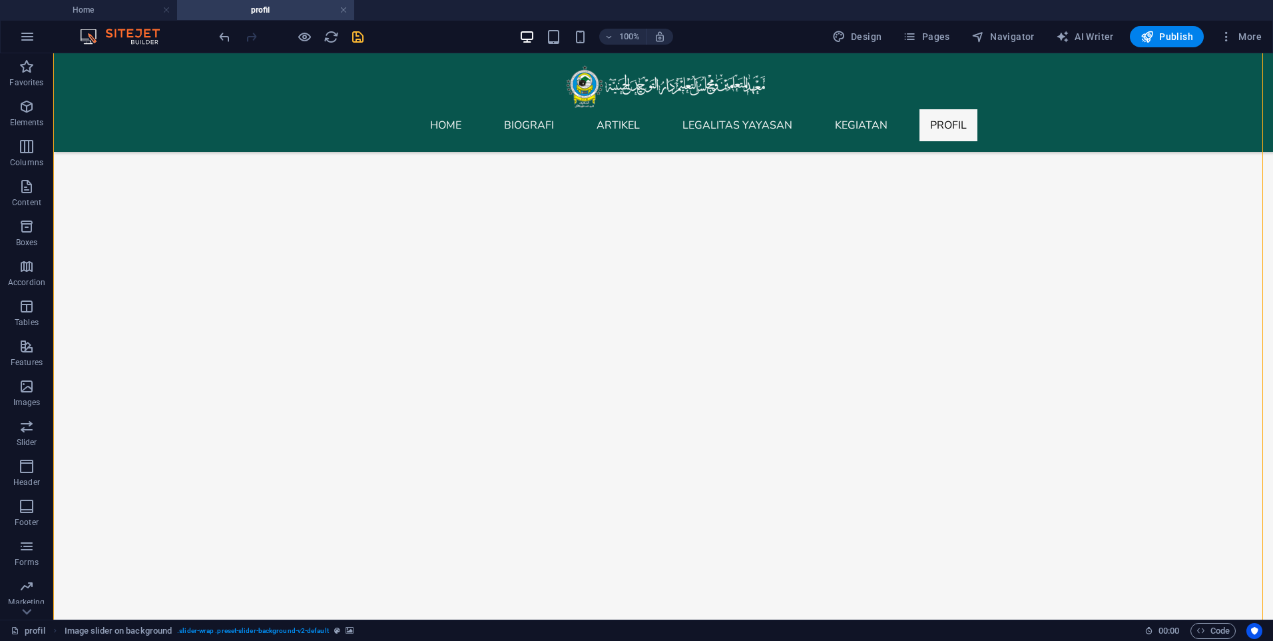
scroll to position [1465, 0]
click at [357, 35] on icon "save" at bounding box center [357, 36] width 15 height 15
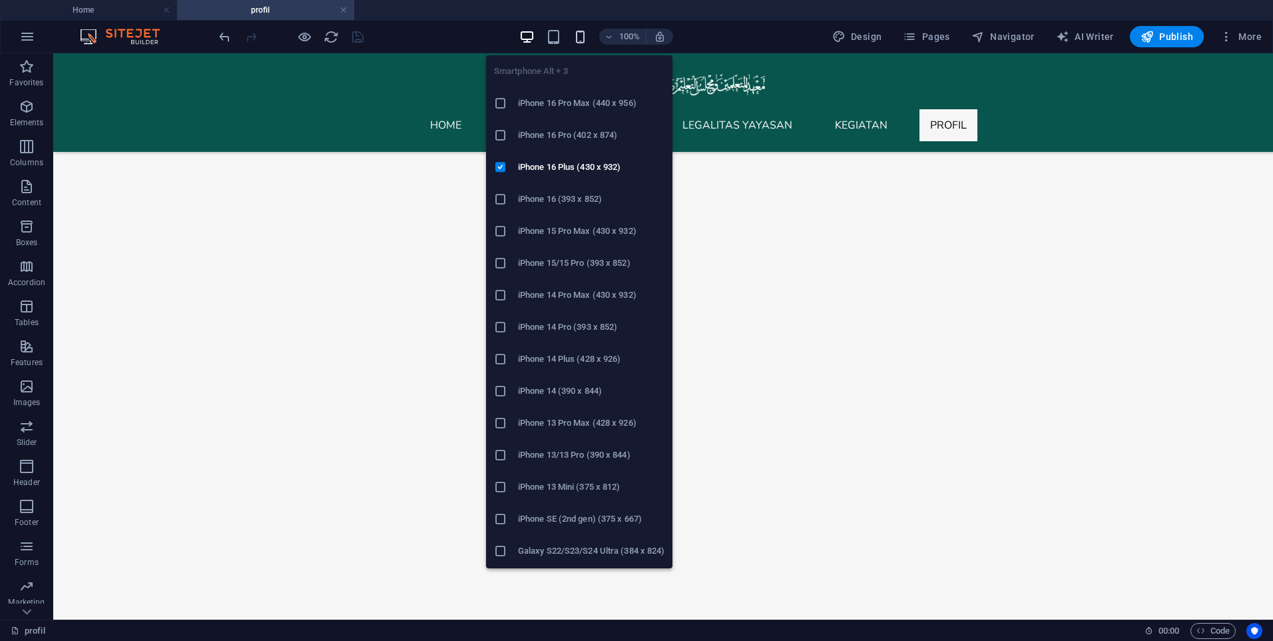
click at [577, 41] on icon "button" at bounding box center [580, 36] width 15 height 15
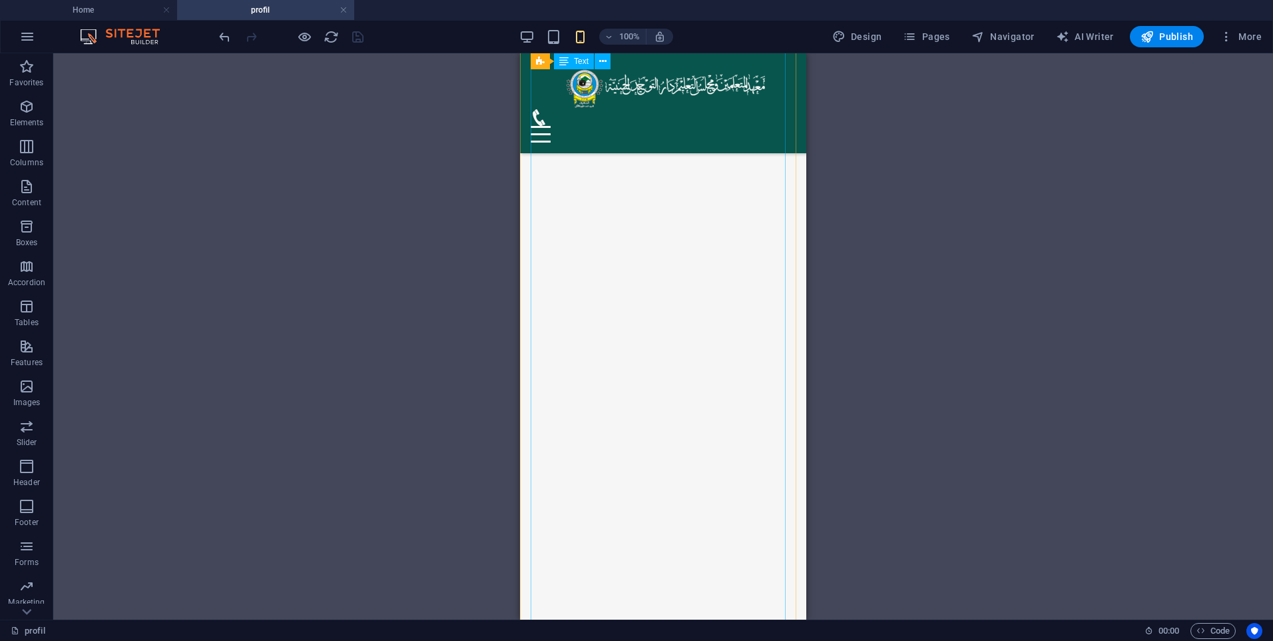
scroll to position [1532, 0]
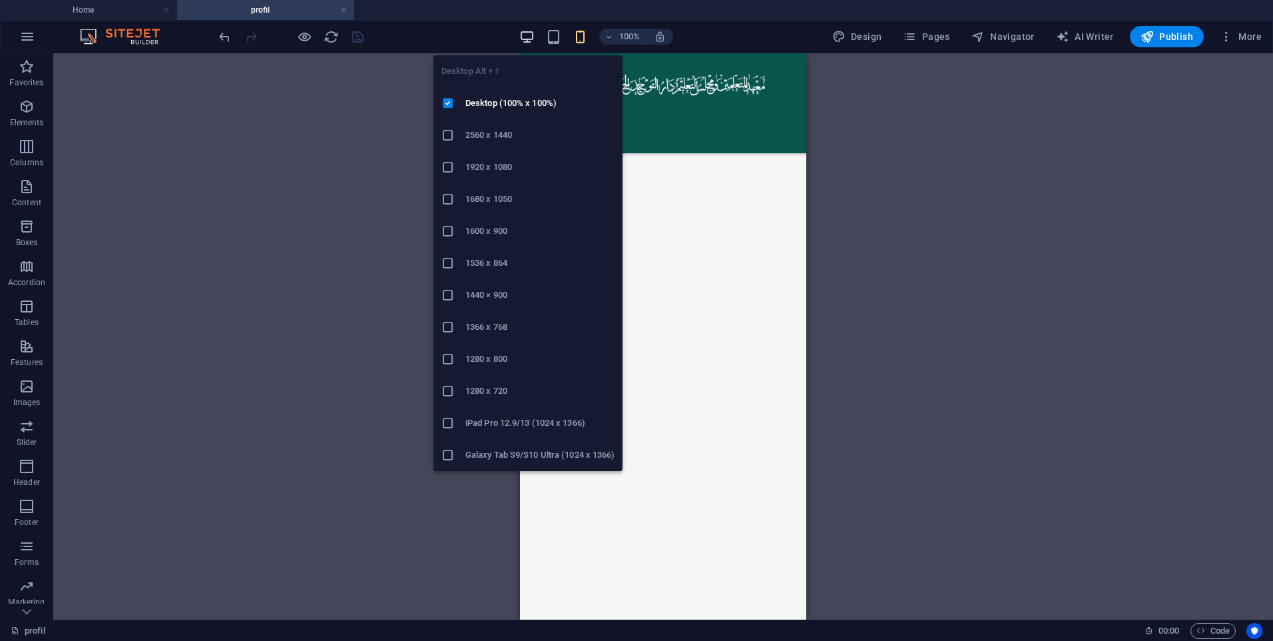
click at [529, 43] on icon "button" at bounding box center [526, 36] width 15 height 15
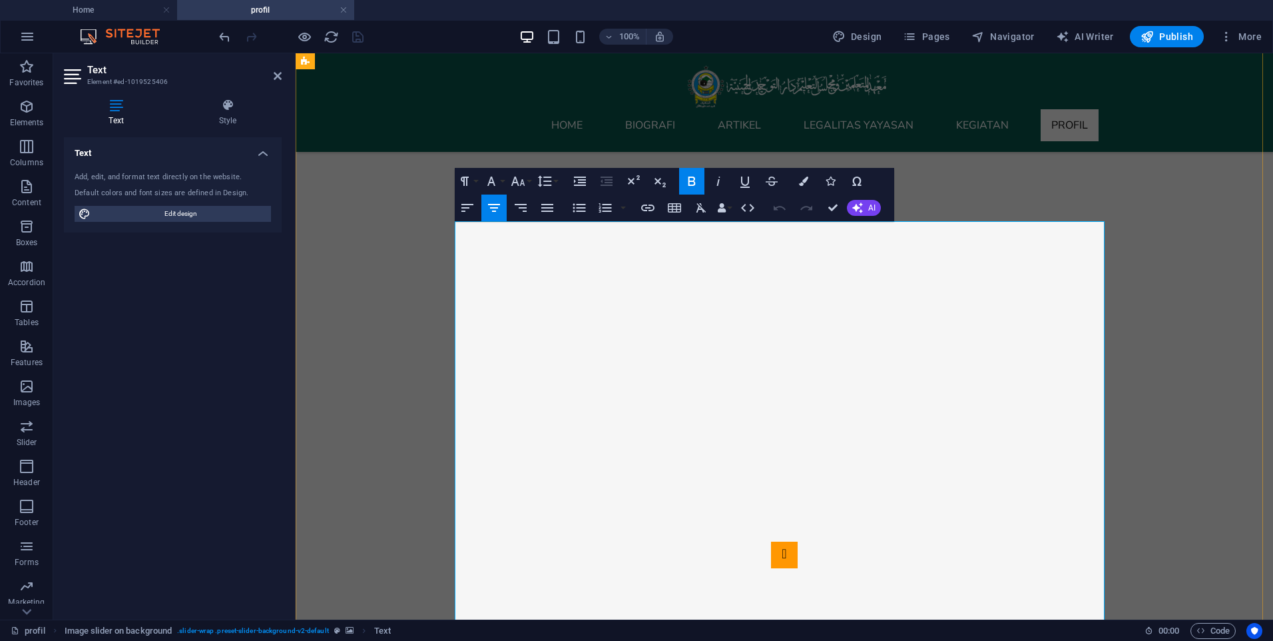
scroll to position [468, 0]
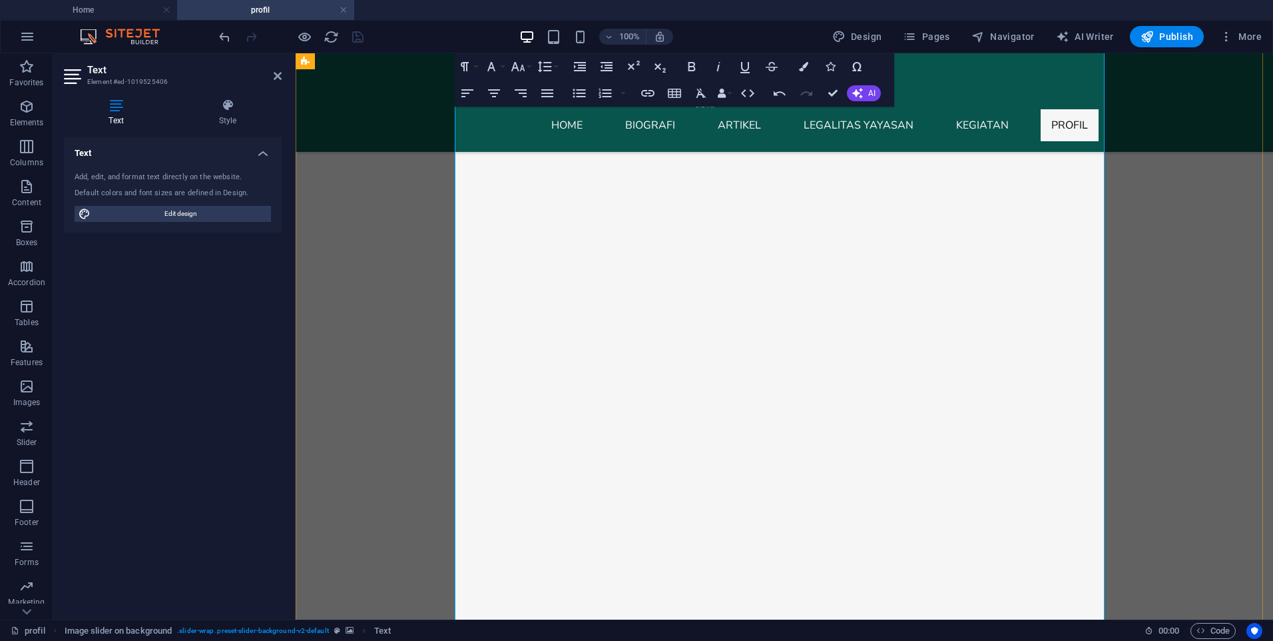
scroll to position [583, 0]
click at [1146, 341] on div at bounding box center [785, 592] width 978 height 2046
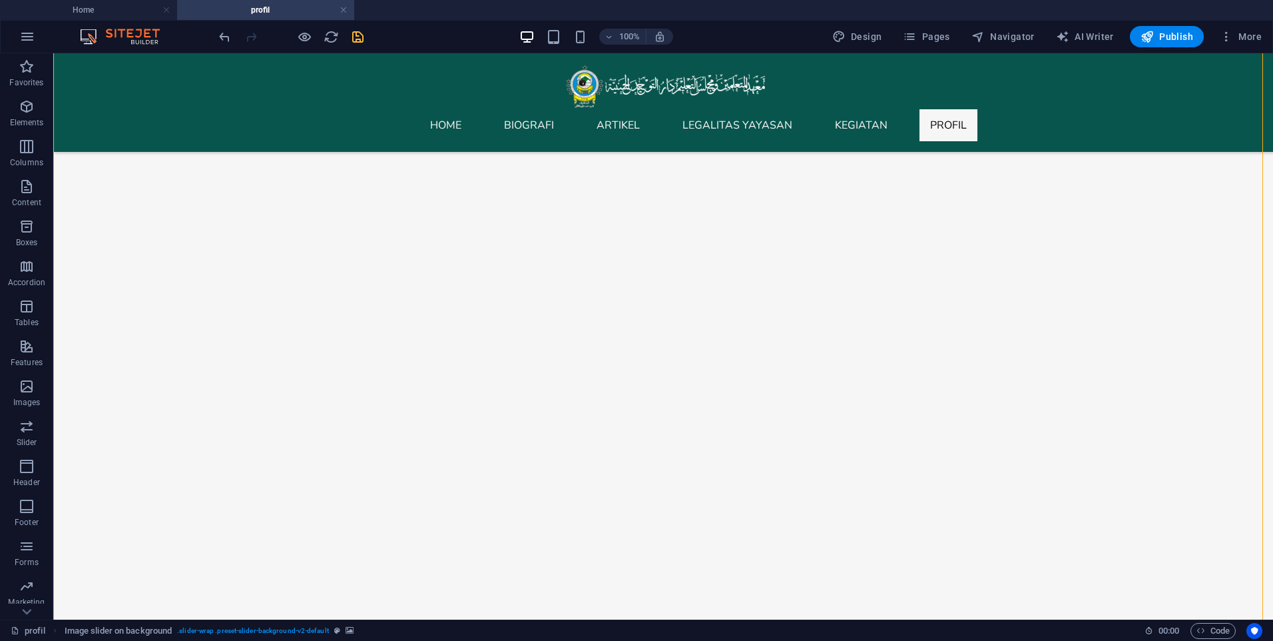
click at [1146, 341] on div at bounding box center [663, 592] width 1220 height 2046
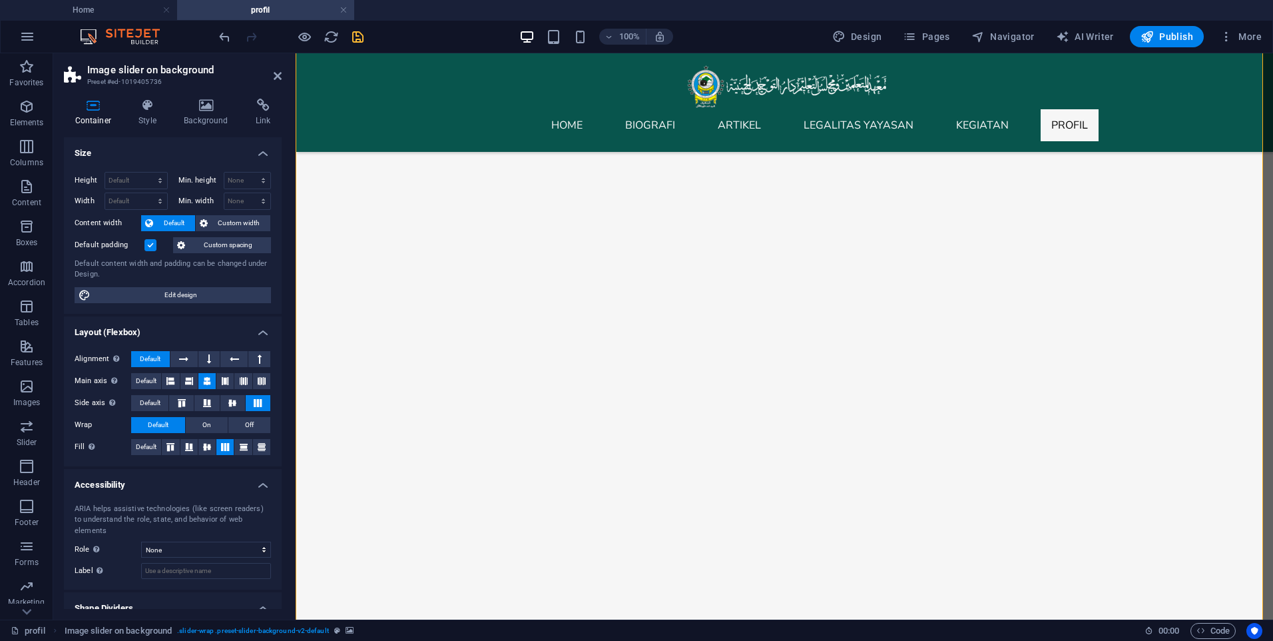
click at [1146, 341] on div at bounding box center [785, 592] width 978 height 2046
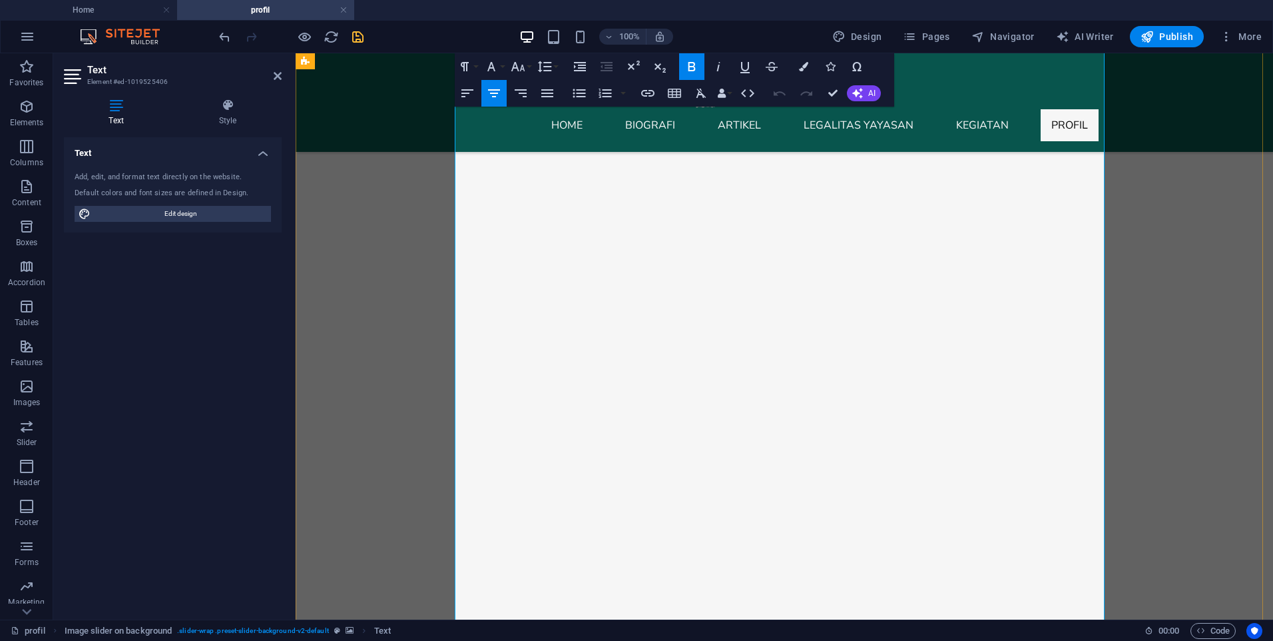
scroll to position [535, 0]
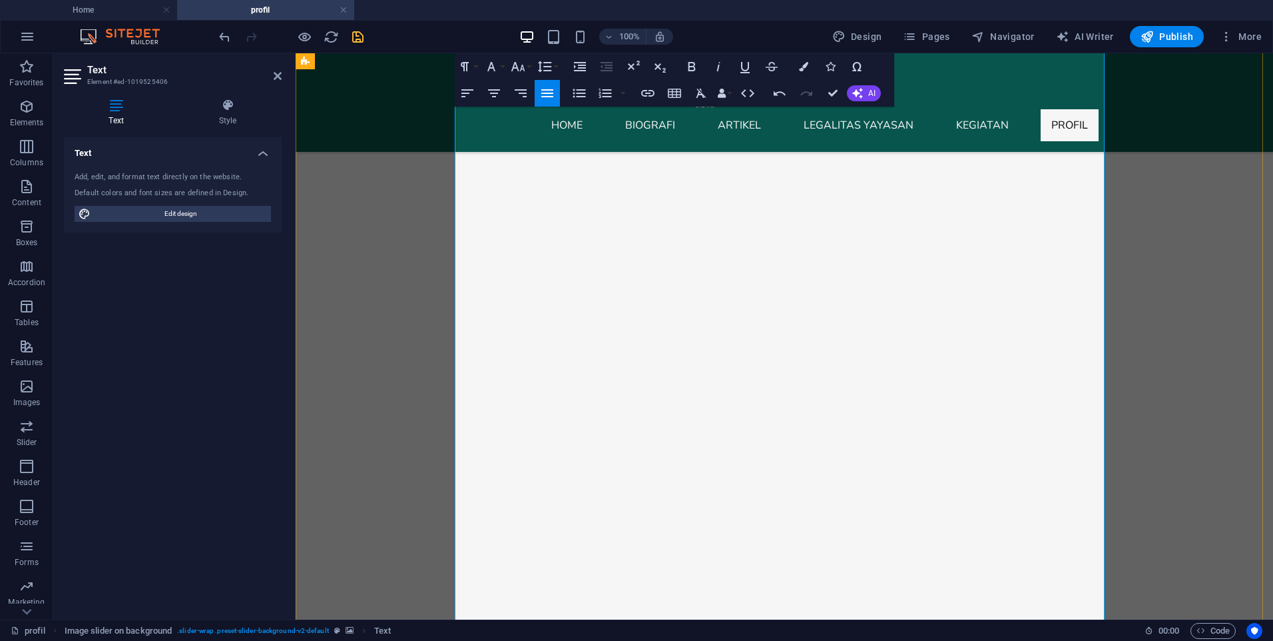
scroll to position [1001, 0]
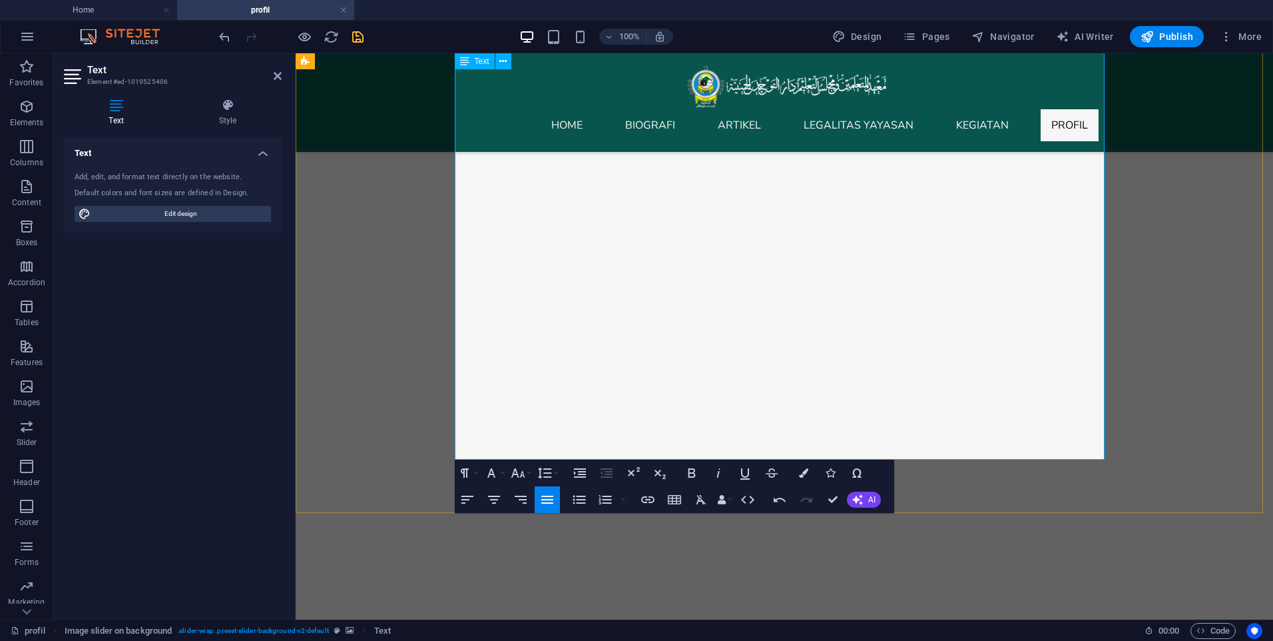
scroll to position [1534, 0]
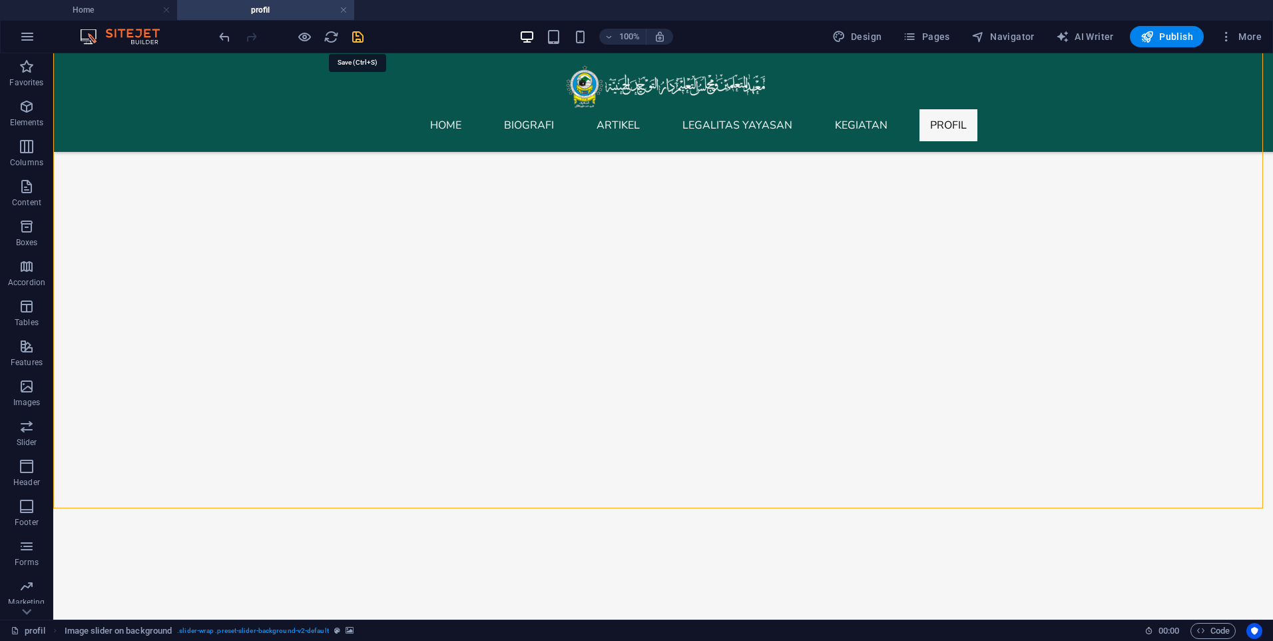
click at [360, 43] on icon "save" at bounding box center [357, 36] width 15 height 15
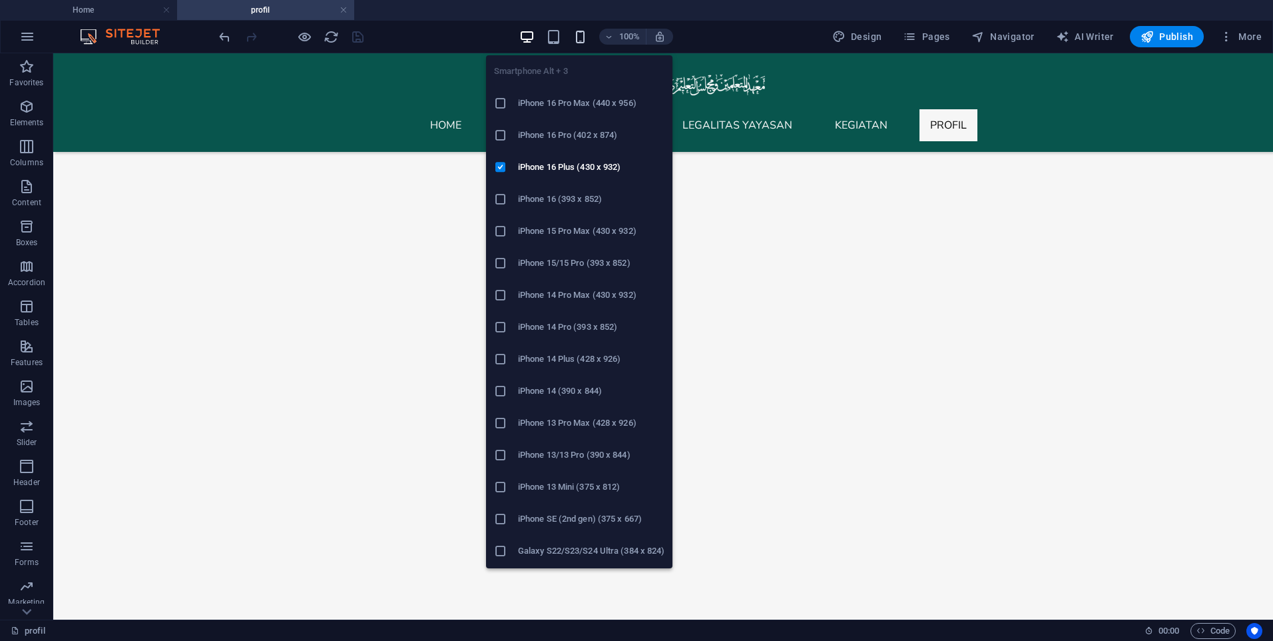
click at [575, 37] on icon "button" at bounding box center [580, 36] width 15 height 15
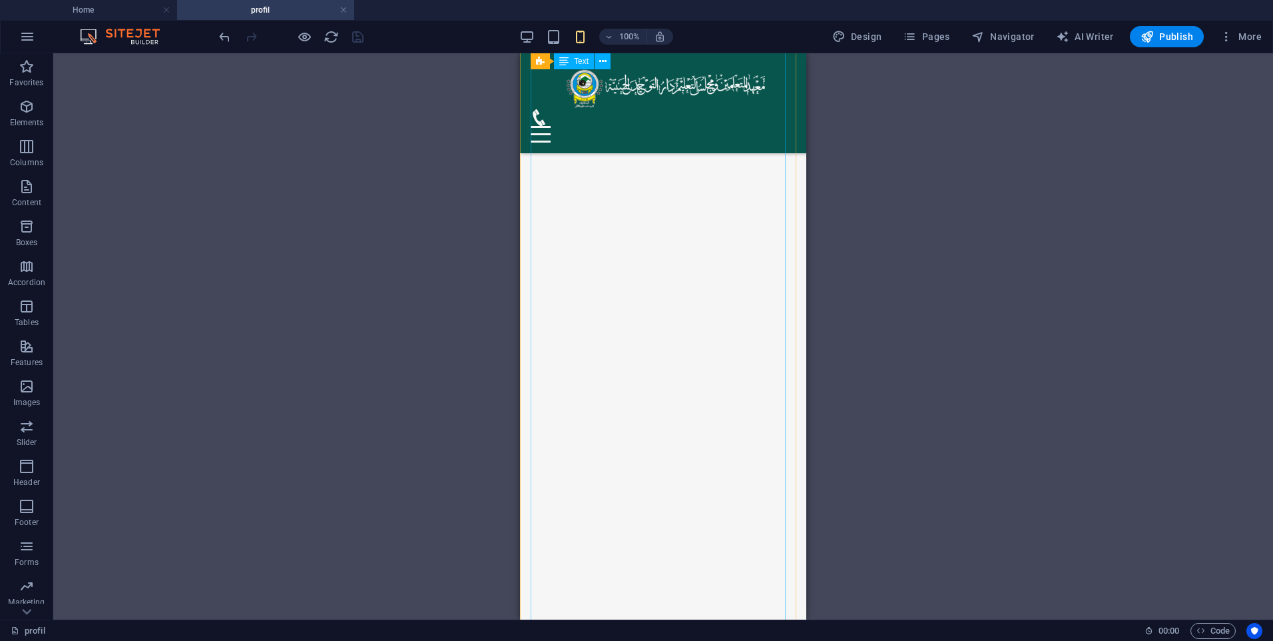
scroll to position [535, 0]
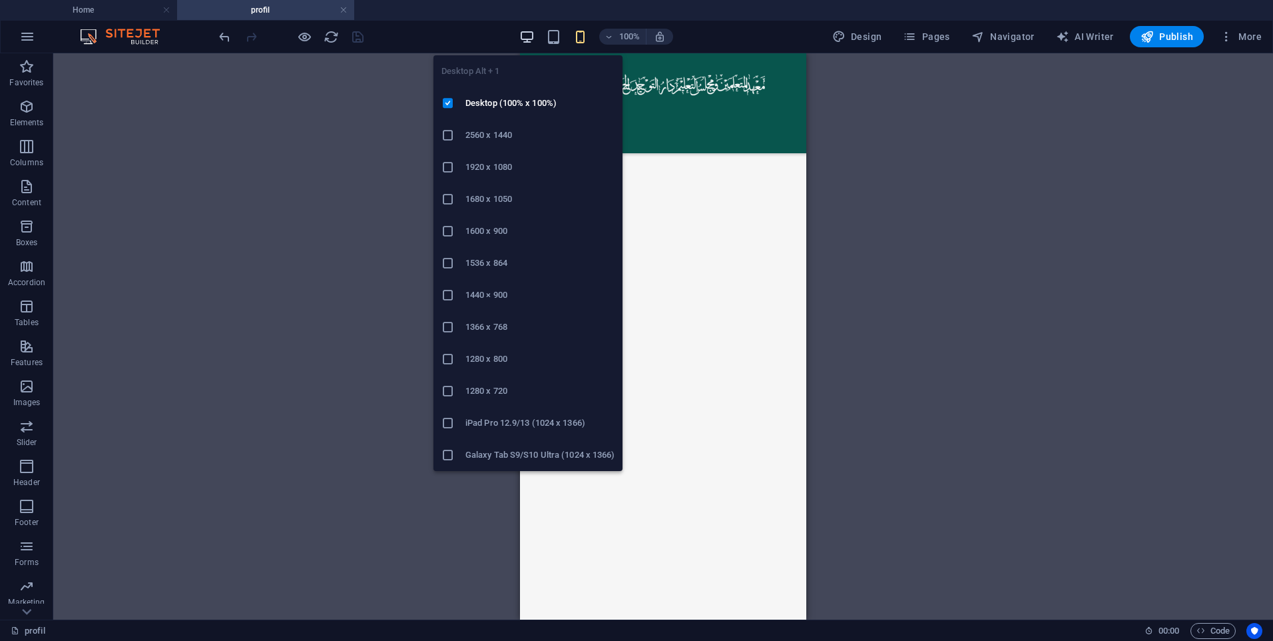
click at [531, 37] on icon "button" at bounding box center [526, 36] width 15 height 15
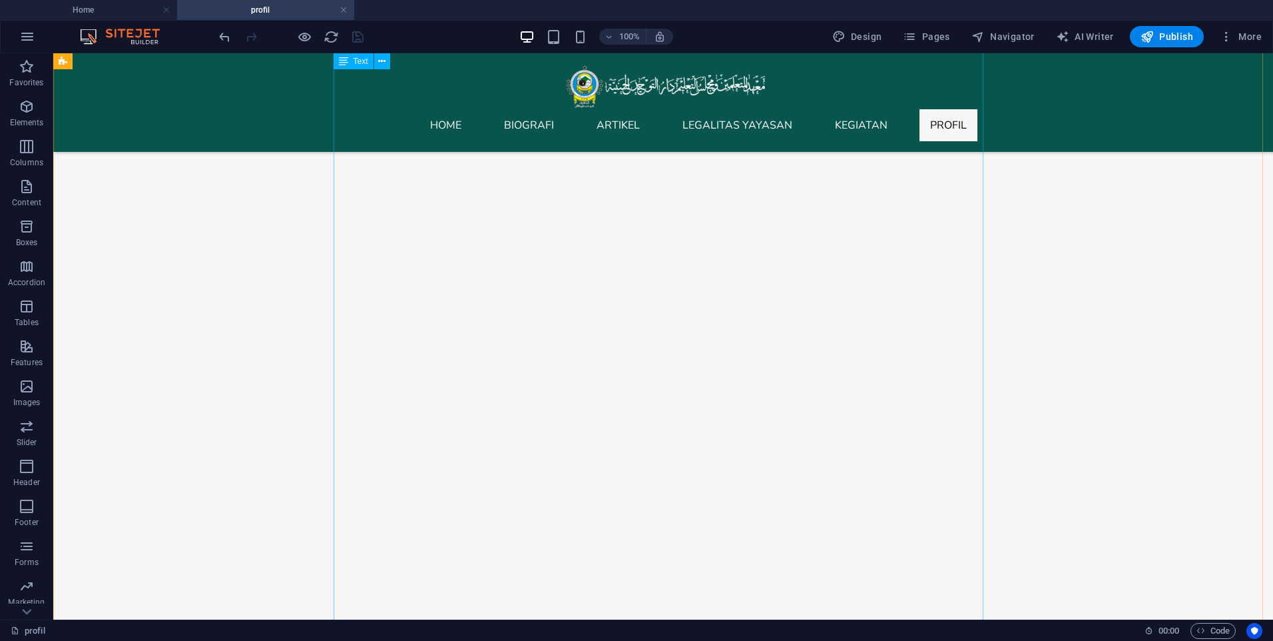
scroll to position [801, 0]
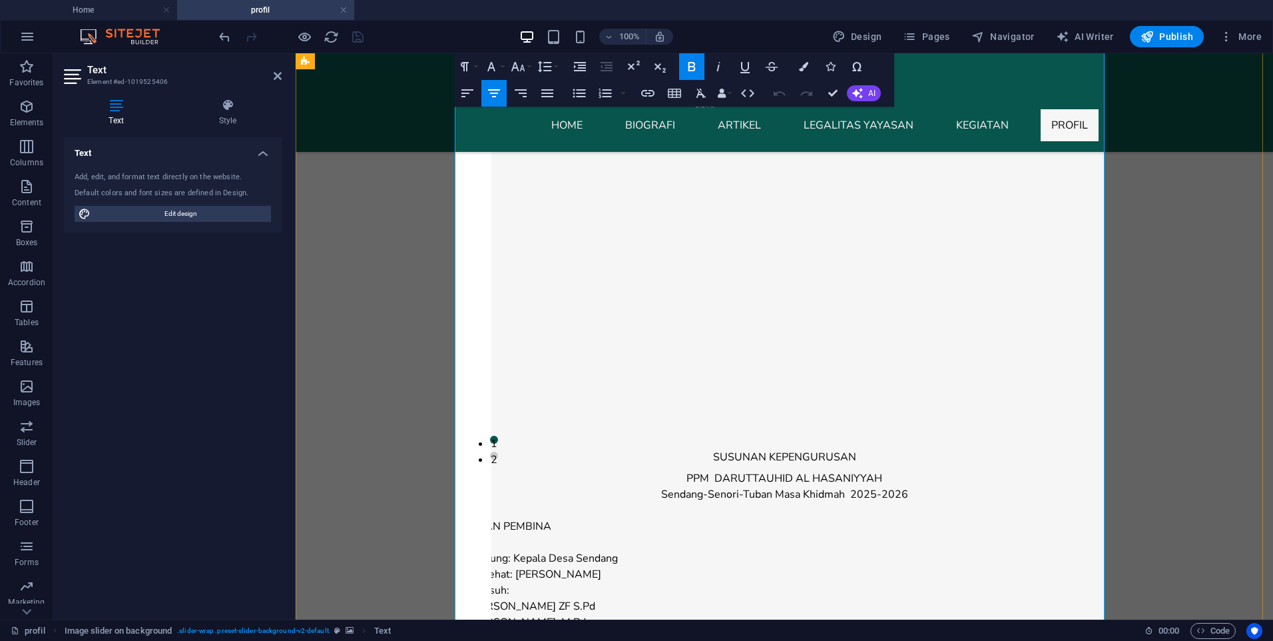
scroll to position [668, 0]
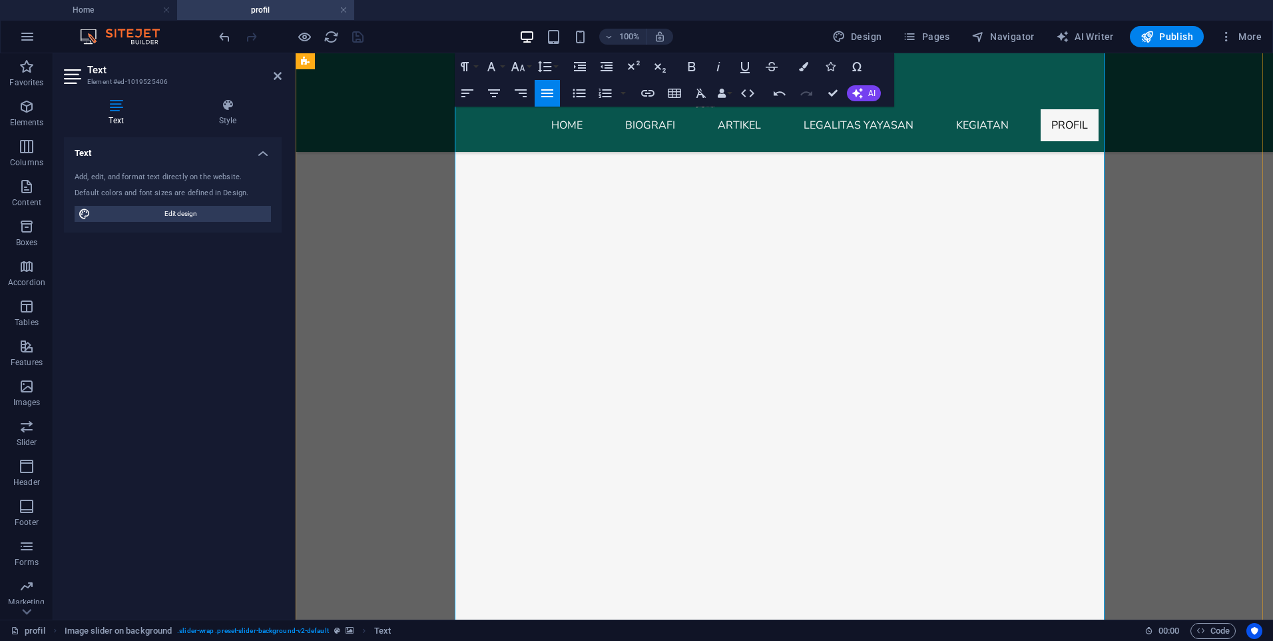
scroll to position [801, 0]
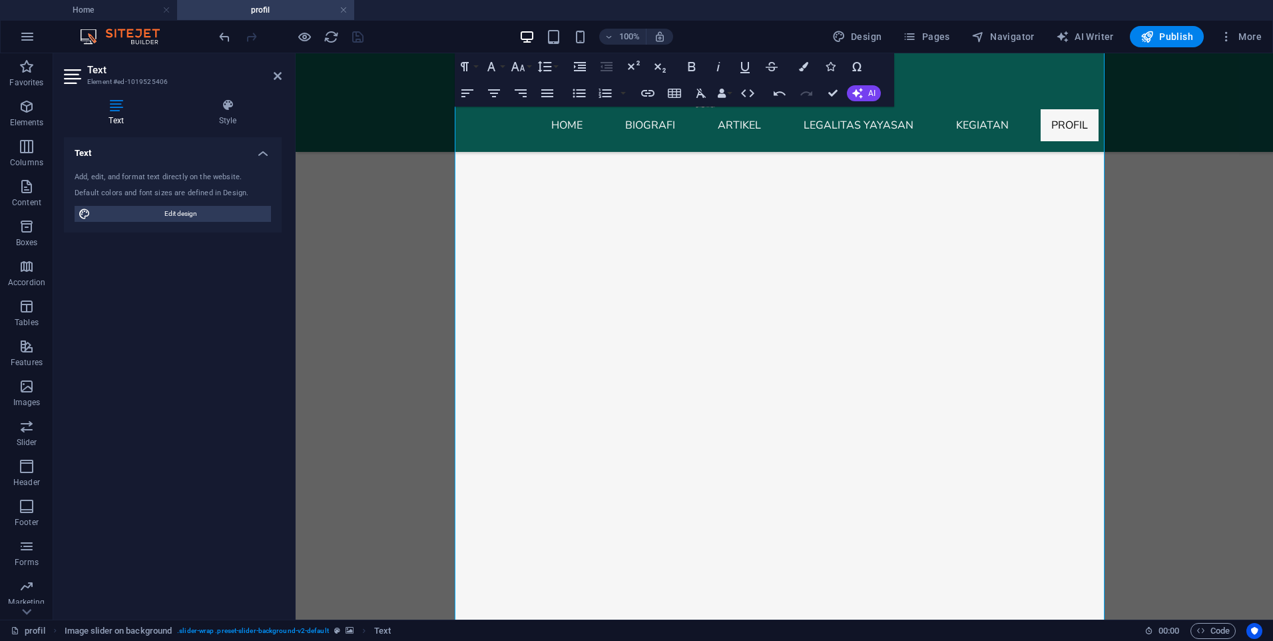
click at [1215, 444] on div at bounding box center [785, 337] width 978 height 2005
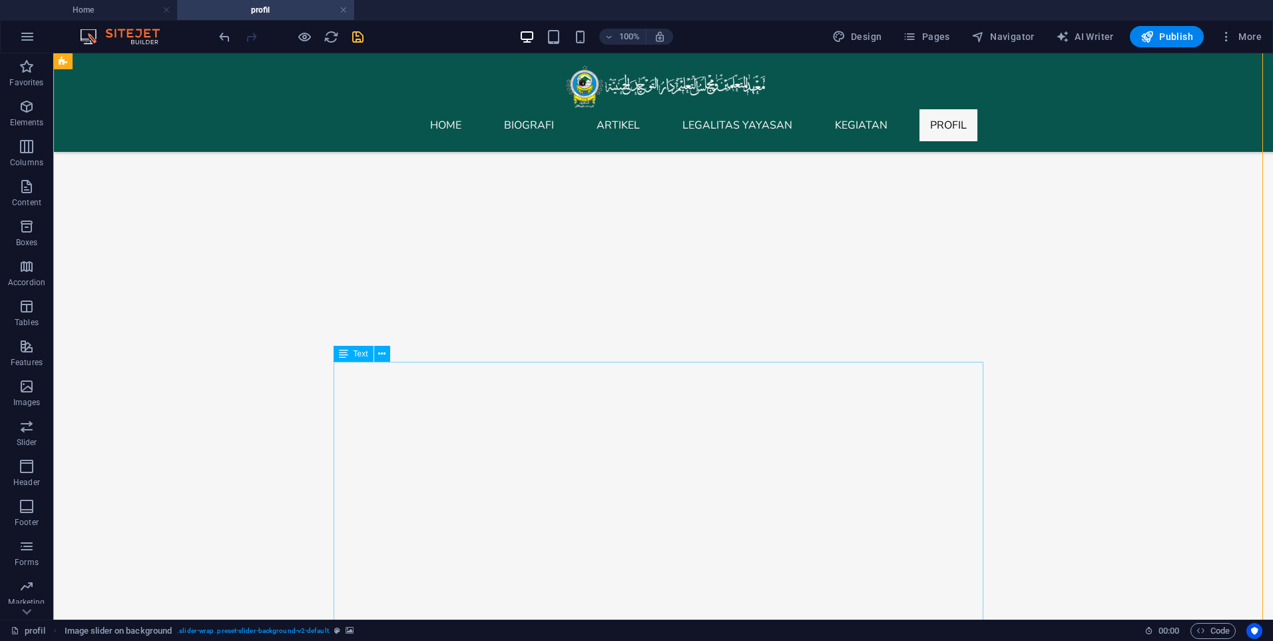
scroll to position [133, 0]
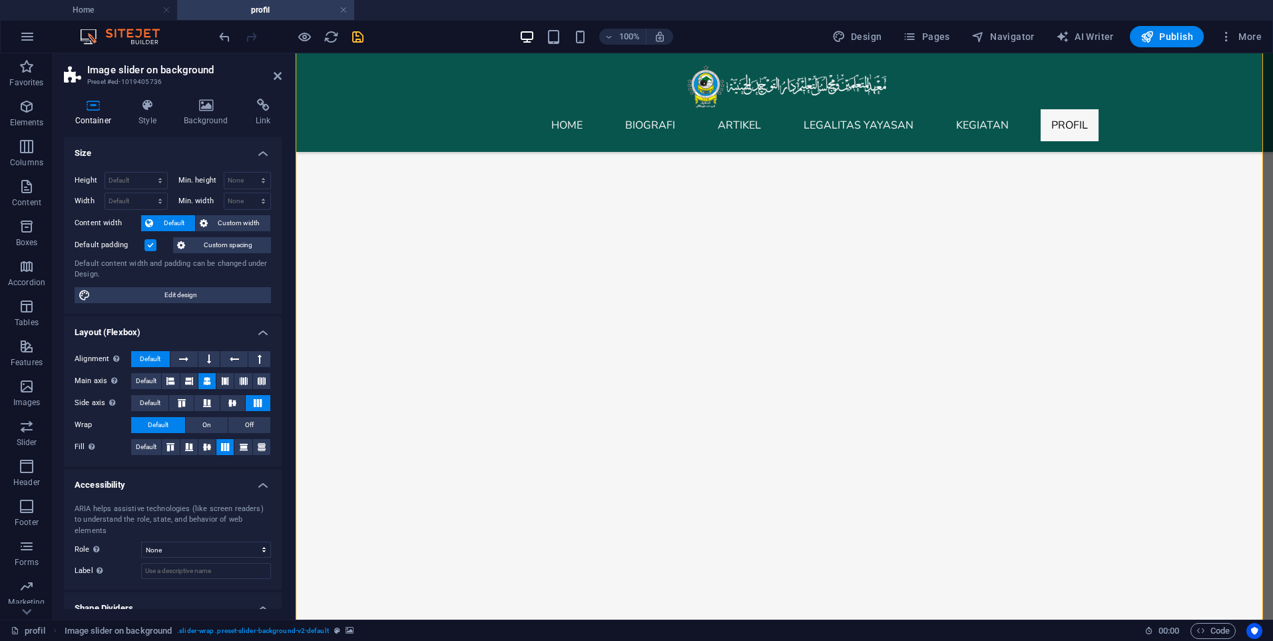
scroll to position [67, 0]
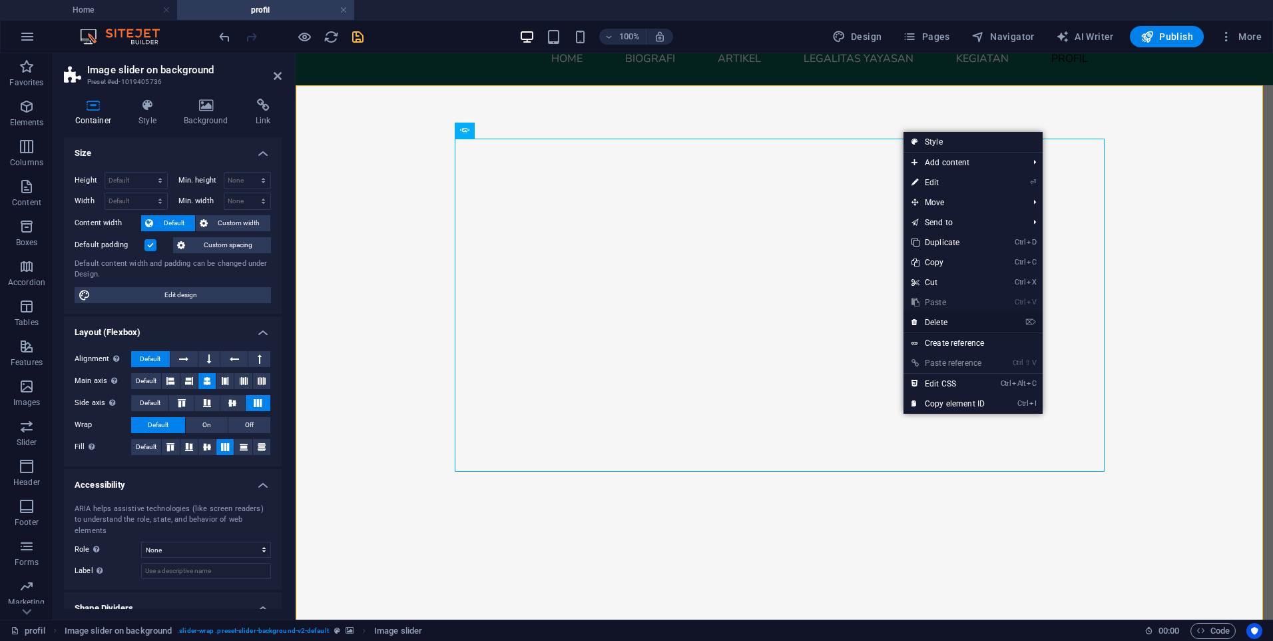
click at [952, 322] on link "⌦ Delete" at bounding box center [948, 322] width 89 height 20
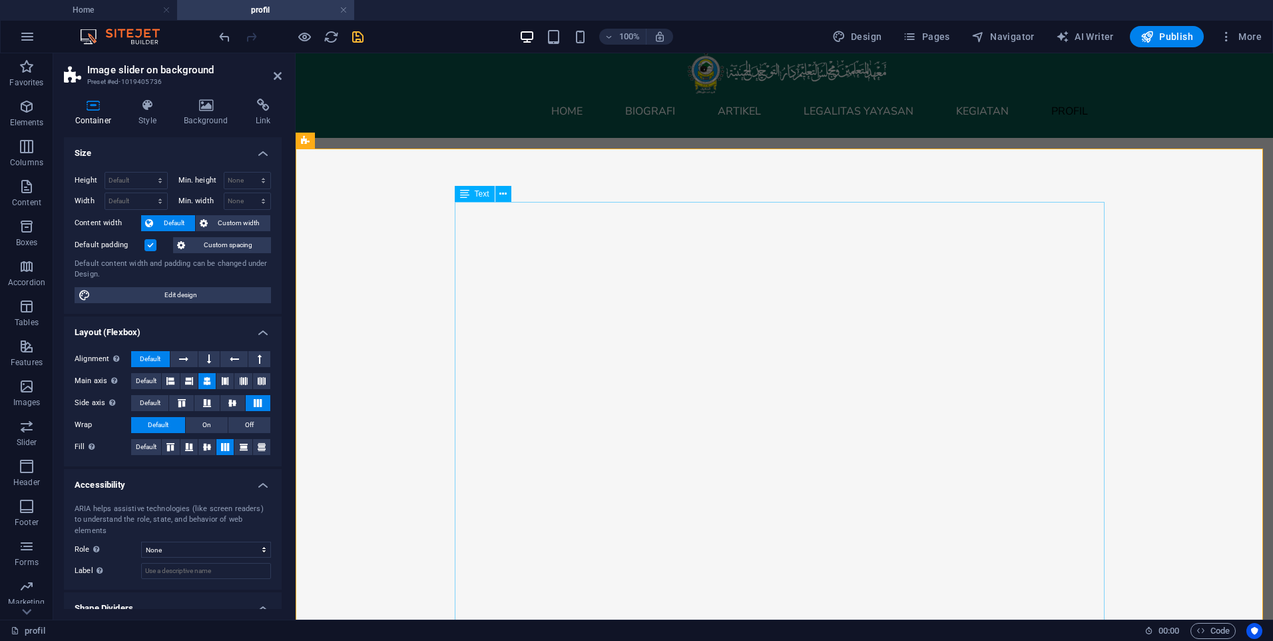
scroll to position [0, 0]
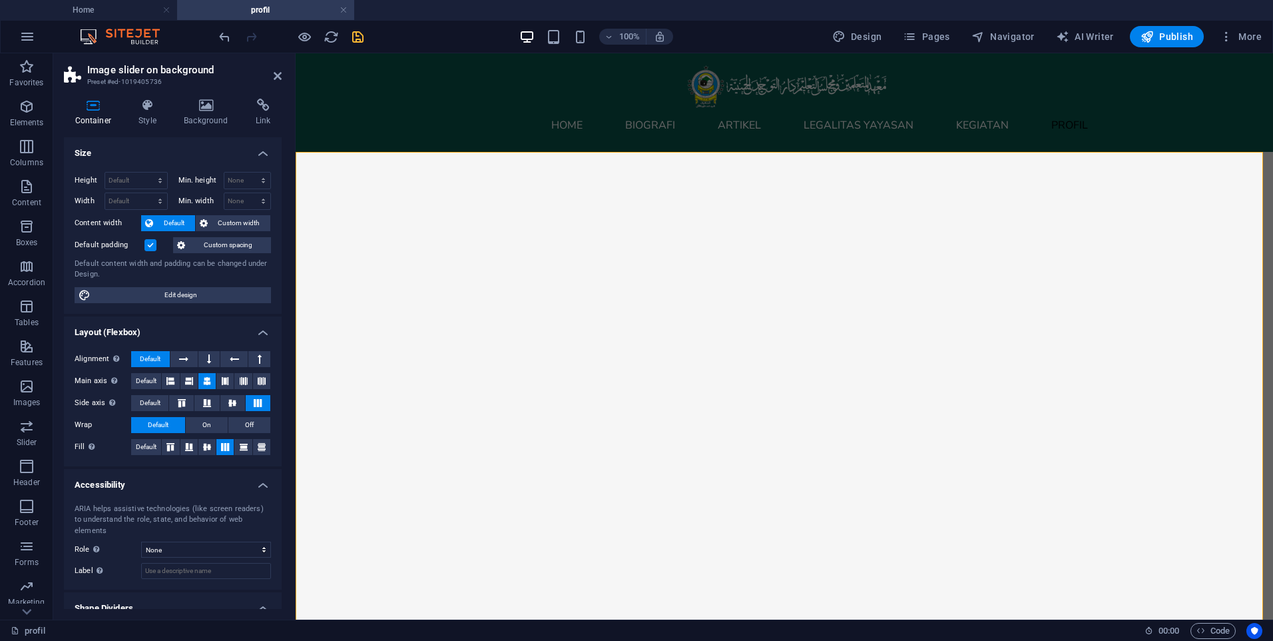
click at [278, 75] on icon at bounding box center [278, 76] width 8 height 11
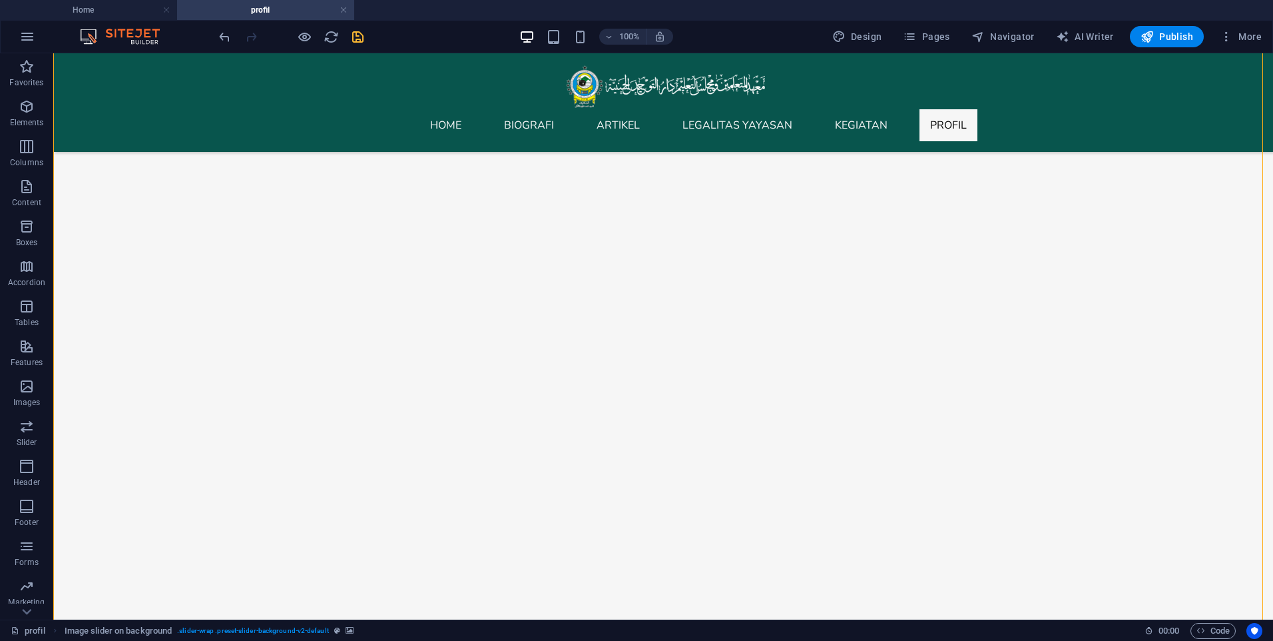
scroll to position [1066, 0]
click at [358, 37] on icon "save" at bounding box center [357, 36] width 15 height 15
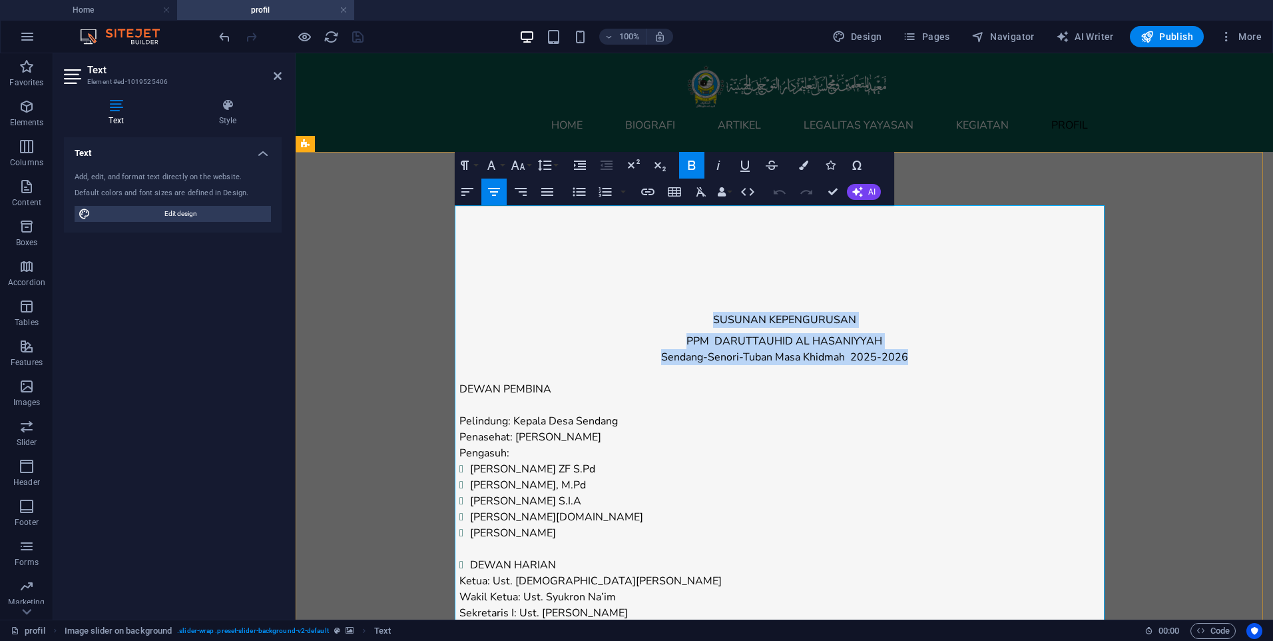
drag, startPoint x: 698, startPoint y: 216, endPoint x: 912, endPoint y: 249, distance: 216.3
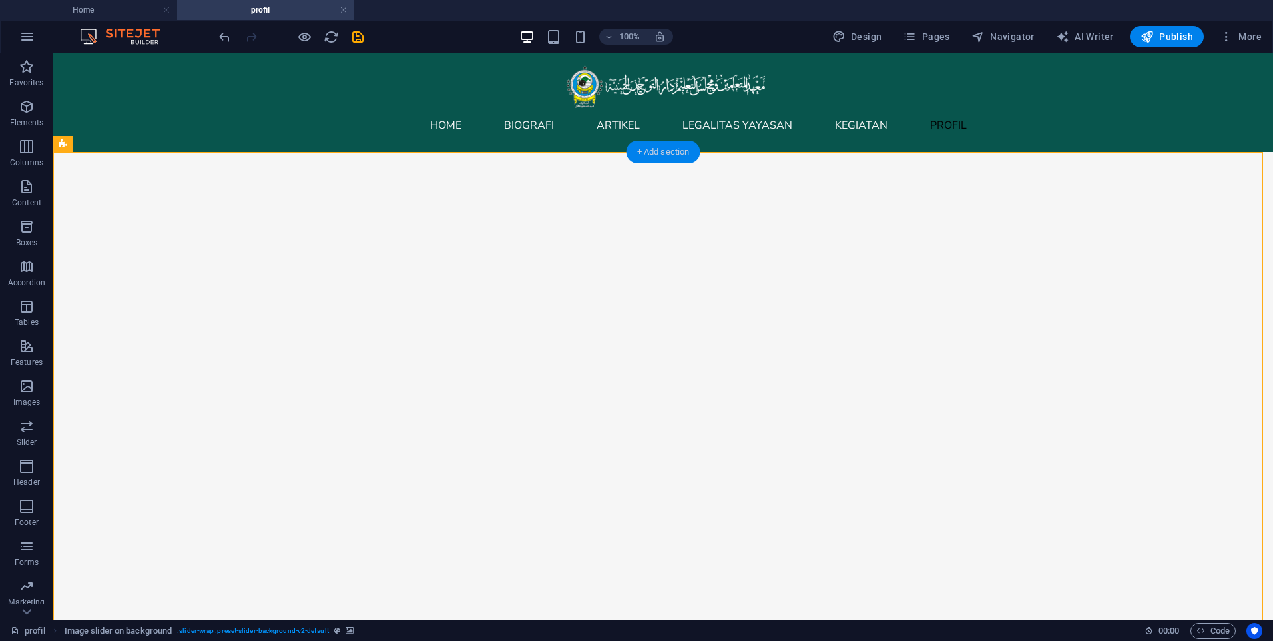
click at [645, 158] on div "+ Add section" at bounding box center [664, 152] width 74 height 23
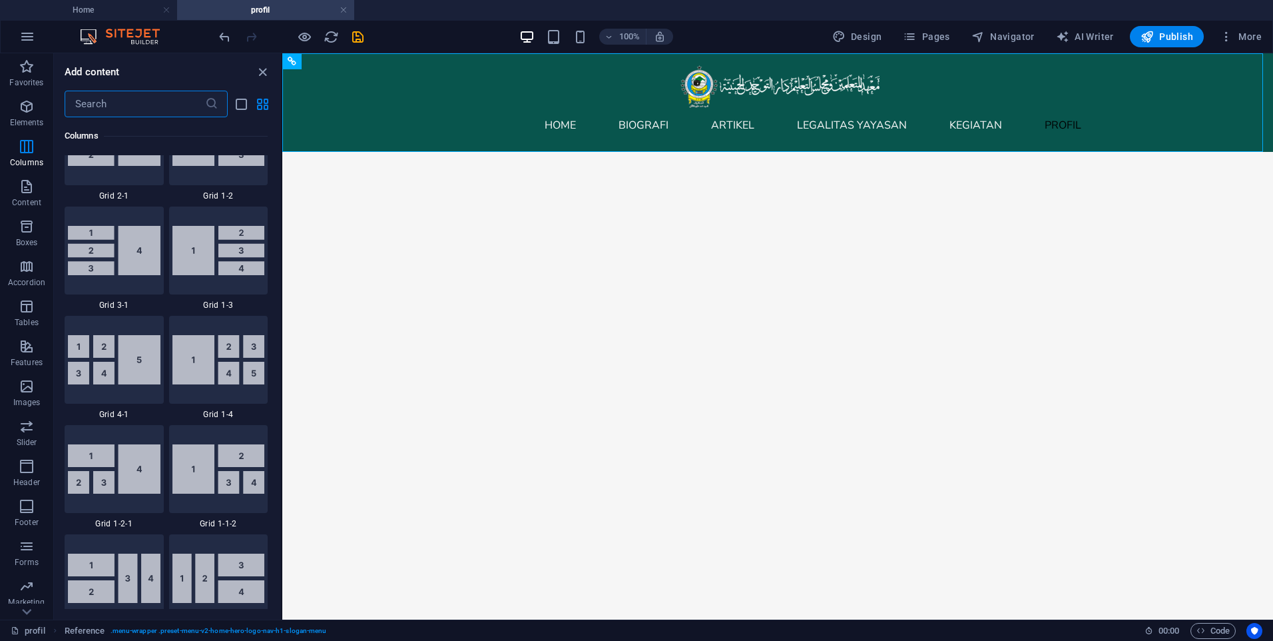
scroll to position [1664, 0]
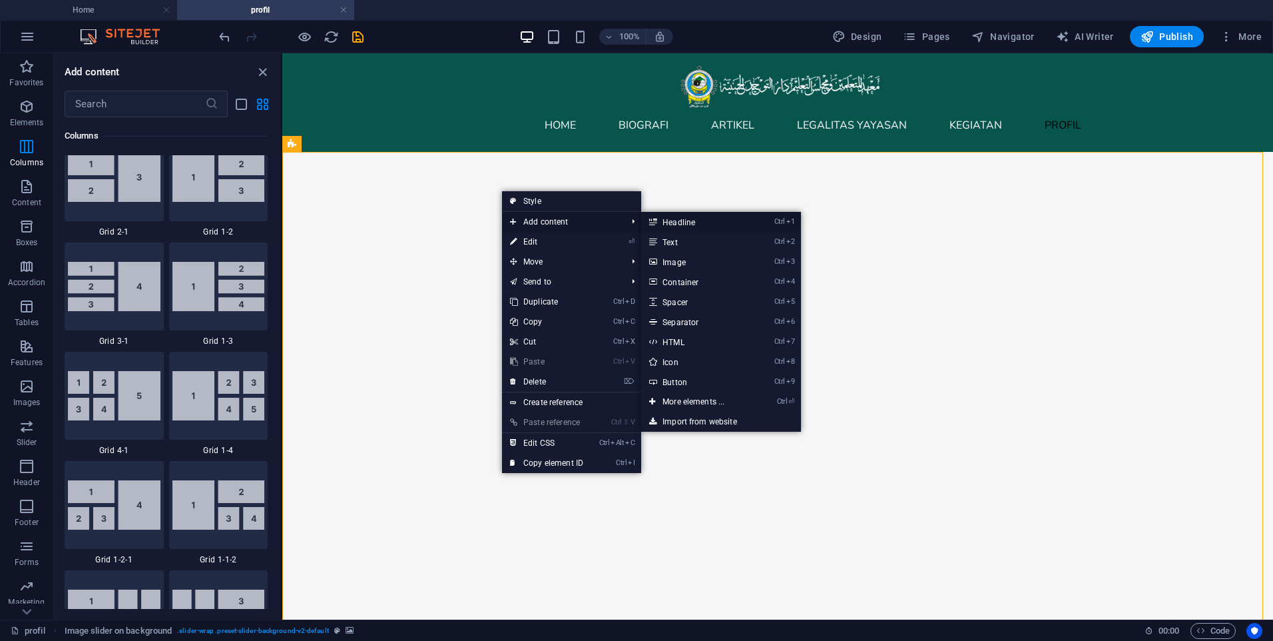
click at [682, 230] on link "Ctrl 1 Headline" at bounding box center [696, 222] width 110 height 20
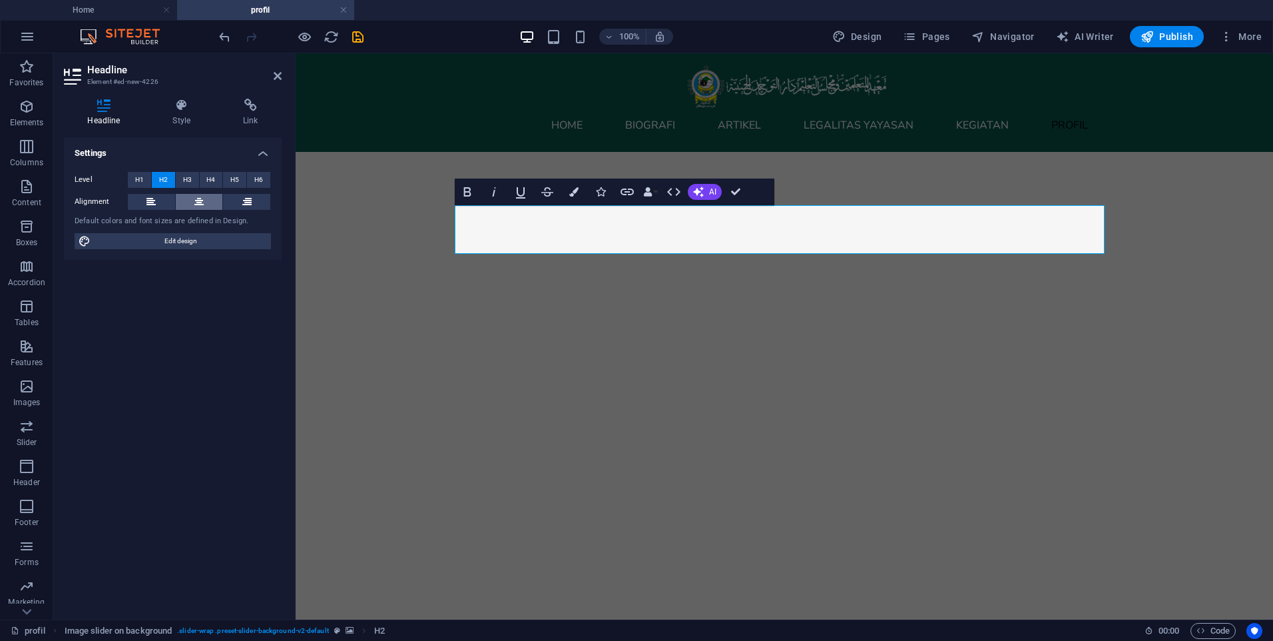
click at [188, 201] on button at bounding box center [199, 202] width 47 height 16
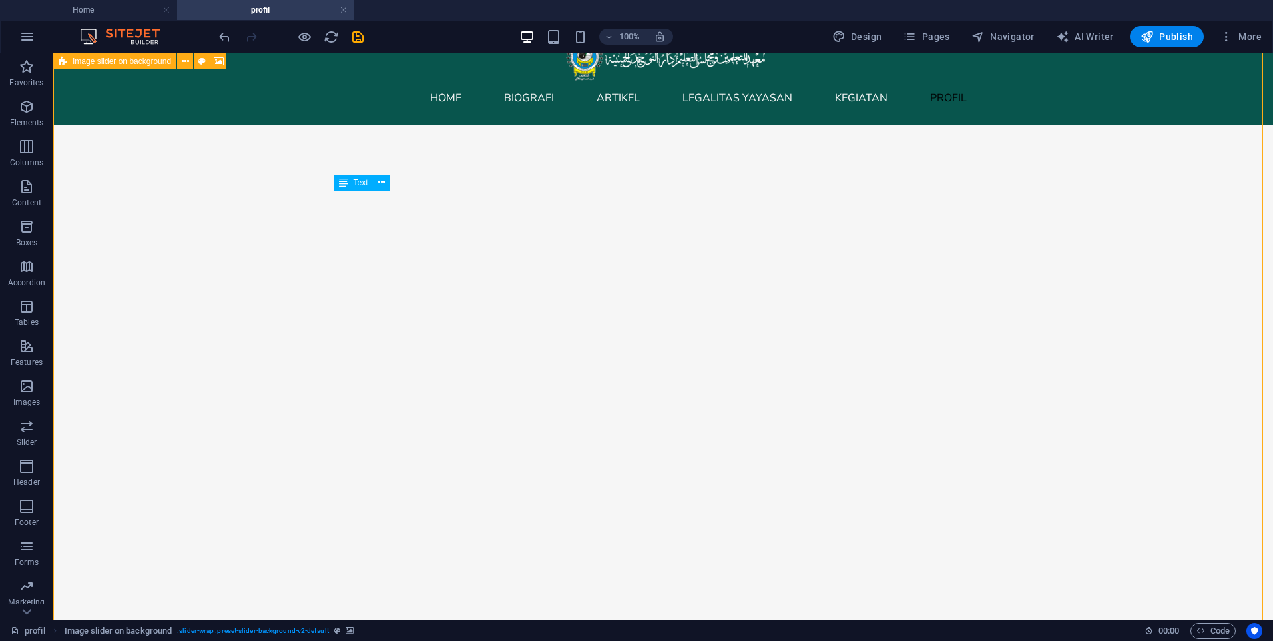
scroll to position [0, 0]
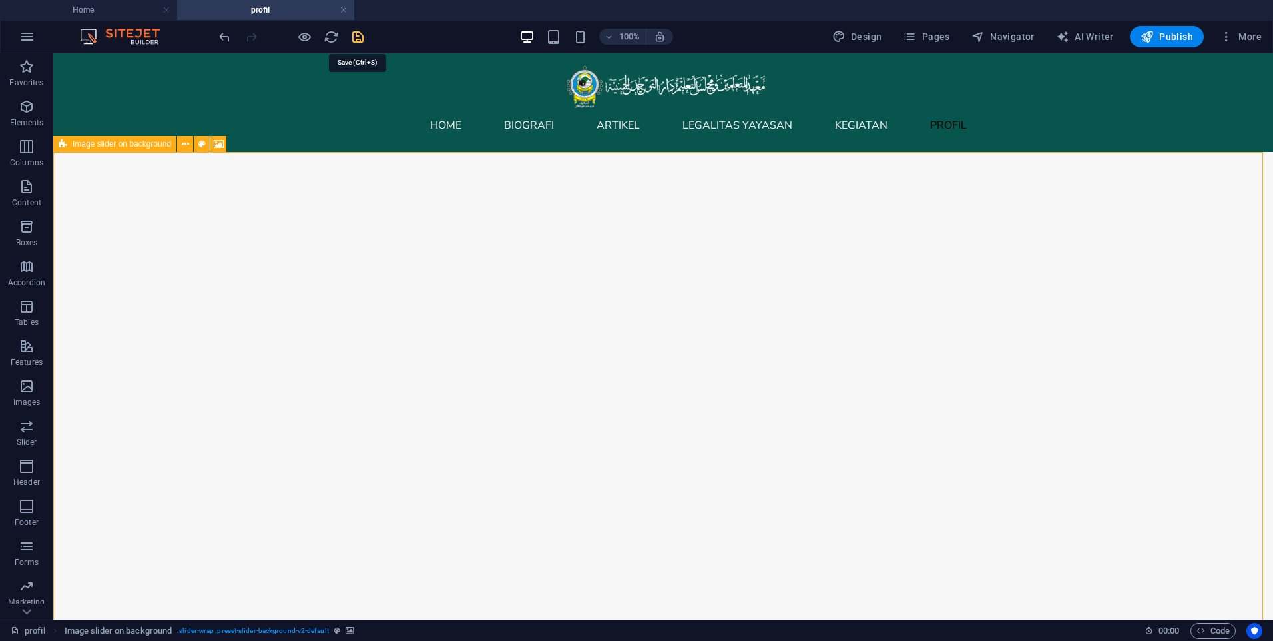
click at [355, 39] on icon "save" at bounding box center [357, 36] width 15 height 15
click at [928, 32] on span "Pages" at bounding box center [926, 36] width 47 height 13
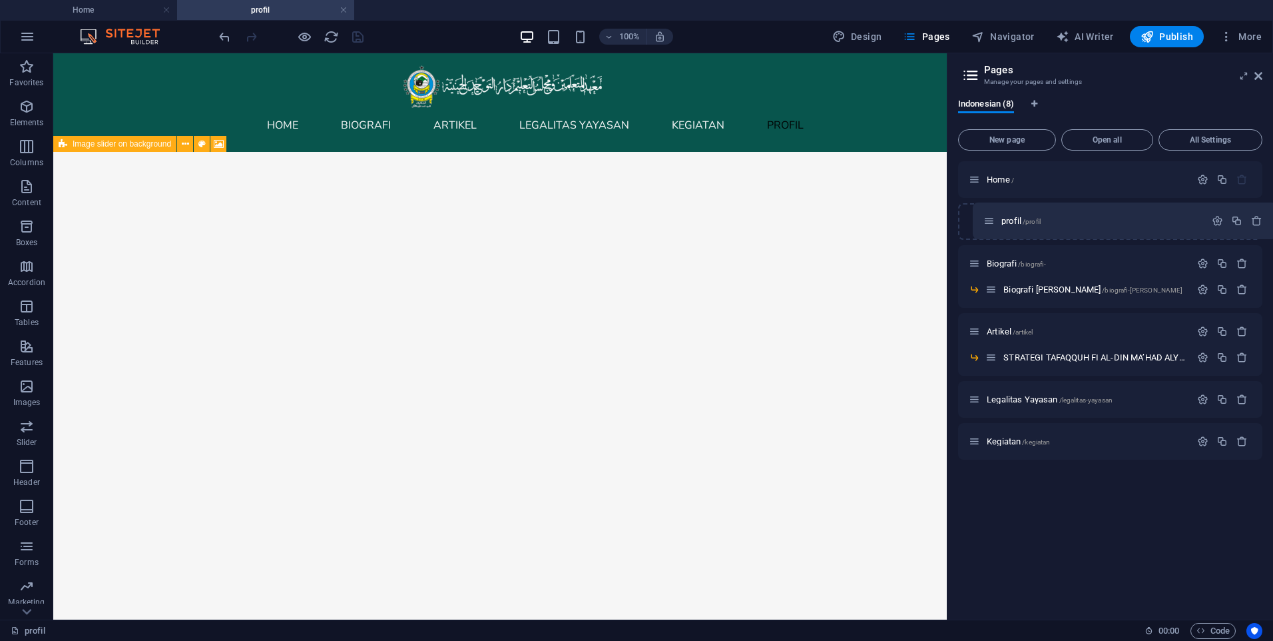
drag, startPoint x: 974, startPoint y: 442, endPoint x: 990, endPoint y: 218, distance: 225.0
click at [990, 218] on div "Home / Biografi /biografi- Biografi Muassis /biografi-muassis Artikel /artikel …" at bounding box center [1110, 310] width 304 height 298
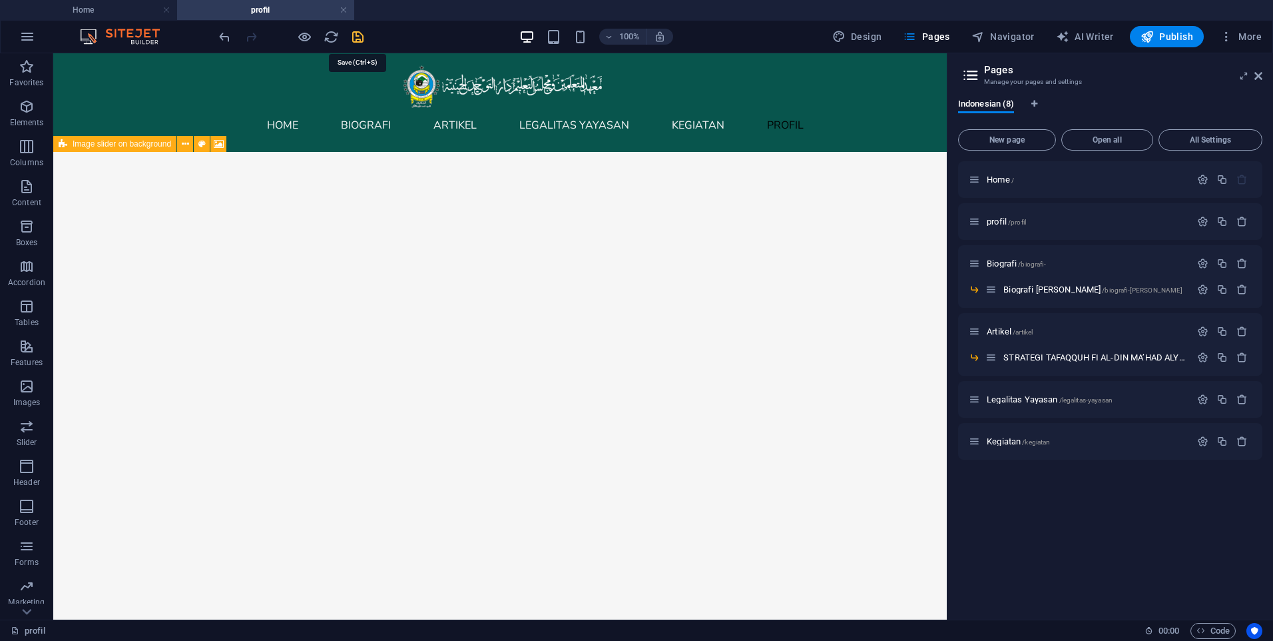
click at [357, 37] on icon "save" at bounding box center [357, 36] width 15 height 15
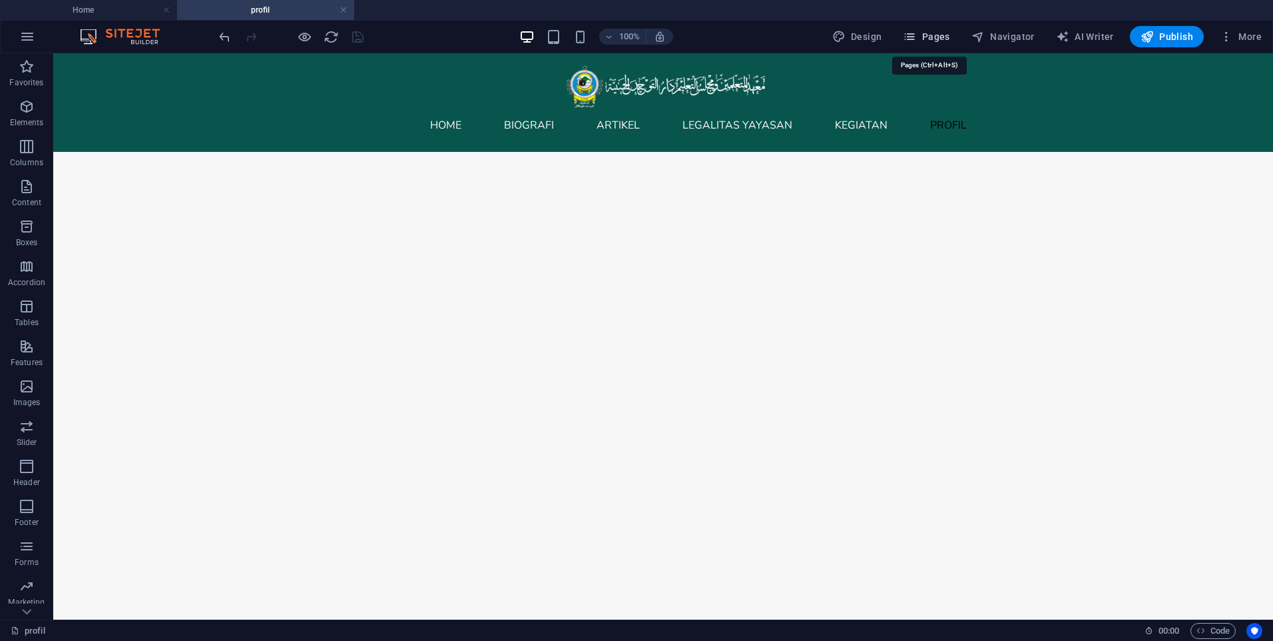
click at [916, 39] on icon "button" at bounding box center [909, 36] width 13 height 13
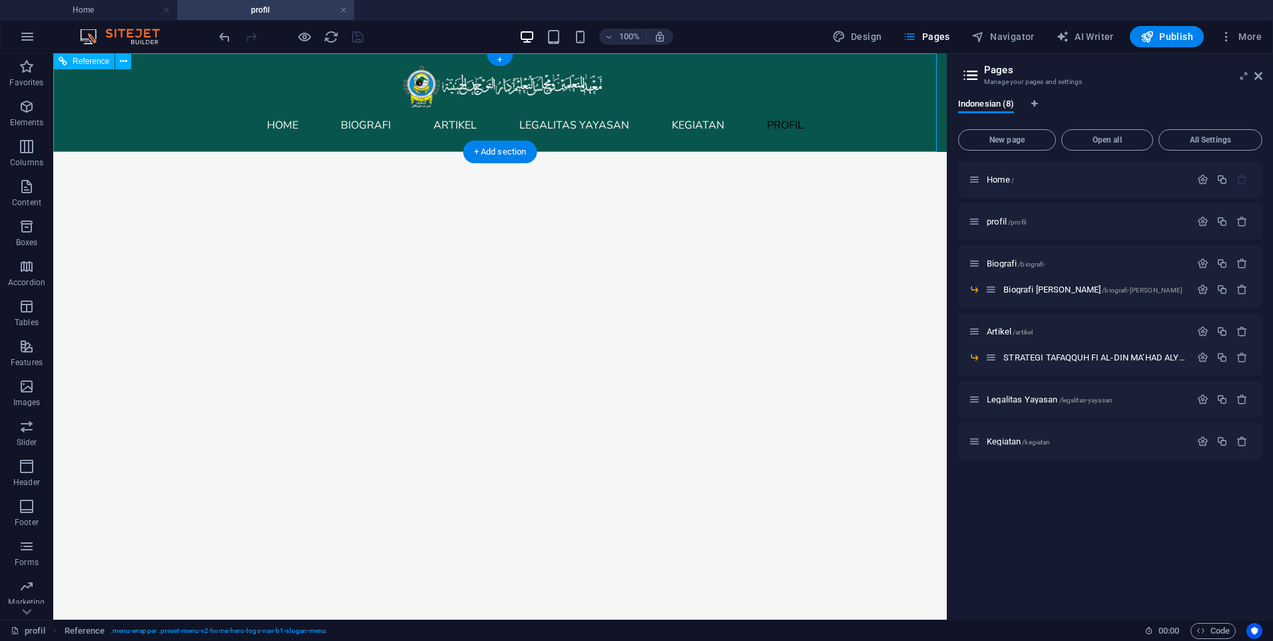
drag, startPoint x: 783, startPoint y: 129, endPoint x: 397, endPoint y: 131, distance: 386.3
click at [397, 131] on nav "Home Biografi Artikel Legalitas Yayasan Kegiatan profil" at bounding box center [500, 125] width 629 height 32
click at [785, 123] on nav "Home Biografi Artikel Legalitas Yayasan Kegiatan profil" at bounding box center [500, 125] width 629 height 32
click at [1262, 81] on icon at bounding box center [1259, 76] width 8 height 11
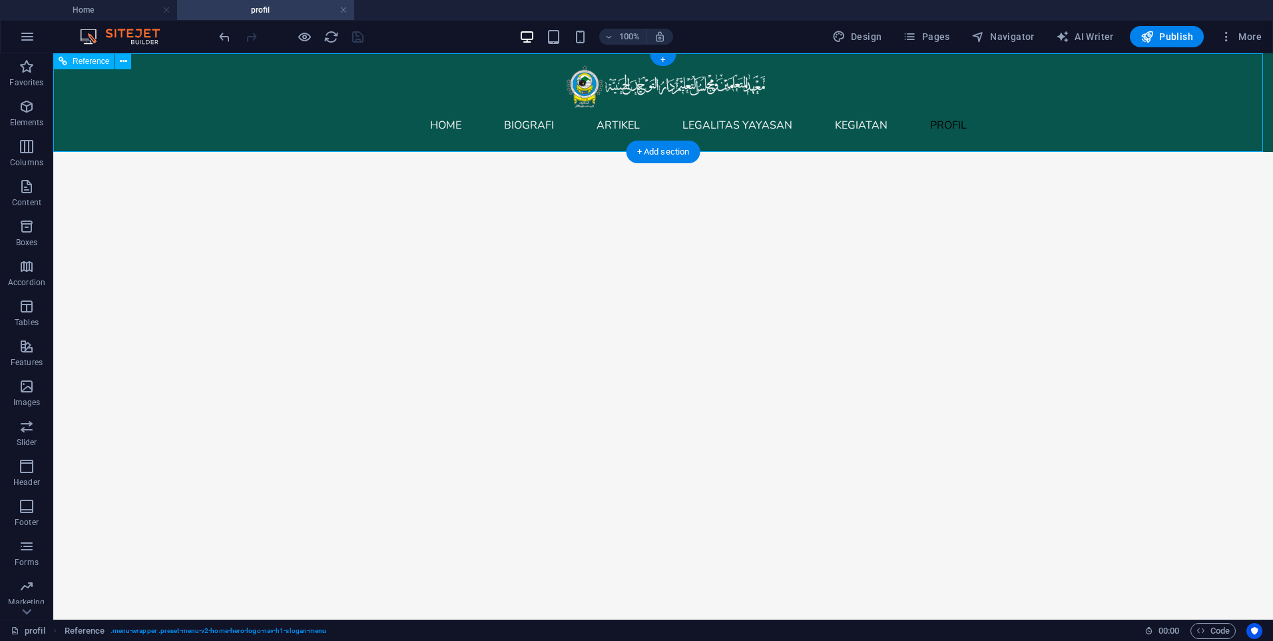
click at [378, 112] on nav "Home Biografi Artikel Legalitas Yayasan Kegiatan profil" at bounding box center [663, 125] width 629 height 32
click at [377, 112] on nav "Home Biografi Artikel Legalitas Yayasan Kegiatan profil" at bounding box center [663, 125] width 629 height 32
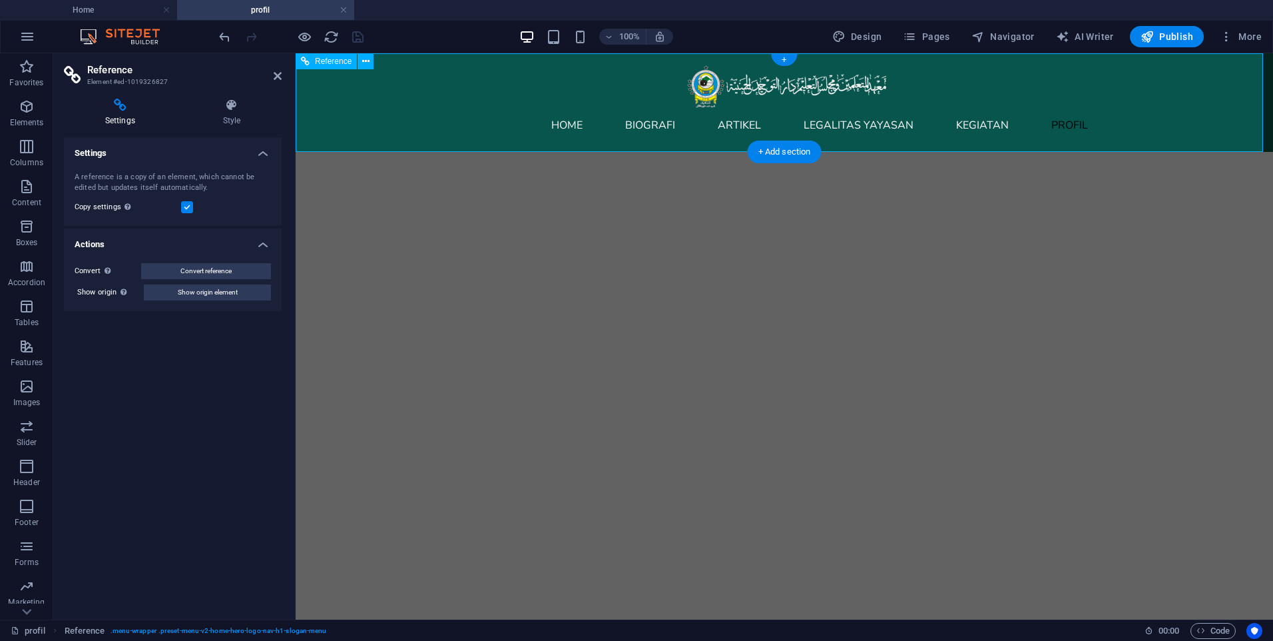
click at [610, 121] on nav "Home Biografi Artikel Legalitas Yayasan Kegiatan profil" at bounding box center [784, 125] width 629 height 32
click at [275, 79] on icon at bounding box center [278, 76] width 8 height 11
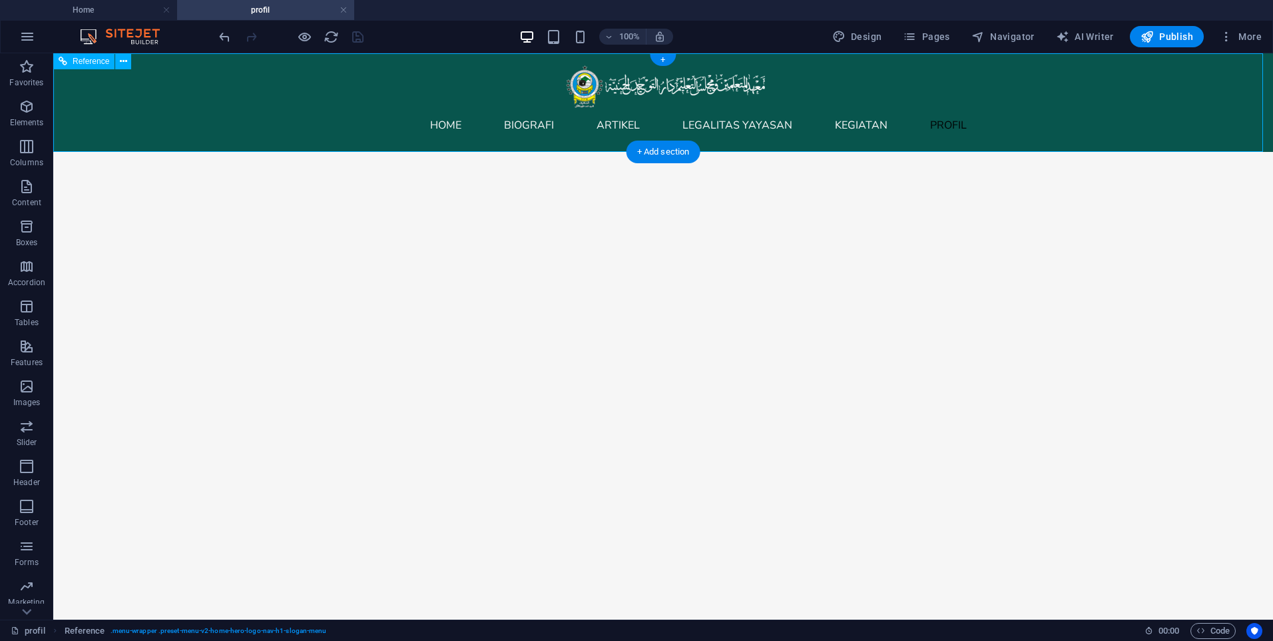
click at [487, 123] on nav "Home Biografi Artikel Legalitas Yayasan Kegiatan profil" at bounding box center [663, 125] width 629 height 32
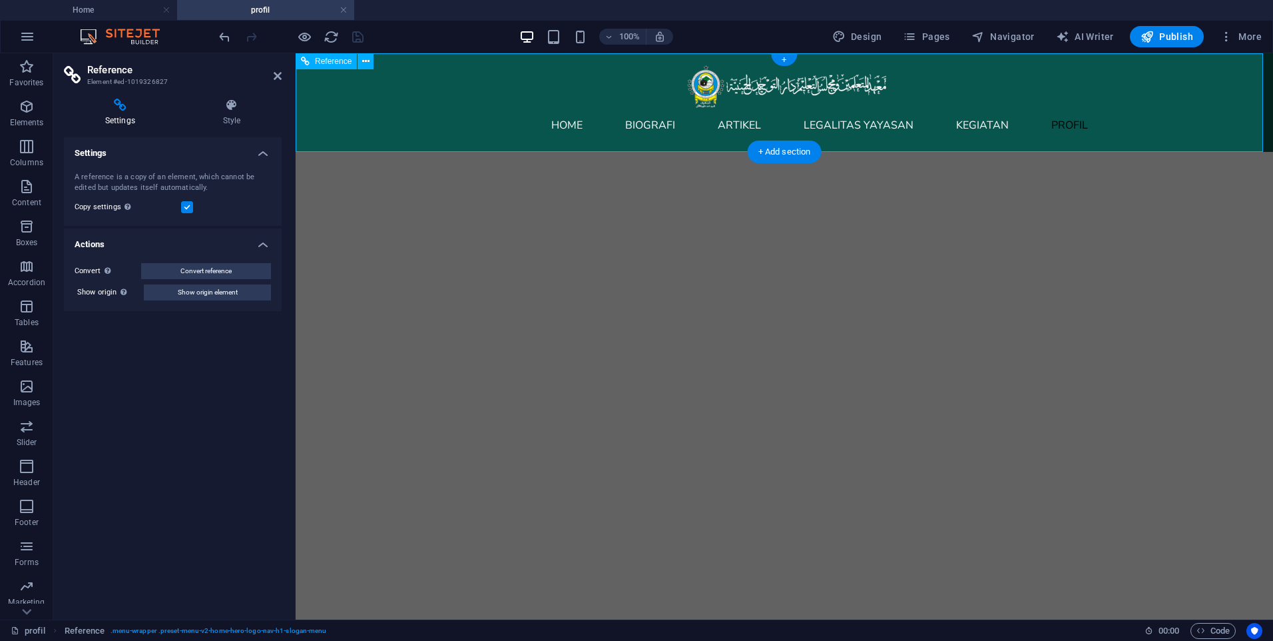
click at [652, 121] on nav "Home Biografi Artikel Legalitas Yayasan Kegiatan profil" at bounding box center [784, 125] width 629 height 32
click at [277, 81] on link at bounding box center [278, 76] width 8 height 11
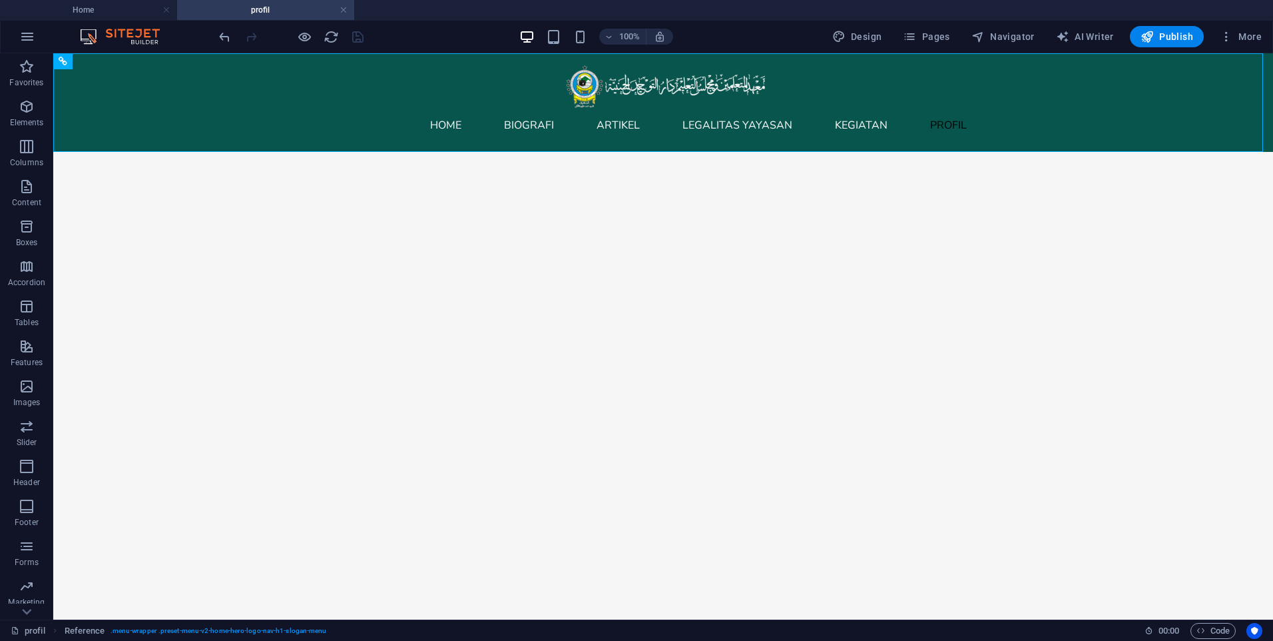
click at [332, 47] on div at bounding box center [290, 36] width 149 height 21
click at [330, 37] on icon "reload" at bounding box center [331, 36] width 15 height 15
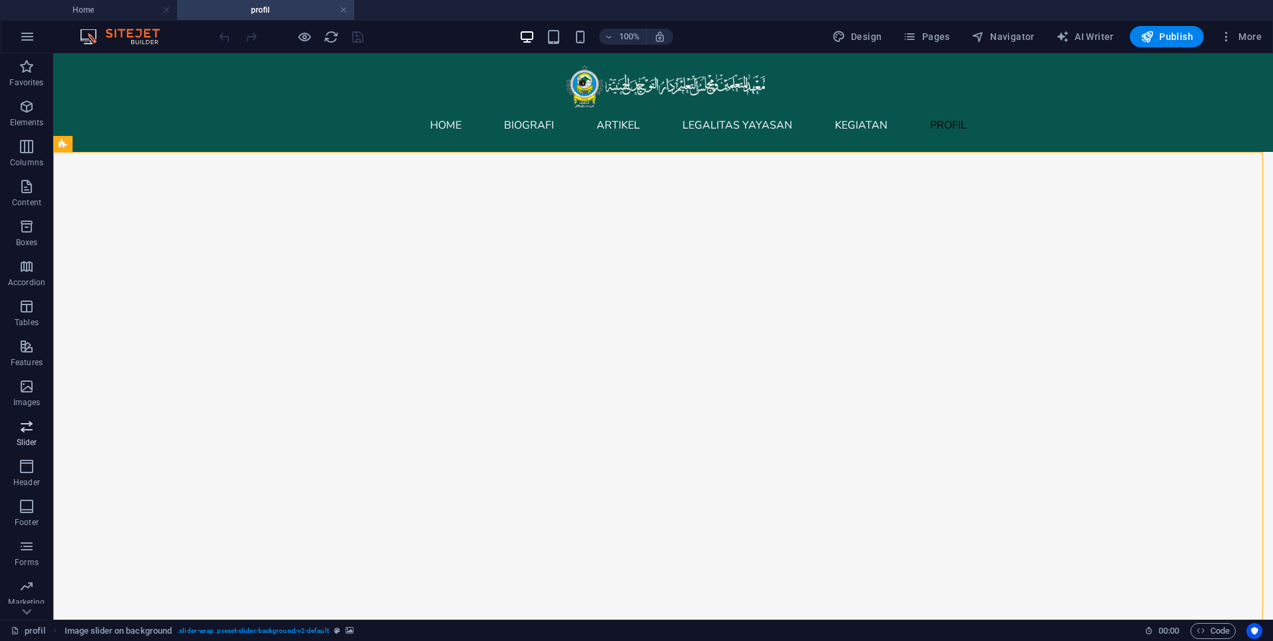
click at [35, 441] on p "Slider" at bounding box center [27, 442] width 21 height 11
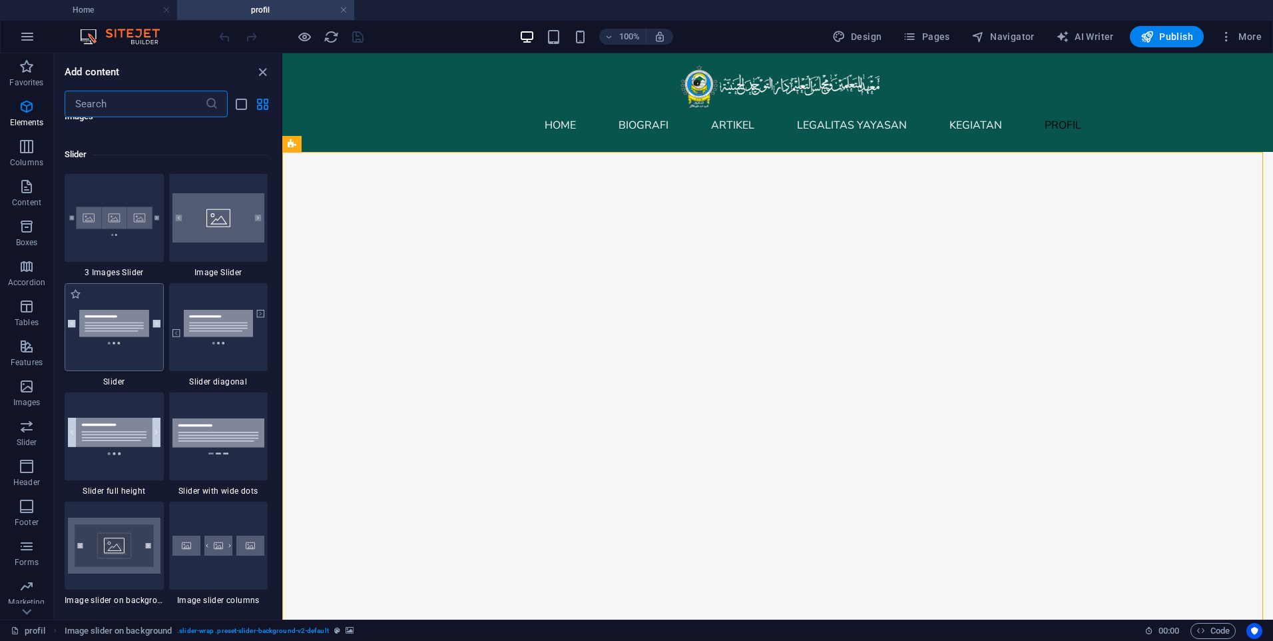
scroll to position [7550, 0]
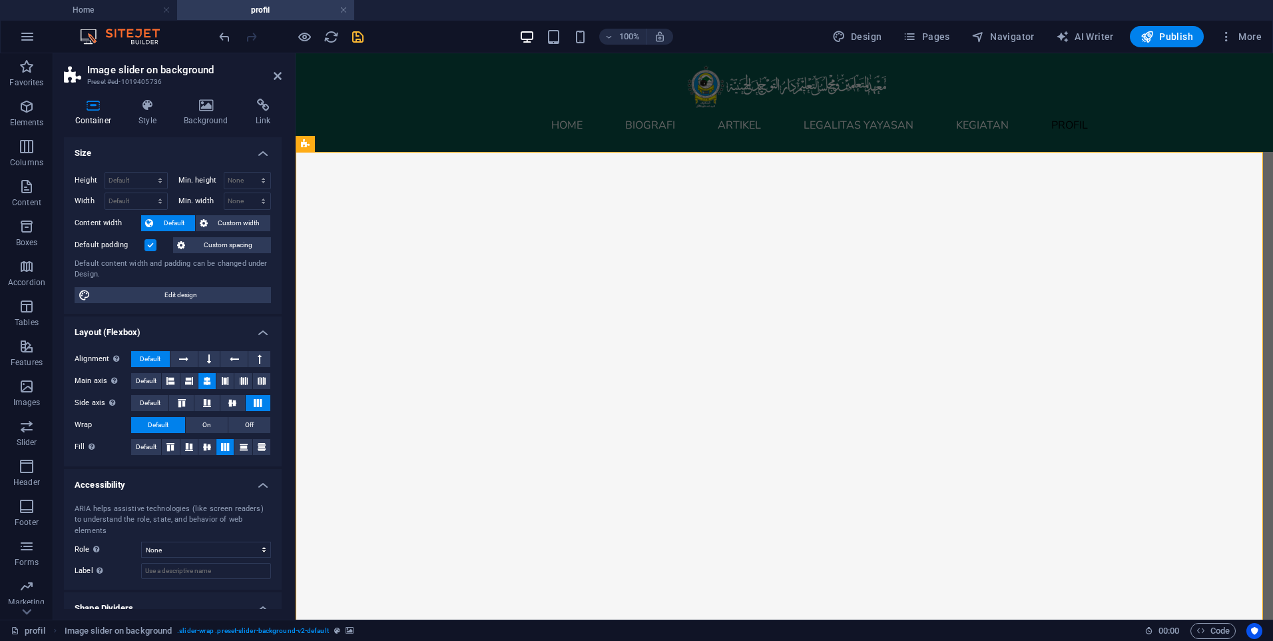
click at [277, 83] on header "Image slider on background Preset #ed-1019405736" at bounding box center [173, 70] width 218 height 35
click at [272, 77] on header "Image slider on background Preset #ed-1019405736" at bounding box center [173, 70] width 218 height 35
click at [275, 81] on icon at bounding box center [278, 76] width 8 height 11
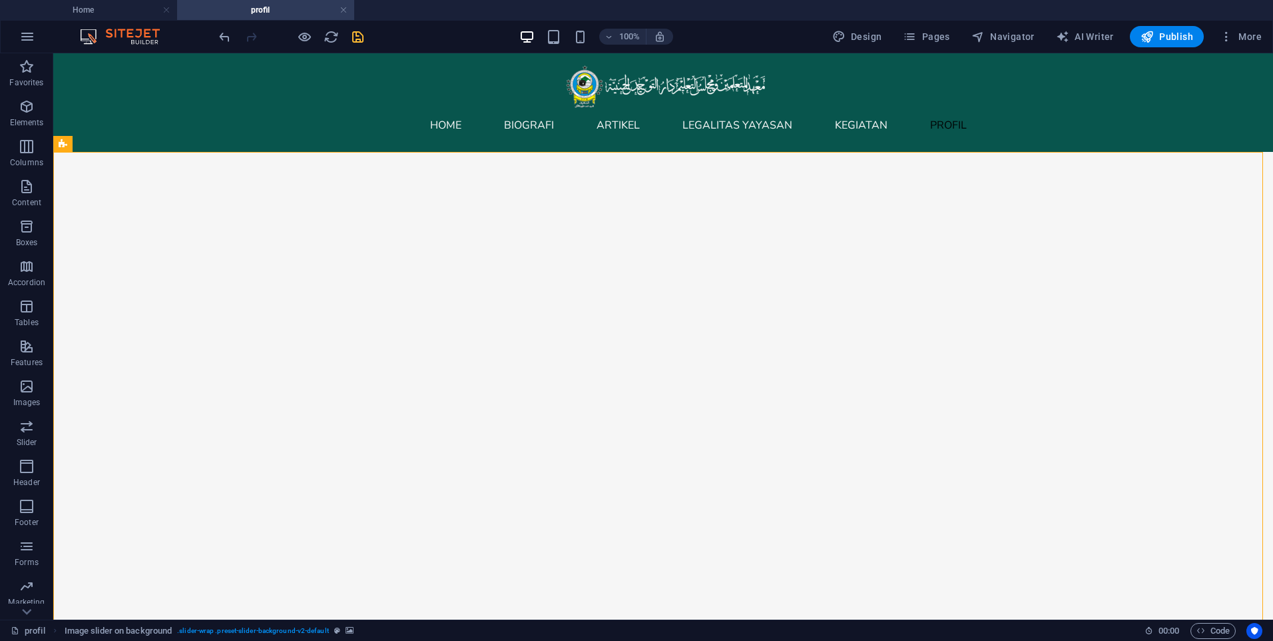
click at [349, 36] on div at bounding box center [290, 36] width 149 height 21
click at [356, 38] on icon "save" at bounding box center [357, 36] width 15 height 15
click at [667, 155] on div "+ Add section" at bounding box center [664, 152] width 74 height 23
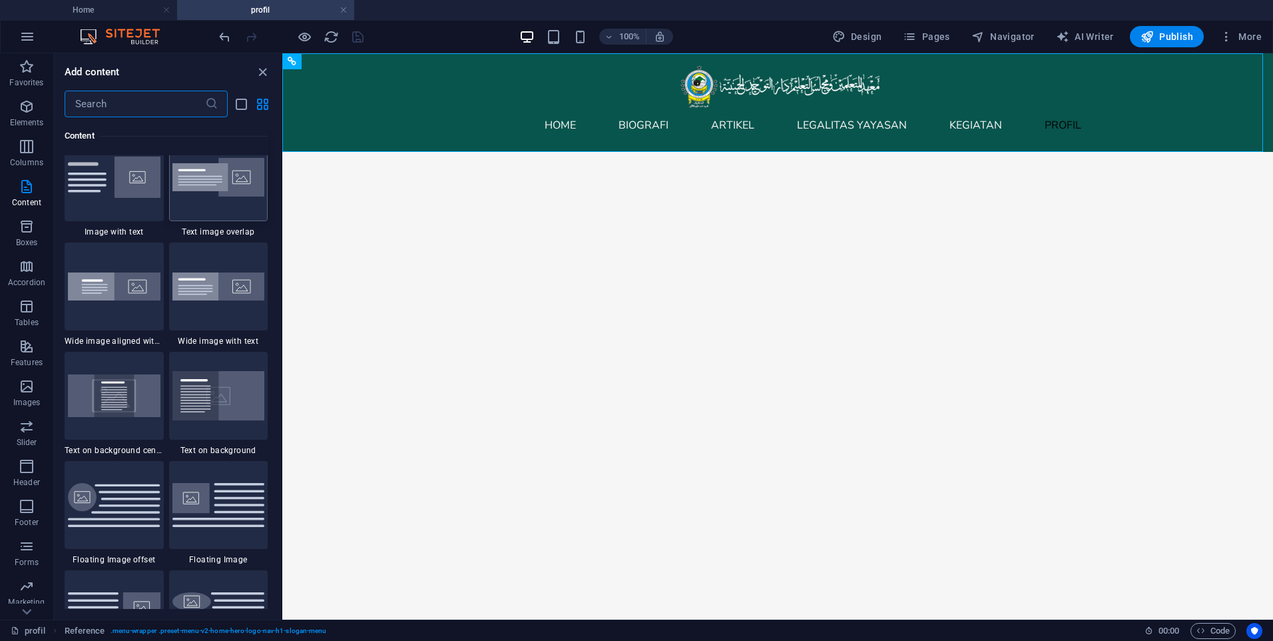
scroll to position [2530, 0]
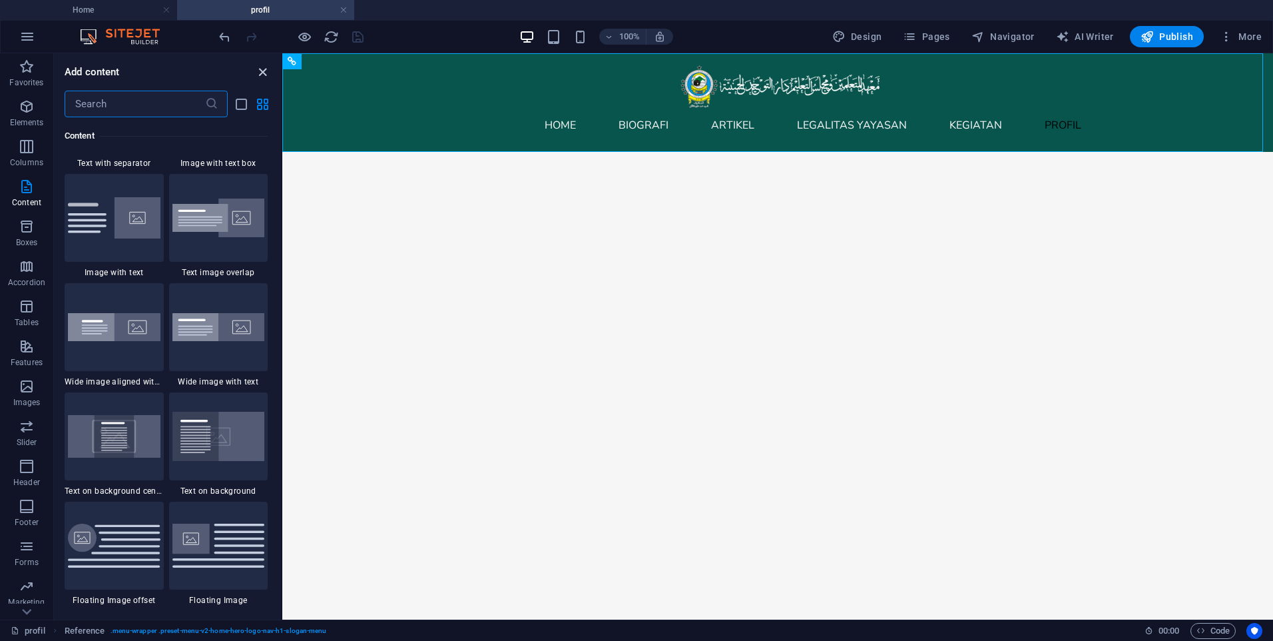
click at [266, 69] on icon "close panel" at bounding box center [262, 72] width 15 height 15
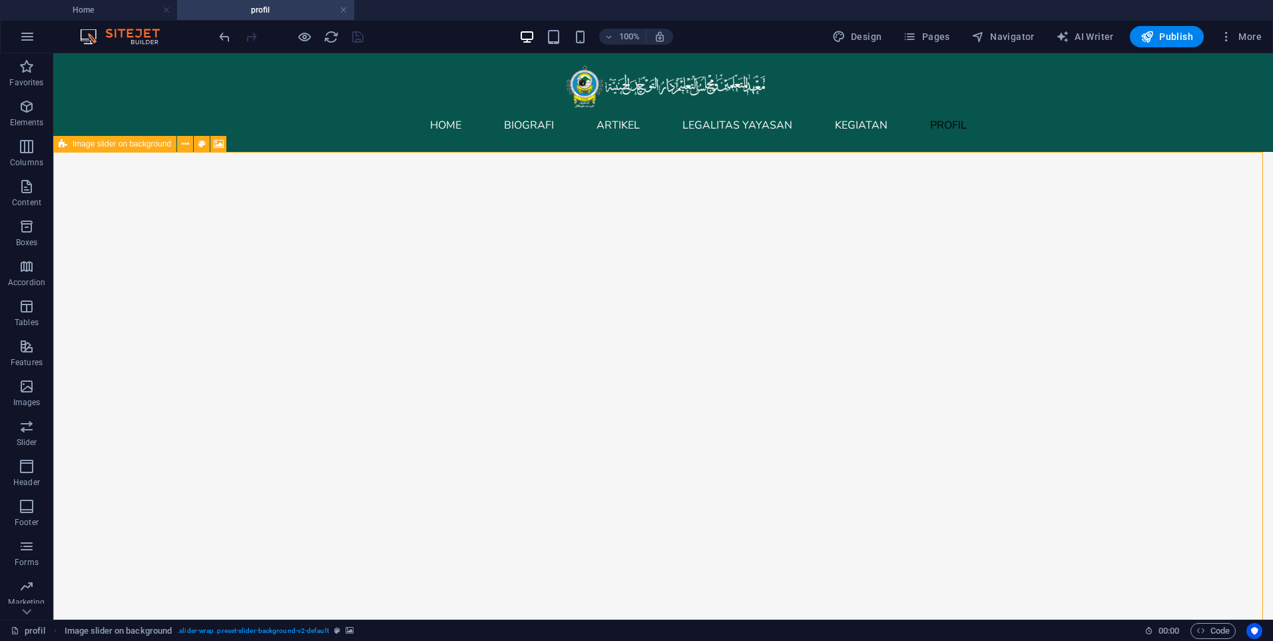
click at [79, 147] on span "Image slider on background" at bounding box center [122, 144] width 99 height 8
click at [184, 146] on icon at bounding box center [185, 144] width 7 height 14
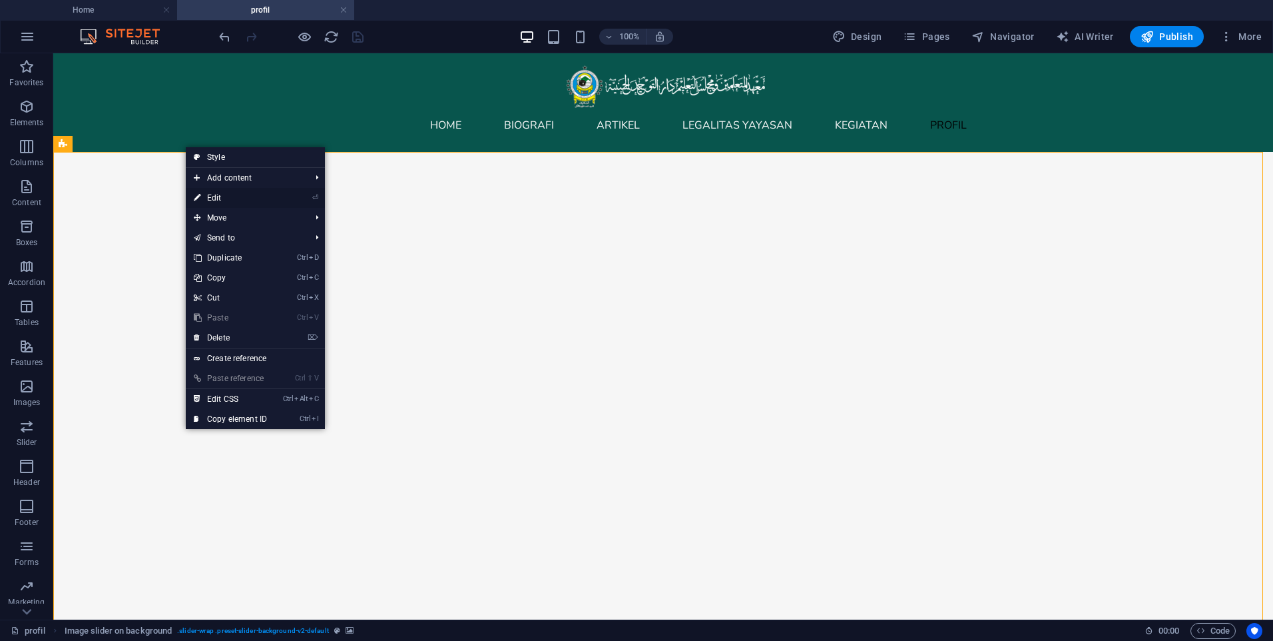
click at [224, 195] on link "⏎ Edit" at bounding box center [230, 198] width 89 height 20
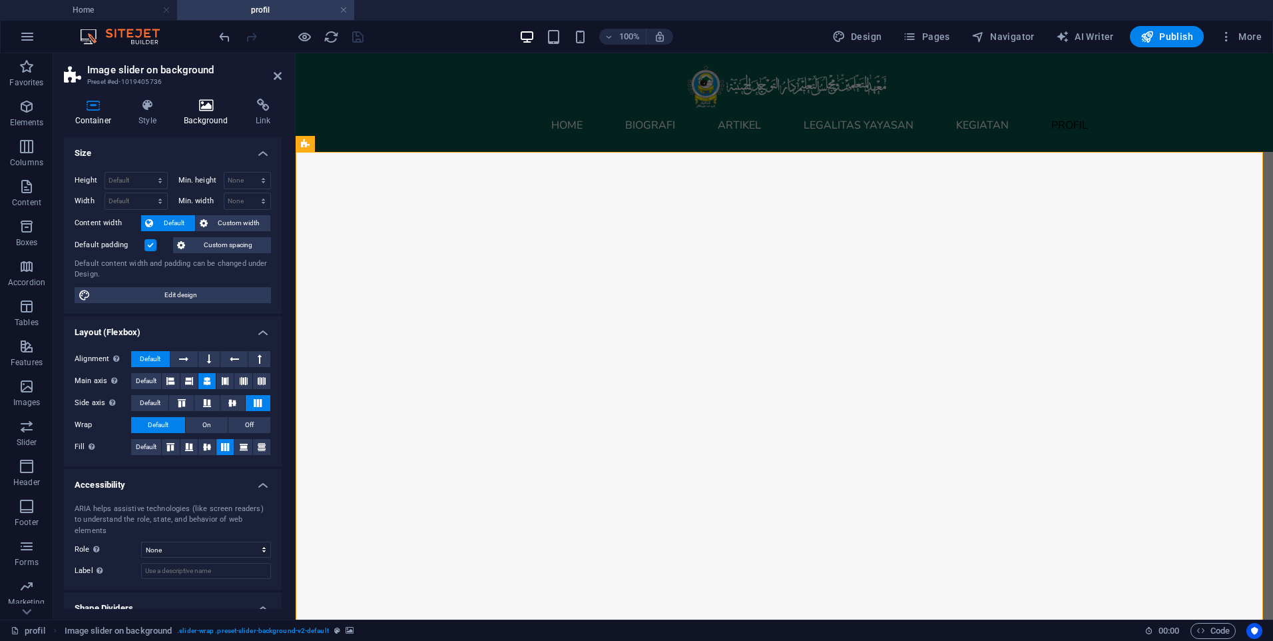
click at [192, 121] on h4 "Background" at bounding box center [209, 113] width 72 height 28
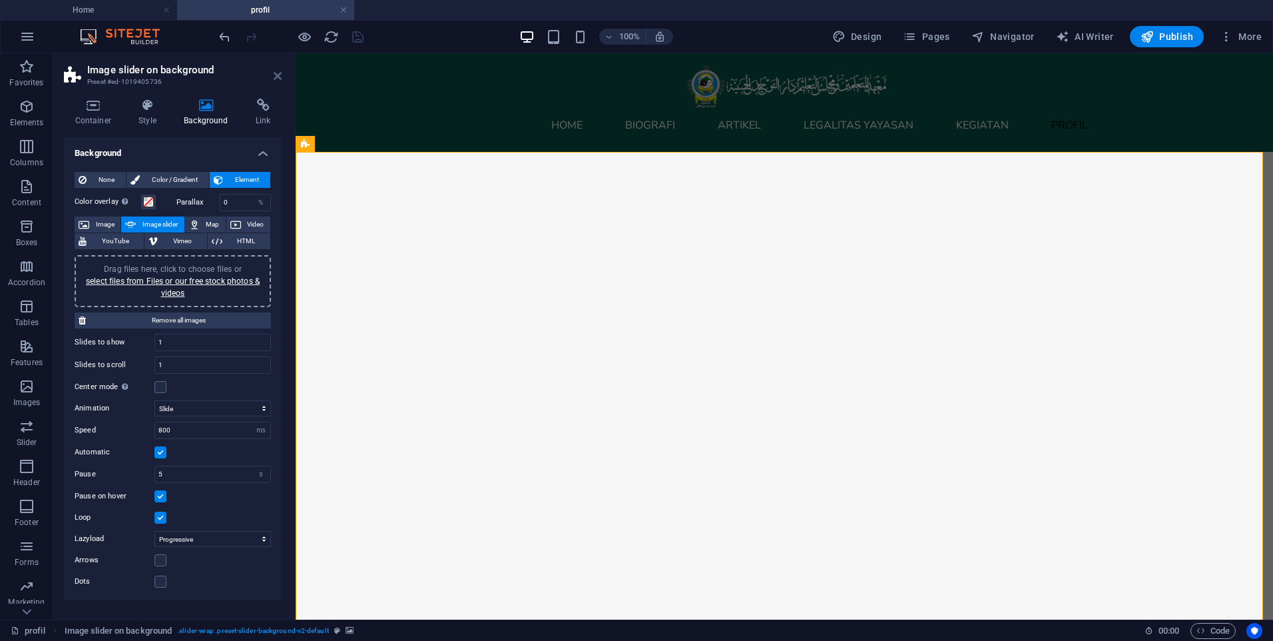
click at [279, 77] on icon at bounding box center [278, 76] width 8 height 11
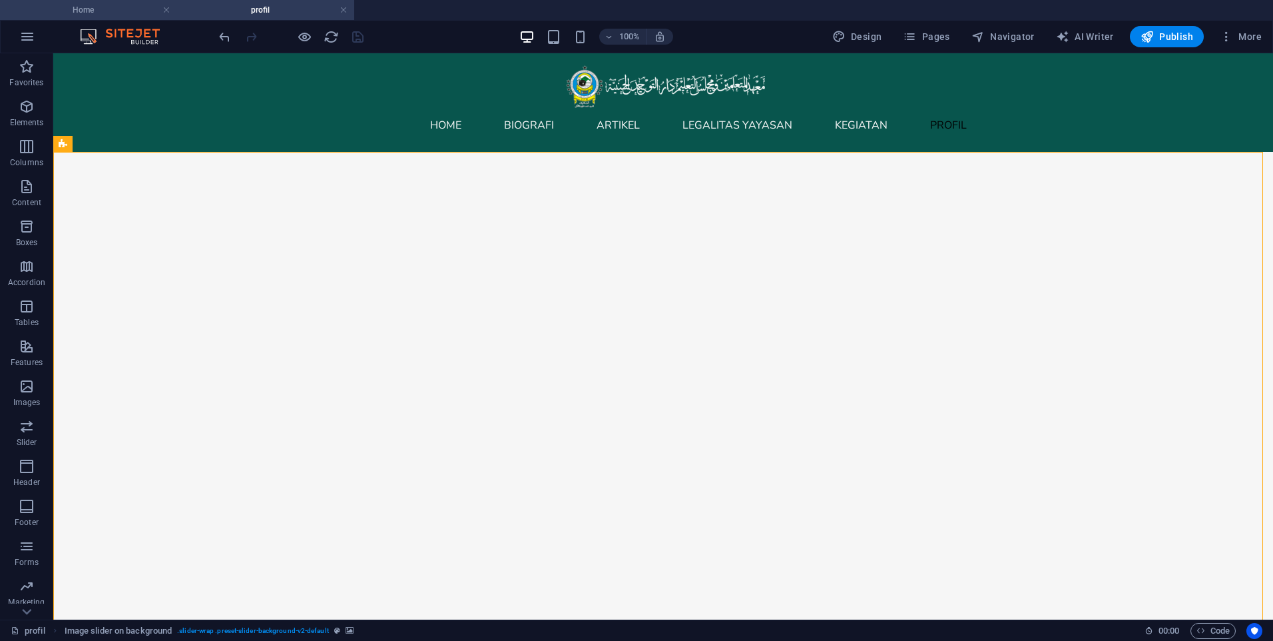
click at [120, 5] on h4 "Home" at bounding box center [88, 10] width 177 height 15
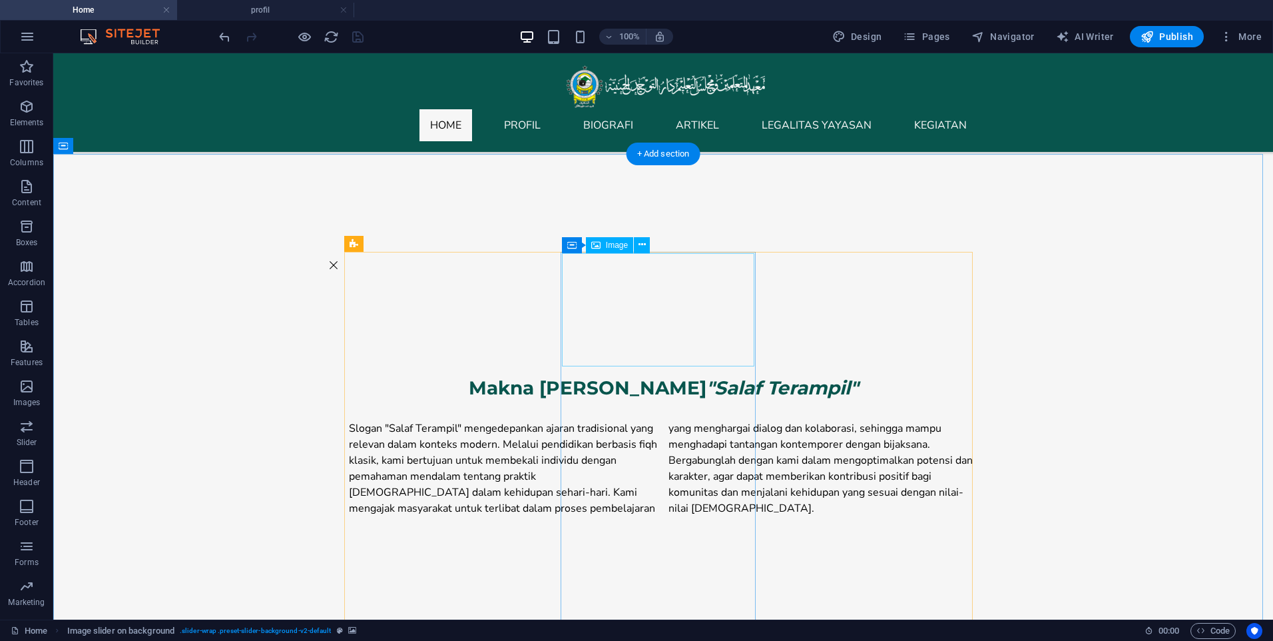
scroll to position [799, 0]
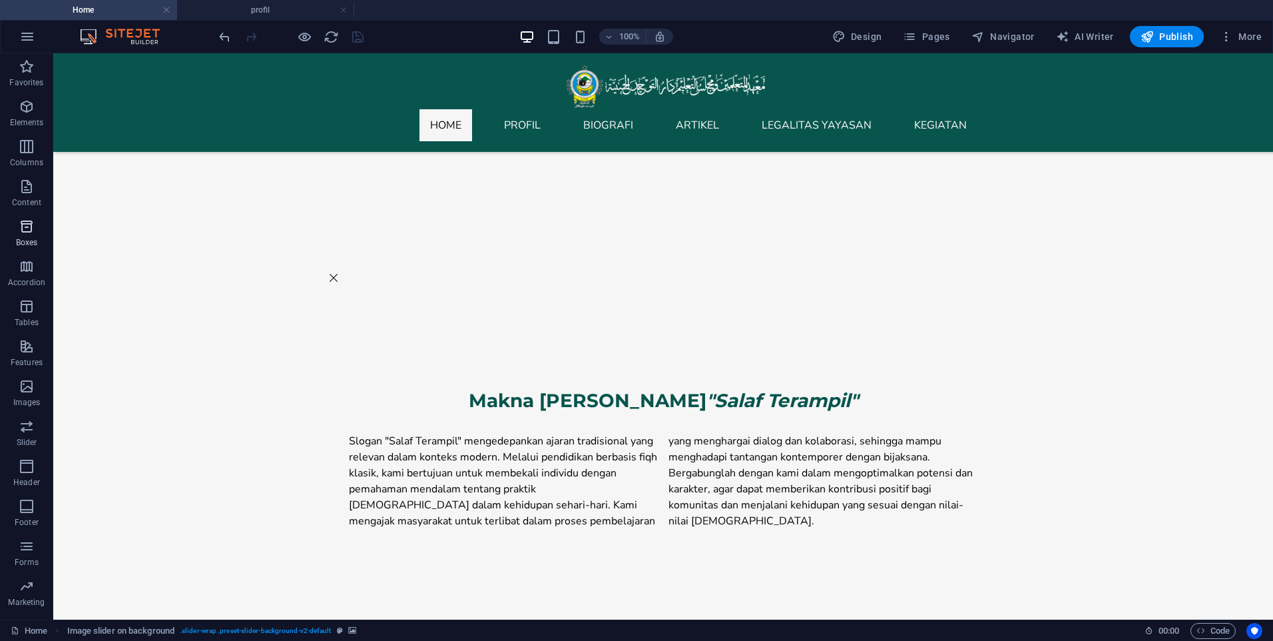
click at [23, 236] on span "Boxes" at bounding box center [26, 234] width 53 height 32
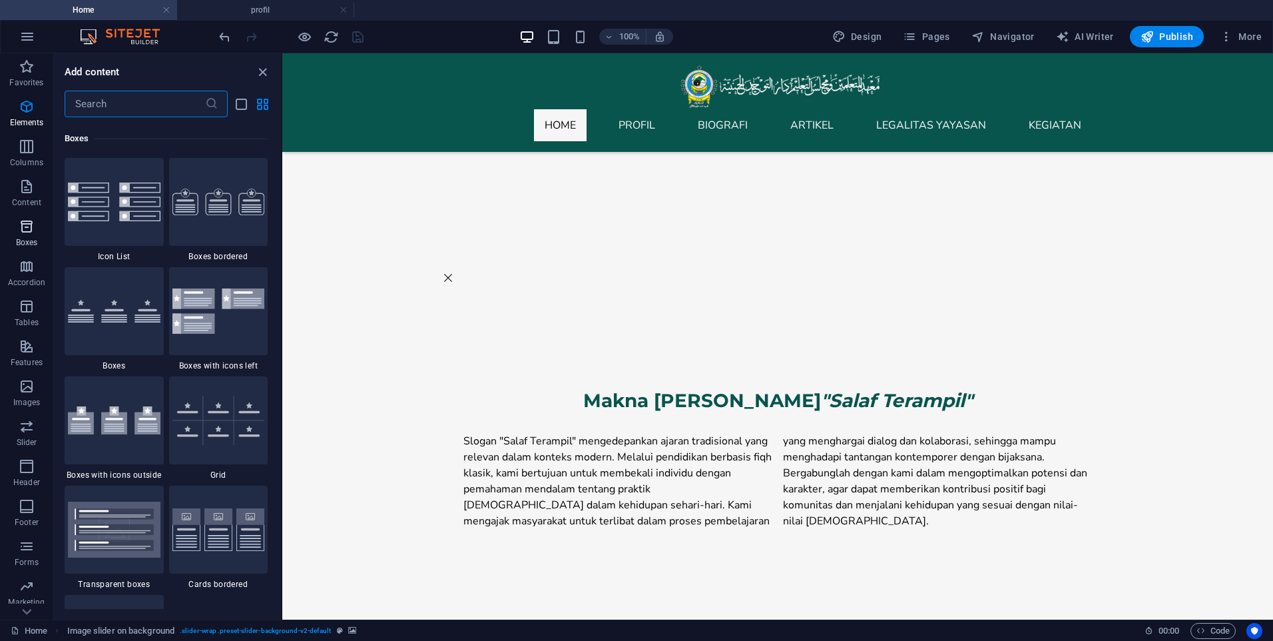
scroll to position [3674, 0]
click at [15, 188] on span "Content" at bounding box center [26, 194] width 53 height 32
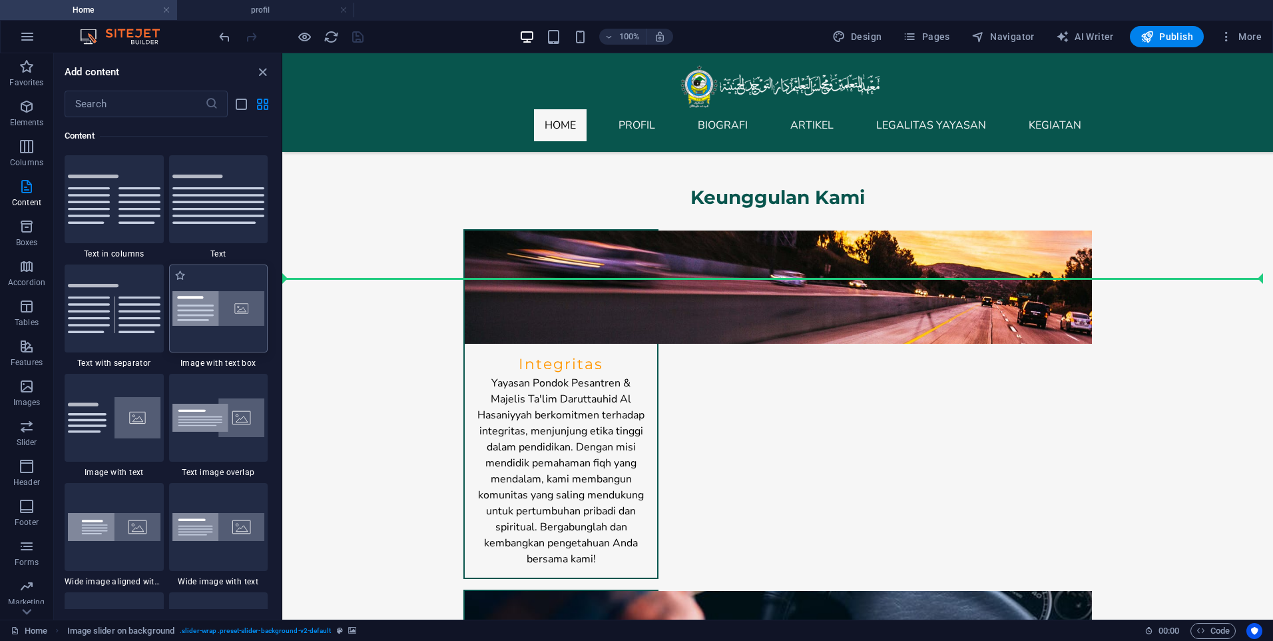
scroll to position [1239, 0]
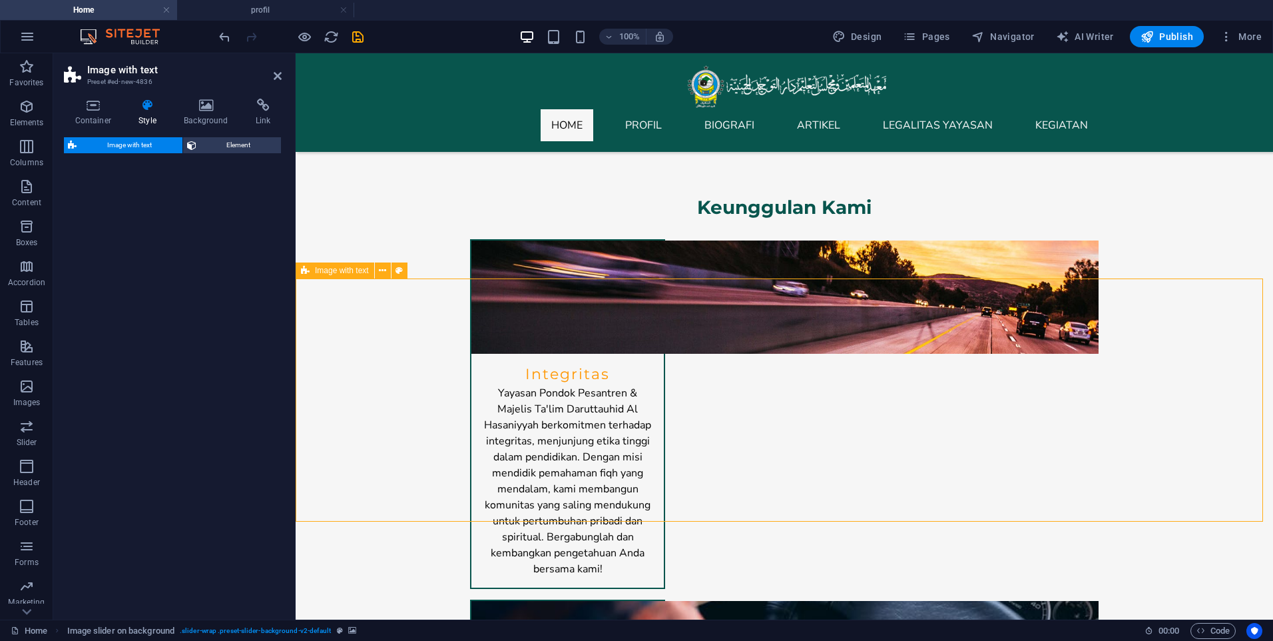
select select "rem"
select select "px"
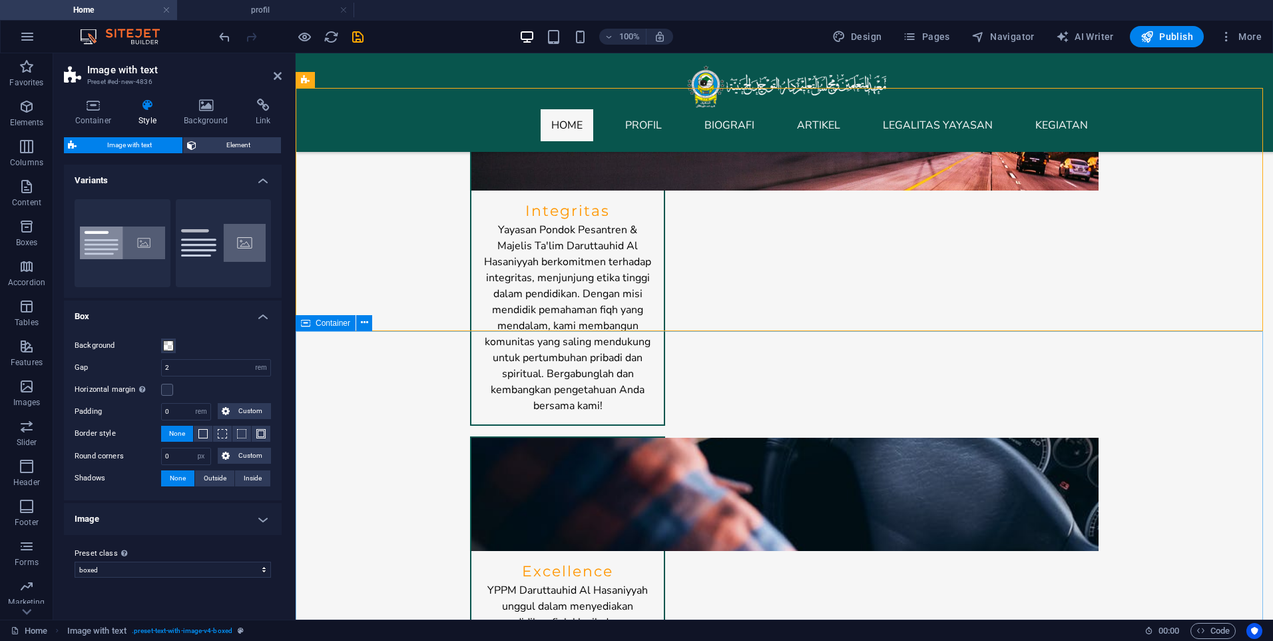
scroll to position [1373, 0]
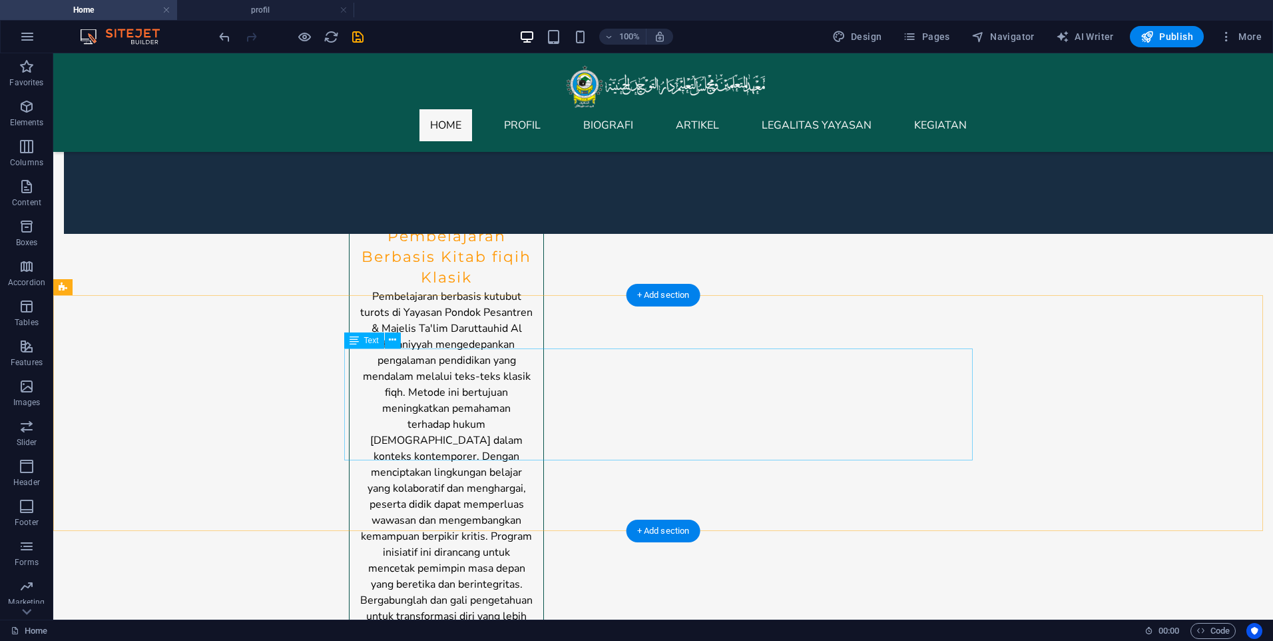
scroll to position [3064, 0]
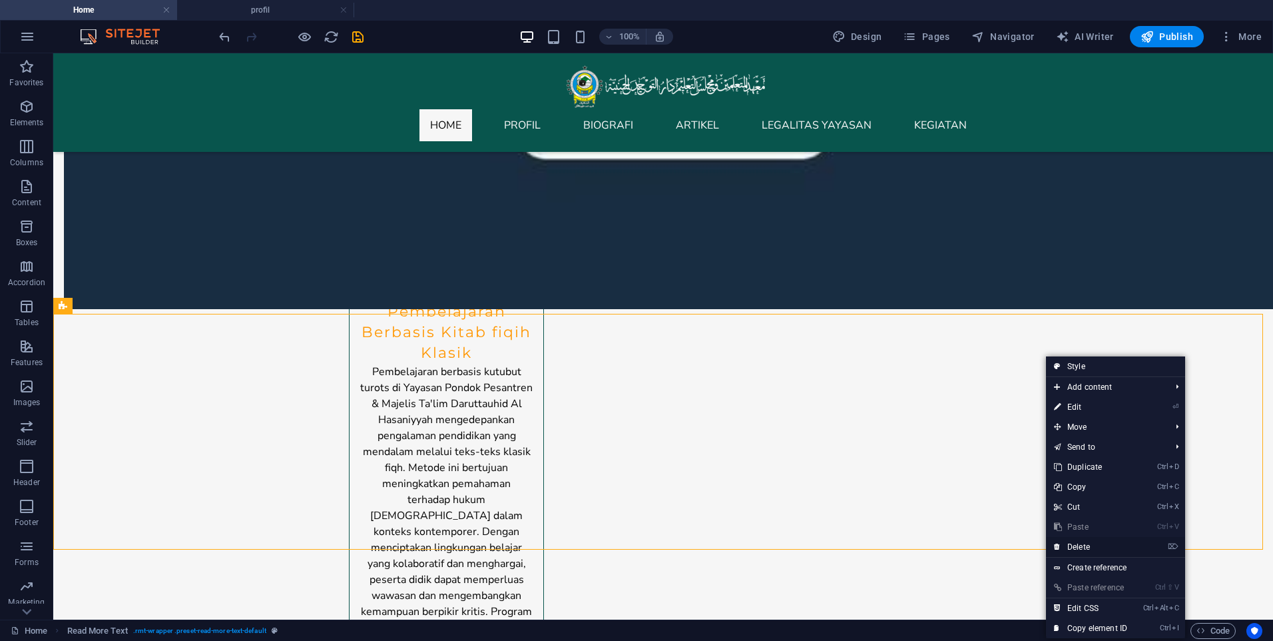
click at [1094, 551] on link "⌦ Delete" at bounding box center [1090, 547] width 89 height 20
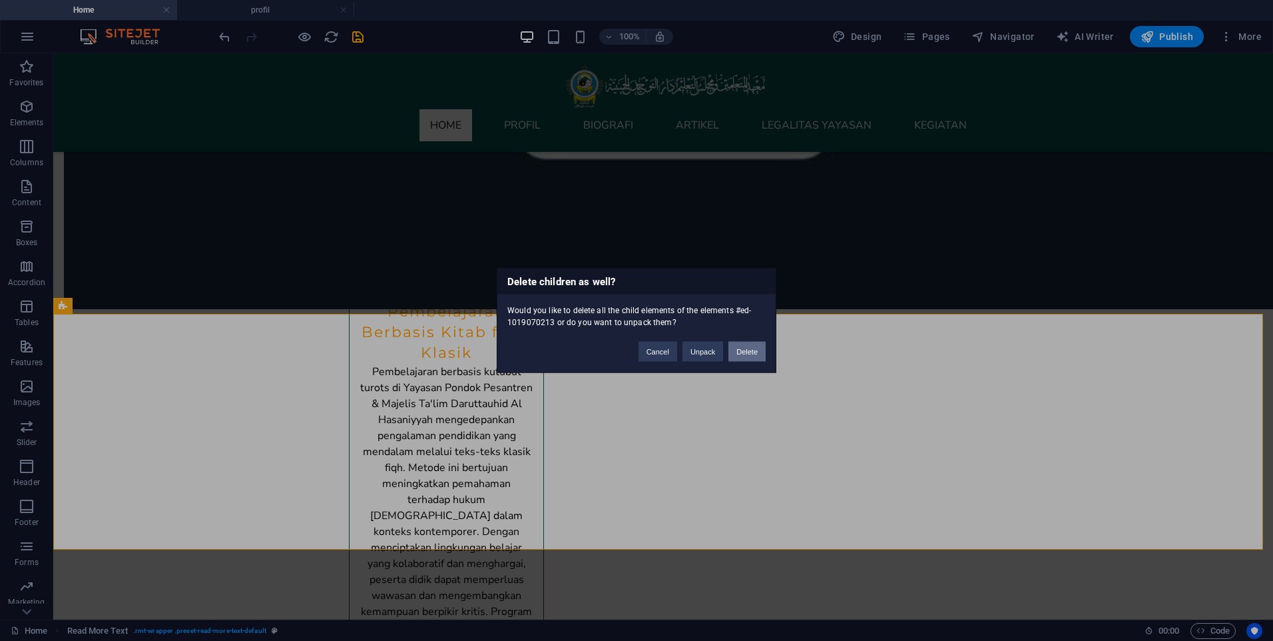
click at [753, 358] on button "Delete" at bounding box center [747, 352] width 37 height 20
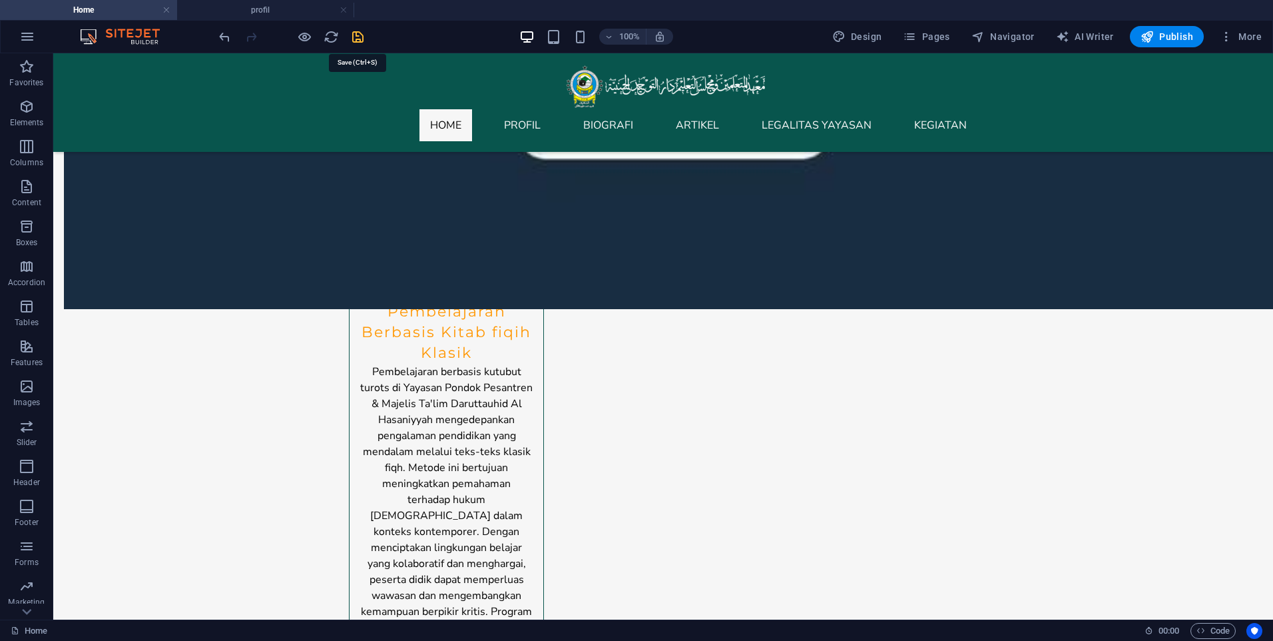
click at [350, 37] on icon "save" at bounding box center [357, 36] width 15 height 15
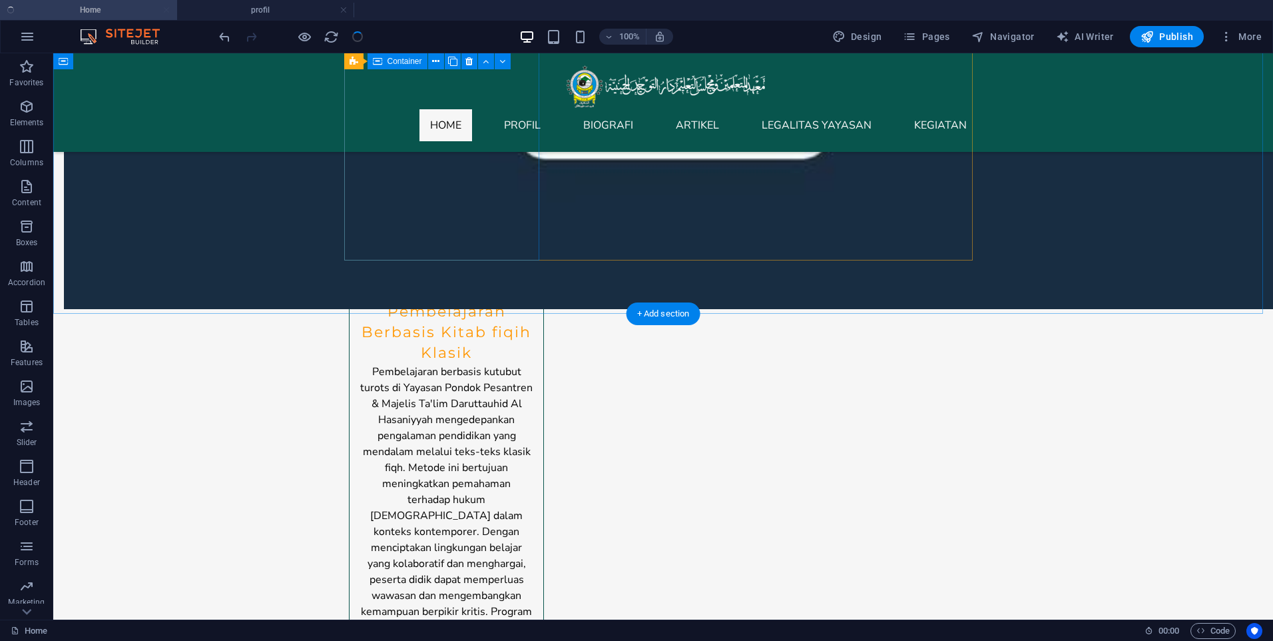
checkbox input "false"
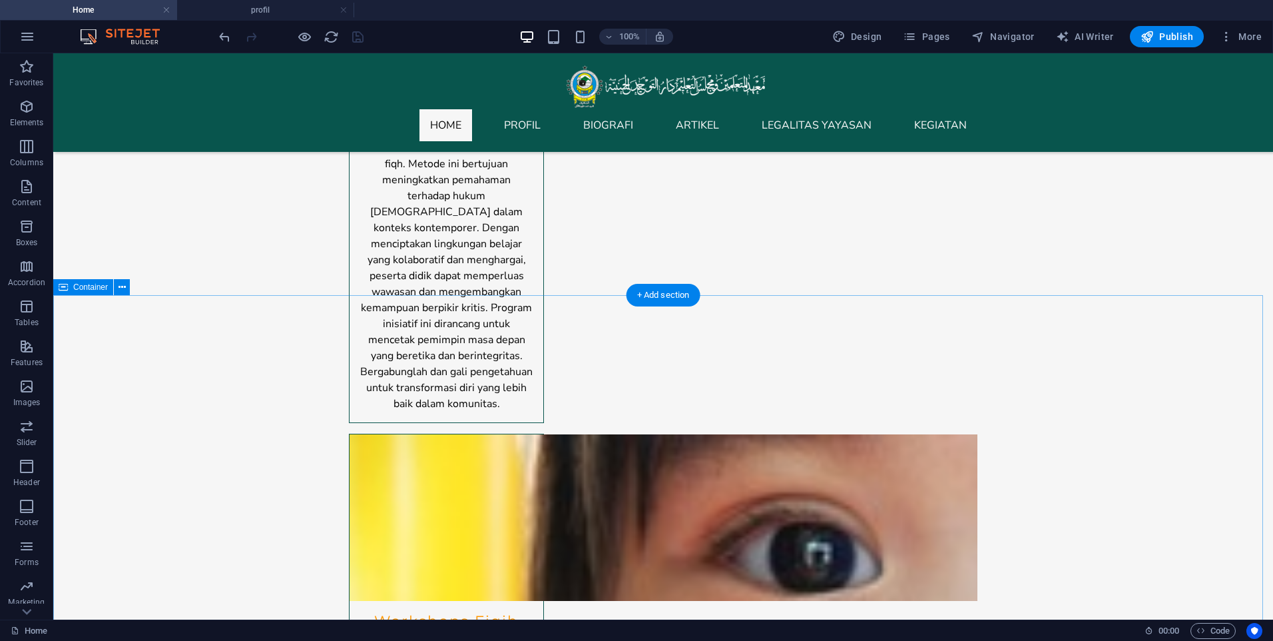
scroll to position [3263, 0]
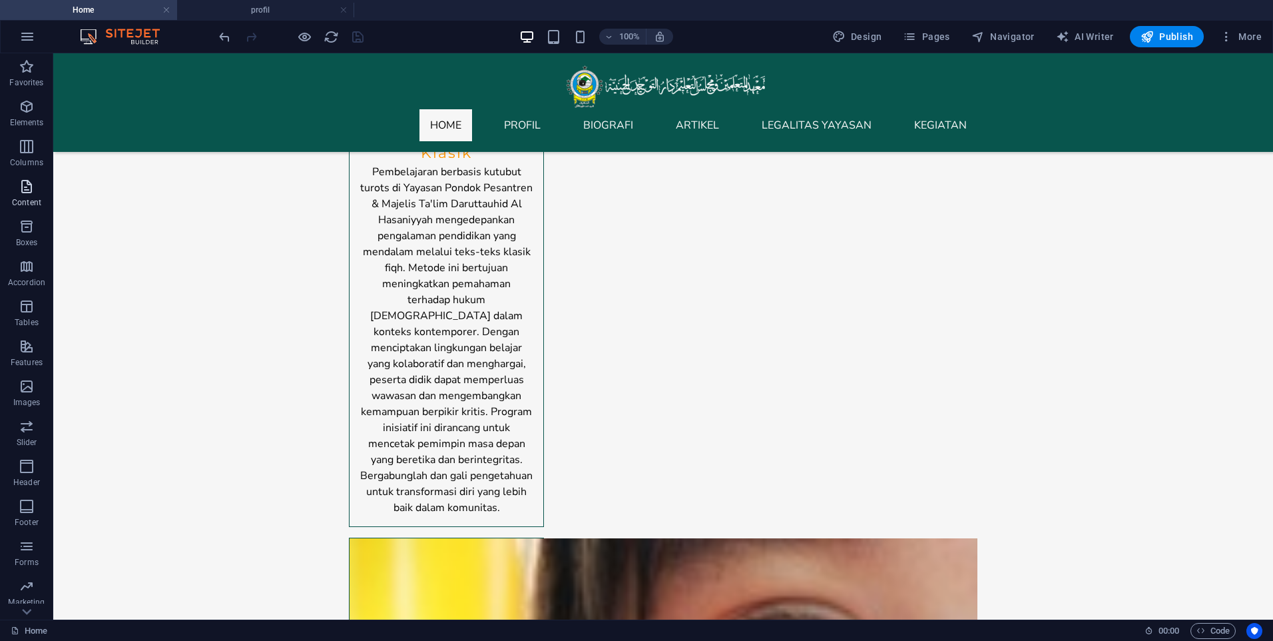
click at [33, 188] on icon "button" at bounding box center [27, 186] width 16 height 16
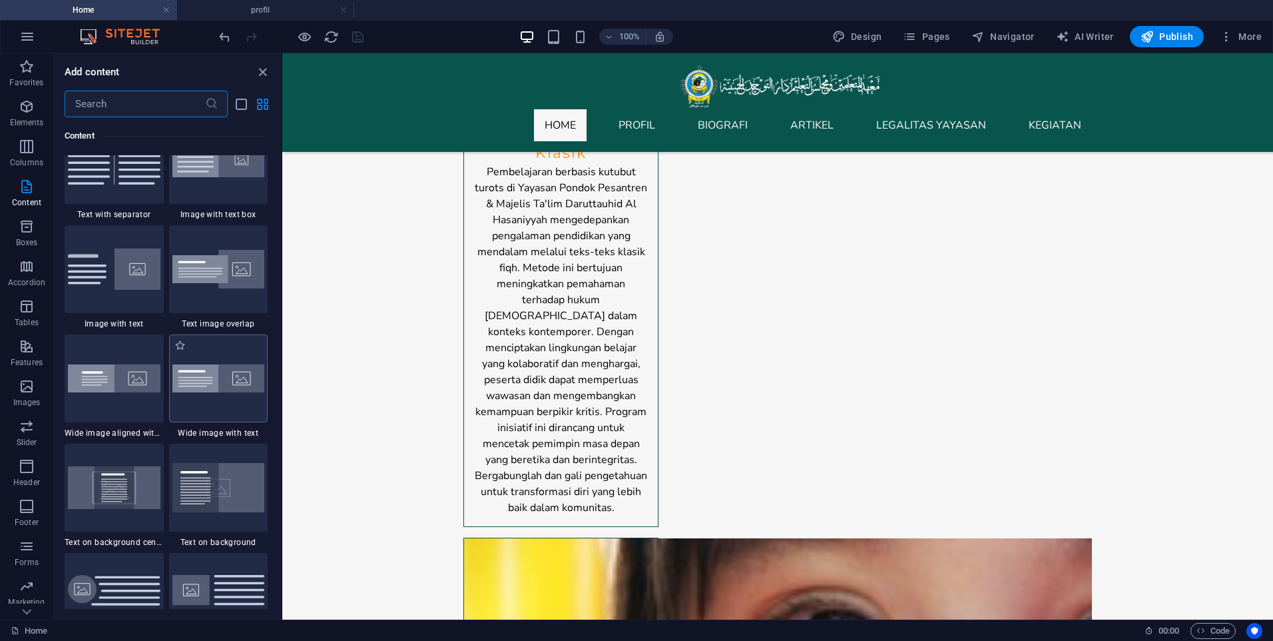
scroll to position [2463, 0]
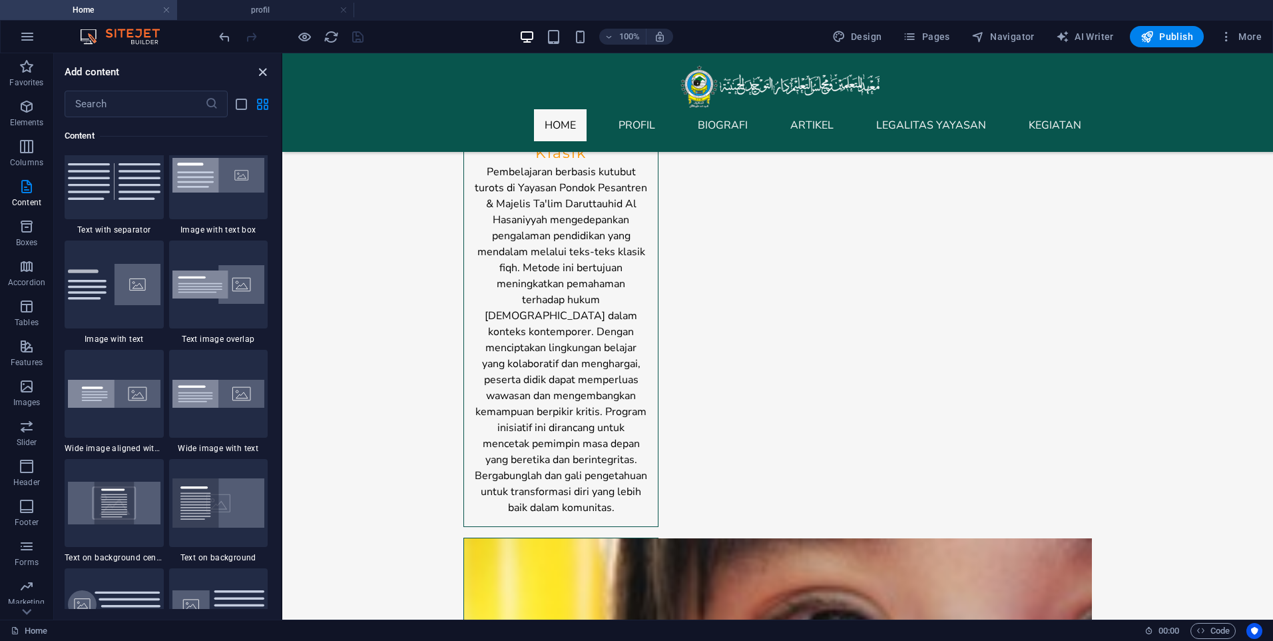
drag, startPoint x: 261, startPoint y: 75, endPoint x: 208, endPoint y: 23, distance: 73.9
click at [261, 75] on icon "close panel" at bounding box center [262, 72] width 15 height 15
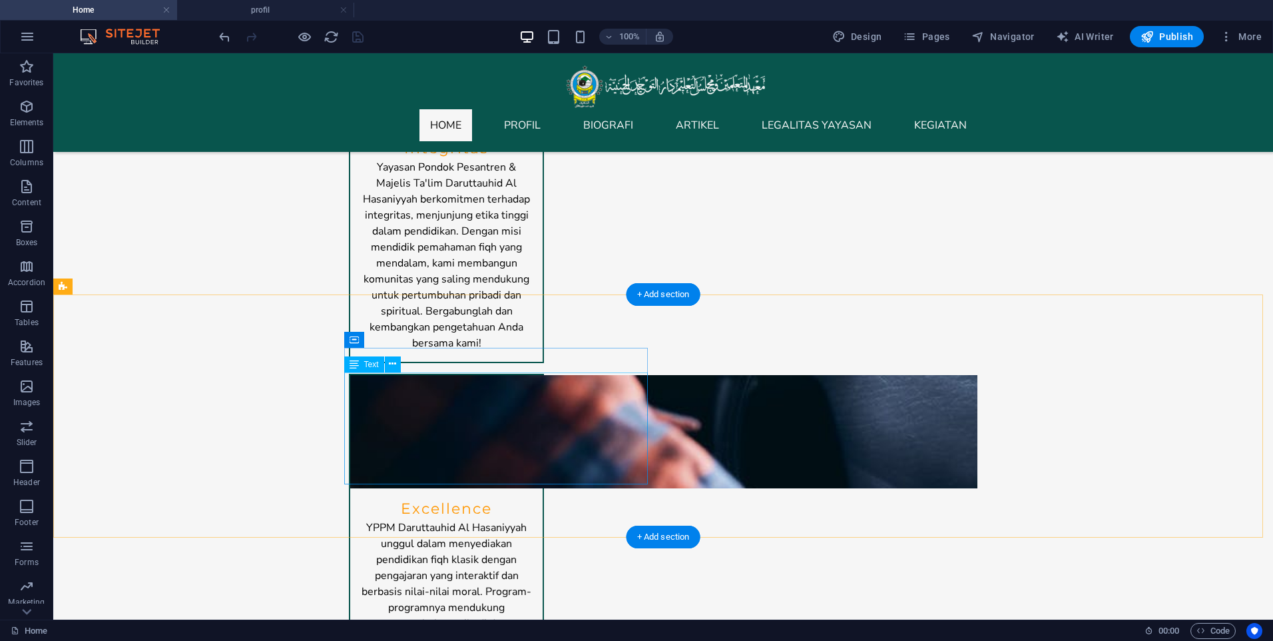
scroll to position [1199, 0]
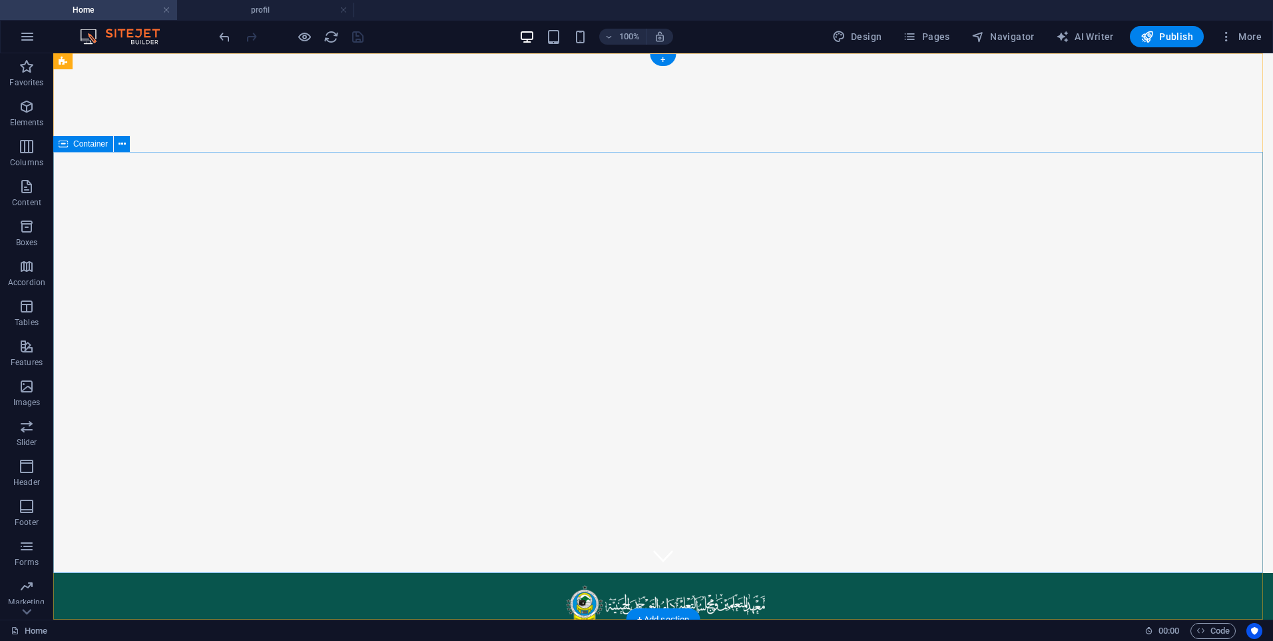
scroll to position [0, 0]
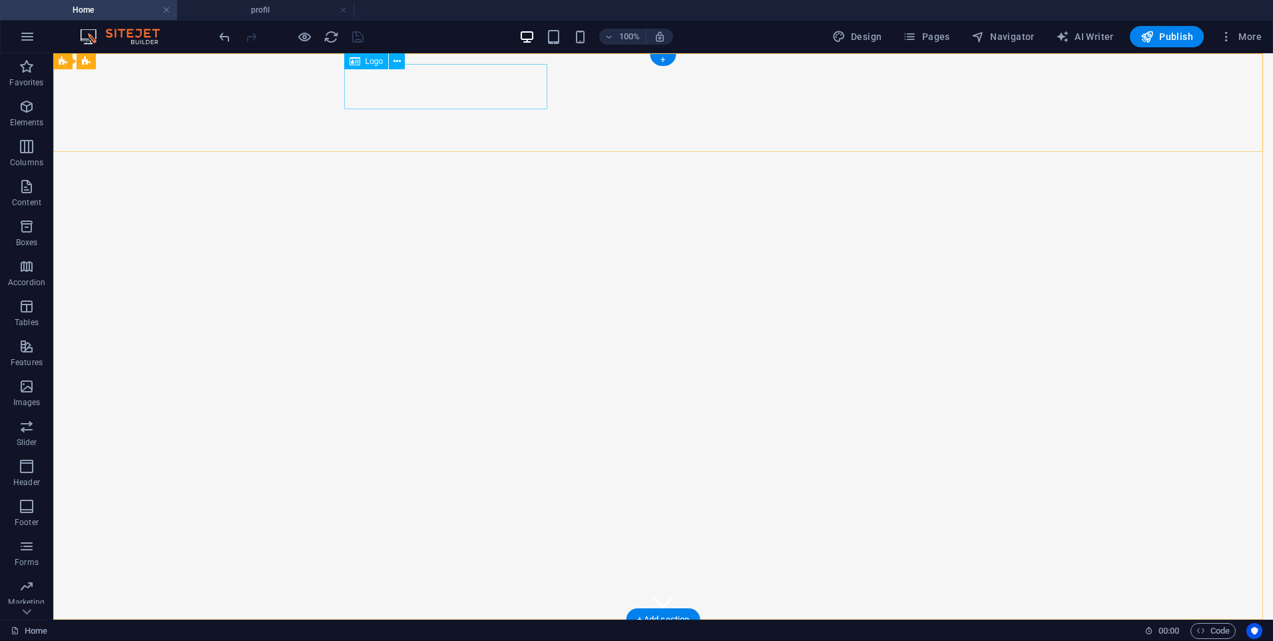
click at [482, 630] on div at bounding box center [663, 652] width 629 height 45
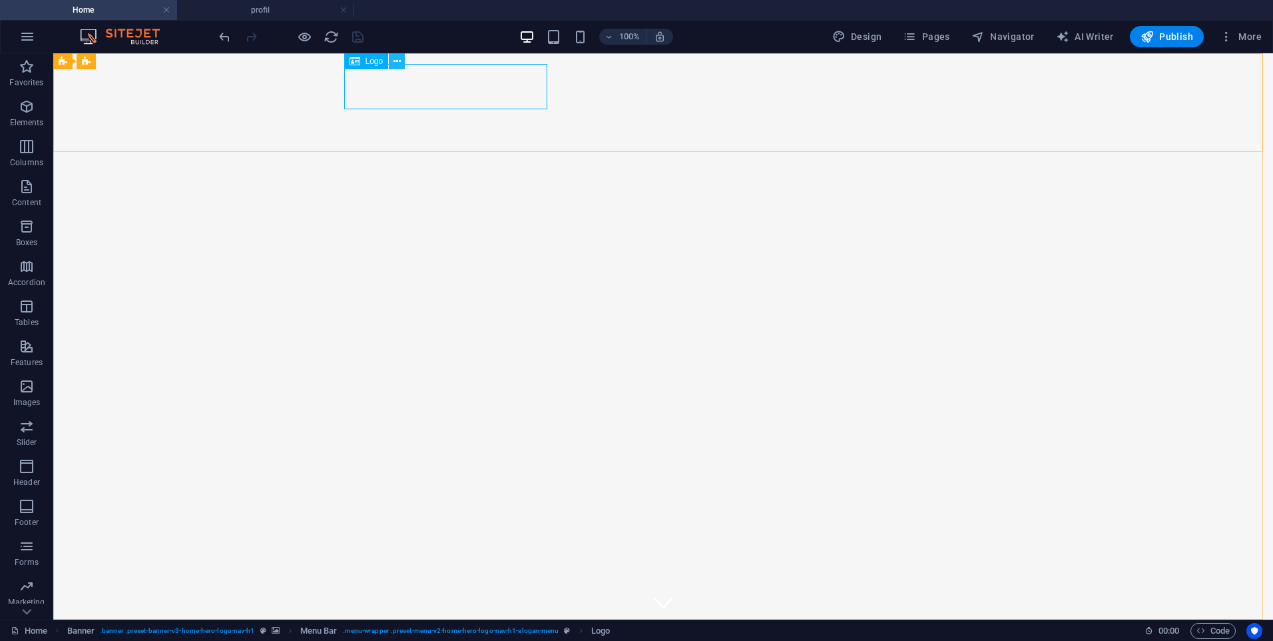
click at [396, 61] on icon at bounding box center [397, 62] width 7 height 14
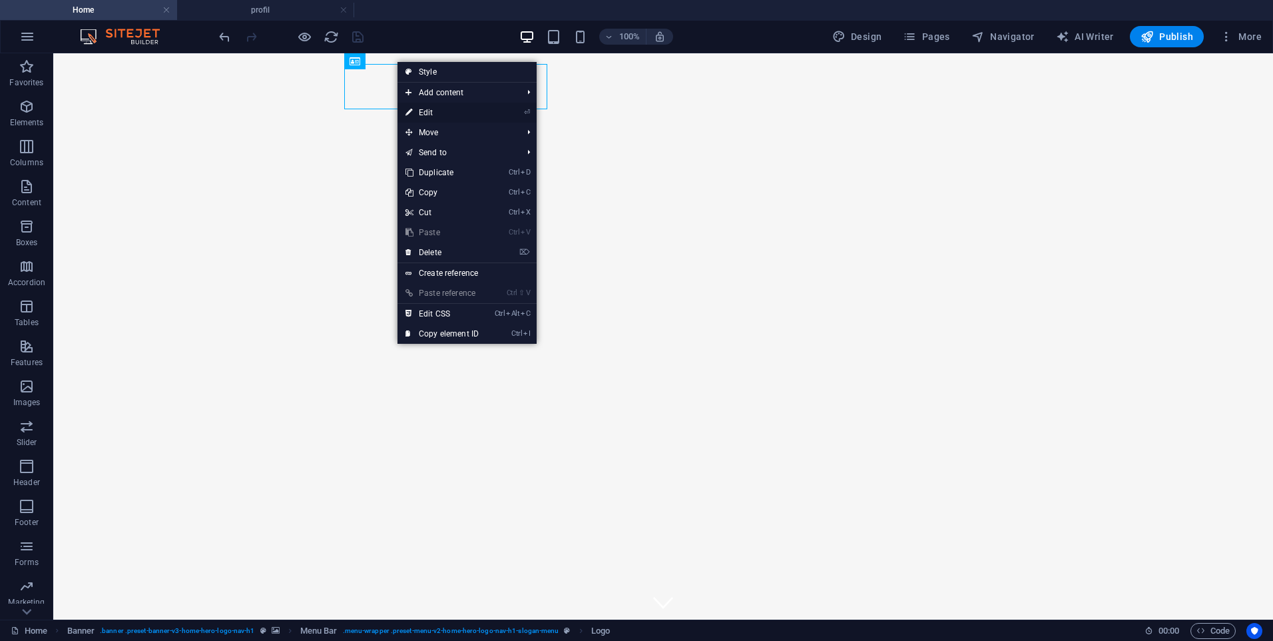
click at [429, 111] on link "⏎ Edit" at bounding box center [442, 113] width 89 height 20
select select "px"
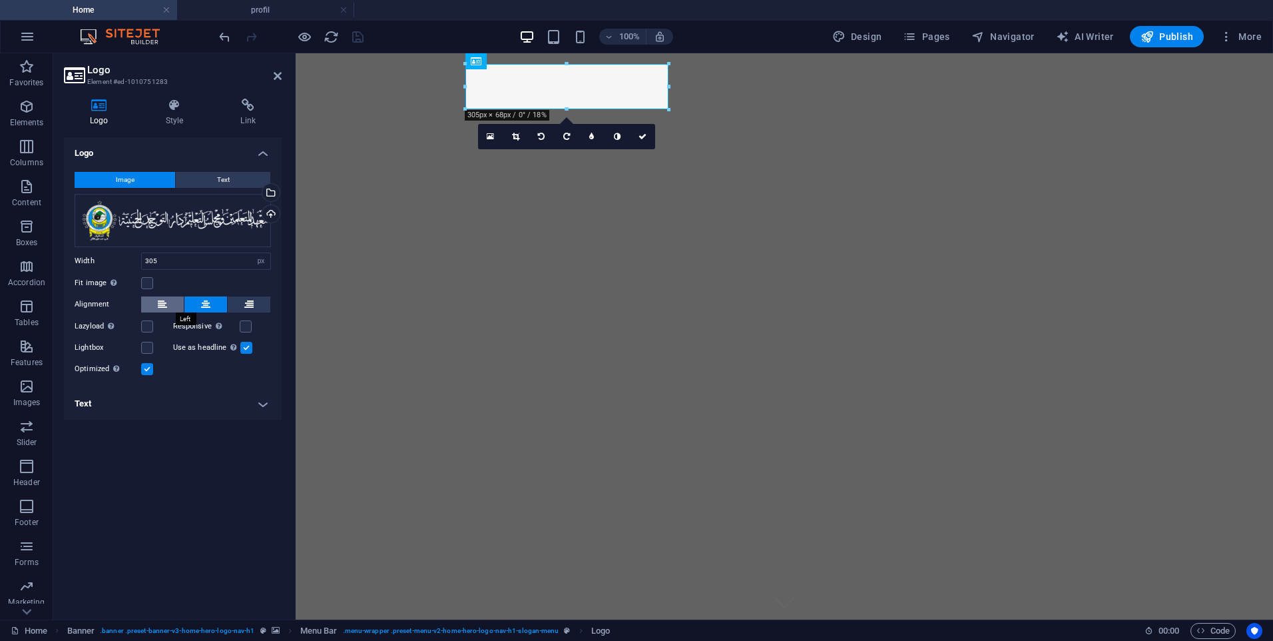
click at [149, 303] on button at bounding box center [162, 304] width 43 height 16
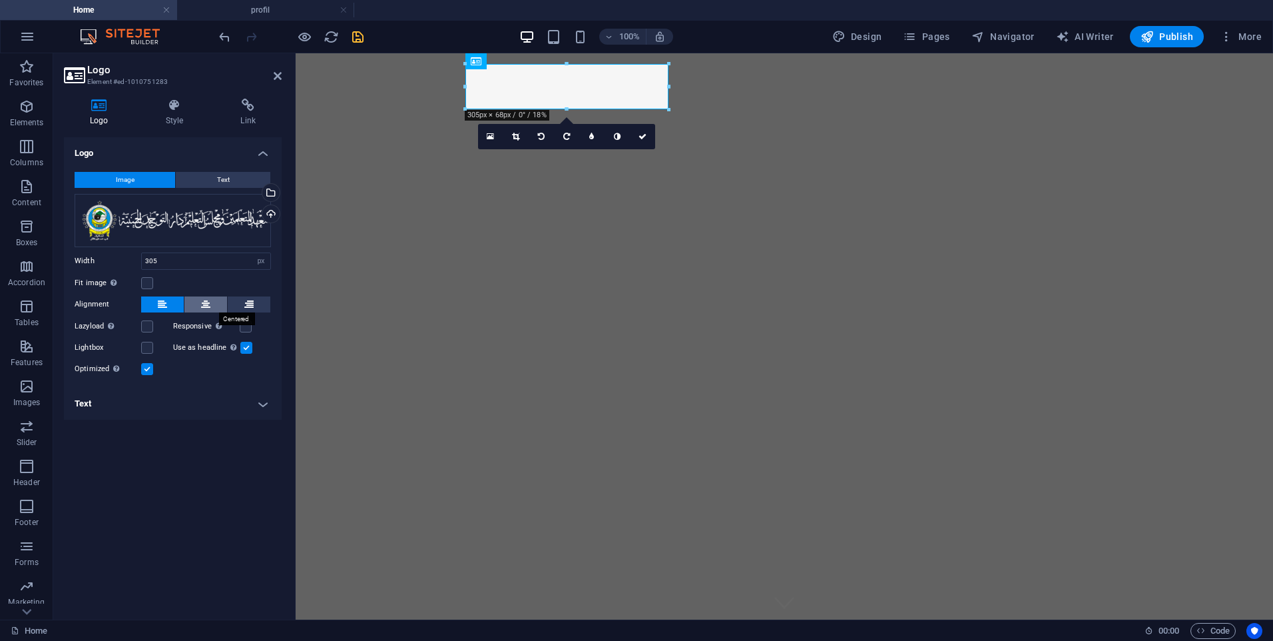
click at [210, 298] on icon at bounding box center [205, 304] width 9 height 16
click at [267, 309] on button at bounding box center [249, 304] width 43 height 16
click at [205, 306] on icon at bounding box center [205, 304] width 9 height 16
click at [281, 77] on icon at bounding box center [278, 76] width 8 height 11
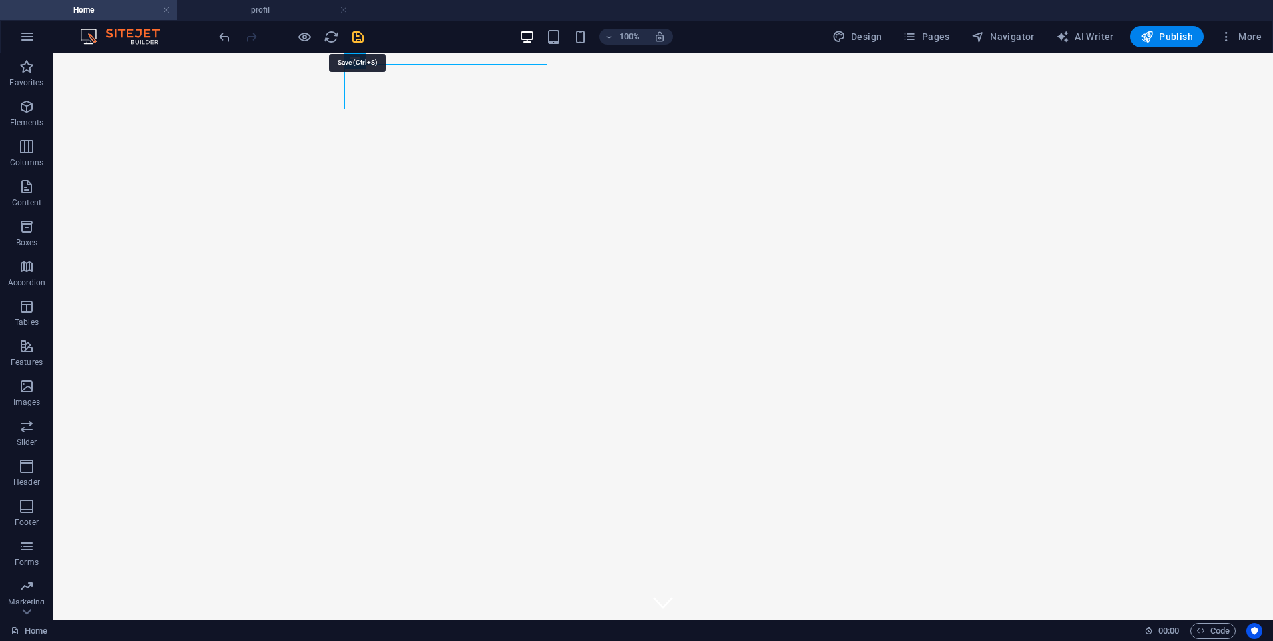
click at [361, 39] on icon "save" at bounding box center [357, 36] width 15 height 15
checkbox input "false"
click at [950, 31] on span "Pages" at bounding box center [926, 36] width 47 height 13
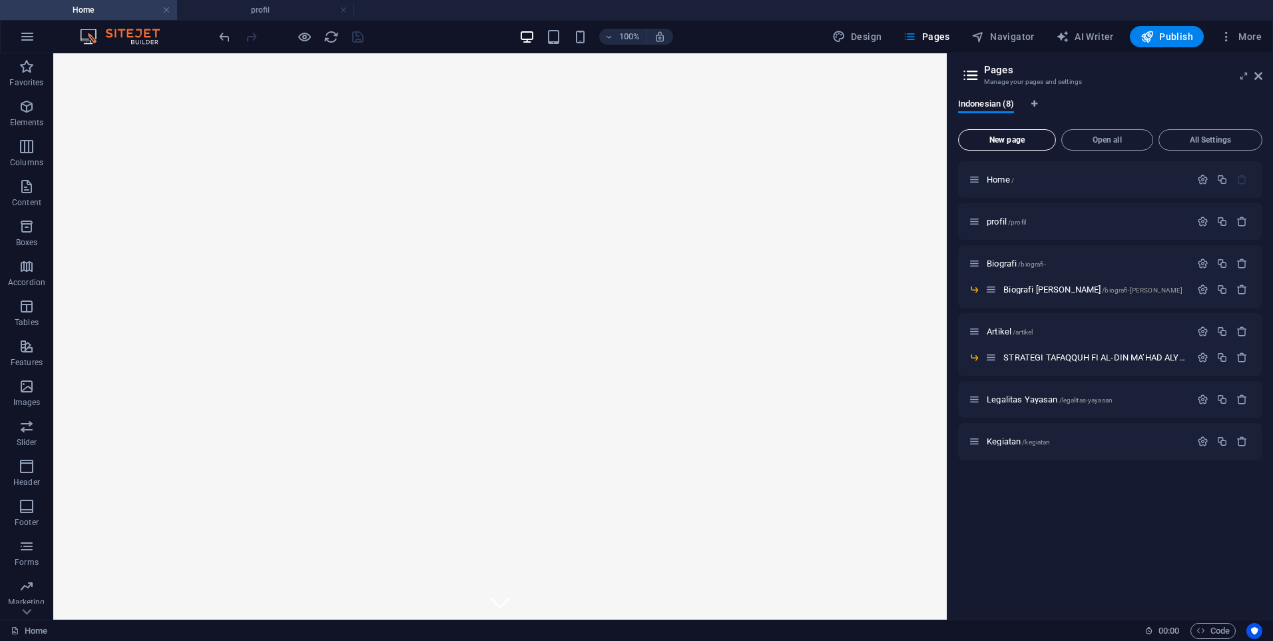
click at [1026, 139] on span "New page" at bounding box center [1007, 140] width 86 height 8
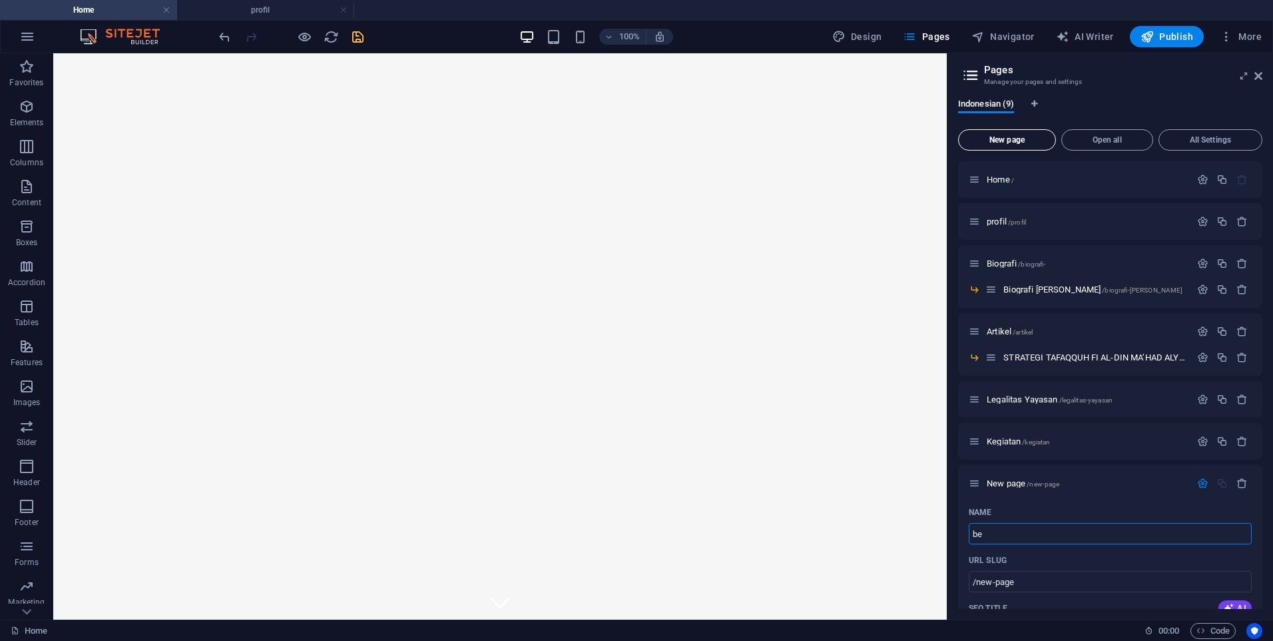
type input "ber"
type input "/b"
type input "beri"
type input "/ber"
type input "berita"
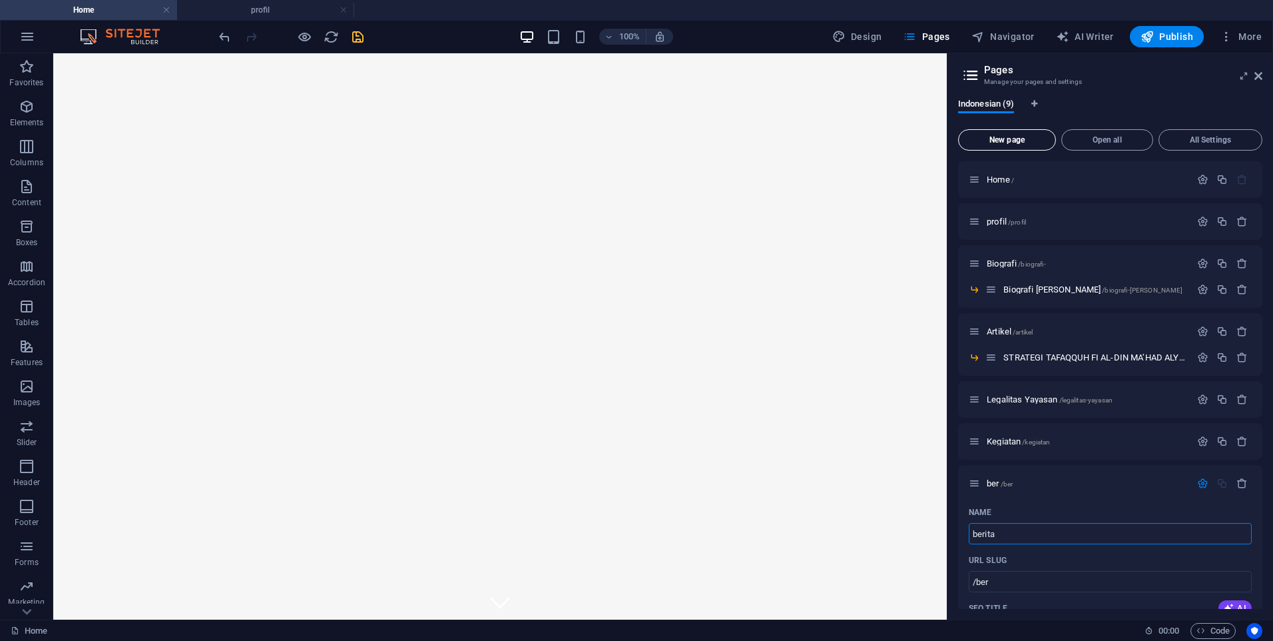
type input "/berita"
type input "berita"
click at [1261, 73] on icon at bounding box center [1259, 76] width 8 height 11
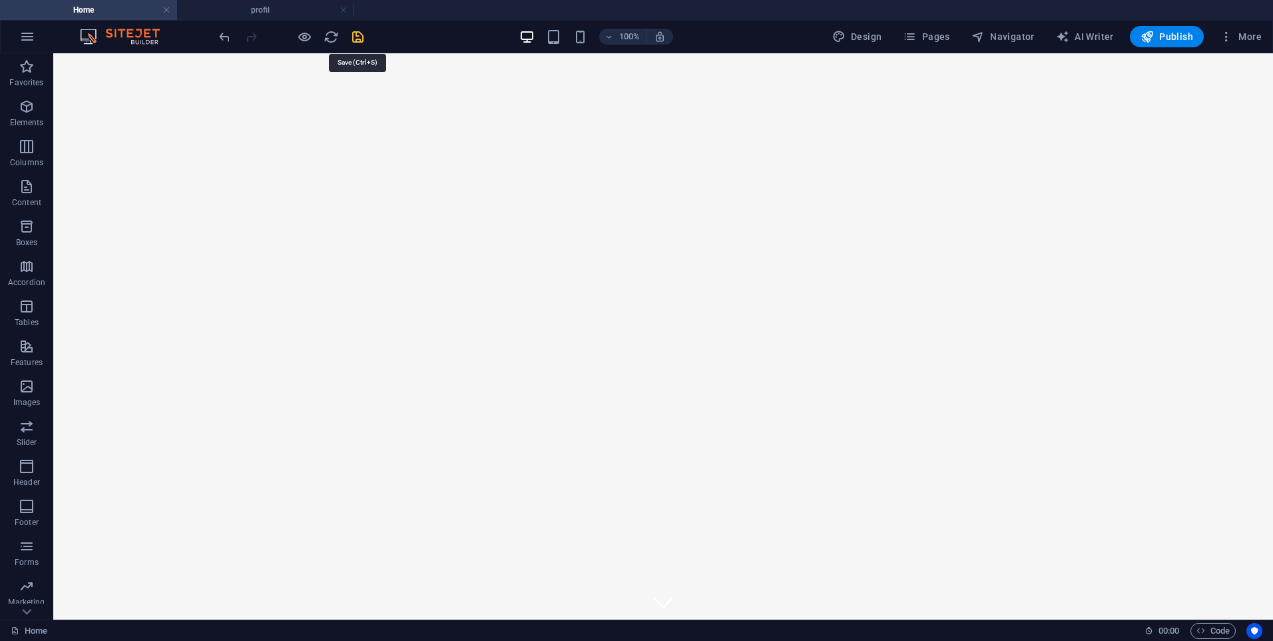
click at [354, 39] on icon "save" at bounding box center [357, 36] width 15 height 15
checkbox input "false"
click at [935, 38] on span "Pages" at bounding box center [926, 36] width 47 height 13
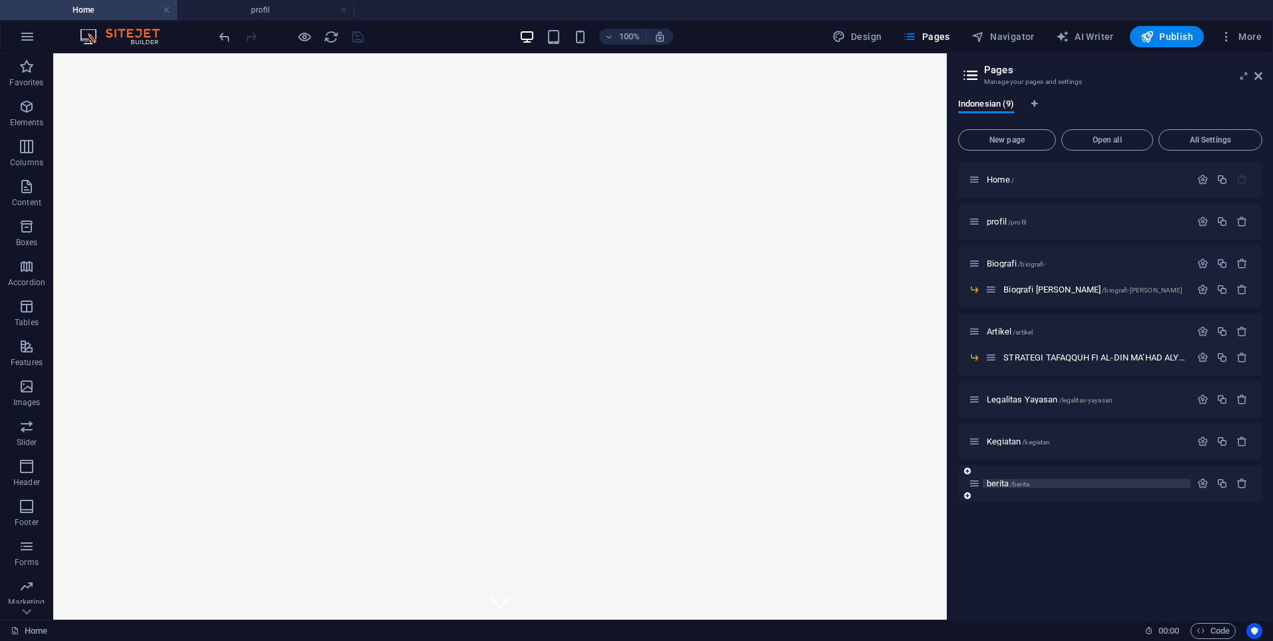
click at [1022, 480] on span "/berita" at bounding box center [1019, 483] width 19 height 7
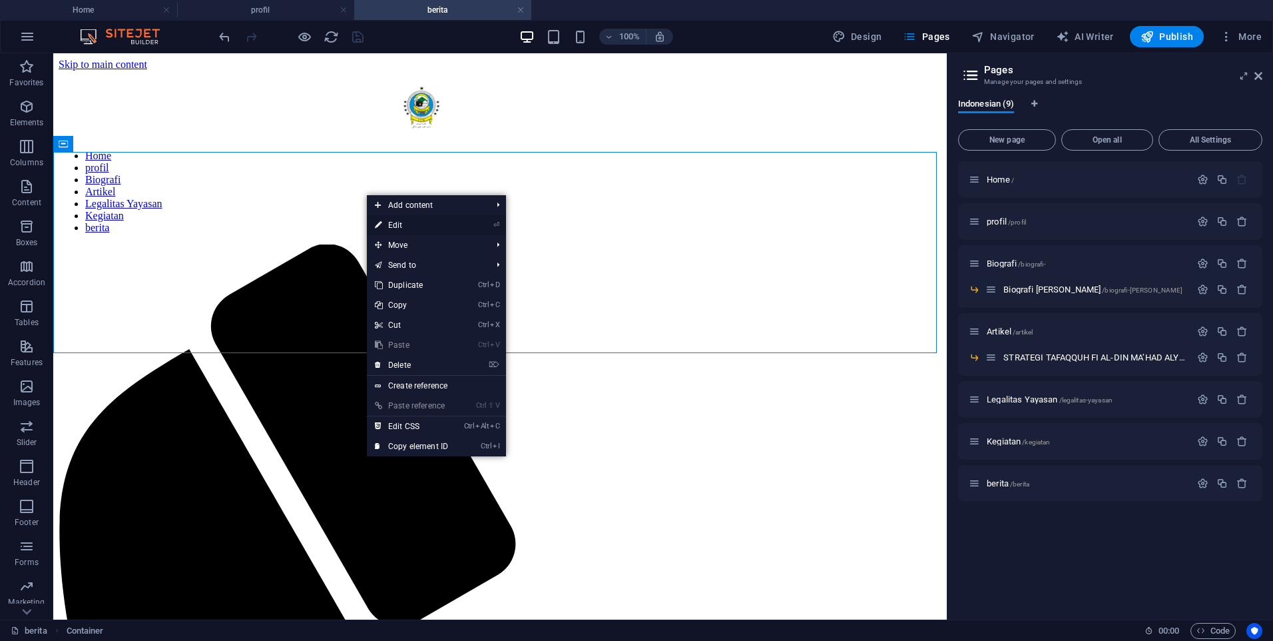
click at [420, 224] on link "⏎ Edit" at bounding box center [411, 225] width 89 height 20
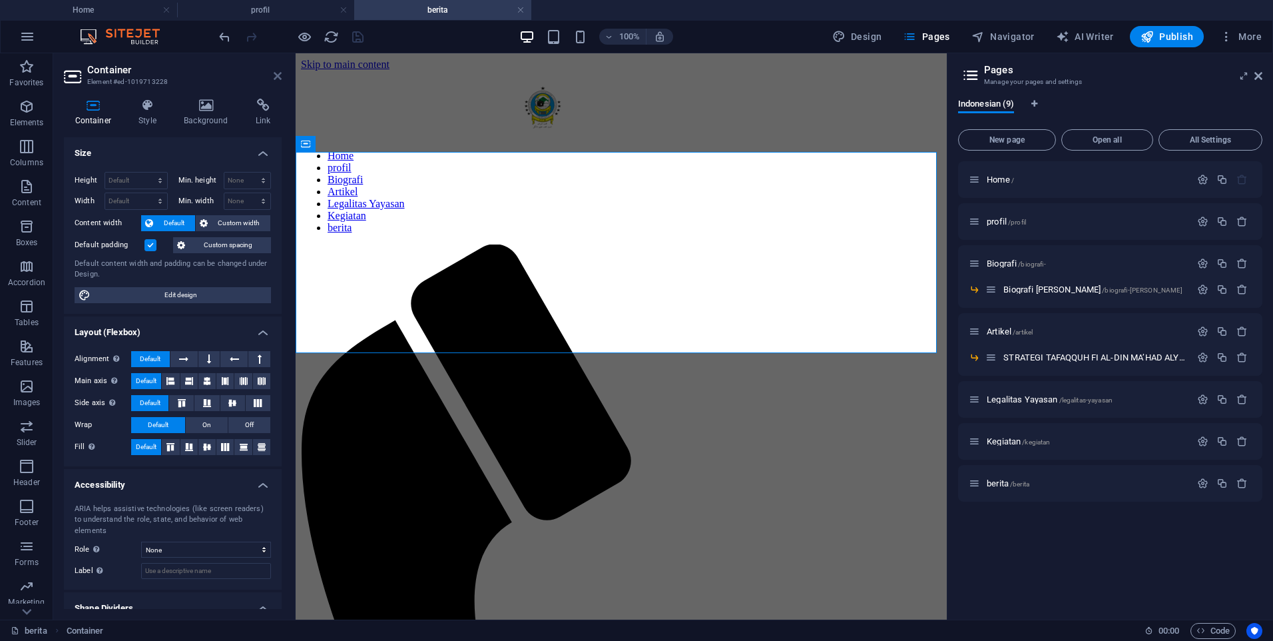
click at [277, 77] on icon at bounding box center [278, 76] width 8 height 11
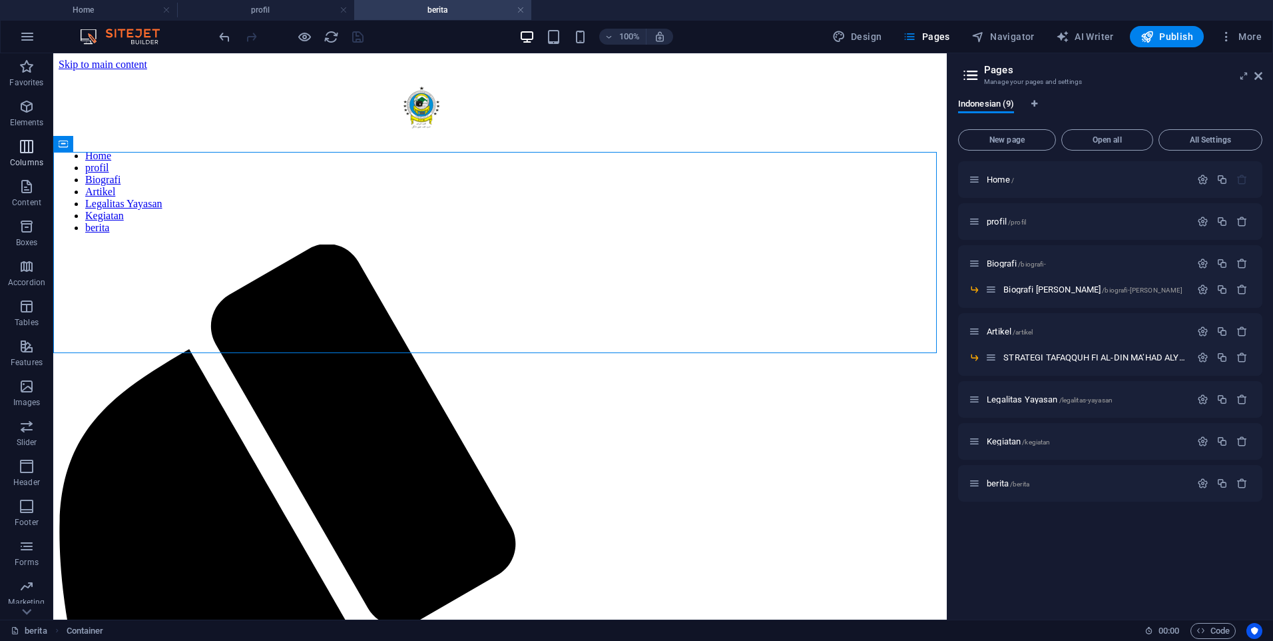
click at [17, 159] on p "Columns" at bounding box center [26, 162] width 33 height 11
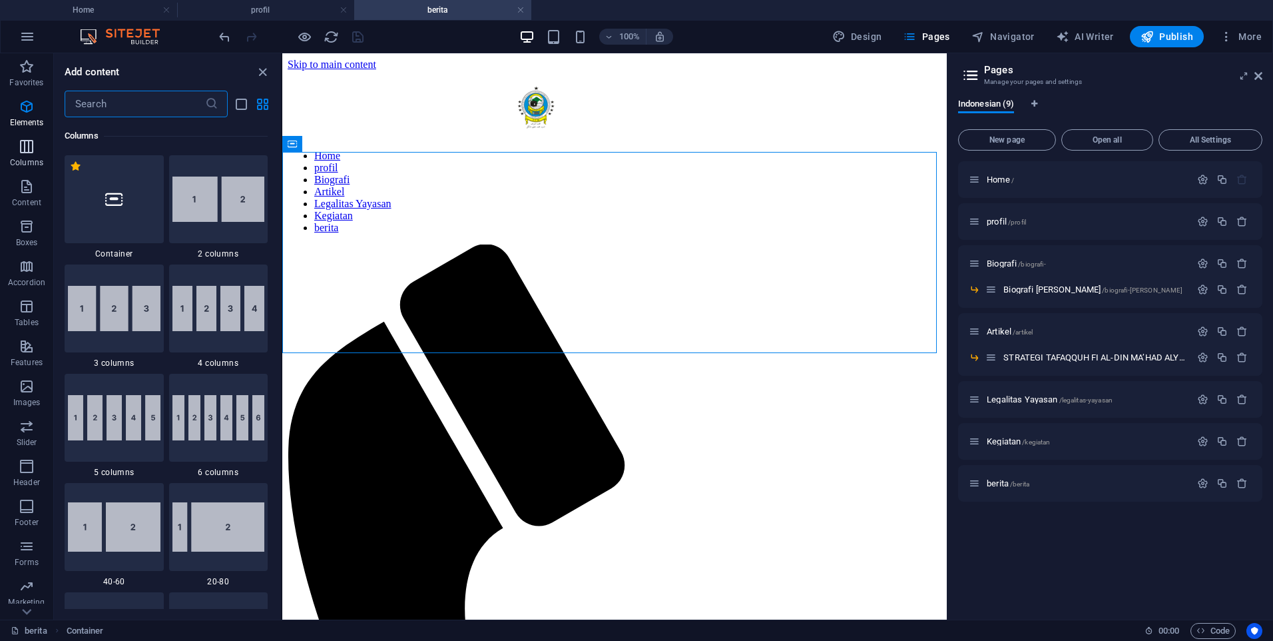
scroll to position [659, 0]
click at [199, 322] on img at bounding box center [218, 308] width 93 height 45
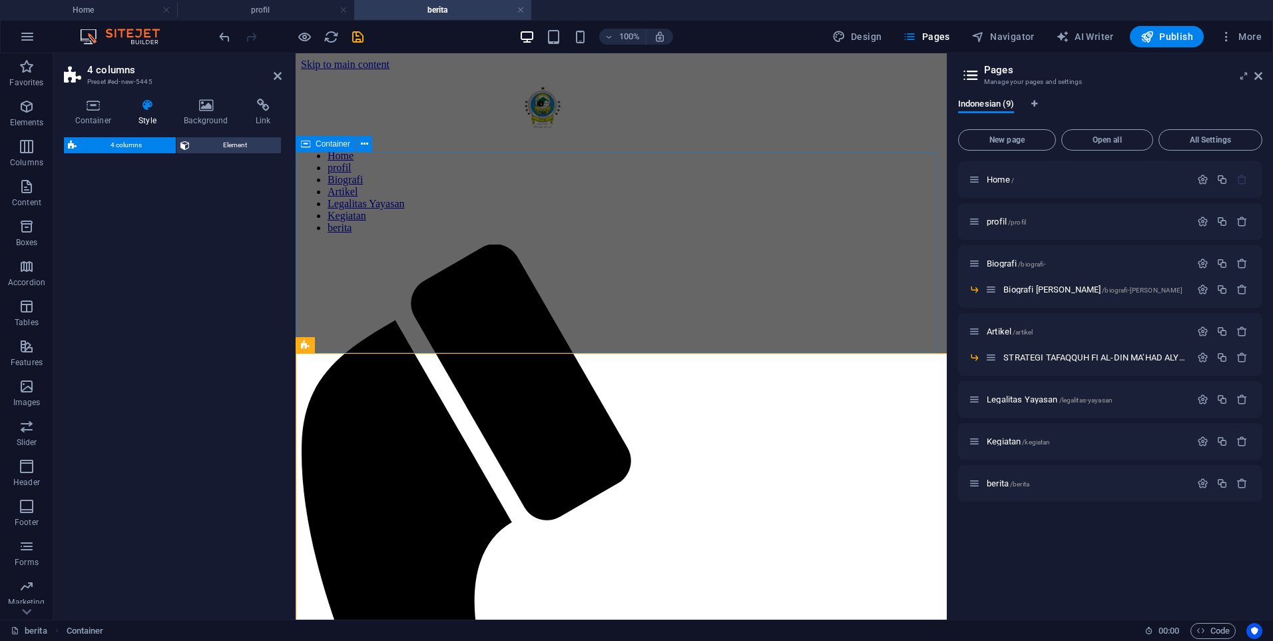
drag, startPoint x: 573, startPoint y: 314, endPoint x: 335, endPoint y: 207, distance: 260.8
select select "rem"
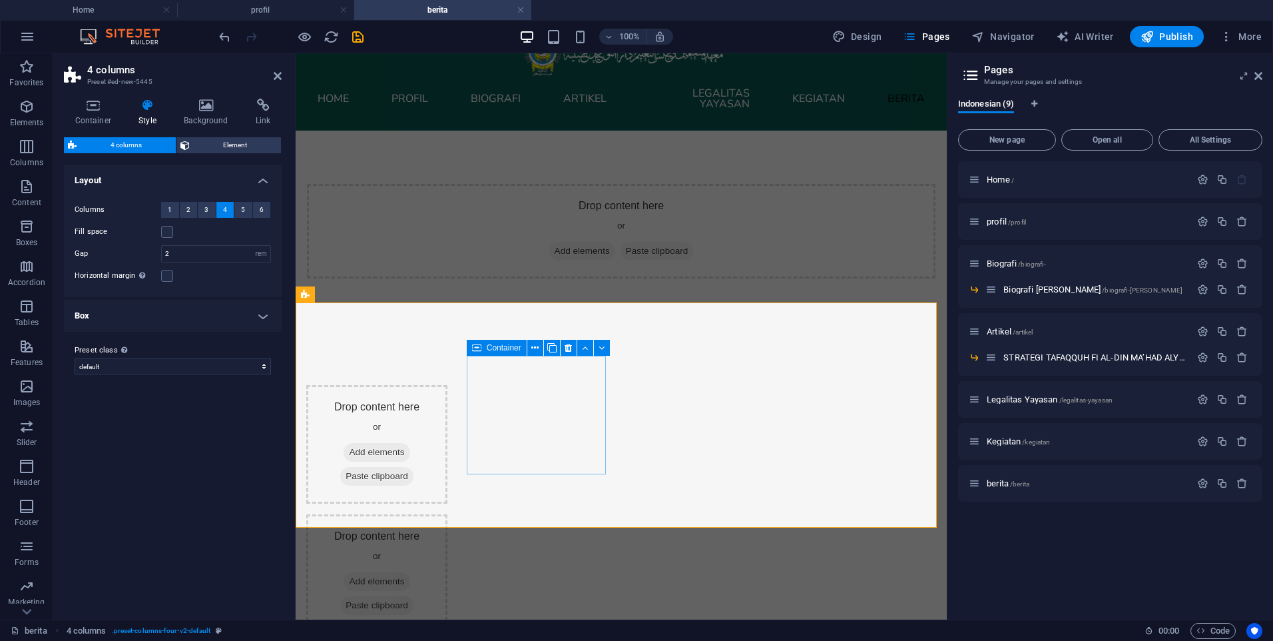
scroll to position [0, 0]
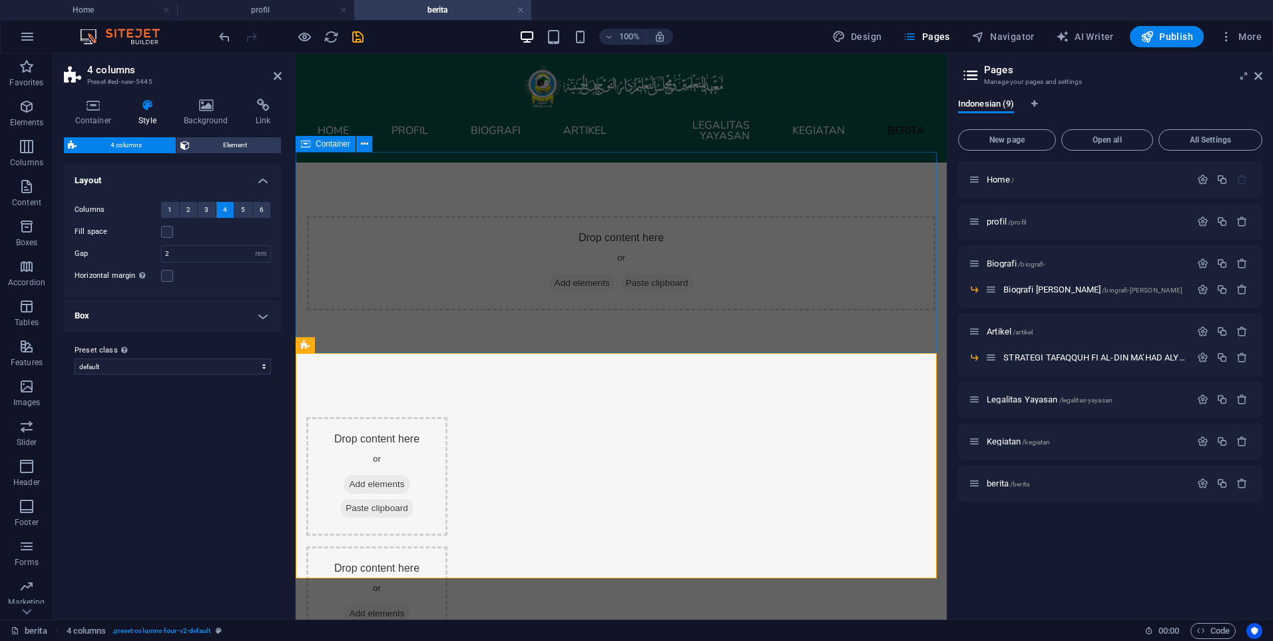
click at [517, 328] on div "Drop content here or Add elements Paste clipboard" at bounding box center [621, 262] width 651 height 201
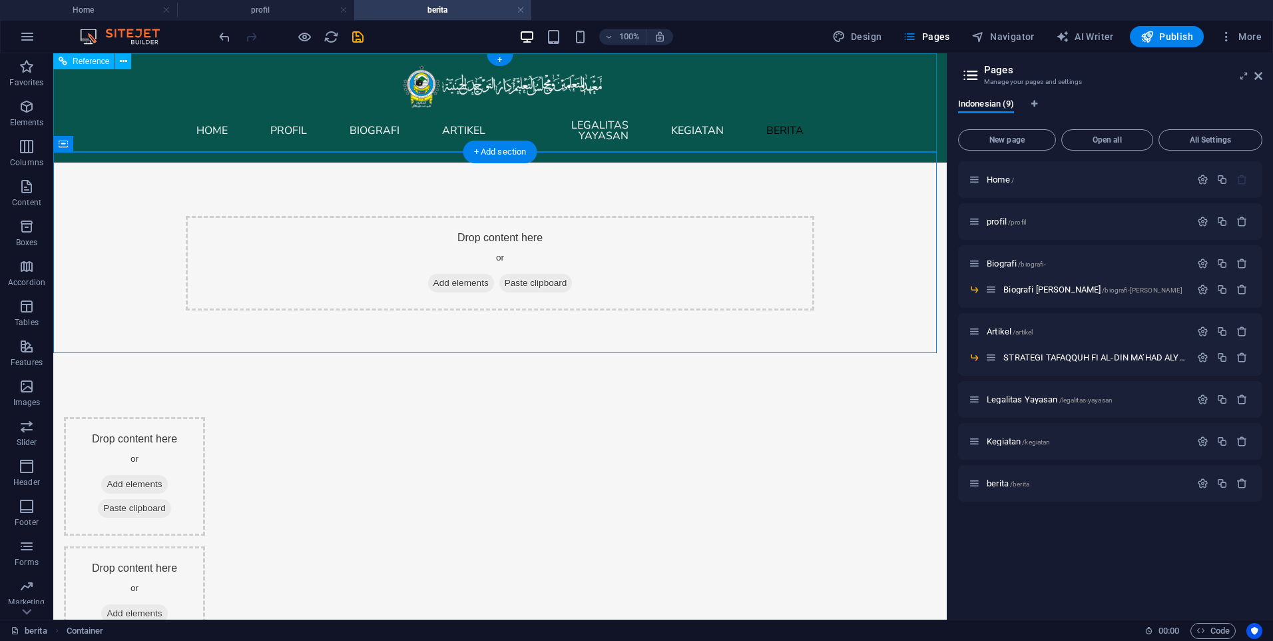
click at [192, 129] on nav "Home profil Biografi Artikel Legalitas Yayasan Kegiatan berita" at bounding box center [500, 130] width 629 height 43
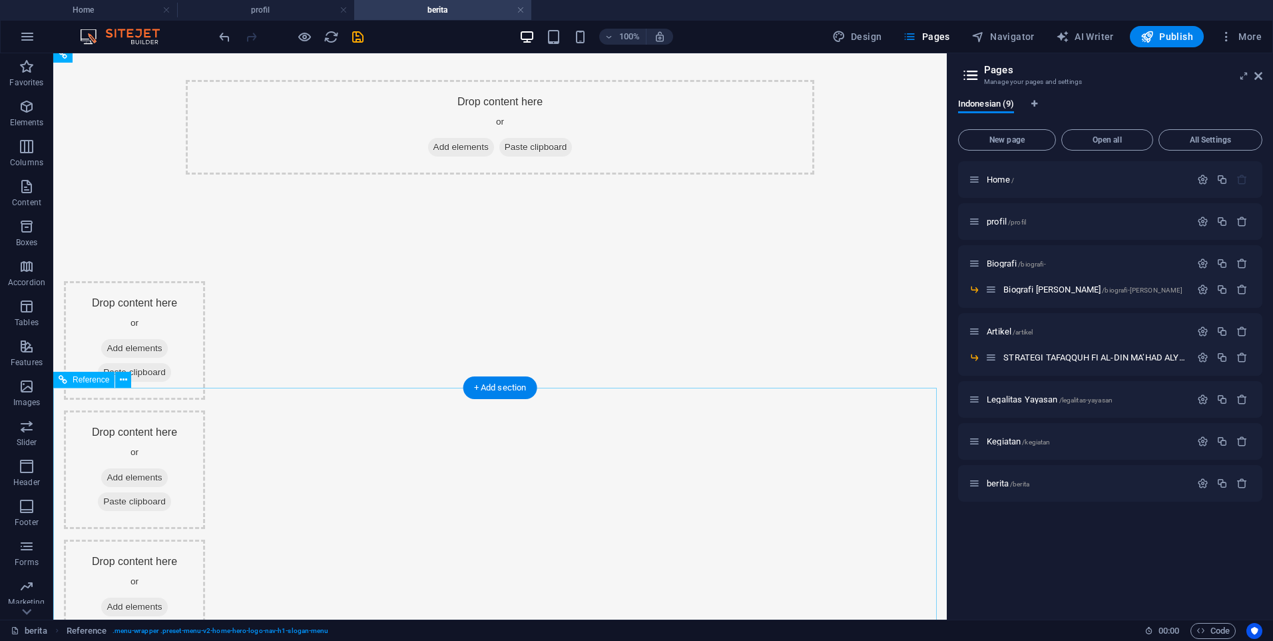
scroll to position [67, 0]
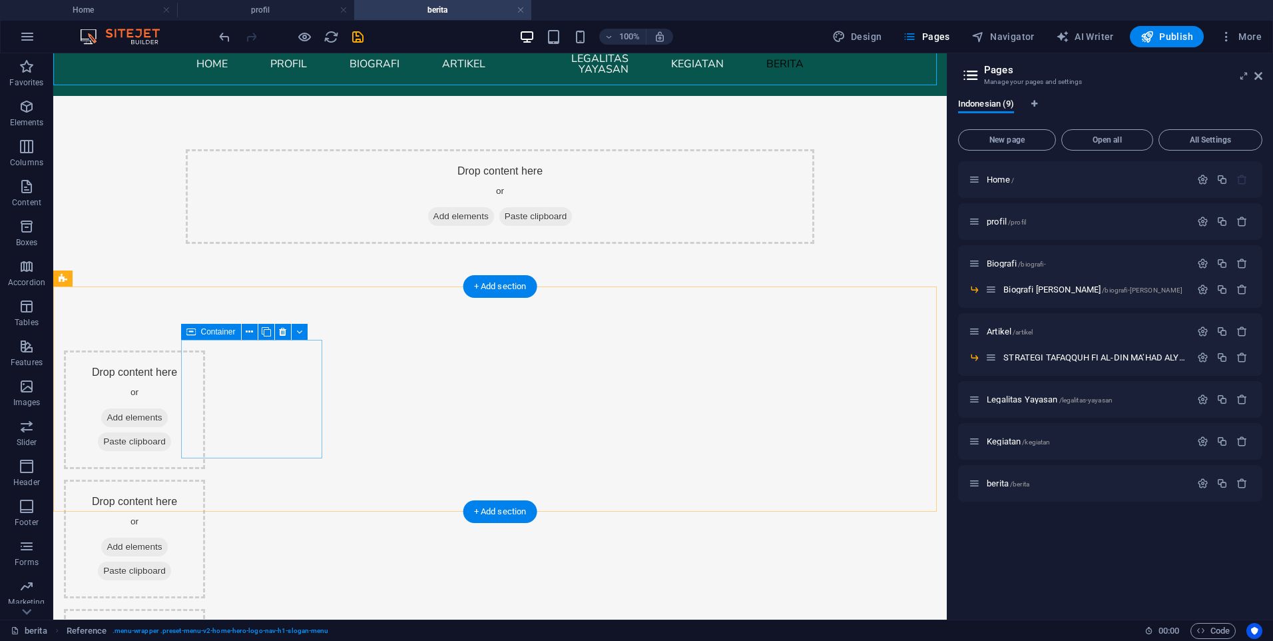
click at [167, 408] on span "Add elements" at bounding box center [134, 417] width 66 height 19
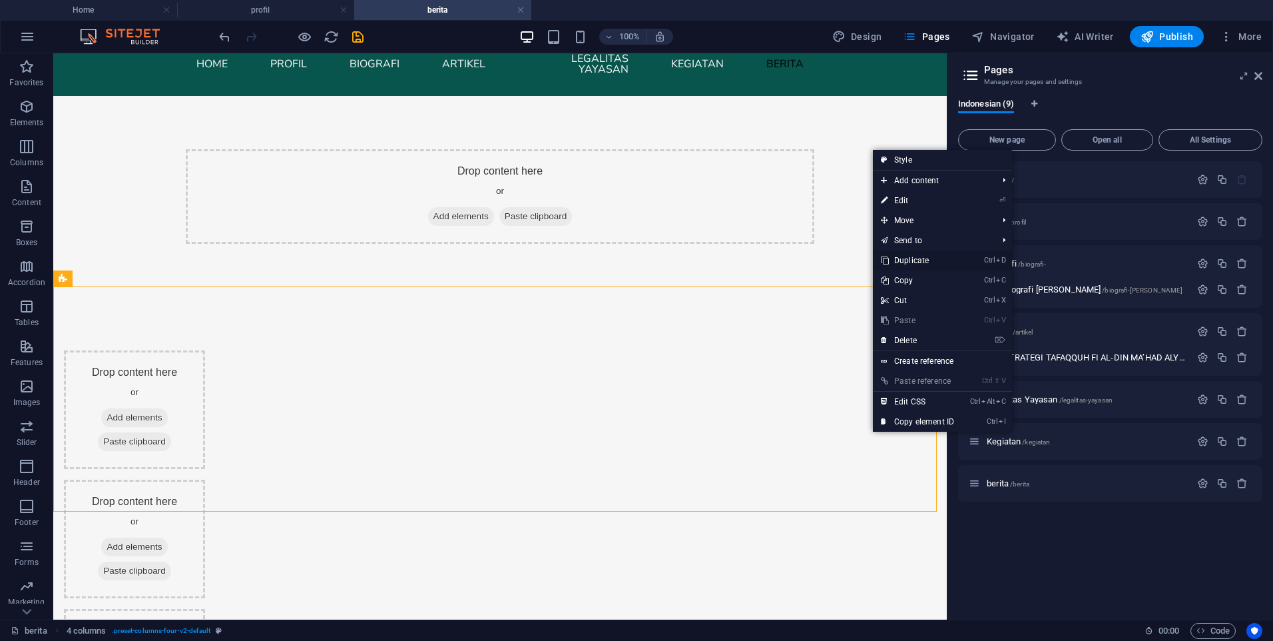
click at [908, 264] on link "Ctrl D Duplicate" at bounding box center [917, 260] width 89 height 20
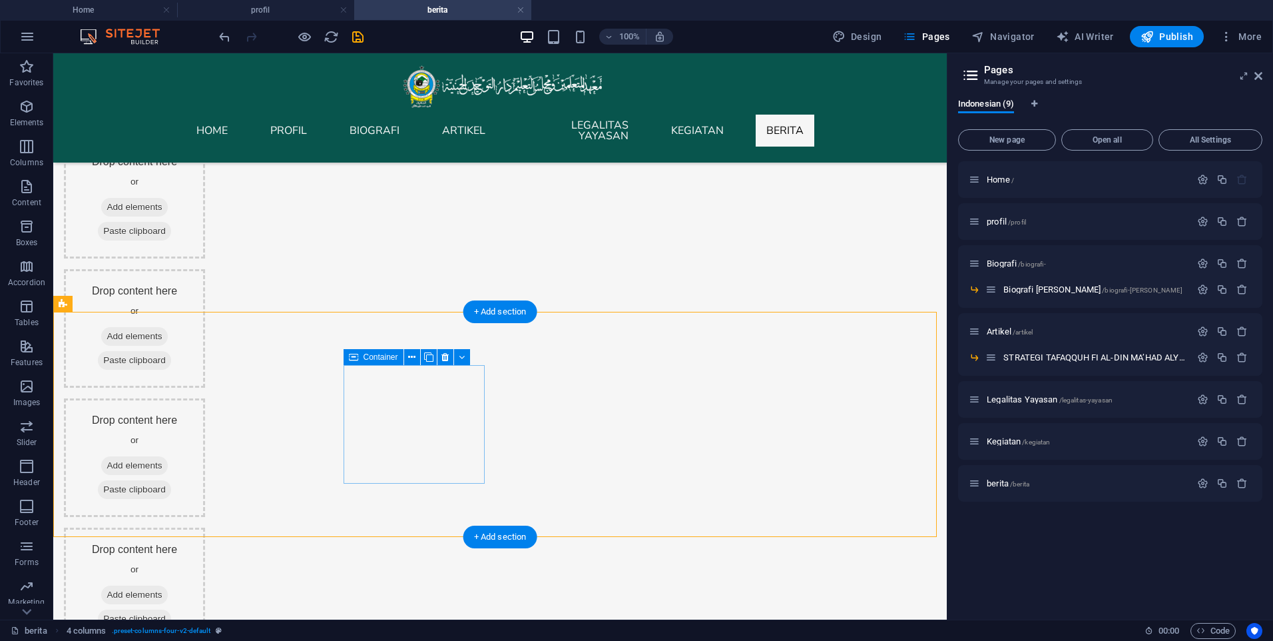
scroll to position [0, 0]
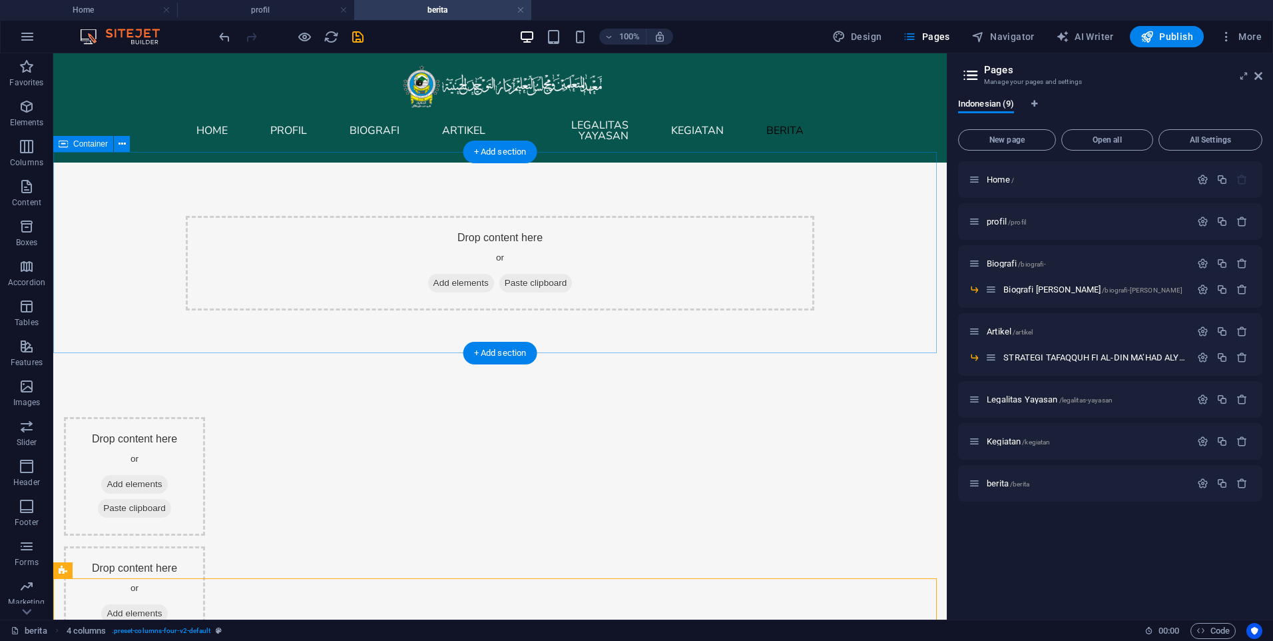
click at [434, 274] on span "Add elements" at bounding box center [461, 283] width 66 height 19
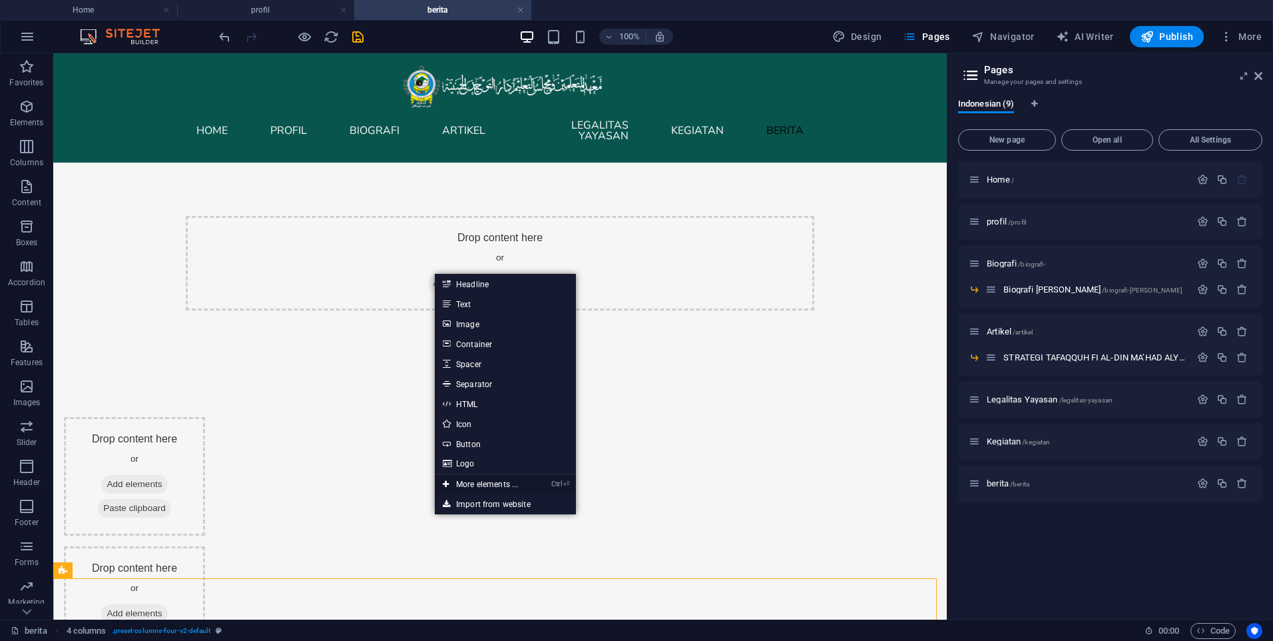
click at [488, 487] on link "Ctrl ⏎ More elements ..." at bounding box center [480, 484] width 91 height 20
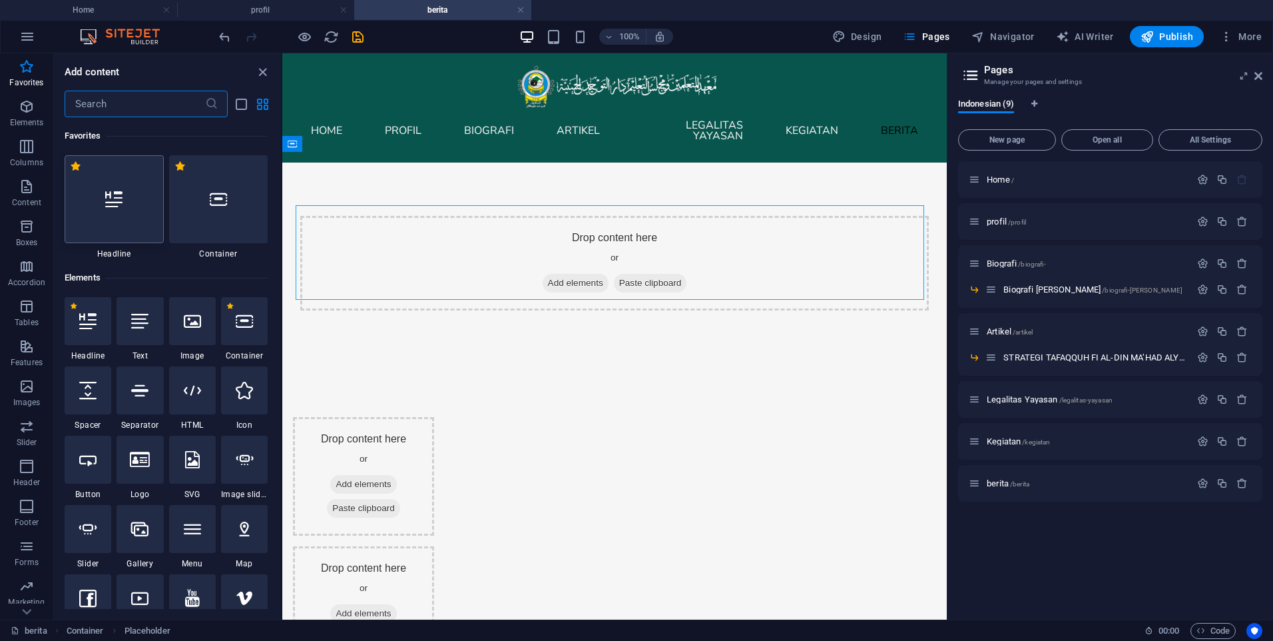
click at [119, 239] on div at bounding box center [114, 199] width 99 height 88
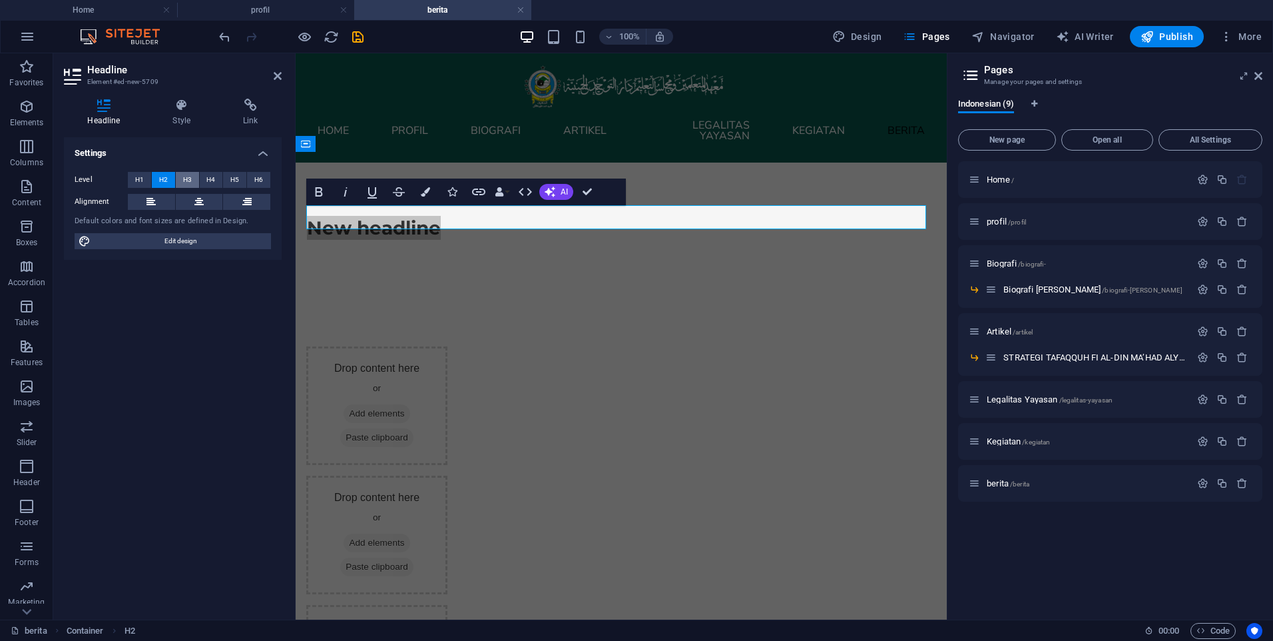
click at [182, 177] on button "H3" at bounding box center [187, 180] width 23 height 16
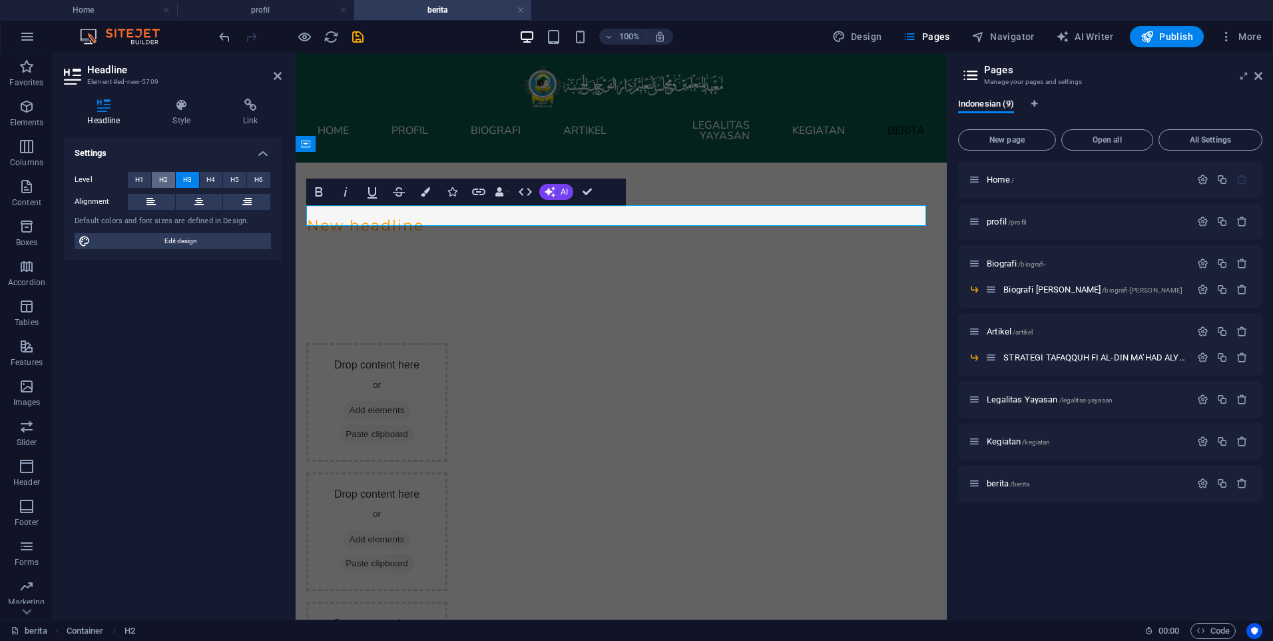
click at [161, 185] on span "H2" at bounding box center [163, 180] width 9 height 16
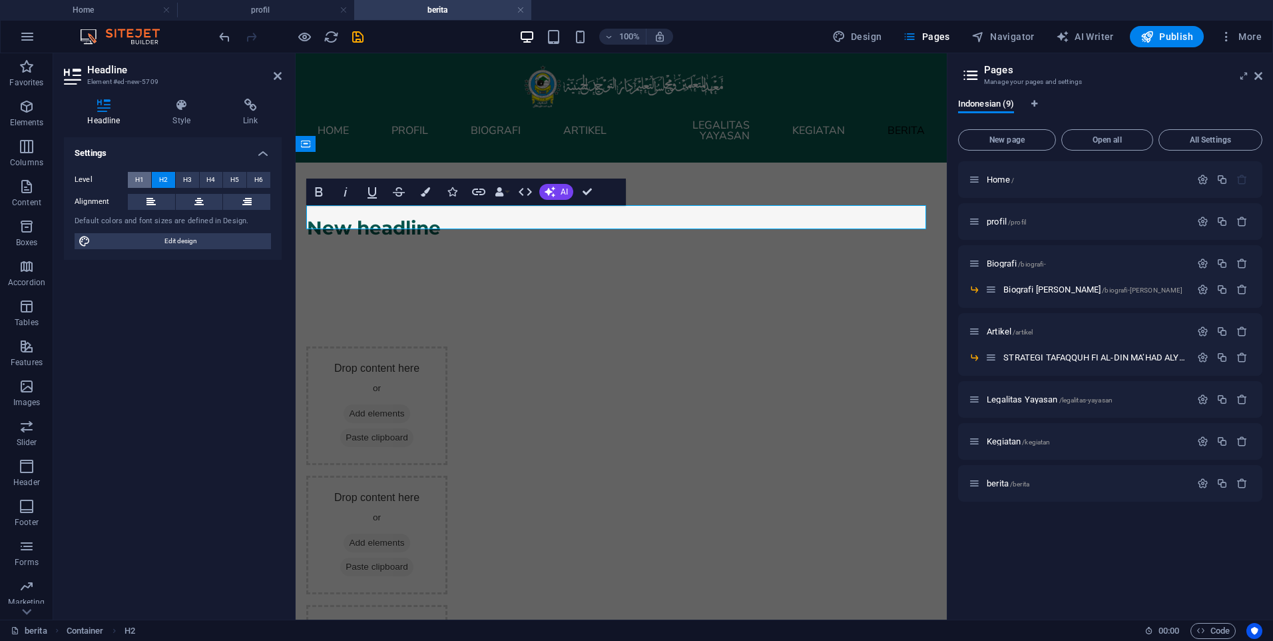
click at [147, 183] on button "H1" at bounding box center [139, 180] width 23 height 16
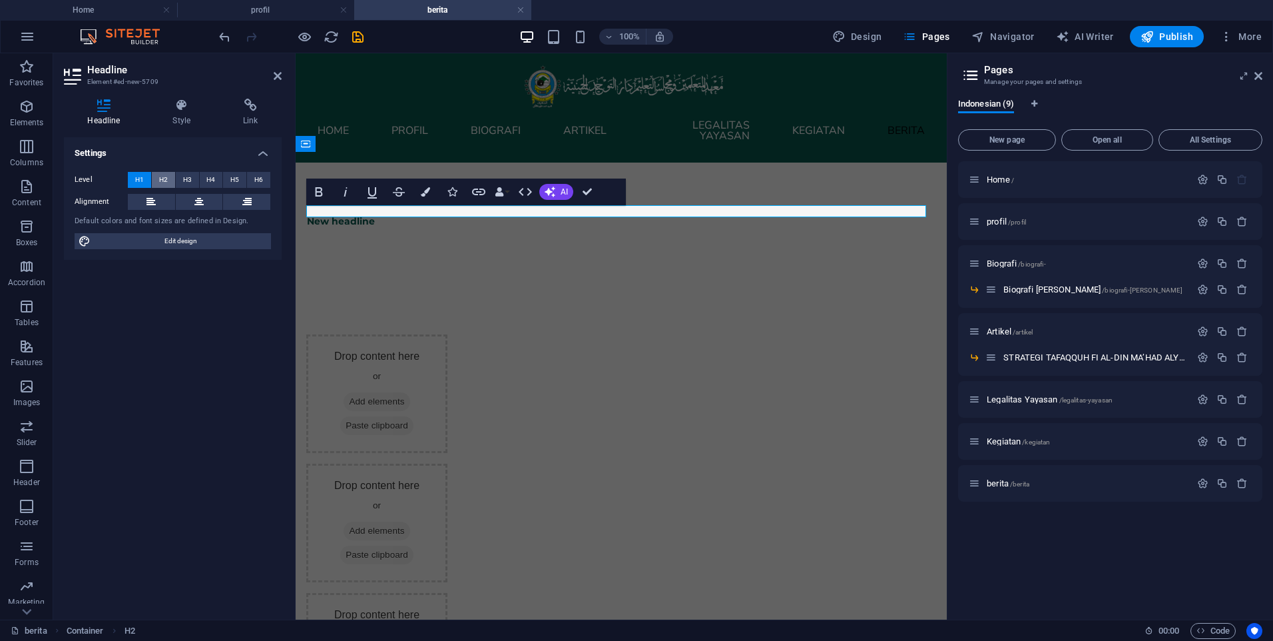
click at [154, 183] on button "H2" at bounding box center [163, 180] width 23 height 16
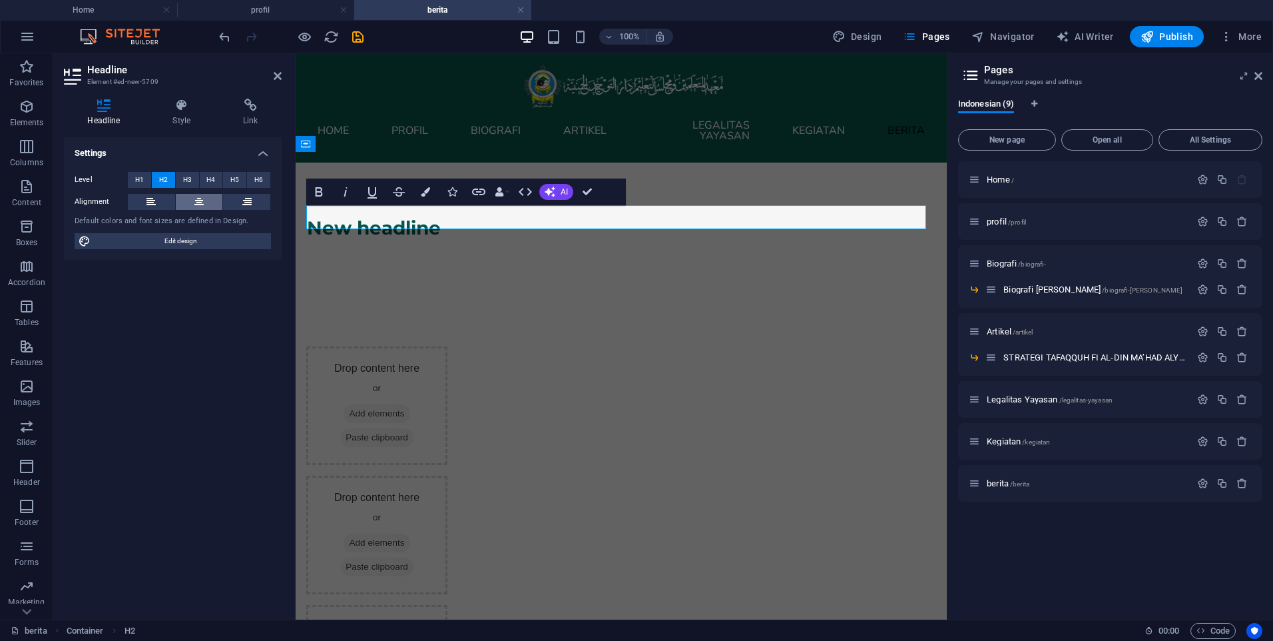
click at [190, 199] on button at bounding box center [199, 202] width 47 height 16
click at [707, 222] on h2 "New headline" at bounding box center [621, 228] width 629 height 24
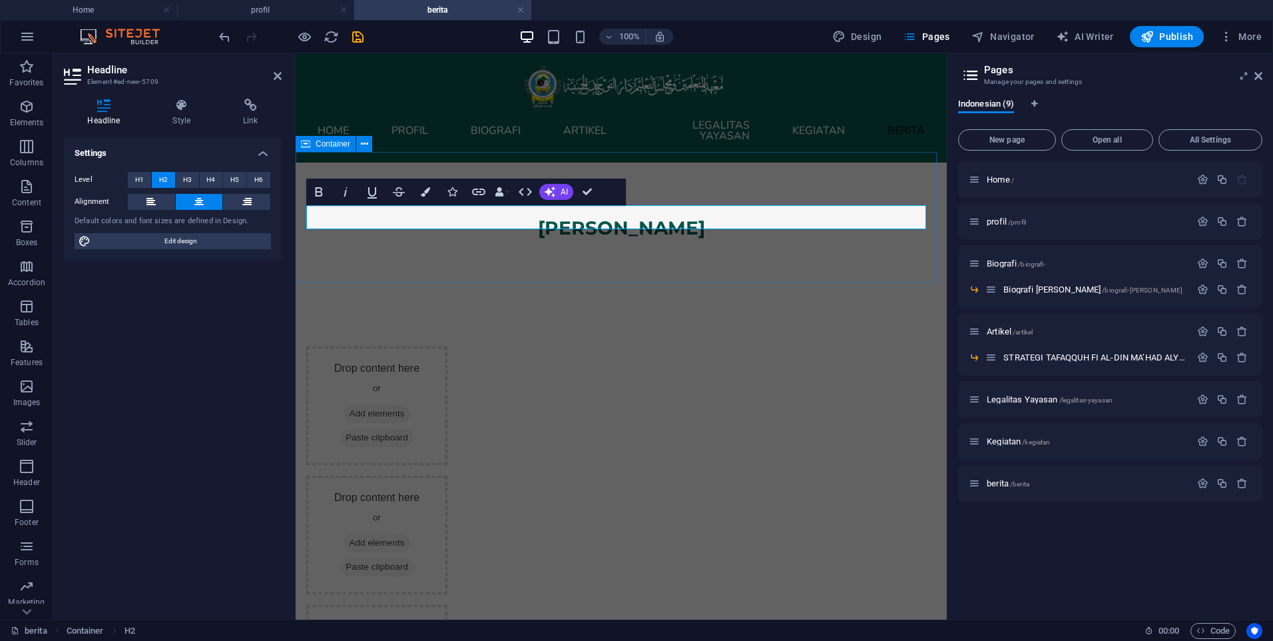
click at [771, 250] on div "​Kolom Berita" at bounding box center [621, 227] width 651 height 131
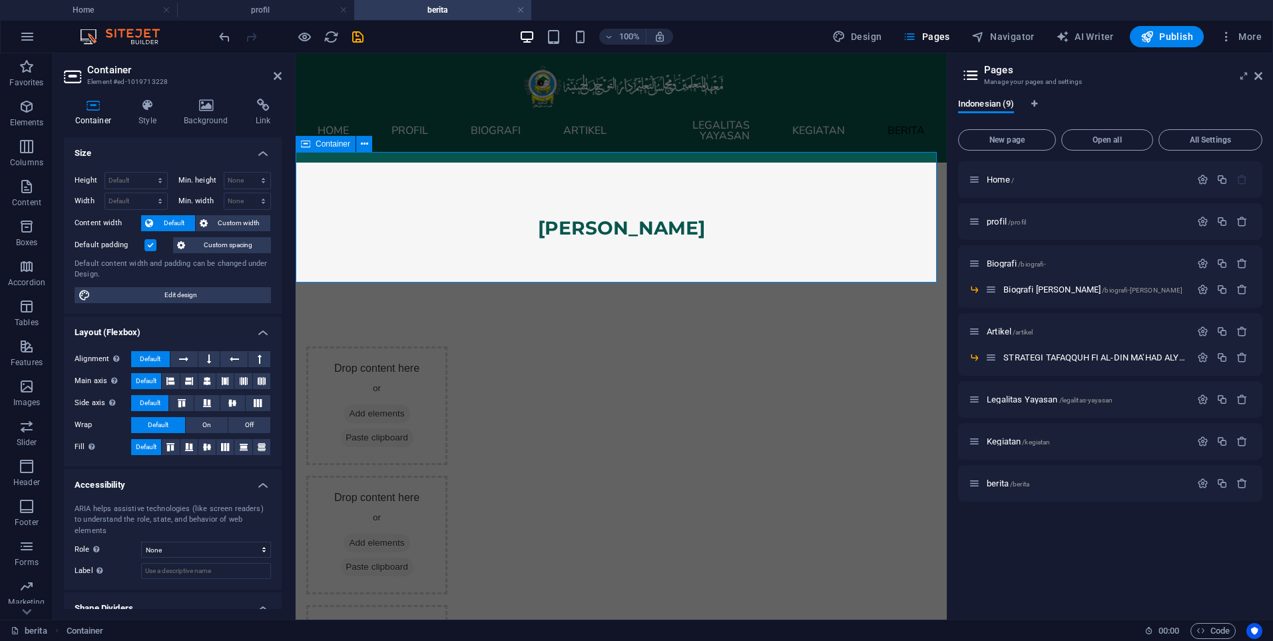
click at [587, 245] on div "[PERSON_NAME]" at bounding box center [621, 227] width 651 height 131
click at [658, 321] on div "Drop content here or Add elements Paste clipboard Drop content here or Add elem…" at bounding box center [621, 599] width 651 height 613
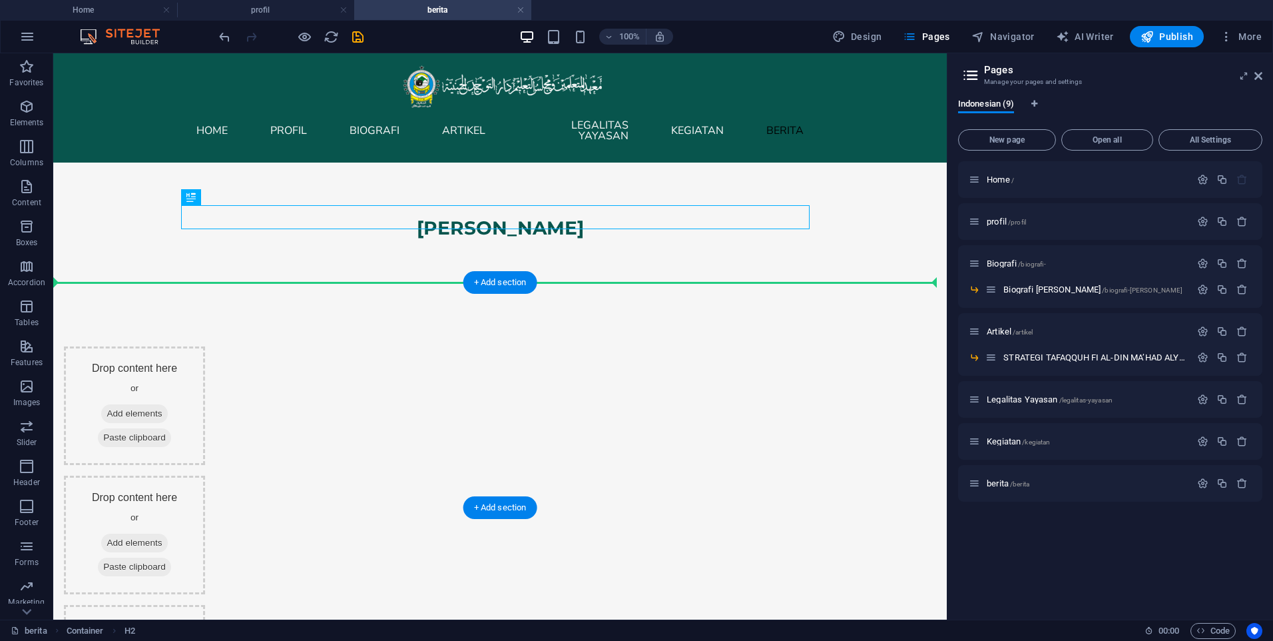
drag, startPoint x: 509, startPoint y: 222, endPoint x: 462, endPoint y: 322, distance: 110.5
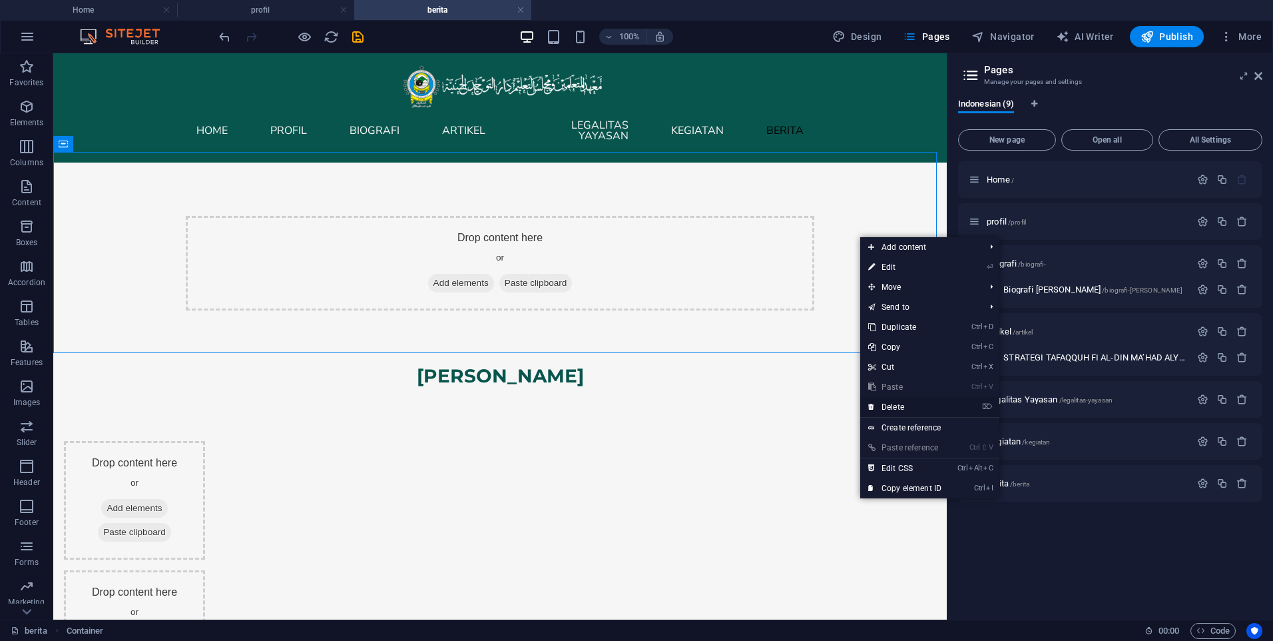
click at [888, 412] on link "⌦ Delete" at bounding box center [904, 407] width 89 height 20
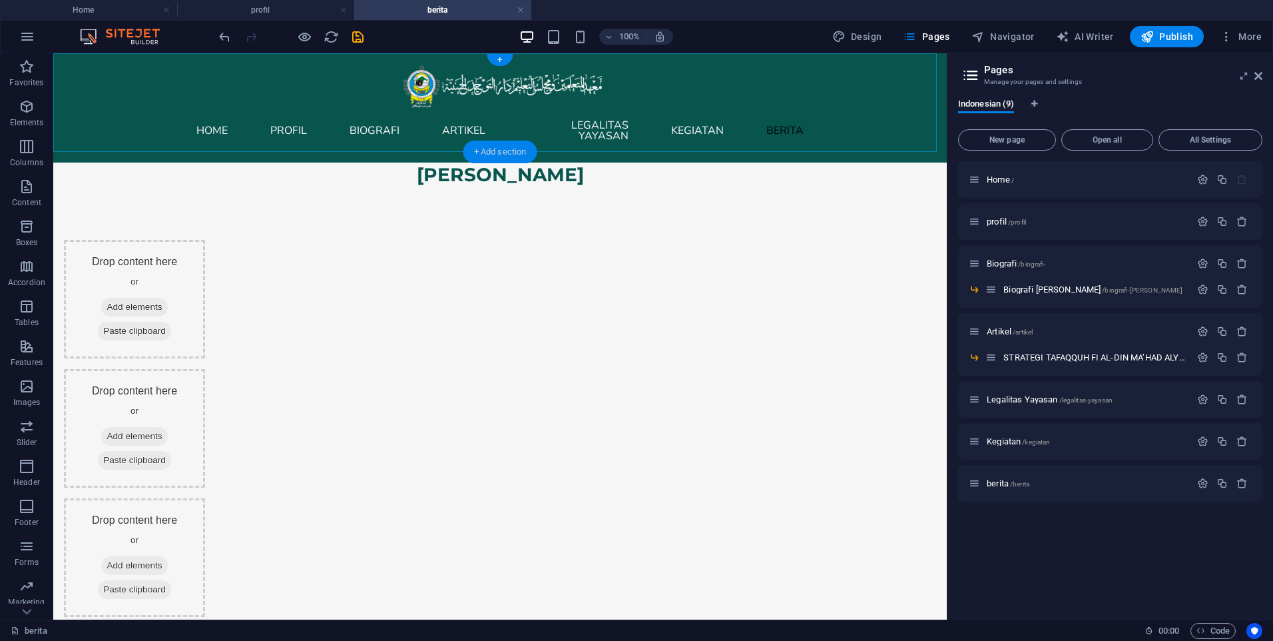
drag, startPoint x: 480, startPoint y: 150, endPoint x: 201, endPoint y: 103, distance: 282.9
click at [480, 150] on div "+ Add section" at bounding box center [501, 152] width 74 height 23
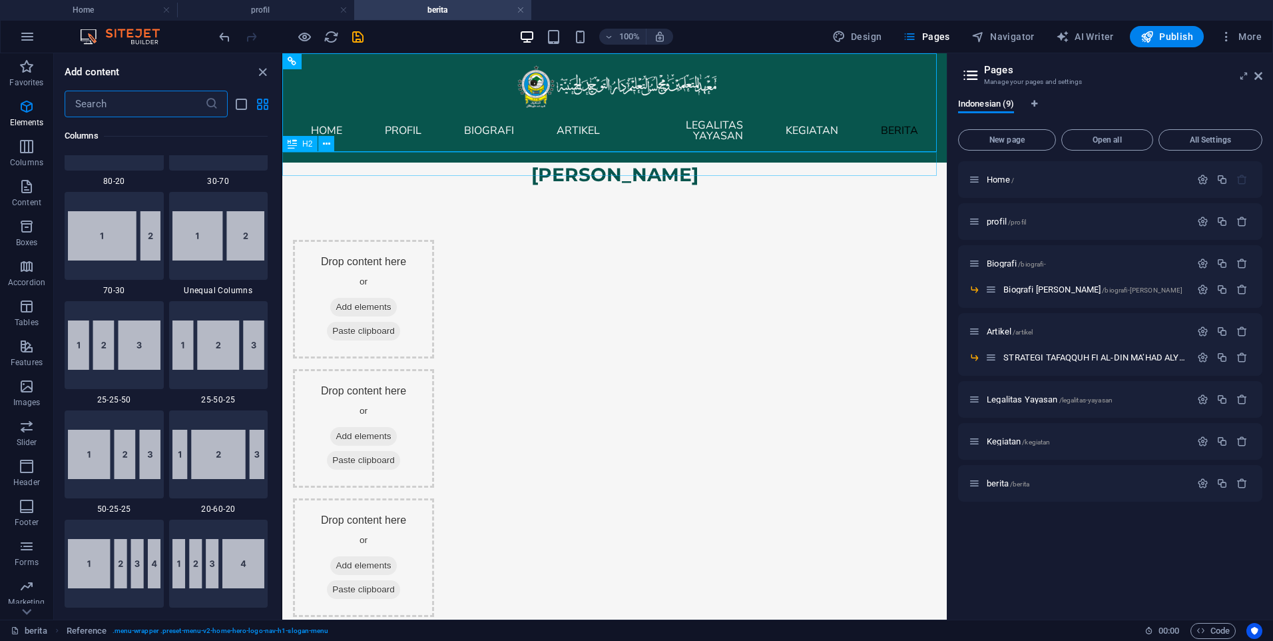
scroll to position [2330, 0]
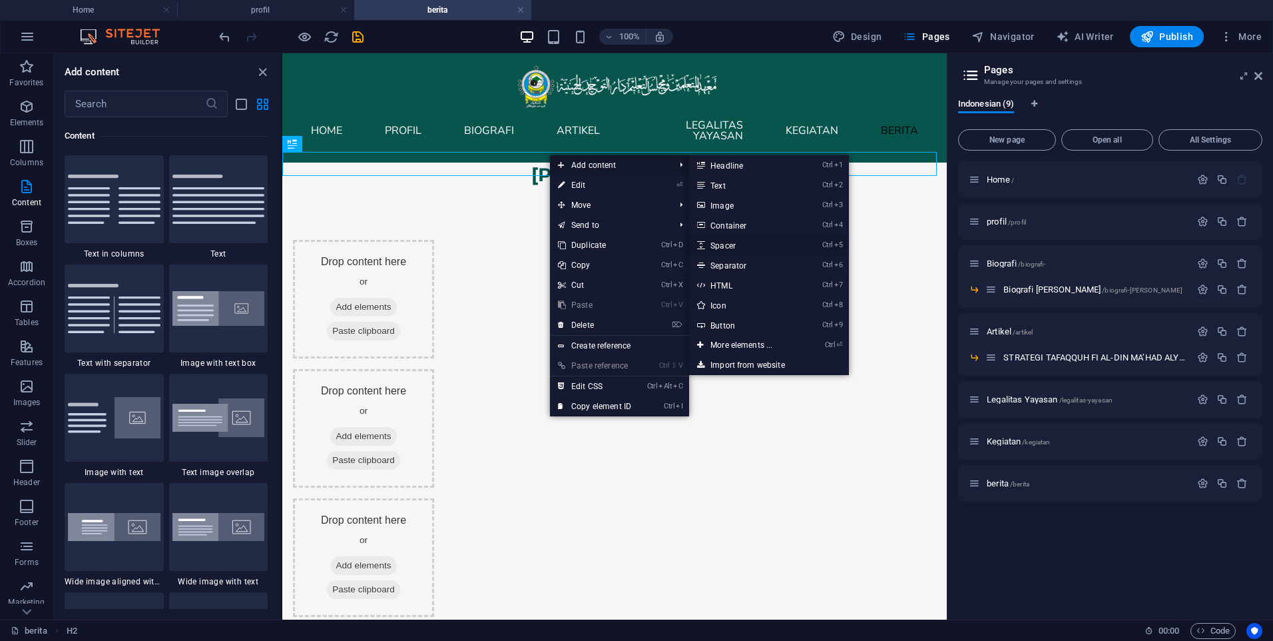
click at [727, 244] on link "Ctrl 5 Spacer" at bounding box center [744, 245] width 110 height 20
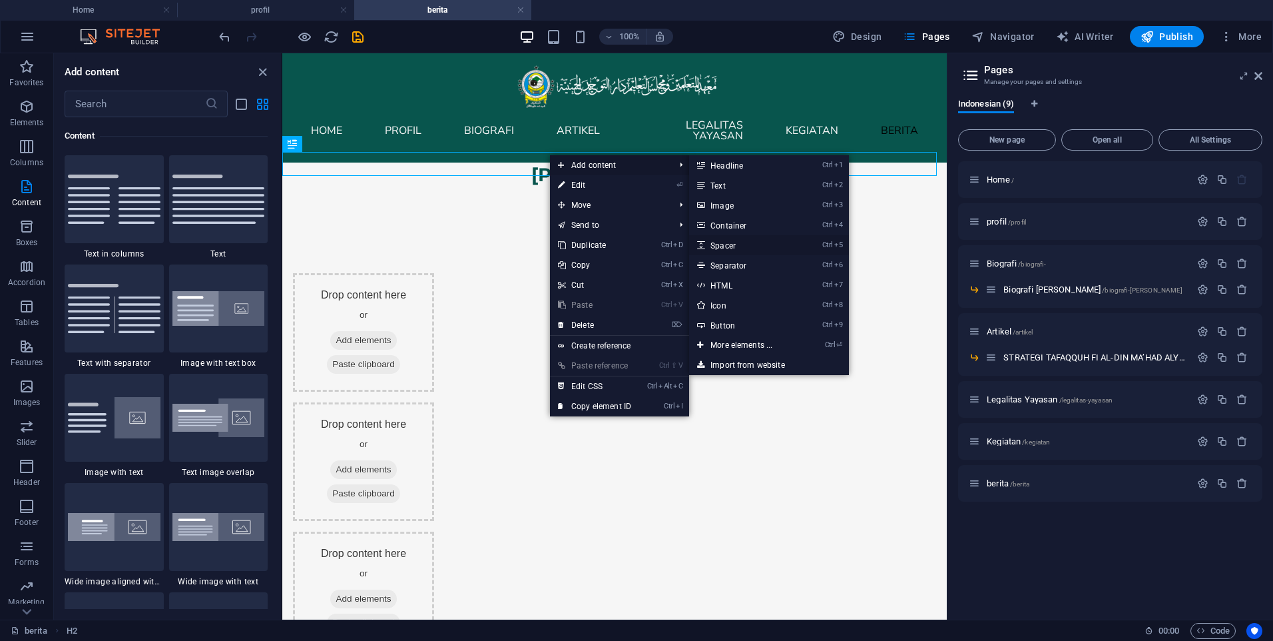
select select "px"
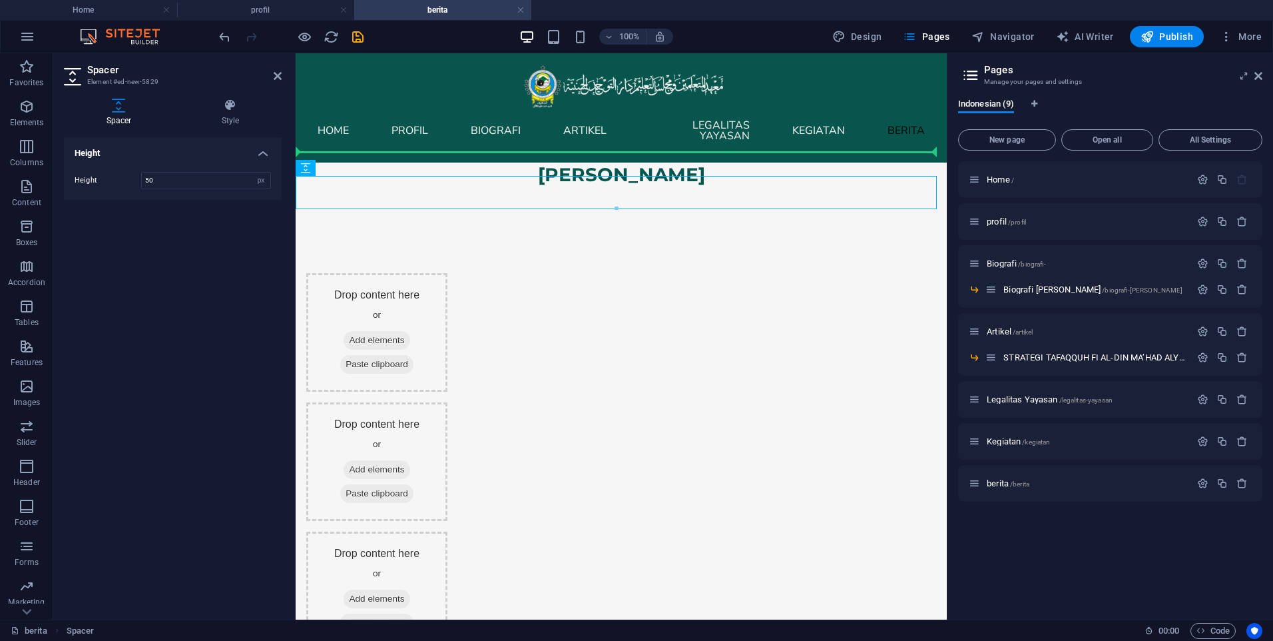
drag, startPoint x: 639, startPoint y: 191, endPoint x: 639, endPoint y: 153, distance: 38.6
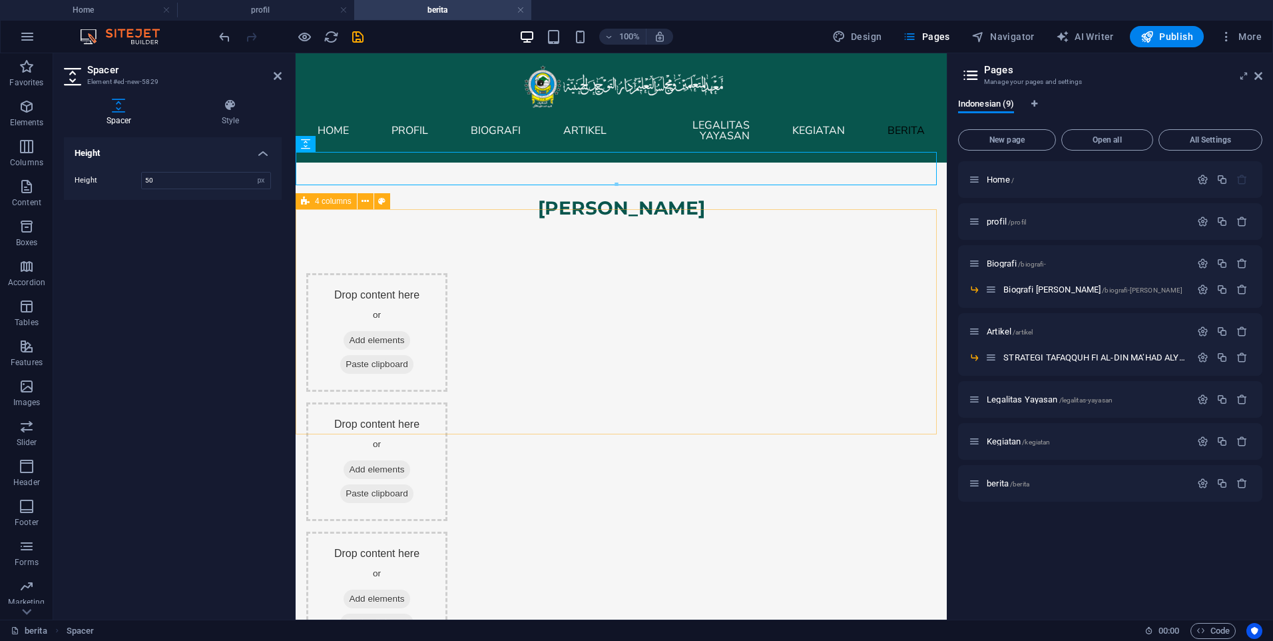
click at [768, 226] on div "Drop content here or Add elements Paste clipboard Drop content here or Add elem…" at bounding box center [621, 526] width 651 height 613
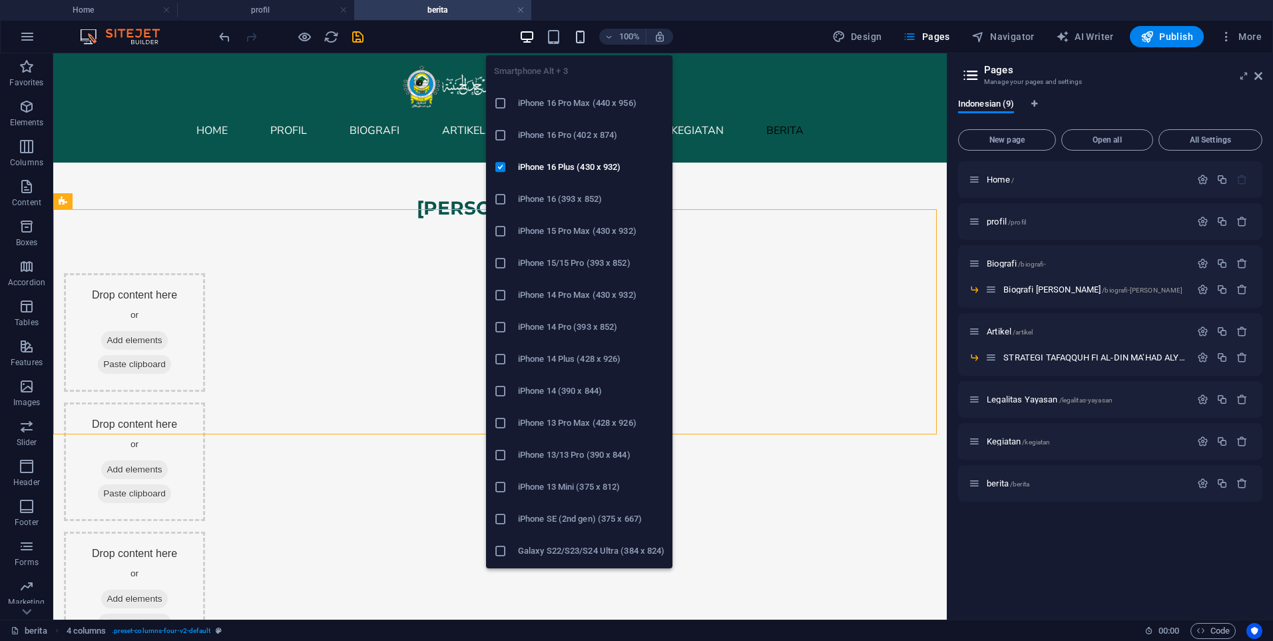
click at [579, 41] on icon "button" at bounding box center [580, 36] width 15 height 15
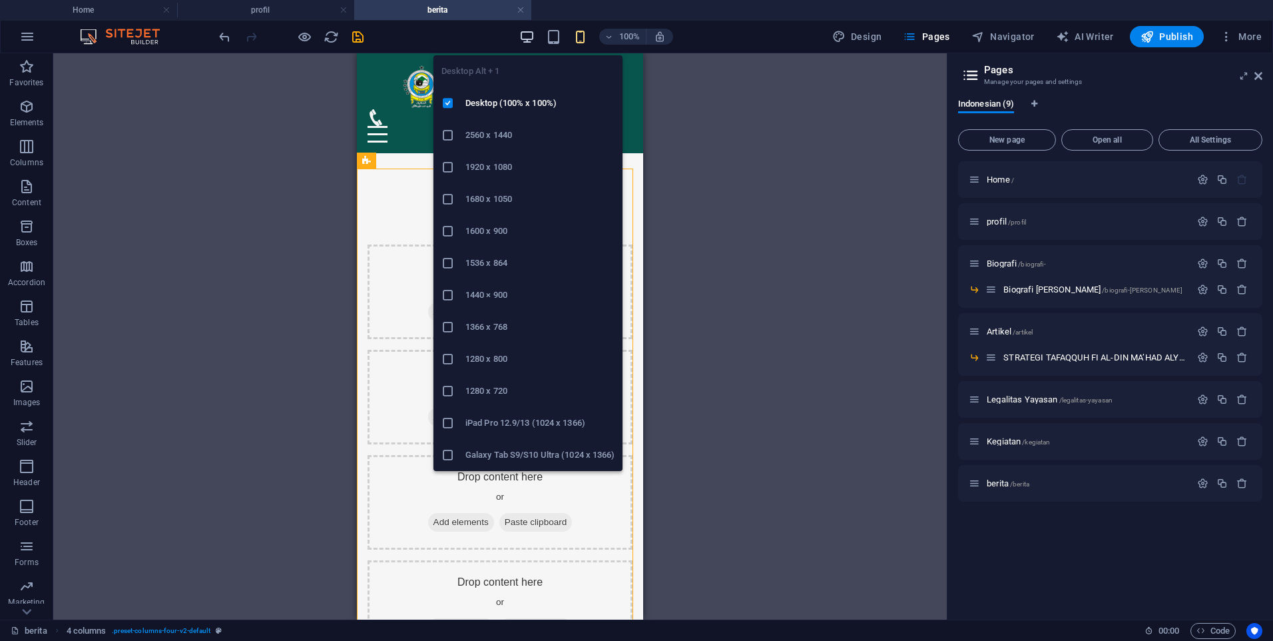
click at [530, 38] on icon "button" at bounding box center [526, 36] width 15 height 15
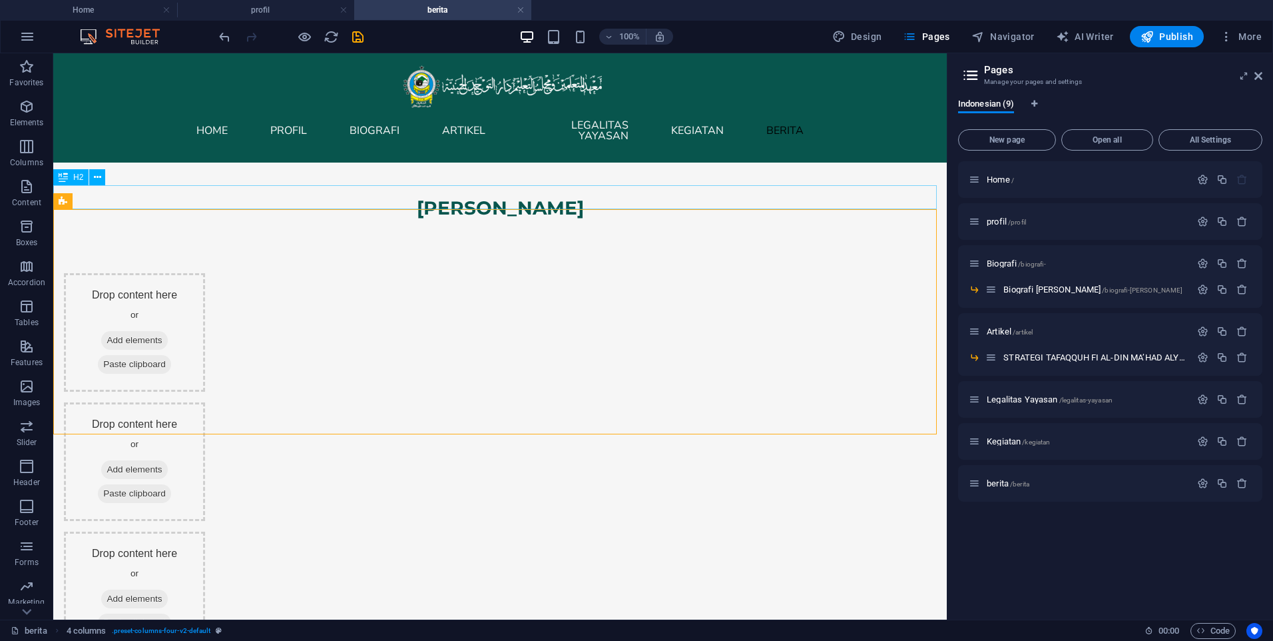
click at [563, 206] on div "[PERSON_NAME]" at bounding box center [500, 208] width 894 height 24
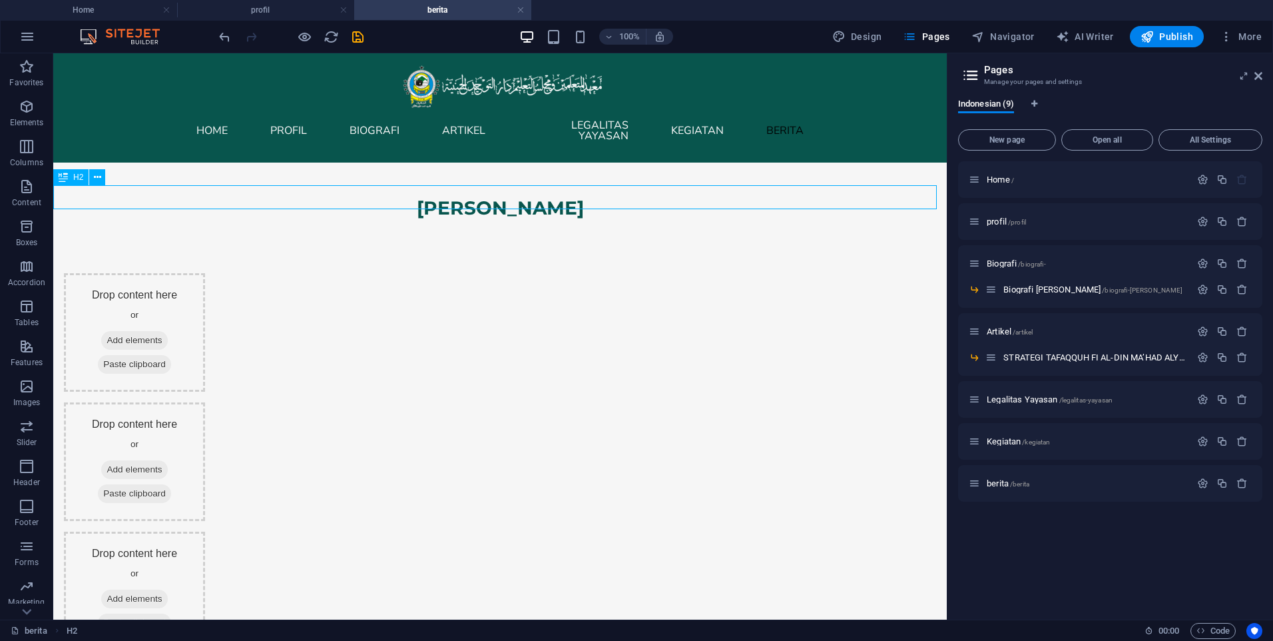
click at [563, 206] on div "[PERSON_NAME]" at bounding box center [500, 208] width 894 height 24
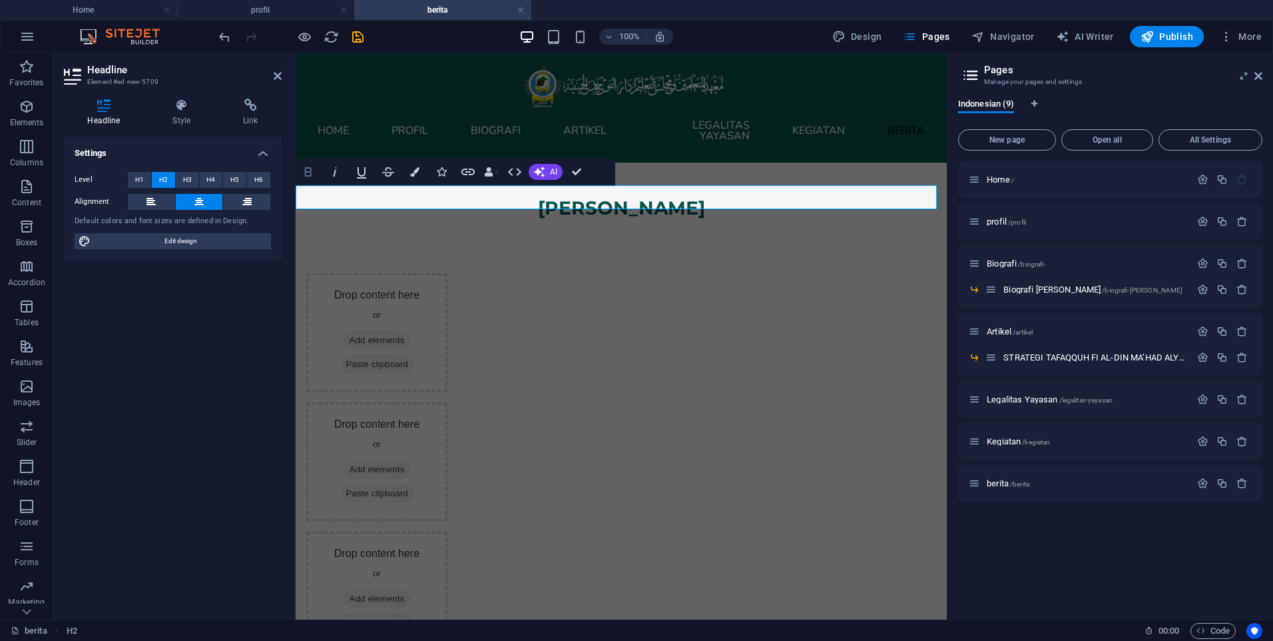
click at [302, 170] on icon "button" at bounding box center [308, 172] width 16 height 16
click at [773, 196] on h2 "[PERSON_NAME]" at bounding box center [621, 208] width 651 height 24
click at [306, 168] on icon "button" at bounding box center [308, 171] width 7 height 9
drag, startPoint x: 721, startPoint y: 194, endPoint x: 525, endPoint y: 188, distance: 195.9
click at [525, 196] on h2 "Kolom Berita ​" at bounding box center [621, 208] width 651 height 24
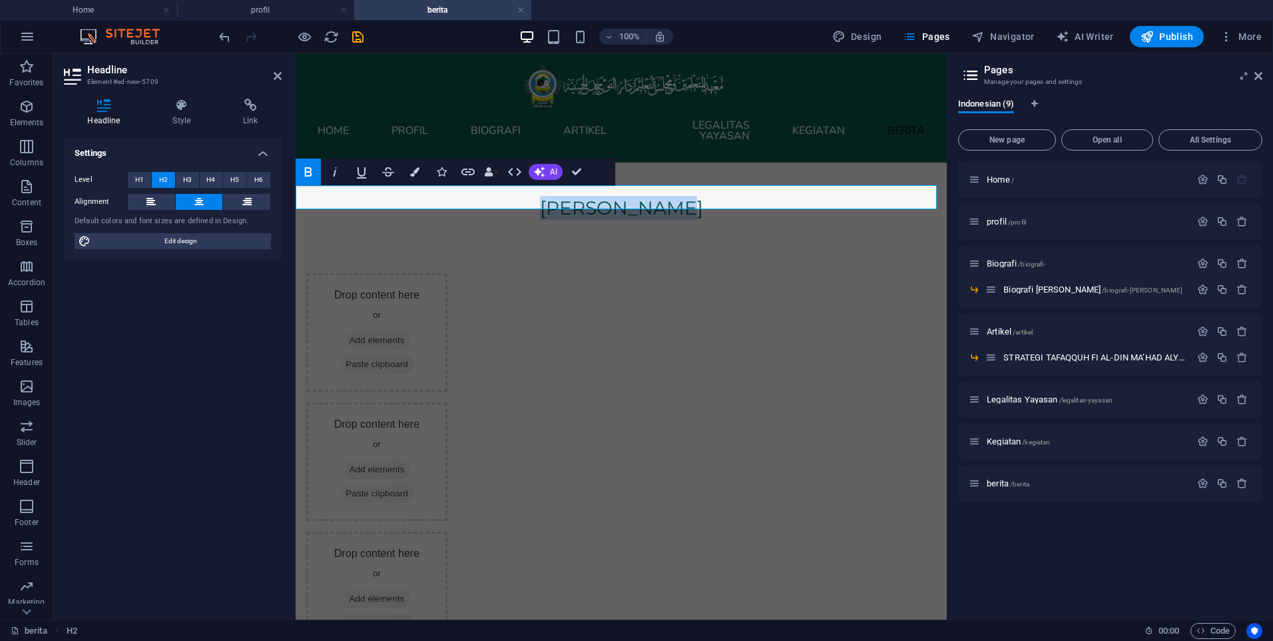
click at [303, 172] on icon "button" at bounding box center [308, 172] width 16 height 16
click at [789, 220] on div "Drop content here or Add elements Paste clipboard Drop content here or Add elem…" at bounding box center [621, 526] width 651 height 613
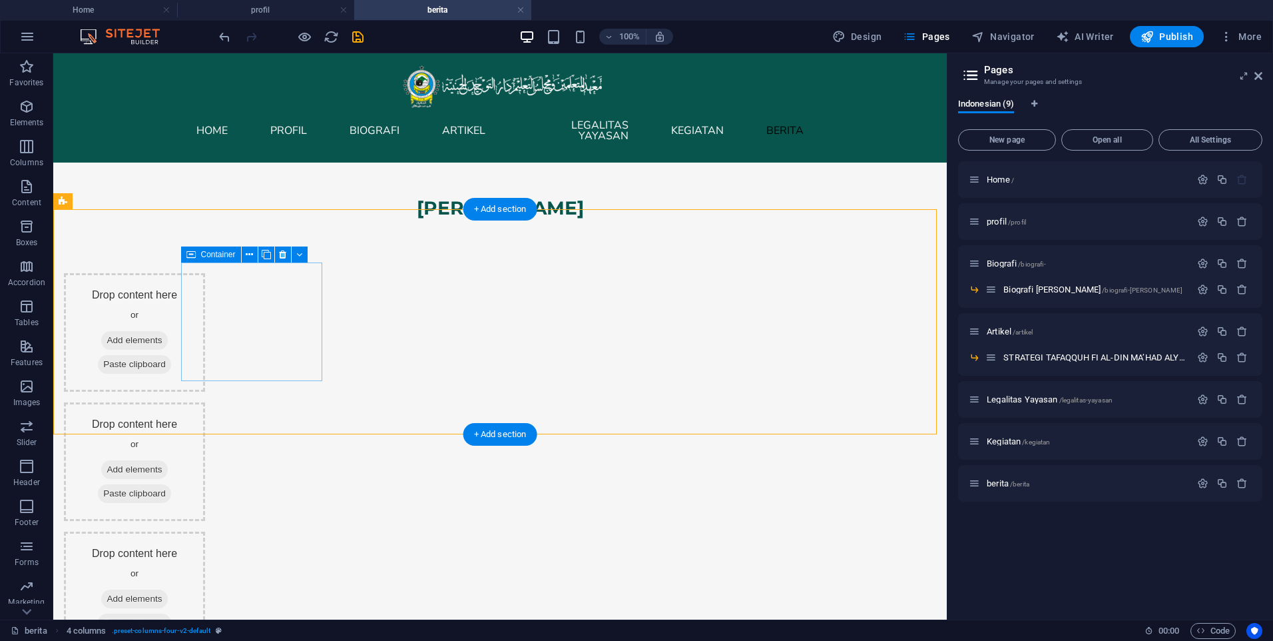
click at [167, 331] on span "Add elements" at bounding box center [134, 340] width 66 height 19
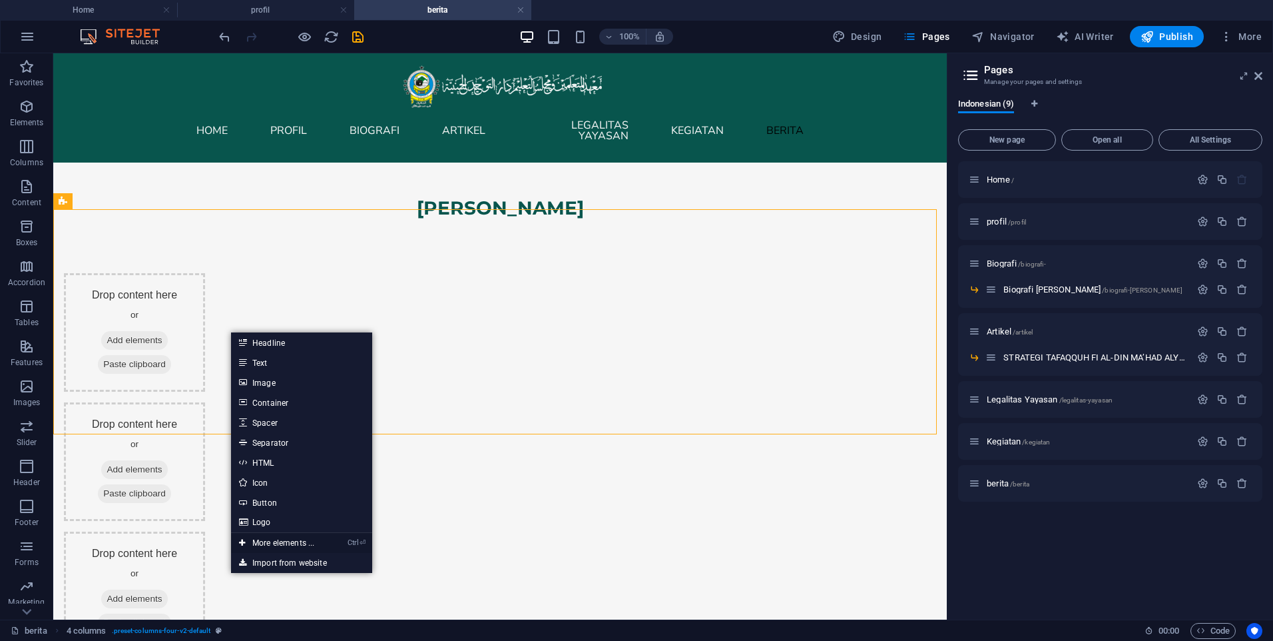
click at [285, 547] on link "Ctrl ⏎ More elements ..." at bounding box center [276, 543] width 91 height 20
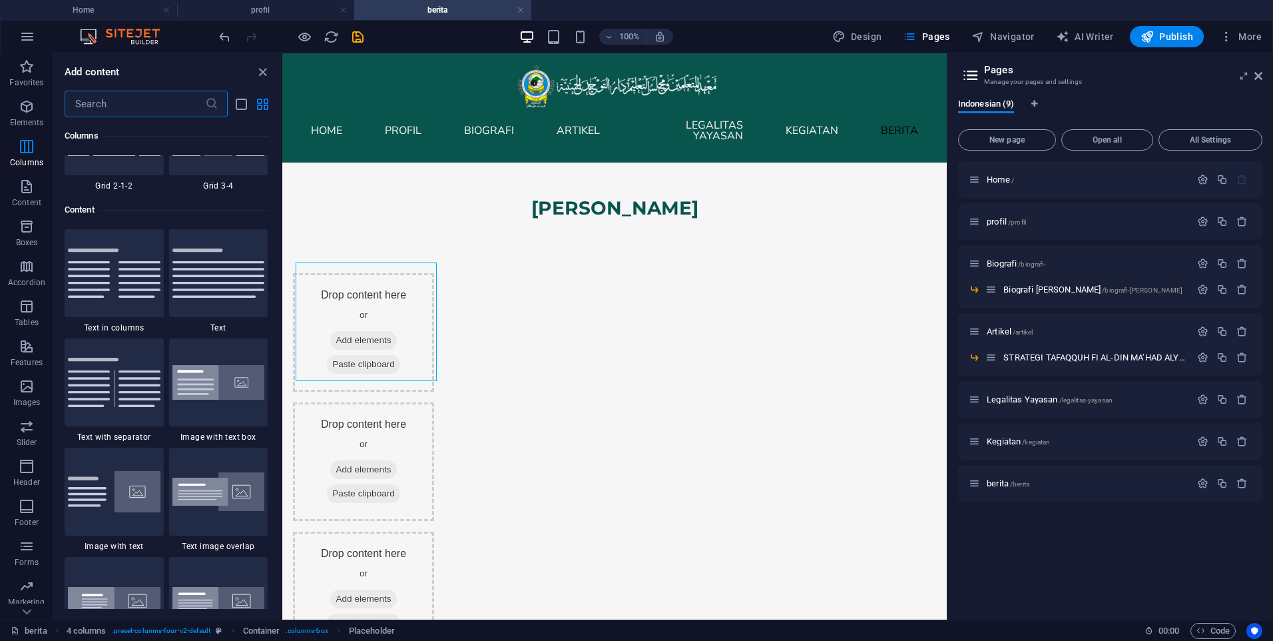
scroll to position [2273, 0]
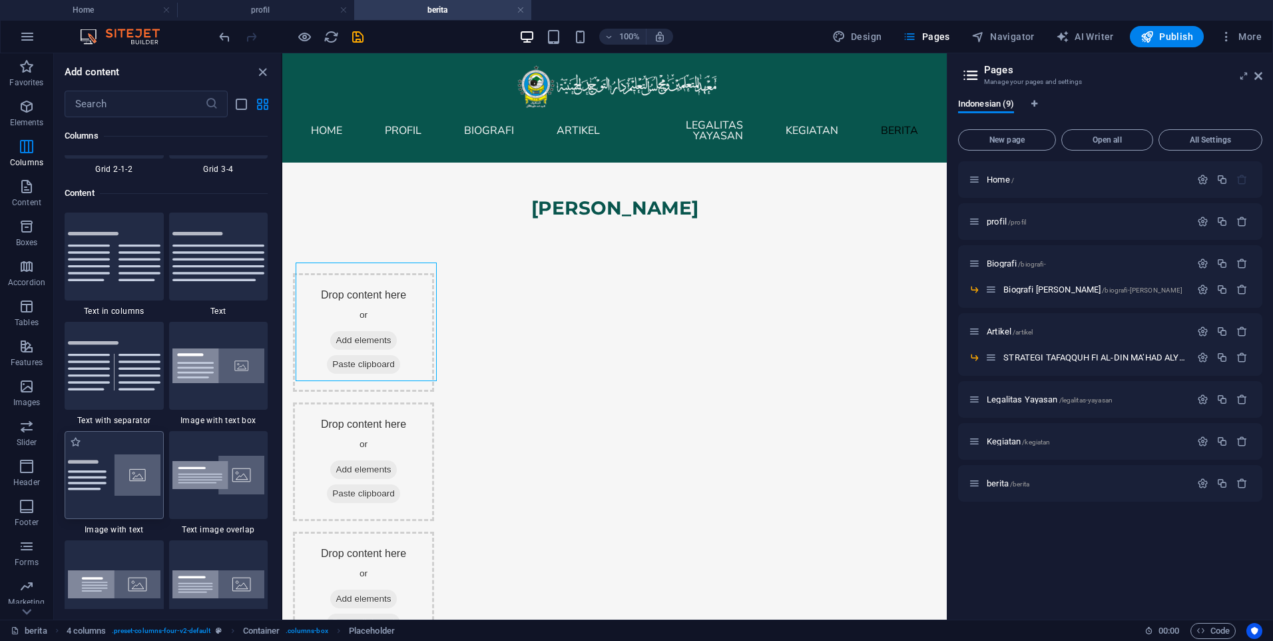
drag, startPoint x: 119, startPoint y: 457, endPoint x: 247, endPoint y: 264, distance: 231.1
click at [119, 457] on img at bounding box center [114, 474] width 93 height 41
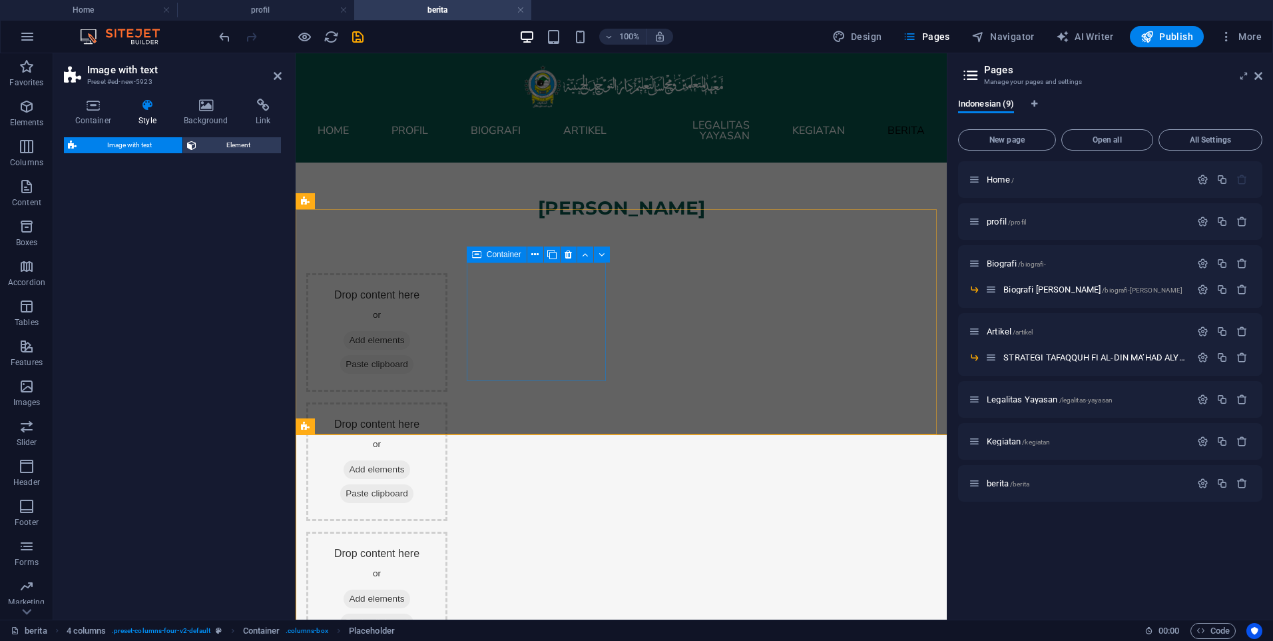
select select "rem"
select select "px"
select select "preset-text-with-image-v4-default"
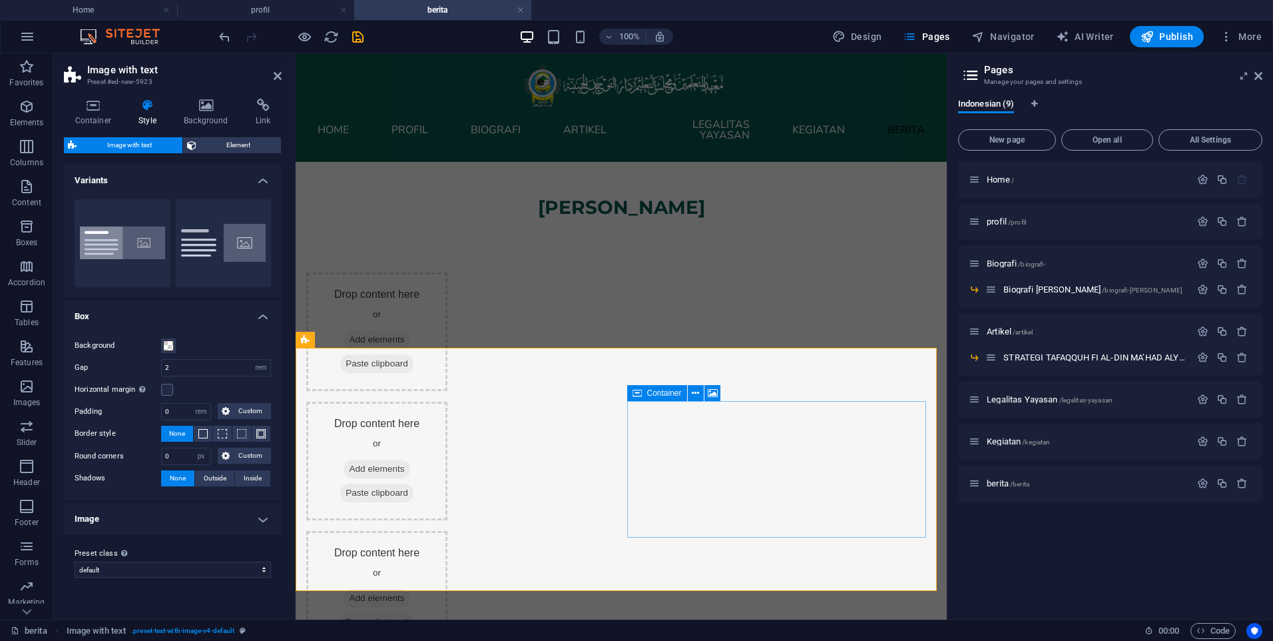
scroll to position [0, 0]
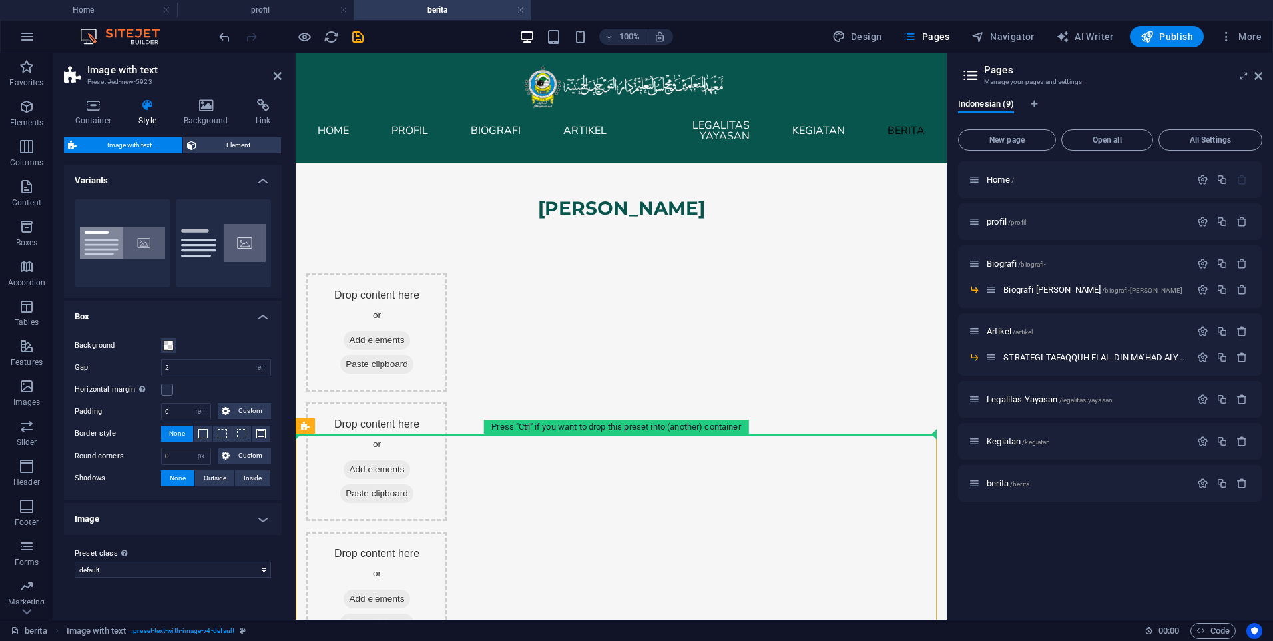
drag, startPoint x: 557, startPoint y: 457, endPoint x: 426, endPoint y: 416, distance: 136.9
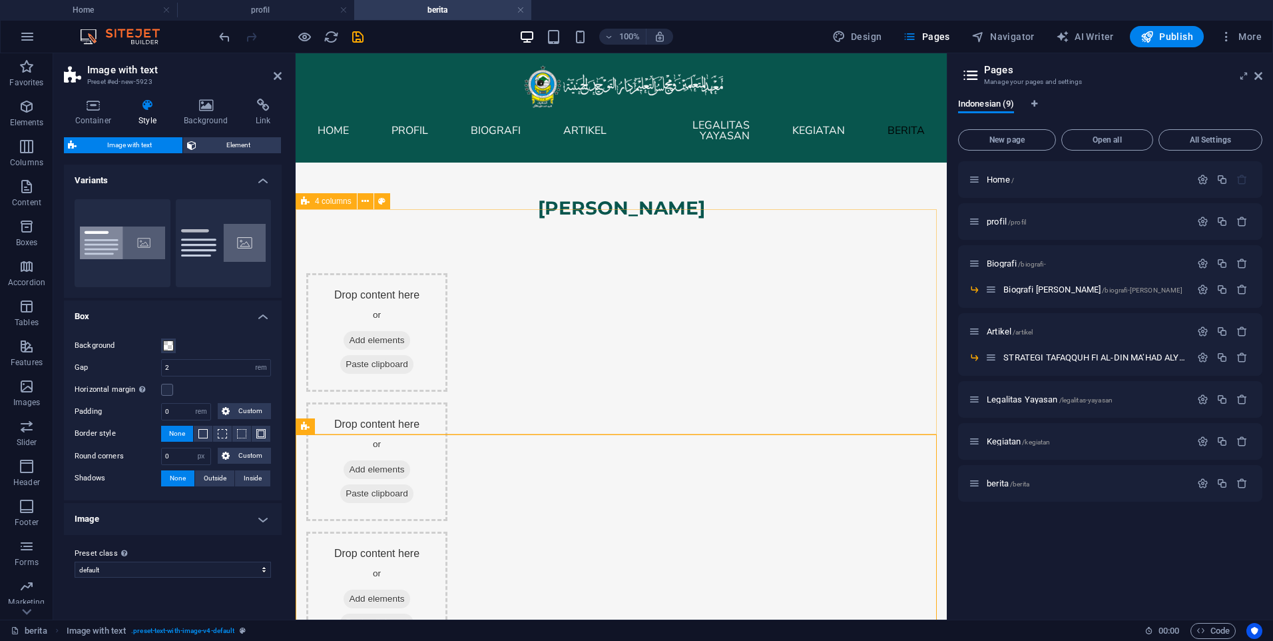
click at [402, 227] on div "Drop content here or Add elements Paste clipboard Drop content here or Add elem…" at bounding box center [621, 526] width 651 height 613
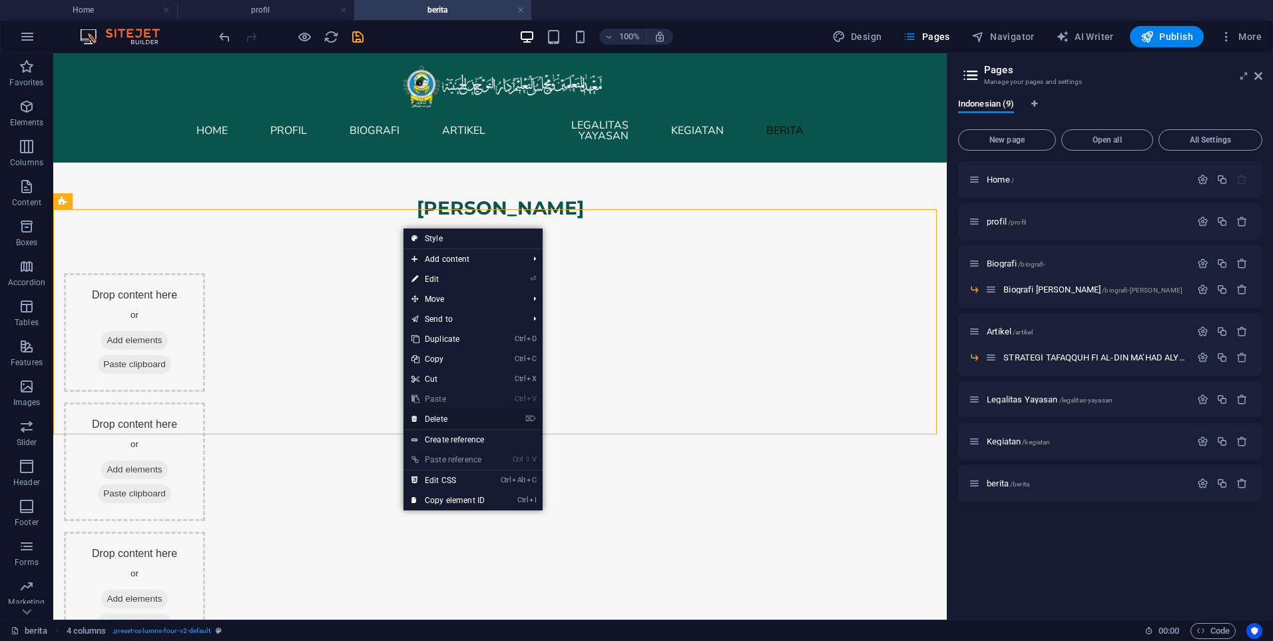
click at [444, 421] on link "⌦ Delete" at bounding box center [448, 419] width 89 height 20
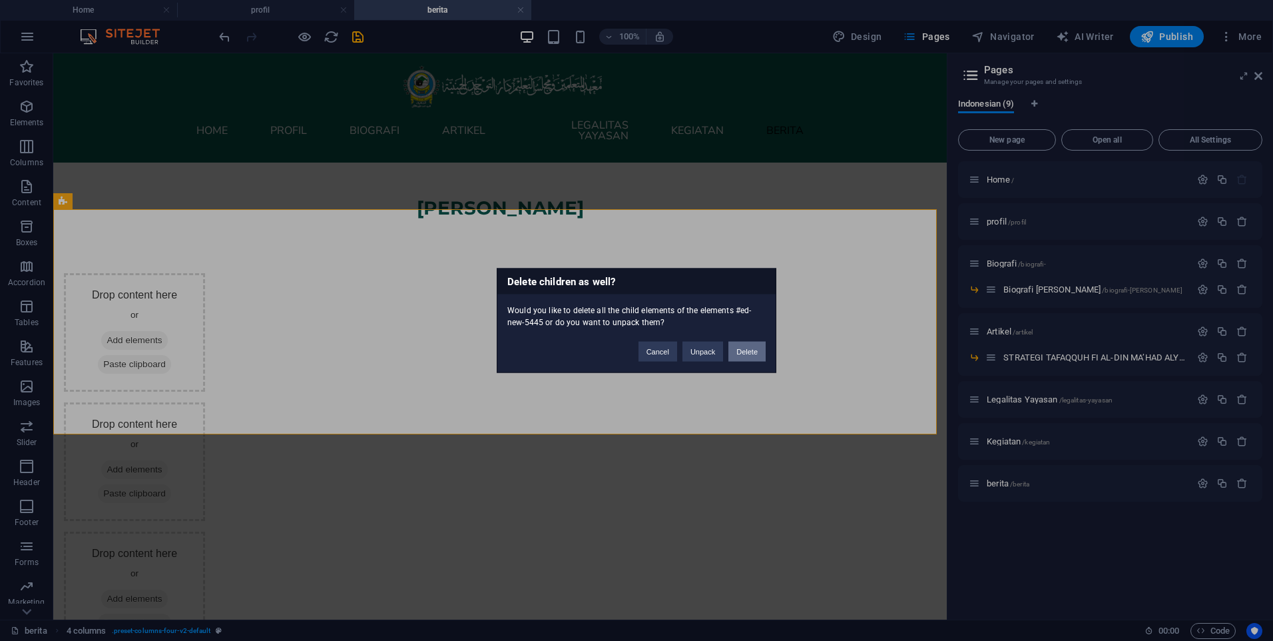
drag, startPoint x: 747, startPoint y: 346, endPoint x: 693, endPoint y: 292, distance: 75.8
click at [747, 346] on button "Delete" at bounding box center [747, 352] width 37 height 20
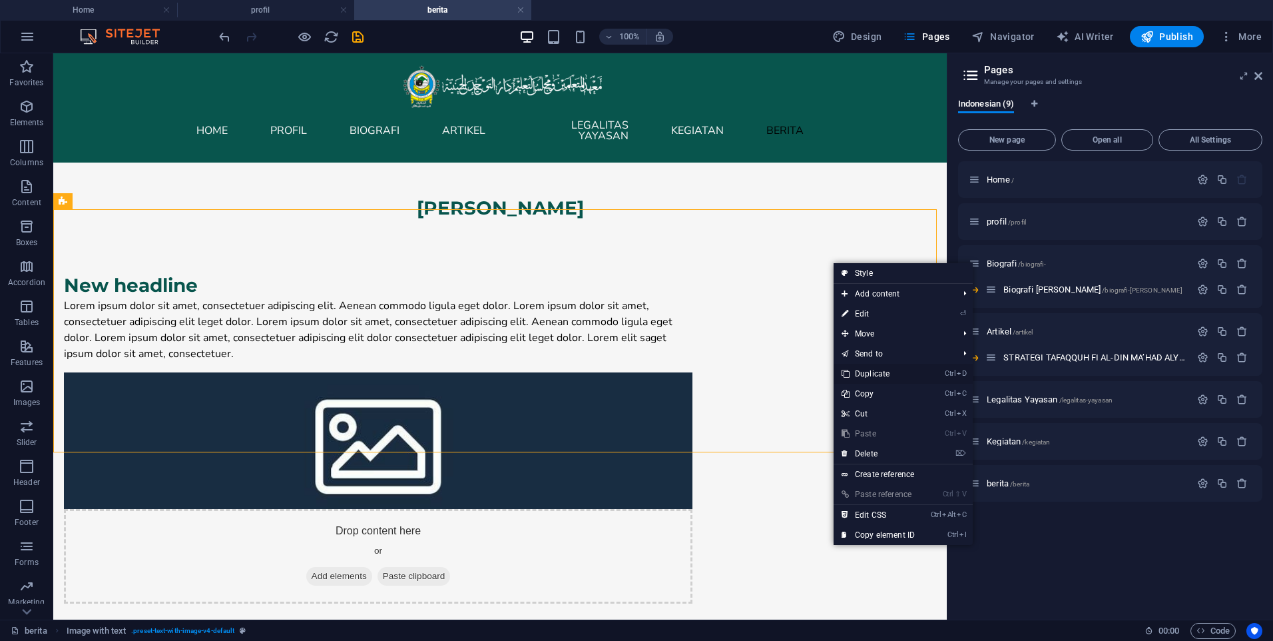
click at [881, 380] on link "Ctrl D Duplicate" at bounding box center [878, 374] width 89 height 20
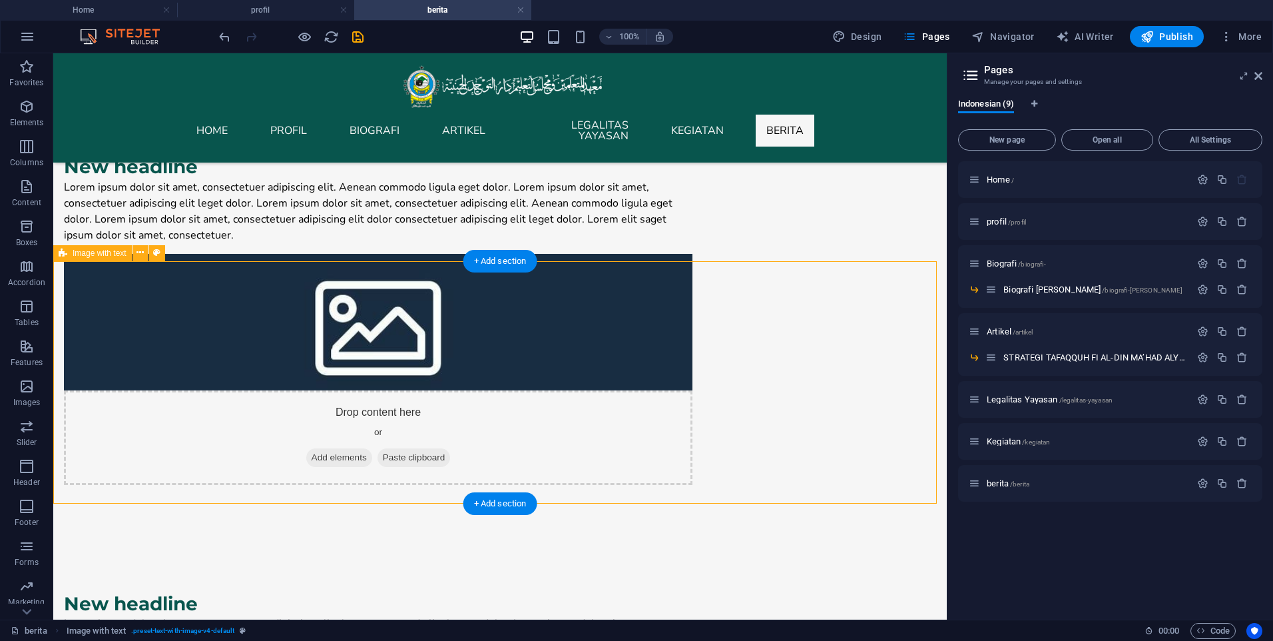
scroll to position [200, 0]
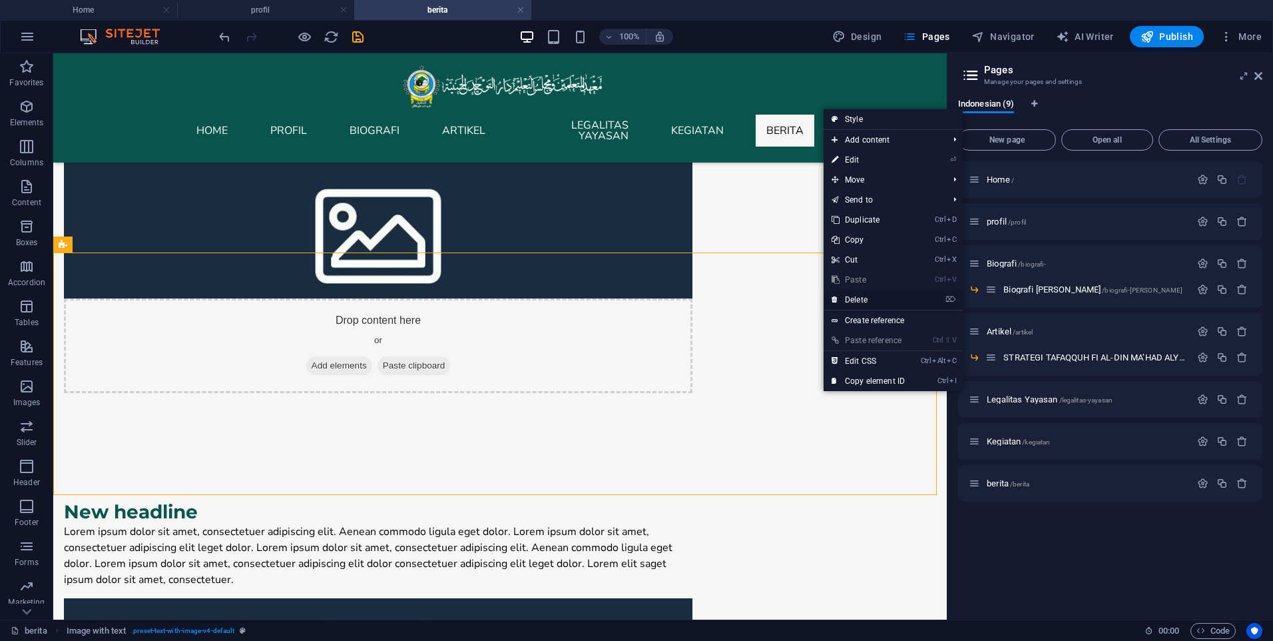
click at [852, 302] on link "⌦ Delete" at bounding box center [868, 300] width 89 height 20
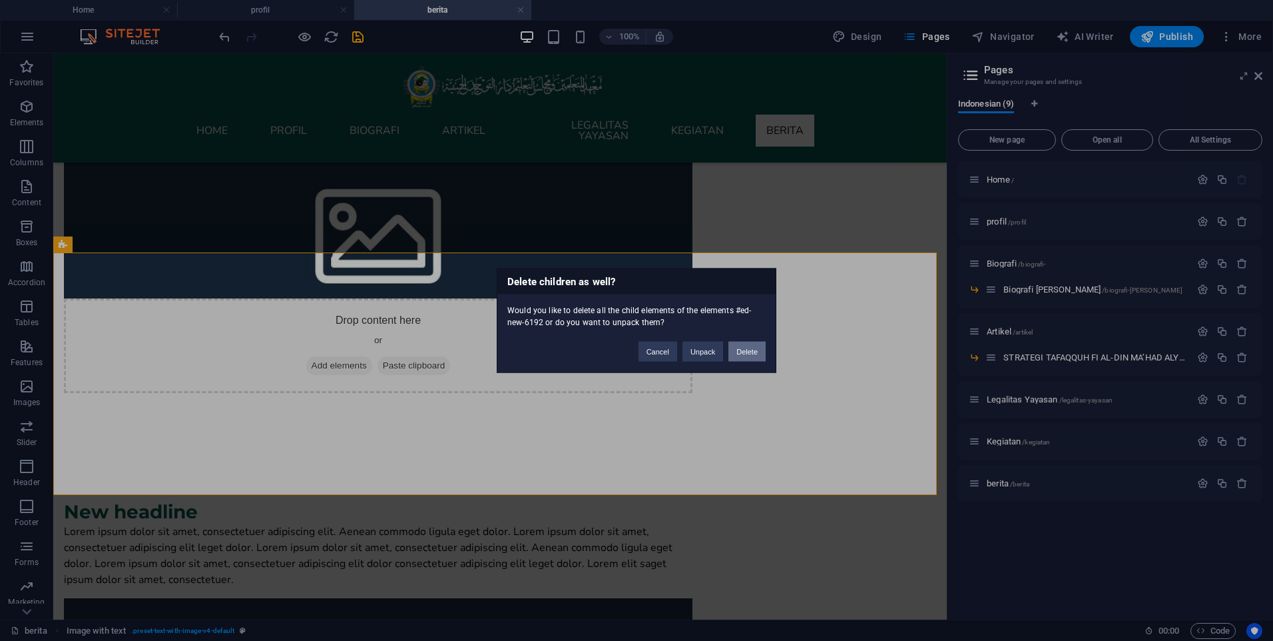
click at [754, 350] on button "Delete" at bounding box center [747, 352] width 37 height 20
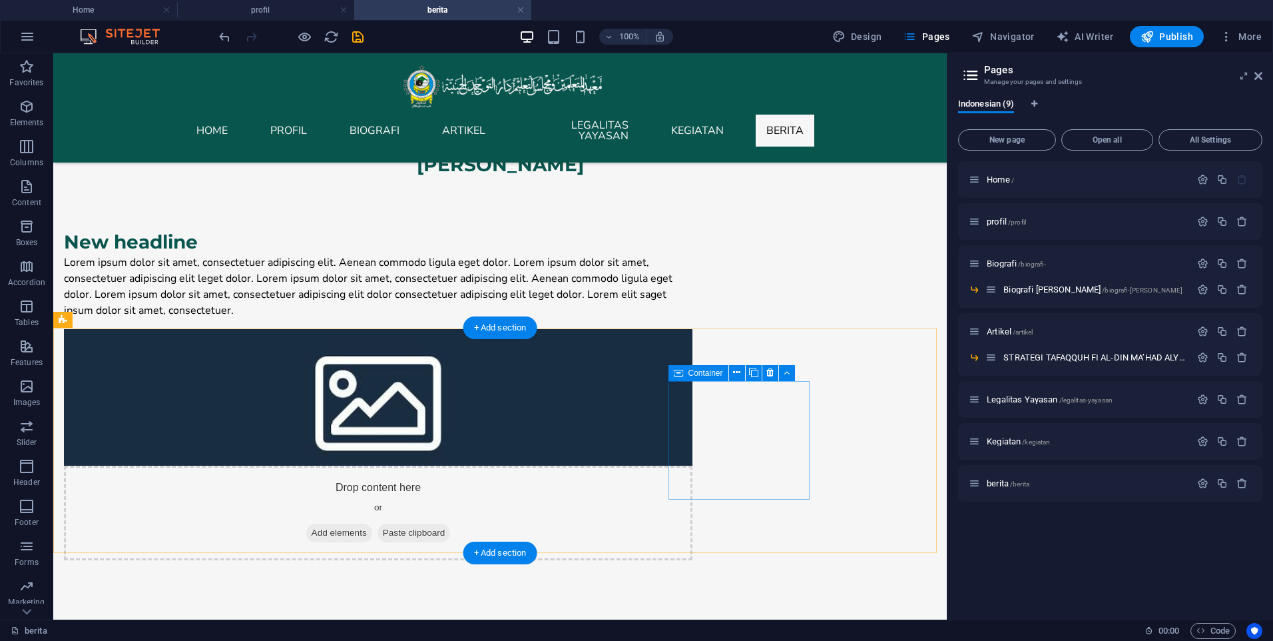
scroll to position [0, 0]
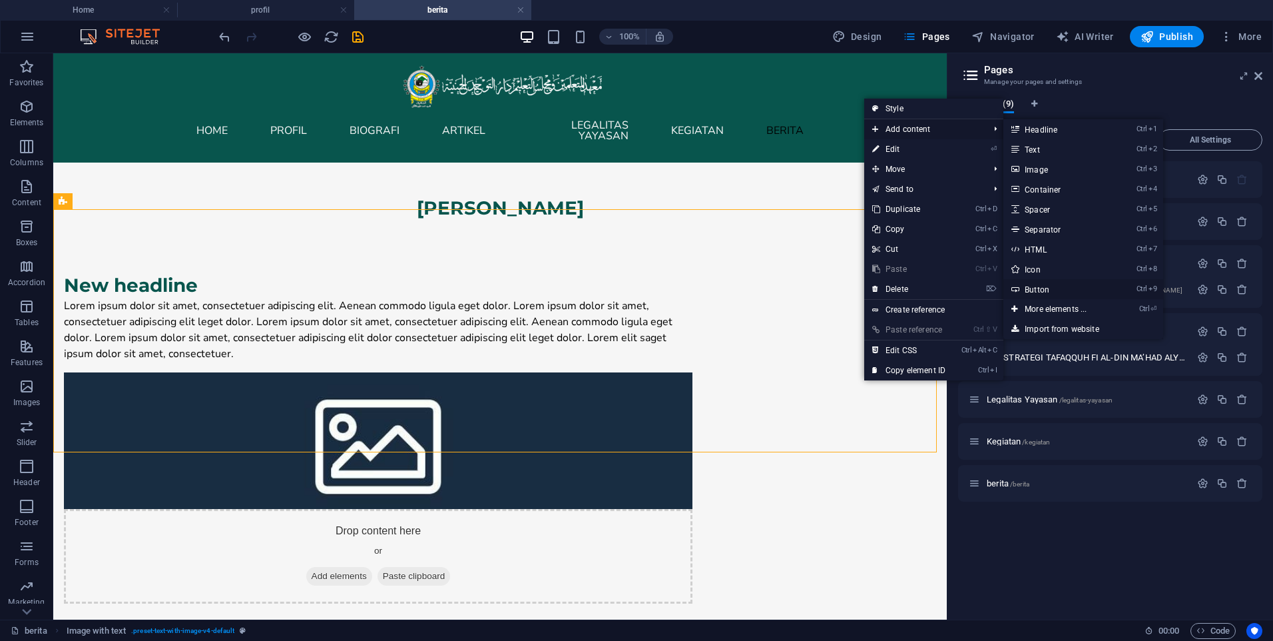
click at [1044, 293] on link "Ctrl 9 Button" at bounding box center [1059, 289] width 110 height 20
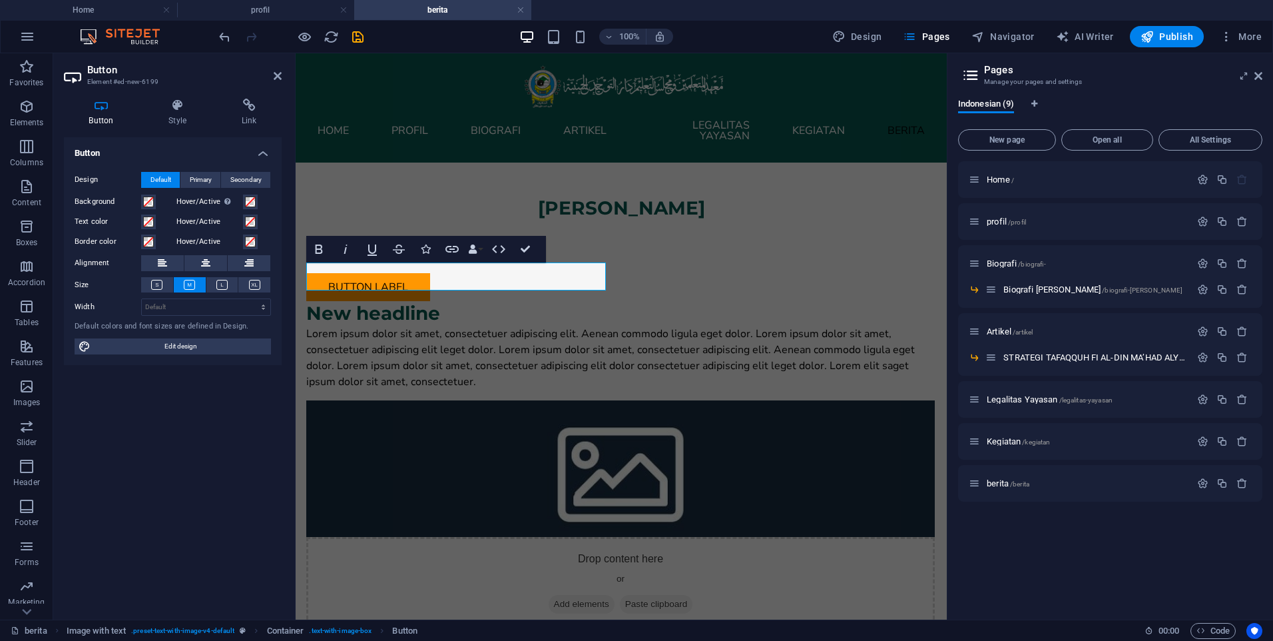
drag, startPoint x: 501, startPoint y: 280, endPoint x: 739, endPoint y: 387, distance: 261.1
click at [739, 387] on div "Button label New headline Lorem ipsum dolor sit amet, consectetuer adipiscing e…" at bounding box center [620, 451] width 671 height 485
drag, startPoint x: 436, startPoint y: 271, endPoint x: 735, endPoint y: 339, distance: 306.6
click at [735, 339] on div "Button label New headline Lorem ipsum dolor sit amet, consectetuer adipiscing e…" at bounding box center [620, 451] width 671 height 485
drag, startPoint x: 444, startPoint y: 278, endPoint x: 685, endPoint y: 286, distance: 241.9
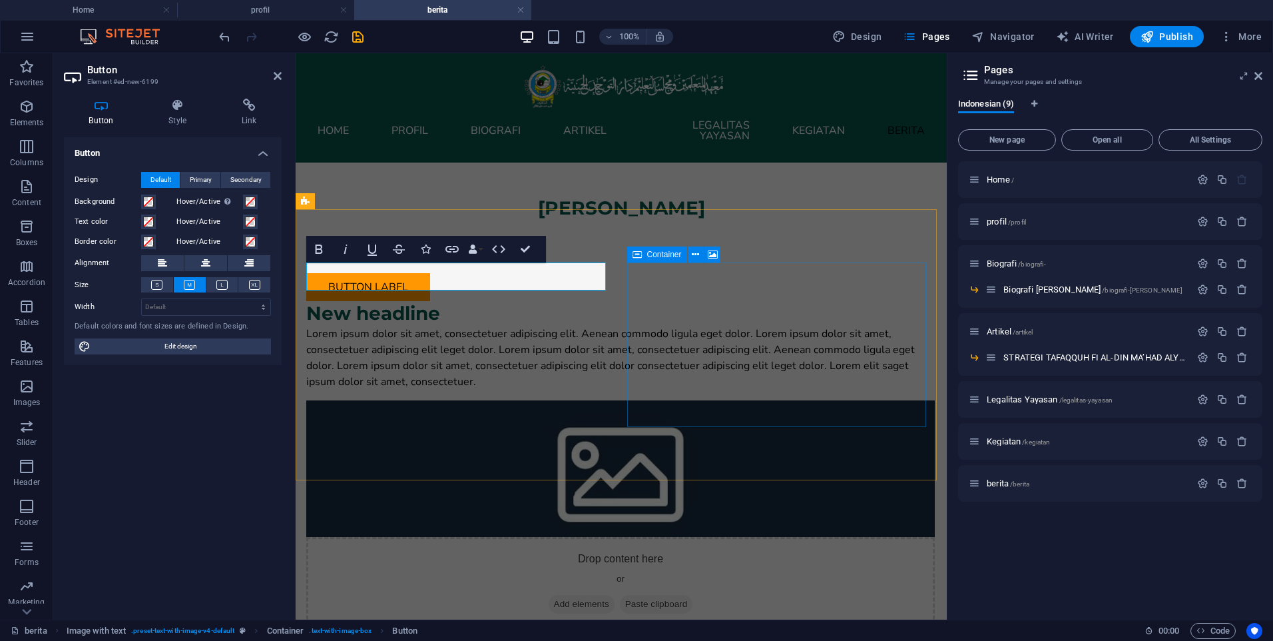
click at [685, 286] on div "Button label New headline Lorem ipsum dolor sit amet, consectetuer adipiscing e…" at bounding box center [620, 451] width 671 height 485
drag, startPoint x: 313, startPoint y: 277, endPoint x: 508, endPoint y: 286, distance: 195.4
click at [508, 286] on div "Button label" at bounding box center [620, 287] width 629 height 28
drag, startPoint x: 472, startPoint y: 277, endPoint x: 597, endPoint y: 289, distance: 126.4
click at [597, 289] on div "Button label" at bounding box center [620, 287] width 629 height 28
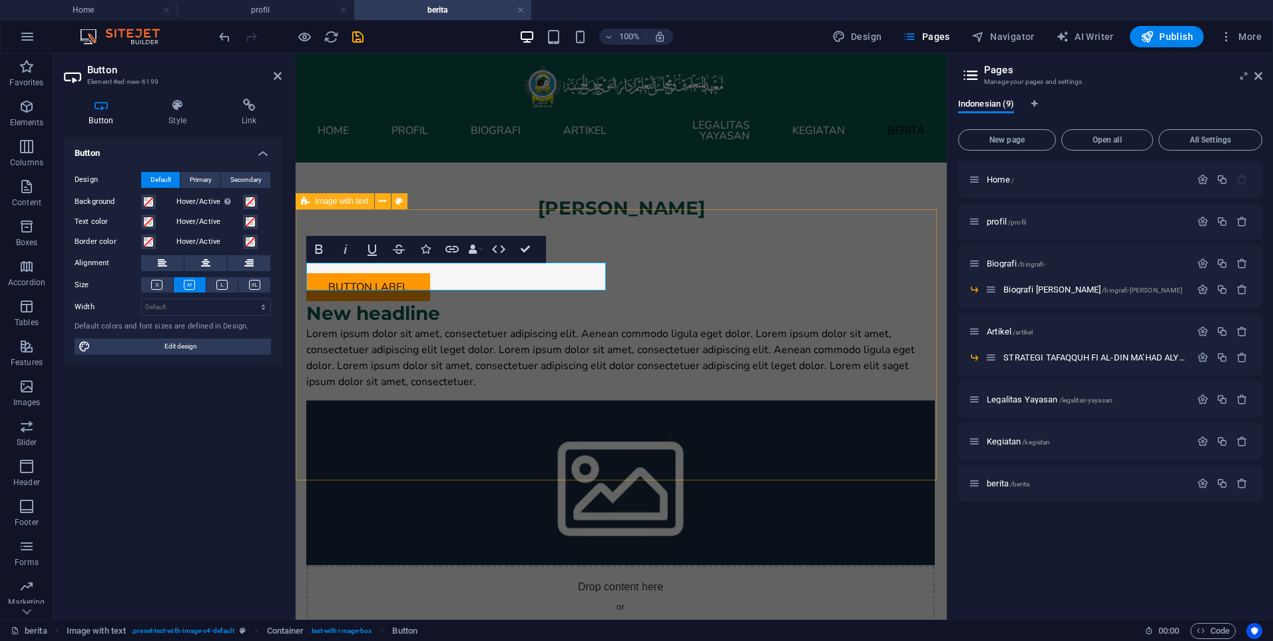
click at [612, 414] on div "Button label New headline Lorem ipsum dolor sit amet, consectetuer adipiscing e…" at bounding box center [621, 466] width 651 height 492
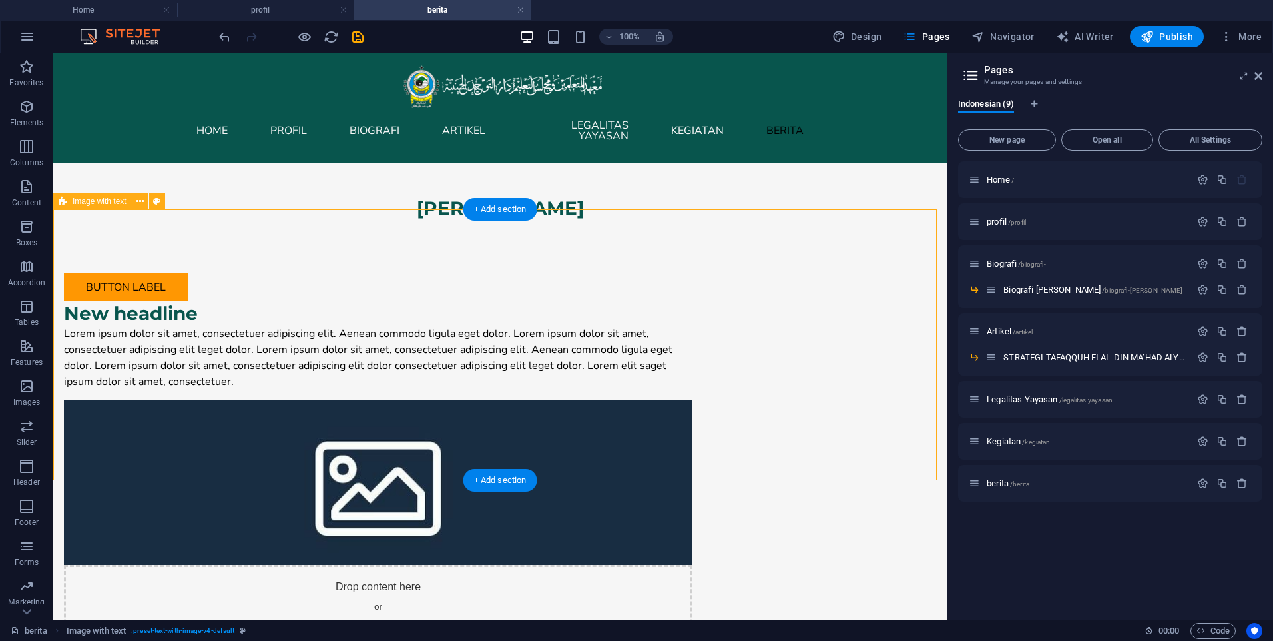
click at [591, 418] on figure at bounding box center [378, 482] width 629 height 164
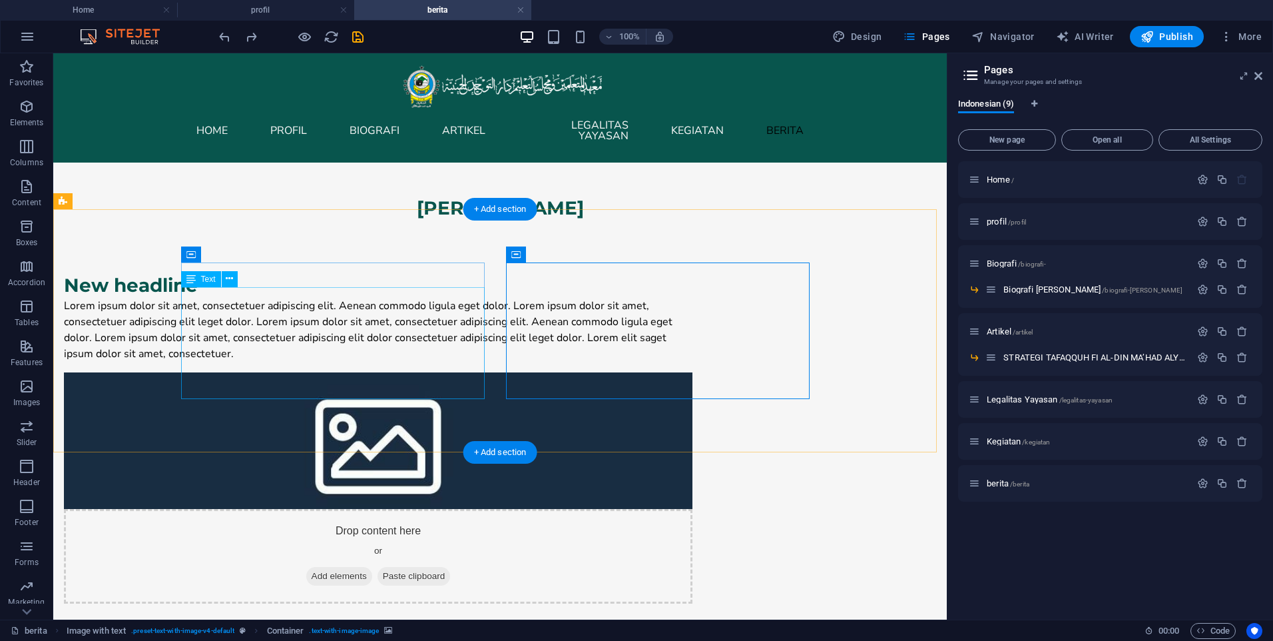
click at [432, 362] on div "Lorem ipsum dolor sit amet, consectetuer adipiscing elit. Aenean commodo ligula…" at bounding box center [378, 330] width 629 height 64
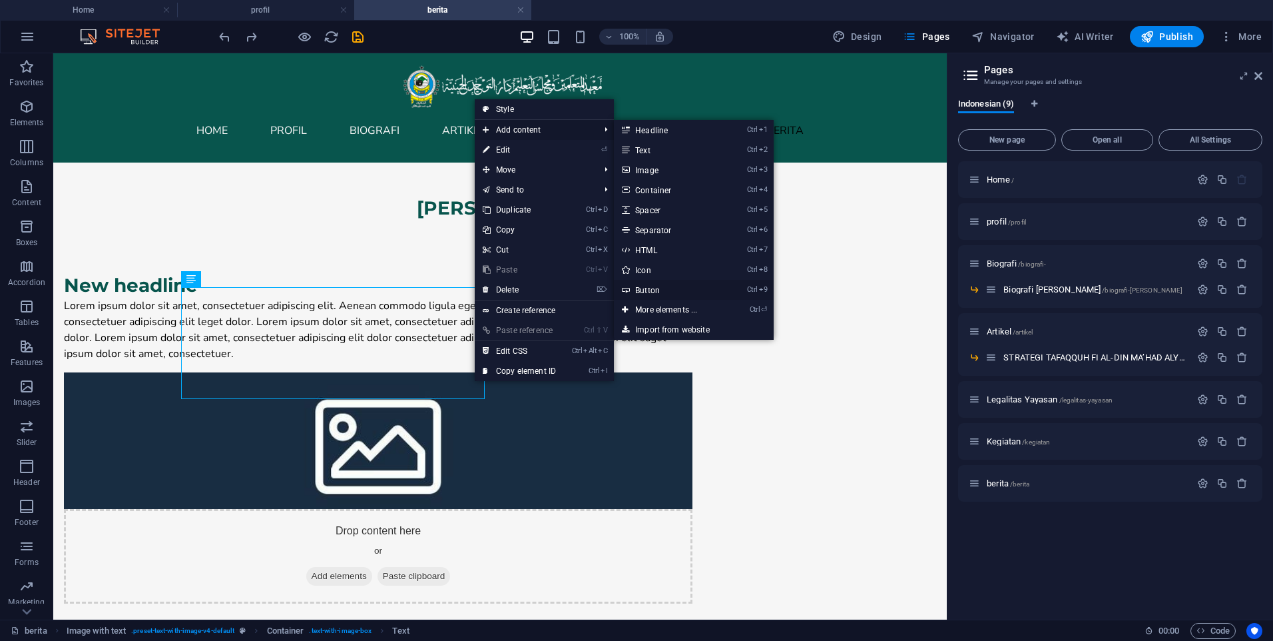
click at [647, 288] on link "Ctrl 9 Button" at bounding box center [669, 290] width 110 height 20
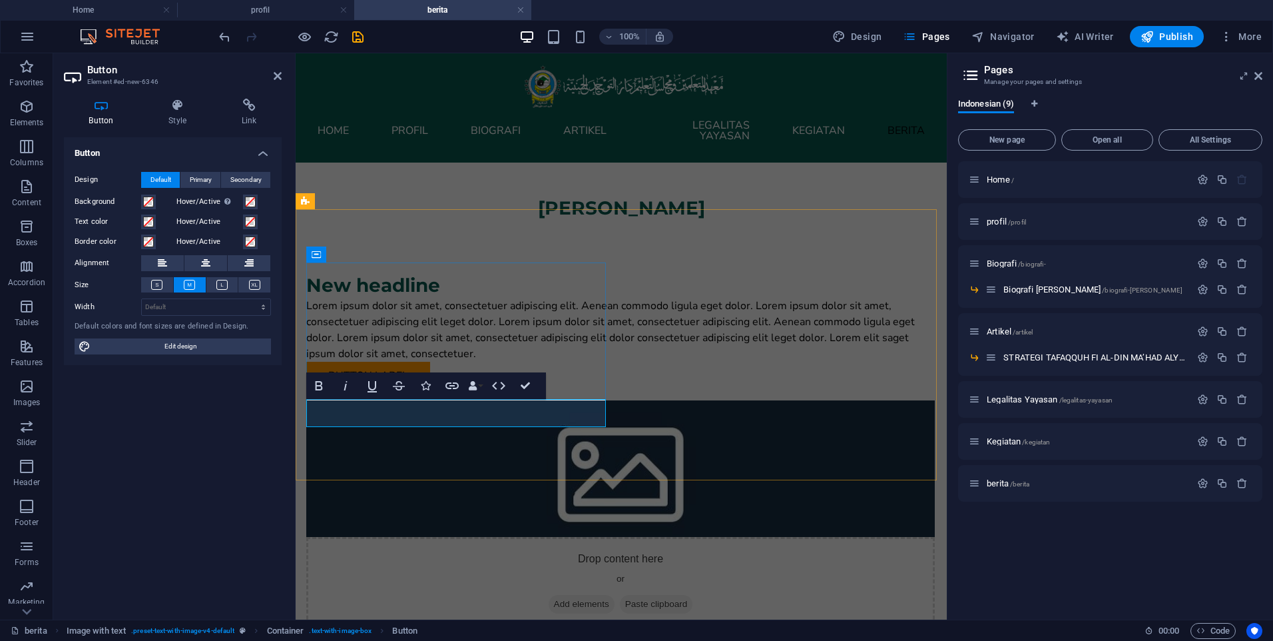
click at [456, 390] on div "Button label" at bounding box center [620, 376] width 629 height 28
click at [470, 454] on div "New headline Lorem ipsum dolor sit amet, consectetuer adipiscing elit. Aenean c…" at bounding box center [621, 452] width 651 height 464
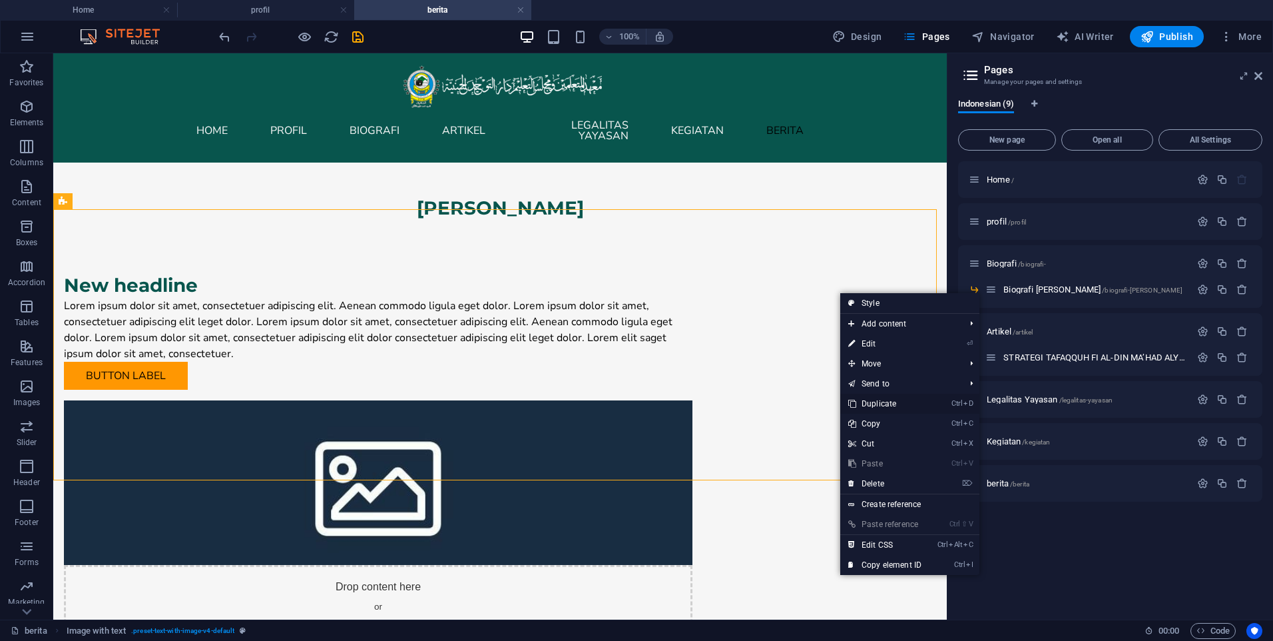
click at [880, 404] on link "Ctrl D Duplicate" at bounding box center [884, 404] width 89 height 20
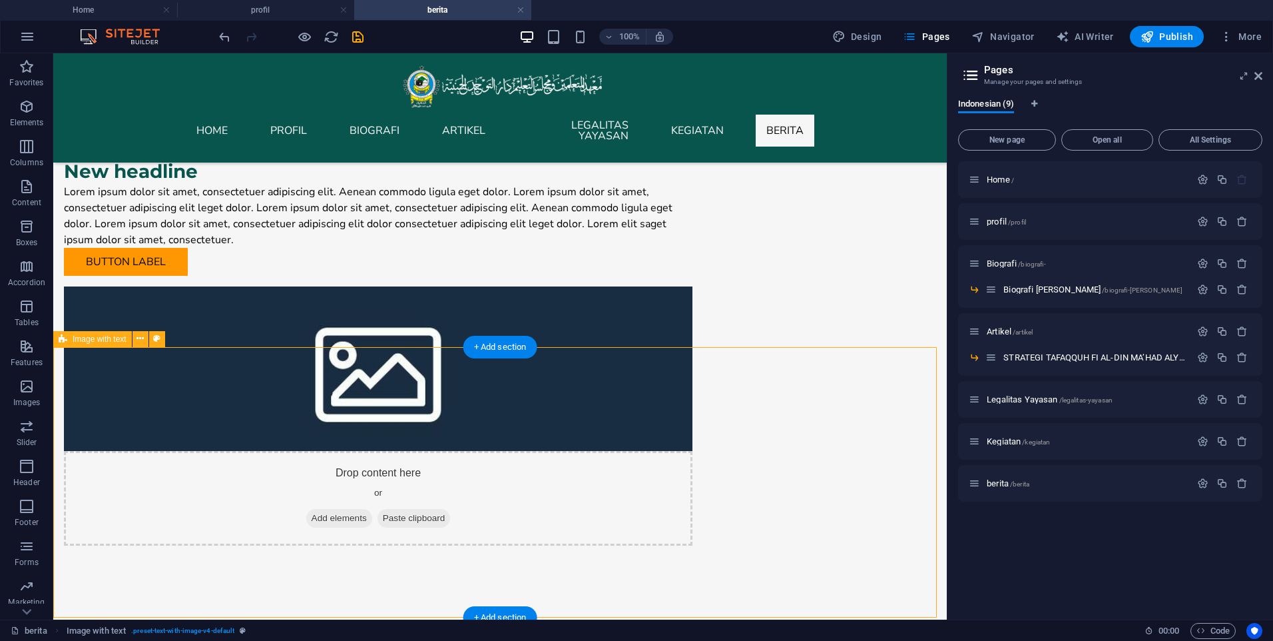
scroll to position [133, 0]
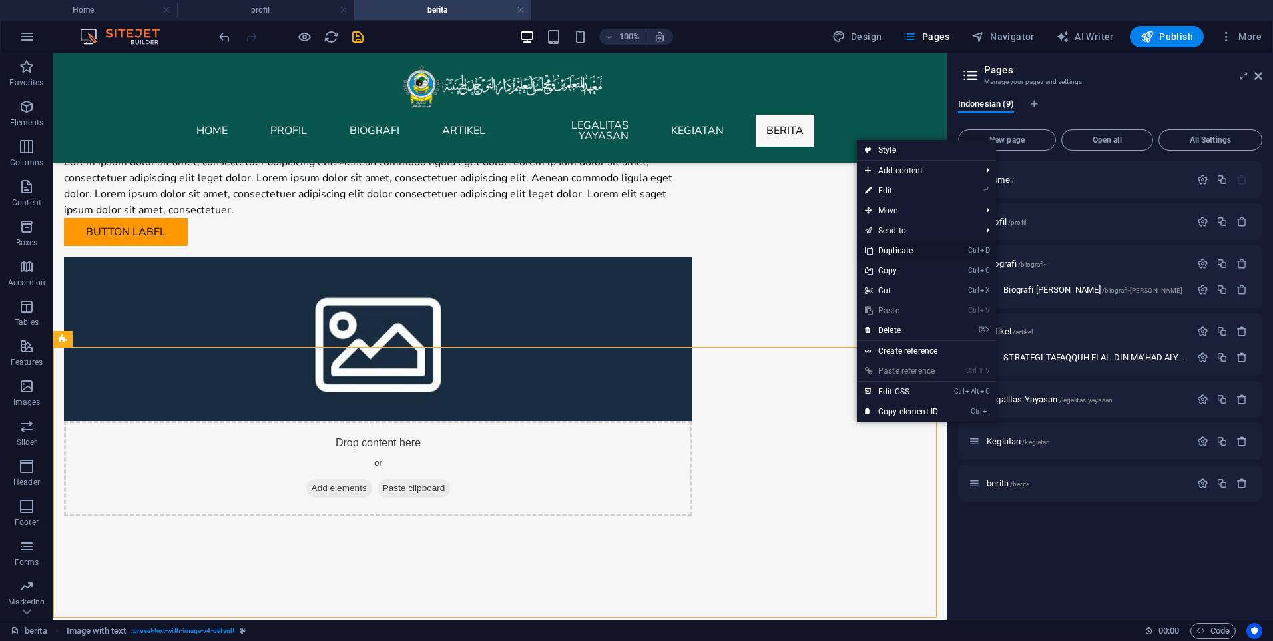
click at [907, 253] on link "Ctrl D Duplicate" at bounding box center [901, 250] width 89 height 20
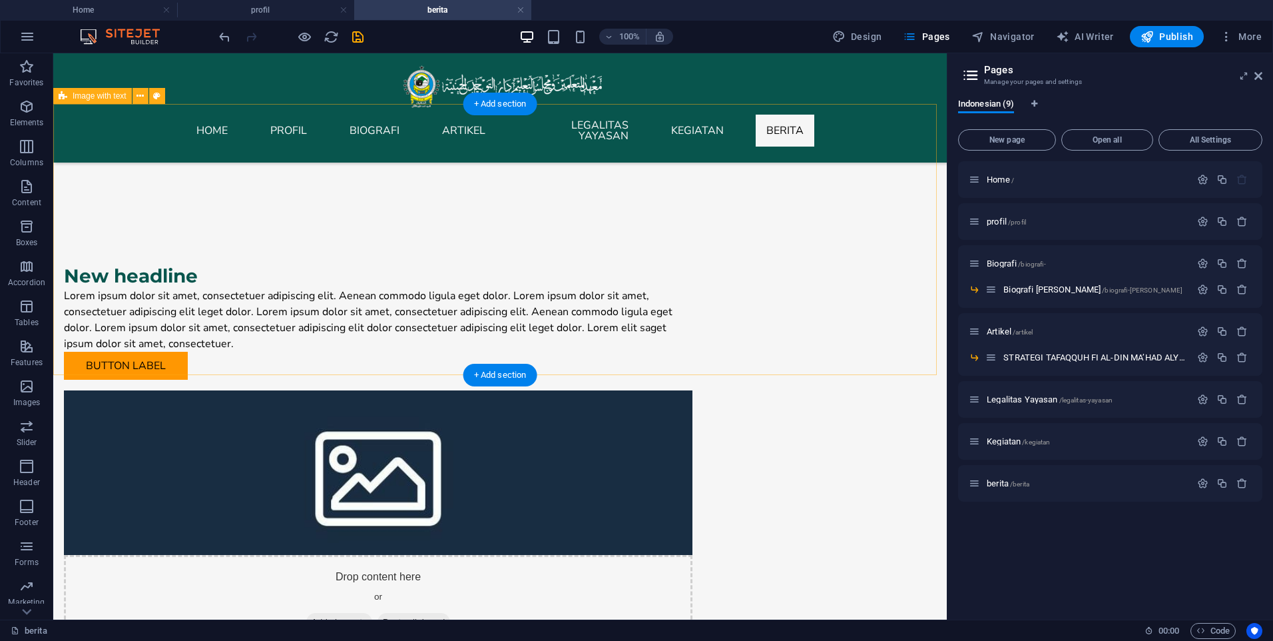
scroll to position [666, 0]
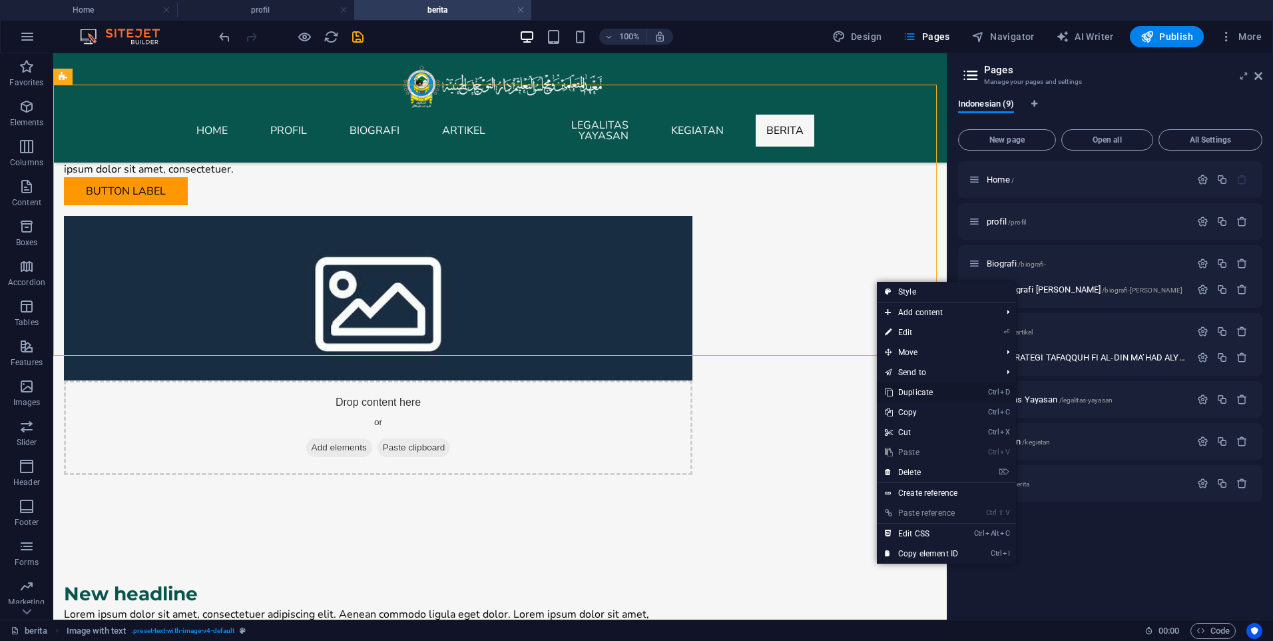
click at [917, 390] on link "Ctrl D Duplicate" at bounding box center [921, 392] width 89 height 20
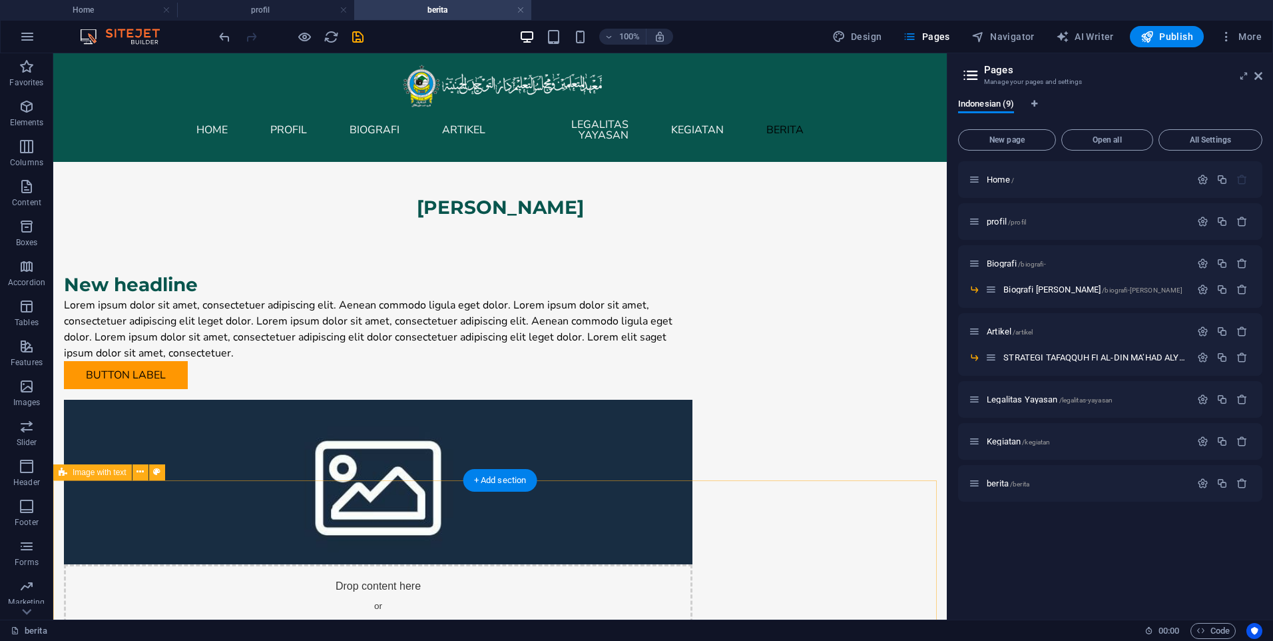
scroll to position [0, 0]
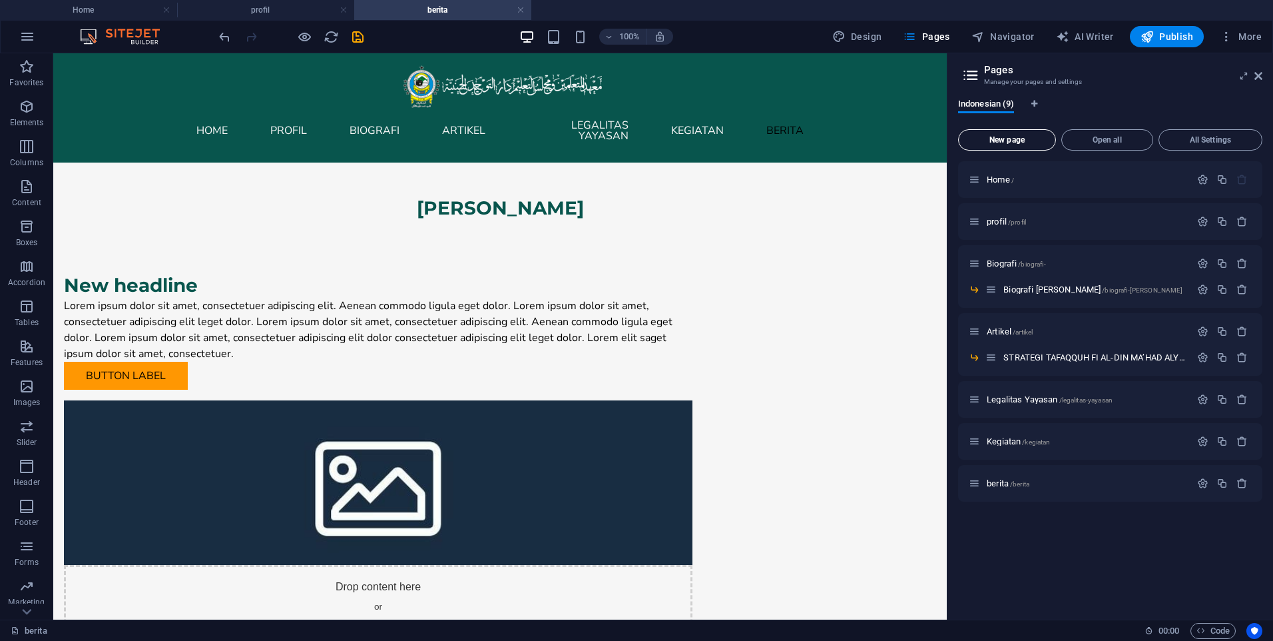
click at [986, 147] on button "New page" at bounding box center [1007, 139] width 98 height 21
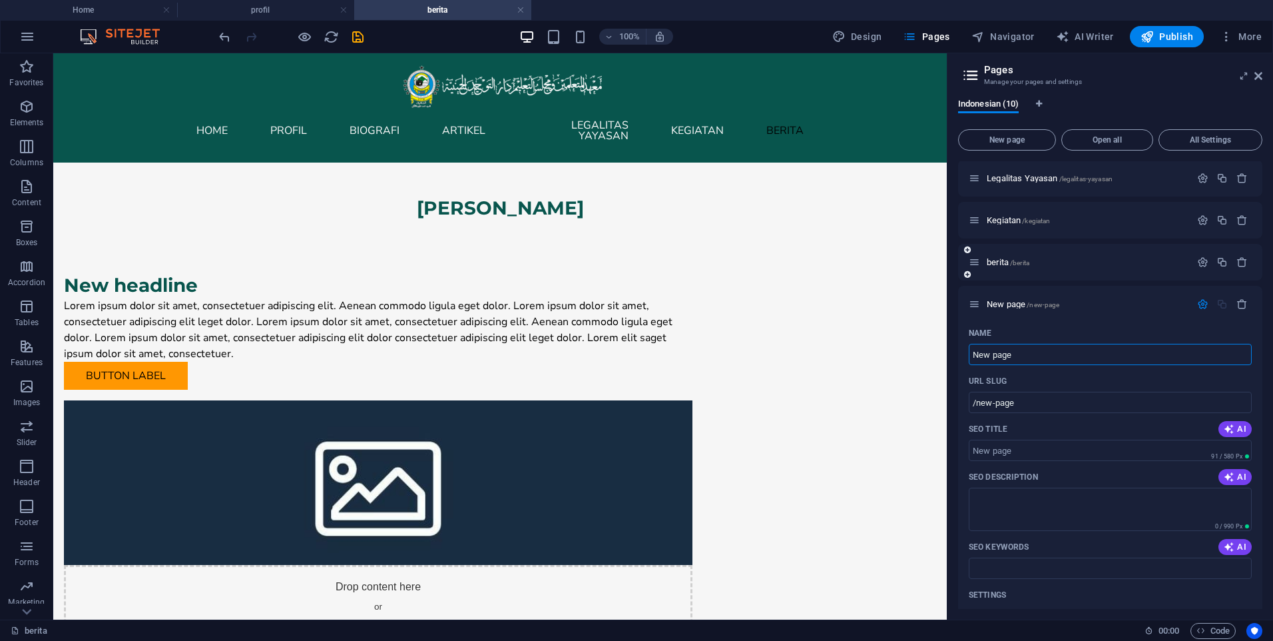
scroll to position [200, 0]
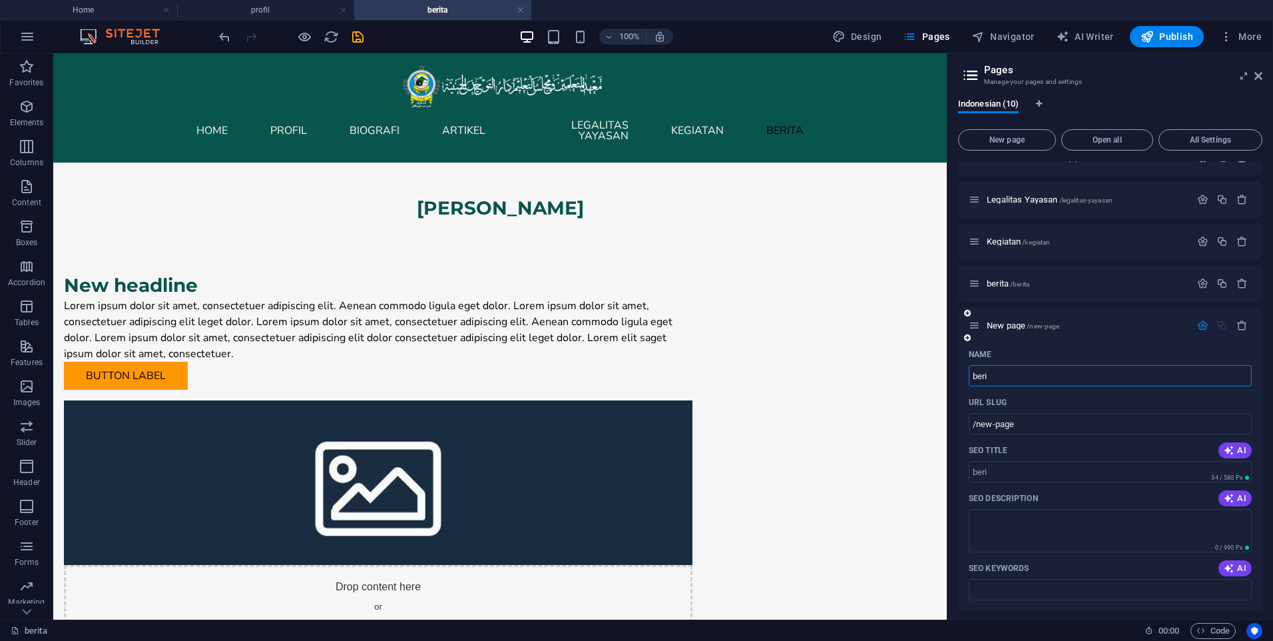
type input "berit"
type input "/beri"
type input "berita"
type input "/berita-10"
type input "berita1"
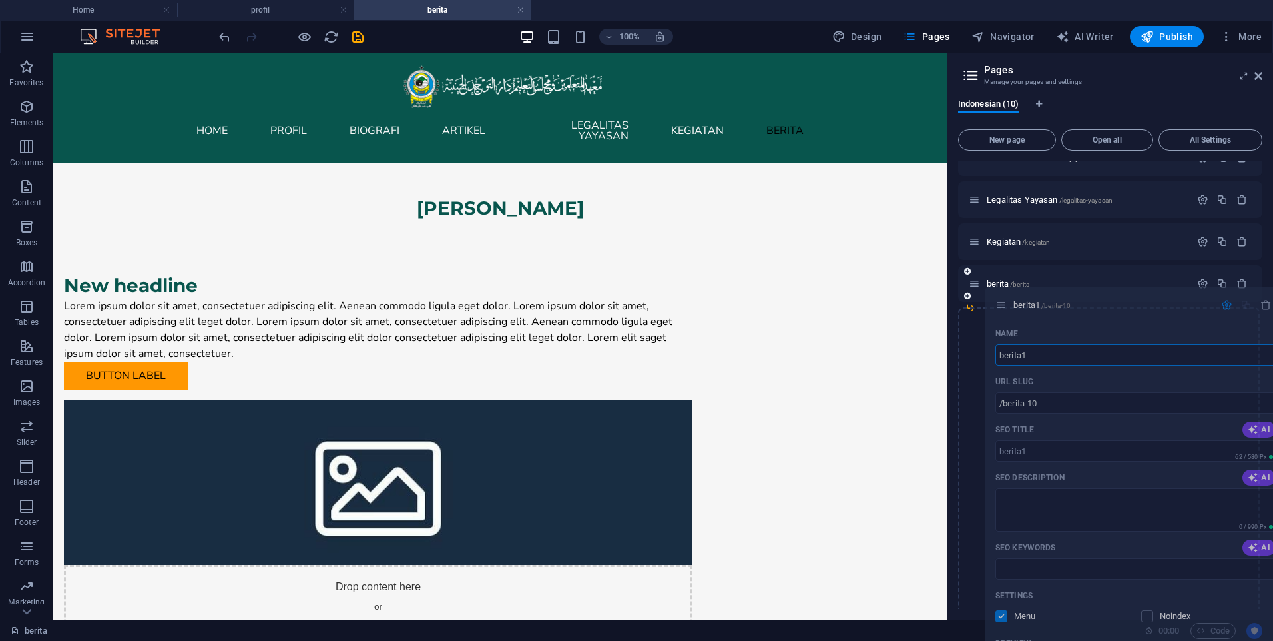
drag, startPoint x: 975, startPoint y: 324, endPoint x: 1003, endPoint y: 300, distance: 36.8
click at [1003, 300] on div "Home / profil /profil Biografi /biografi- Biografi [PERSON_NAME] /biografi-muas…" at bounding box center [1110, 131] width 304 height 340
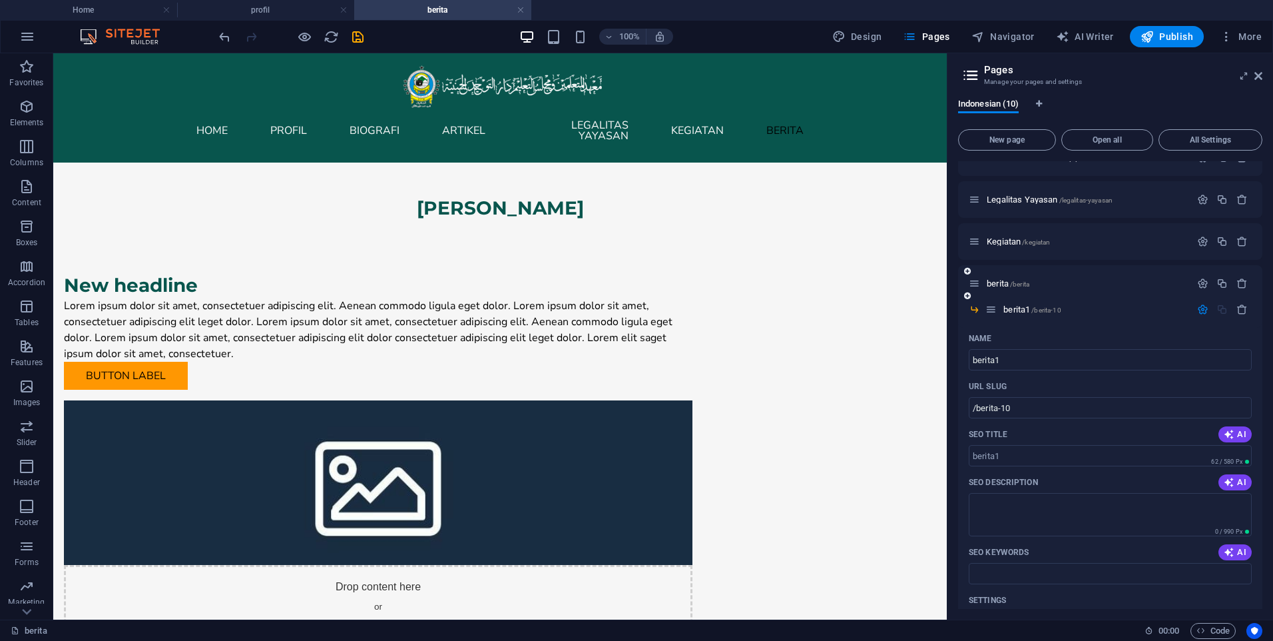
click at [1038, 275] on div "berita /berita" at bounding box center [1110, 283] width 304 height 37
click at [1201, 312] on icon "button" at bounding box center [1202, 309] width 11 height 11
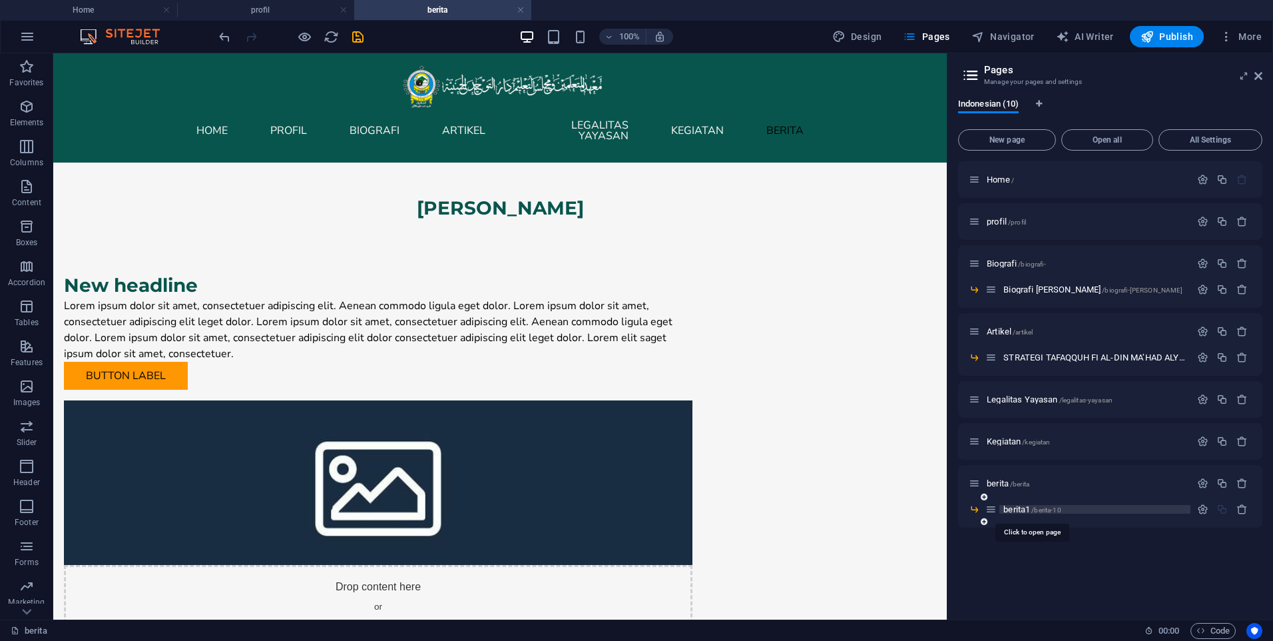
click at [1034, 513] on span "/berita-10" at bounding box center [1046, 509] width 29 height 7
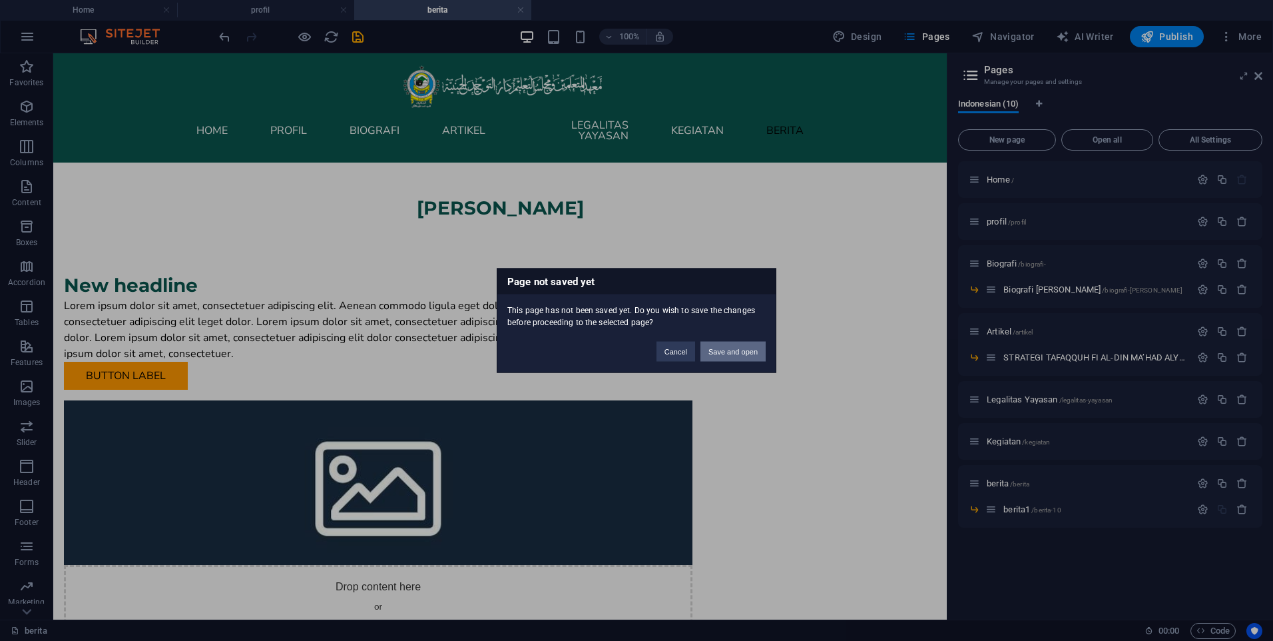
click at [752, 356] on button "Save and open" at bounding box center [733, 352] width 65 height 20
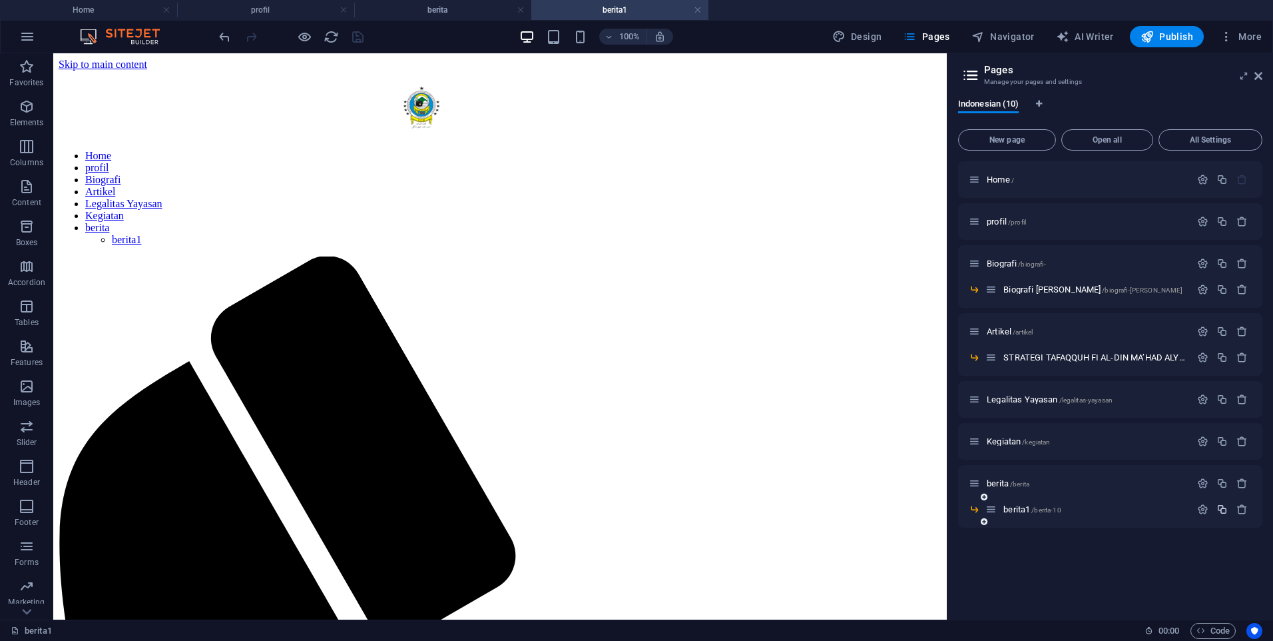
click at [1224, 509] on icon "button" at bounding box center [1222, 508] width 11 height 11
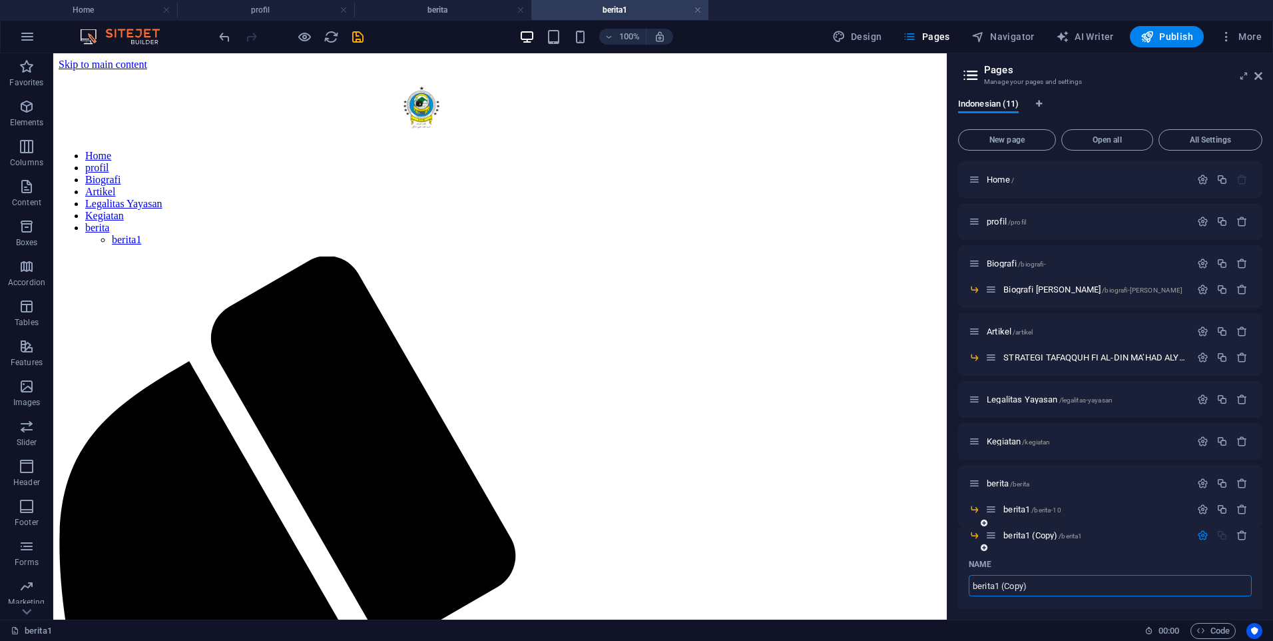
click at [1038, 587] on input "berita1 (Copy)" at bounding box center [1110, 585] width 283 height 21
drag, startPoint x: 1038, startPoint y: 587, endPoint x: 997, endPoint y: 587, distance: 40.6
click at [997, 587] on input "berita1 (Copy)" at bounding box center [1110, 585] width 283 height 21
type input "berita2"
click at [361, 43] on icon "save" at bounding box center [357, 36] width 15 height 15
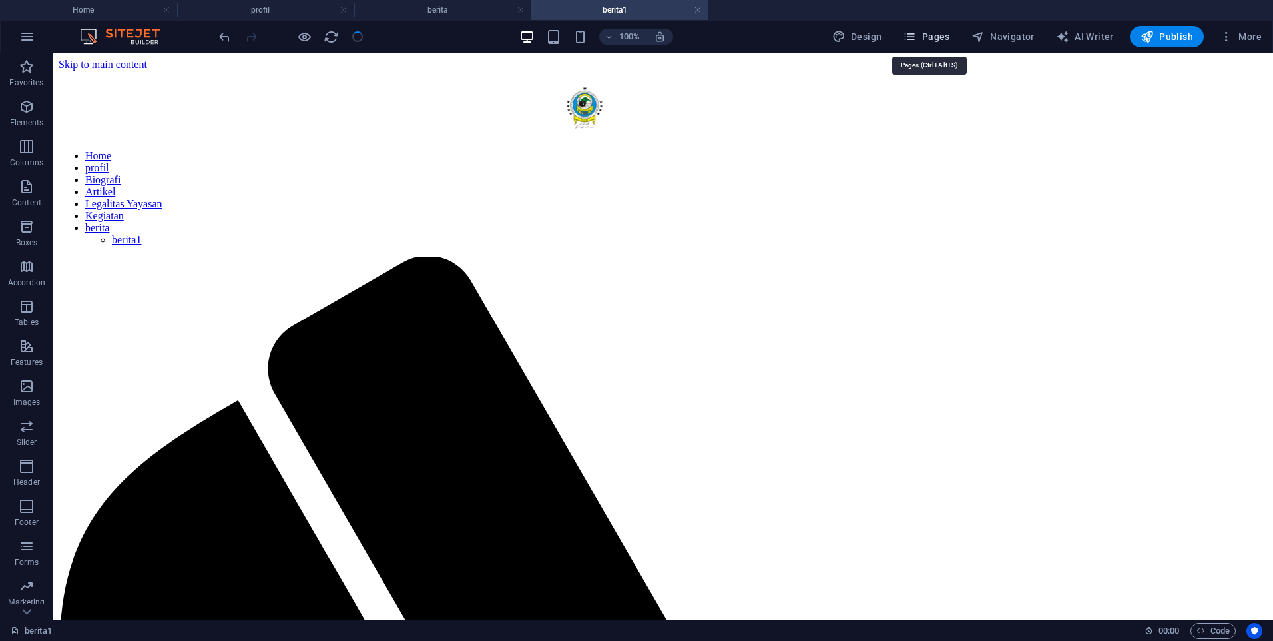
click at [936, 29] on button "Pages" at bounding box center [926, 36] width 57 height 21
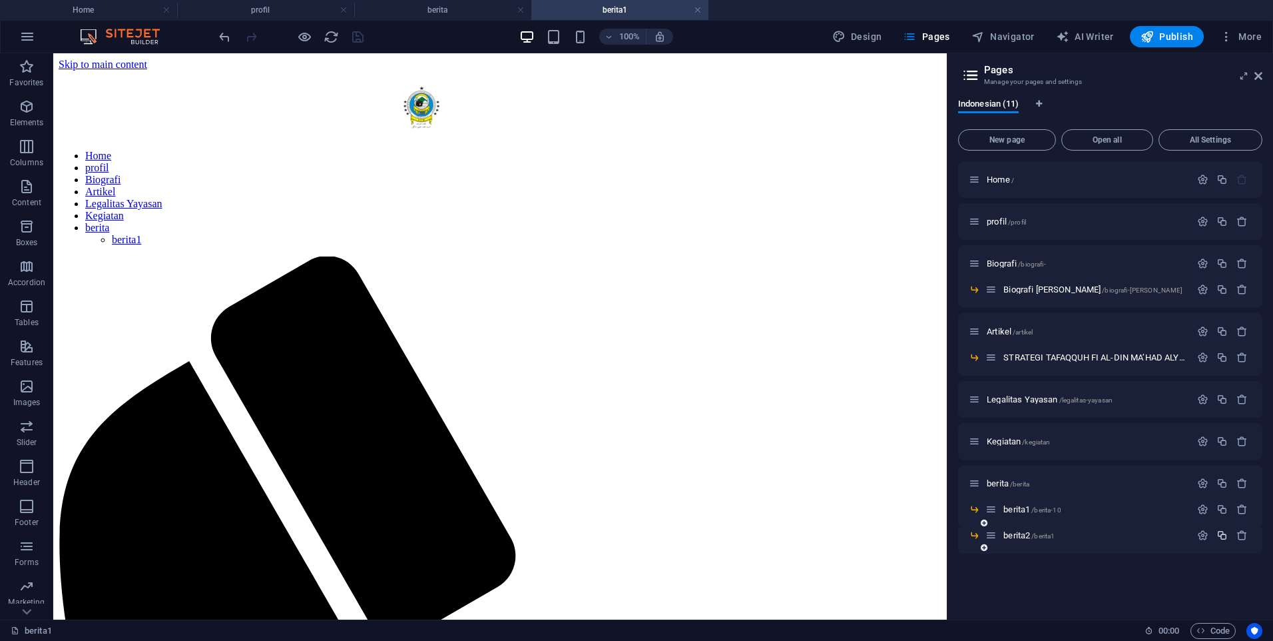
click at [1223, 533] on icon "button" at bounding box center [1222, 534] width 11 height 11
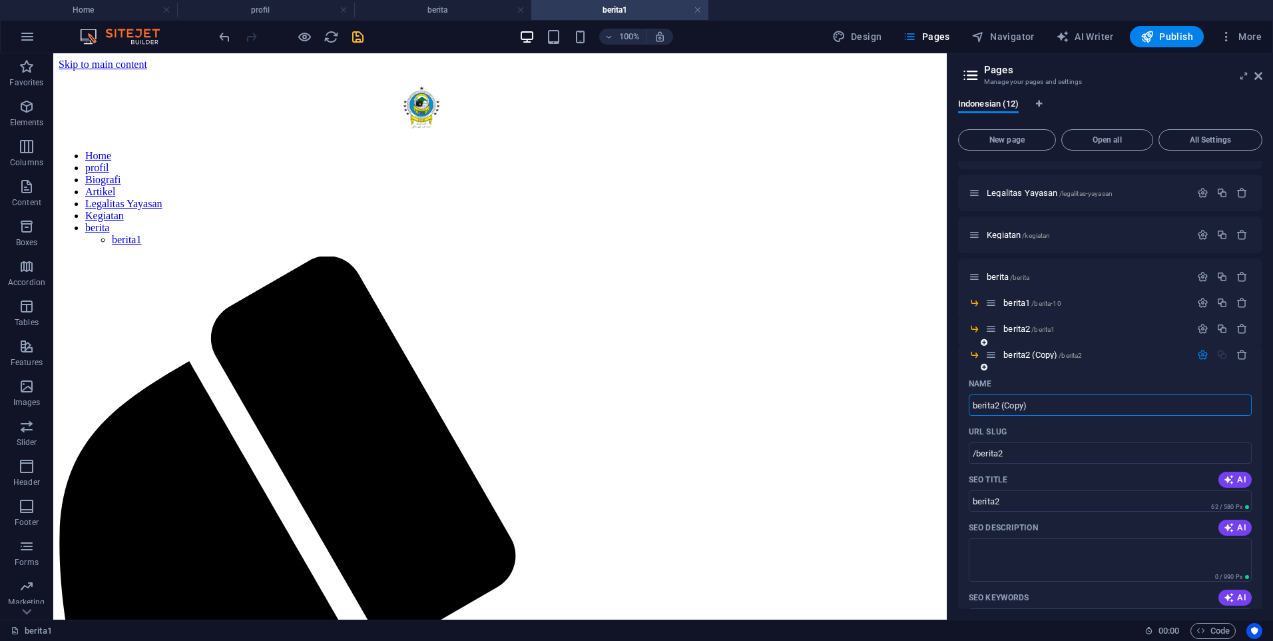
scroll to position [213, 0]
click at [1039, 406] on input "berita2 (Copy)" at bounding box center [1110, 398] width 283 height 21
type input "berita"
type input "/berita-12"
type input "berita"
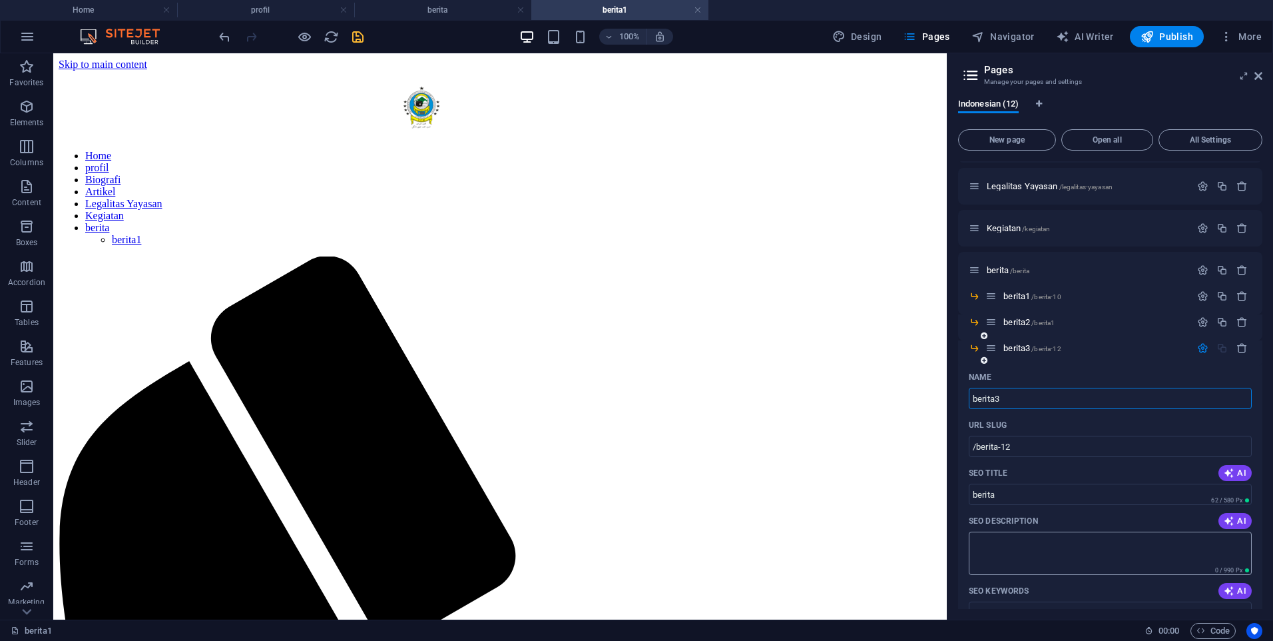
type input "berita3"
click at [358, 37] on icon "save" at bounding box center [357, 36] width 15 height 15
